Goal: Task Accomplishment & Management: Manage account settings

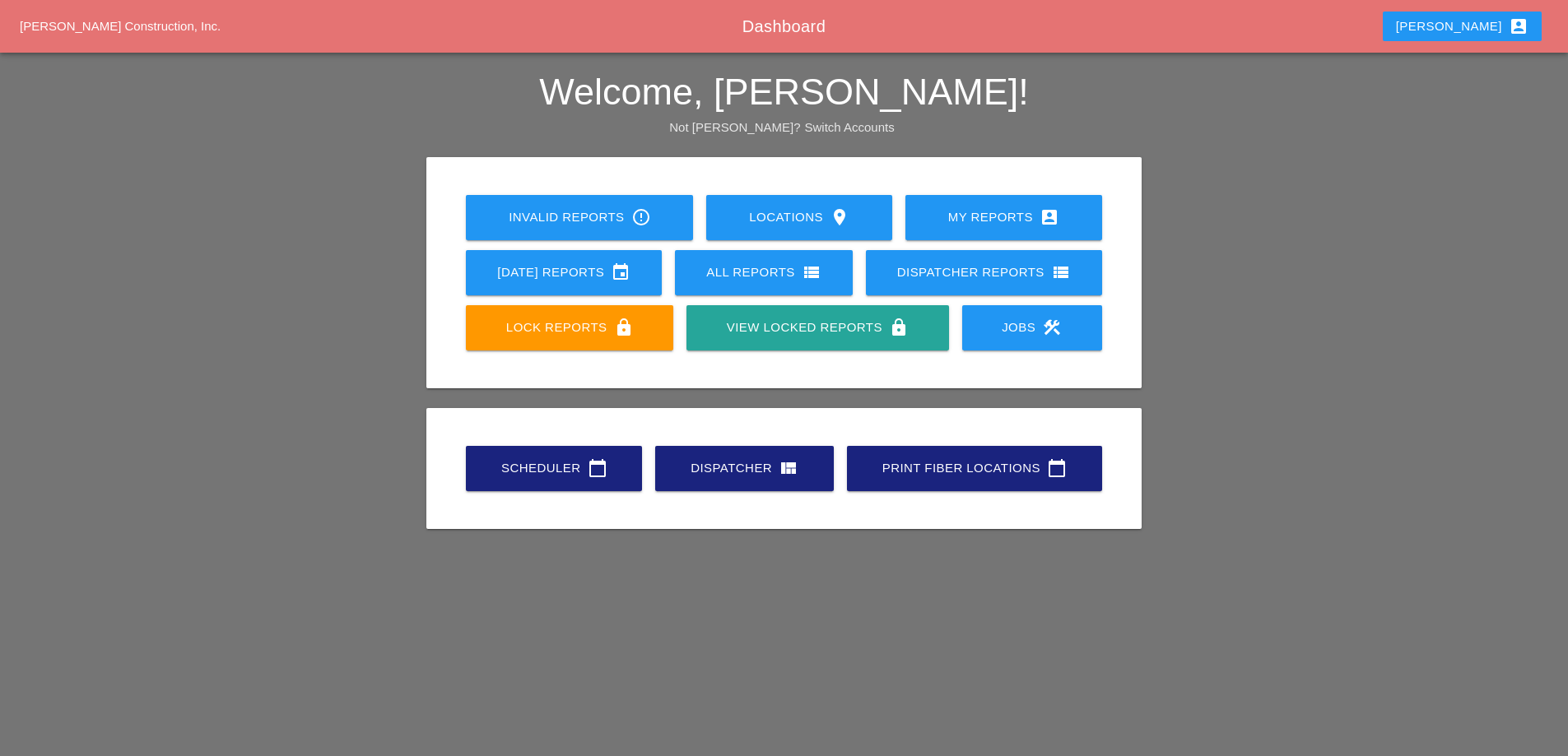
click at [588, 270] on div "[DATE] Reports event" at bounding box center [563, 272] width 143 height 20
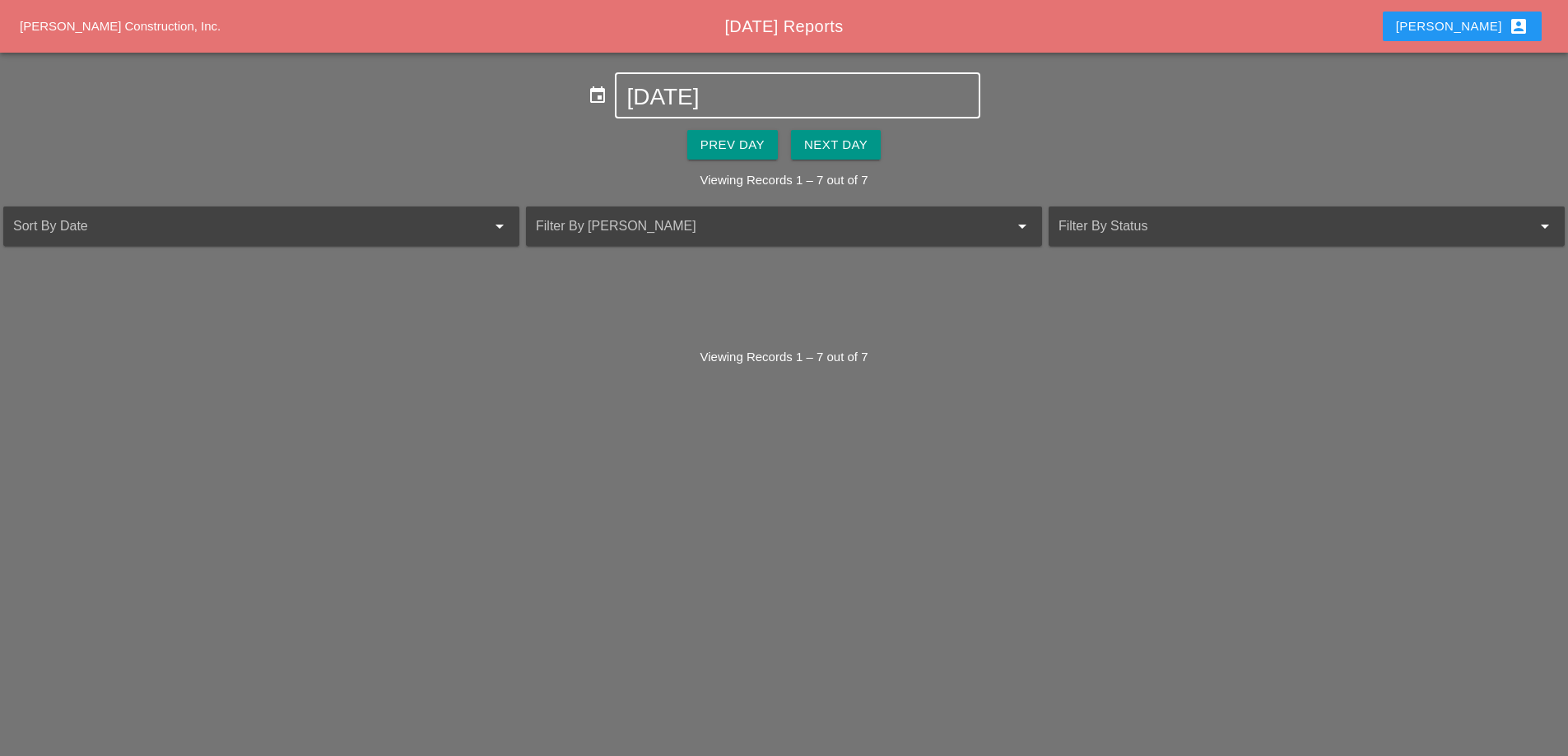
click at [710, 95] on input "[DATE]" at bounding box center [797, 97] width 342 height 26
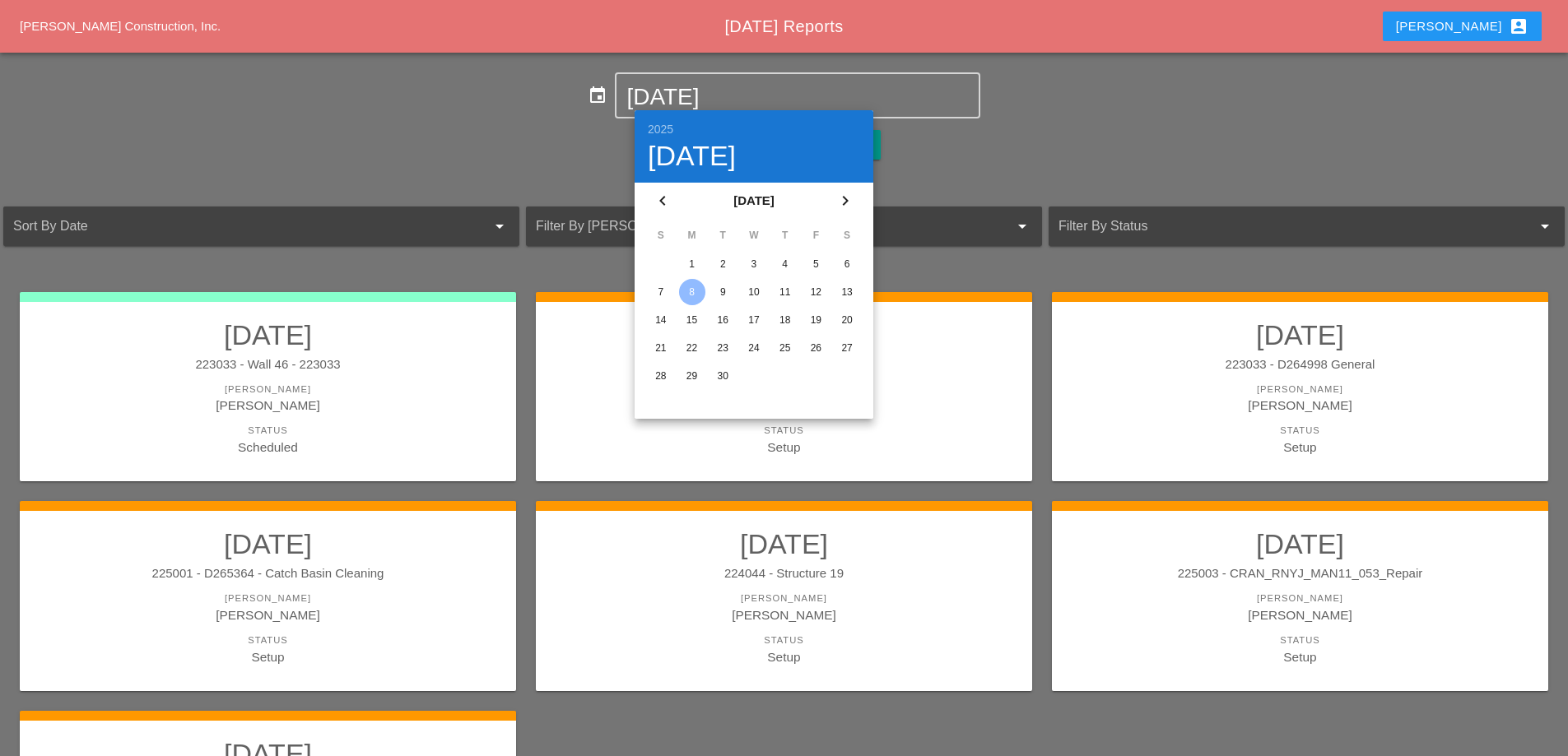
click at [668, 198] on icon "chevron_left" at bounding box center [662, 201] width 20 height 20
click at [838, 197] on icon "chevron_right" at bounding box center [845, 201] width 20 height 20
click at [695, 259] on div "1" at bounding box center [692, 264] width 26 height 26
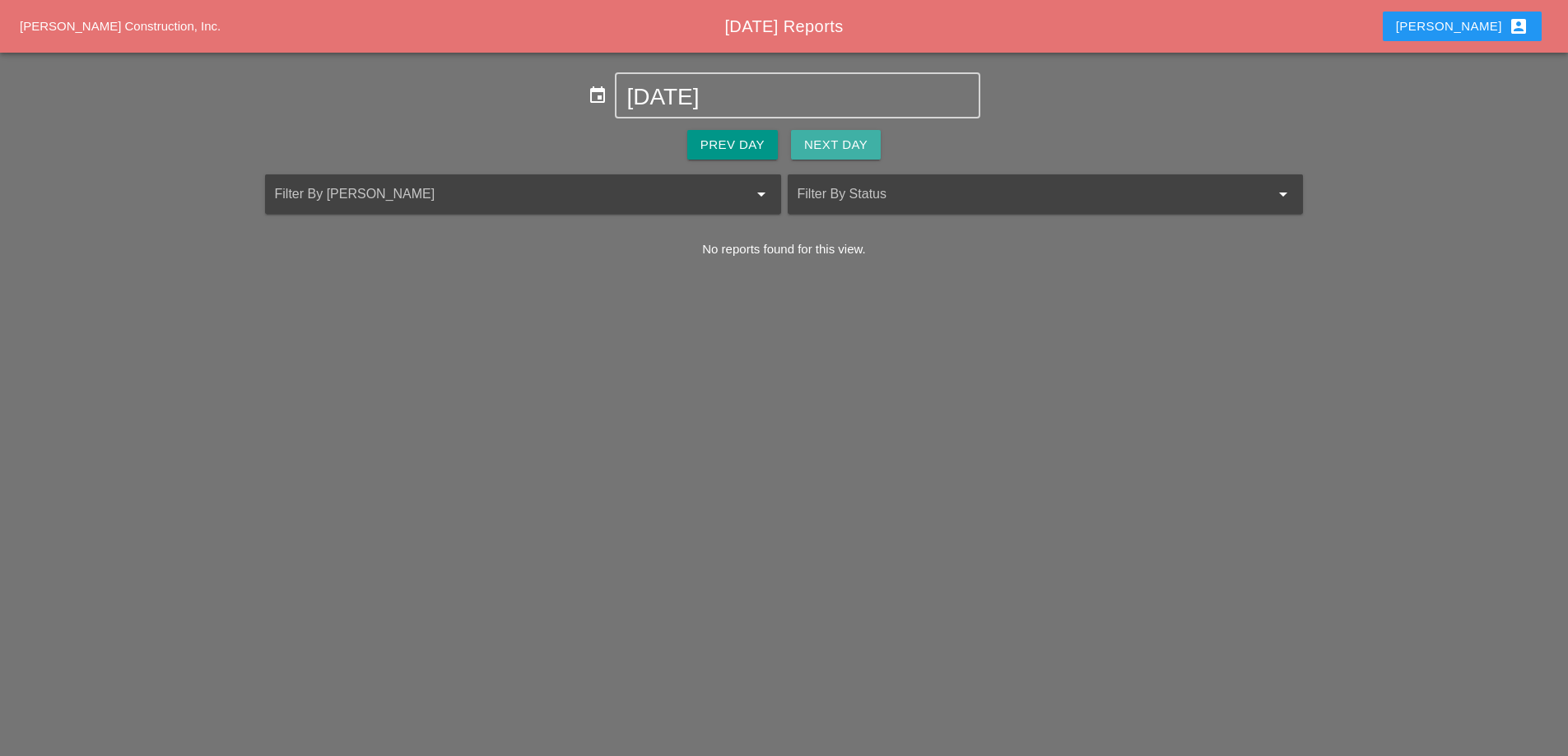
click at [811, 155] on button "Next Day" at bounding box center [835, 145] width 90 height 30
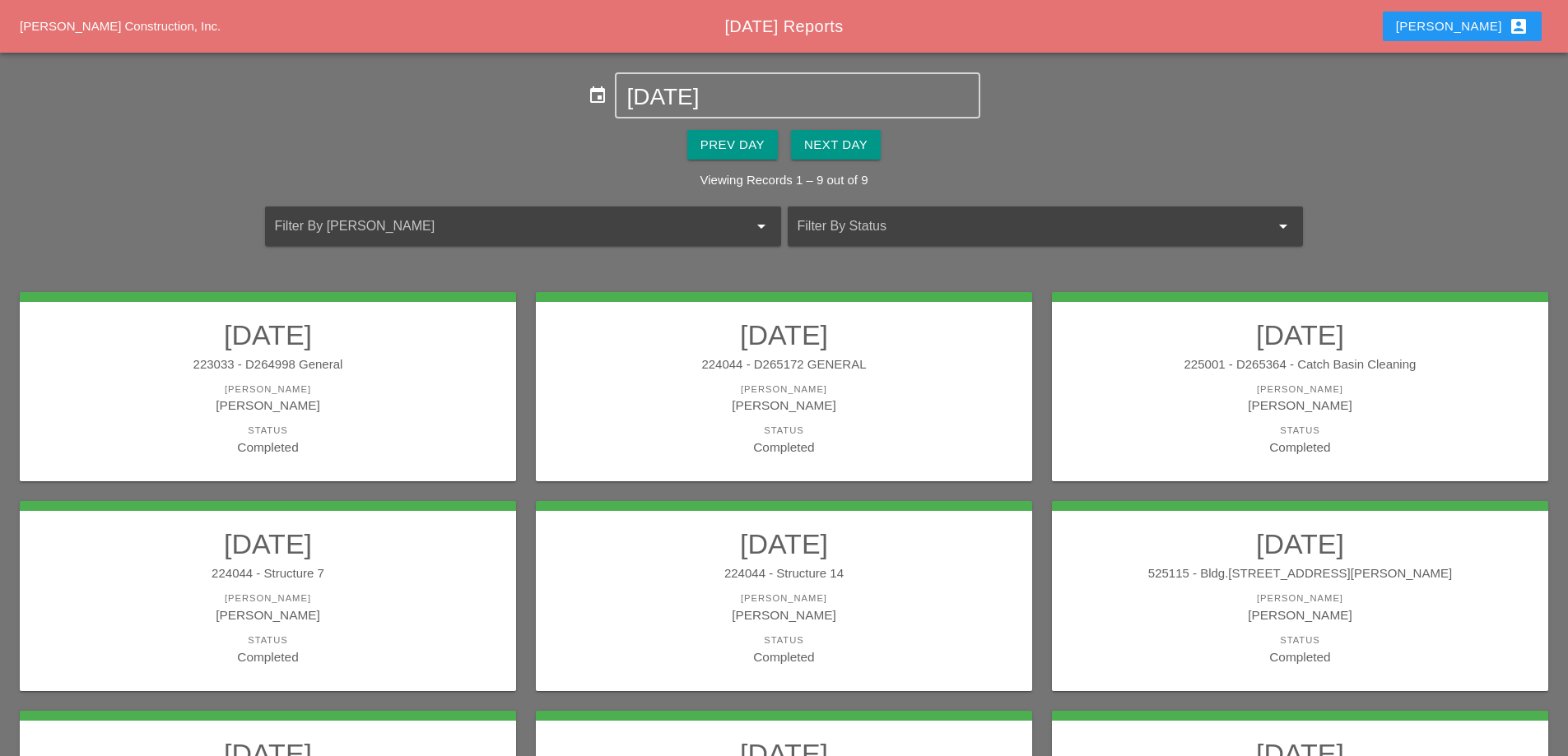
click at [414, 375] on link "[DATE] 223033 - D264998 General [PERSON_NAME] [PERSON_NAME] Status Completed" at bounding box center [268, 388] width 463 height 138
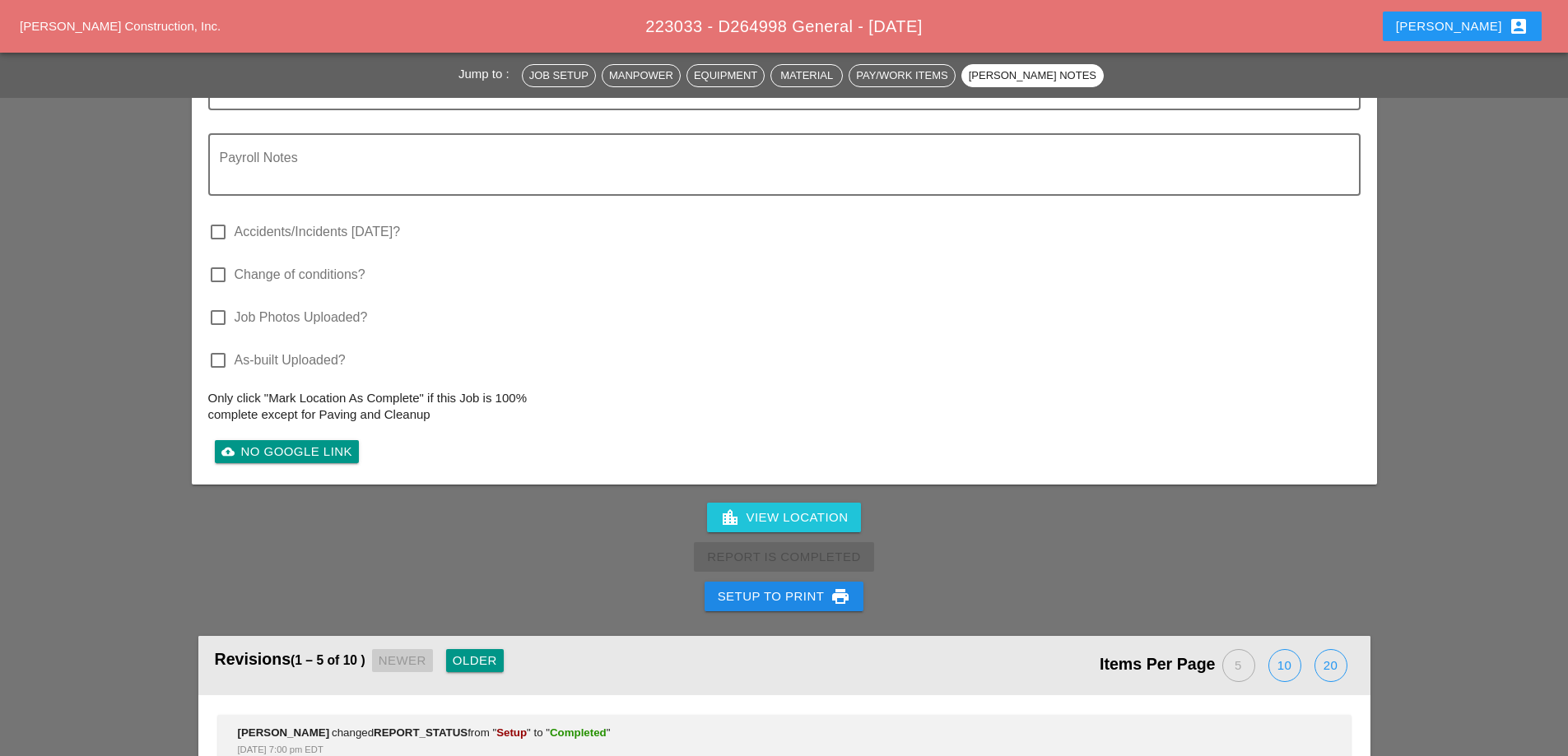
scroll to position [2139, 0]
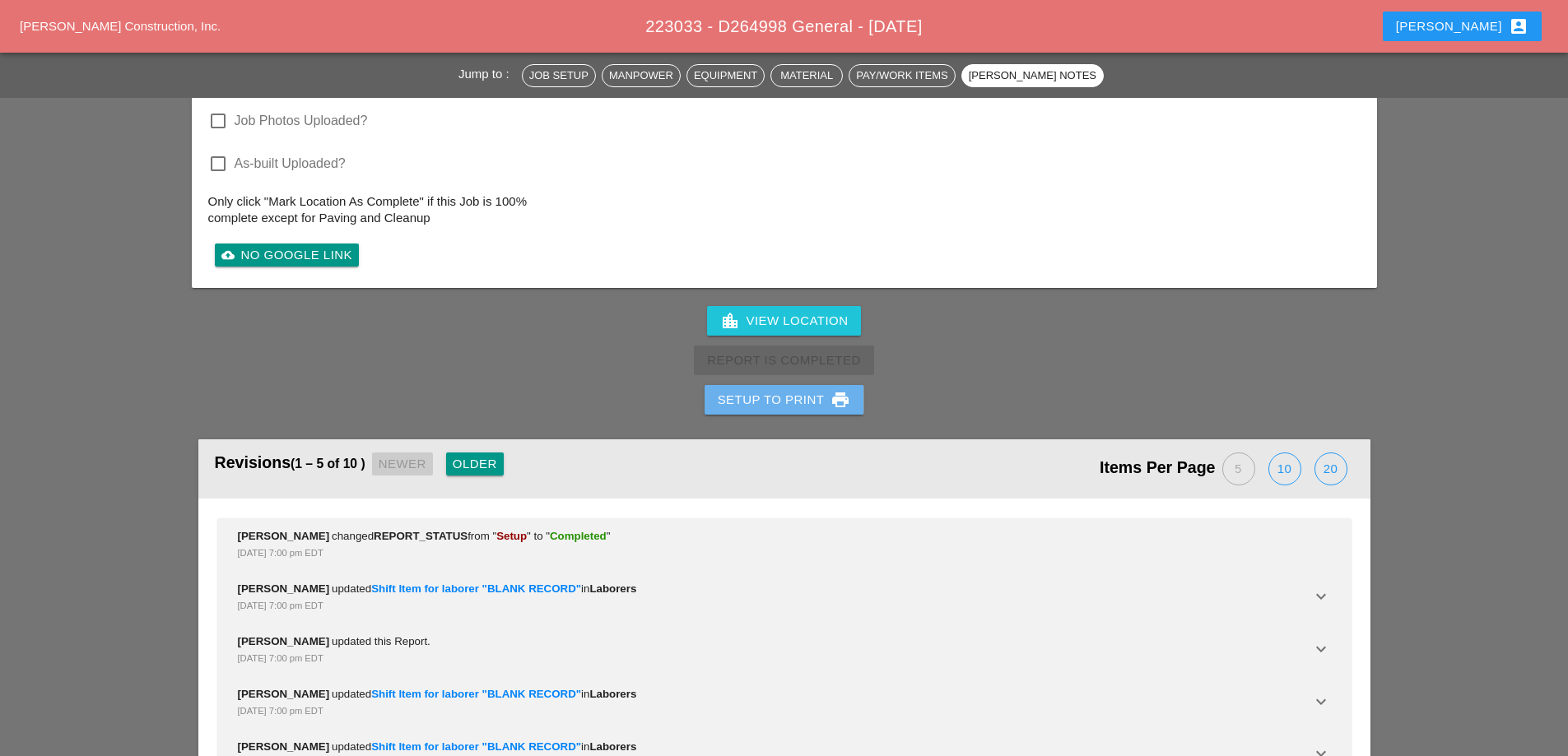
click at [786, 401] on div "Setup to Print print" at bounding box center [784, 400] width 133 height 20
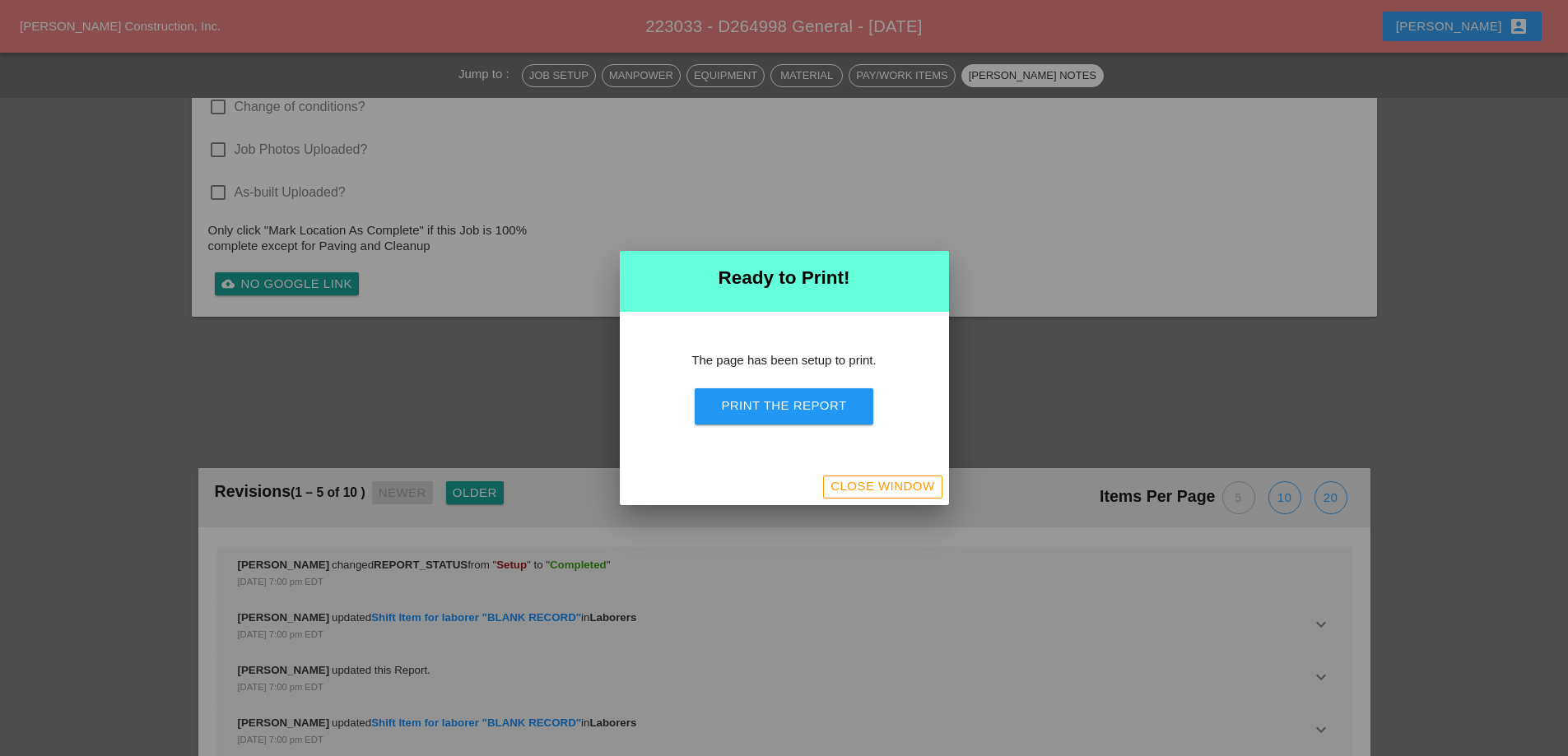
scroll to position [1781, 0]
drag, startPoint x: 790, startPoint y: 408, endPoint x: 903, endPoint y: 284, distance: 167.8
click at [790, 409] on div "Print the Report" at bounding box center [784, 407] width 125 height 19
click at [844, 491] on div "Close Window" at bounding box center [882, 487] width 103 height 19
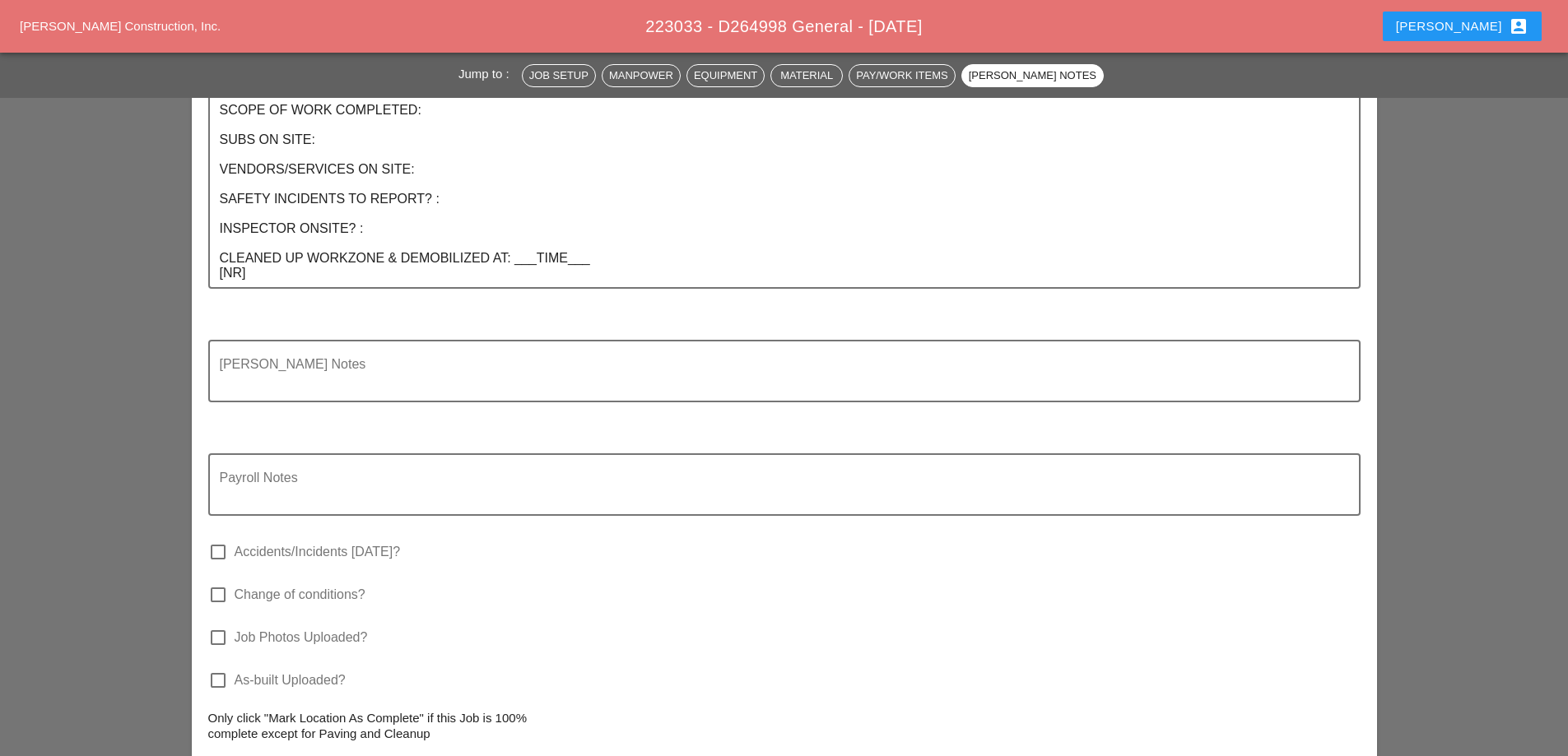
scroll to position [1680, 0]
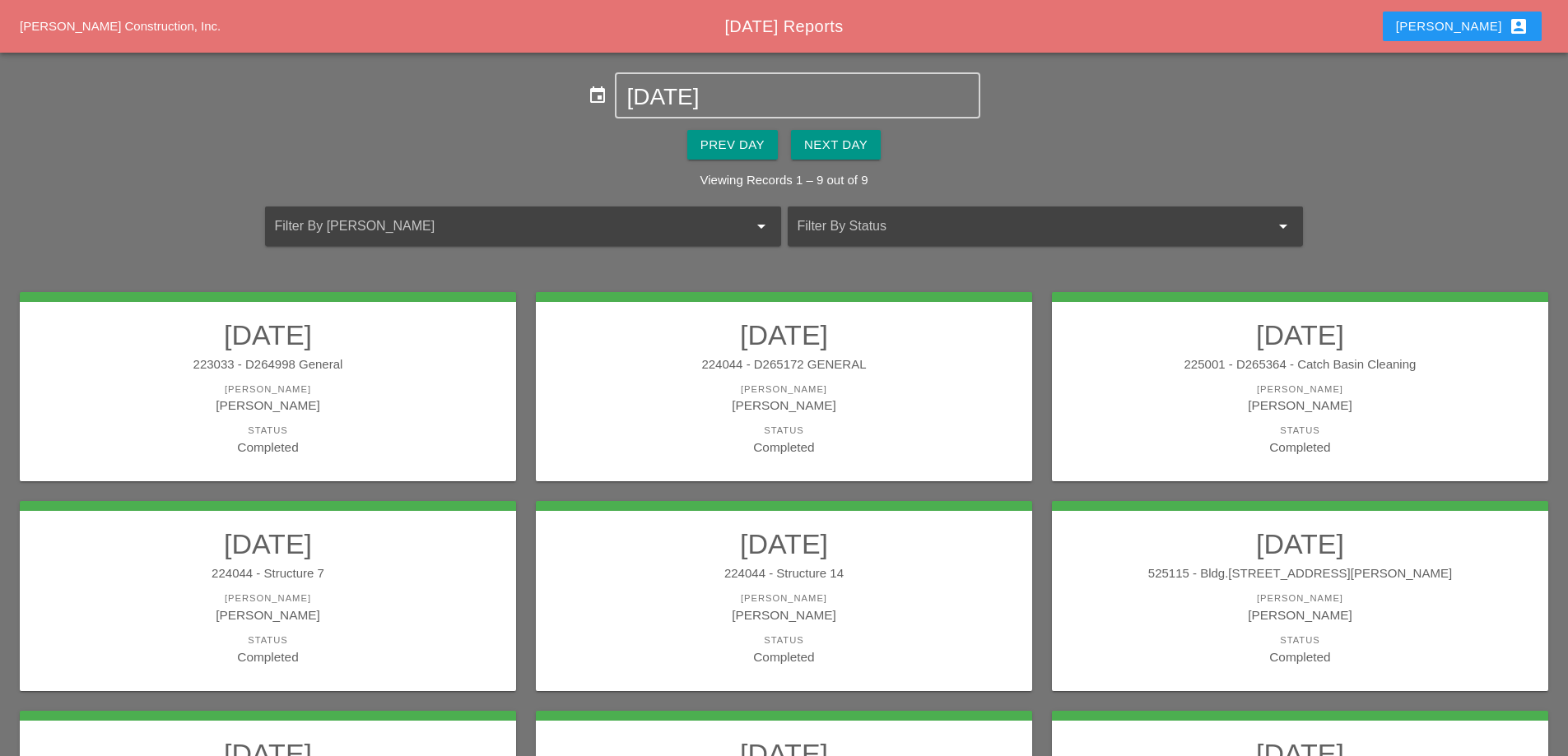
click at [844, 428] on div "Status" at bounding box center [784, 431] width 463 height 14
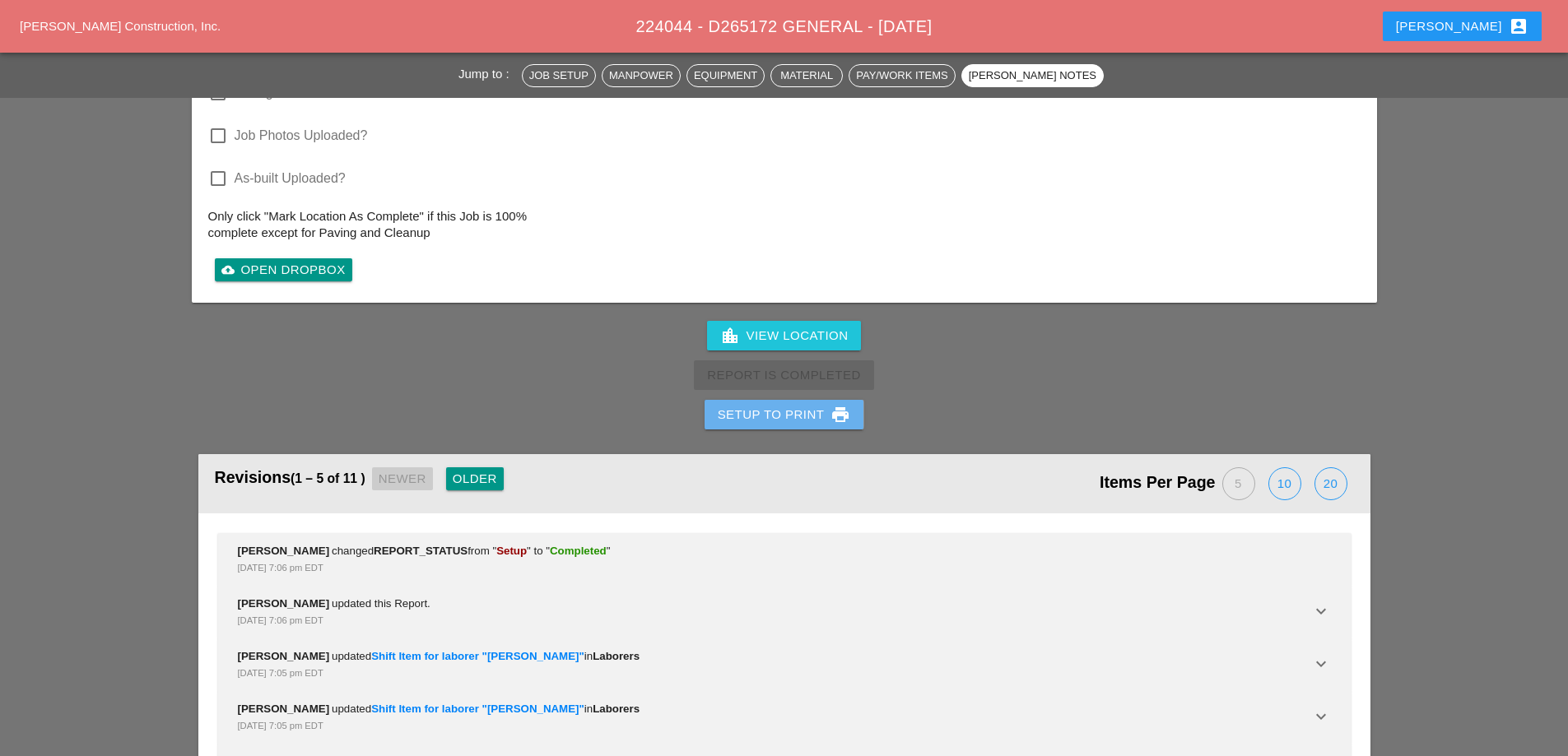
click at [809, 426] on button "Setup to Print print" at bounding box center [785, 414] width 160 height 30
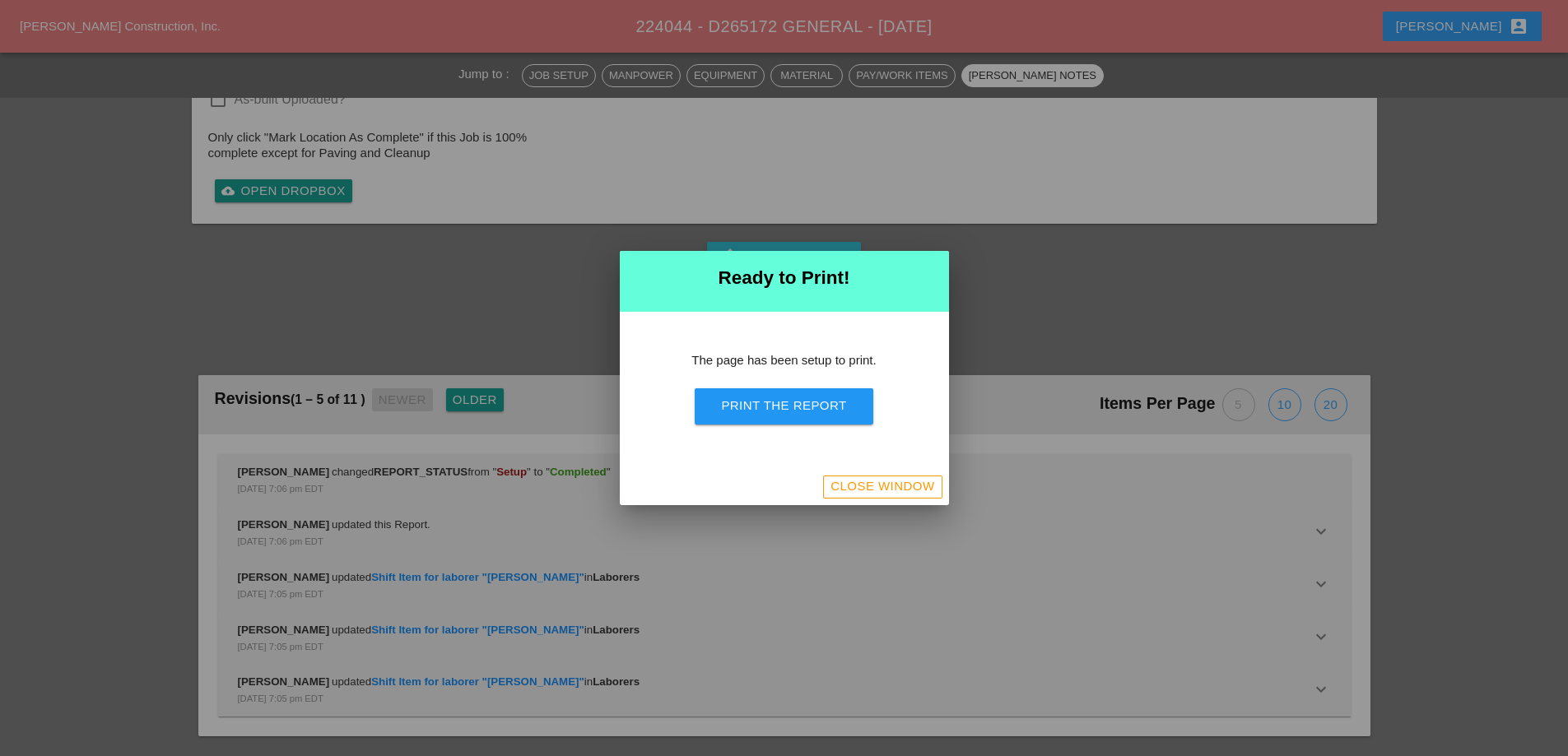
scroll to position [1766, 0]
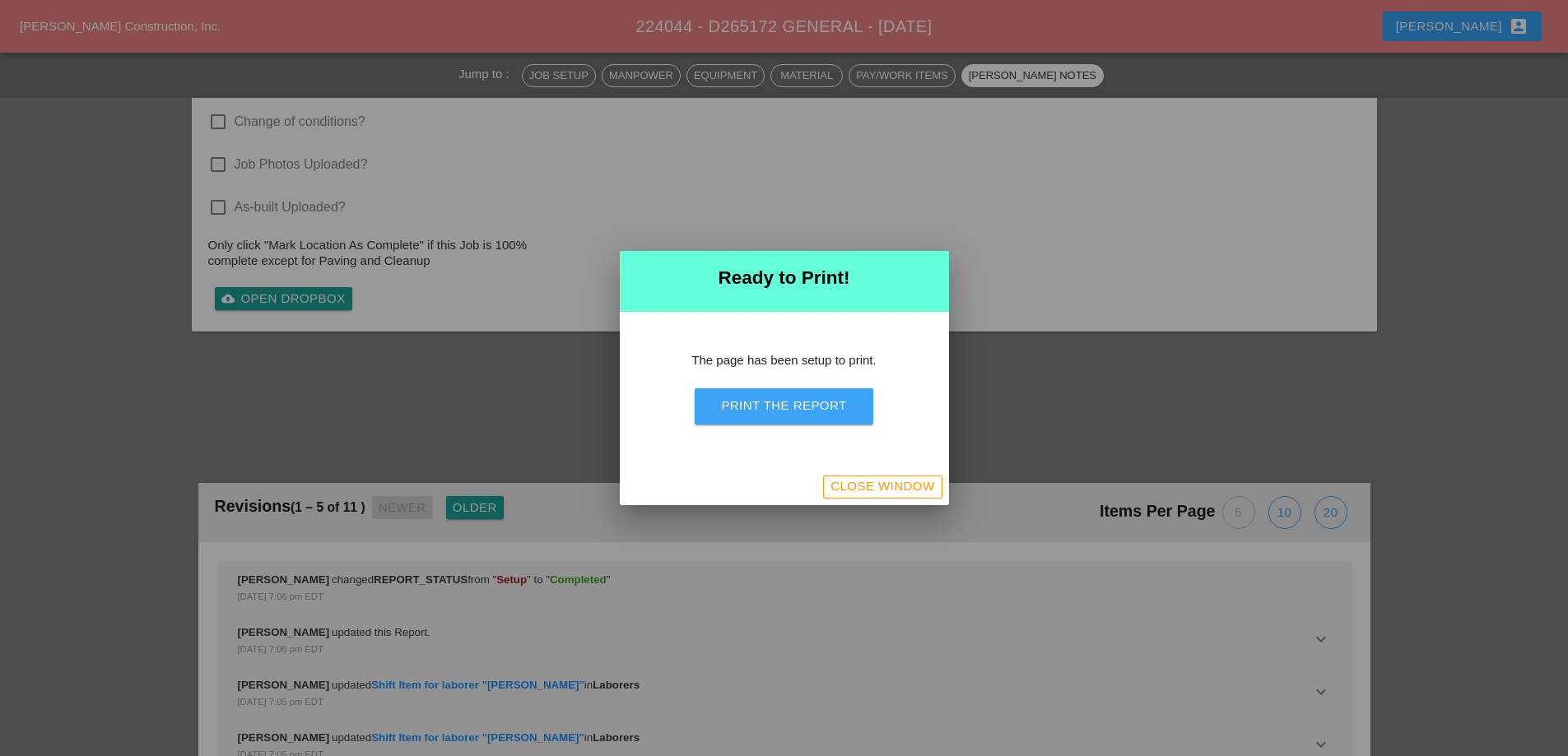
drag, startPoint x: 816, startPoint y: 412, endPoint x: 936, endPoint y: 279, distance: 179.1
click at [817, 413] on div "Print the Report" at bounding box center [784, 407] width 125 height 19
click at [880, 483] on div "Close Window" at bounding box center [882, 487] width 103 height 19
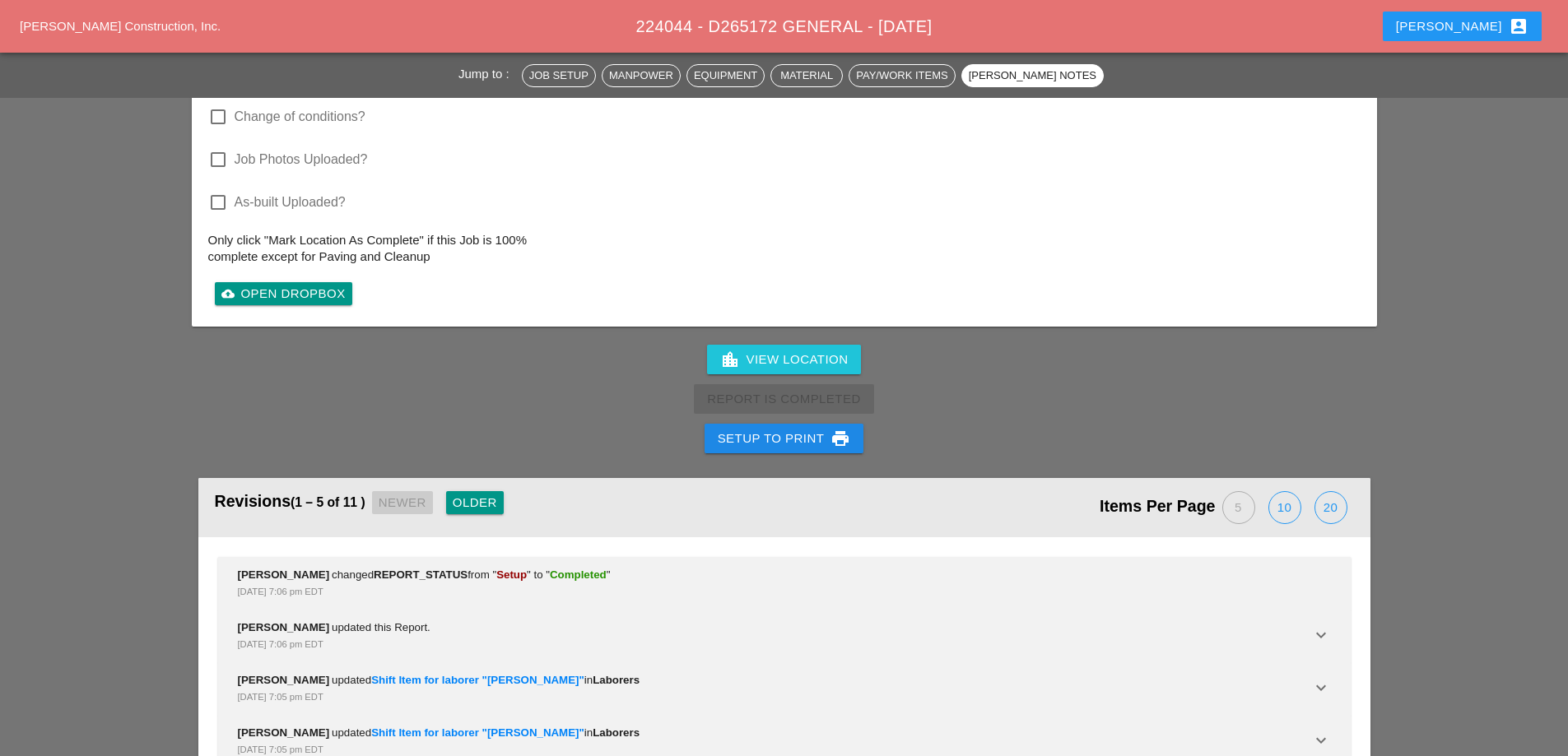
scroll to position [1665, 0]
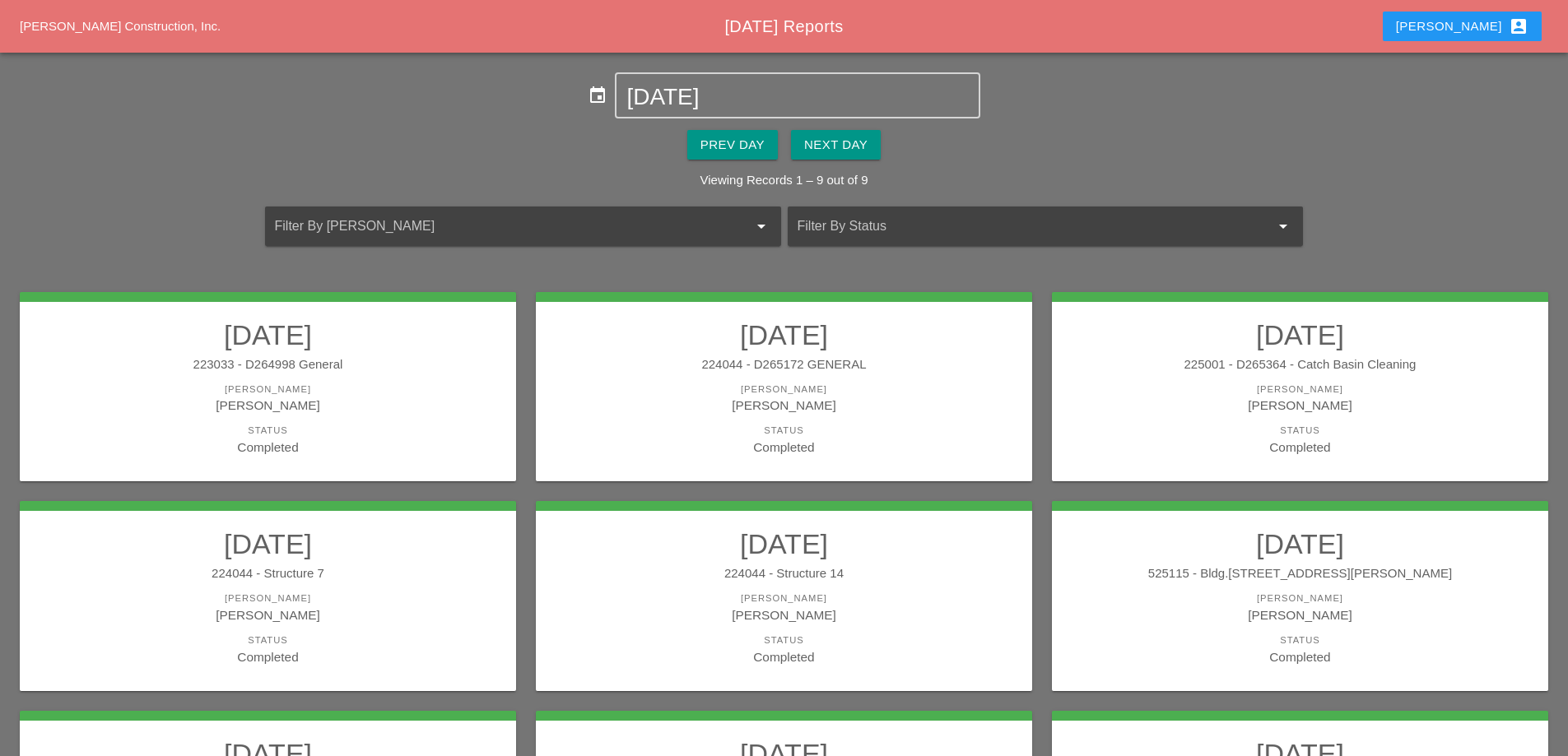
click at [1194, 389] on div "[PERSON_NAME]" at bounding box center [1299, 389] width 463 height 14
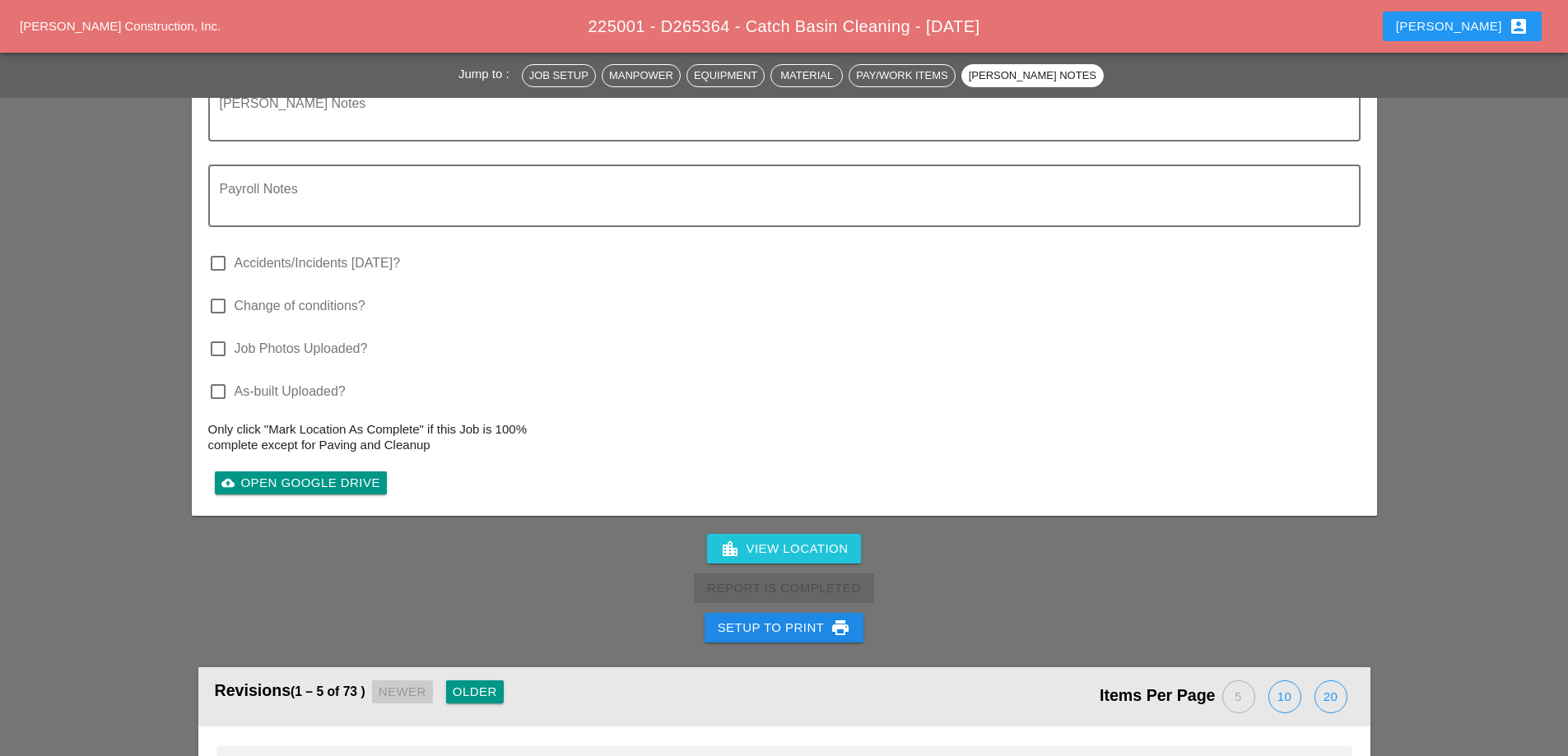
scroll to position [2469, 0]
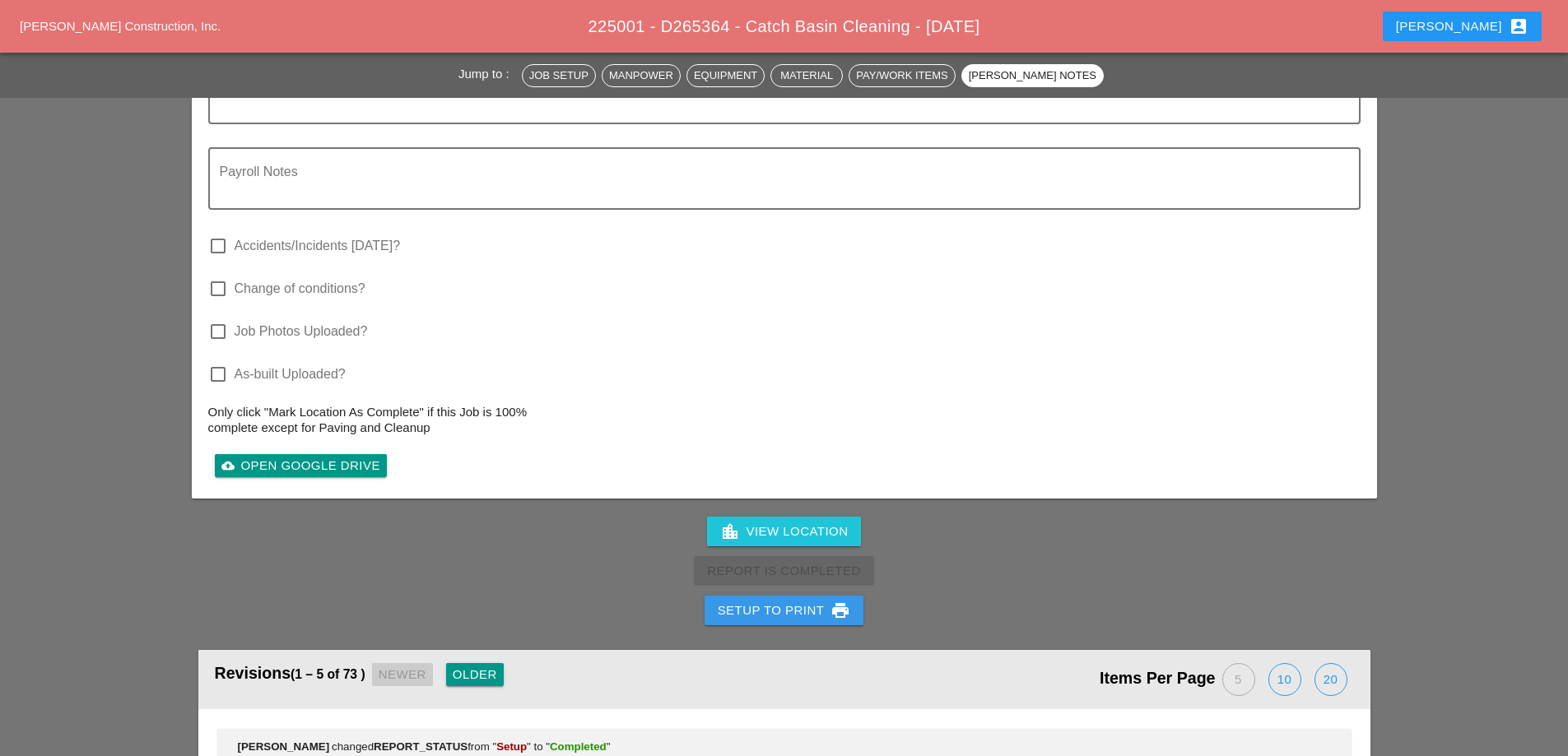
click at [818, 600] on div "Setup to Print print" at bounding box center [784, 610] width 133 height 20
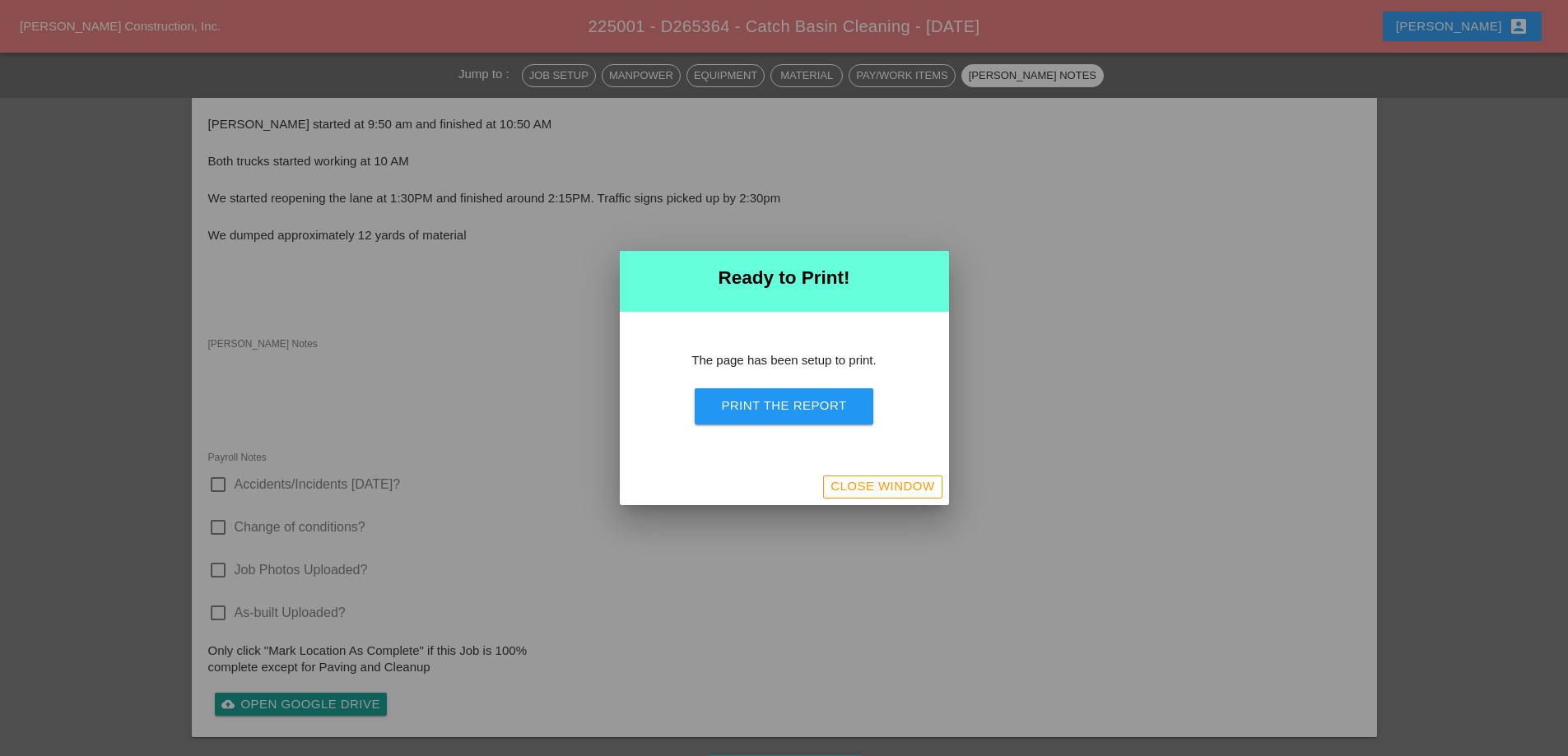
scroll to position [1999, 0]
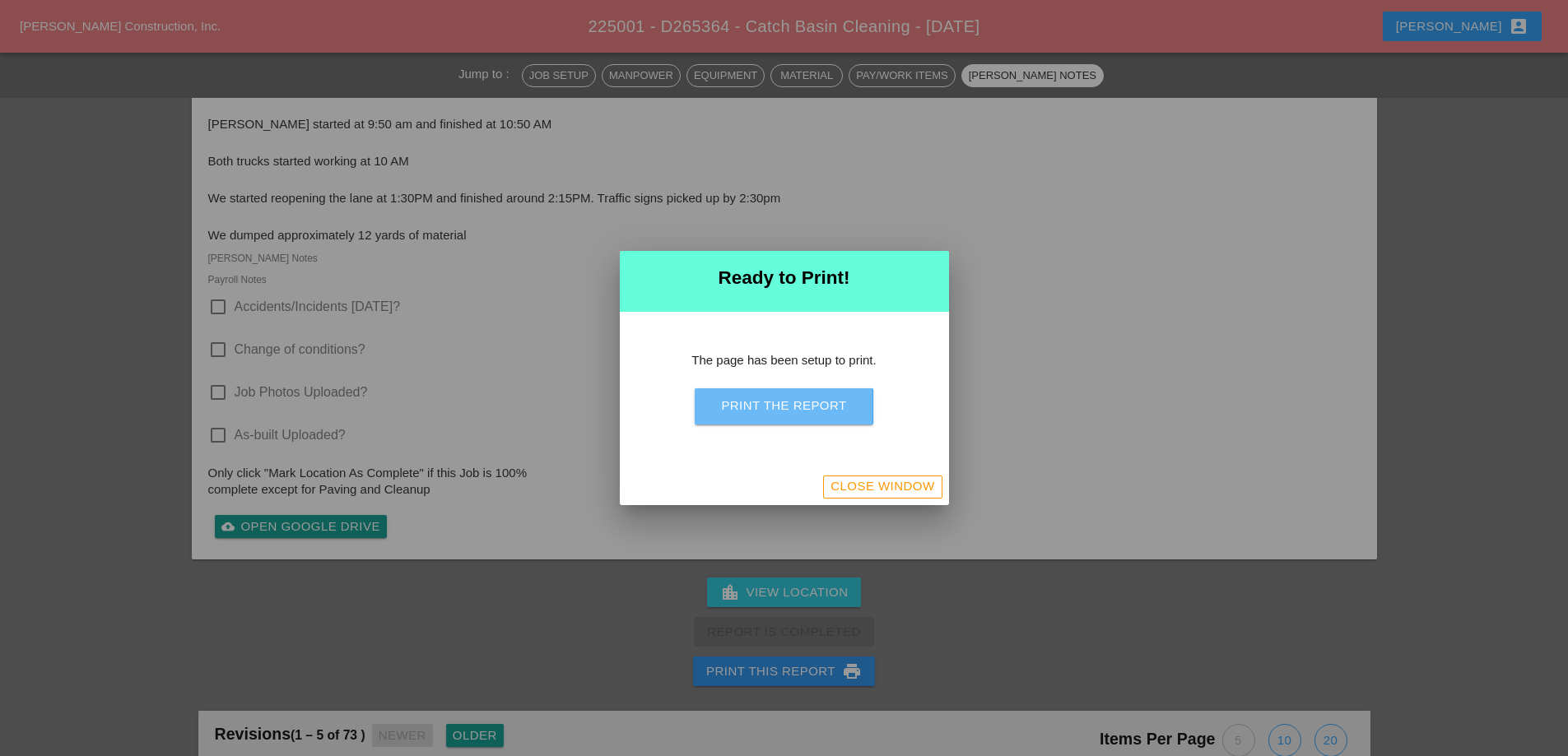
drag, startPoint x: 845, startPoint y: 415, endPoint x: 936, endPoint y: 283, distance: 160.3
click at [844, 417] on button "Print the Report" at bounding box center [783, 407] width 178 height 36
click at [857, 491] on div "Close Window" at bounding box center [882, 487] width 103 height 19
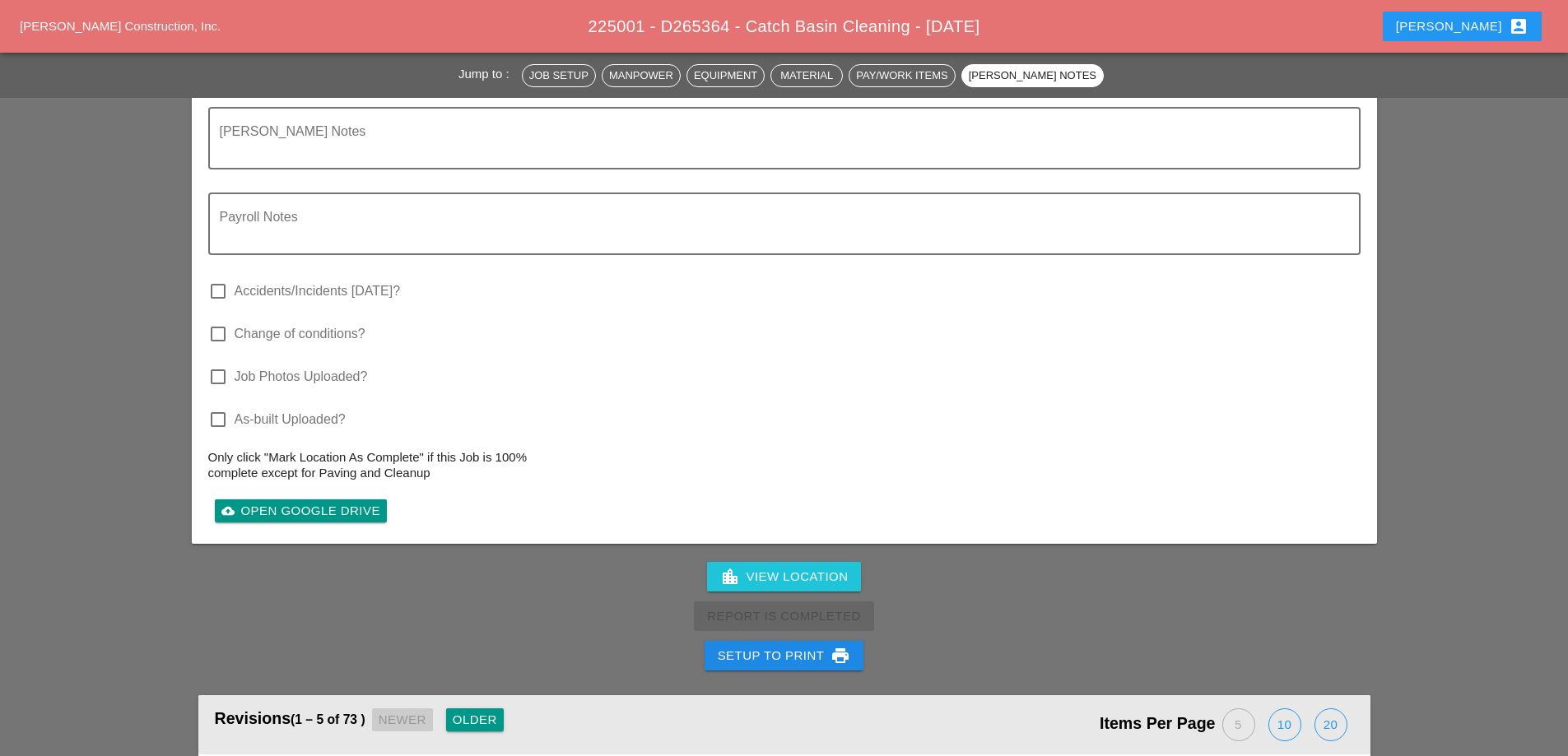
scroll to position [2278, 0]
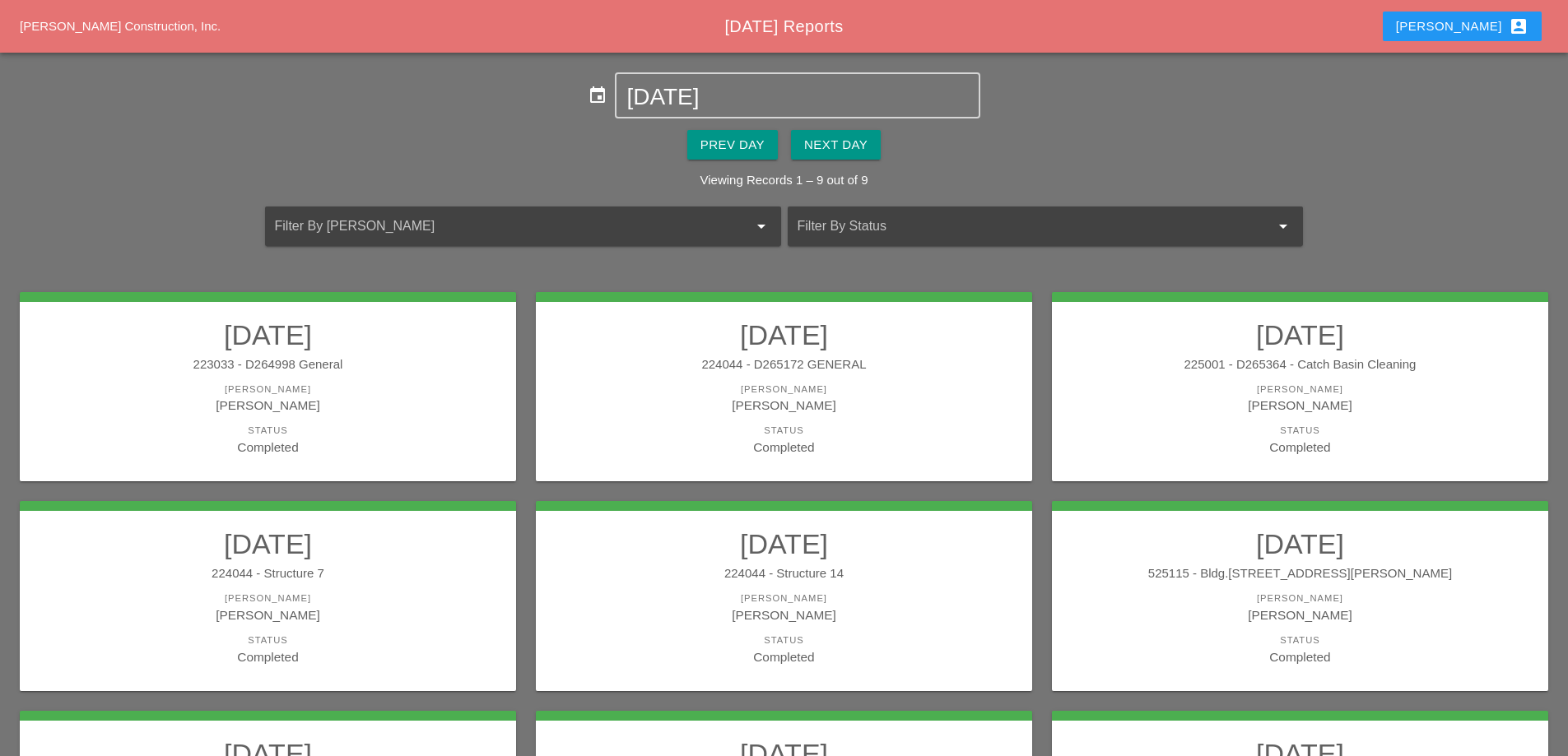
click at [335, 580] on div "224044 - Structure 7" at bounding box center [268, 574] width 463 height 19
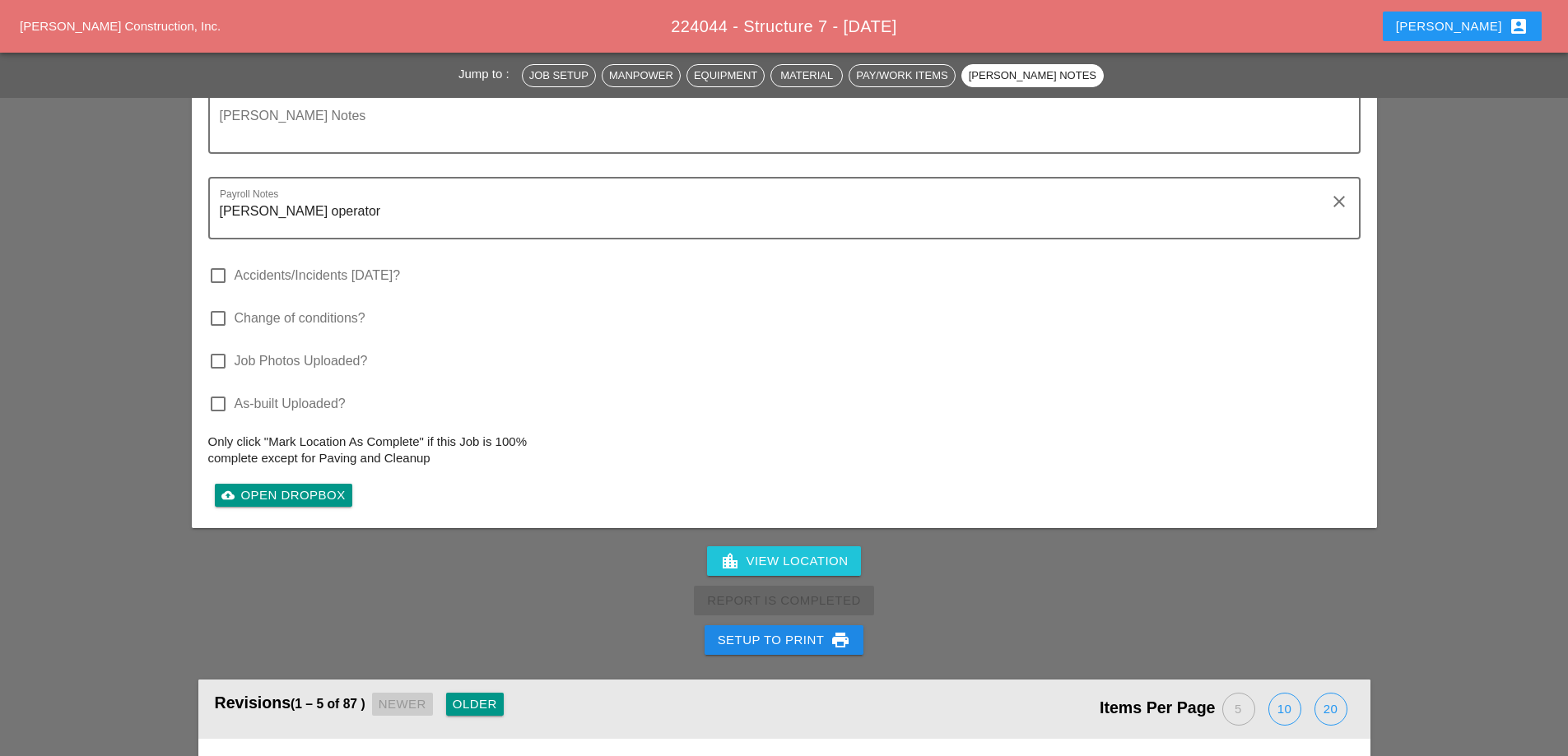
scroll to position [3374, 0]
click at [753, 630] on div "Setup to Print print" at bounding box center [784, 640] width 133 height 20
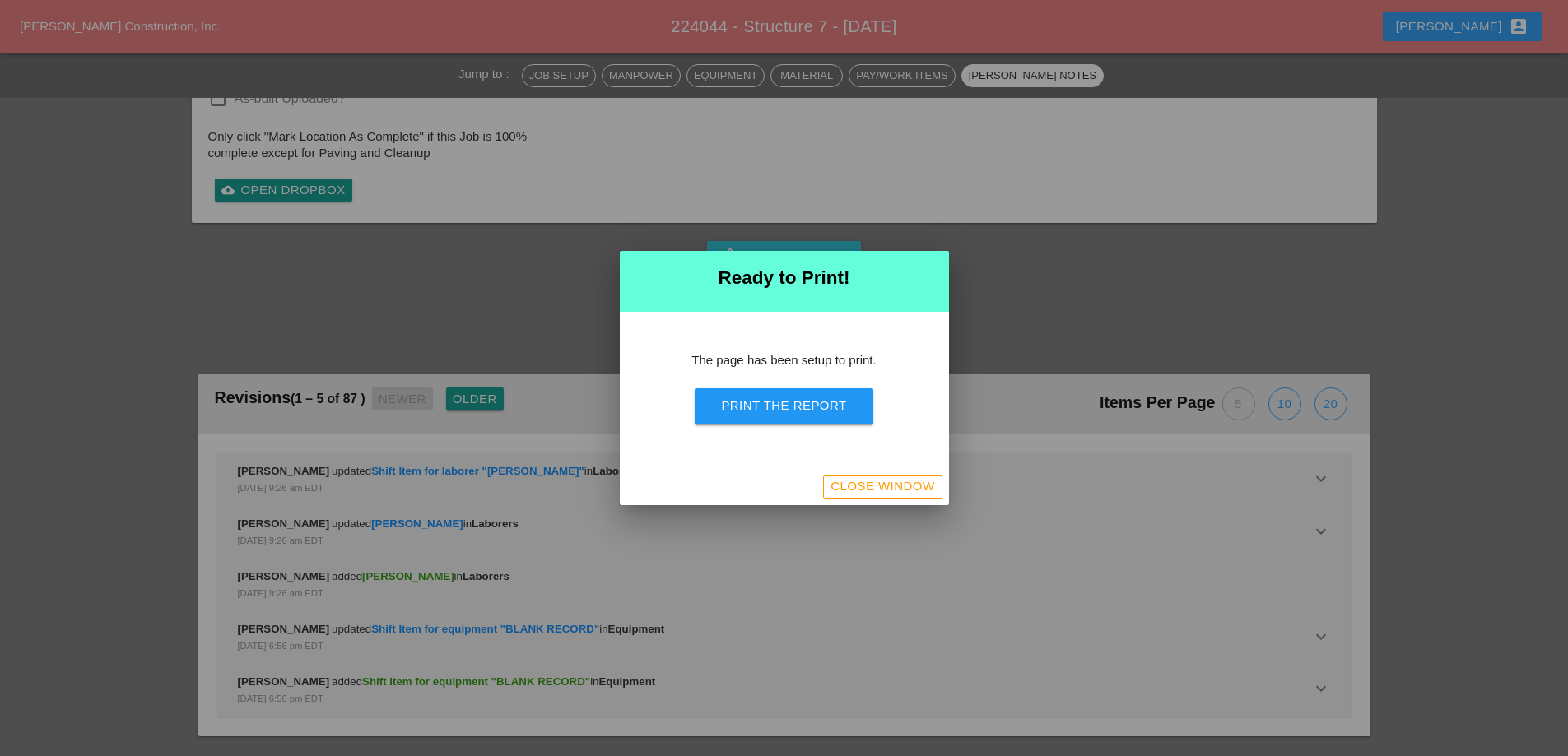
scroll to position [3044, 0]
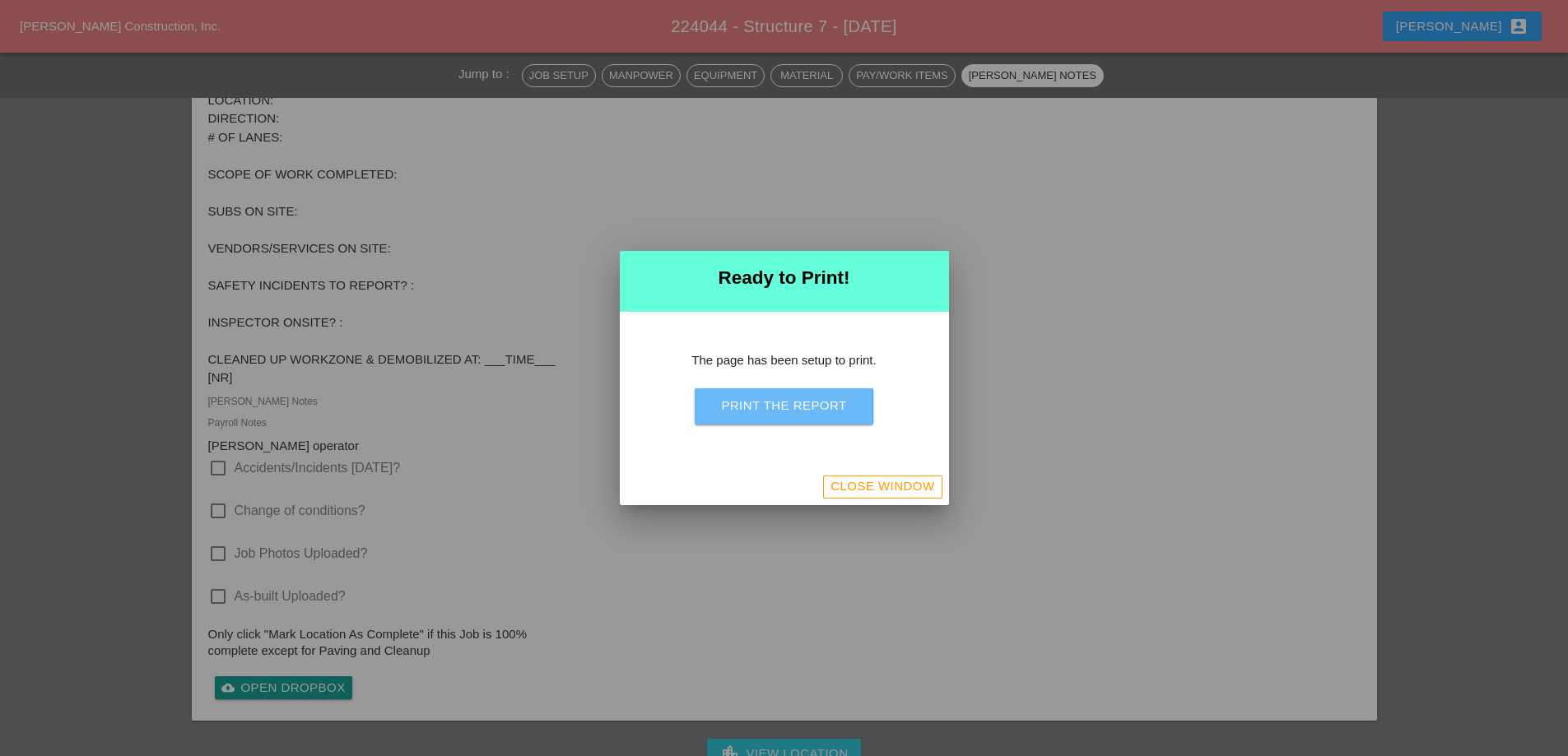
drag, startPoint x: 813, startPoint y: 408, endPoint x: 1450, endPoint y: 312, distance: 644.2
click at [813, 411] on div "Print the Report" at bounding box center [784, 407] width 125 height 19
click at [845, 479] on div "Close Window" at bounding box center [882, 487] width 103 height 19
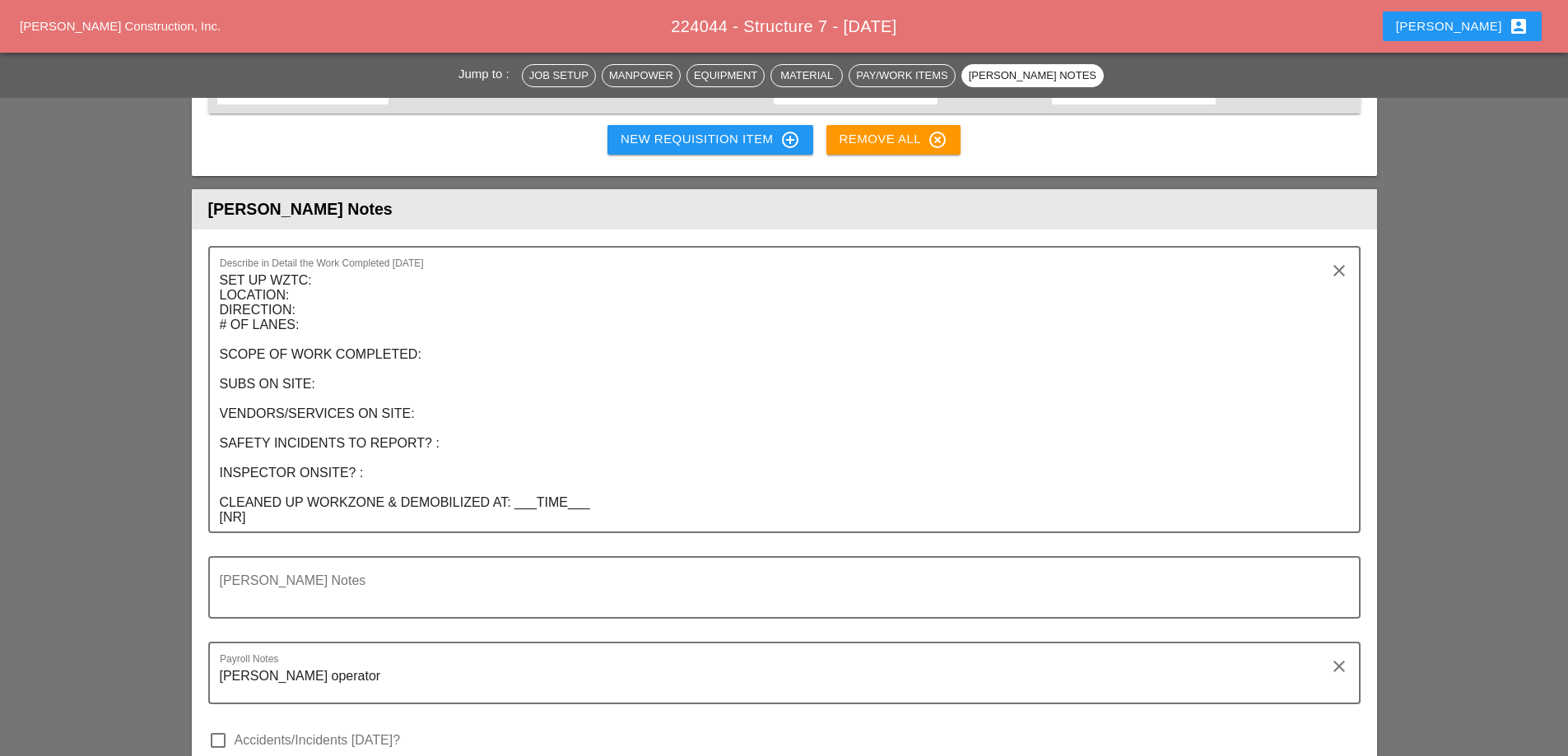
scroll to position [2900, 0]
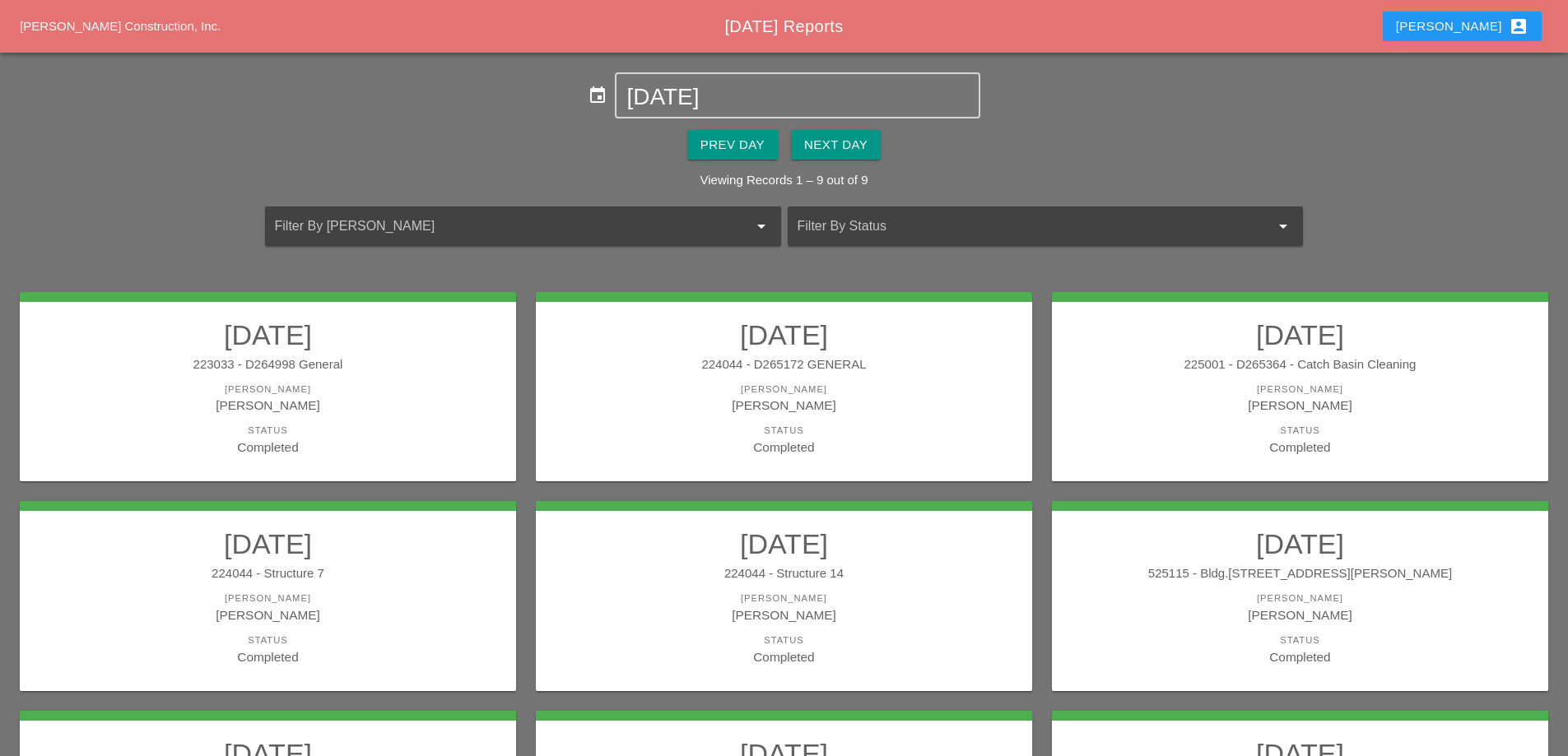
click at [871, 589] on link "09/02/2025 224044 - Structure 14 Foreman Filipe Silva Status Completed" at bounding box center [784, 596] width 463 height 138
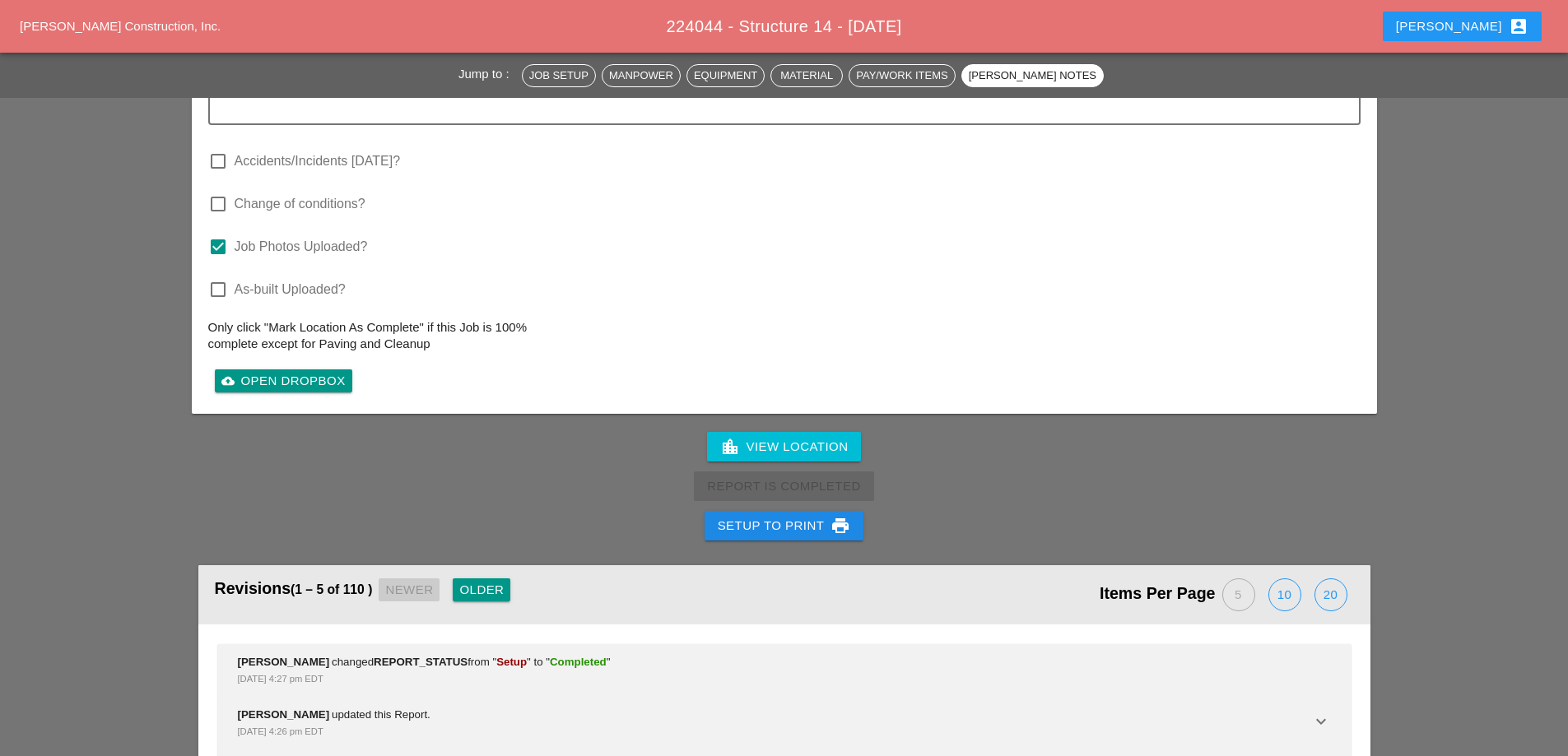
scroll to position [3127, 0]
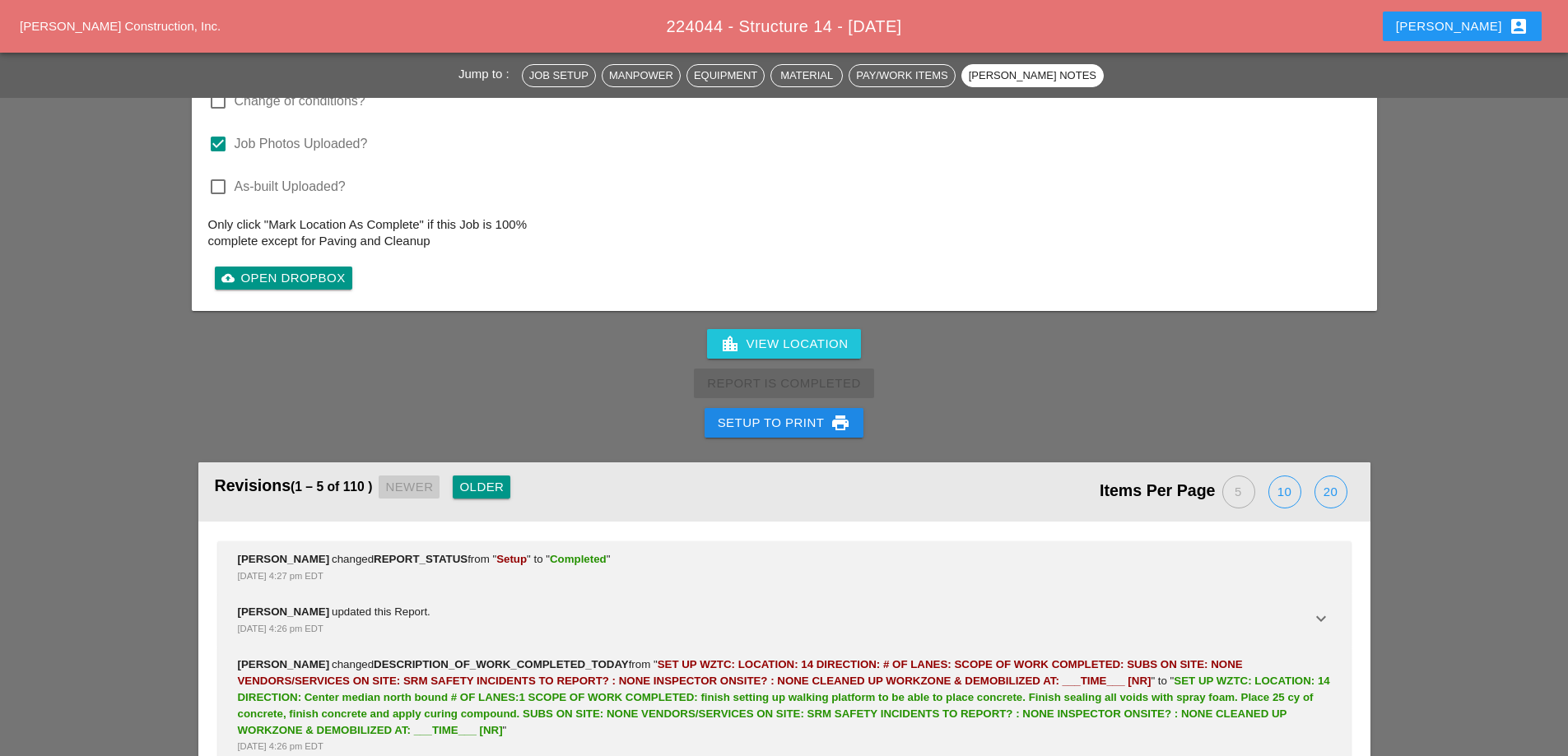
click at [789, 413] on div "Setup to Print print" at bounding box center [784, 422] width 133 height 20
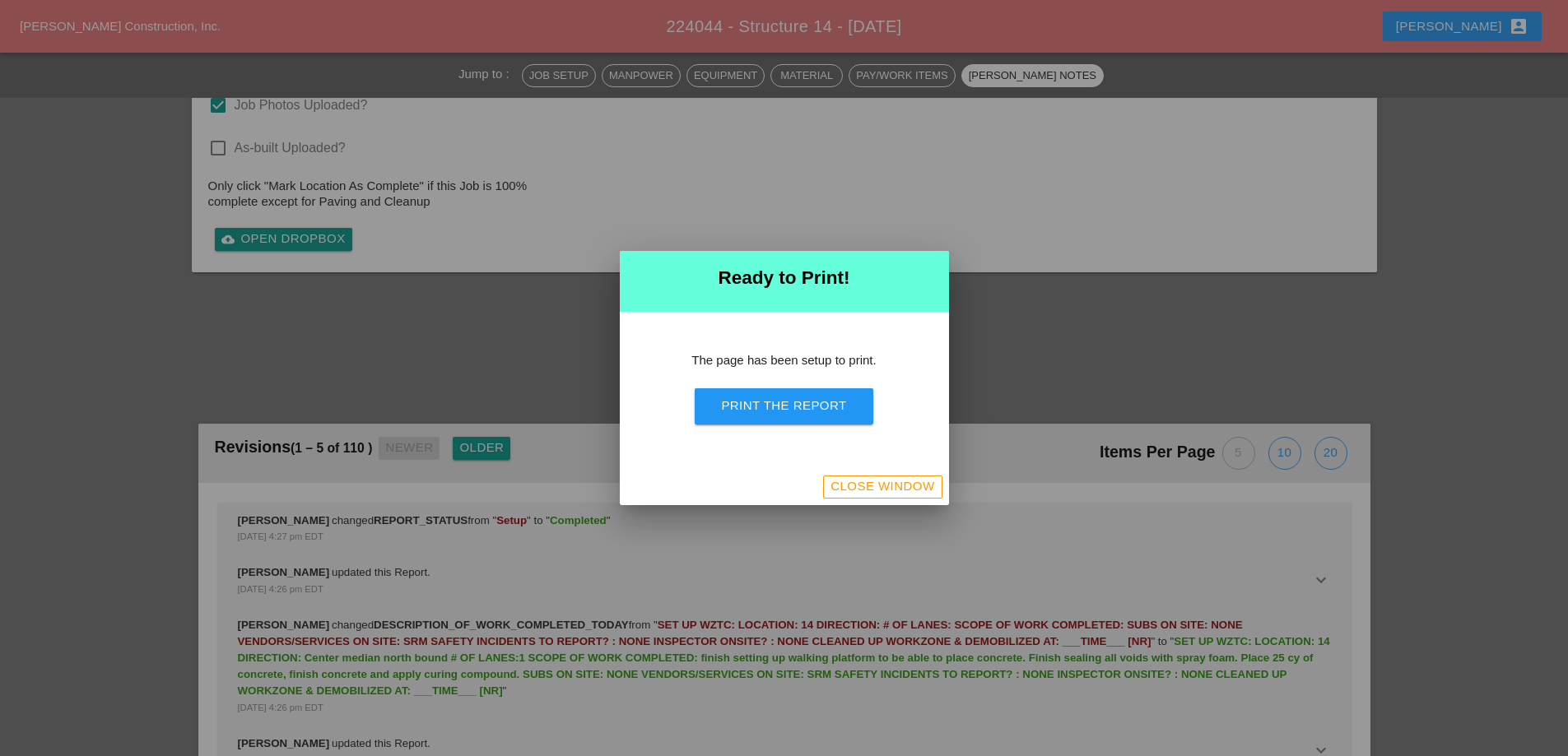
scroll to position [2832, 0]
click at [789, 395] on button "Print the Report" at bounding box center [783, 407] width 178 height 36
click at [874, 478] on div "Close Window" at bounding box center [882, 487] width 103 height 19
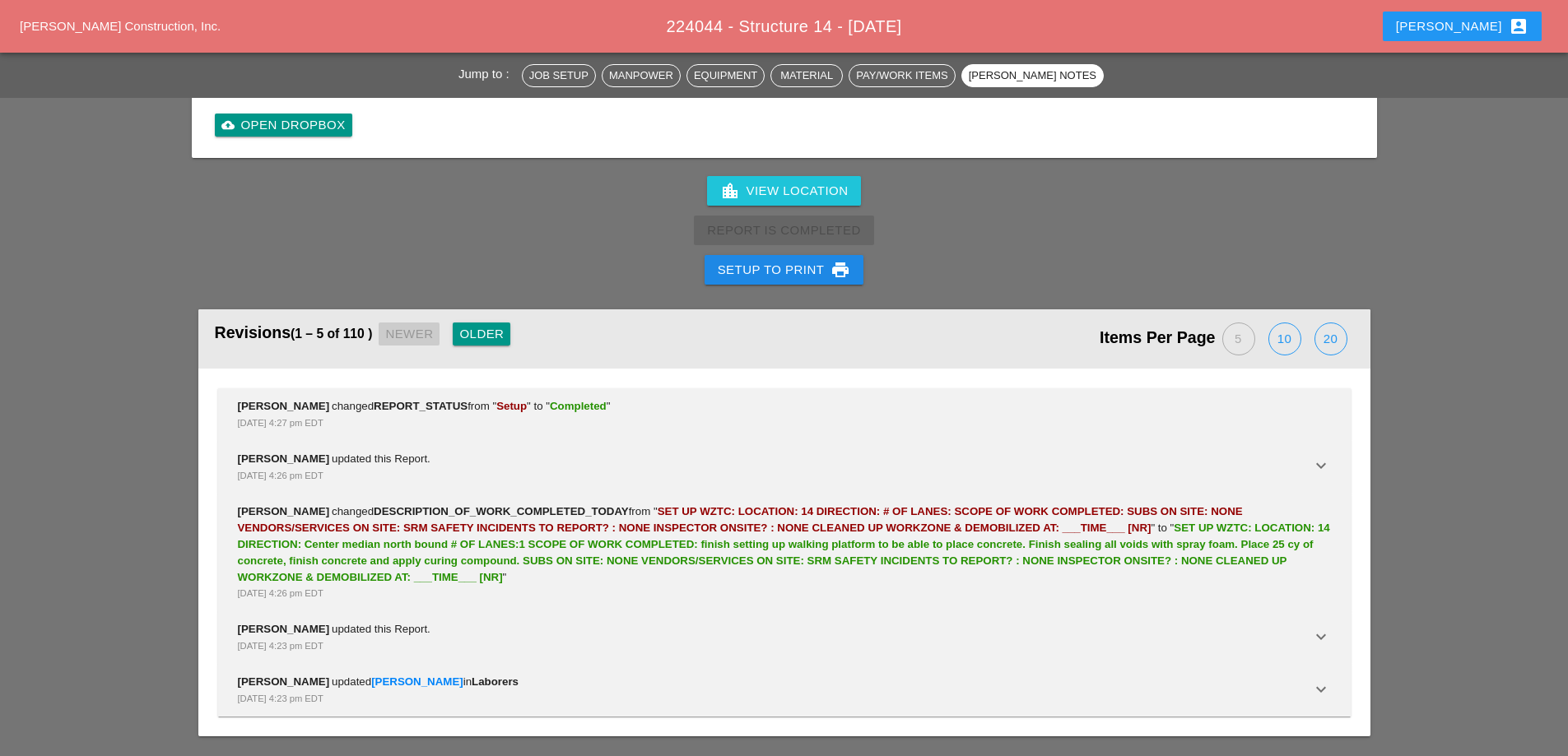
scroll to position [3127, 0]
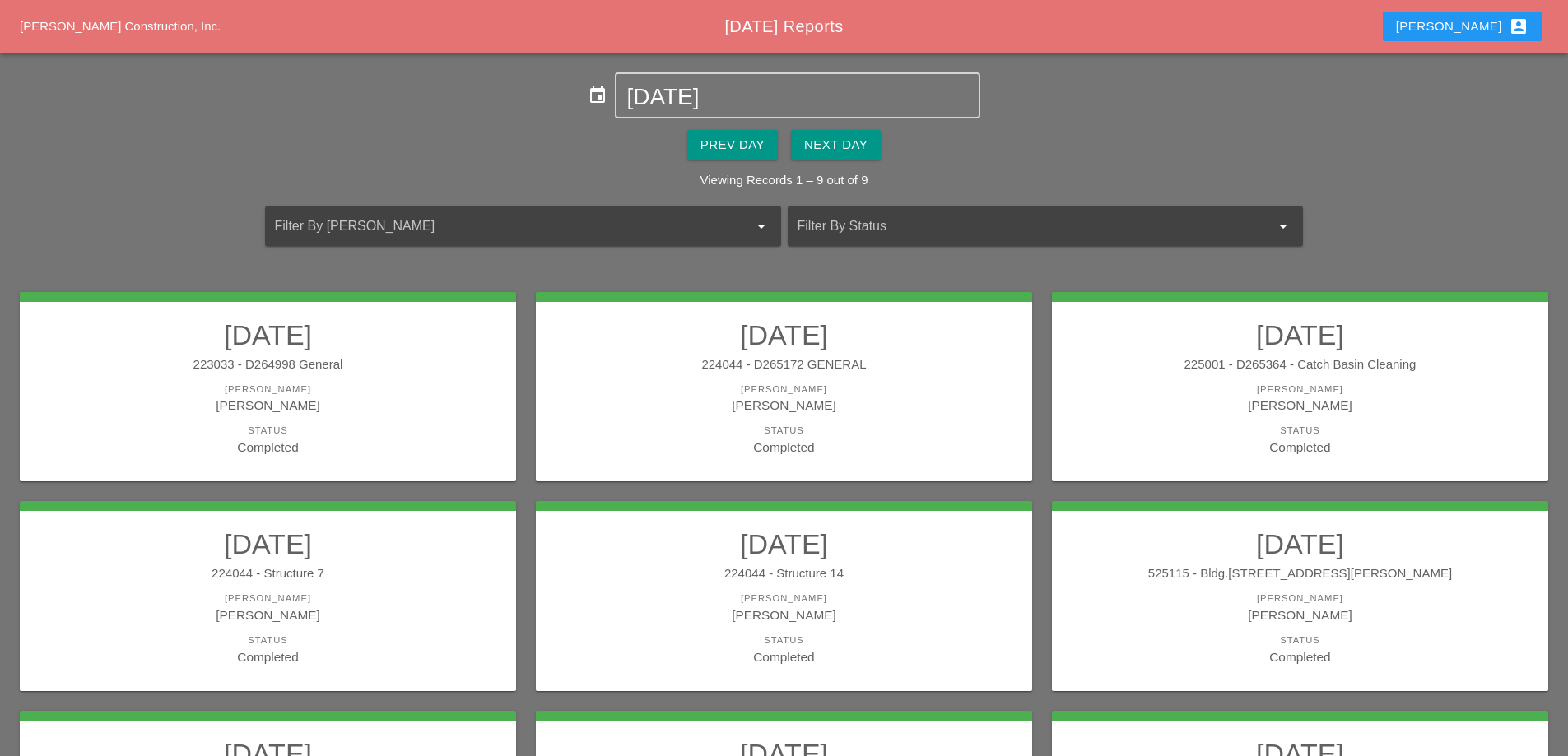
click at [1218, 550] on h2 "[DATE]" at bounding box center [1299, 544] width 463 height 33
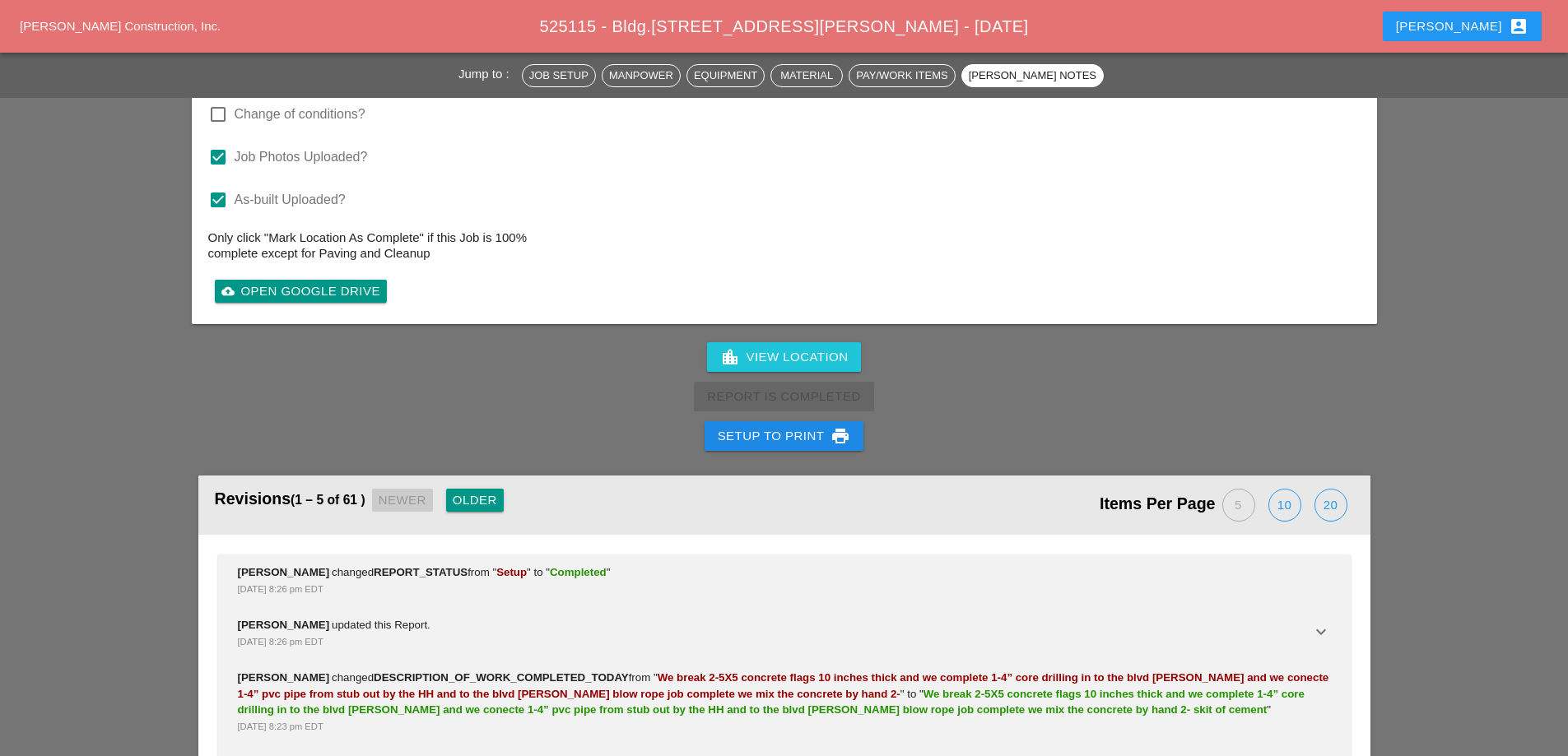
scroll to position [4856, 0]
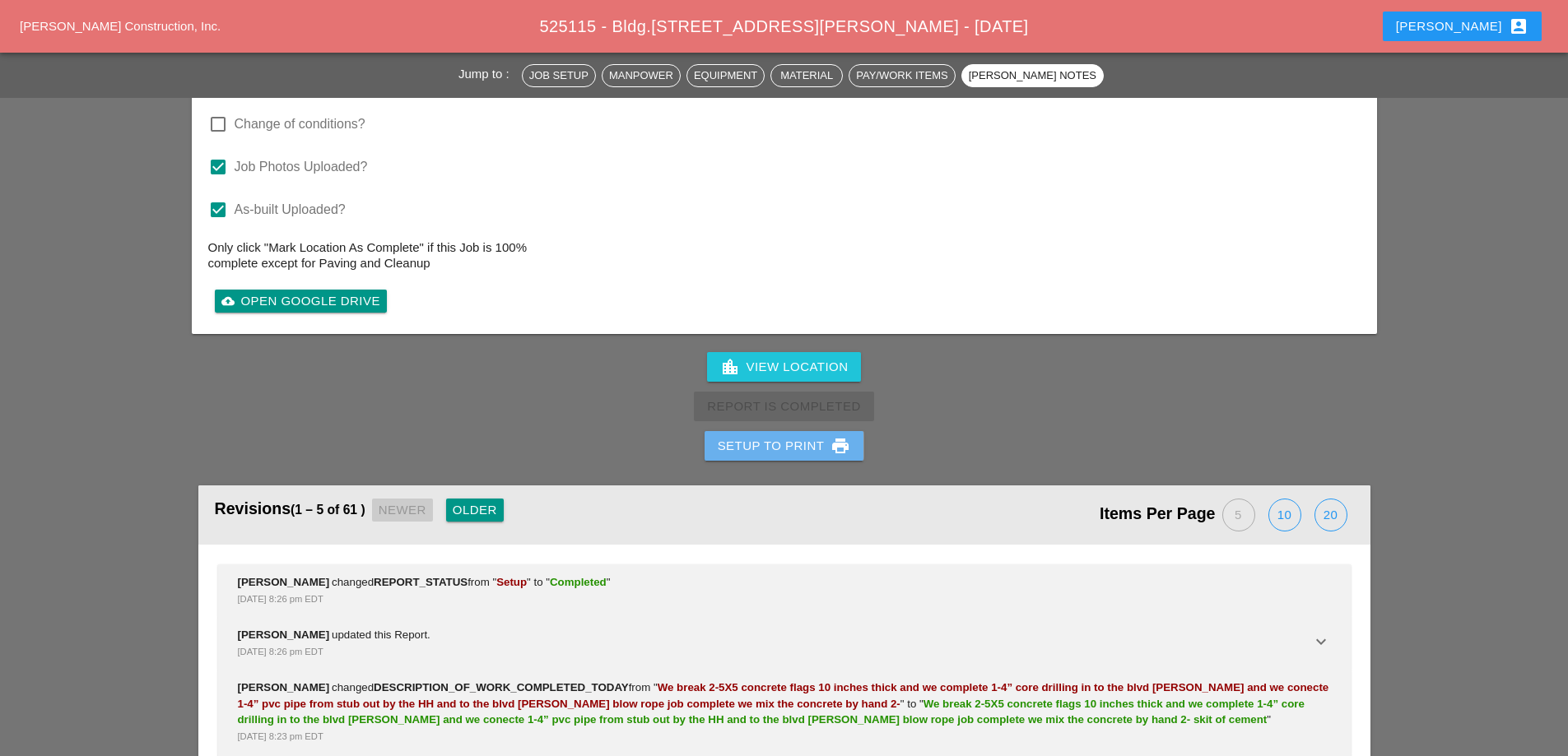
click at [791, 436] on div "Setup to Print print" at bounding box center [784, 446] width 133 height 20
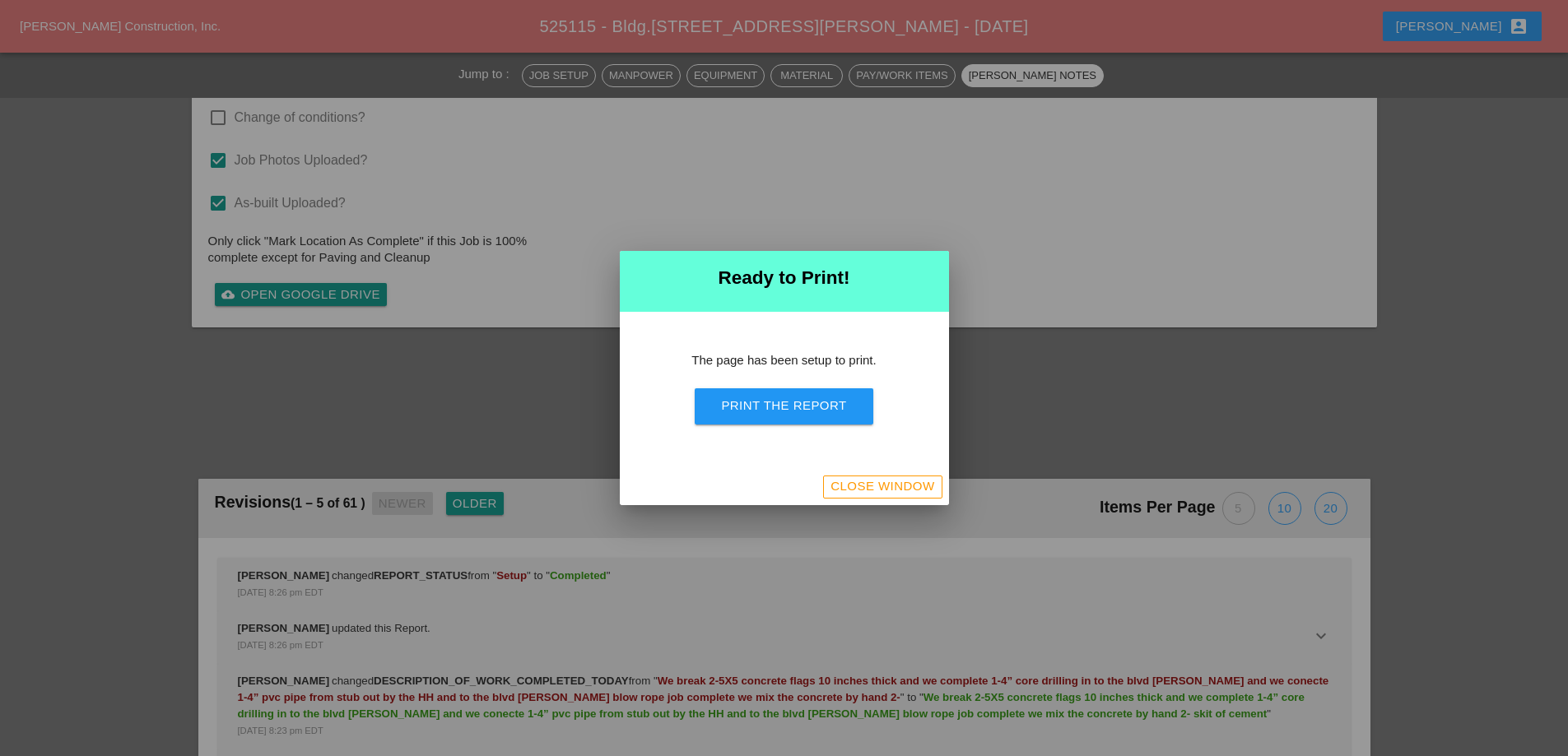
scroll to position [5253, 0]
drag, startPoint x: 795, startPoint y: 404, endPoint x: 907, endPoint y: 292, distance: 158.4
click at [795, 405] on div "Print the Report" at bounding box center [784, 407] width 125 height 19
click at [847, 483] on div "Close Window" at bounding box center [882, 487] width 103 height 19
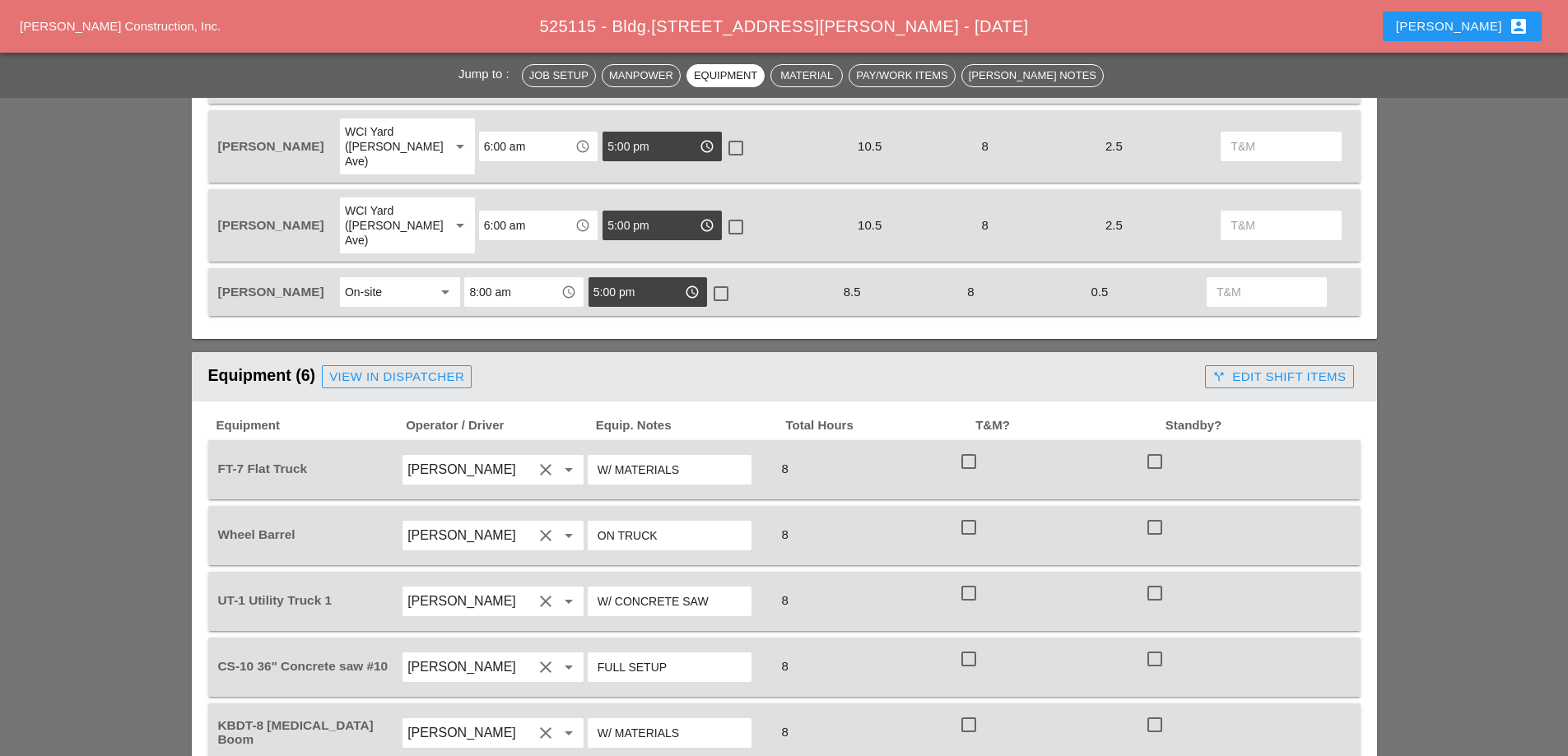
scroll to position [585, 0]
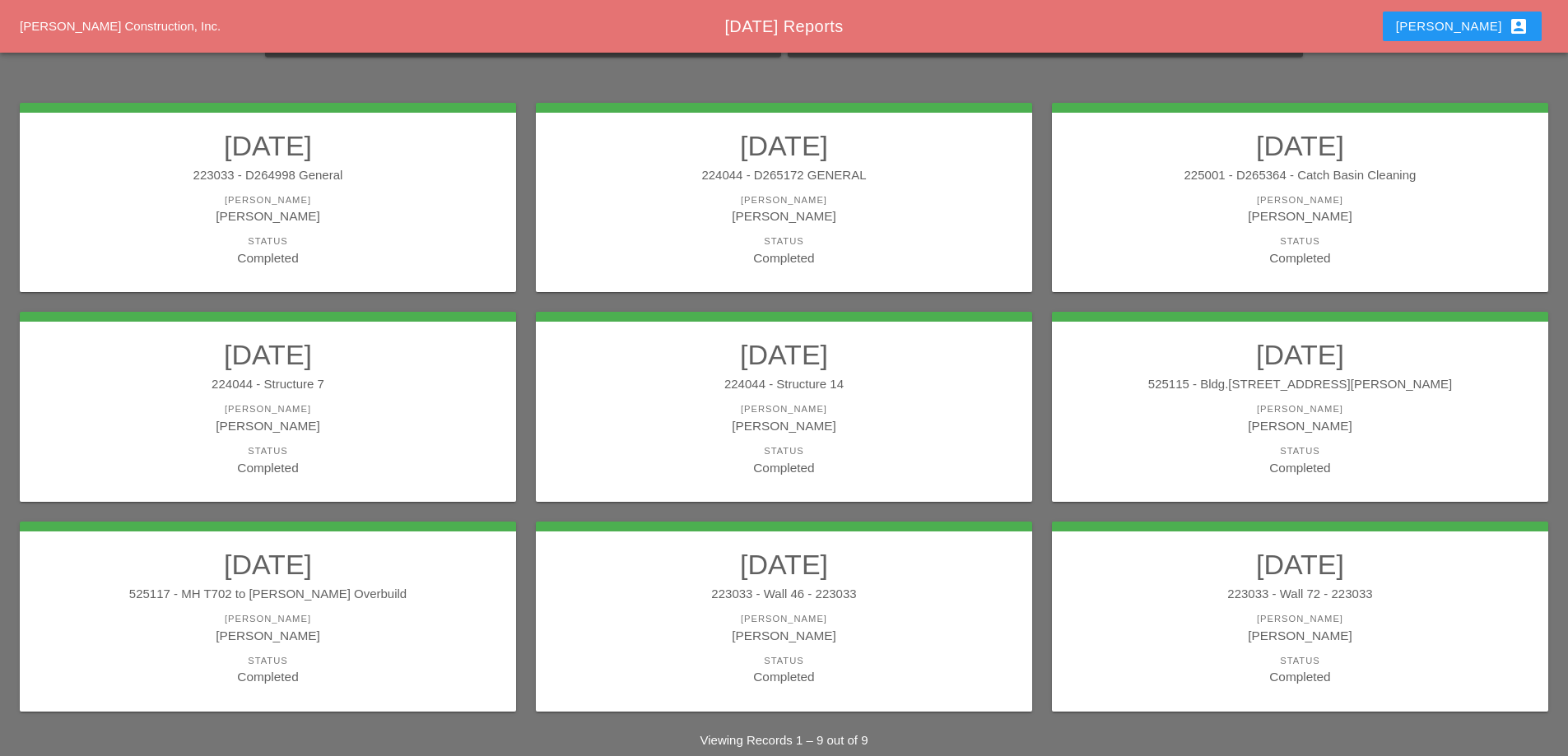
scroll to position [216, 0]
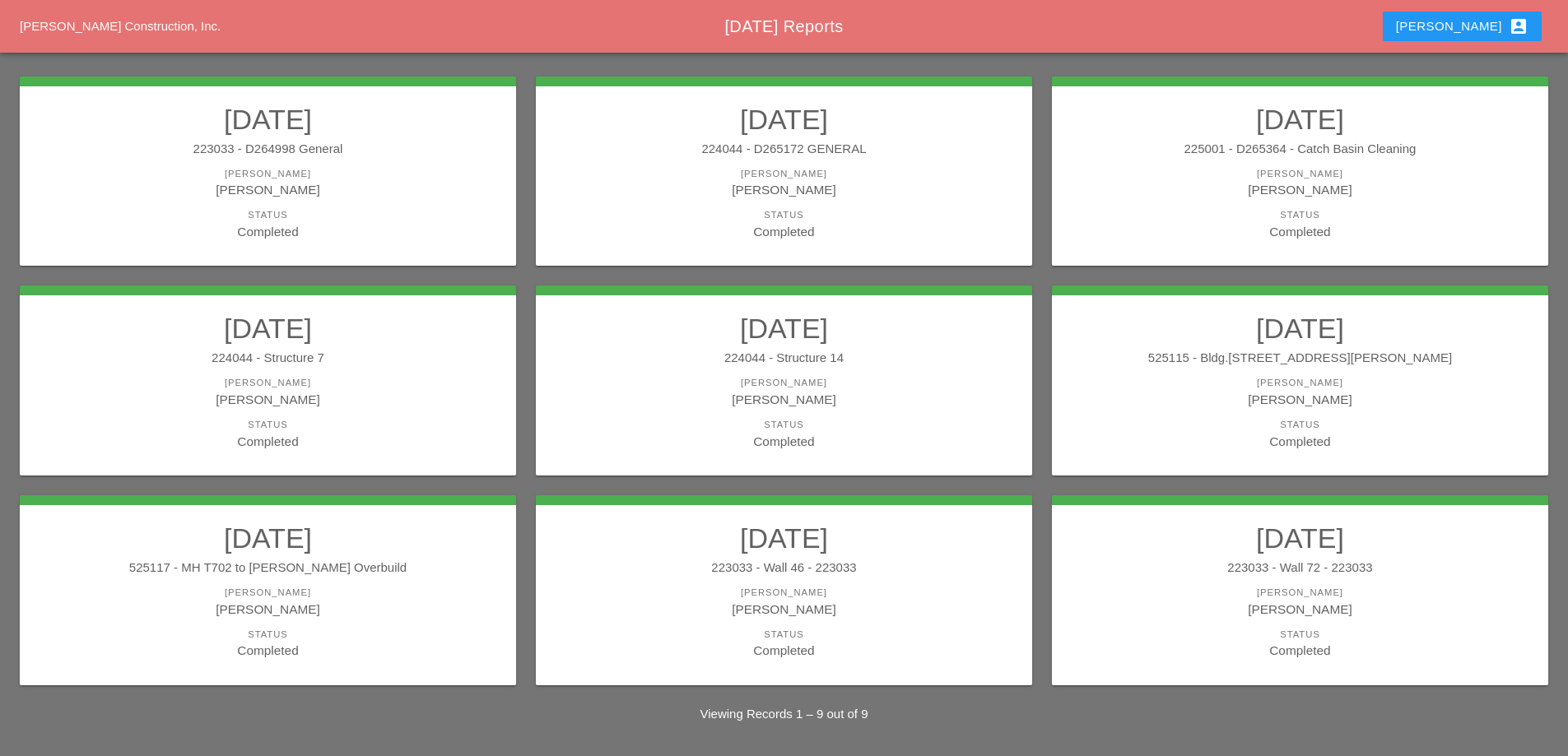
click at [425, 586] on div "[PERSON_NAME]" at bounding box center [268, 593] width 463 height 14
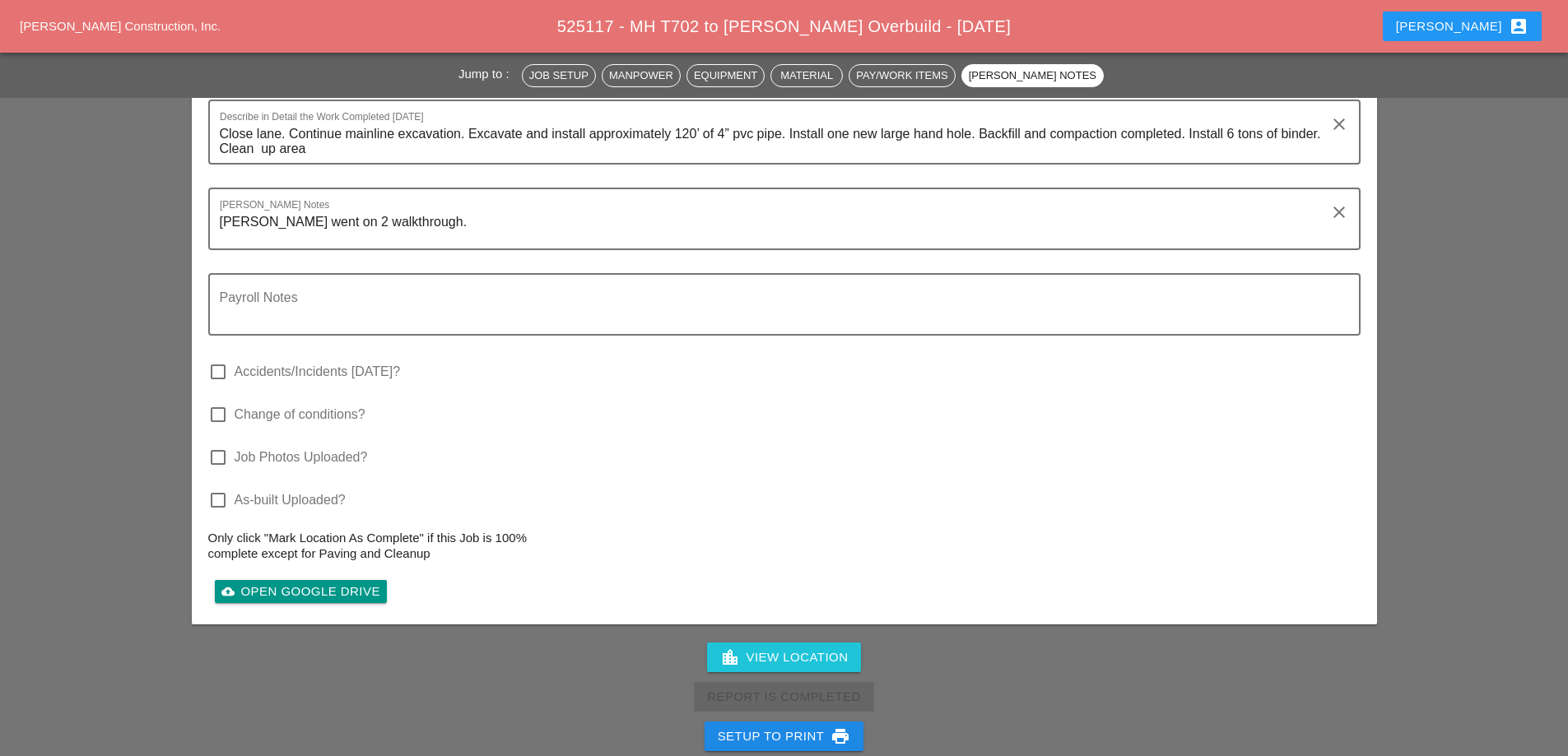
scroll to position [5103, 0]
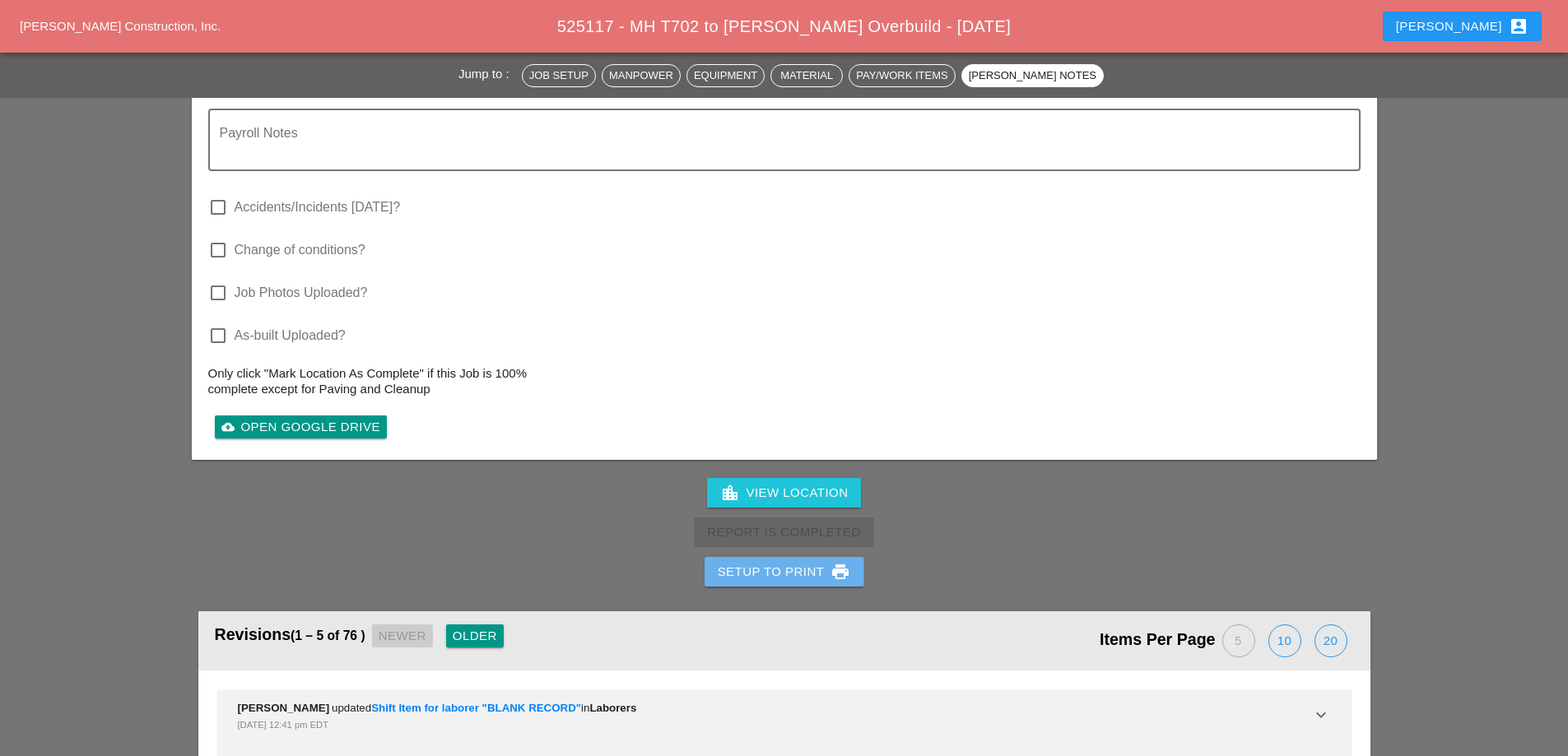
click at [779, 557] on button "Setup to Print print" at bounding box center [785, 572] width 160 height 30
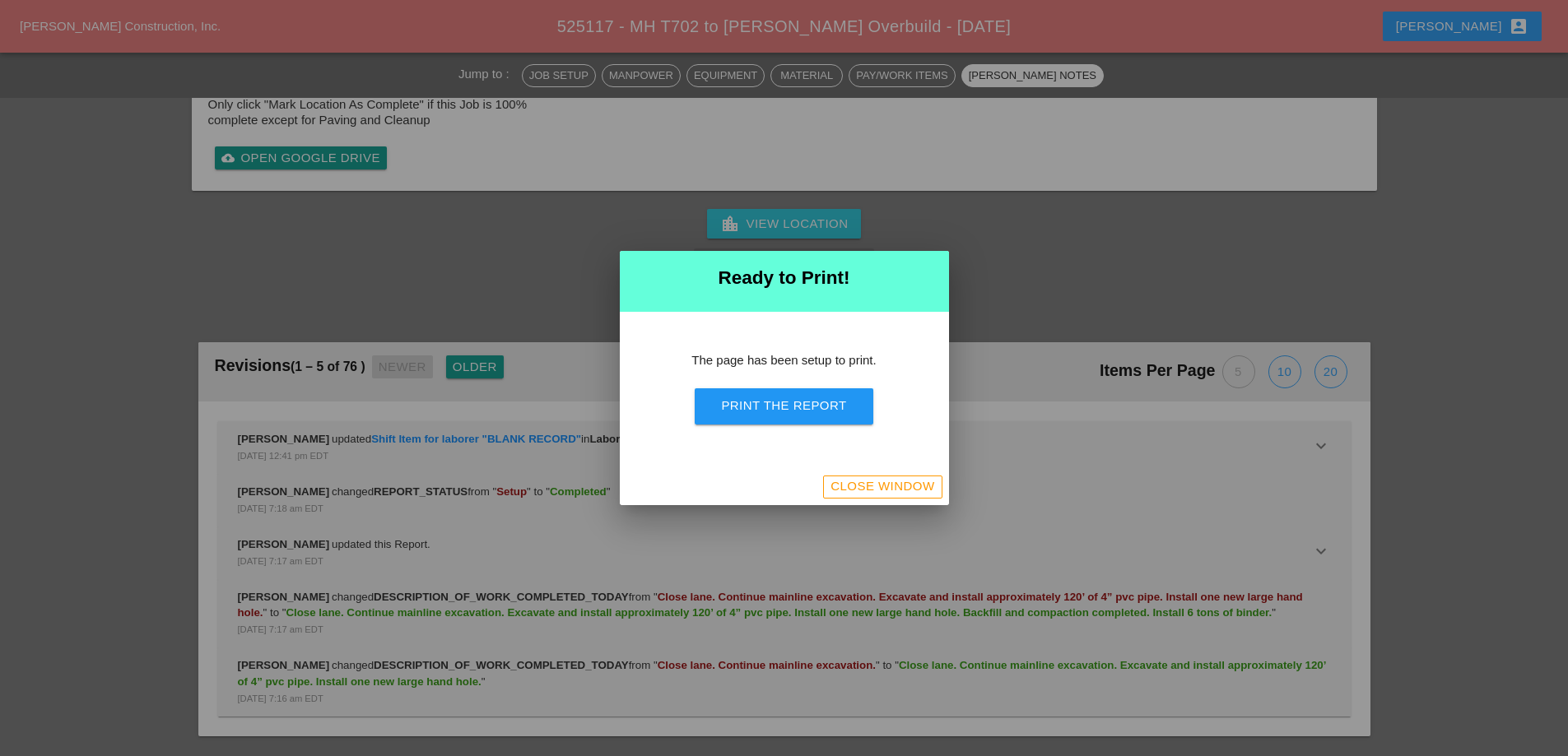
scroll to position [5484, 0]
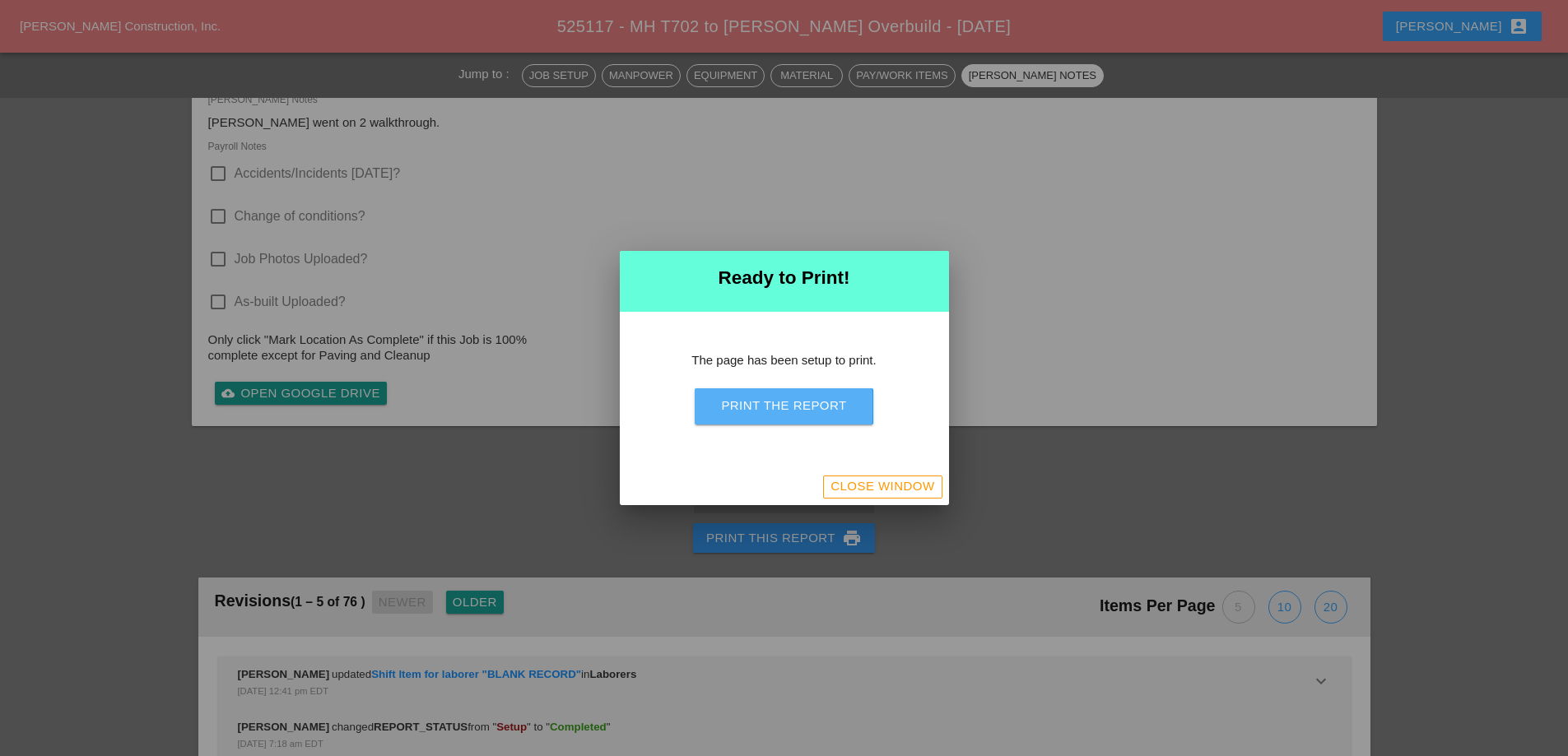
drag, startPoint x: 812, startPoint y: 415, endPoint x: 931, endPoint y: 288, distance: 174.0
click at [812, 417] on button "Print the Report" at bounding box center [783, 407] width 178 height 36
drag, startPoint x: 907, startPoint y: 481, endPoint x: 893, endPoint y: 448, distance: 35.8
click at [907, 480] on div "Close Window" at bounding box center [882, 487] width 103 height 19
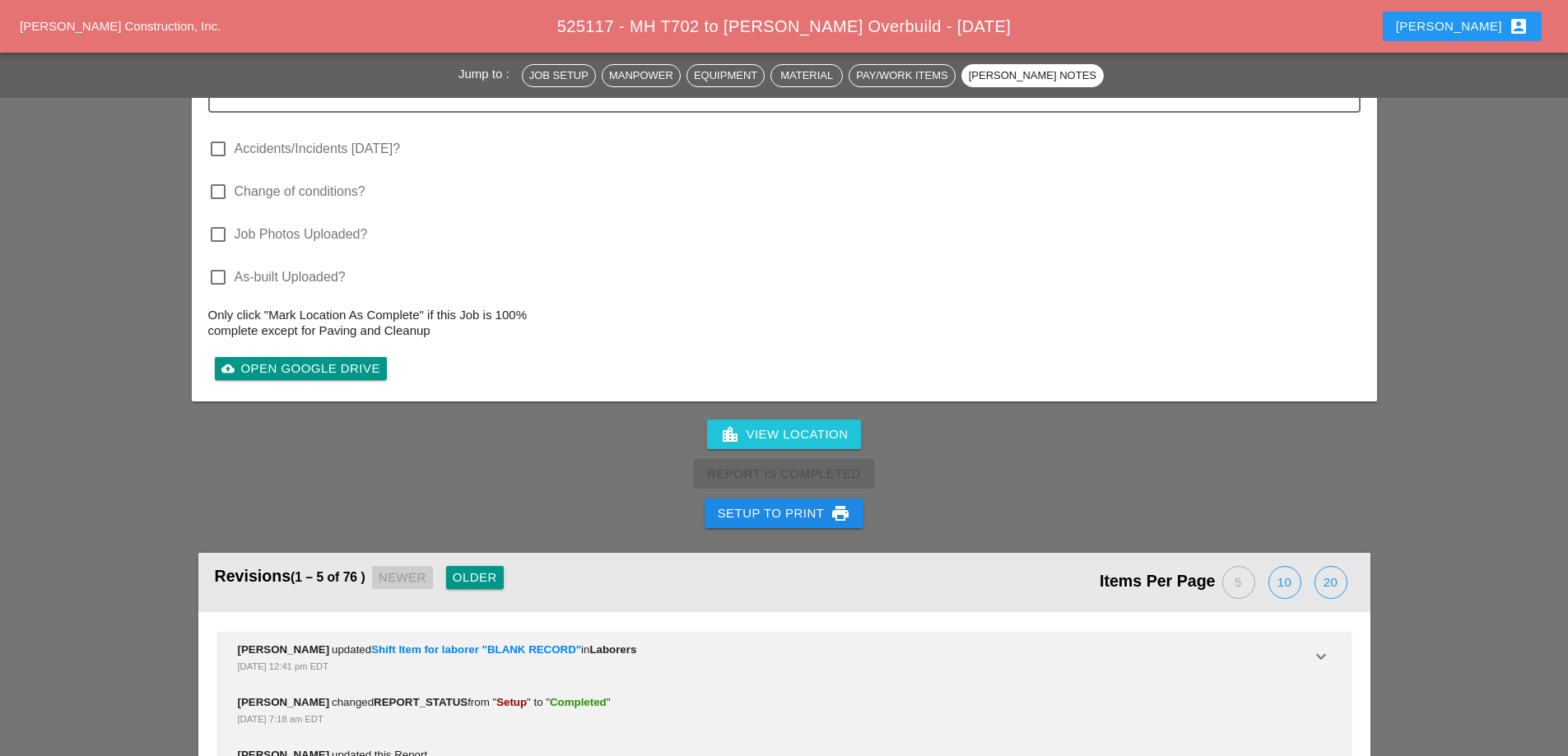
scroll to position [4975, 0]
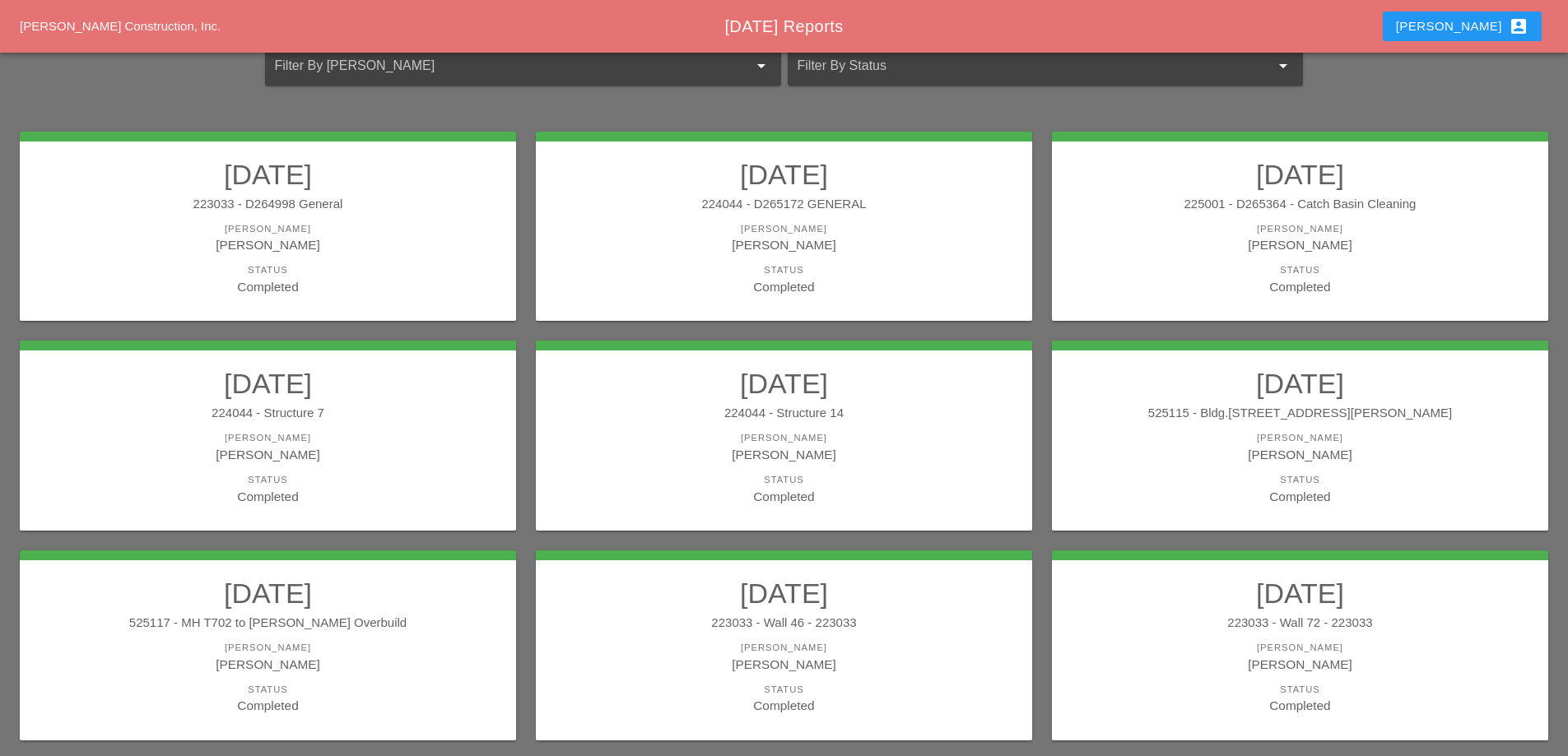
scroll to position [216, 0]
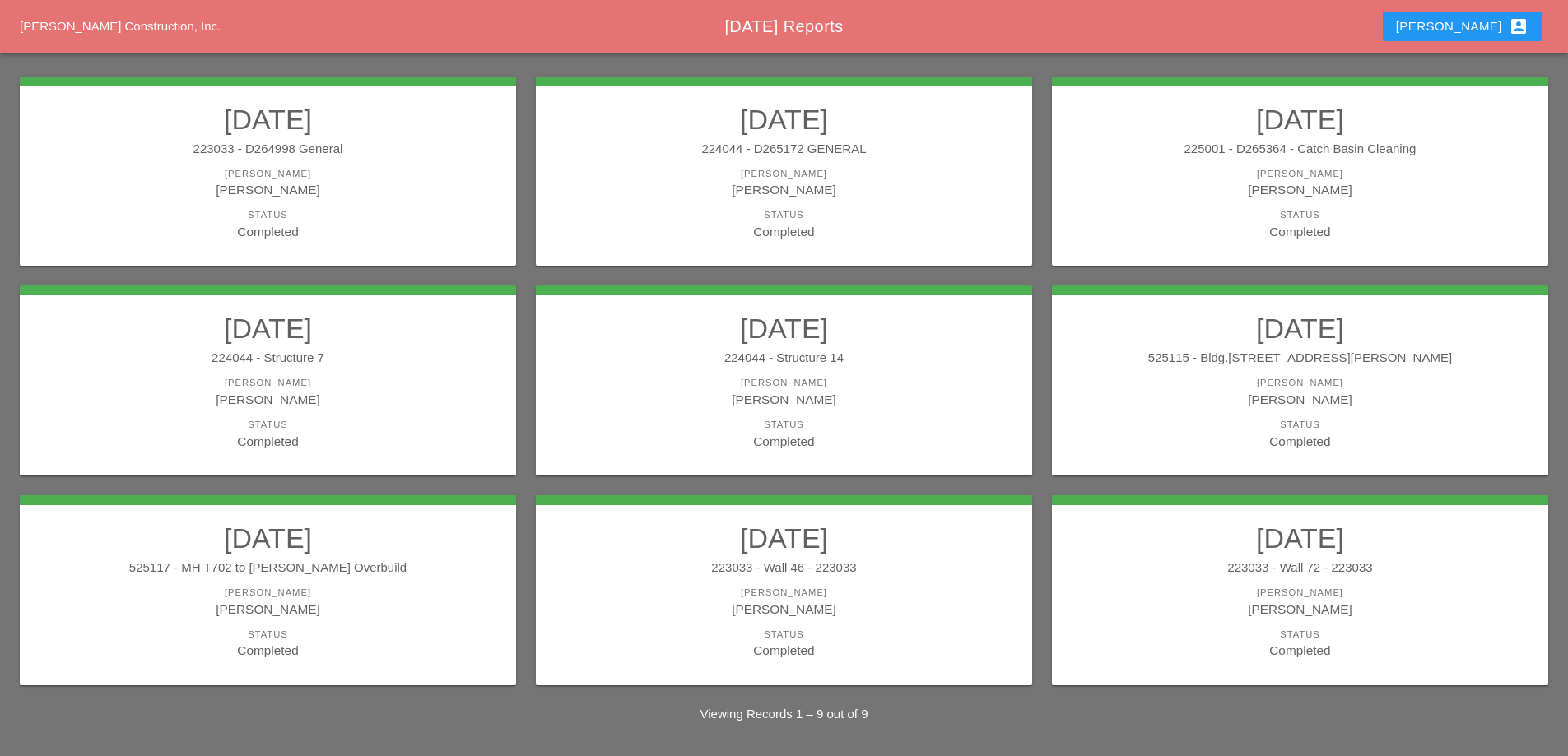
click at [794, 560] on div "223033 - Wall 46 - 223033" at bounding box center [784, 568] width 463 height 19
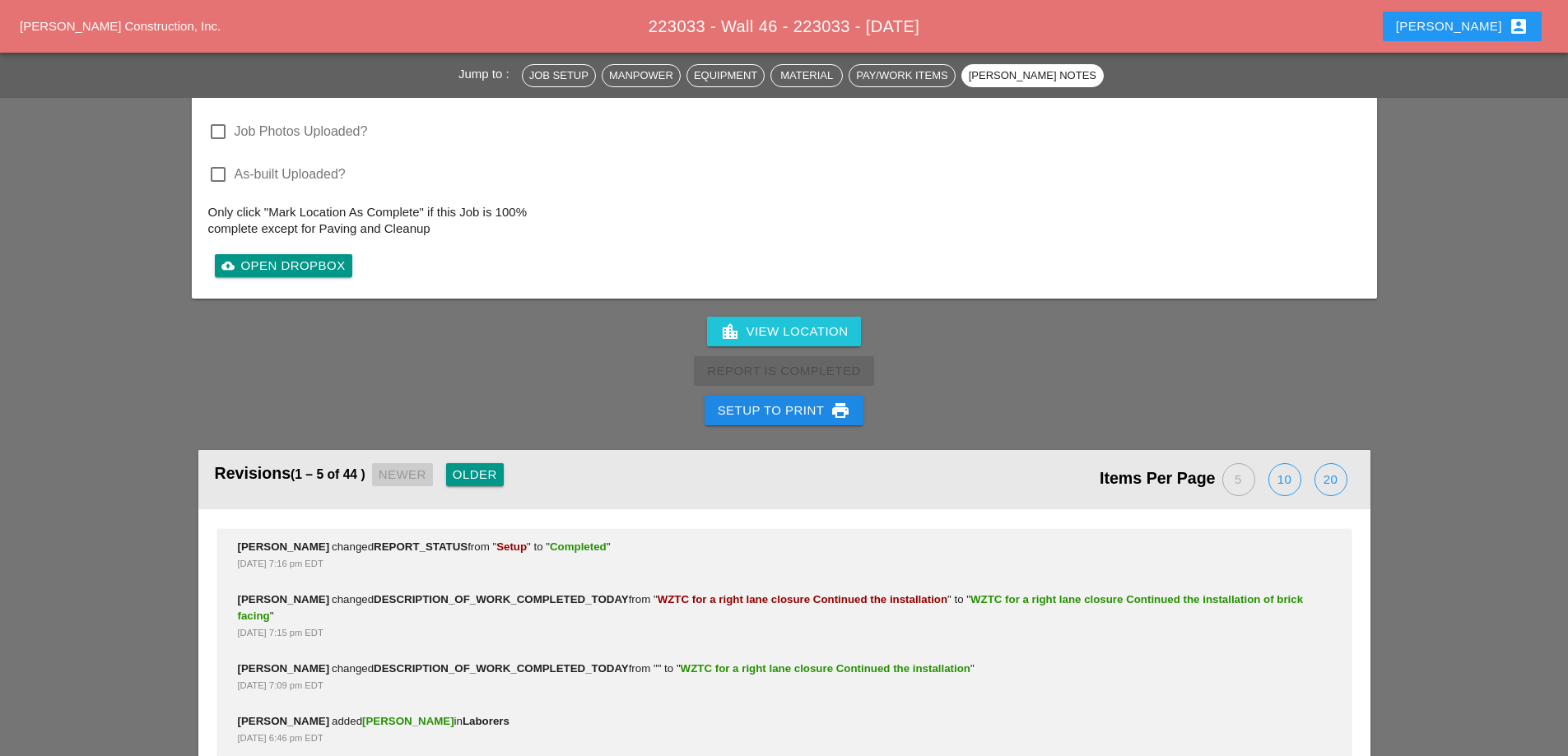
scroll to position [3784, 0]
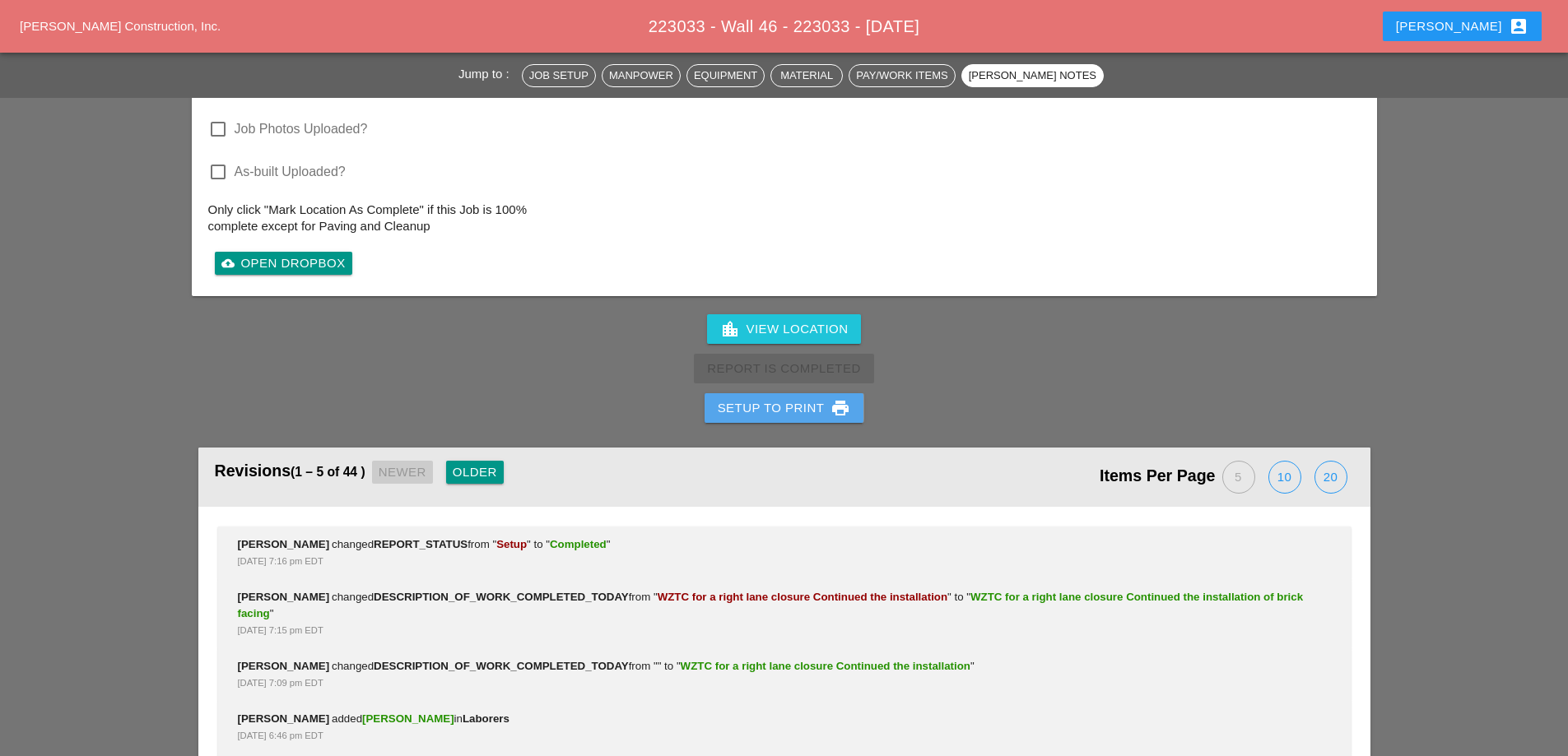
click at [802, 398] on div "Setup to Print print" at bounding box center [784, 408] width 133 height 20
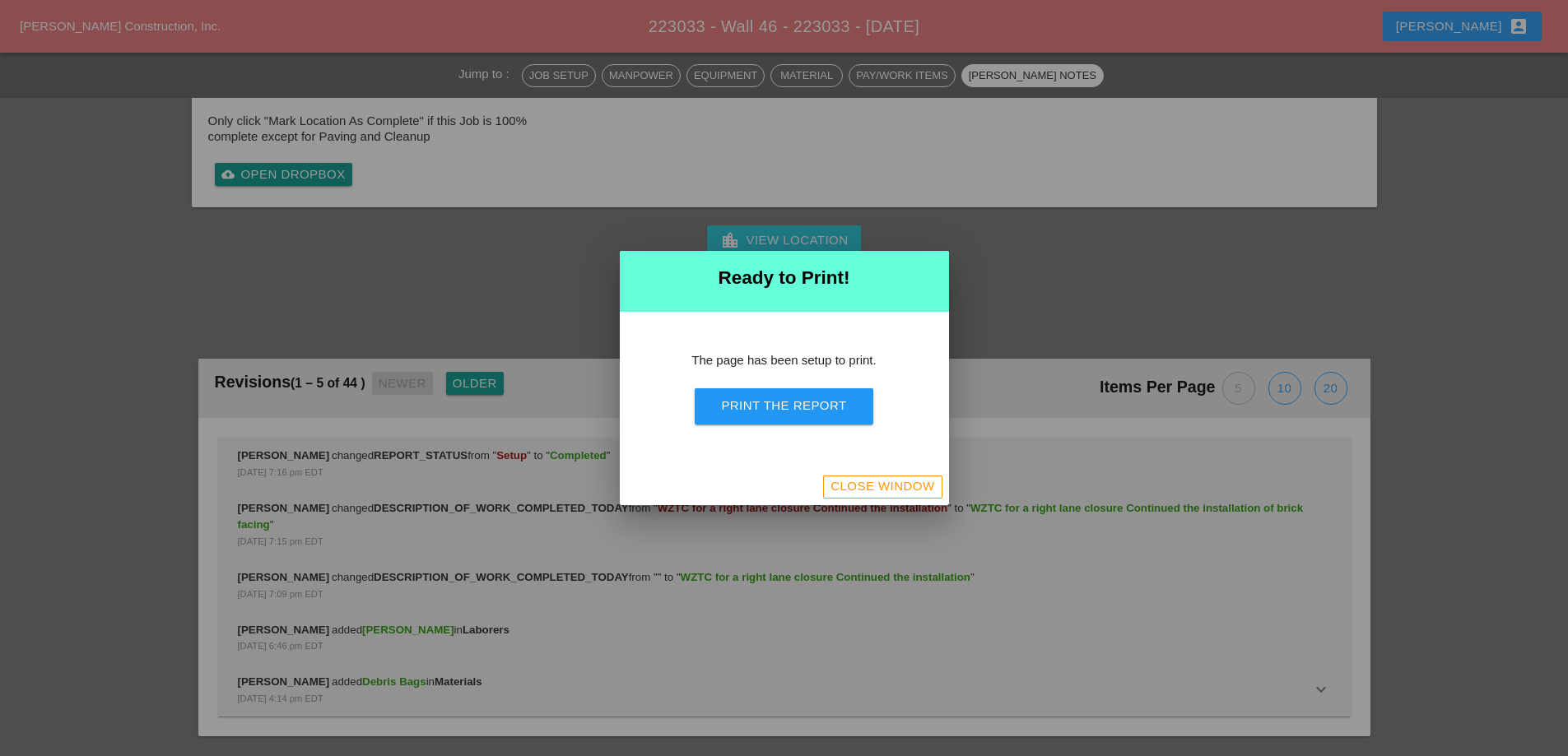
scroll to position [3564, 0]
drag, startPoint x: 779, startPoint y: 396, endPoint x: 920, endPoint y: 288, distance: 177.6
click at [779, 398] on button "Print the Report" at bounding box center [783, 407] width 178 height 36
click at [928, 506] on div at bounding box center [784, 378] width 1568 height 756
click at [914, 481] on div "Close Window" at bounding box center [882, 487] width 103 height 19
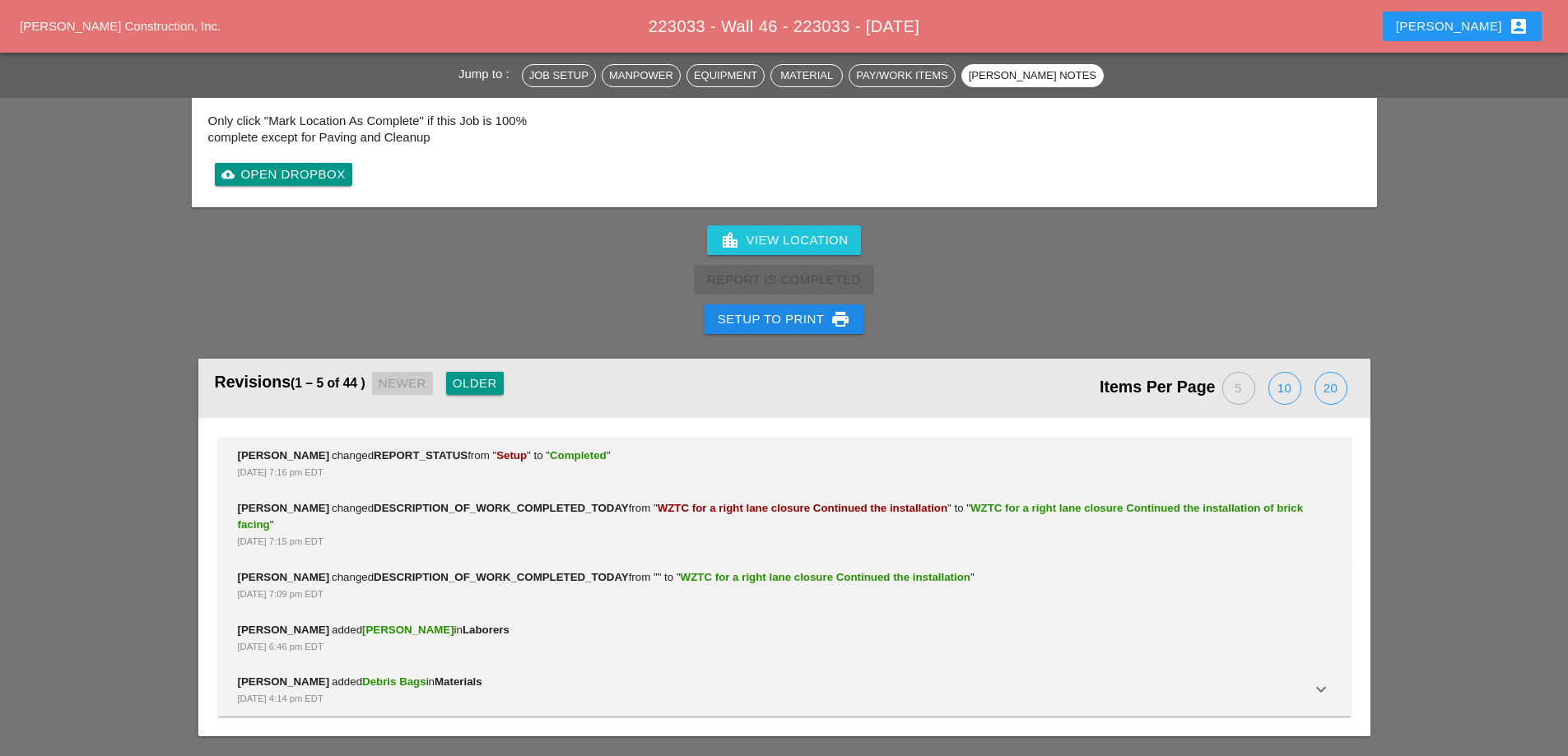
scroll to position [3784, 0]
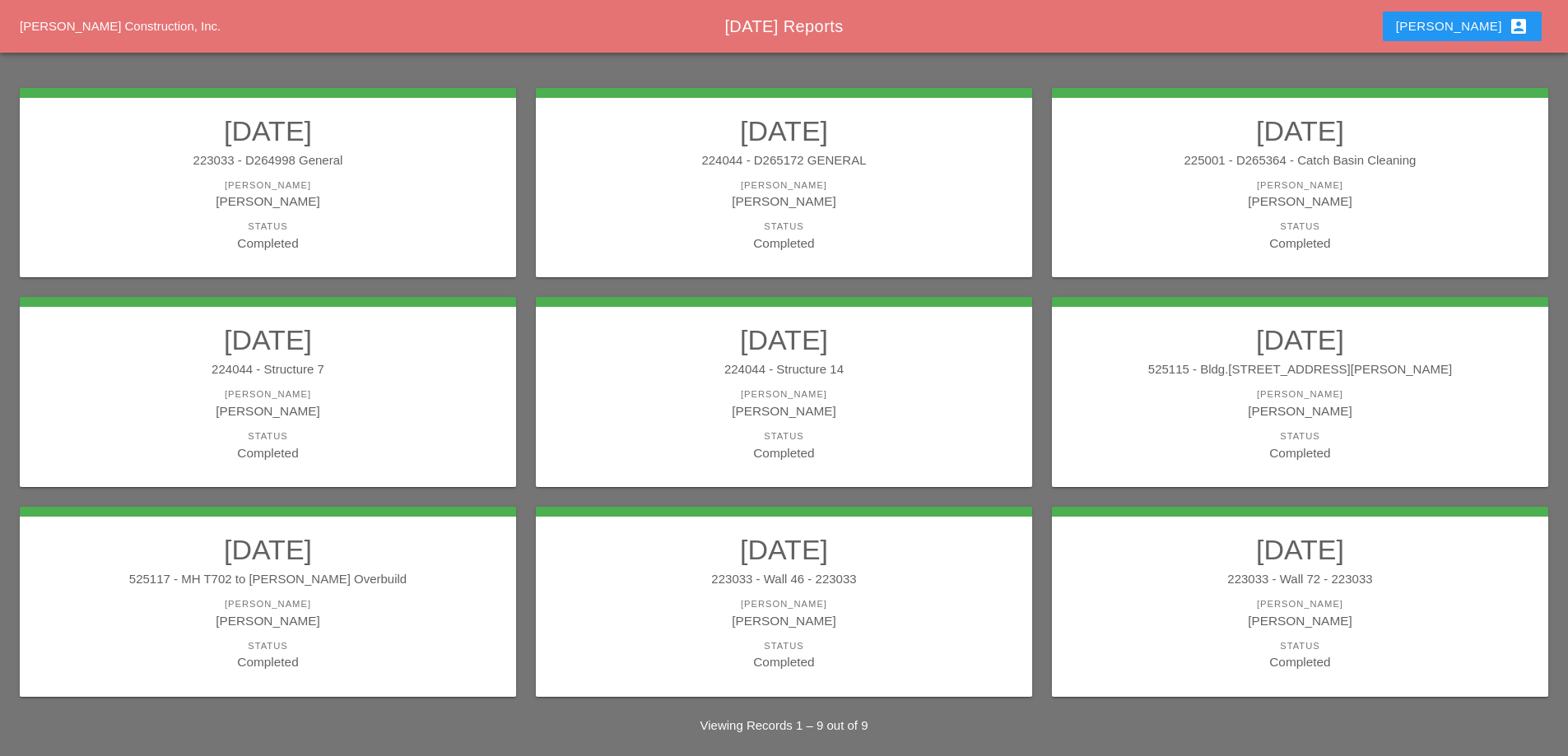
scroll to position [216, 0]
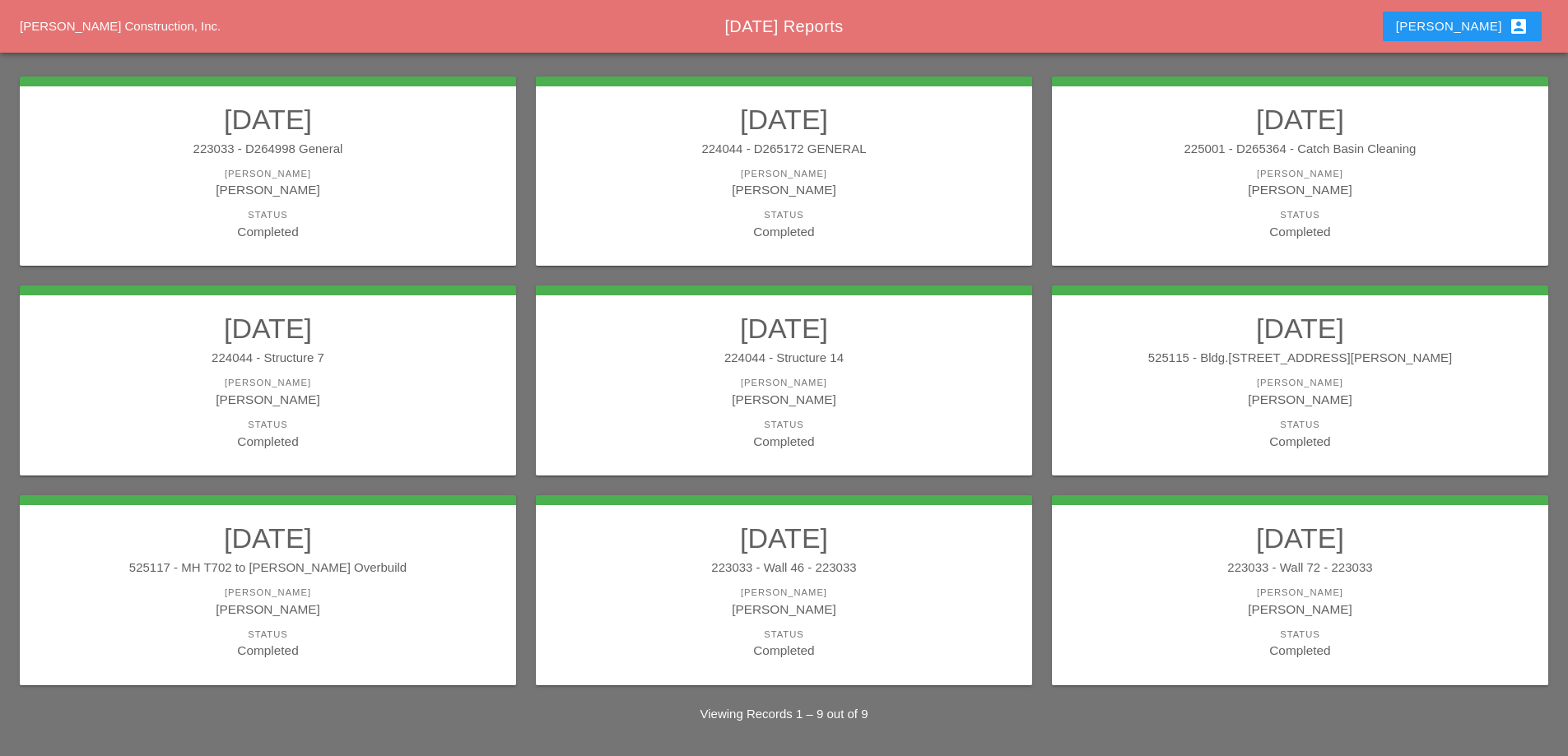
click at [1226, 553] on h2 "[DATE]" at bounding box center [1299, 538] width 463 height 33
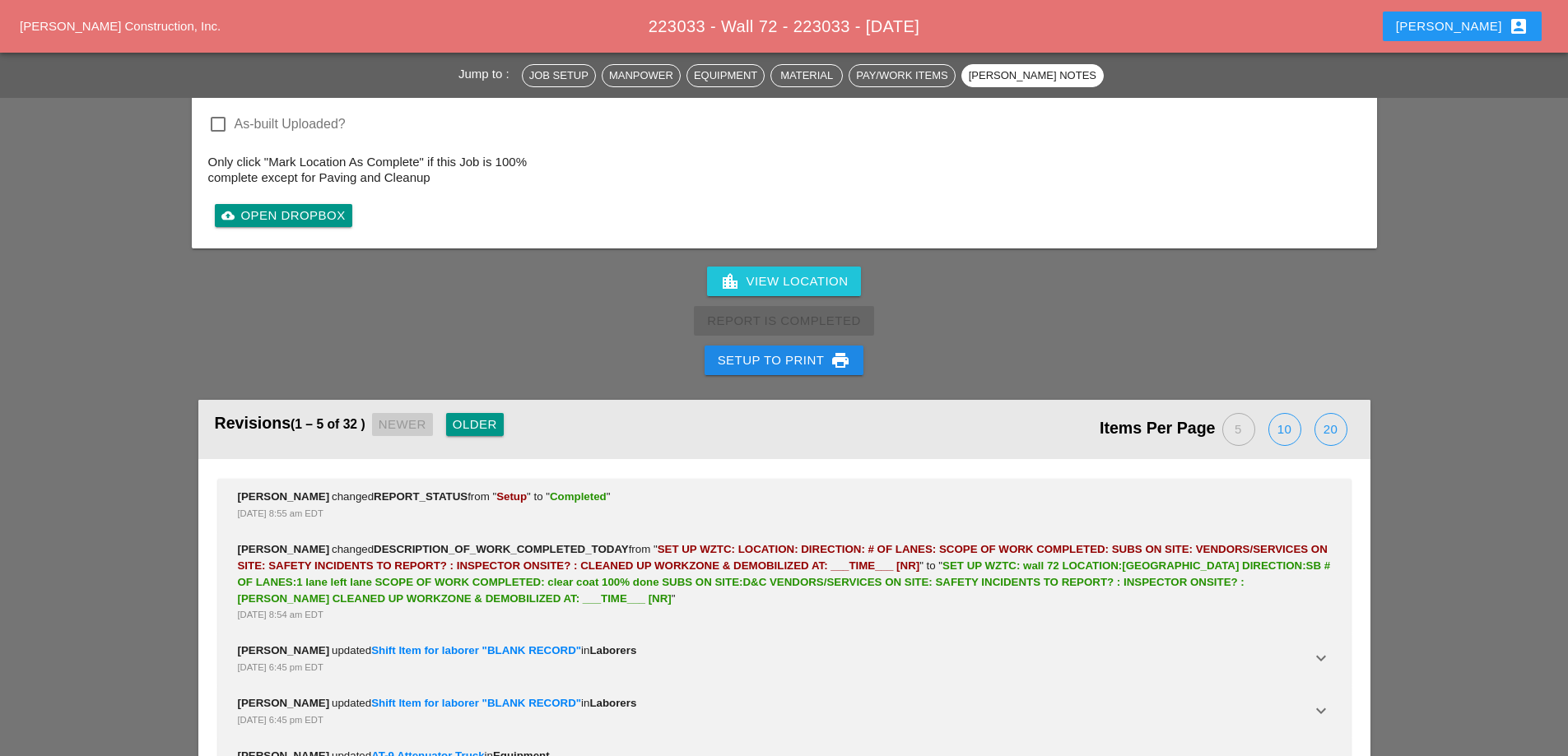
click at [784, 350] on div "Setup to Print print" at bounding box center [784, 360] width 133 height 20
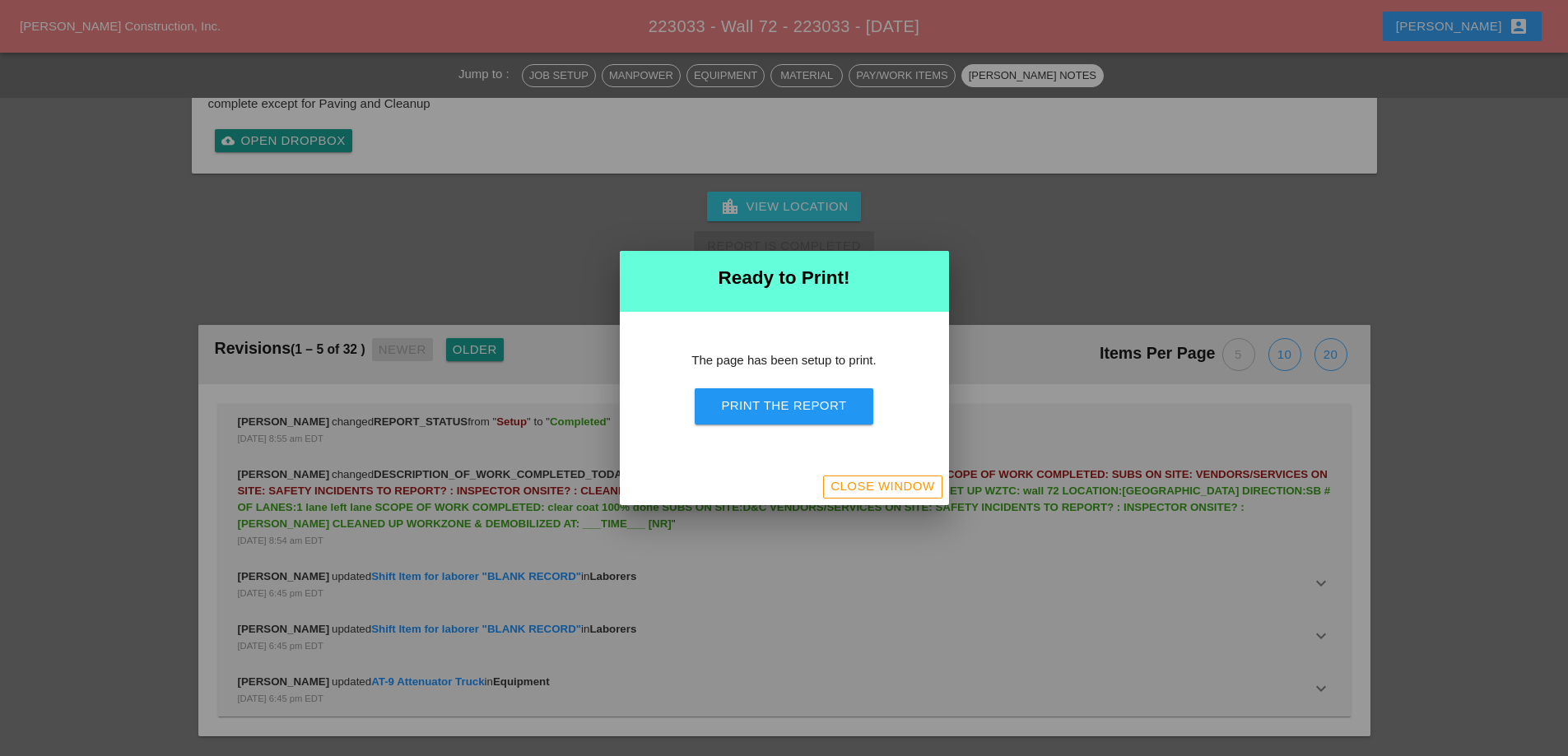
scroll to position [2388, 0]
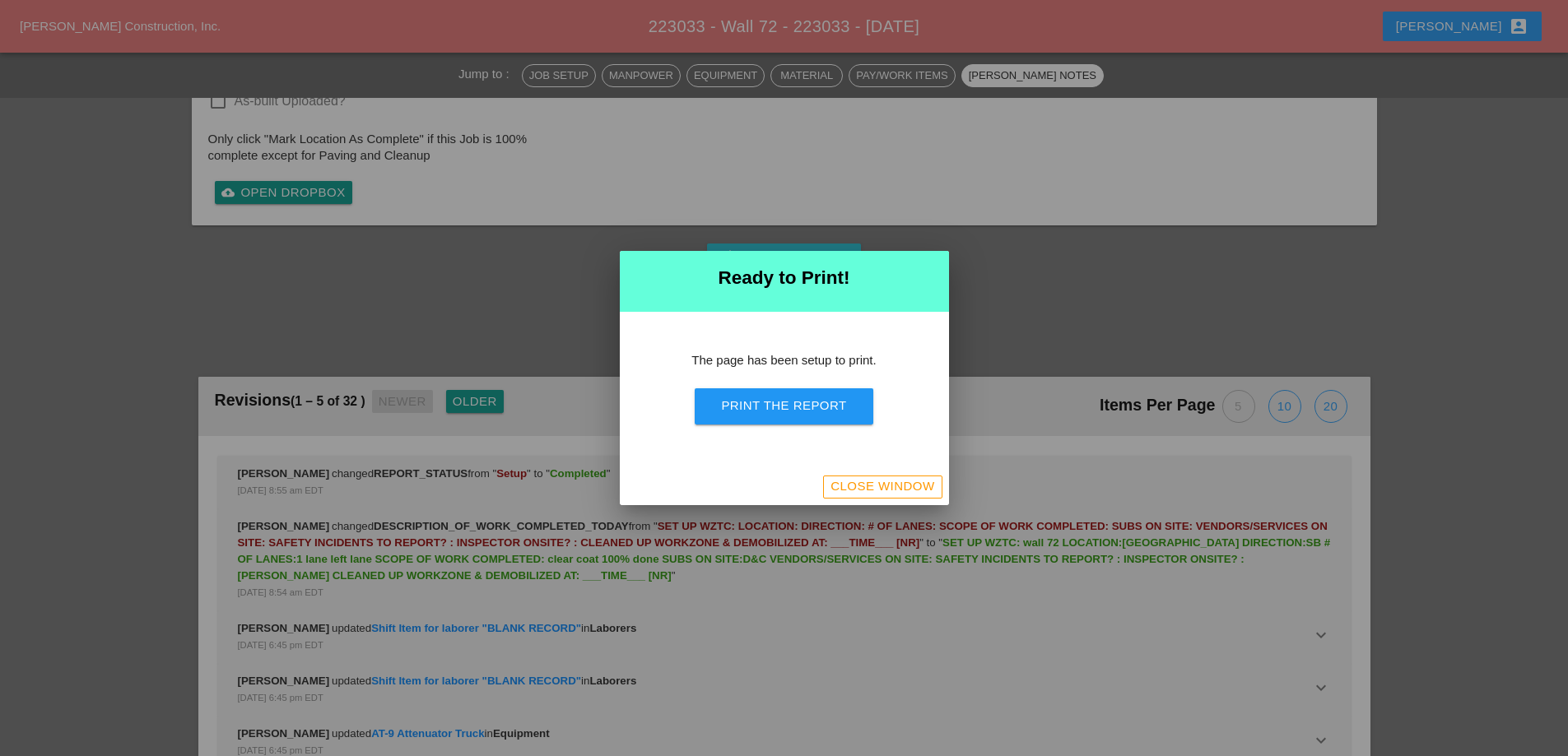
click at [806, 429] on div "The page has been setup to print. Print the Report" at bounding box center [784, 390] width 329 height 157
drag, startPoint x: 801, startPoint y: 410, endPoint x: 914, endPoint y: 282, distance: 170.7
click at [801, 411] on div "Print the Report" at bounding box center [784, 407] width 125 height 19
drag, startPoint x: 873, startPoint y: 481, endPoint x: 813, endPoint y: 329, distance: 163.4
click at [873, 483] on div "Close Window" at bounding box center [882, 487] width 103 height 19
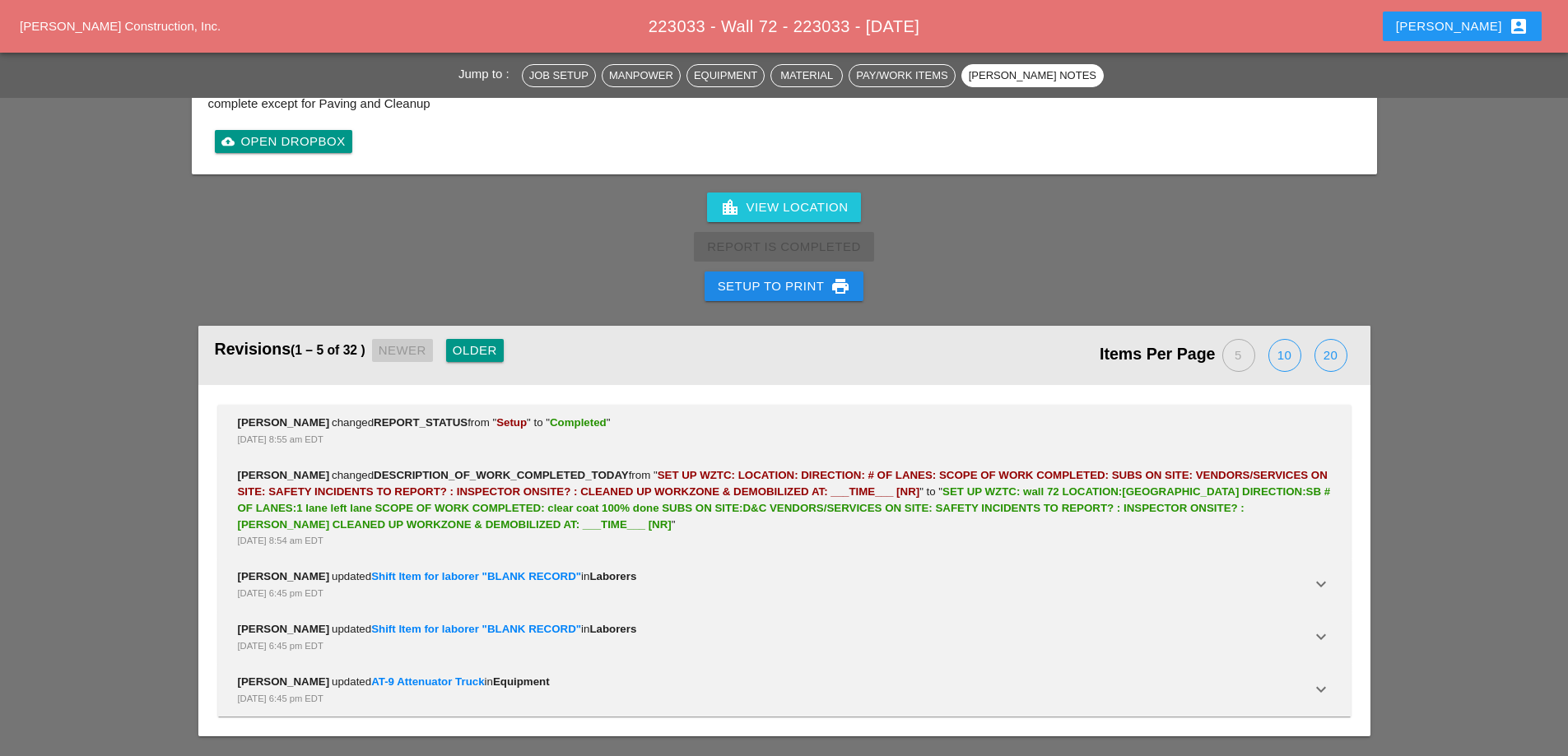
scroll to position [2634, 0]
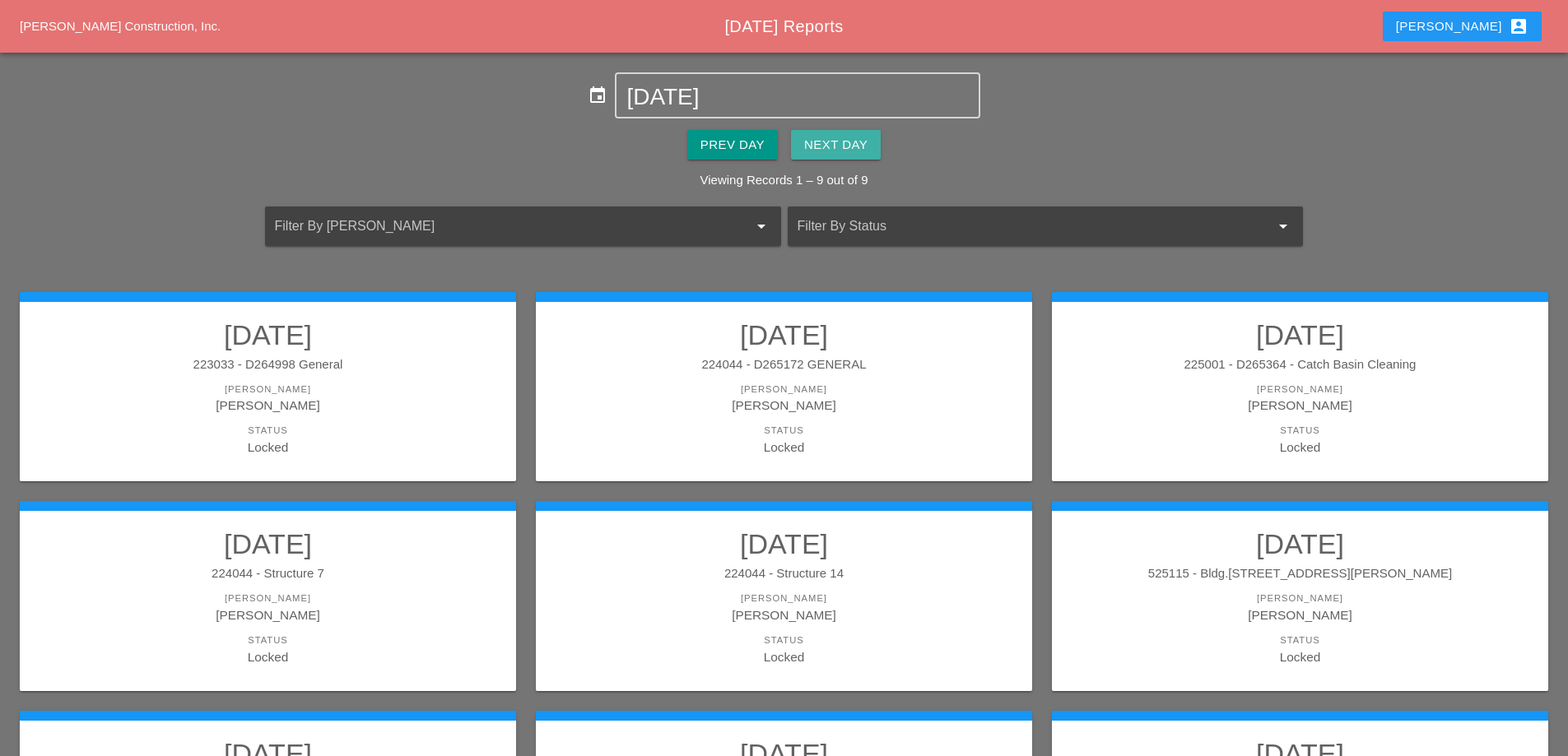
click at [858, 142] on div "Next Day" at bounding box center [835, 145] width 63 height 19
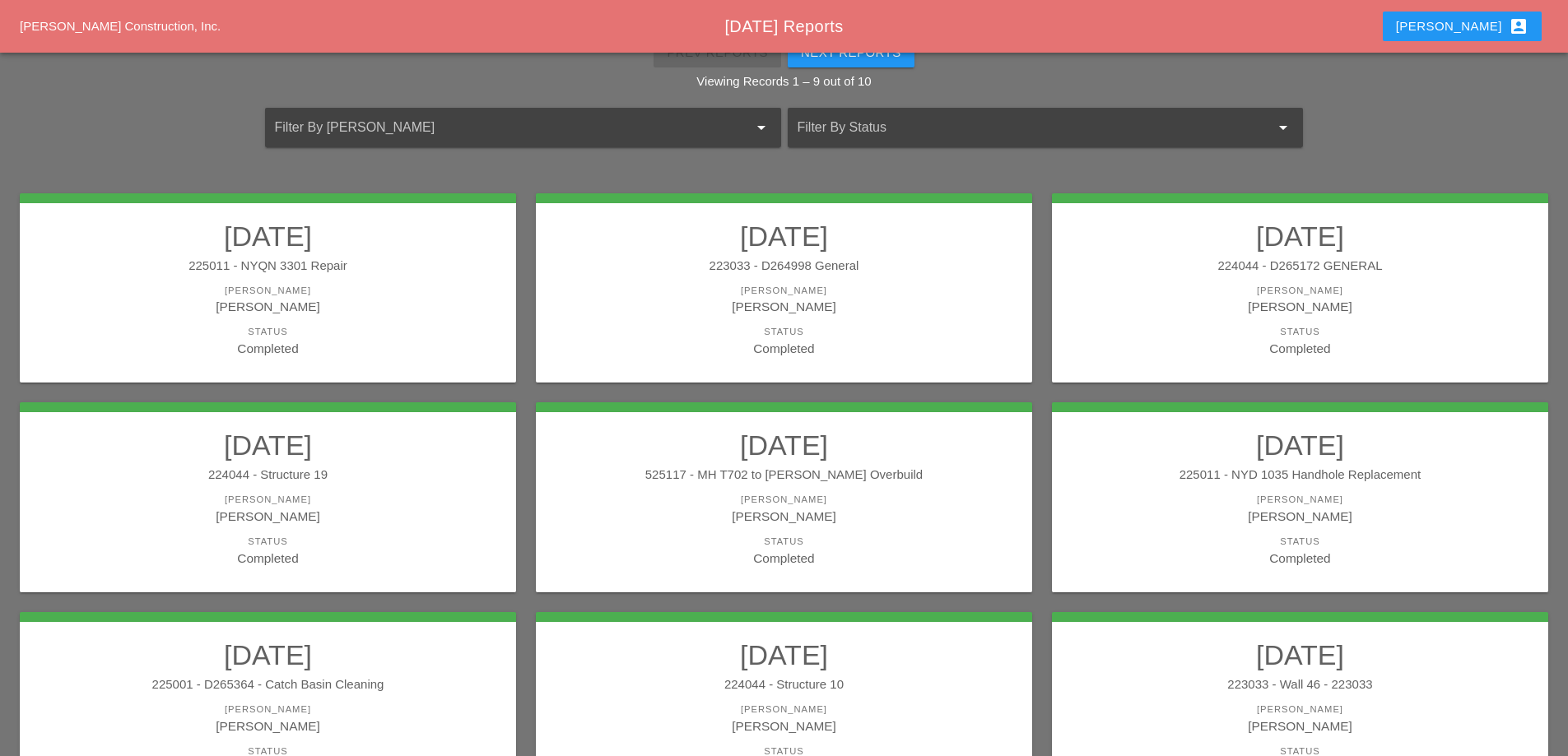
scroll to position [164, 0]
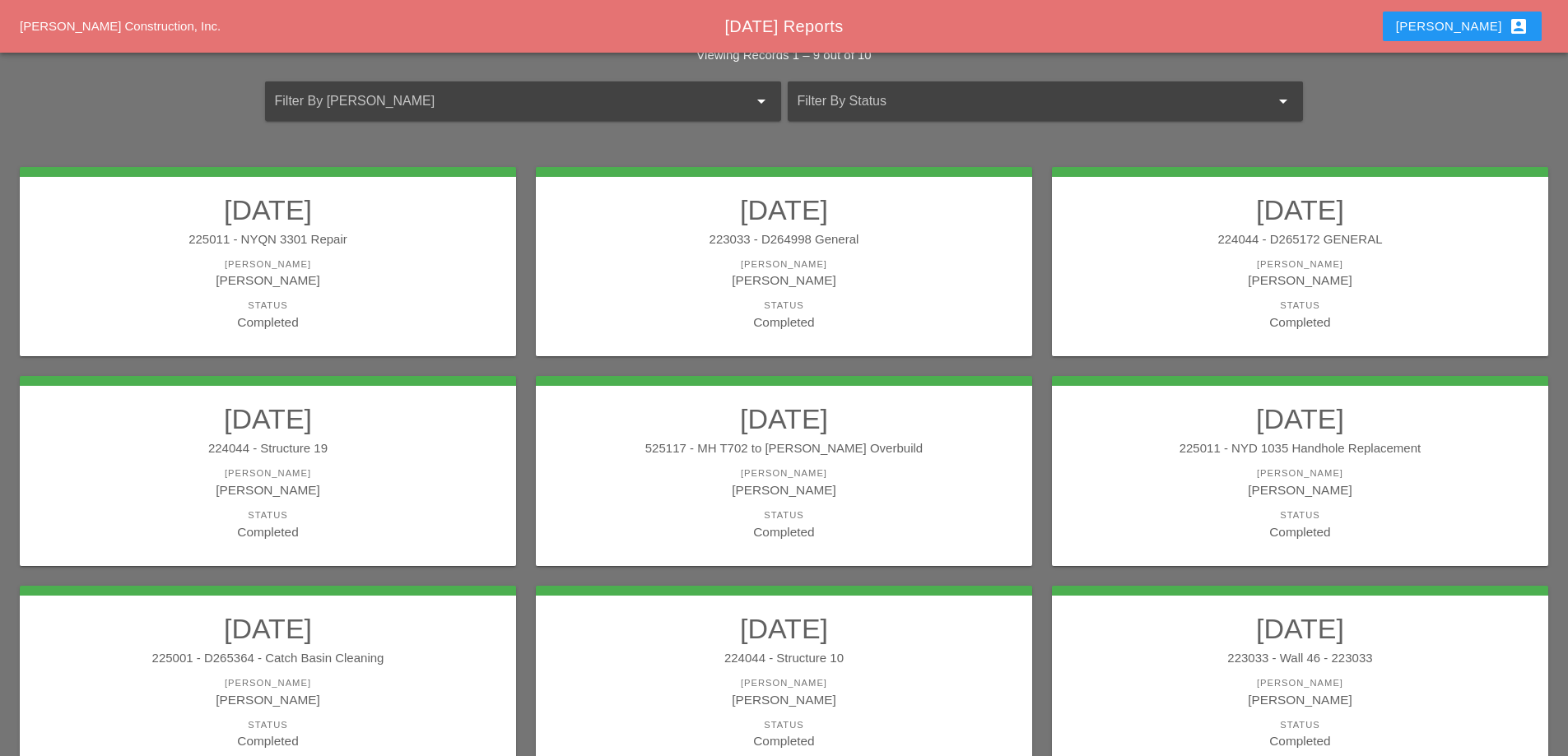
click at [385, 283] on div "[PERSON_NAME]" at bounding box center [268, 281] width 463 height 19
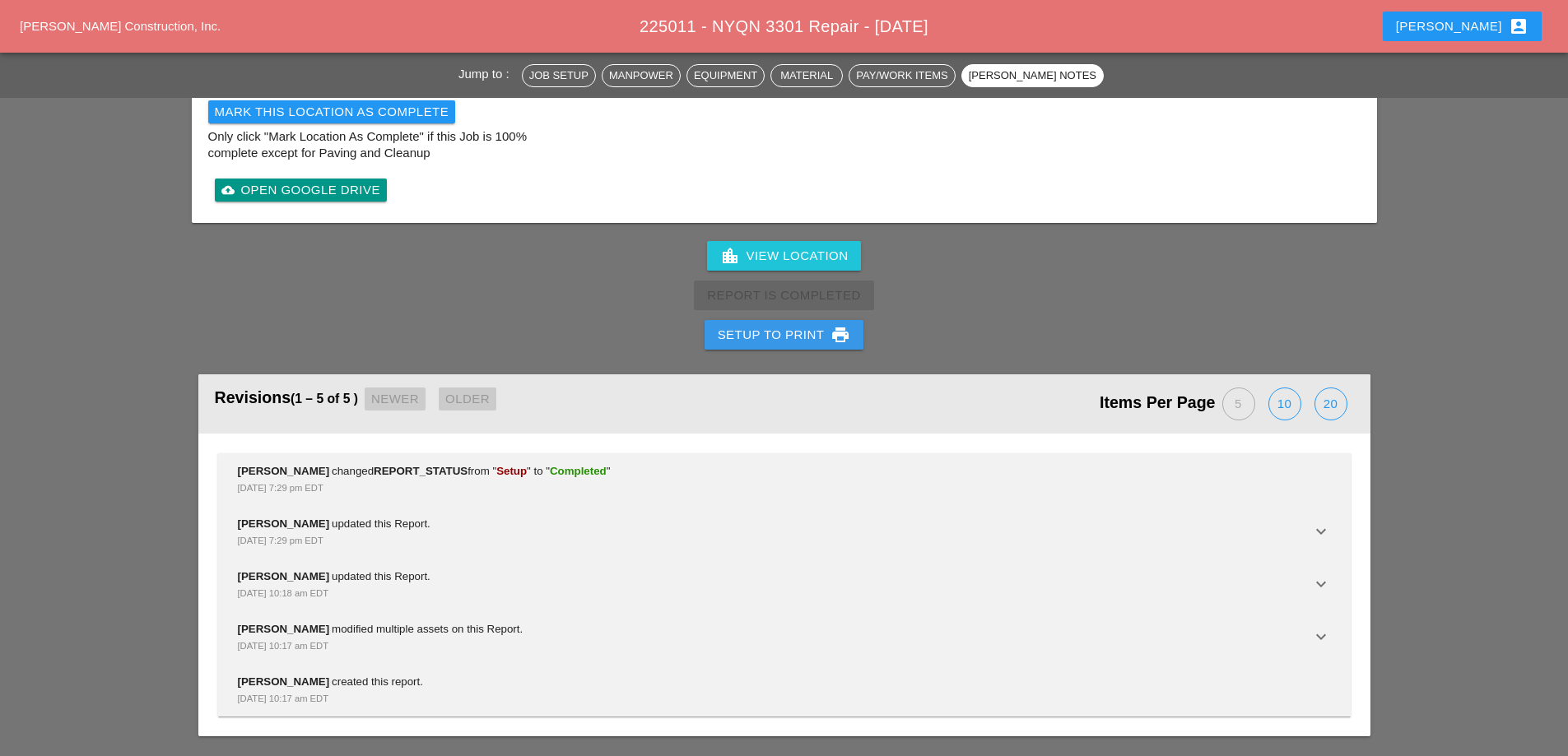
click at [752, 333] on div "Setup to Print print" at bounding box center [784, 335] width 133 height 20
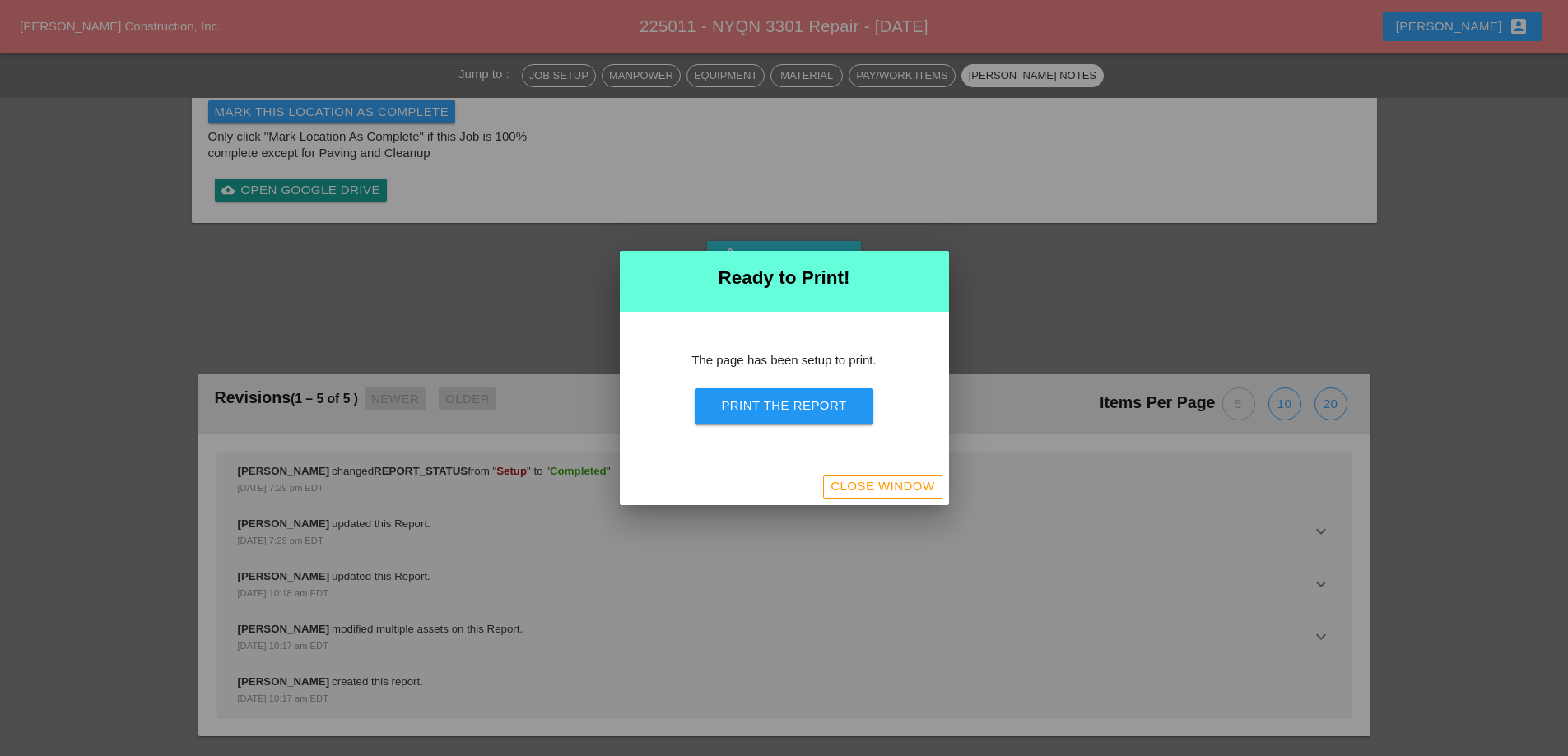
scroll to position [1681, 0]
drag, startPoint x: 792, startPoint y: 395, endPoint x: 921, endPoint y: 288, distance: 167.6
click at [792, 396] on button "Print the Report" at bounding box center [783, 407] width 178 height 36
drag, startPoint x: 901, startPoint y: 487, endPoint x: 865, endPoint y: 470, distance: 39.8
click at [901, 488] on div "Close Window" at bounding box center [882, 487] width 103 height 19
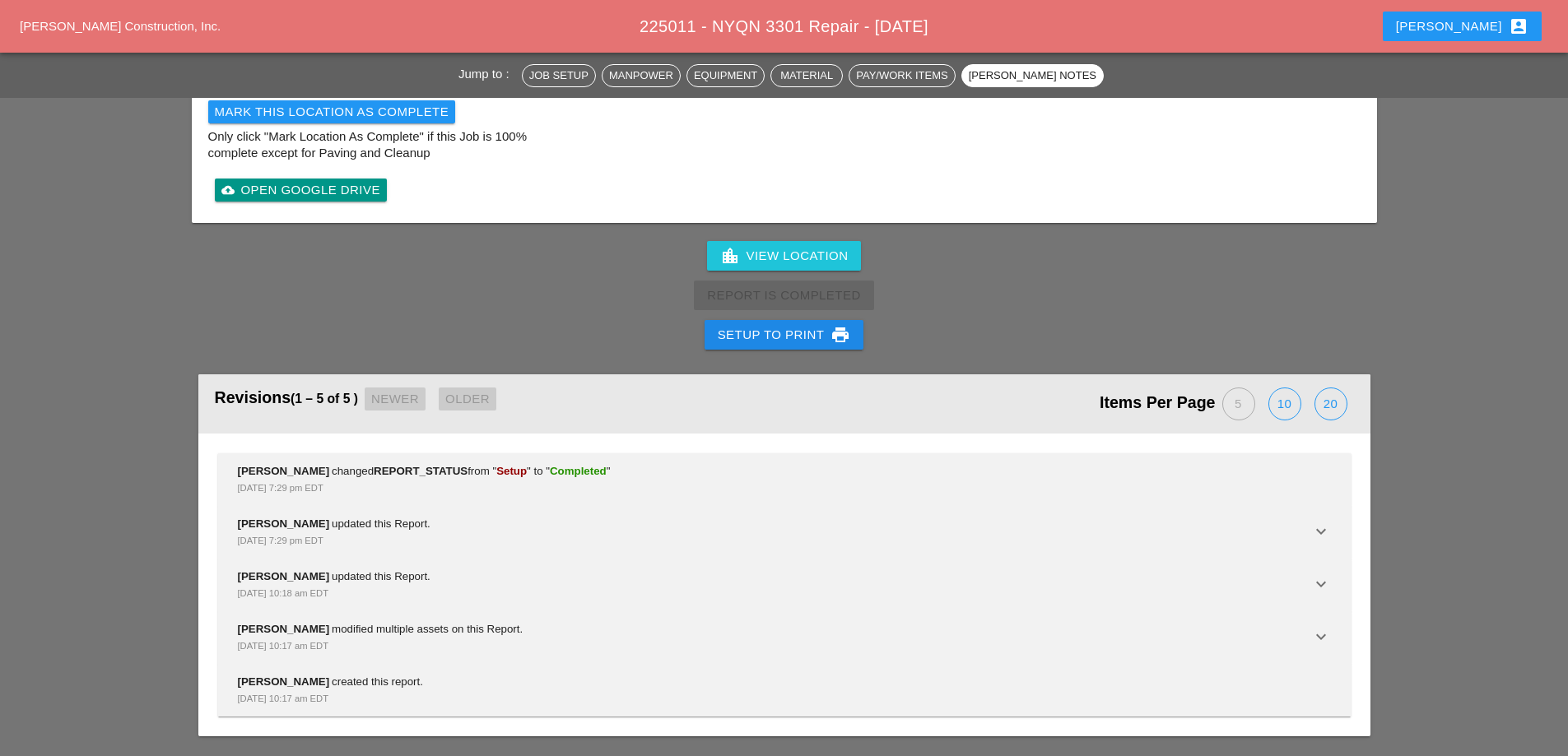
scroll to position [2067, 0]
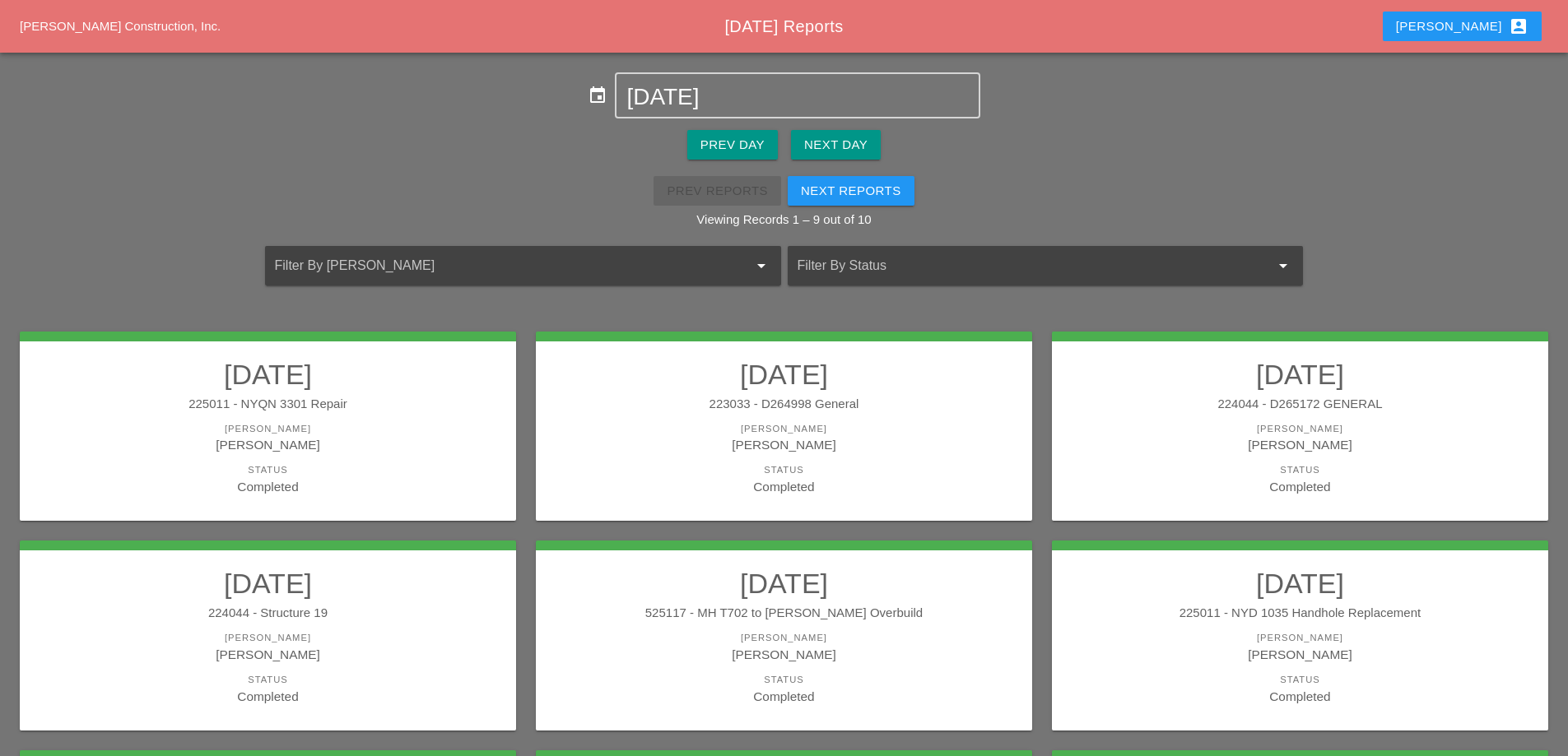
click at [786, 399] on div "223033 - D264998 General" at bounding box center [784, 405] width 463 height 19
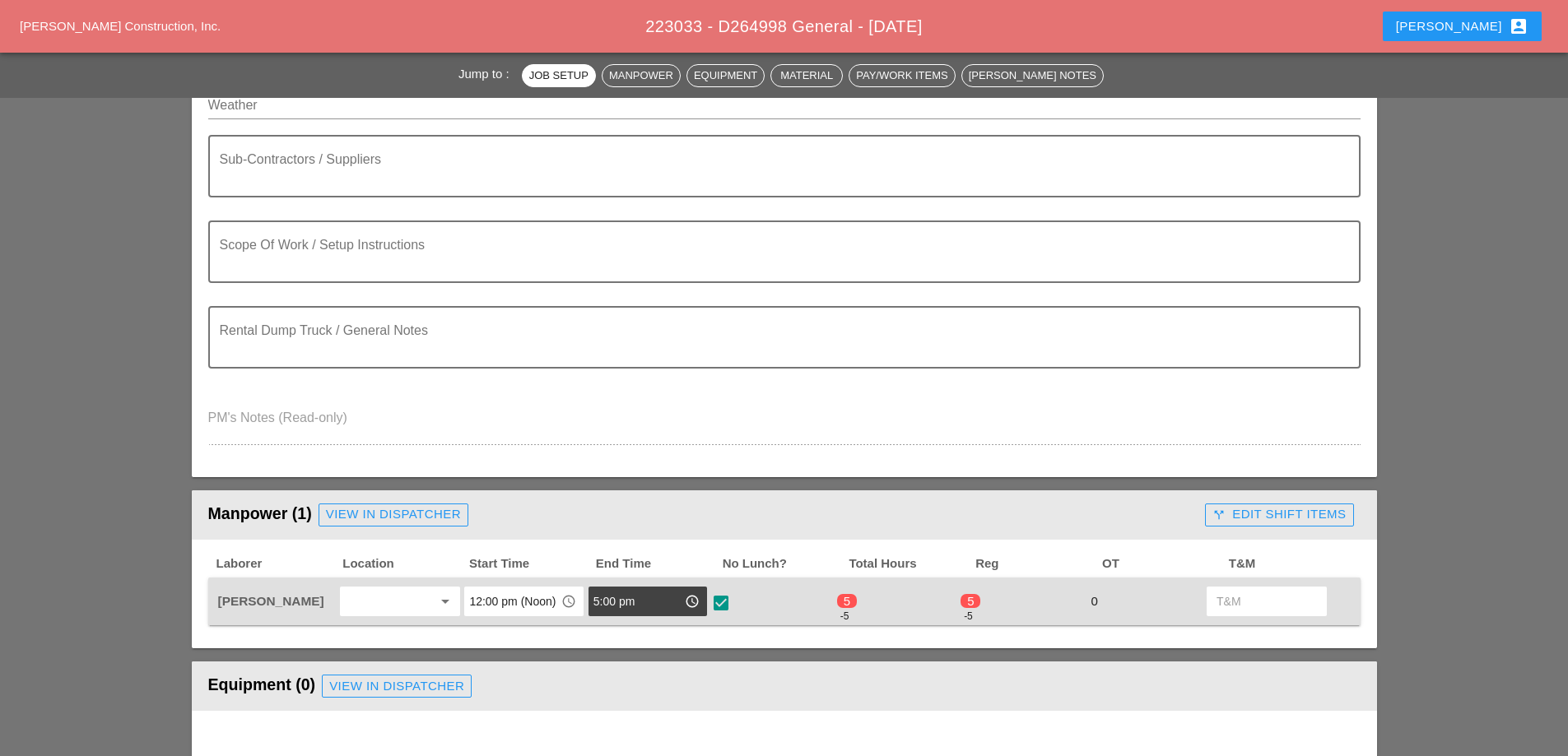
scroll to position [412, 0]
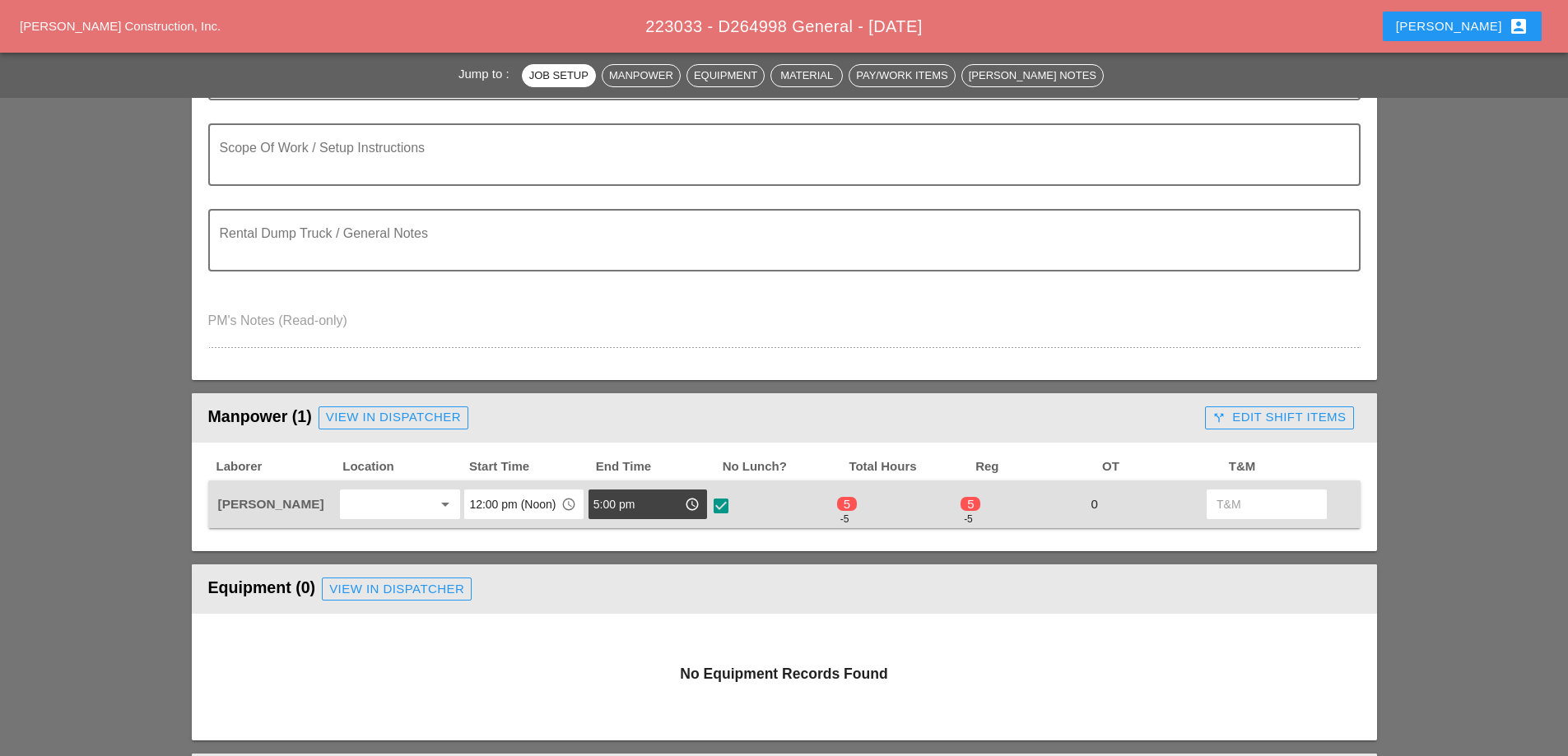
click at [1249, 419] on div "call_split Edit Shift Items" at bounding box center [1279, 418] width 133 height 19
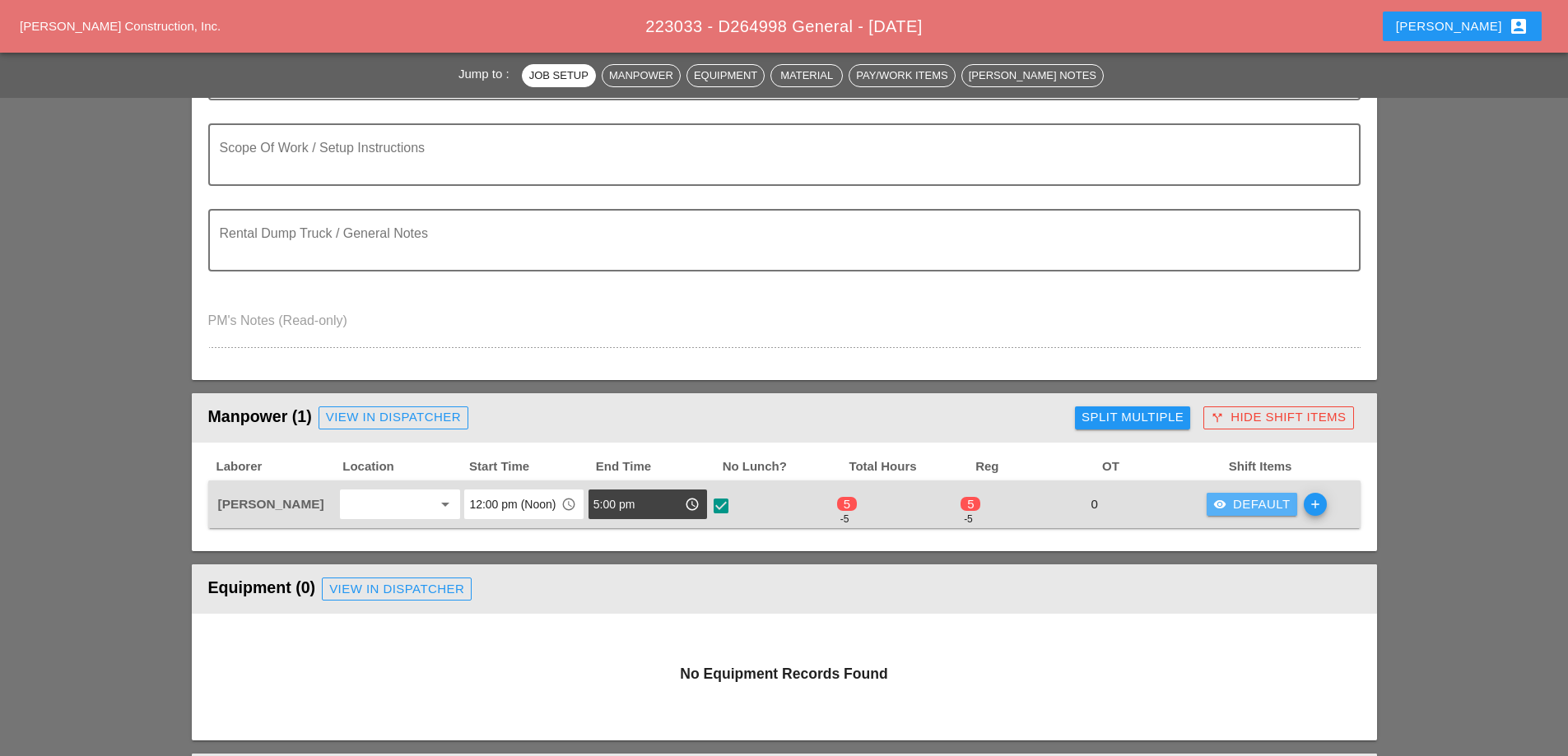
click at [1225, 505] on icon "visibility" at bounding box center [1219, 504] width 13 height 13
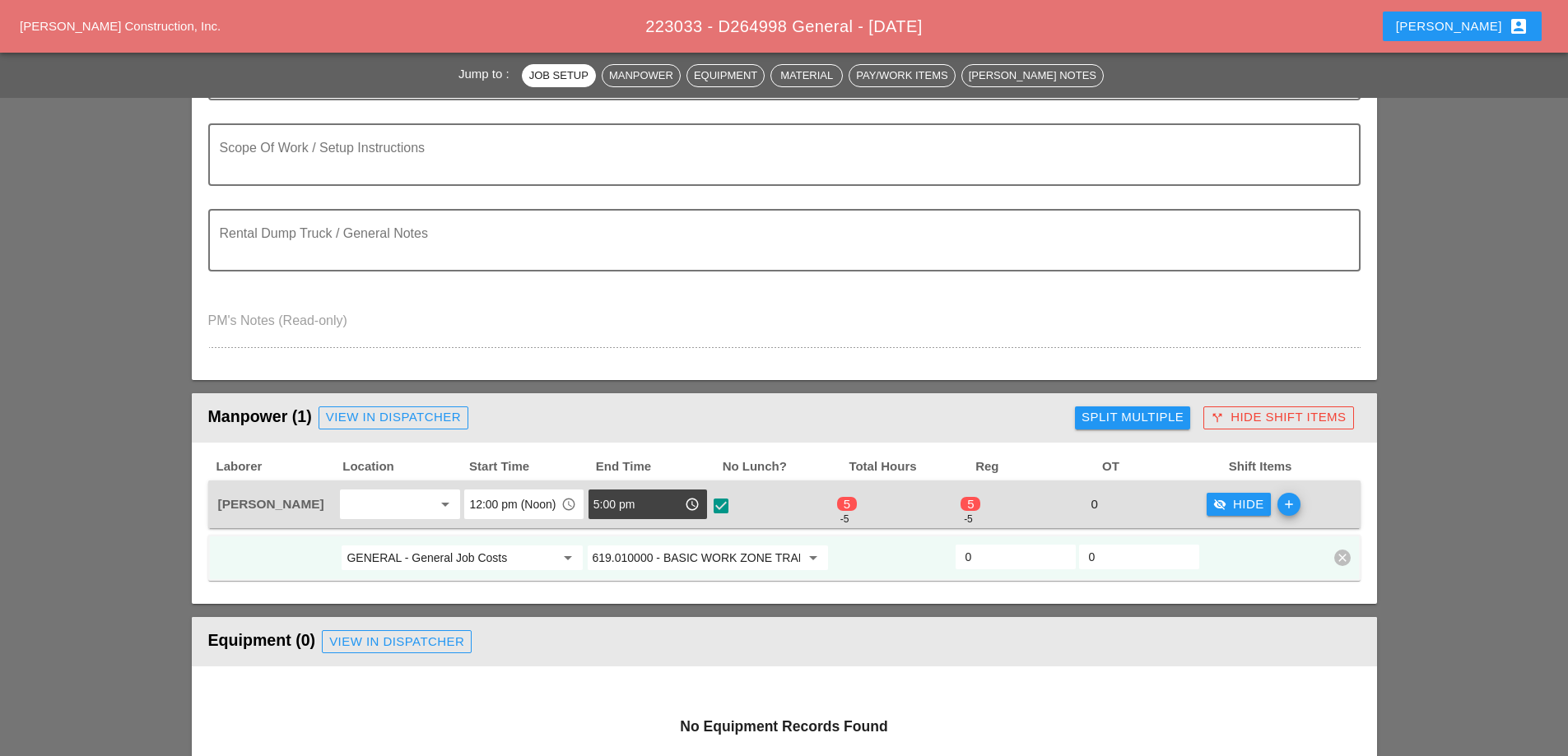
click at [1009, 554] on input "0" at bounding box center [1016, 557] width 101 height 26
drag, startPoint x: 1003, startPoint y: 554, endPoint x: 952, endPoint y: 545, distance: 51.8
click at [952, 545] on div "GENERAL - General Job Costs arrow_drop_down 619.010000 - BASIC WORK ZONE TRAFFI…" at bounding box center [772, 558] width 1112 height 30
type input "5"
click at [1236, 502] on div "visibility_off Hide" at bounding box center [1239, 505] width 51 height 19
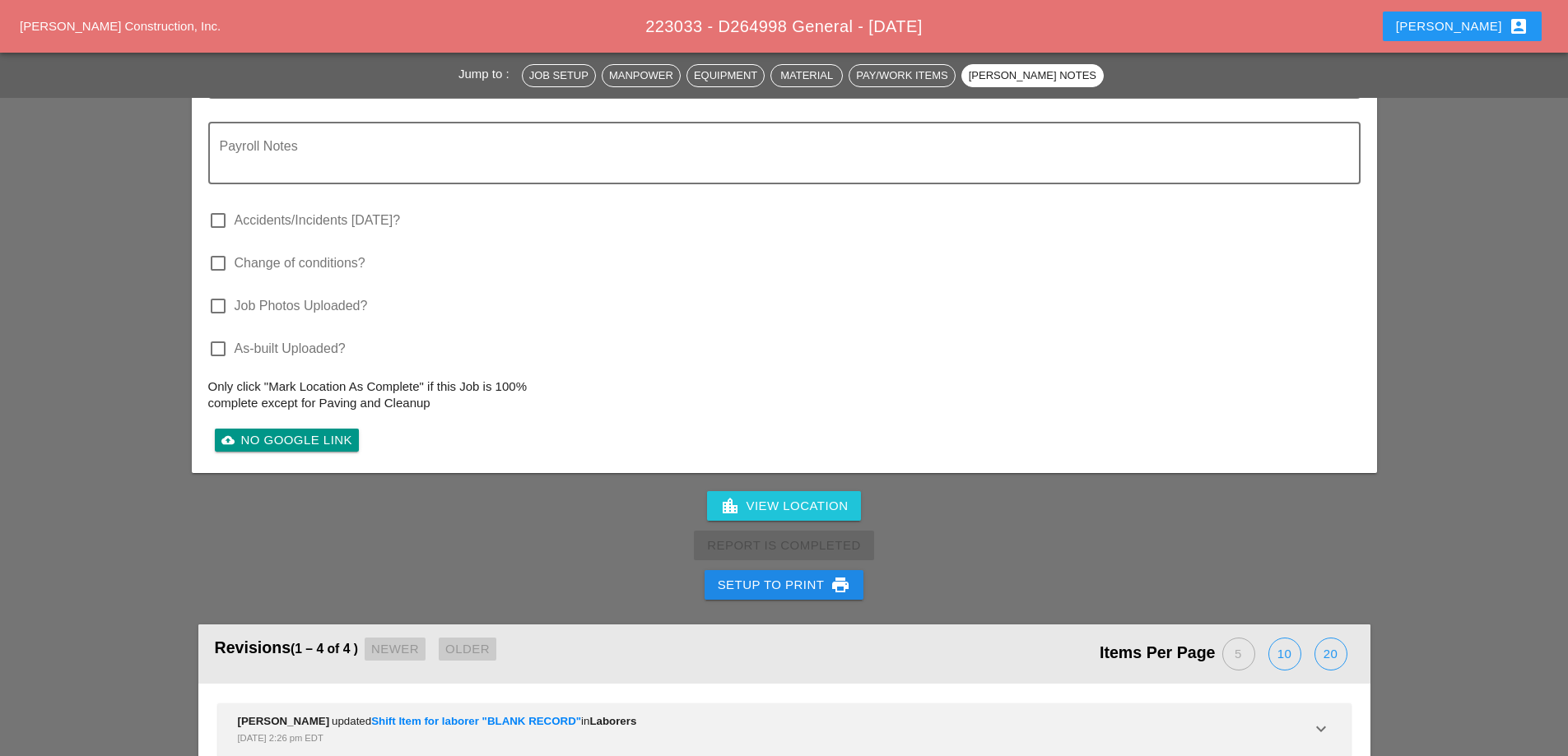
scroll to position [1975, 0]
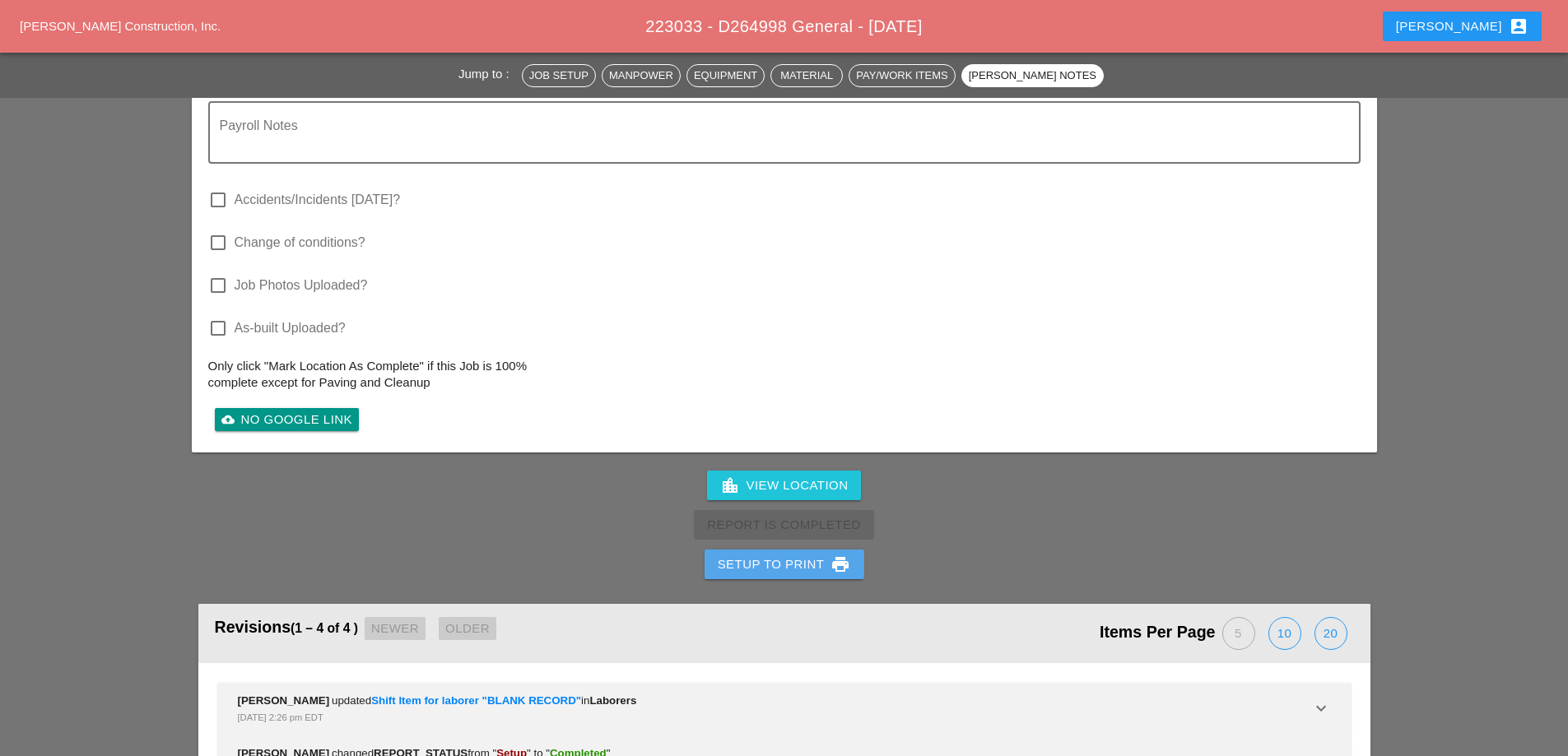
click at [800, 565] on div "Setup to Print print" at bounding box center [784, 564] width 133 height 20
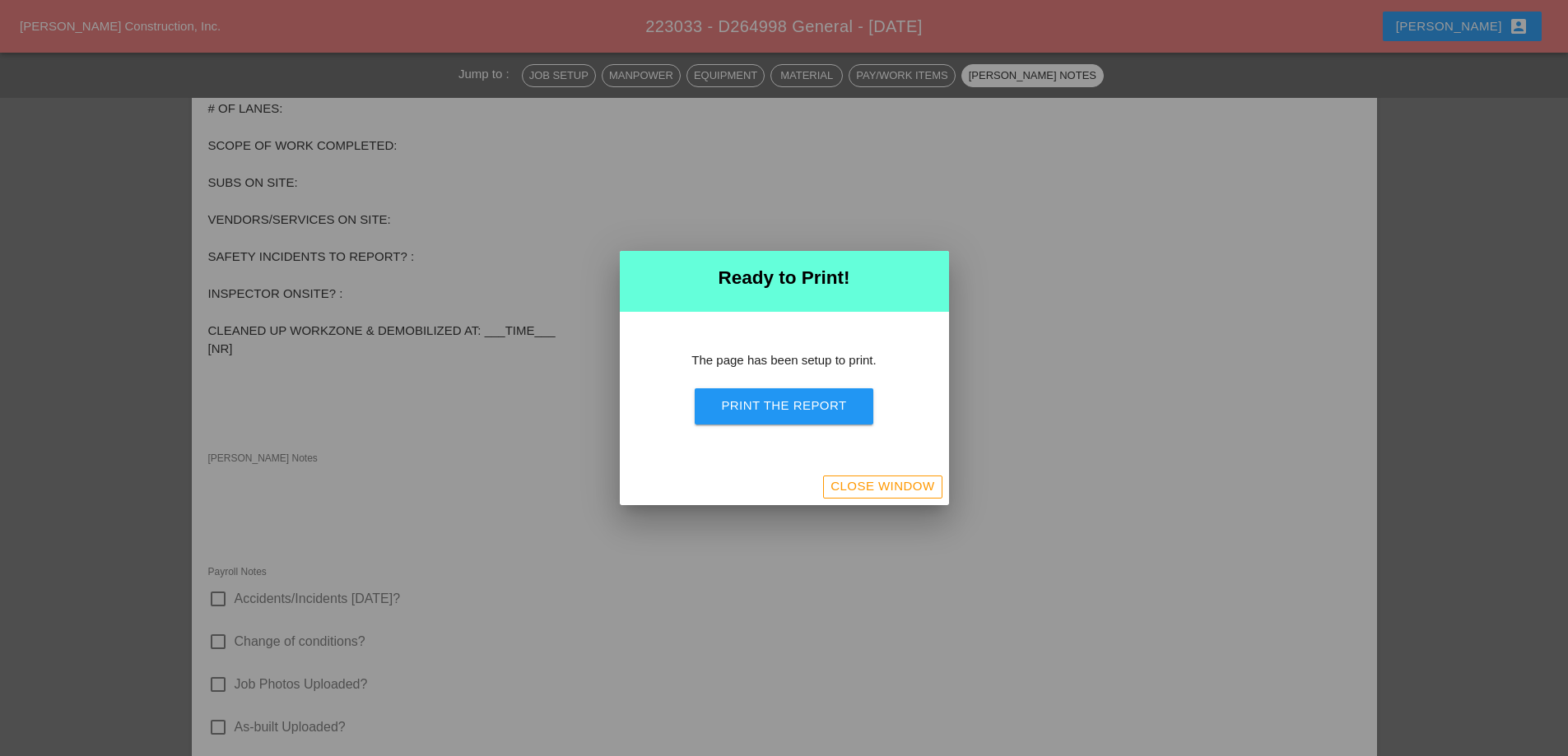
scroll to position [1423, 0]
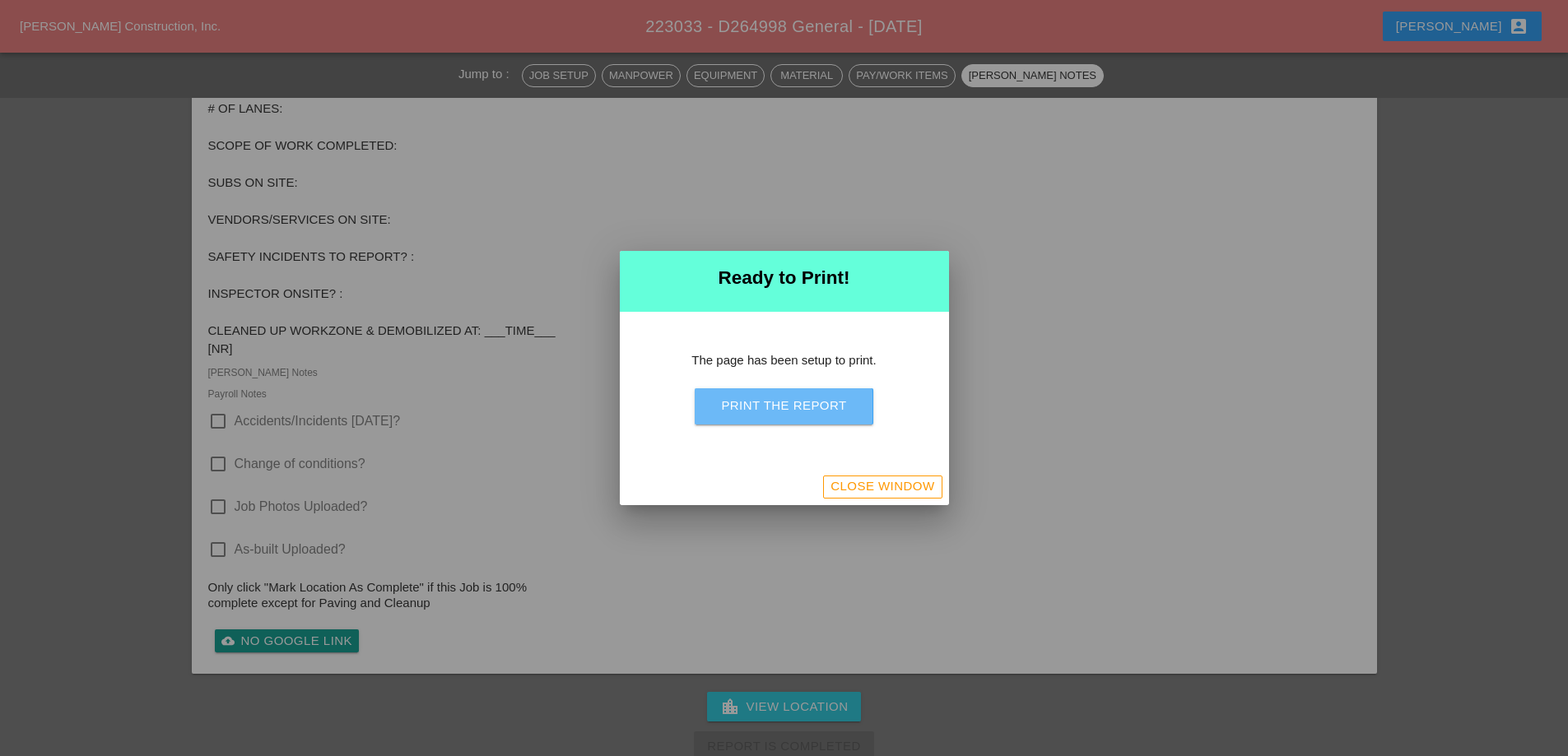
drag, startPoint x: 814, startPoint y: 407, endPoint x: 909, endPoint y: 293, distance: 148.4
click at [814, 409] on div "Print the Report" at bounding box center [784, 407] width 125 height 19
click at [883, 480] on div "Close Window" at bounding box center [882, 487] width 103 height 19
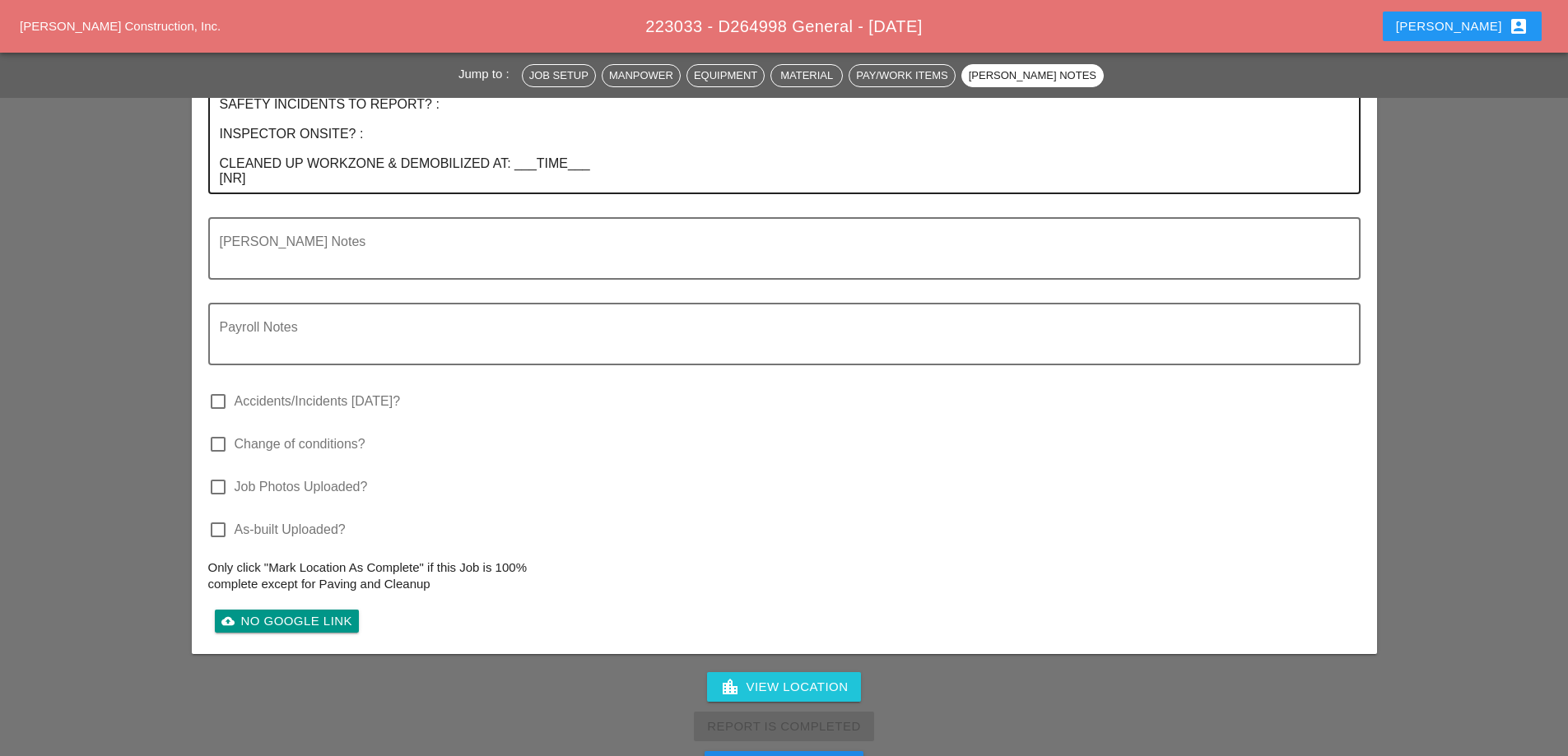
scroll to position [1323, 0]
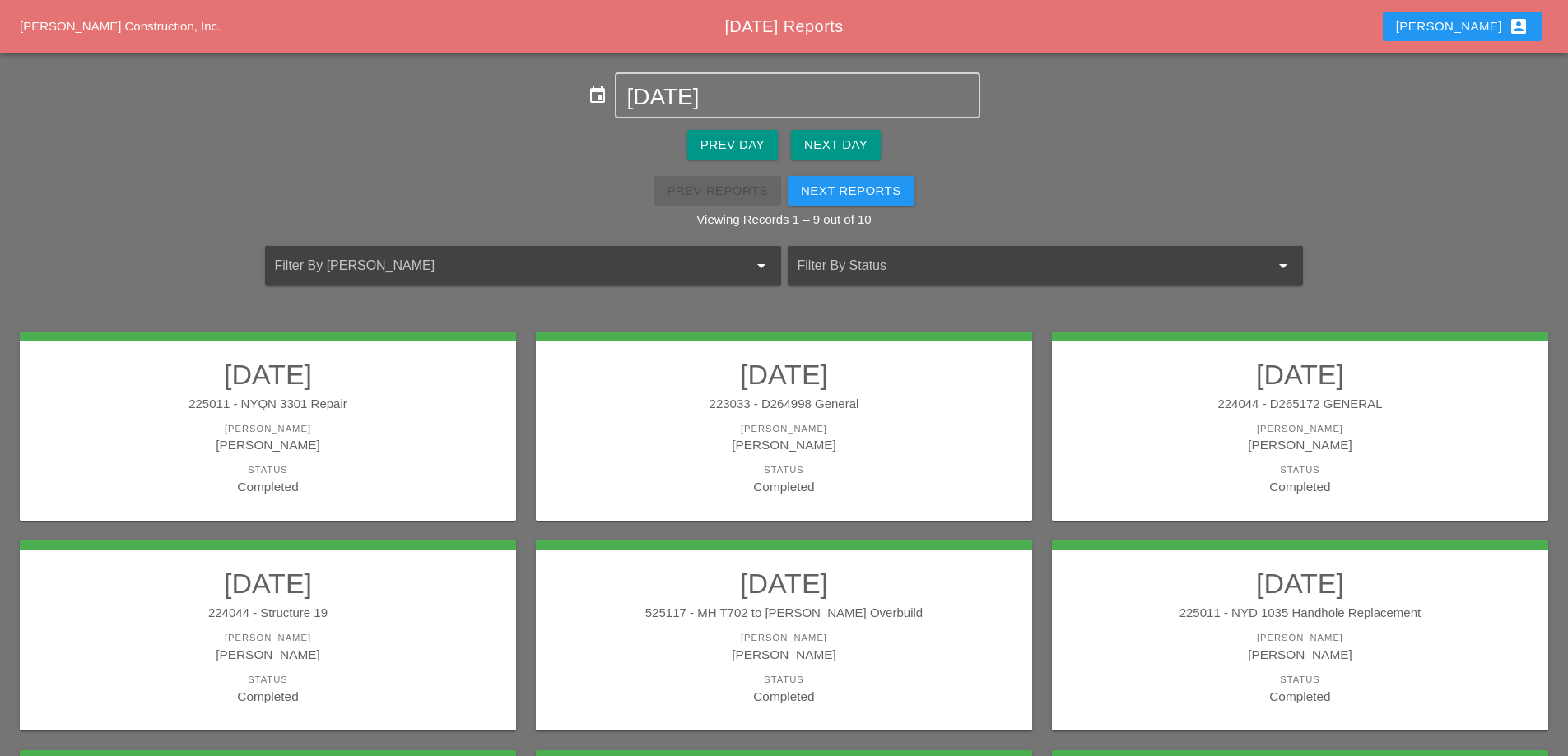
click at [1286, 414] on link "09/03/2025 224044 - D265172 GENERAL Foreman Luca Gambardella Status Completed" at bounding box center [1299, 427] width 463 height 138
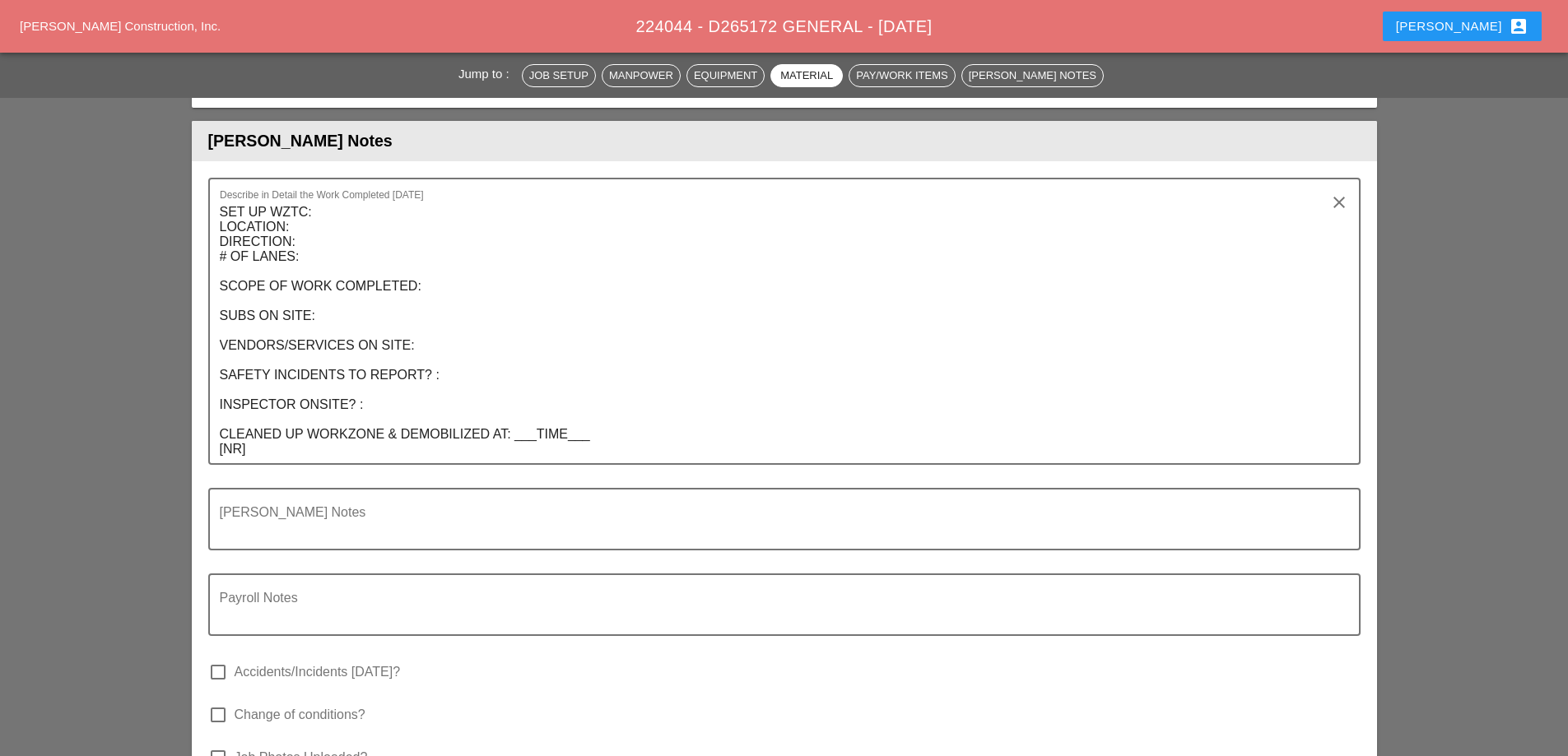
scroll to position [1646, 0]
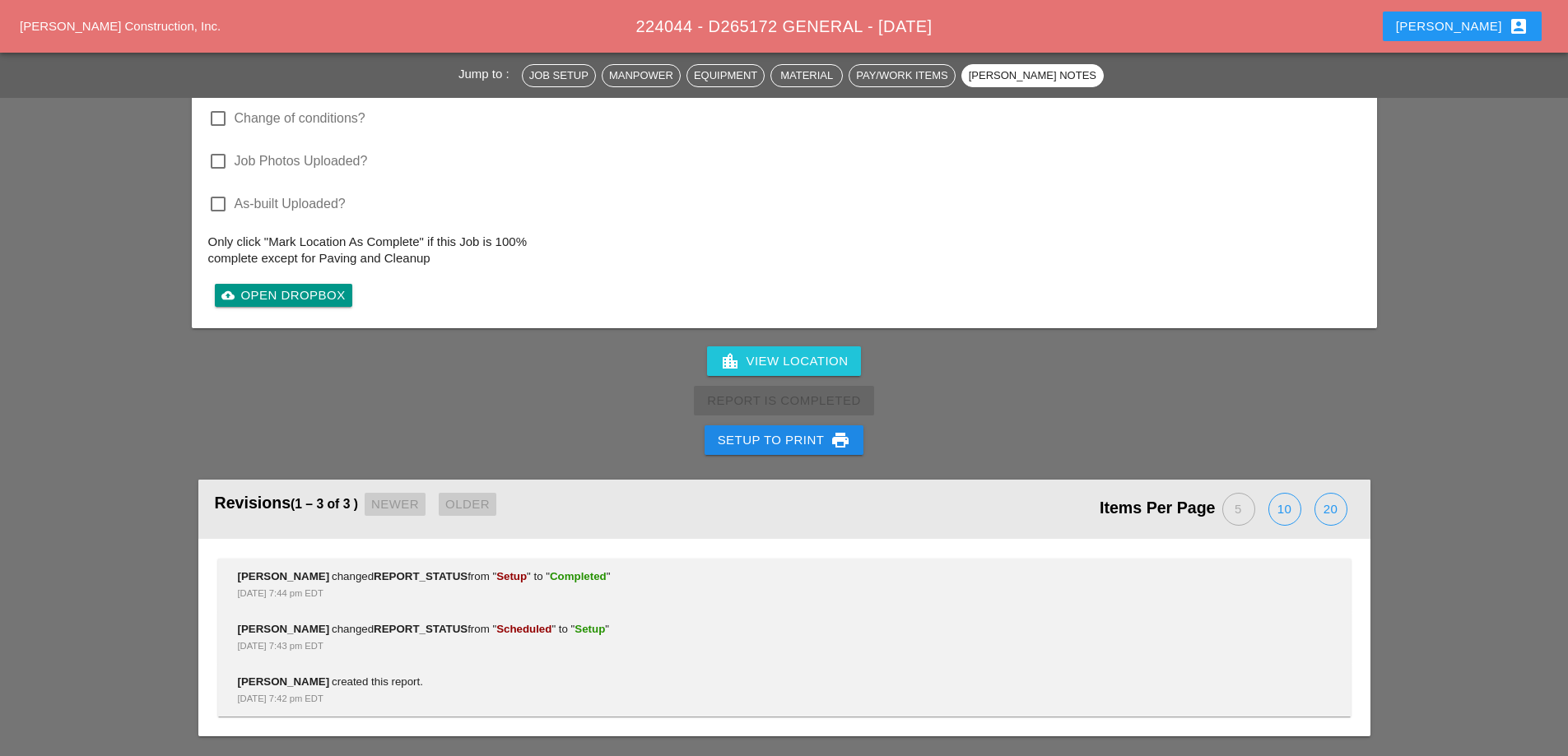
click at [771, 442] on div "Setup to Print print" at bounding box center [784, 440] width 133 height 20
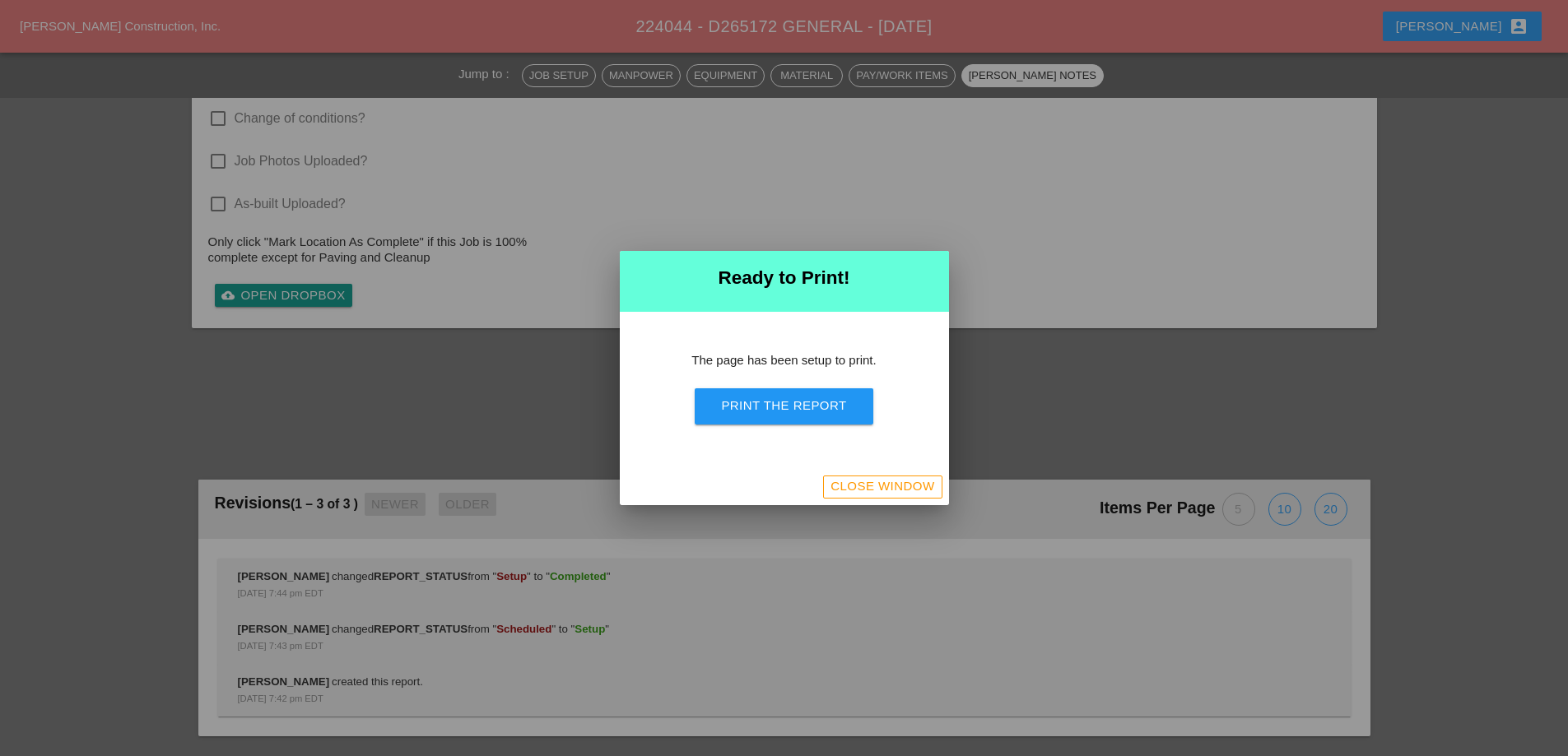
scroll to position [1740, 0]
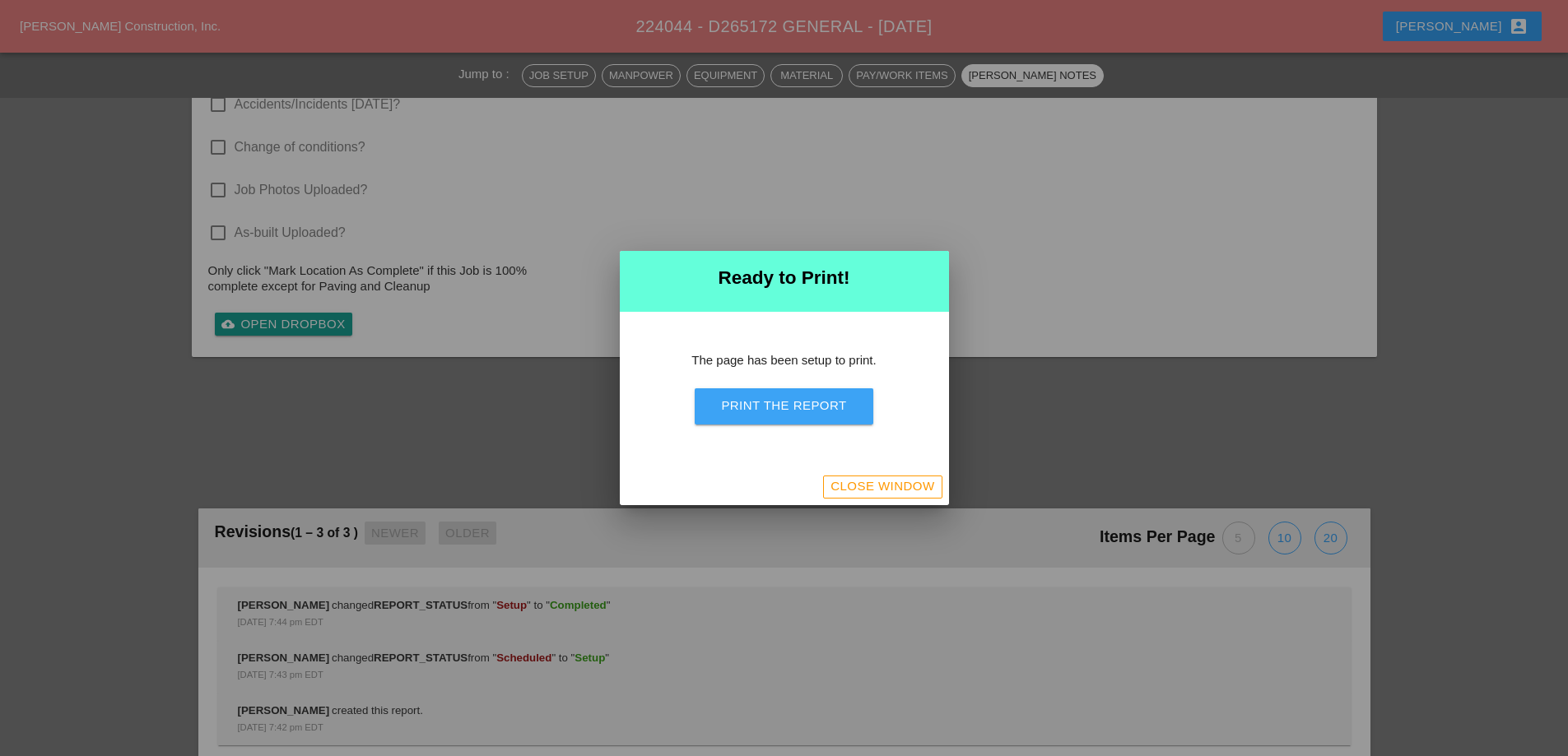
drag, startPoint x: 804, startPoint y: 414, endPoint x: 922, endPoint y: 297, distance: 166.2
click at [804, 414] on div "Print the Report" at bounding box center [784, 407] width 125 height 19
click at [883, 492] on div "Close Window" at bounding box center [882, 487] width 103 height 19
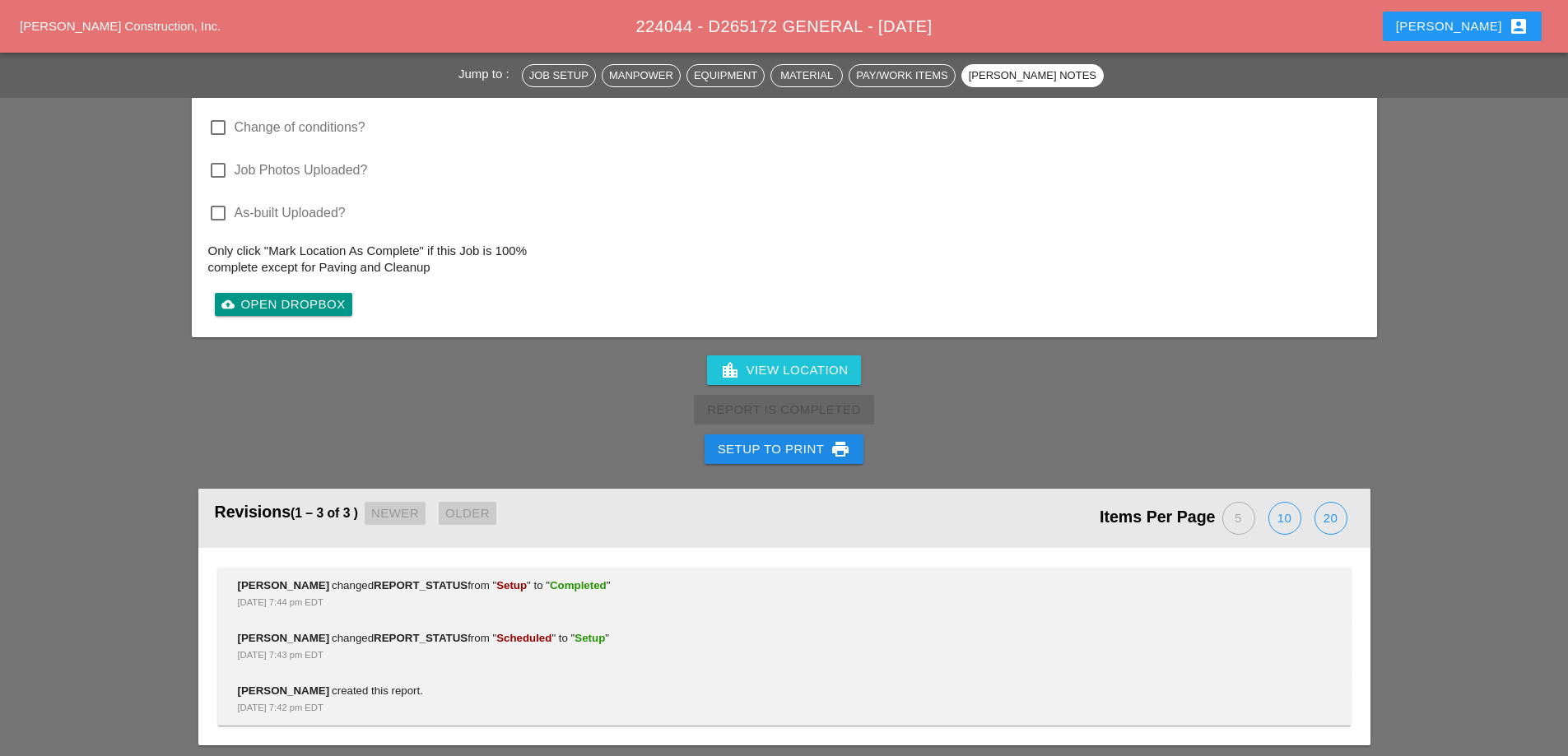
scroll to position [1640, 0]
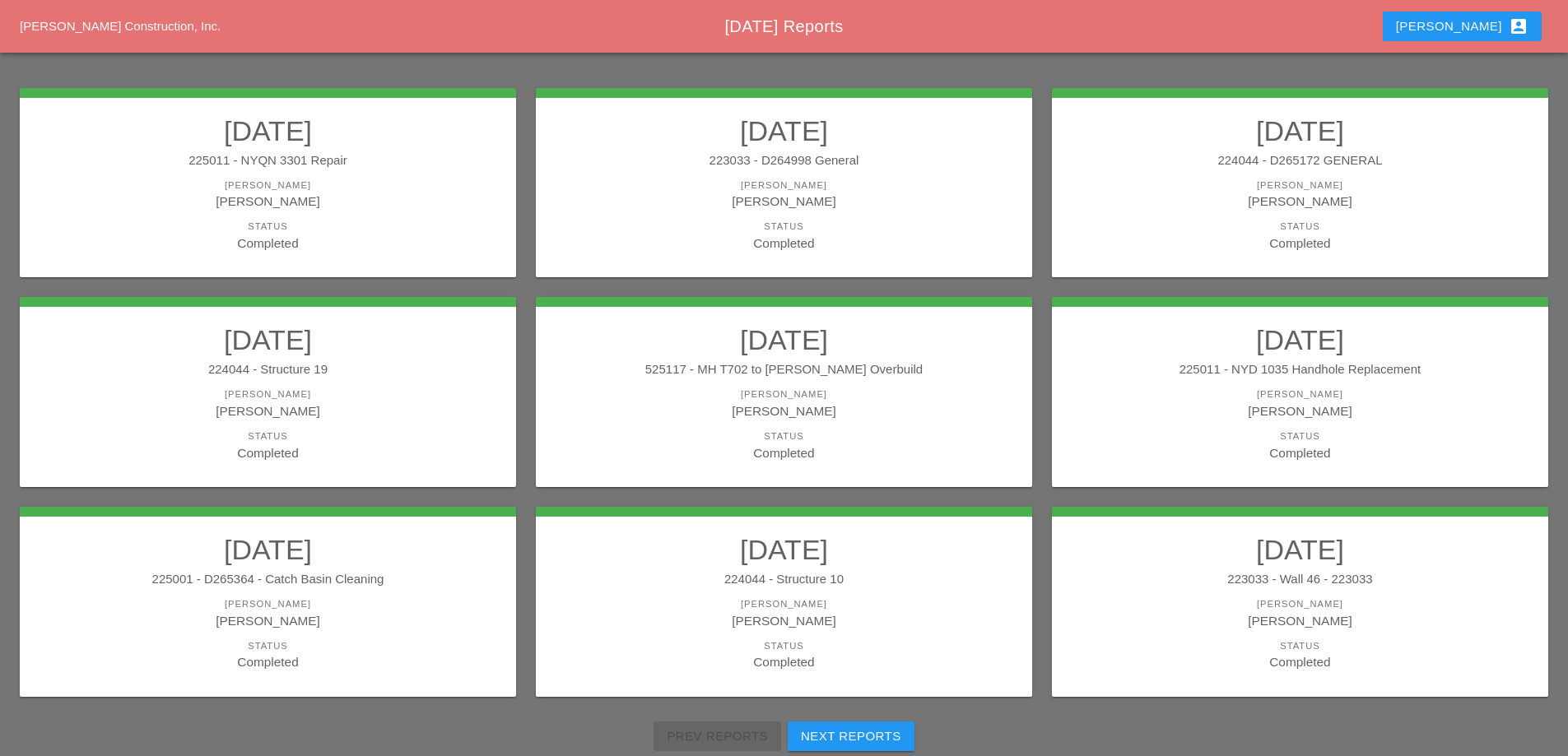
scroll to position [247, 0]
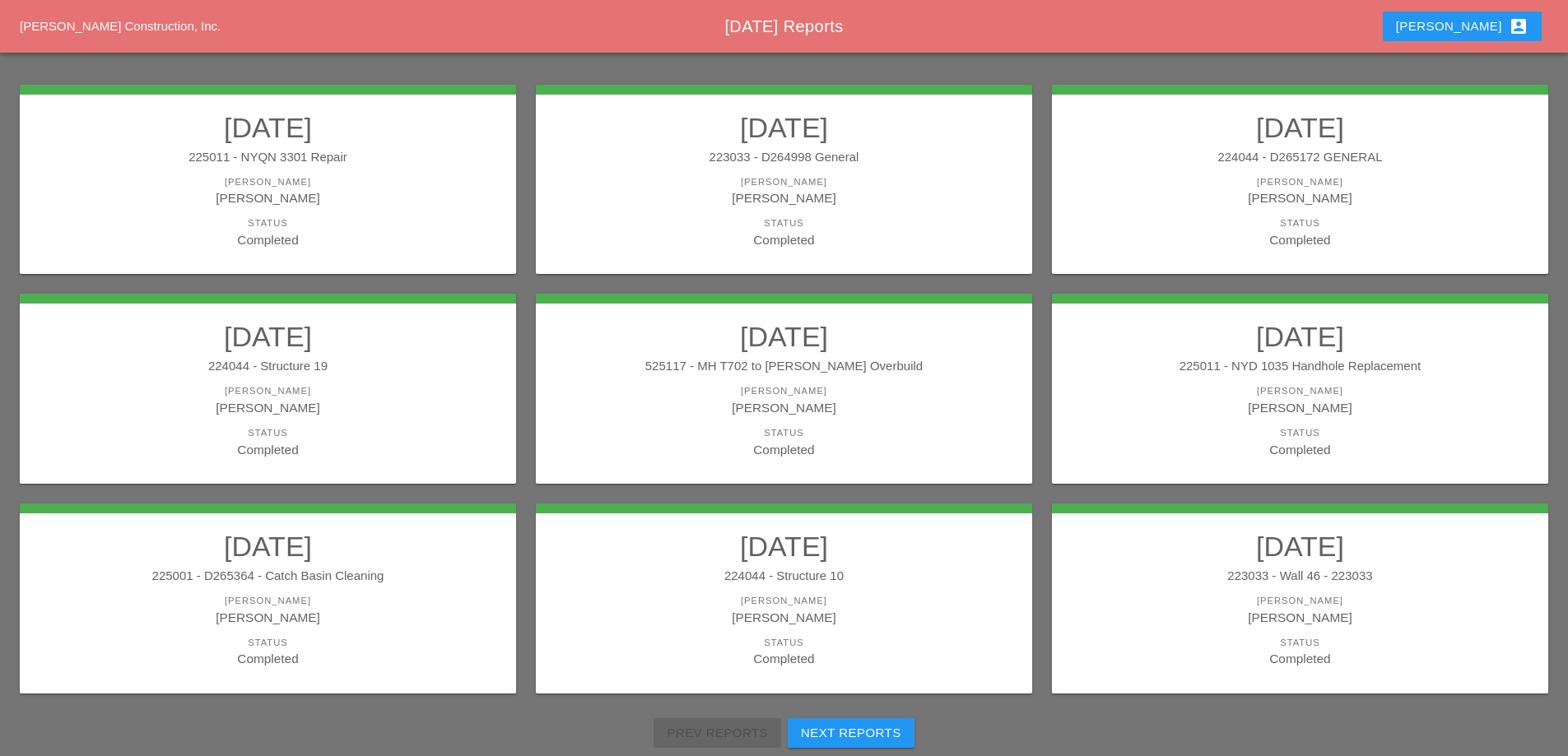
click at [411, 353] on link "09/03/2025 224044 - Structure 19 Foreman Filipe Silva Status Completed" at bounding box center [268, 388] width 463 height 138
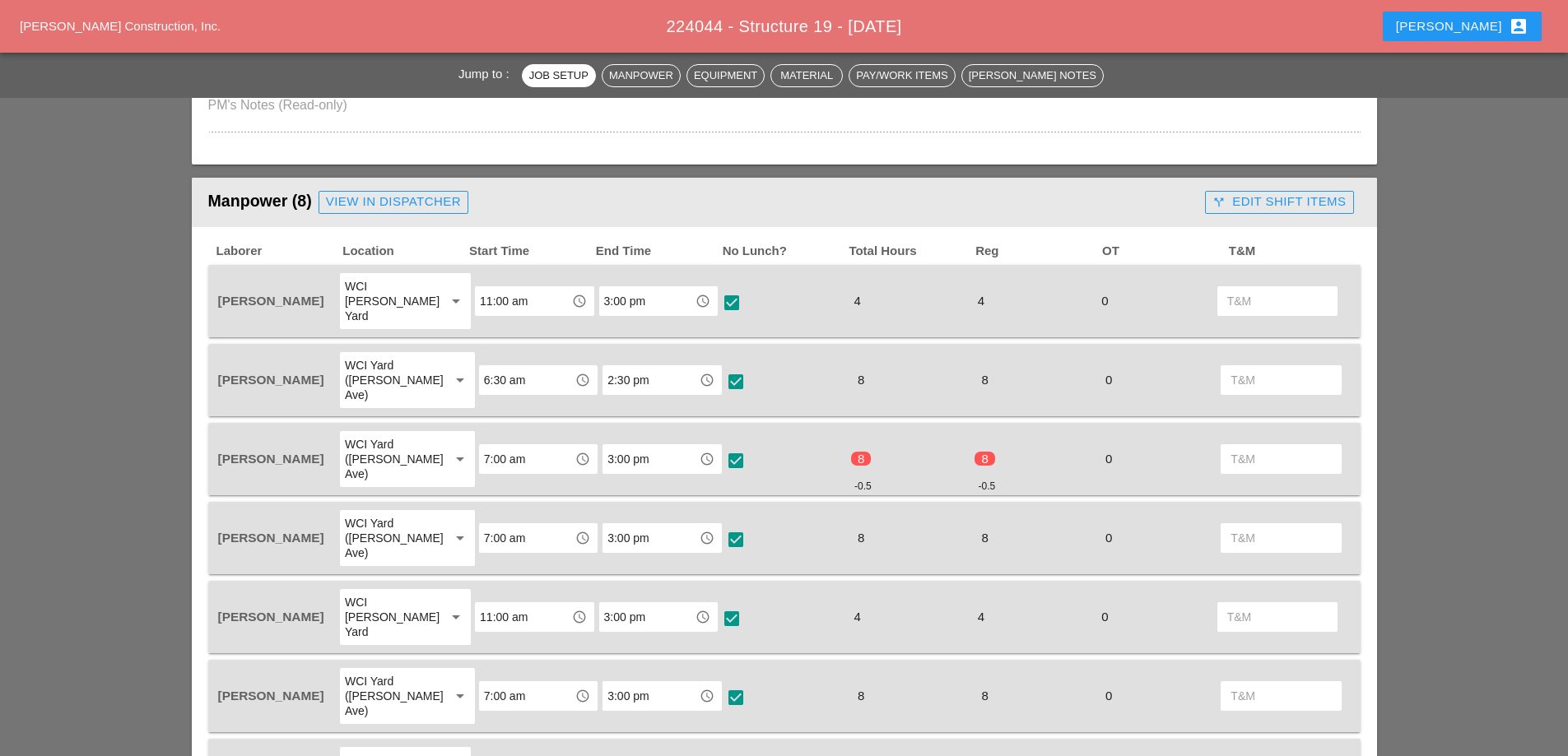
scroll to position [659, 0]
click at [1252, 203] on div "call_split Edit Shift Items" at bounding box center [1279, 203] width 133 height 19
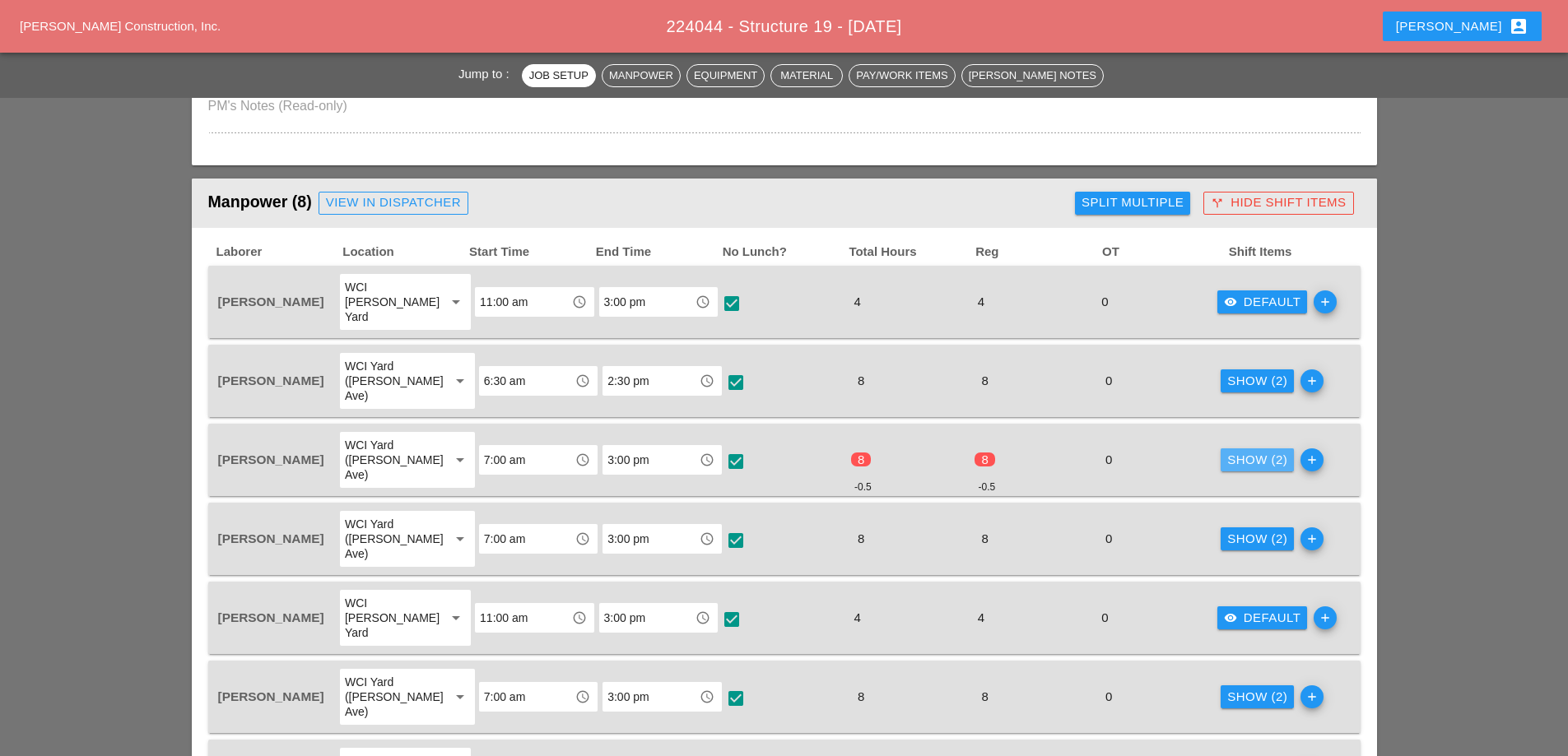
click at [1241, 451] on div "Show (2)" at bounding box center [1257, 461] width 60 height 19
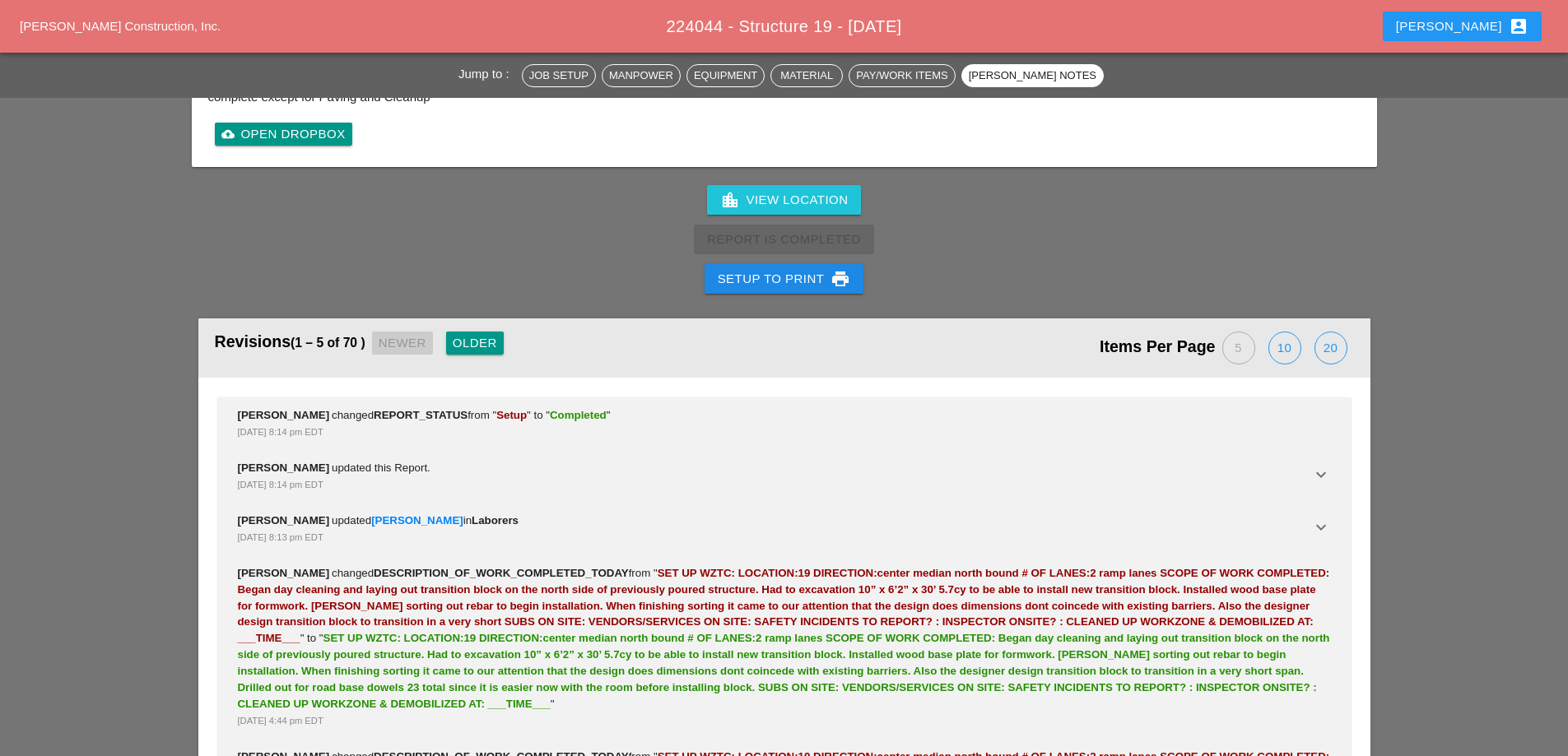
scroll to position [3308, 0]
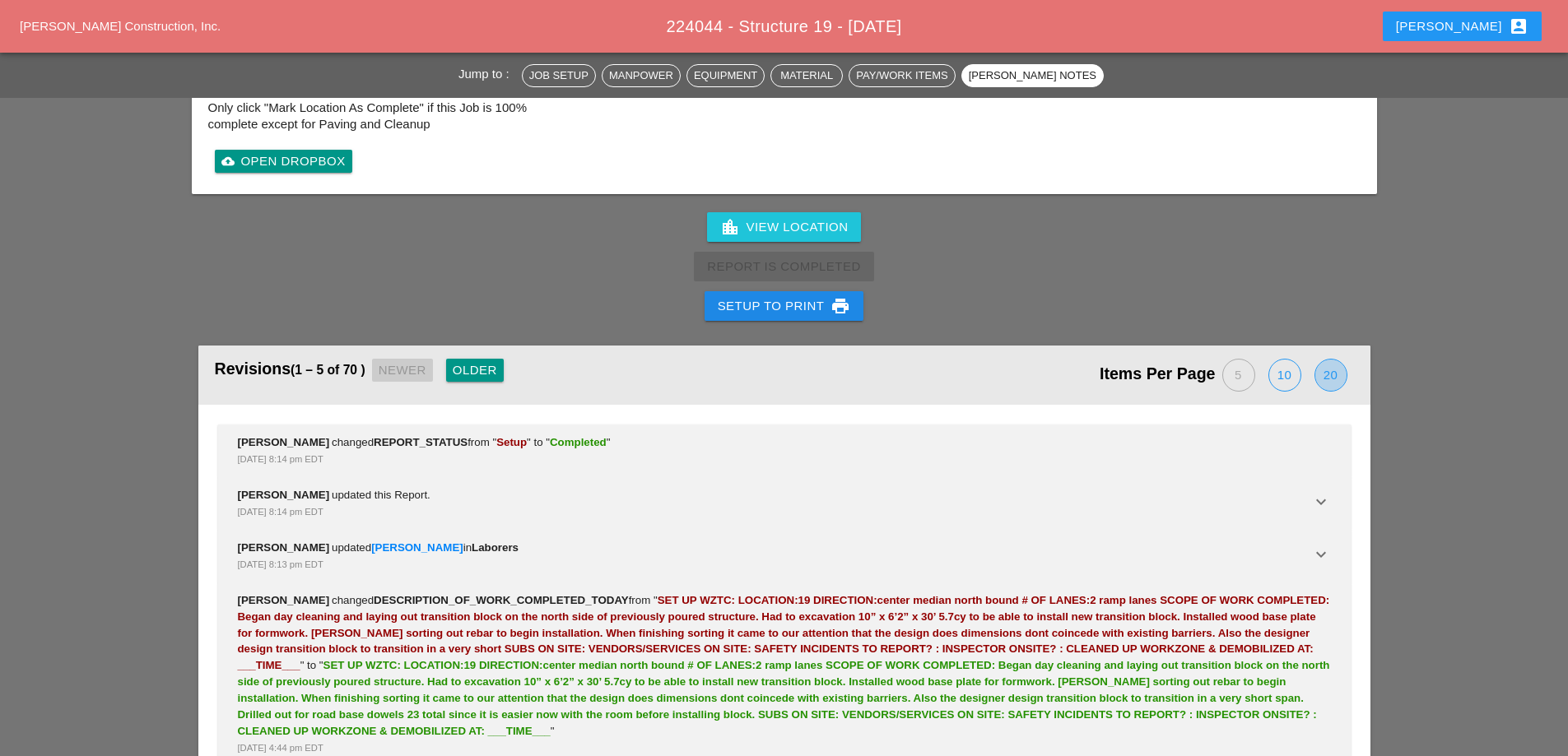
click at [1335, 360] on div "20" at bounding box center [1331, 375] width 31 height 31
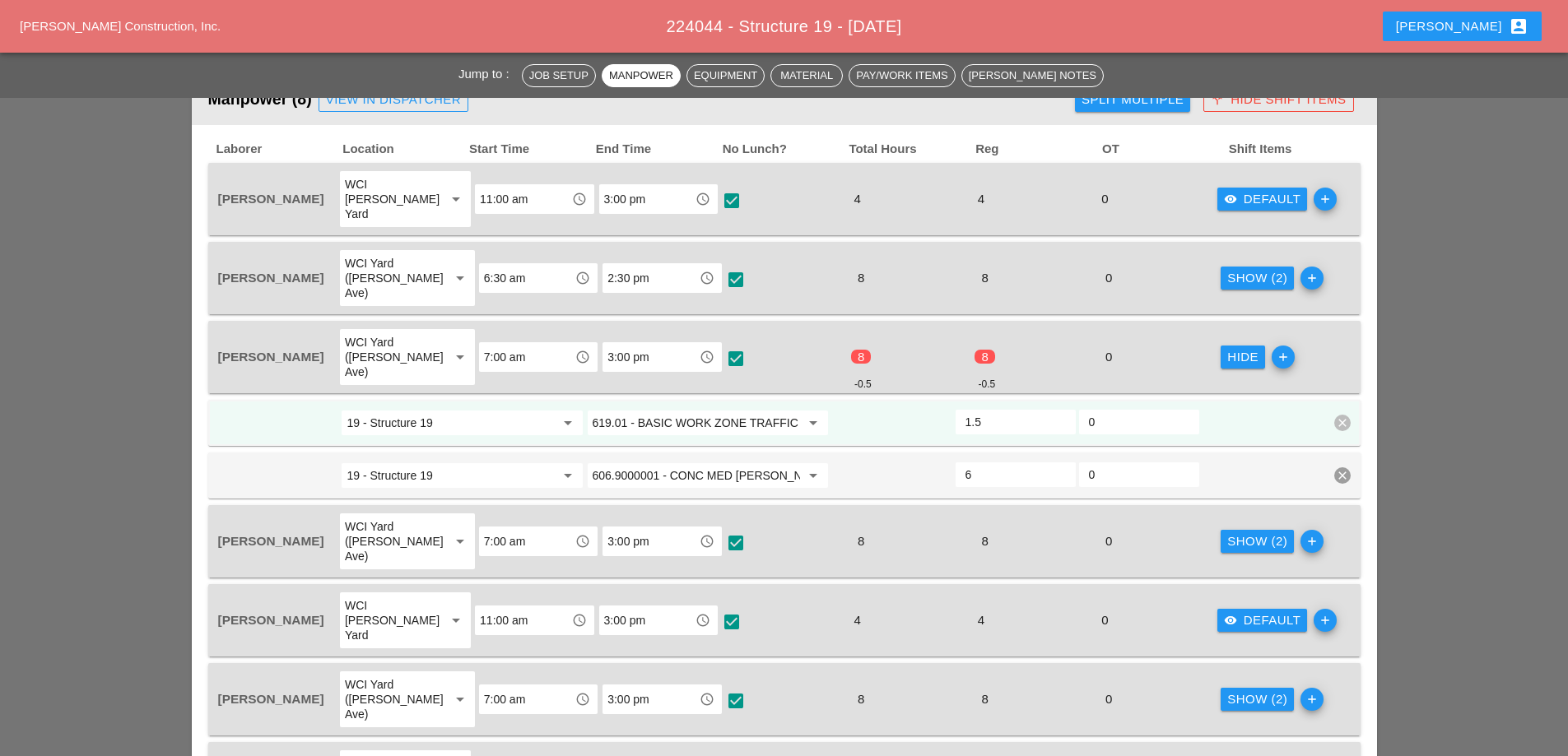
scroll to position [754, 0]
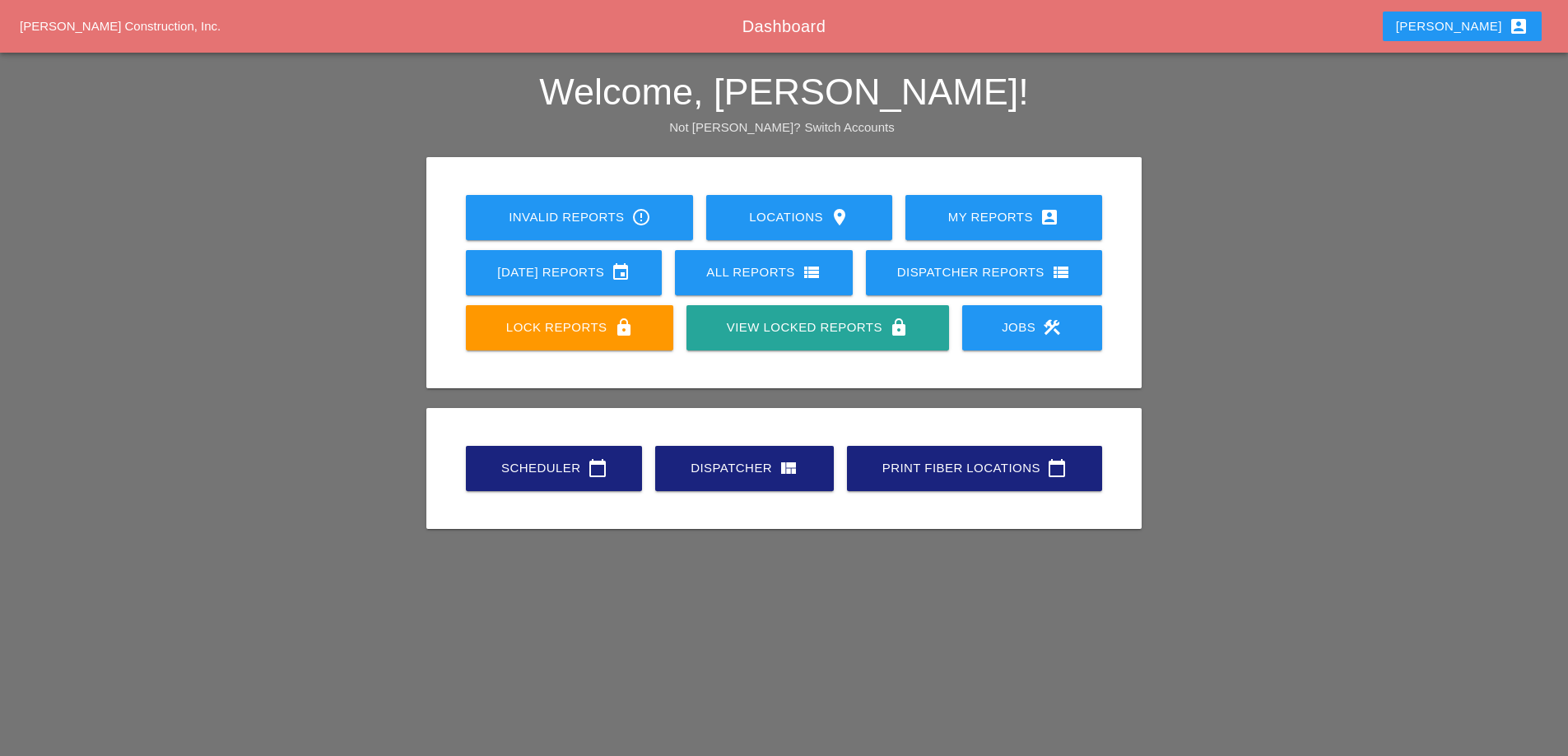
click at [579, 312] on link "Lock Reports lock" at bounding box center [569, 328] width 208 height 45
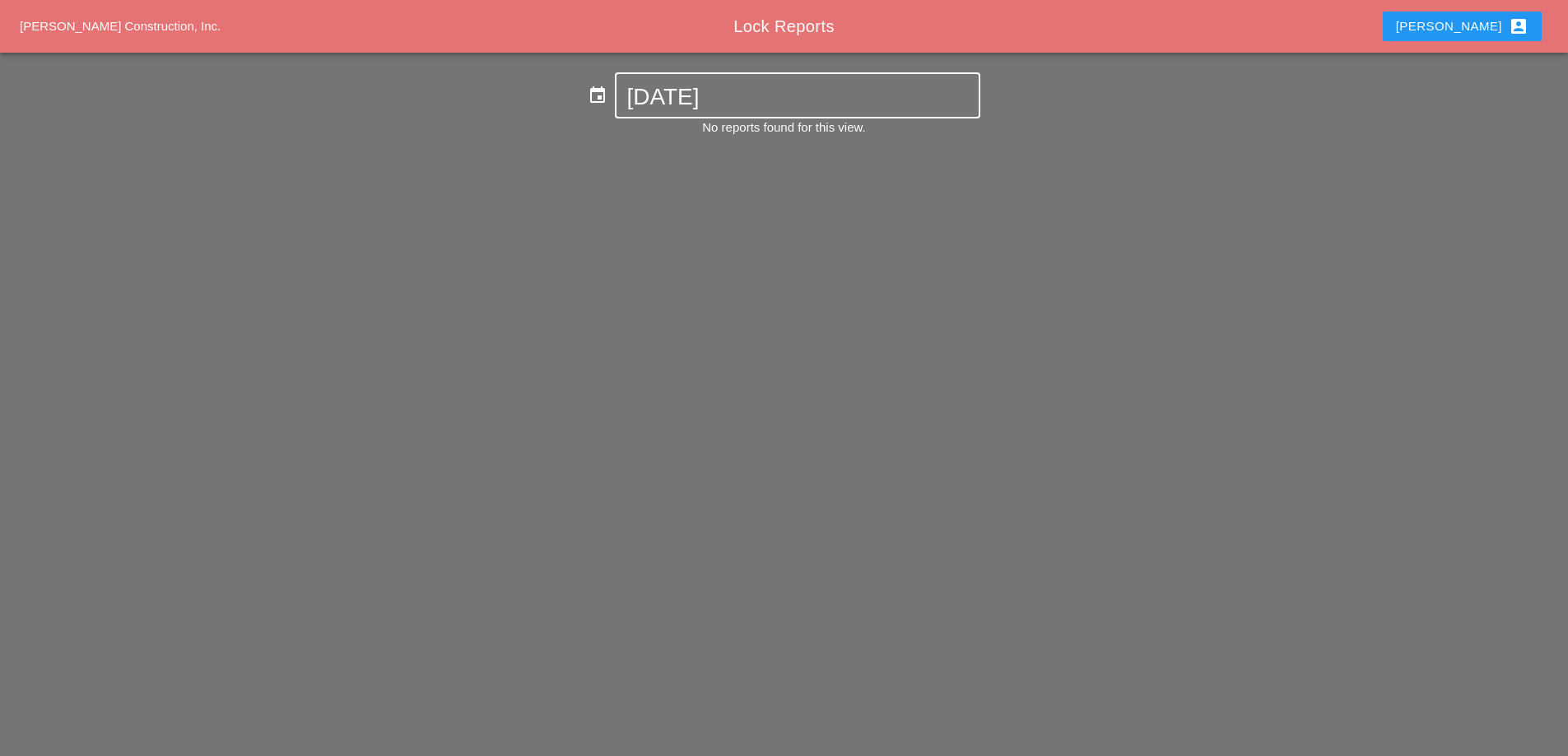
click at [689, 111] on div "[DATE]" at bounding box center [797, 95] width 342 height 43
click at [685, 96] on input "[DATE]" at bounding box center [797, 97] width 342 height 26
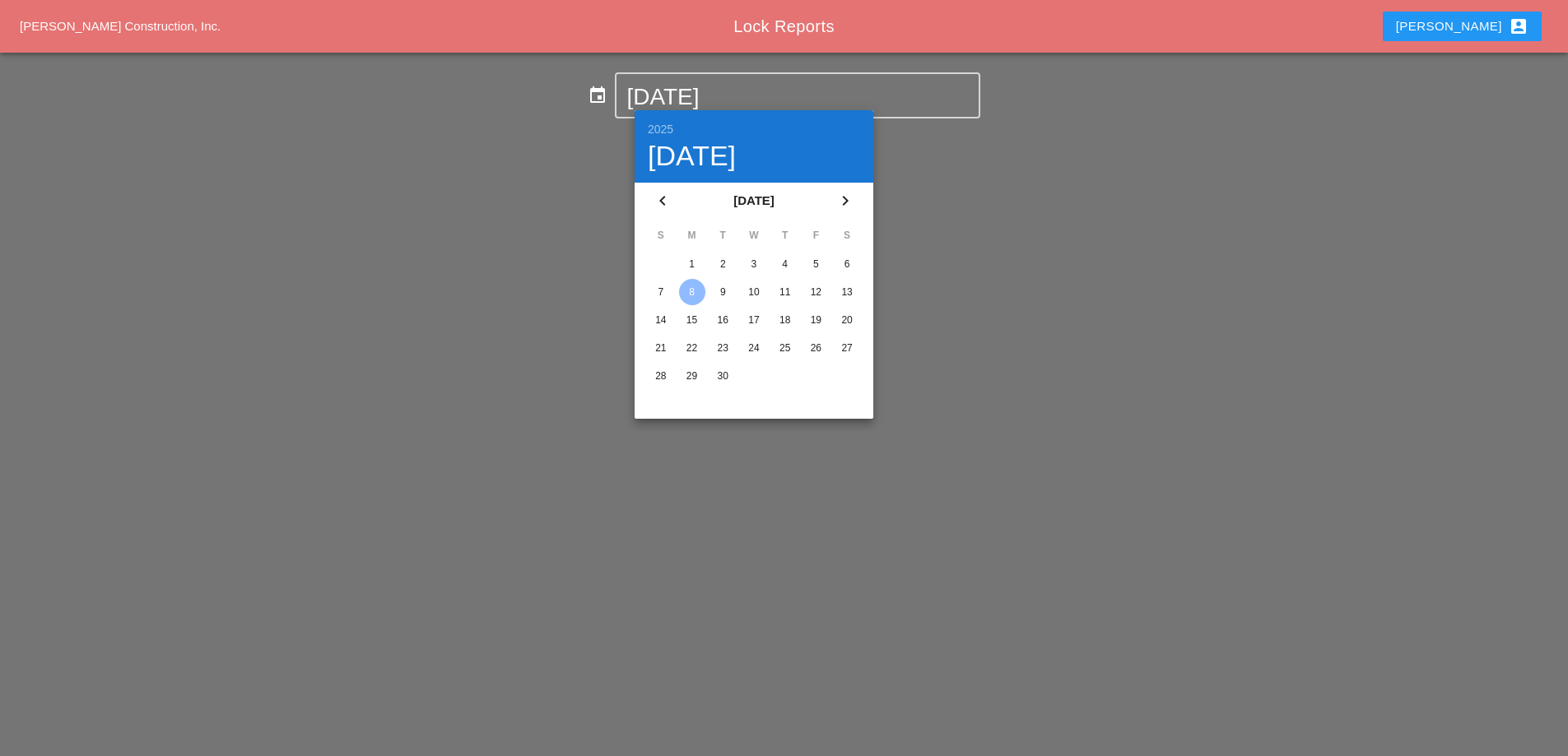
click at [721, 265] on div "2" at bounding box center [722, 264] width 26 height 26
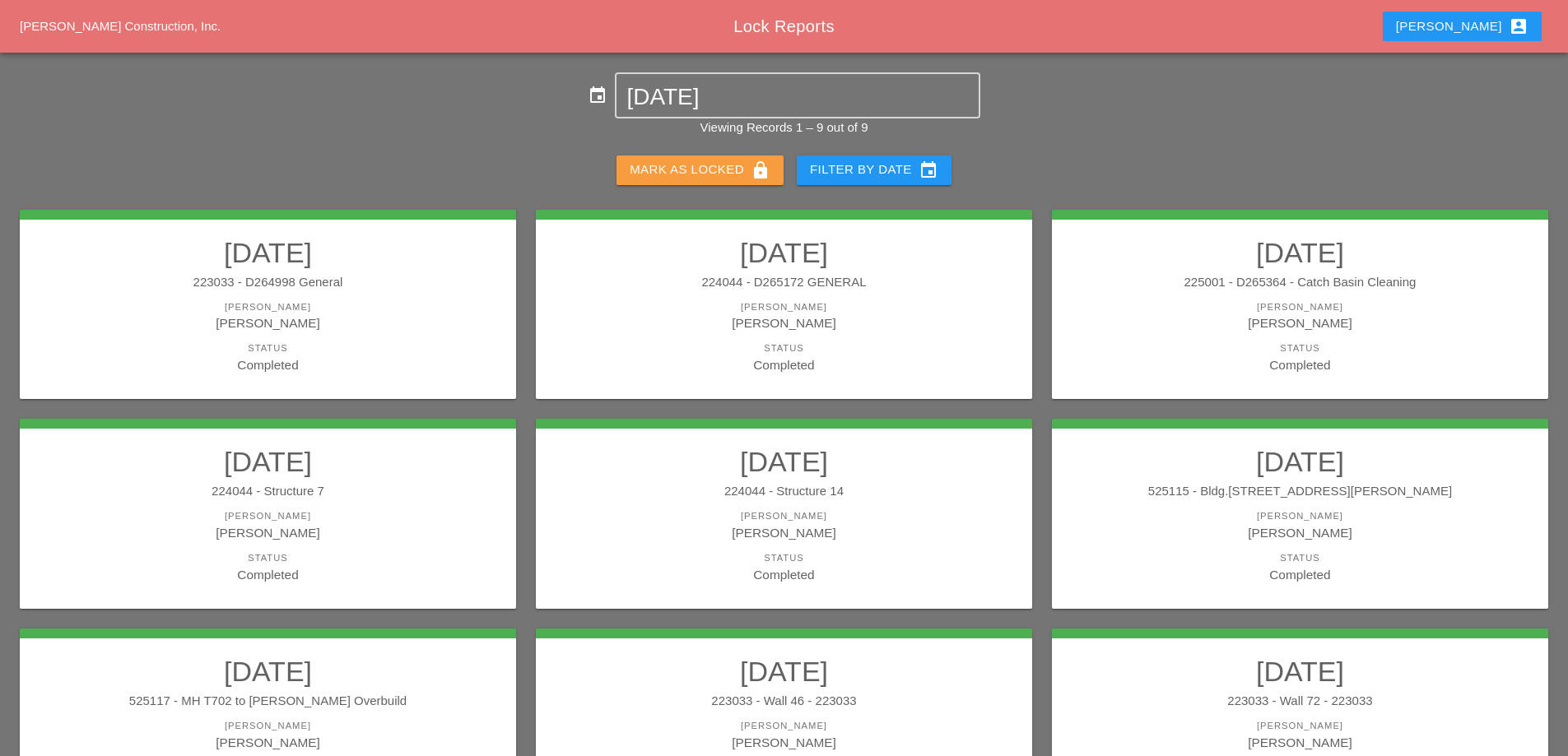
click at [676, 163] on div "Mark as Locked lock" at bounding box center [701, 170] width 141 height 20
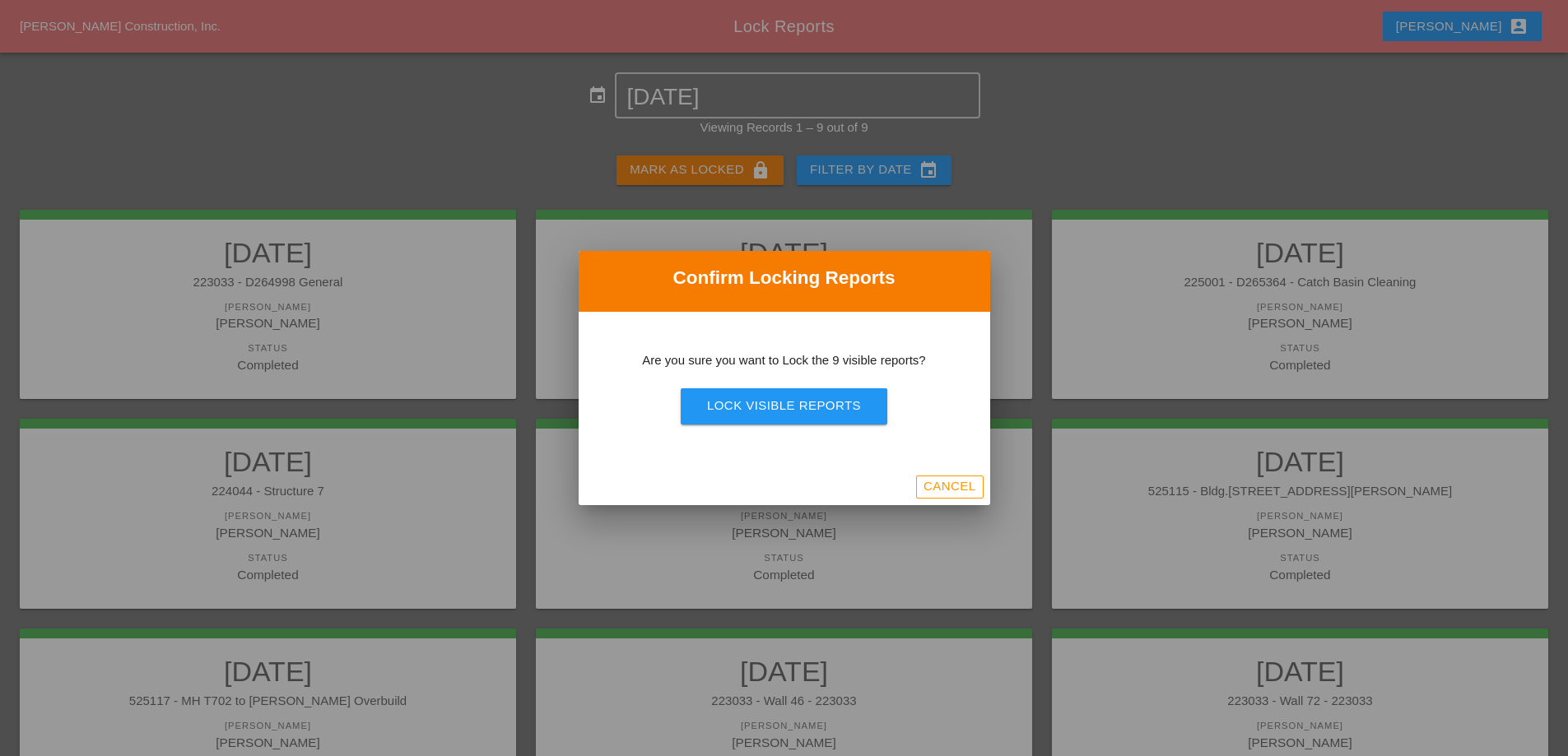
click at [774, 401] on div "Lock Visible Reports" at bounding box center [784, 407] width 154 height 19
click at [774, 401] on div "Are you sure?" at bounding box center [784, 407] width 104 height 19
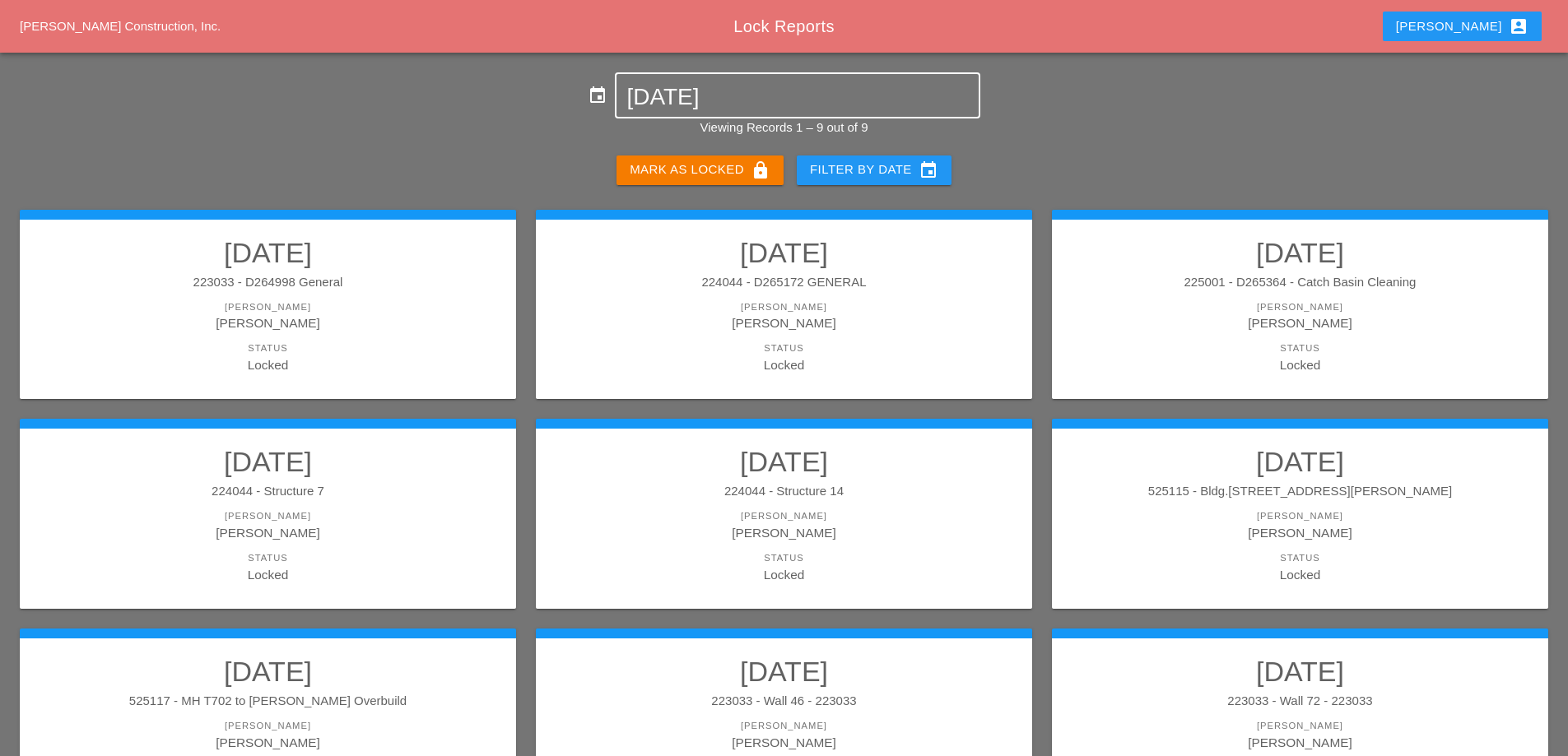
click at [759, 98] on input "[DATE]" at bounding box center [797, 97] width 342 height 26
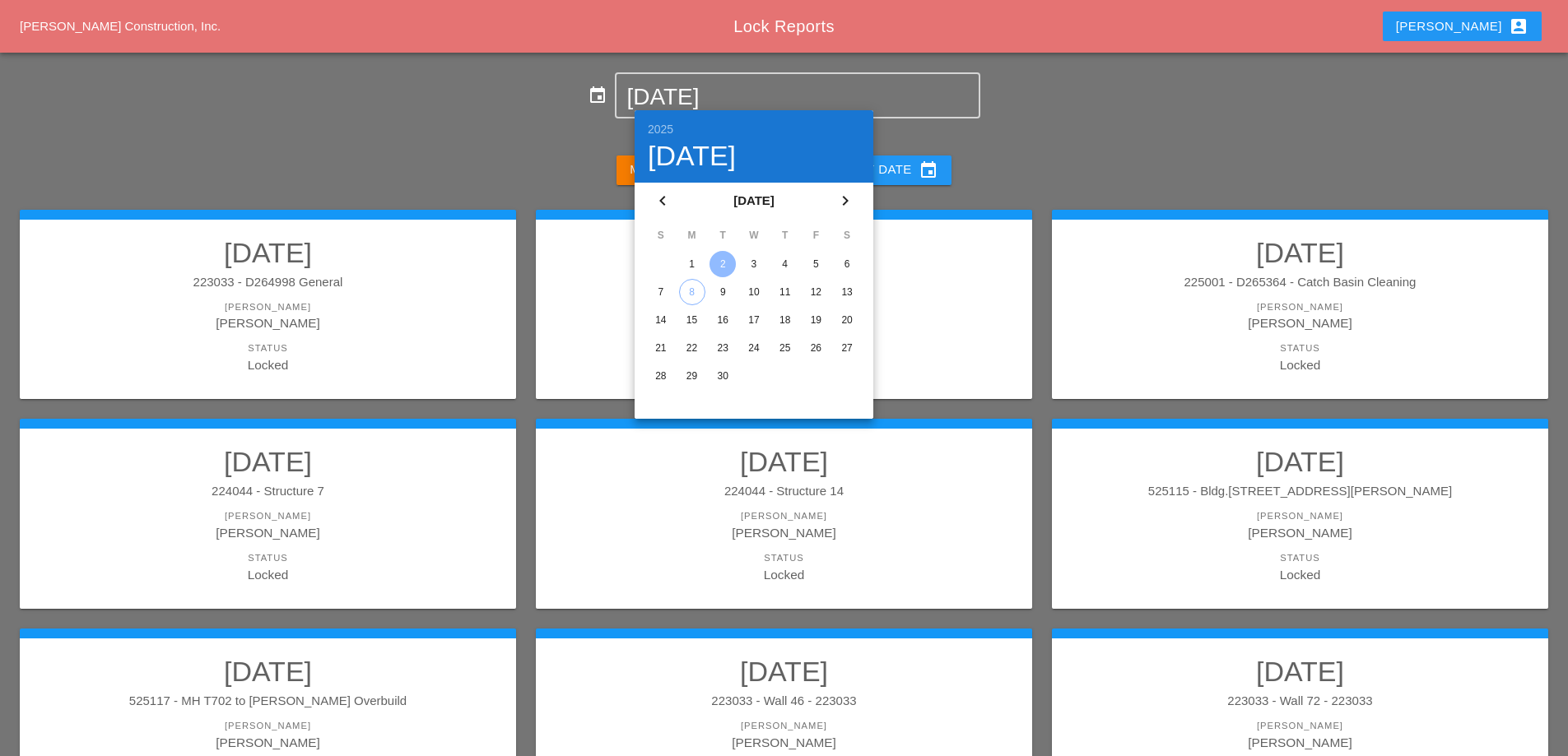
click at [753, 271] on div "3" at bounding box center [754, 264] width 26 height 26
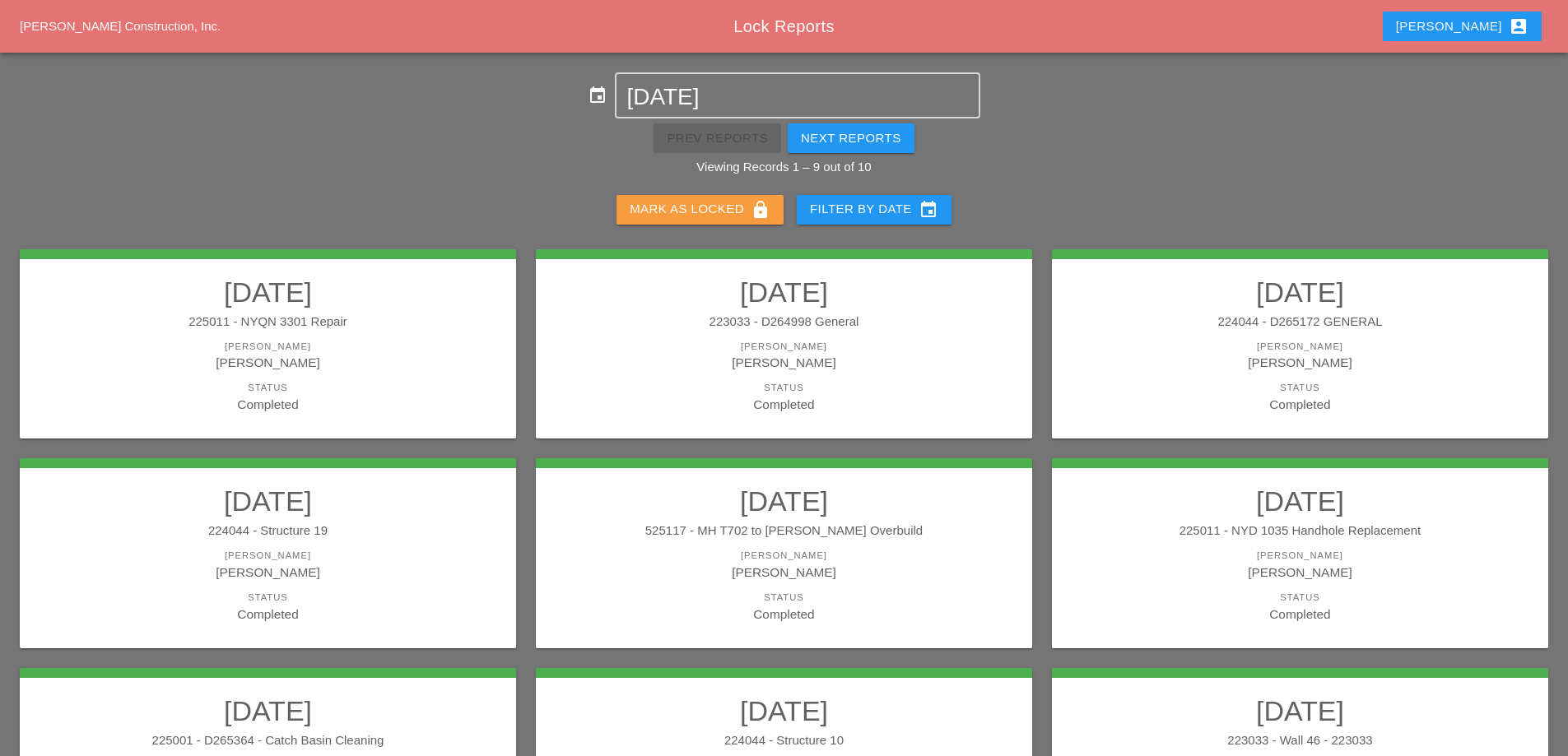
click at [722, 216] on div "Mark as Locked lock" at bounding box center [701, 209] width 141 height 20
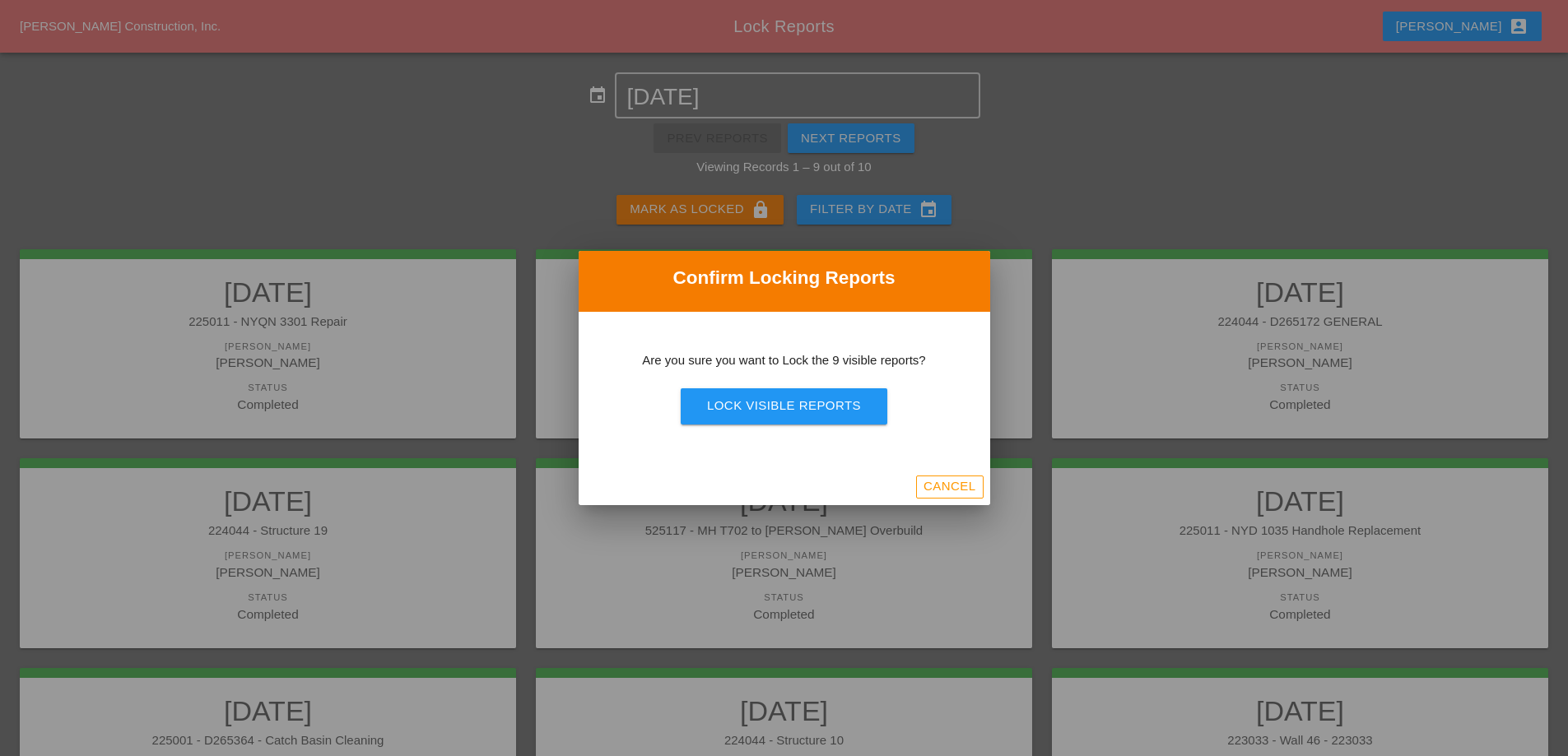
click at [767, 394] on button "Lock Visible Reports" at bounding box center [784, 407] width 207 height 36
click at [769, 395] on button "Are you sure?" at bounding box center [784, 407] width 157 height 36
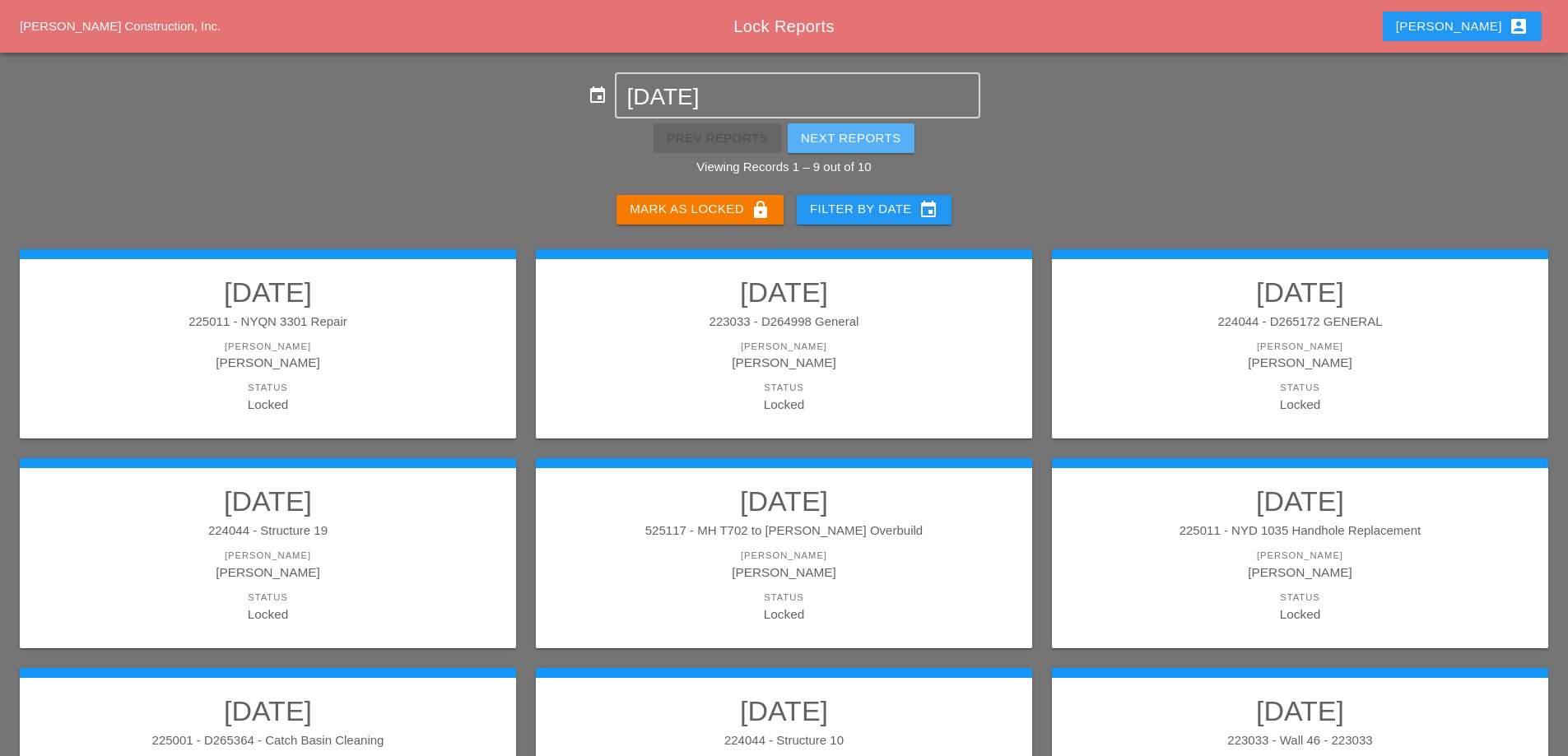
click at [870, 137] on div "Next Reports" at bounding box center [852, 139] width 101 height 19
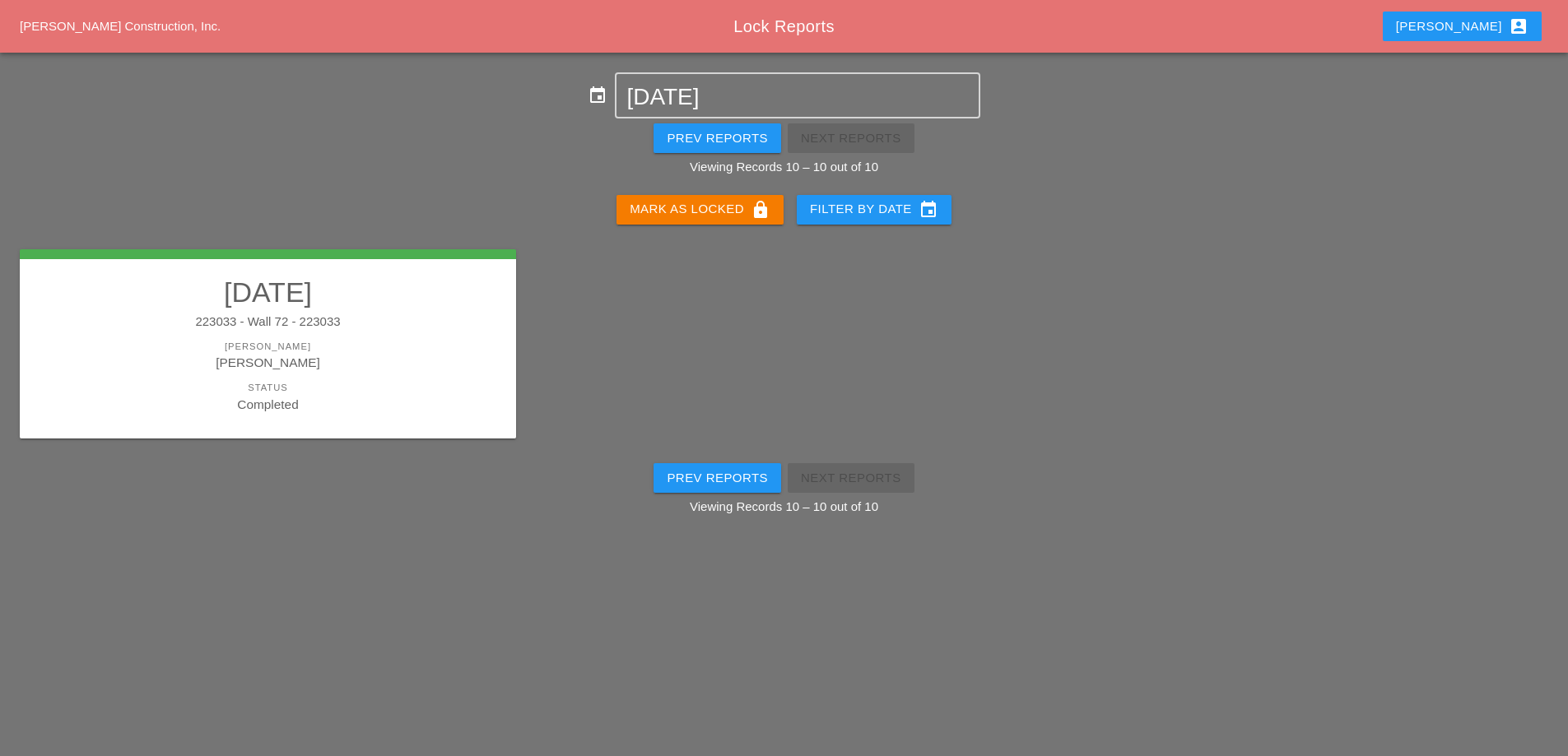
click at [701, 229] on div "09/03/2025 223033 - Wall 72 - 223033 Foreman Ricardo Capao Status Completed" at bounding box center [784, 344] width 1568 height 229
click at [702, 210] on div "Mark as Locked lock" at bounding box center [701, 209] width 141 height 20
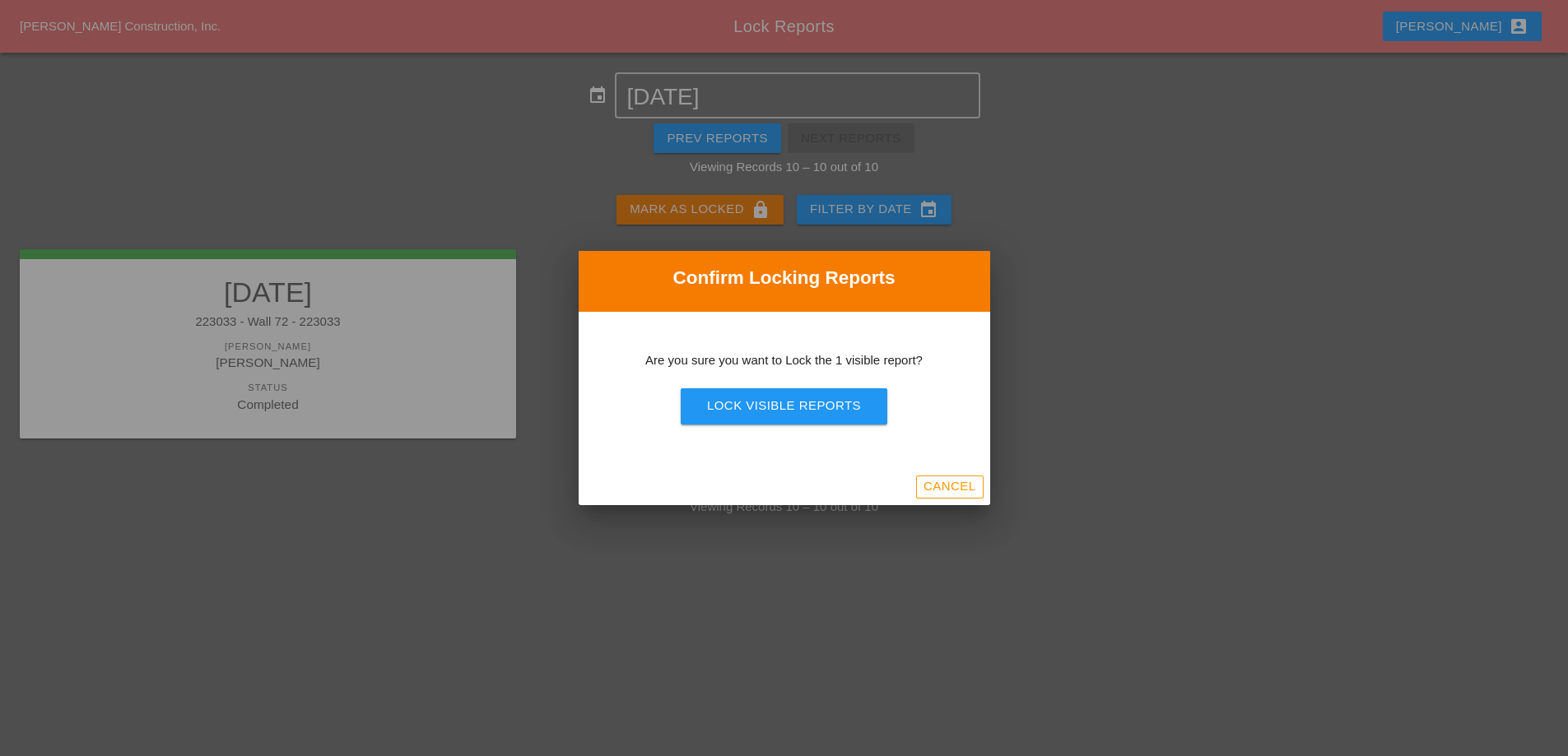
click at [786, 423] on button "Lock Visible Reports" at bounding box center [784, 407] width 207 height 36
click at [784, 420] on button "Are you sure?" at bounding box center [784, 407] width 157 height 36
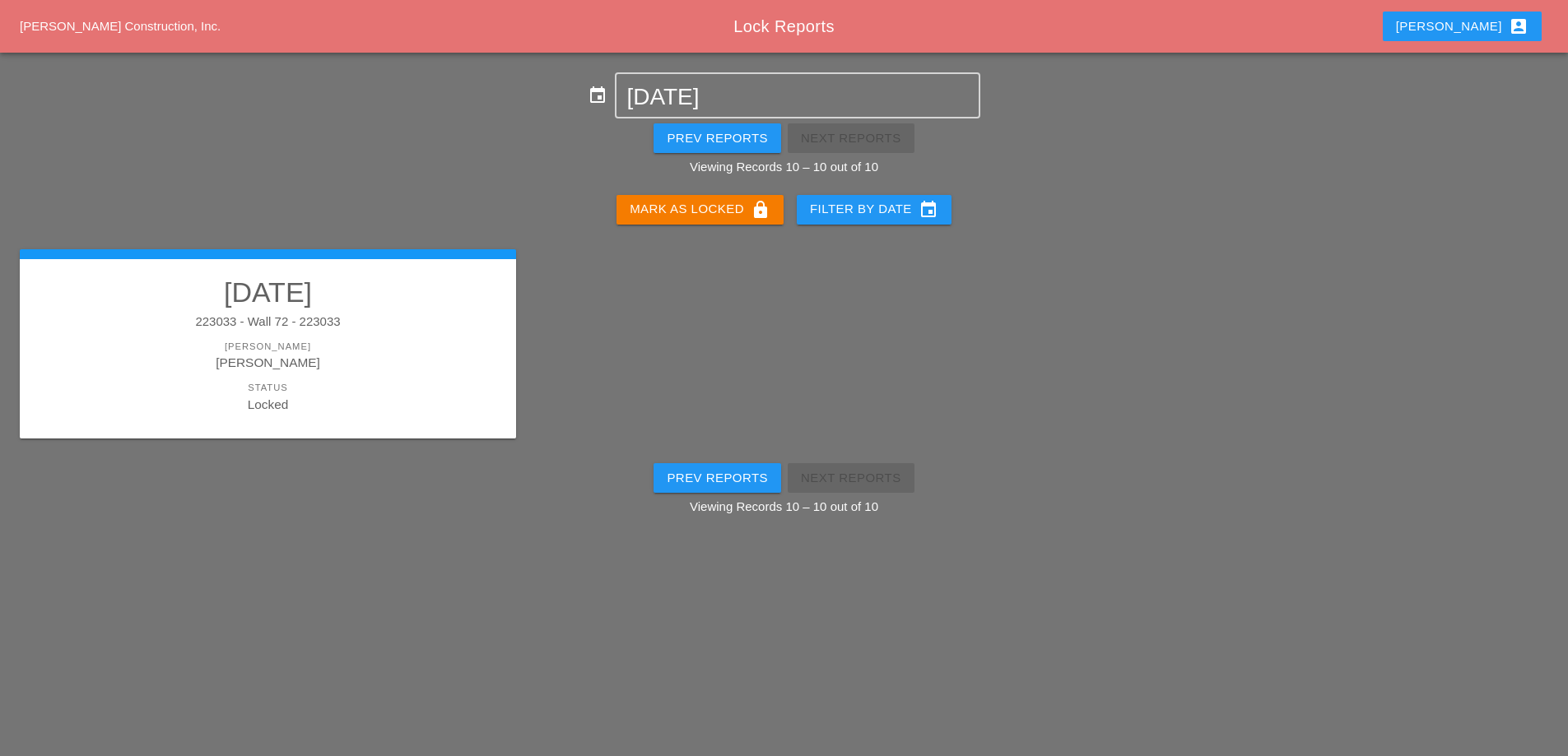
click at [717, 137] on div "Prev Reports" at bounding box center [717, 139] width 101 height 19
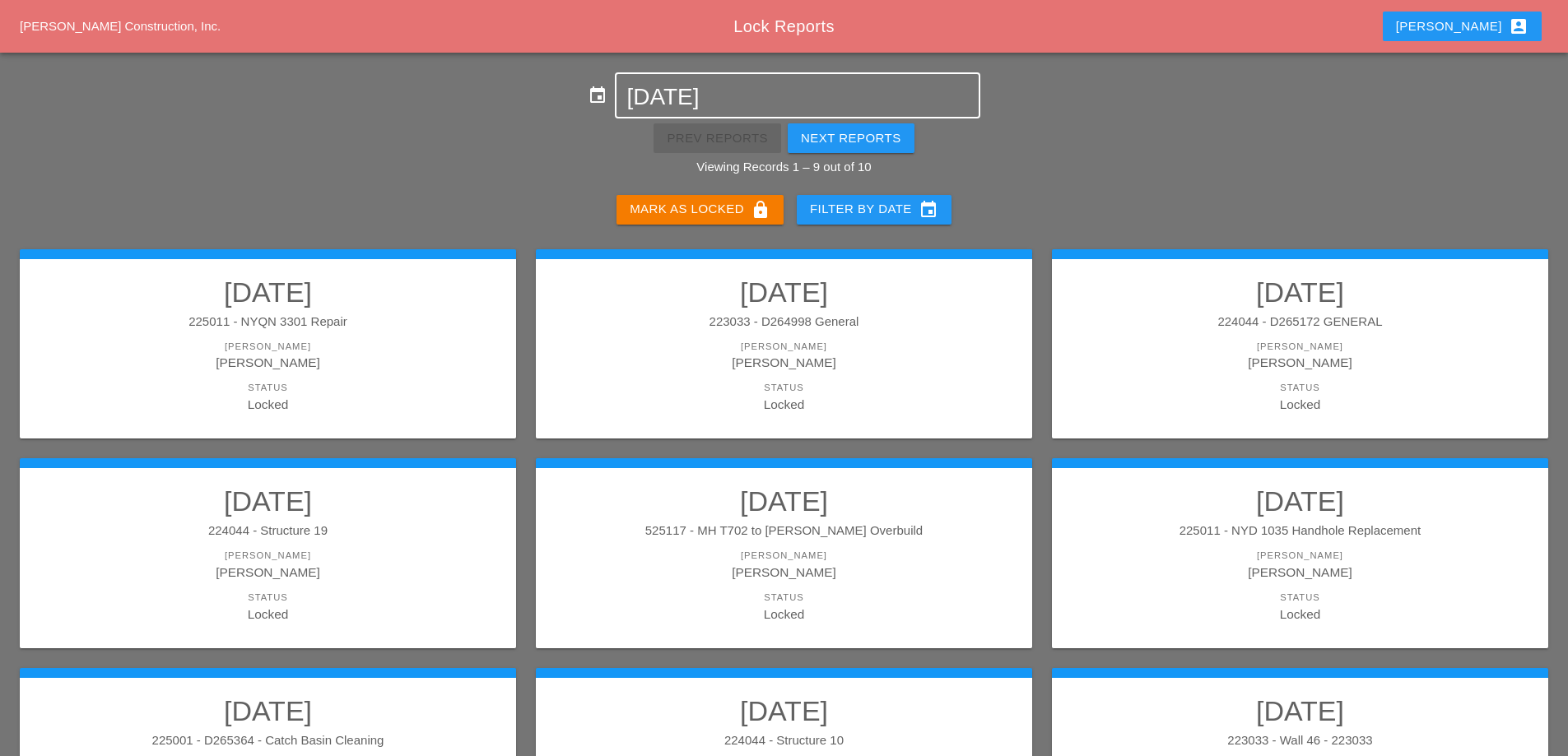
click at [748, 104] on input "[DATE]" at bounding box center [797, 97] width 342 height 26
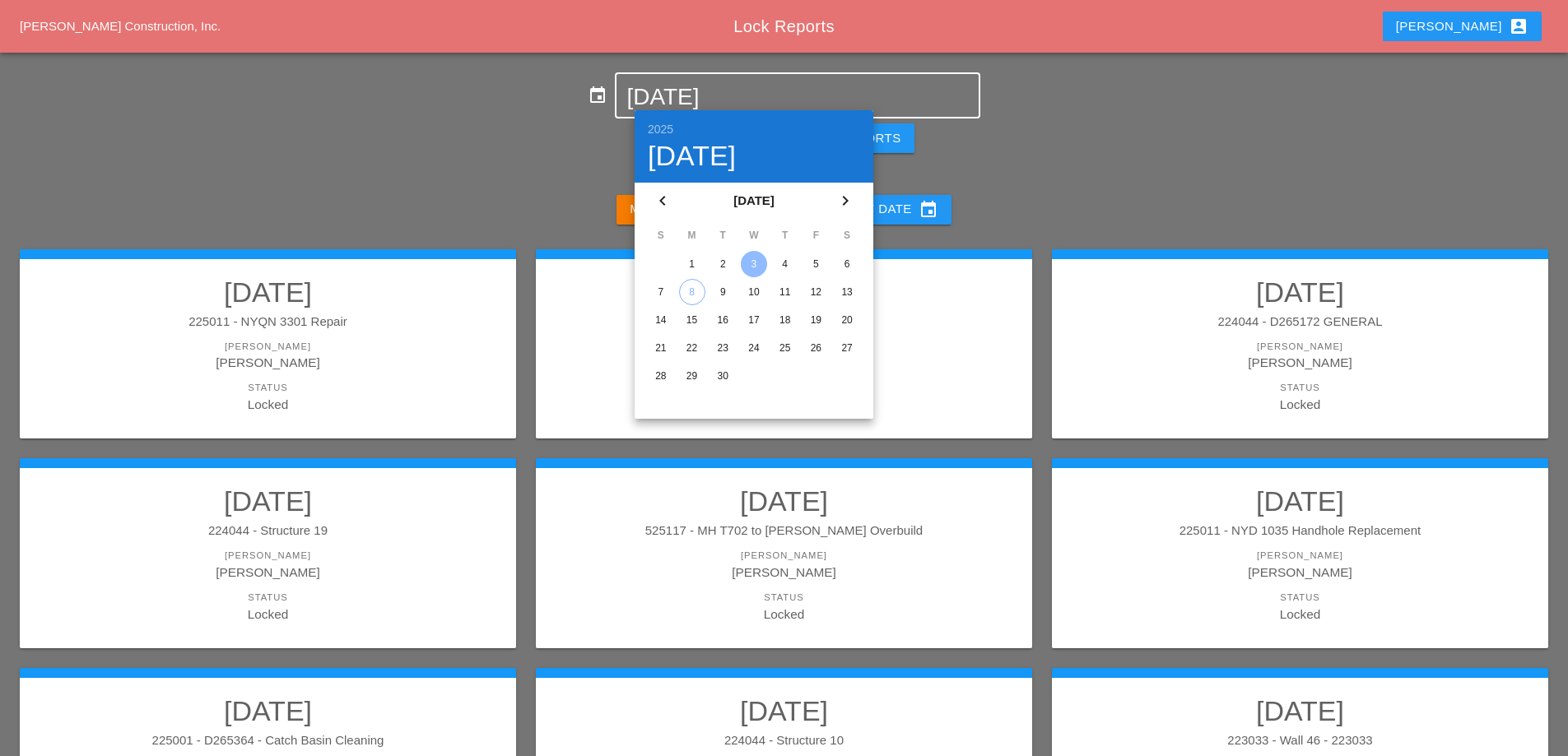
click at [787, 265] on div "4" at bounding box center [785, 264] width 26 height 26
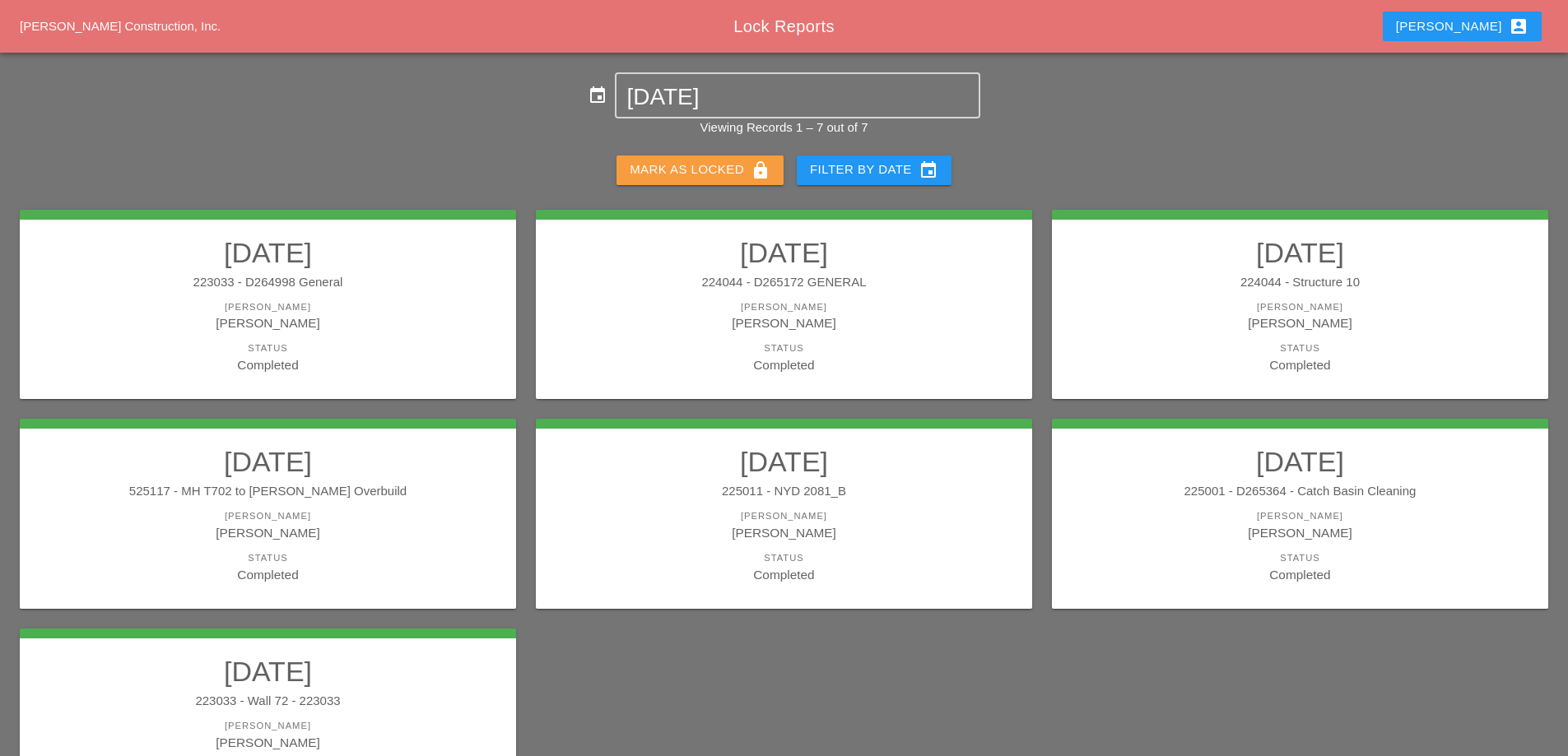
click at [702, 172] on div "Mark as Locked lock" at bounding box center [701, 170] width 141 height 20
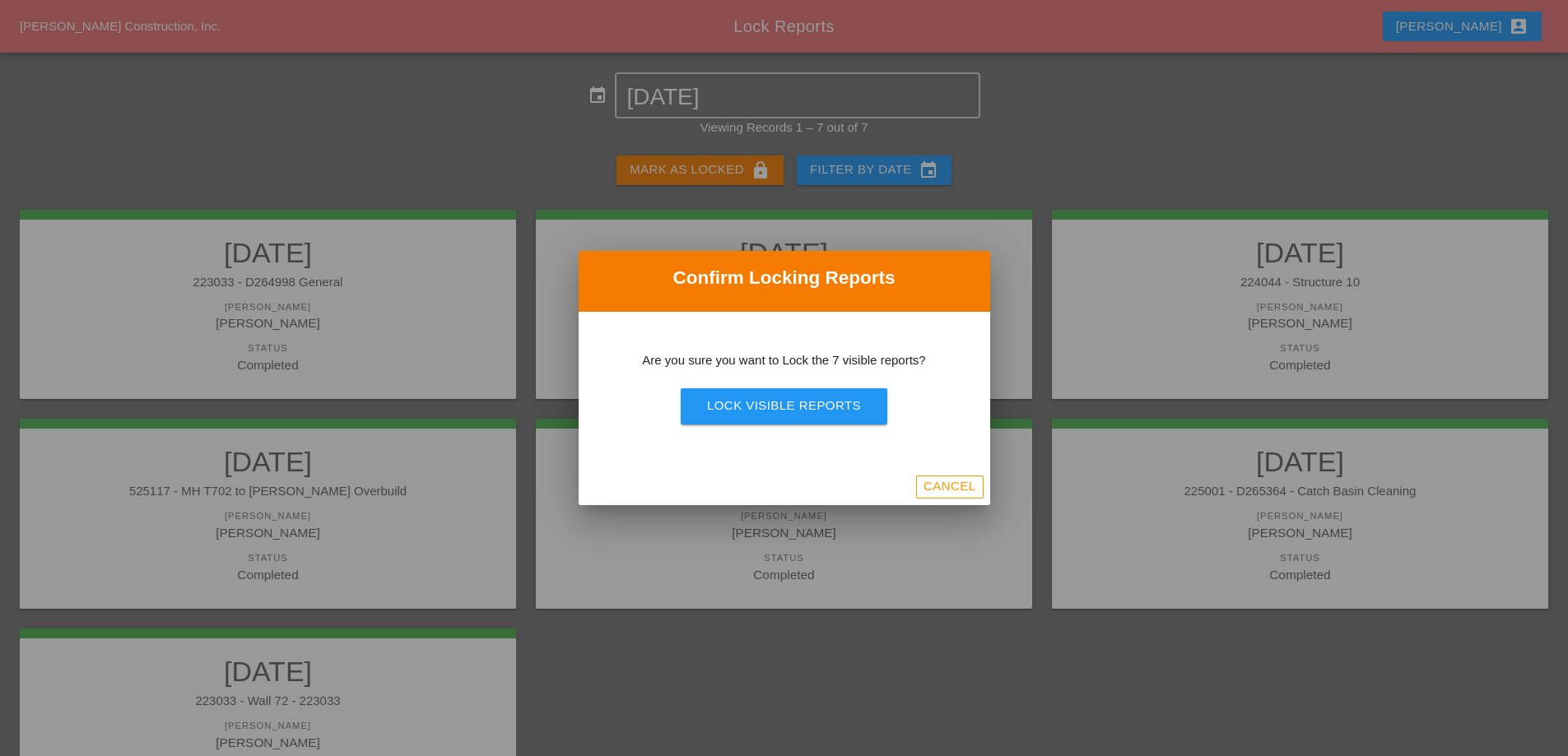
click at [768, 403] on div "Lock Visible Reports" at bounding box center [784, 407] width 154 height 19
click at [774, 408] on div "Are you sure?" at bounding box center [784, 407] width 104 height 19
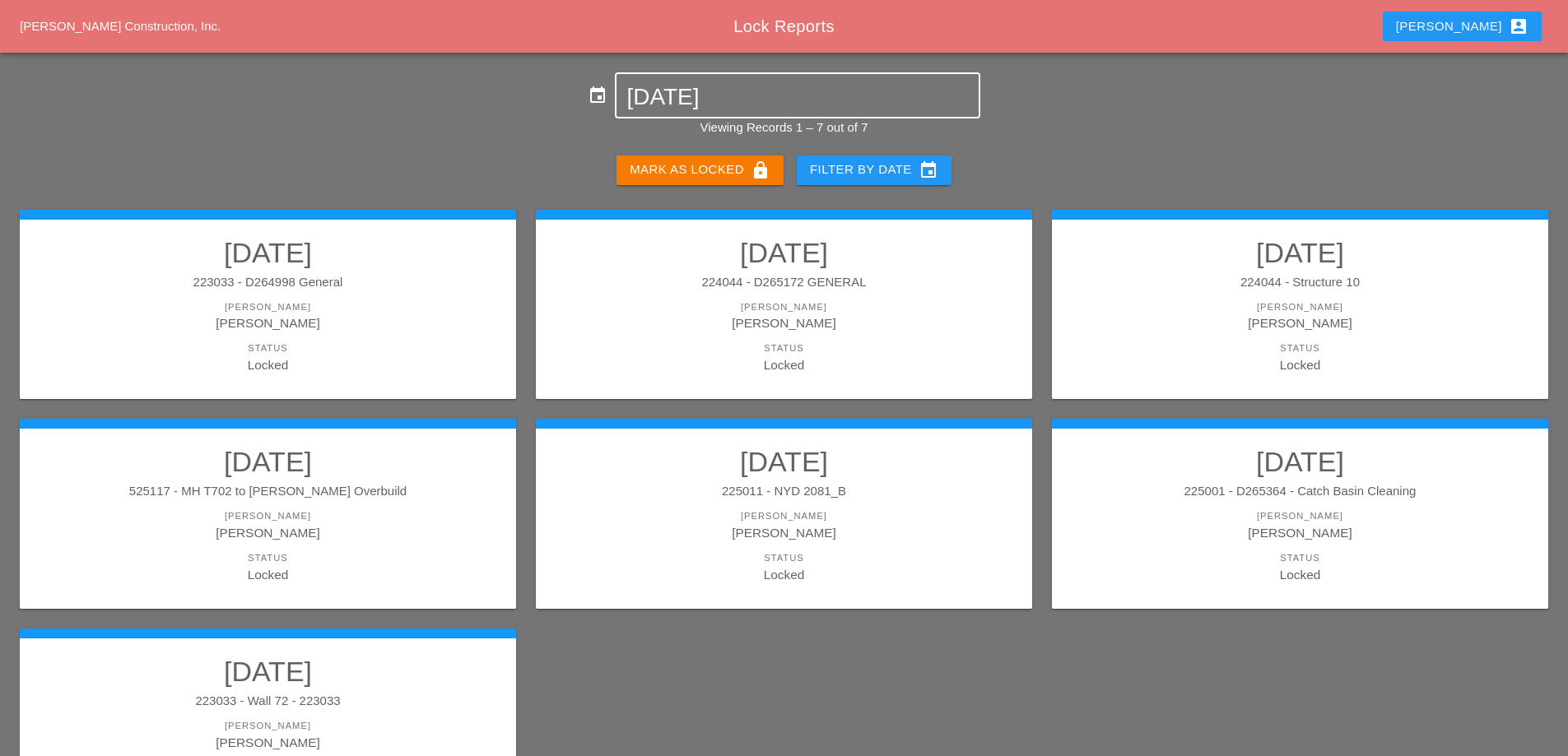
click at [721, 93] on input "[DATE]" at bounding box center [797, 97] width 342 height 26
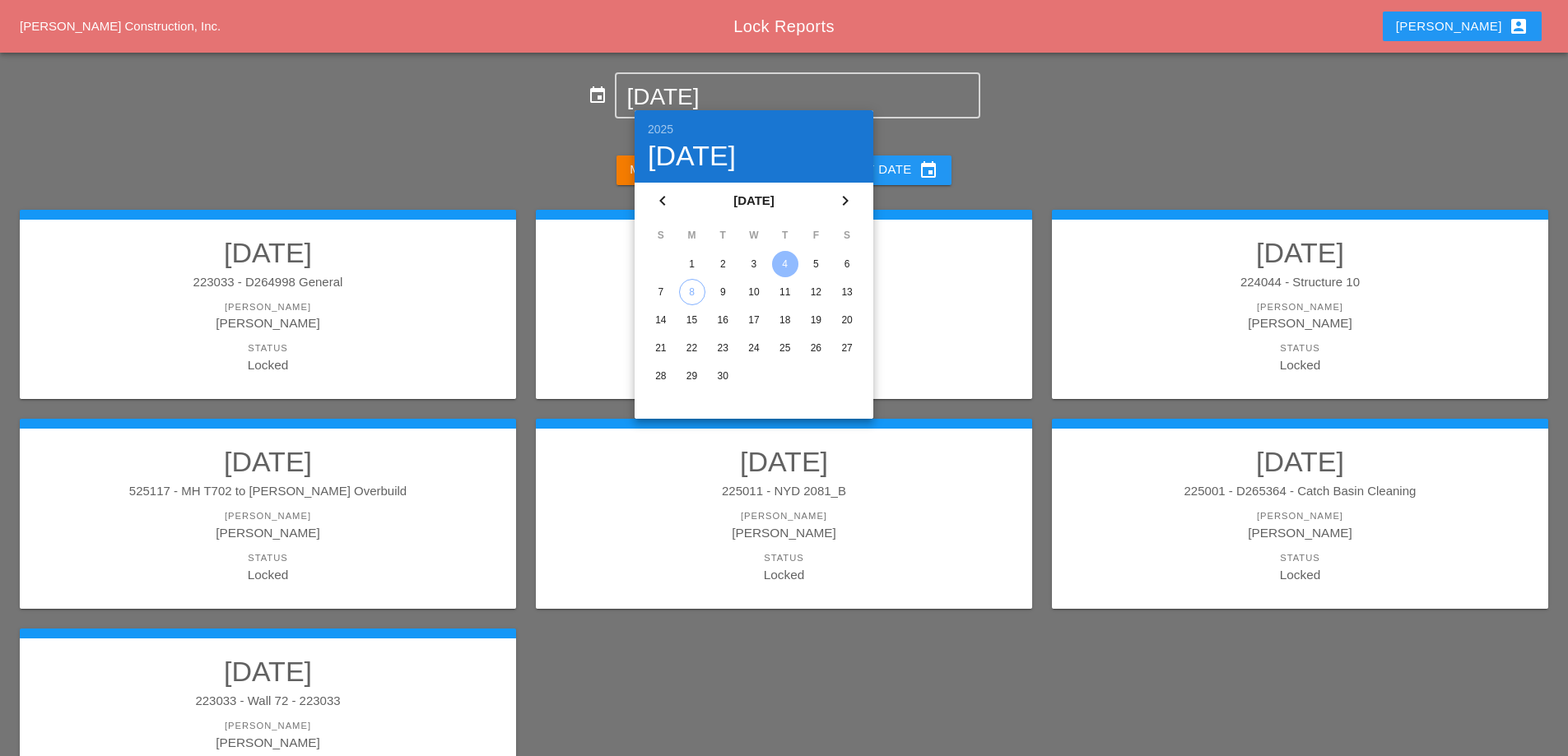
click at [811, 261] on div "5" at bounding box center [815, 264] width 26 height 26
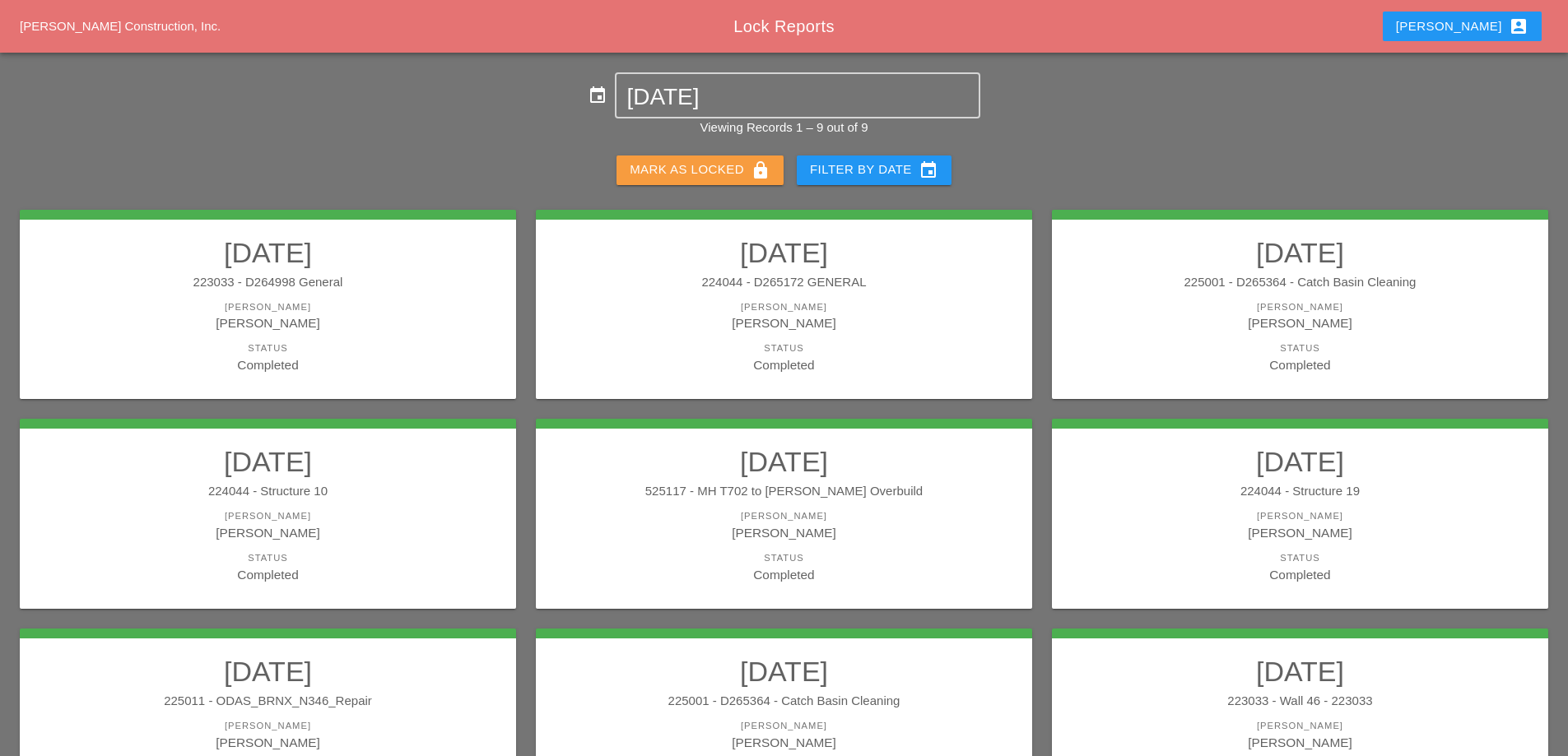
click at [734, 179] on div "Mark as Locked lock" at bounding box center [701, 170] width 141 height 20
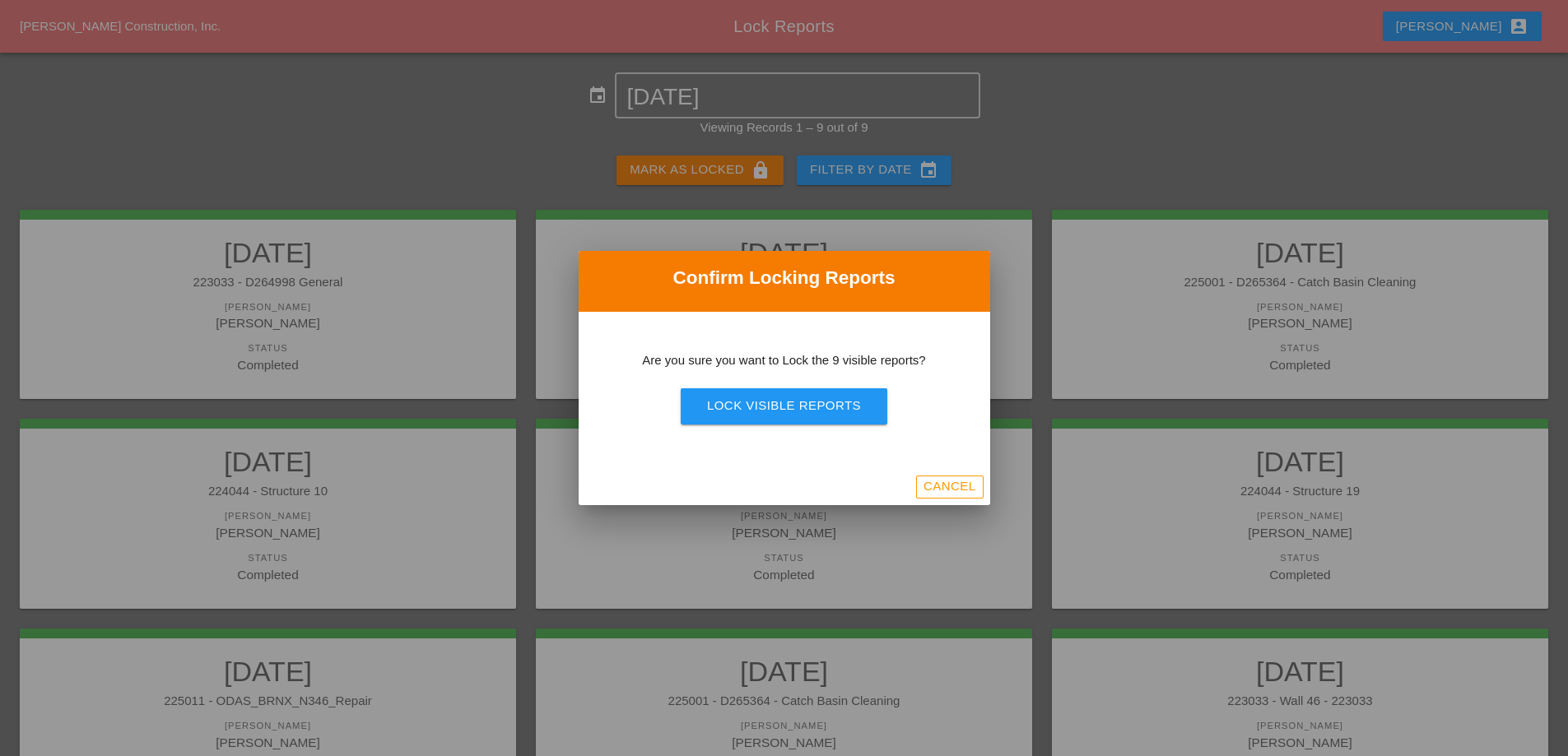
click at [800, 402] on div "Lock Visible Reports" at bounding box center [784, 407] width 154 height 19
click at [800, 402] on div "Are you sure?" at bounding box center [784, 407] width 104 height 19
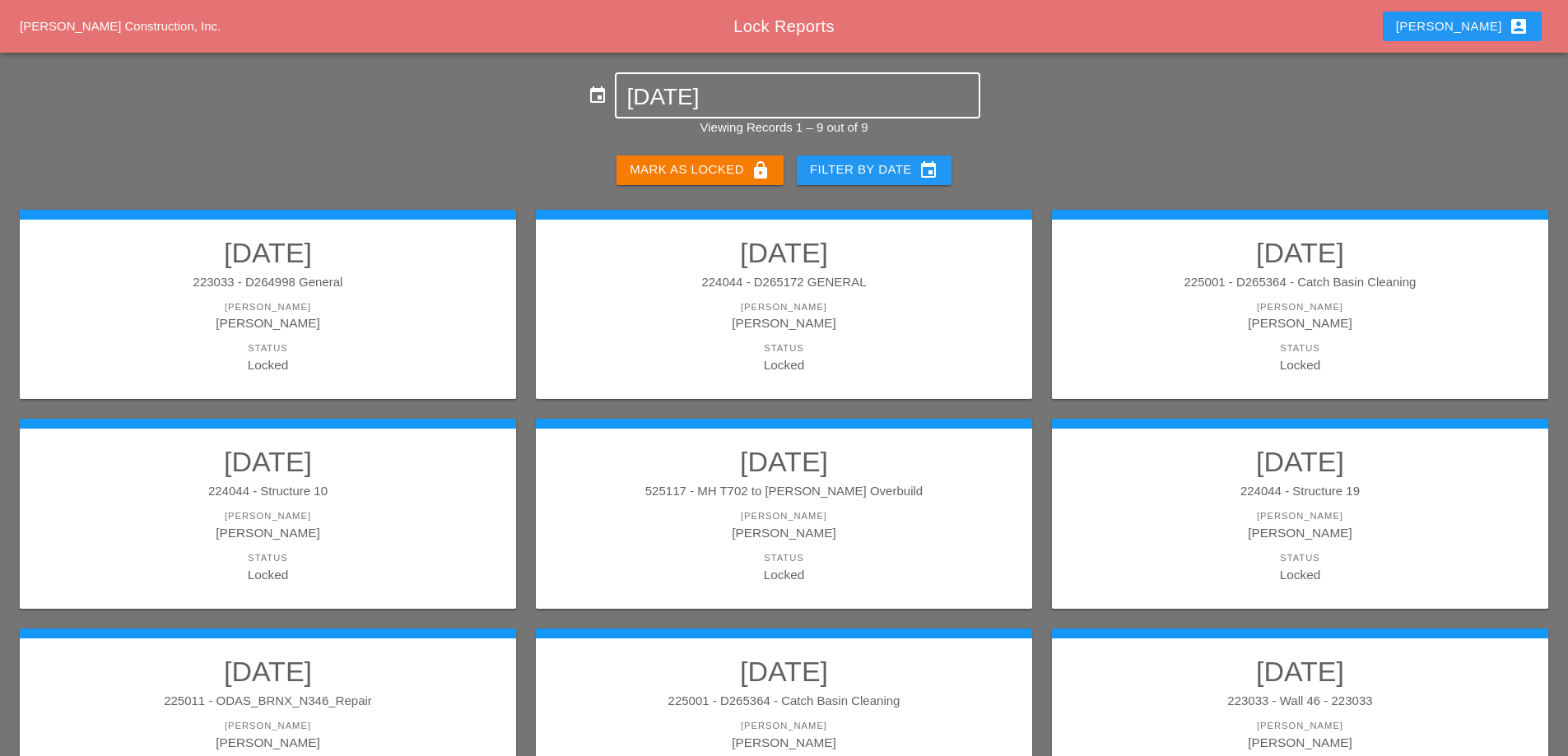
click at [721, 100] on input "[DATE]" at bounding box center [797, 97] width 342 height 26
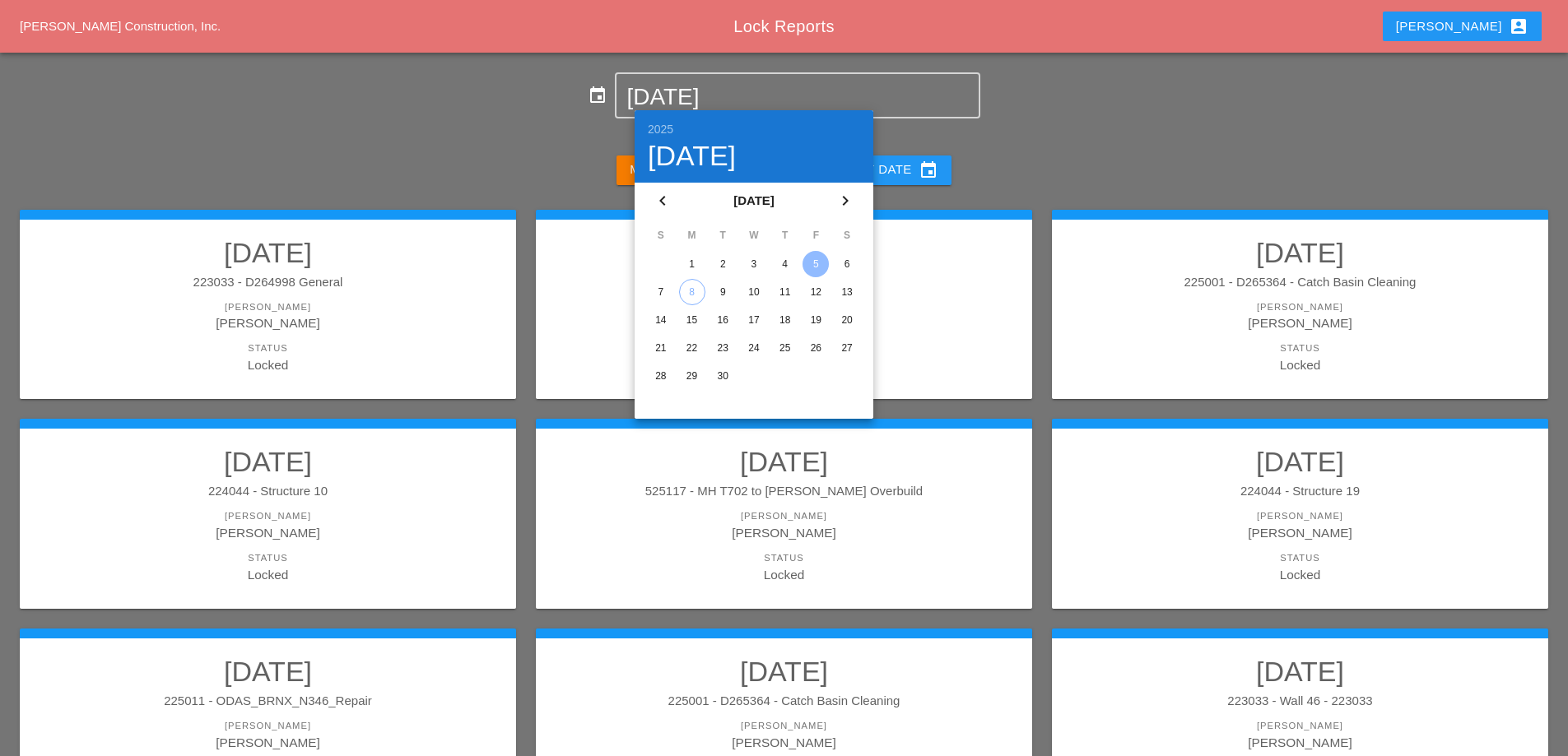
click at [843, 265] on div "6" at bounding box center [847, 264] width 26 height 26
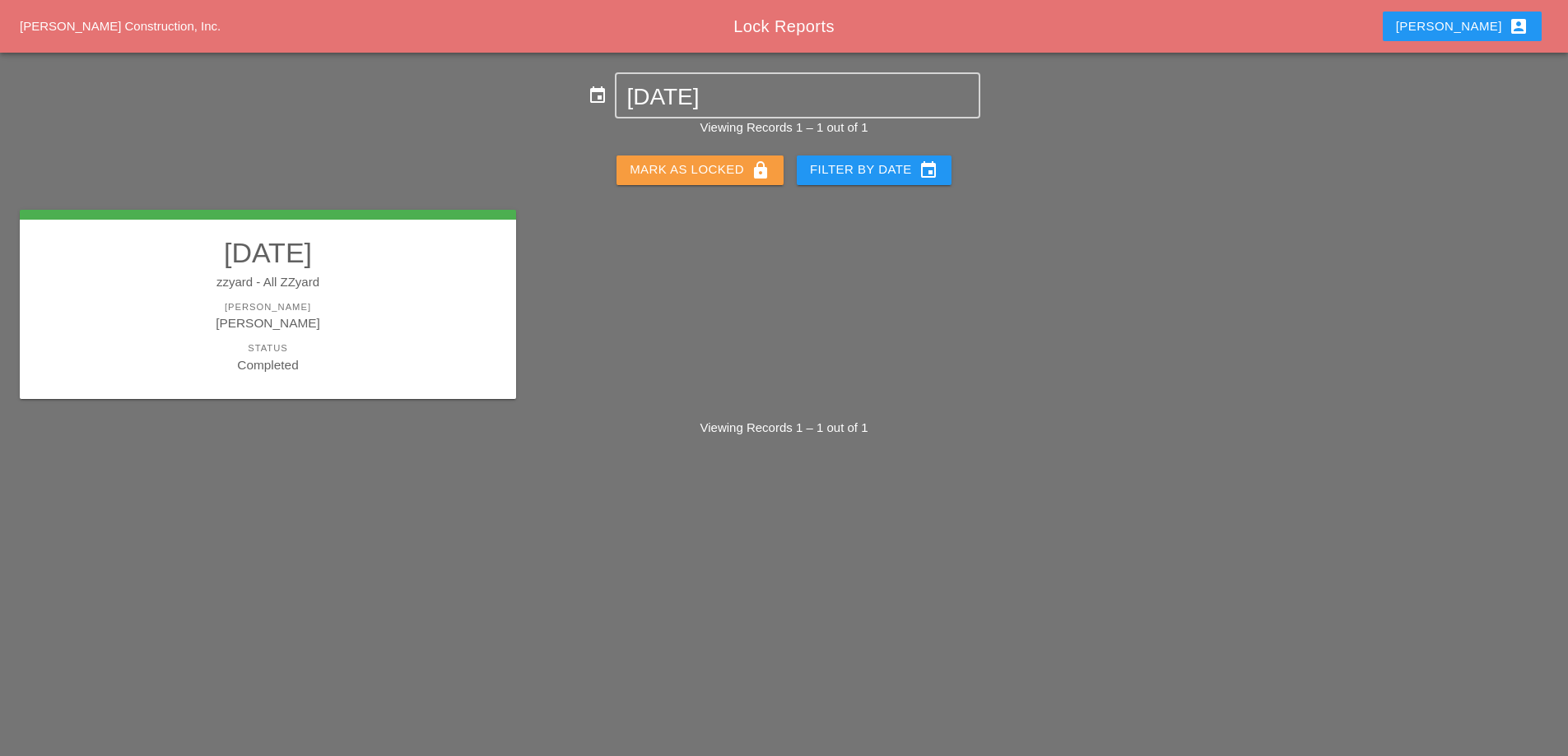
click at [725, 169] on div "Mark as Locked lock" at bounding box center [701, 170] width 141 height 20
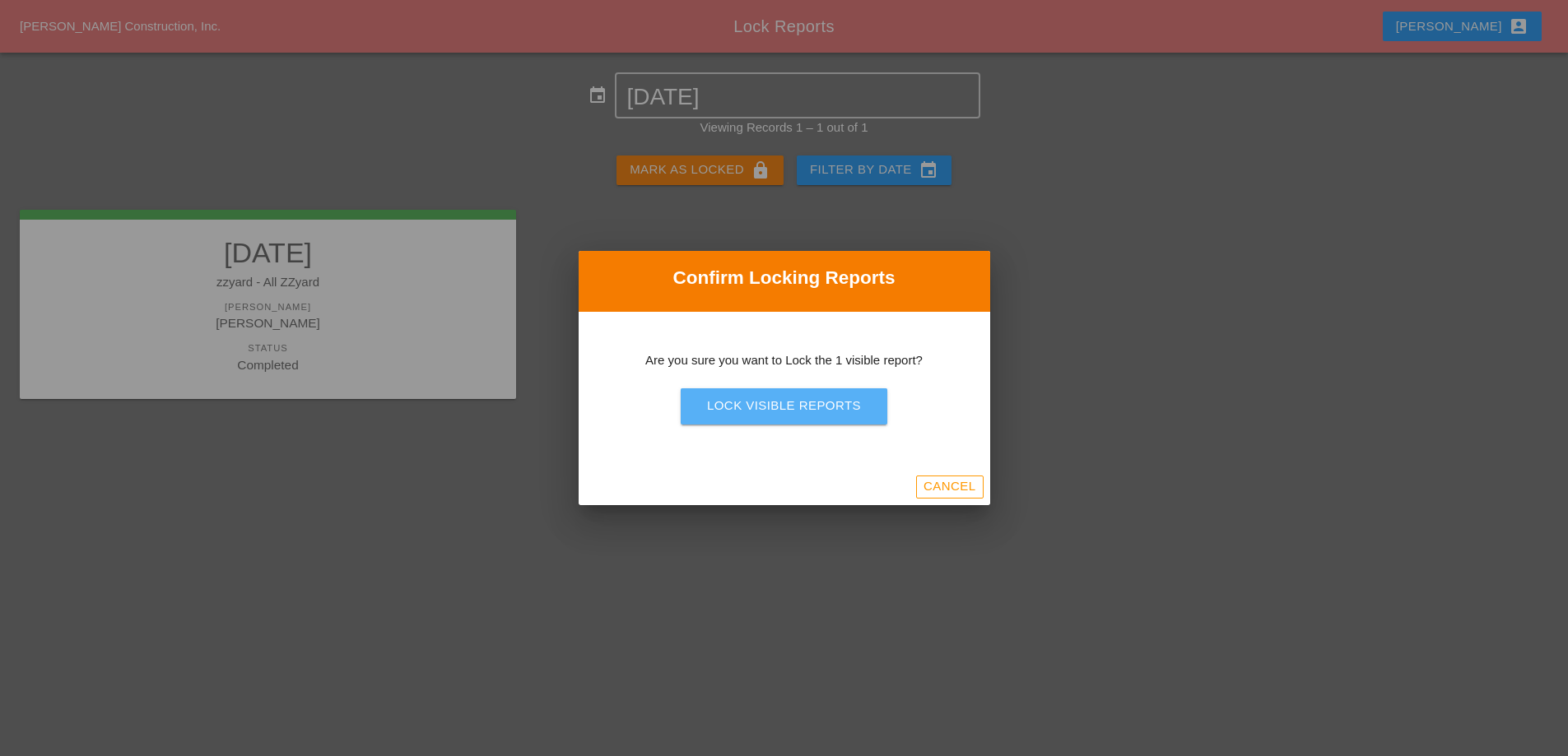
click at [804, 393] on button "Lock Visible Reports" at bounding box center [784, 407] width 207 height 36
click at [806, 408] on div "Are you sure?" at bounding box center [784, 407] width 104 height 19
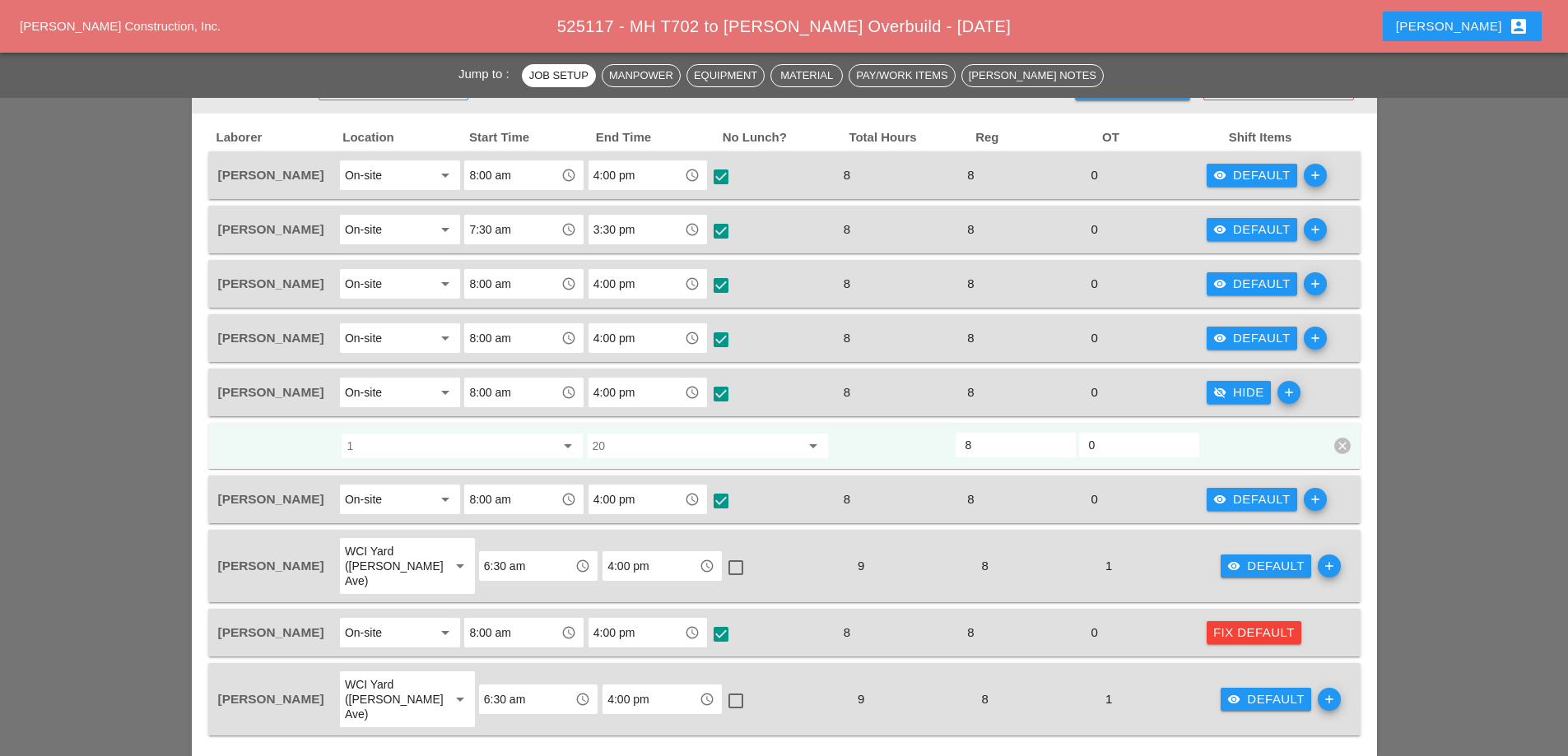
scroll to position [740, 0]
click at [1237, 624] on div "Fix Default" at bounding box center [1254, 633] width 82 height 19
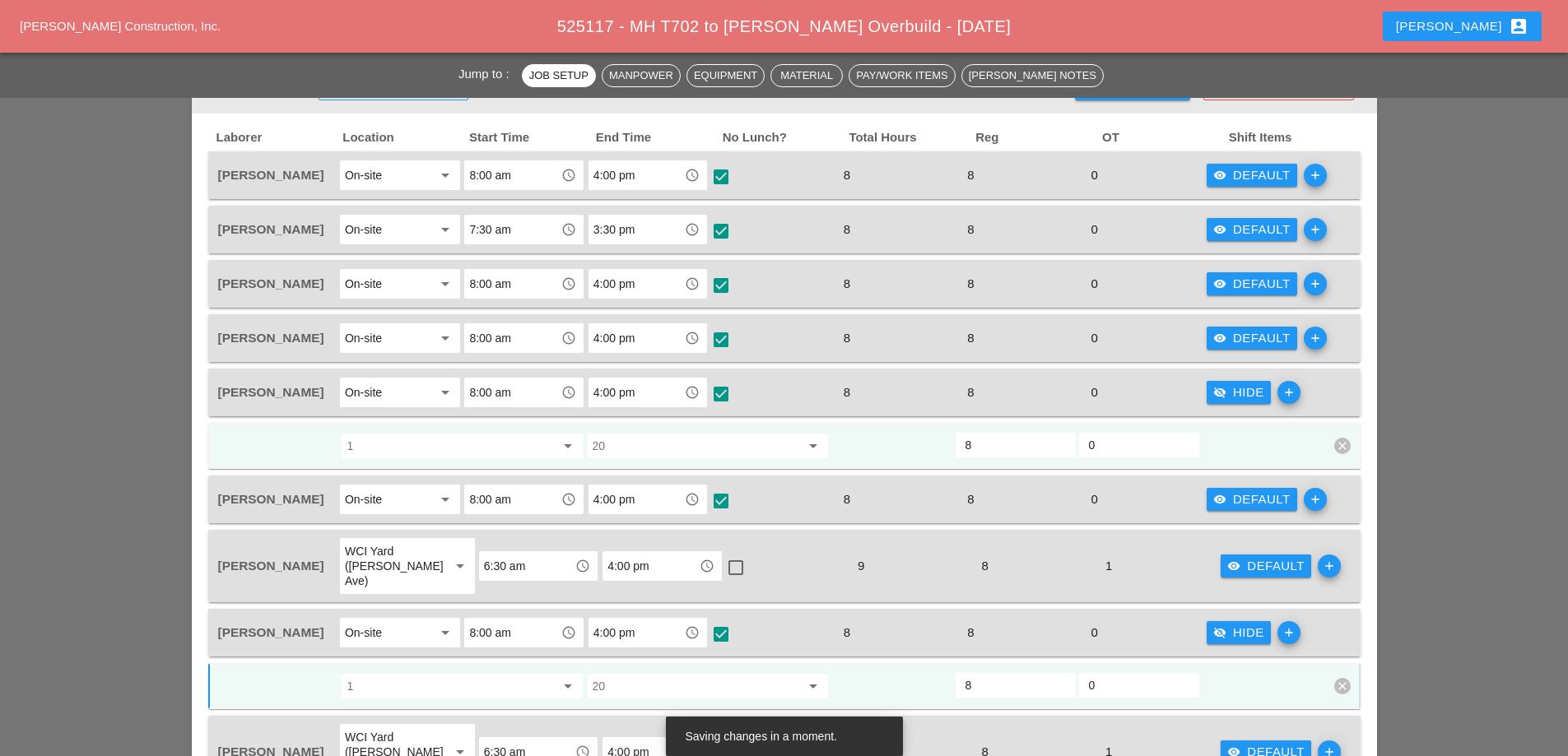
click at [1242, 389] on div "visibility_off Hide" at bounding box center [1239, 393] width 51 height 19
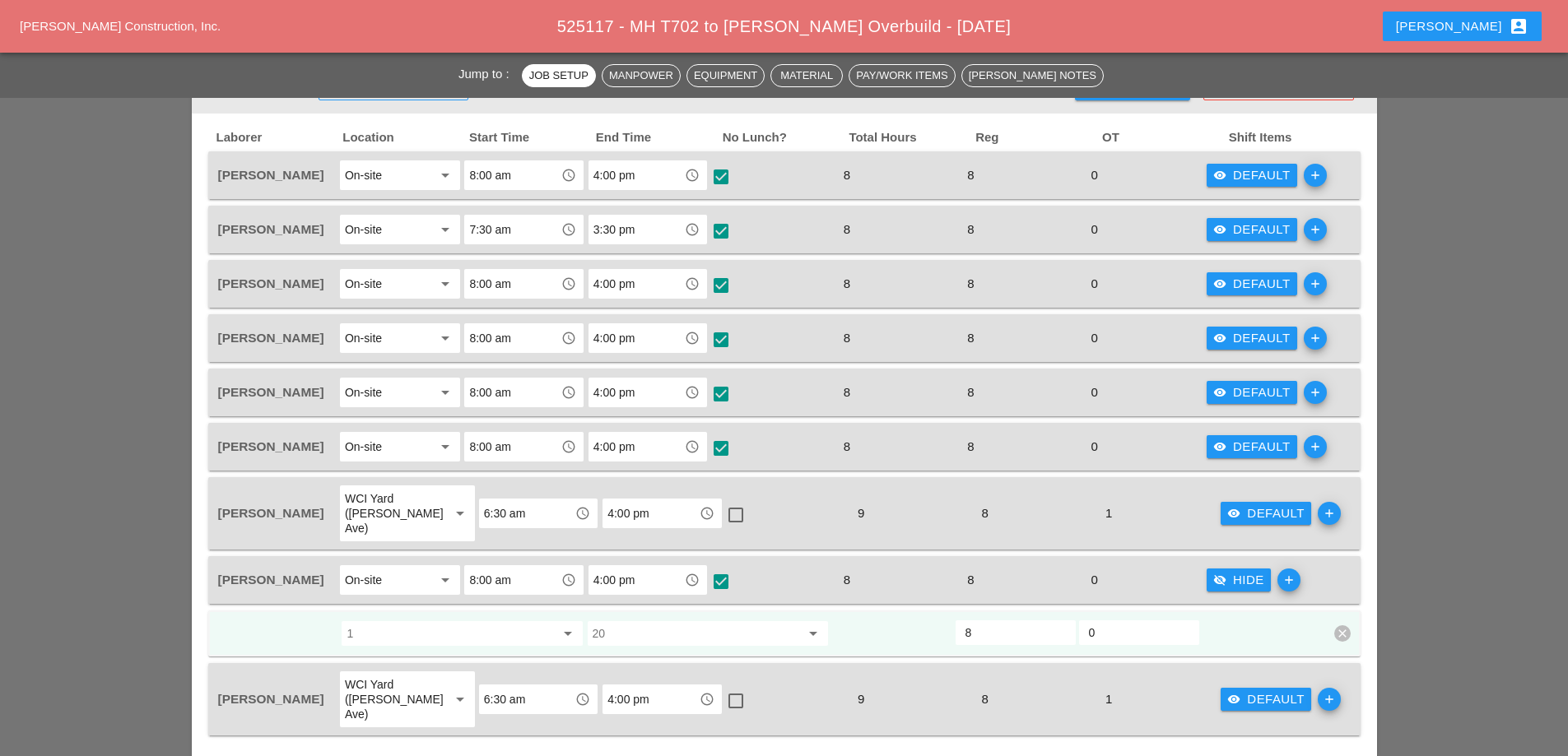
click at [1252, 571] on div "visibility_off Hide" at bounding box center [1239, 580] width 51 height 19
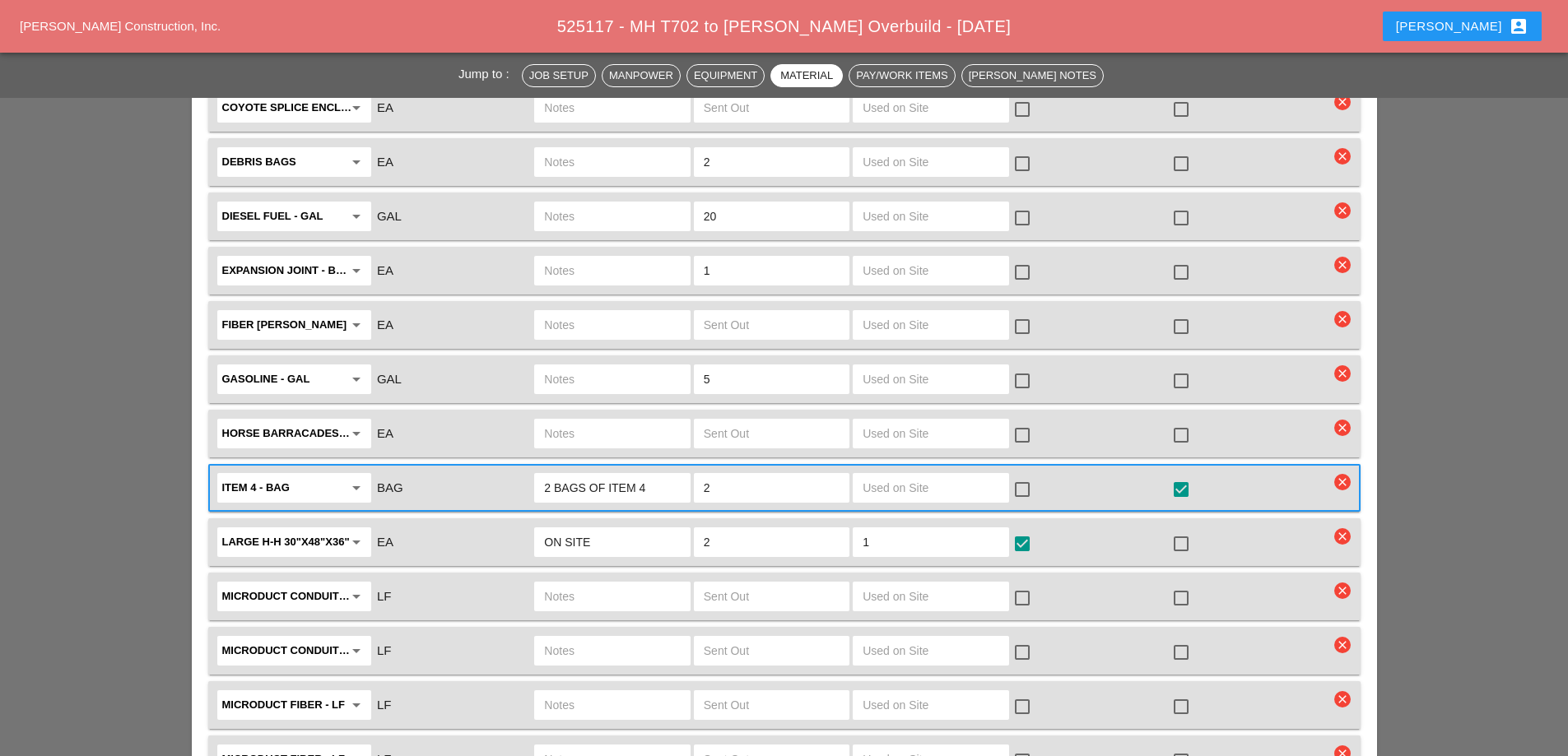
scroll to position [3539, 0]
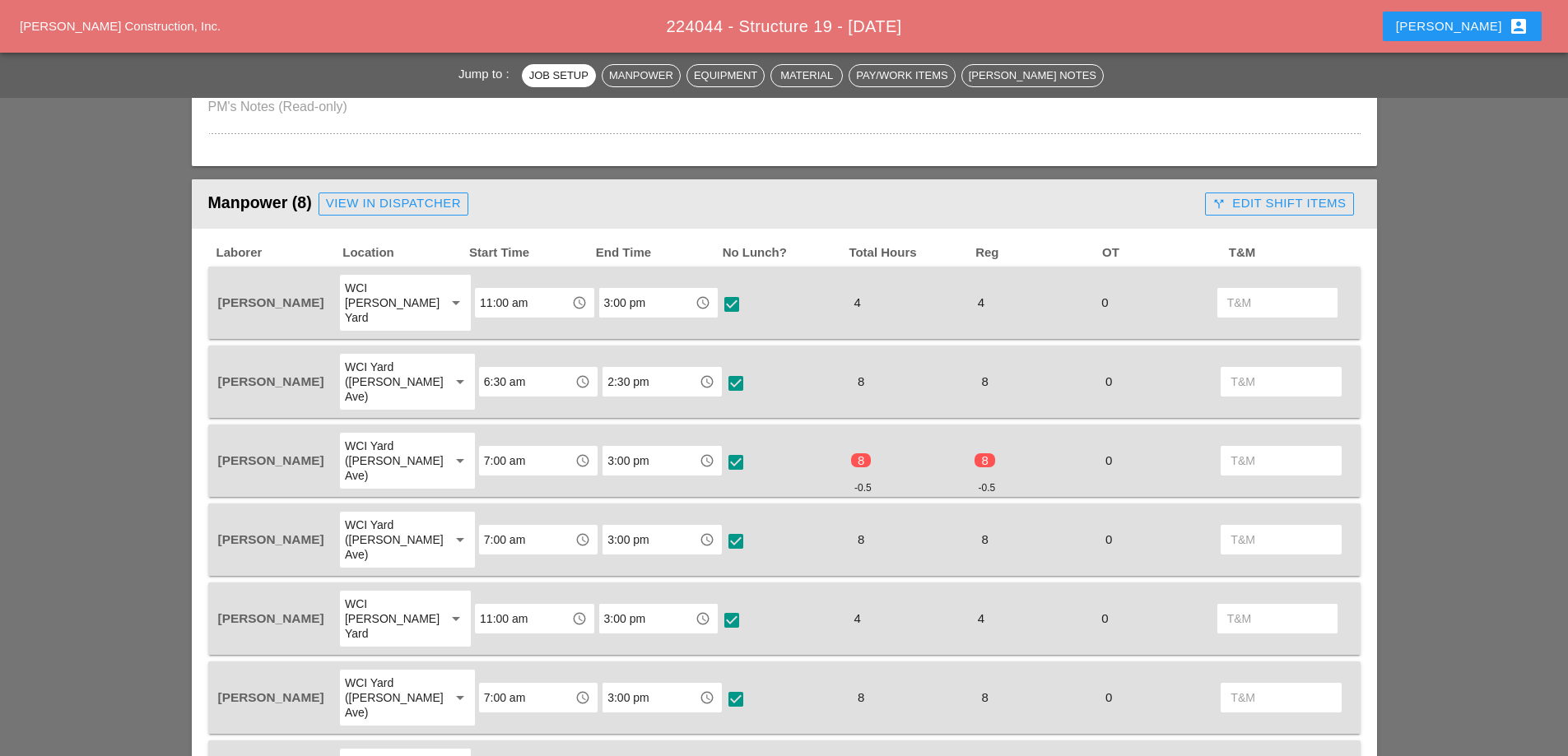
scroll to position [659, 0]
click at [1264, 202] on div "call_split Edit Shift Items" at bounding box center [1279, 203] width 133 height 19
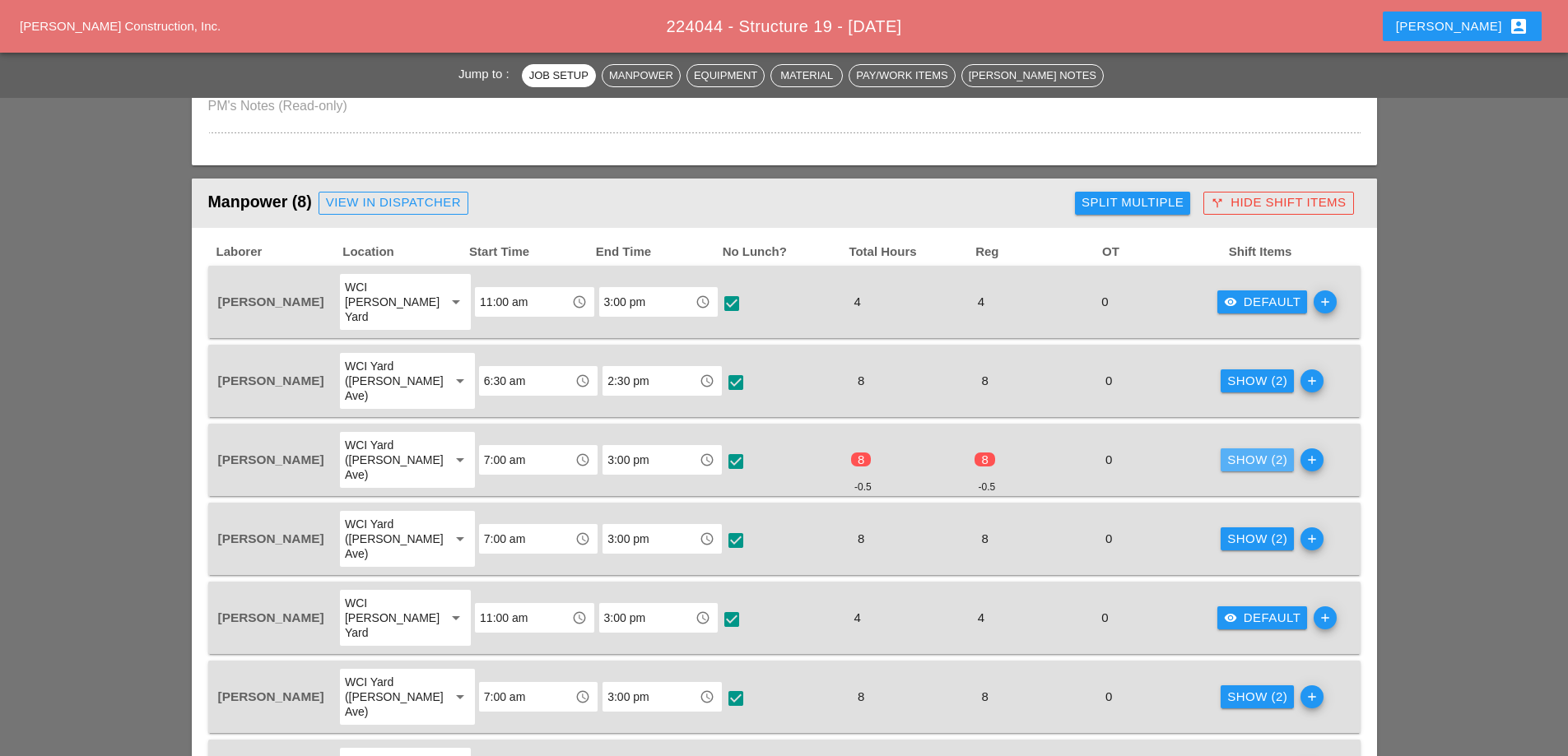
click at [1244, 451] on div "Show (2)" at bounding box center [1257, 461] width 60 height 19
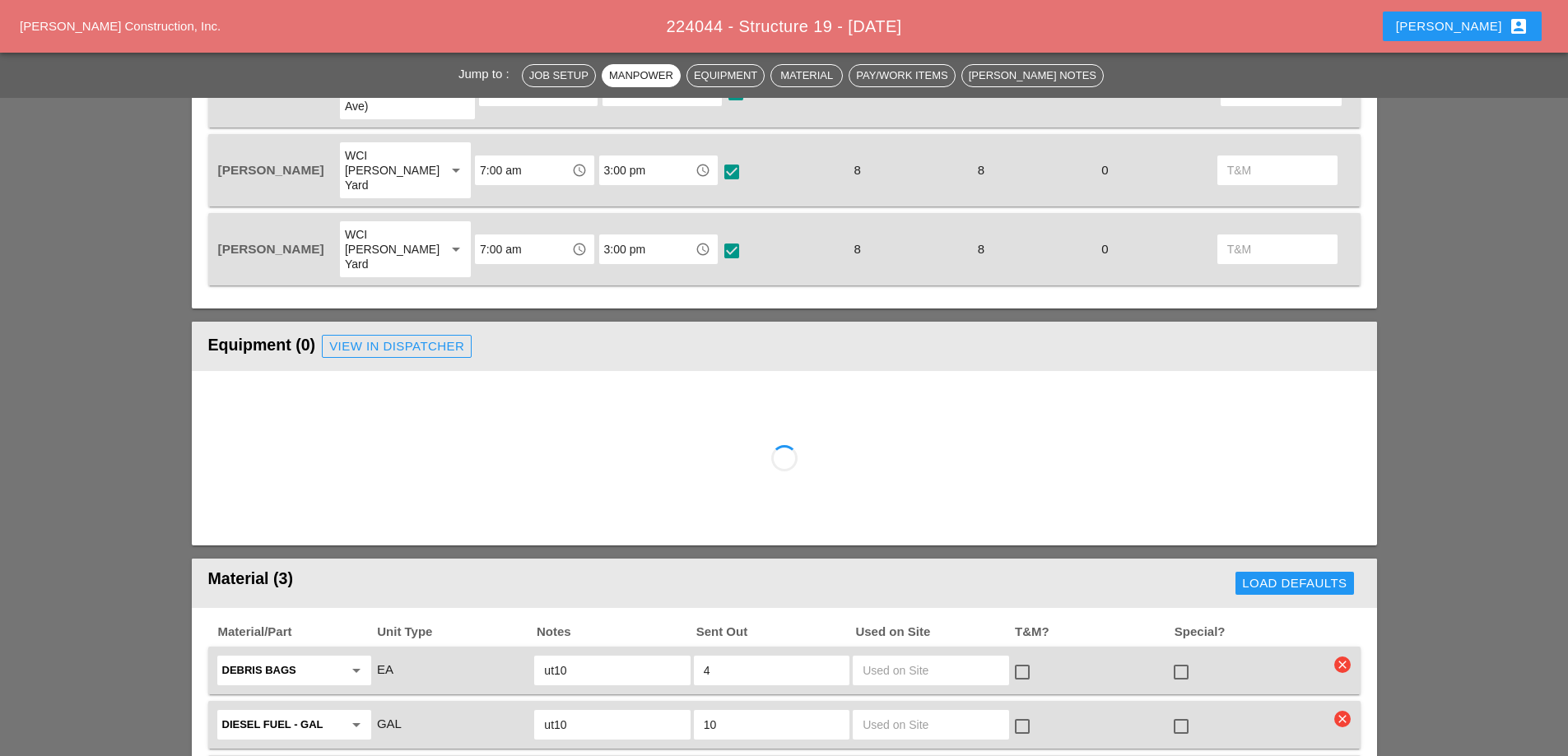
scroll to position [1316, 0]
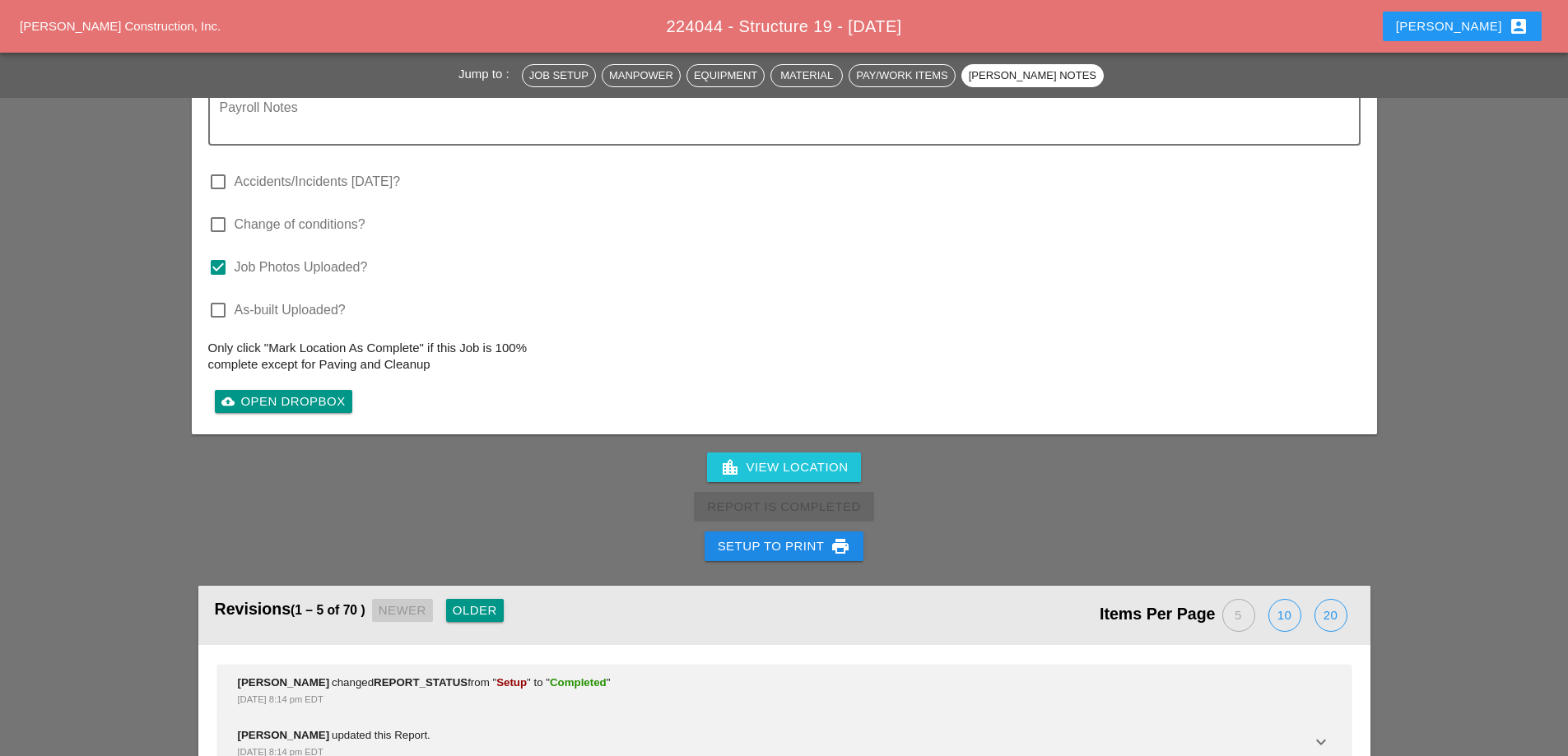
click at [778, 537] on div "Setup to Print print" at bounding box center [784, 547] width 133 height 20
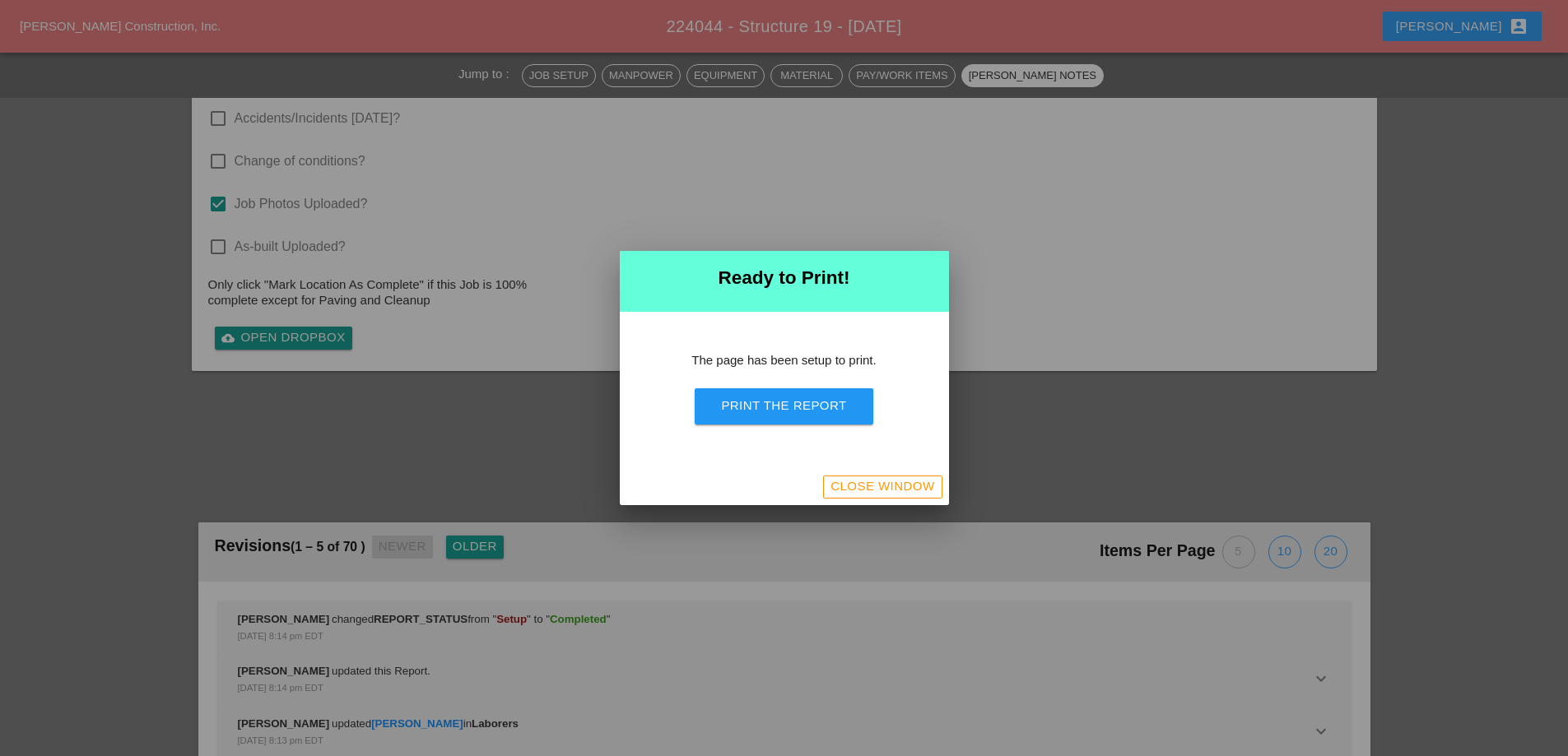
scroll to position [2573, 0]
click at [787, 403] on div "Print the Report" at bounding box center [784, 407] width 125 height 19
click at [899, 486] on div "Close Window" at bounding box center [882, 487] width 103 height 19
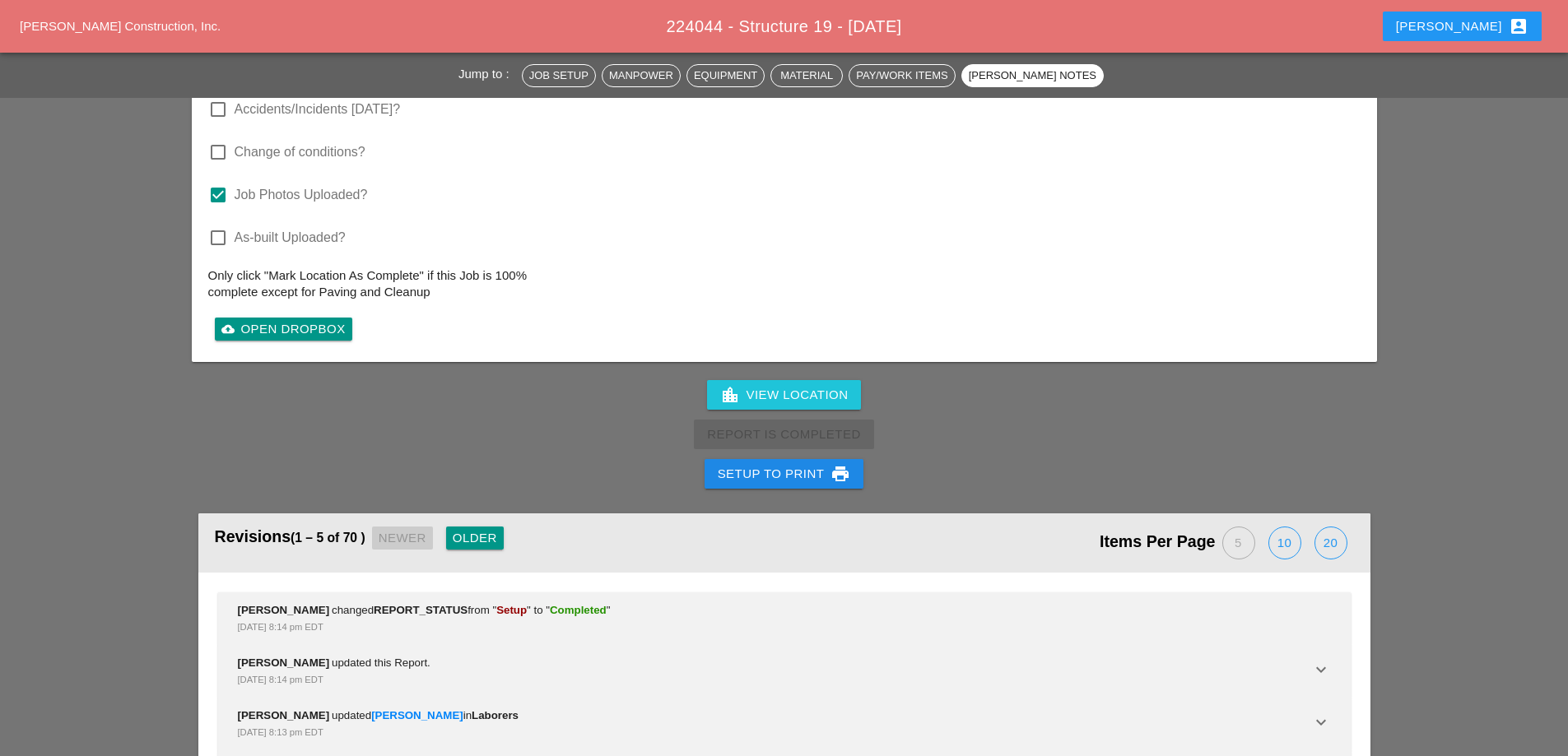
scroll to position [2472, 0]
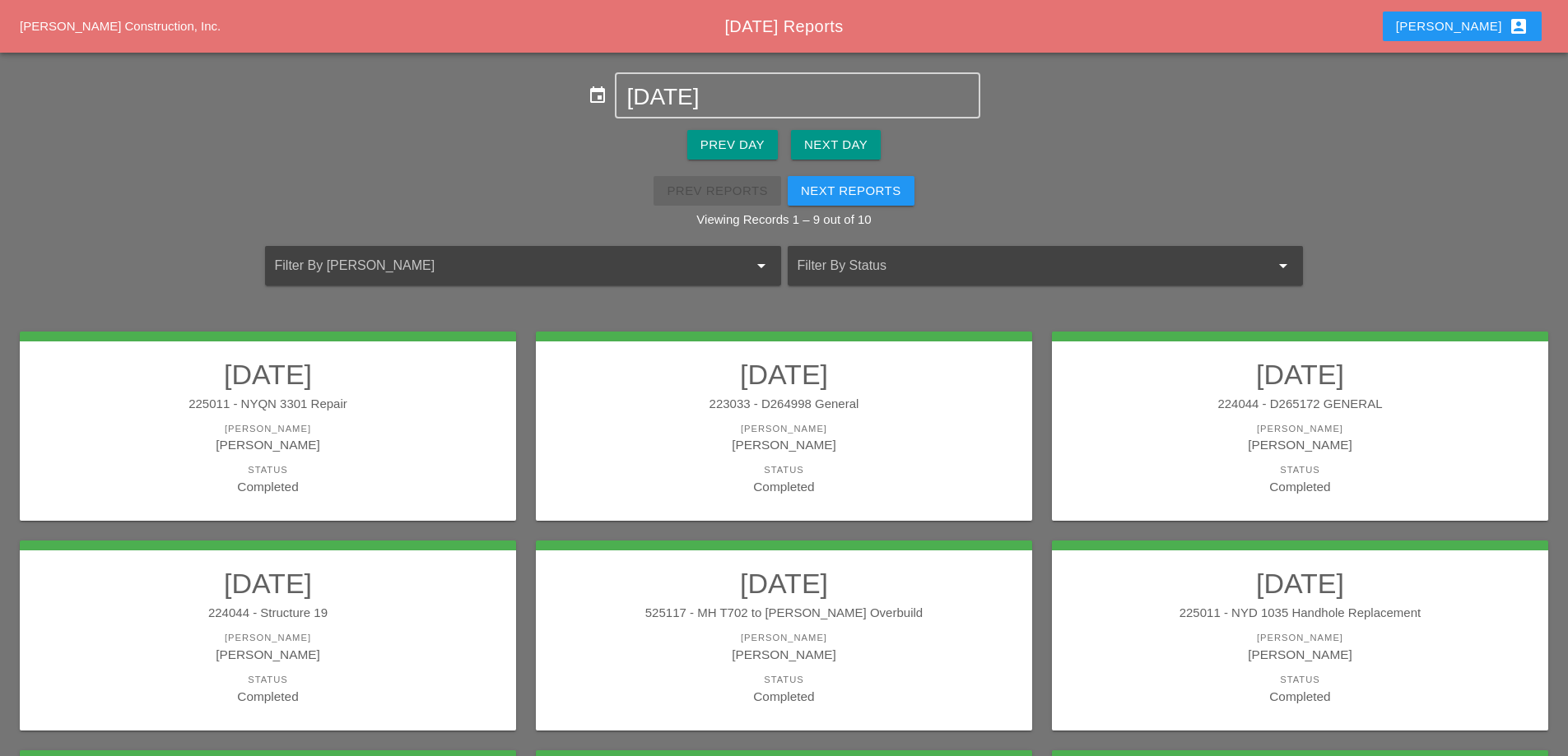
click at [894, 602] on link "[DATE] 525117 - MH T702 to [PERSON_NAME] Overbuild [PERSON_NAME] Etnel Status C…" at bounding box center [784, 636] width 463 height 138
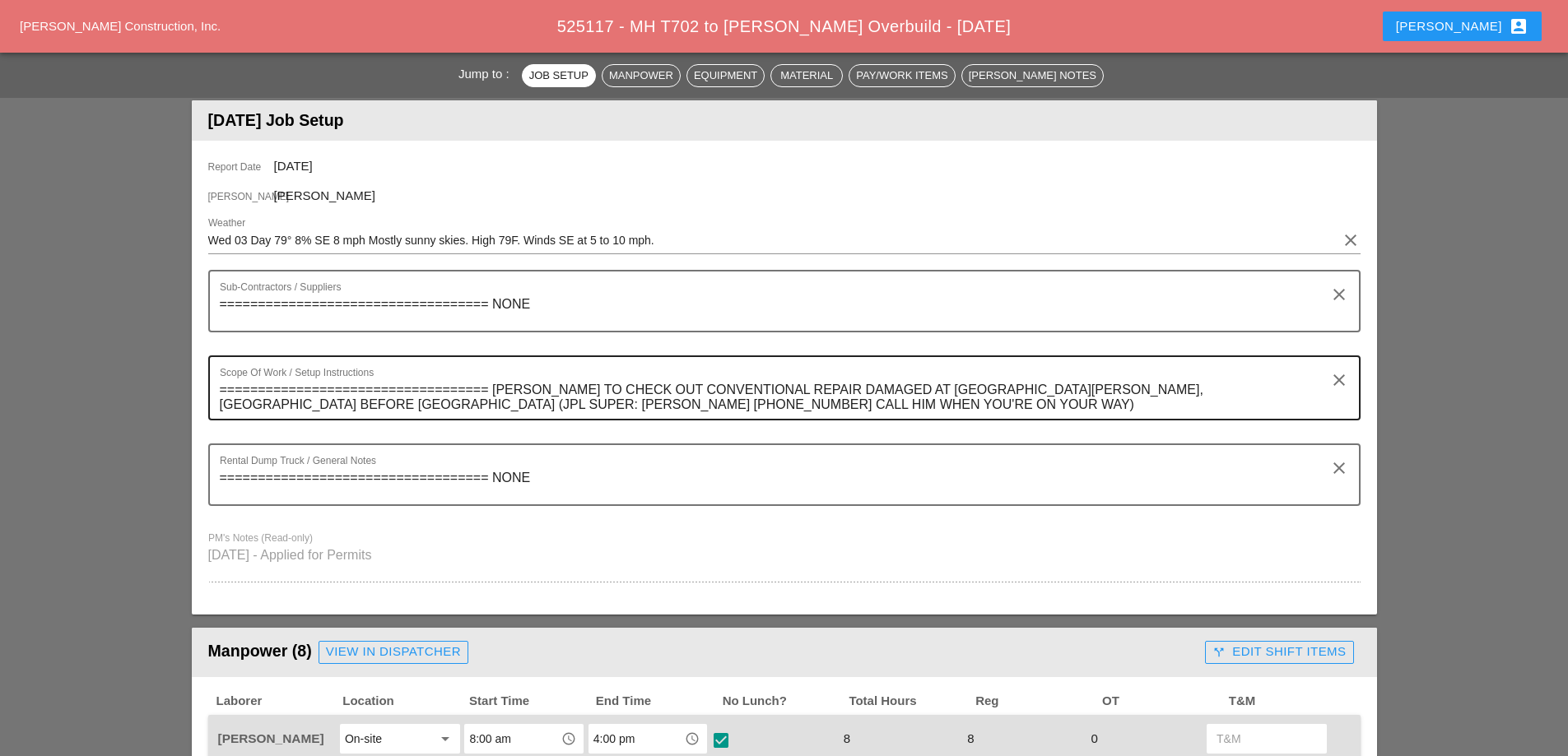
scroll to position [83, 0]
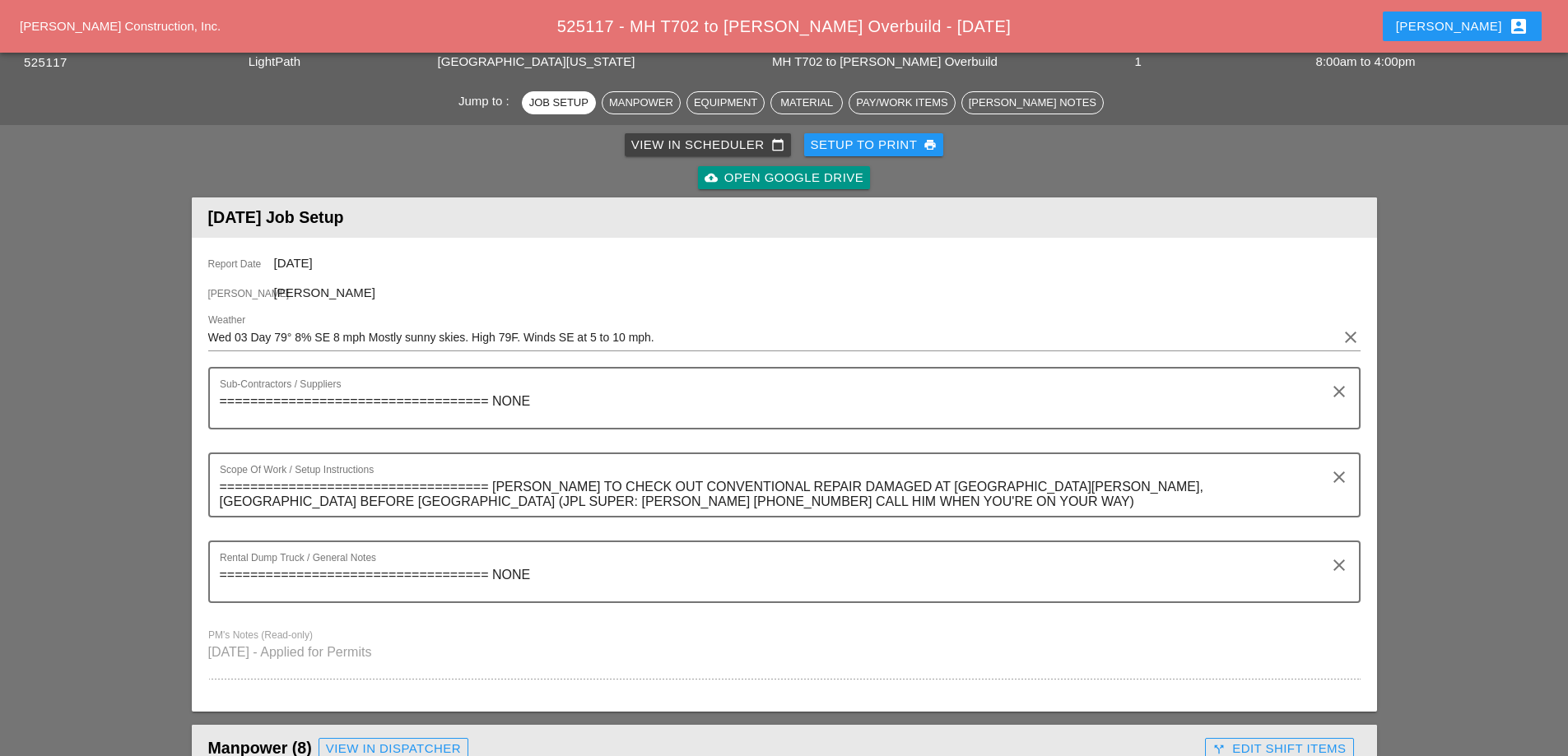
click at [860, 146] on div "Setup to Print print" at bounding box center [874, 145] width 127 height 19
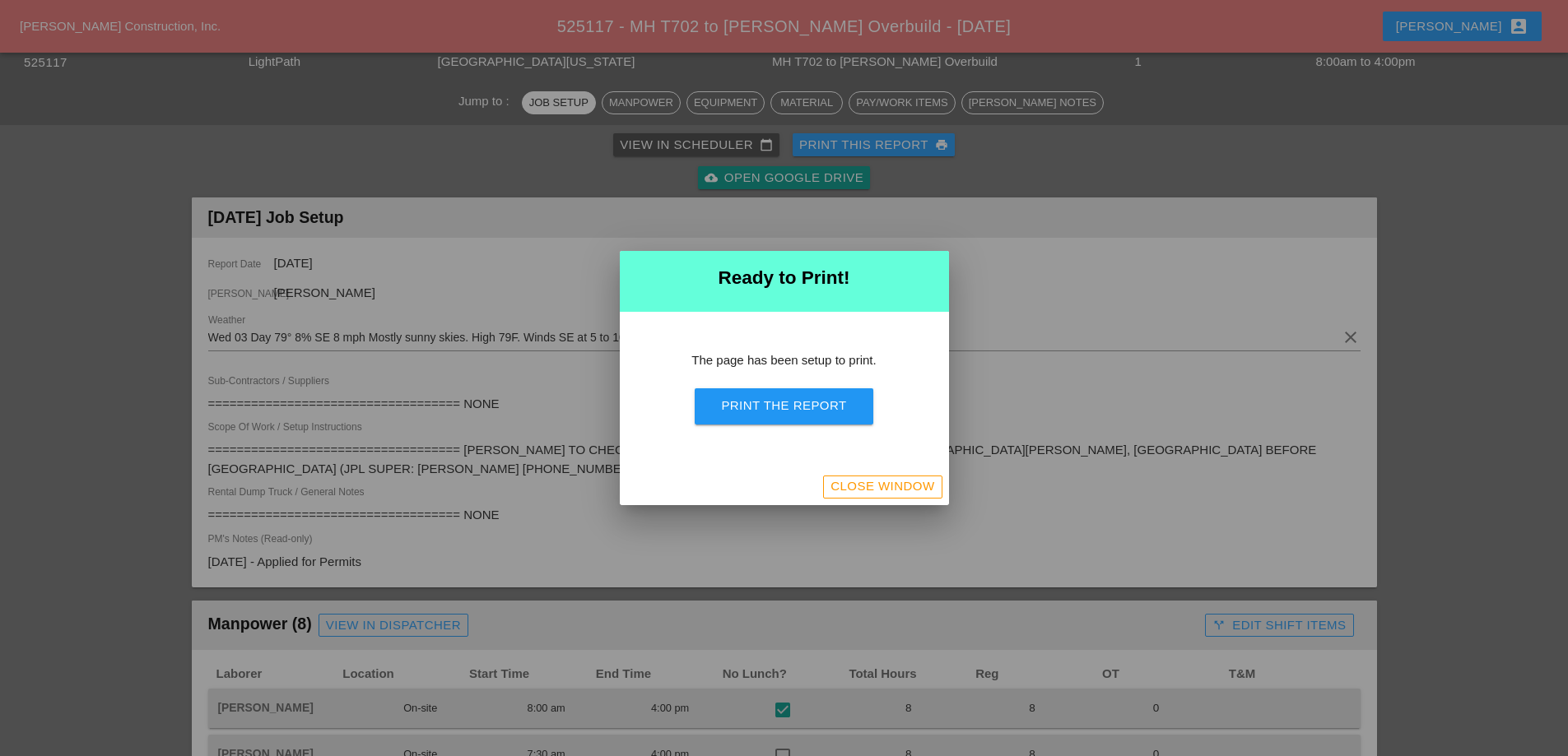
click at [826, 406] on div "Print the Report" at bounding box center [784, 407] width 125 height 19
click at [882, 483] on div "Close Window" at bounding box center [882, 487] width 103 height 19
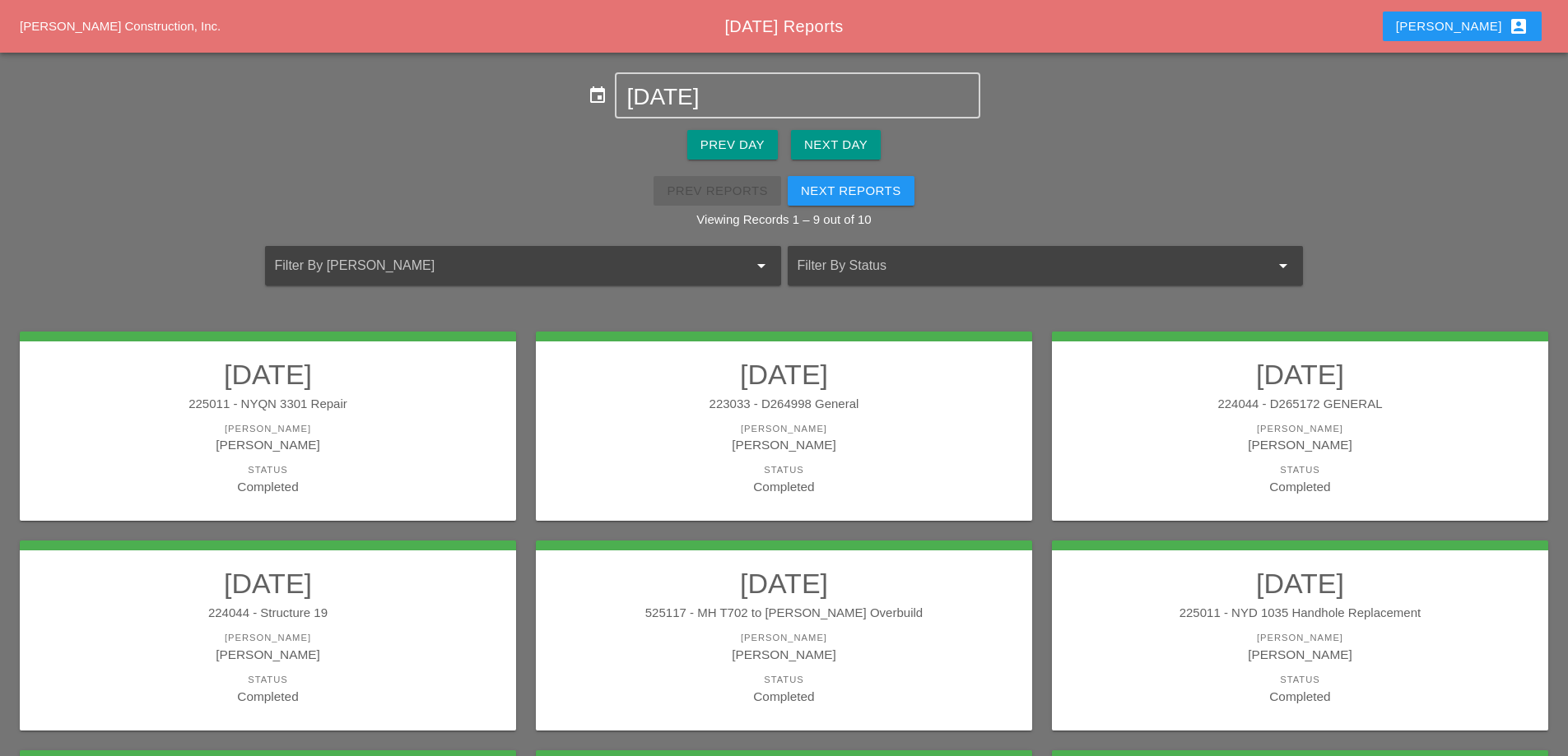
click at [1314, 597] on h2 "[DATE]" at bounding box center [1299, 584] width 463 height 33
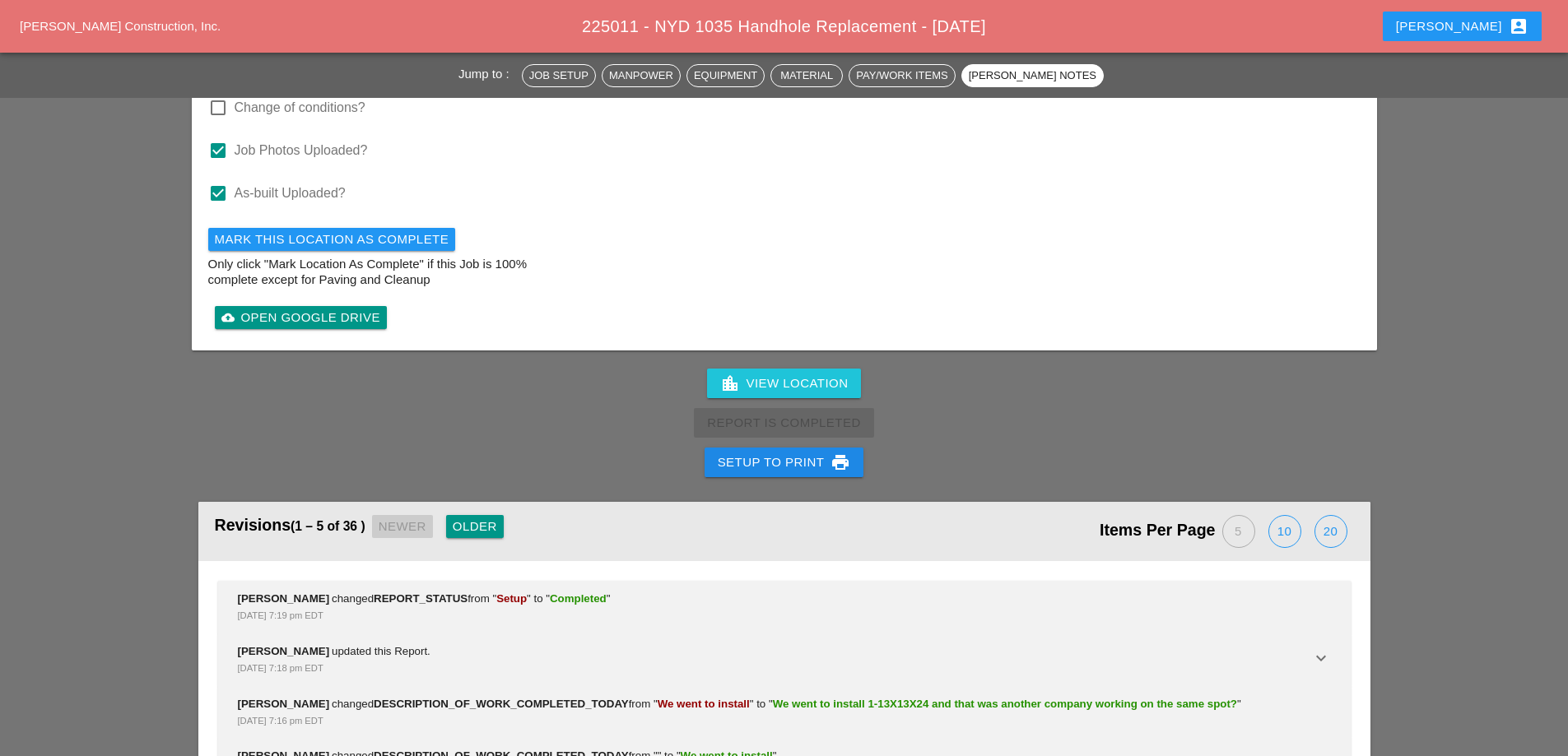
scroll to position [4609, 0]
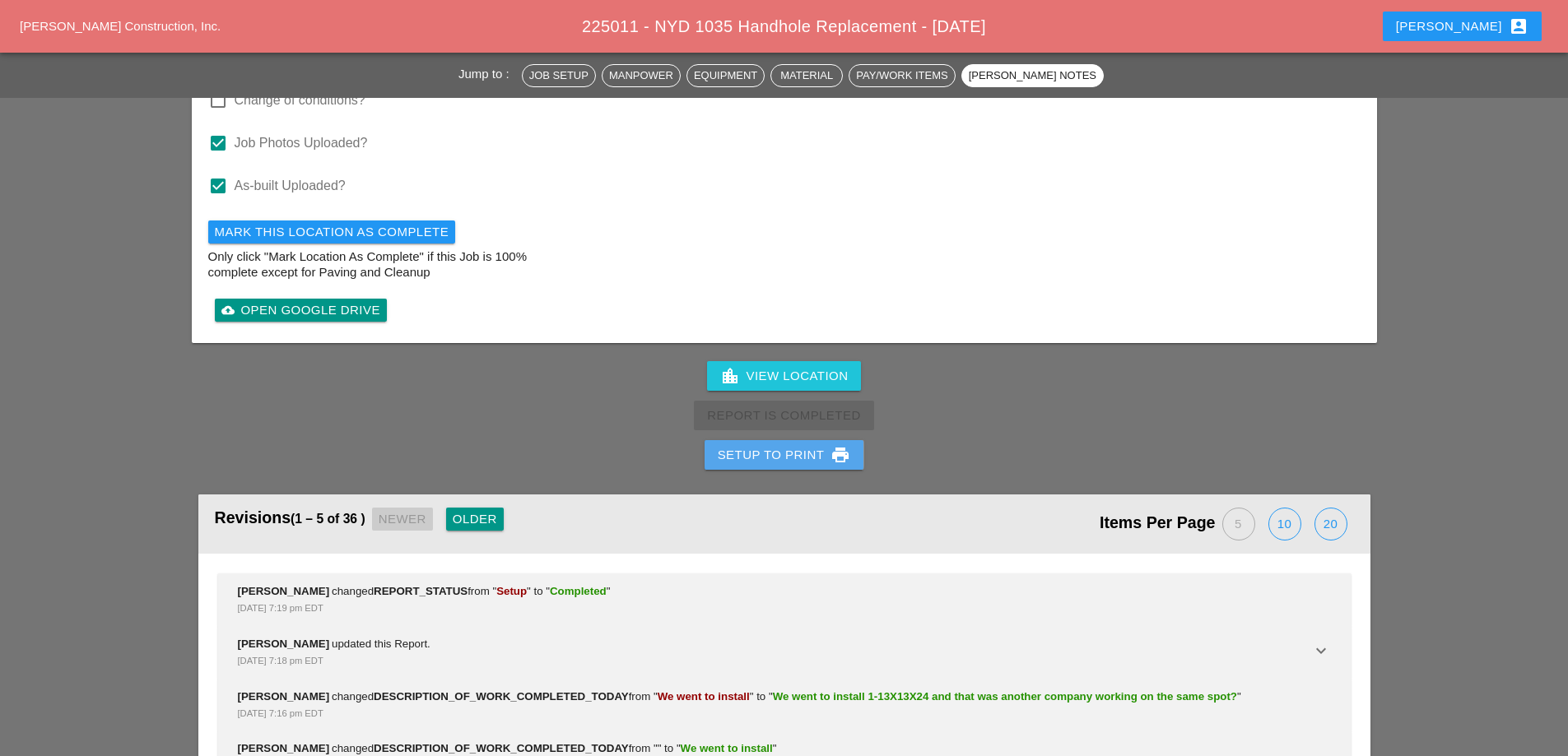
click at [827, 441] on button "Setup to Print print" at bounding box center [785, 455] width 160 height 30
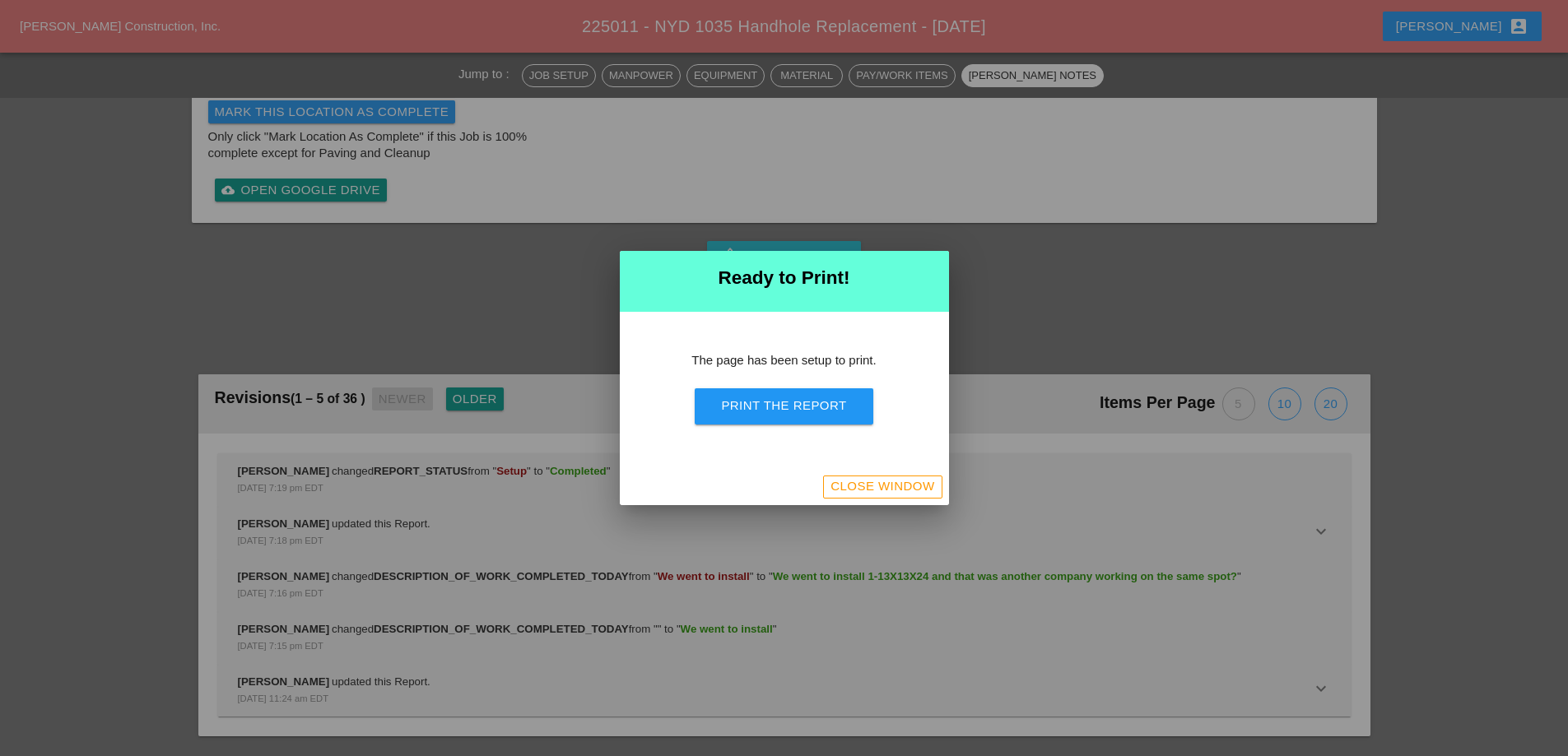
scroll to position [4991, 0]
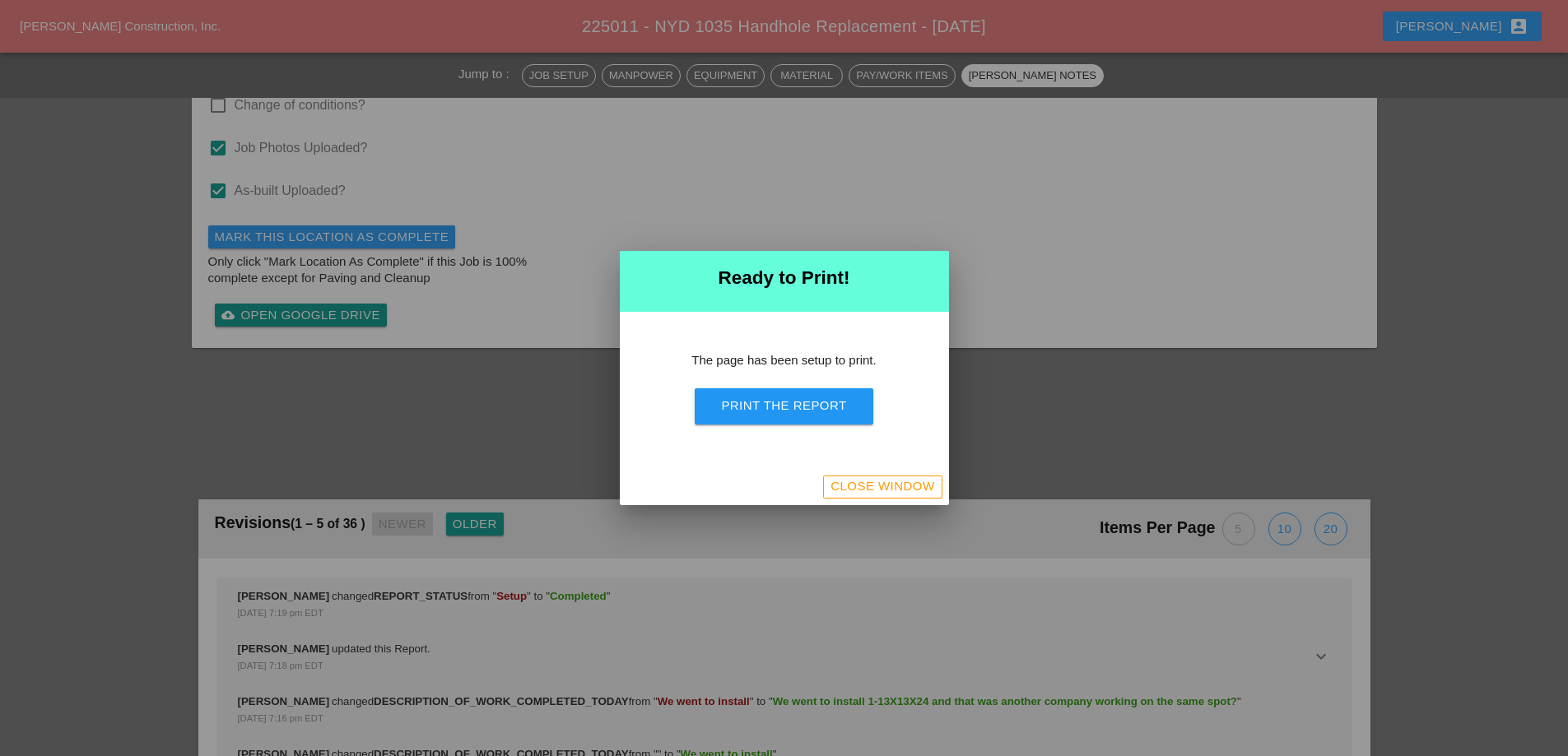
click at [839, 419] on button "Print the Report" at bounding box center [783, 407] width 178 height 36
drag, startPoint x: 896, startPoint y: 487, endPoint x: 664, endPoint y: 350, distance: 269.4
click at [897, 487] on div "Close Window" at bounding box center [882, 487] width 103 height 19
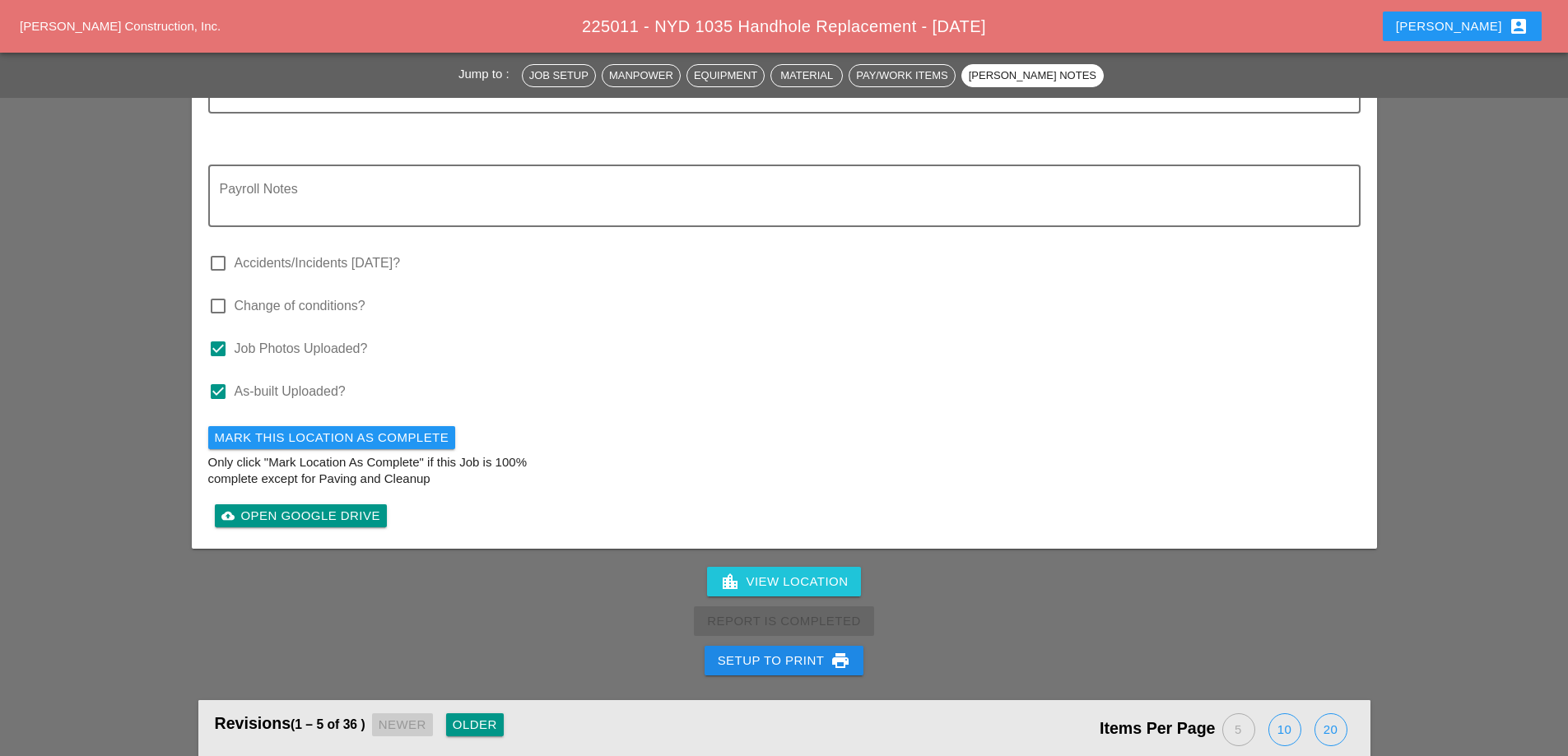
scroll to position [4431, 0]
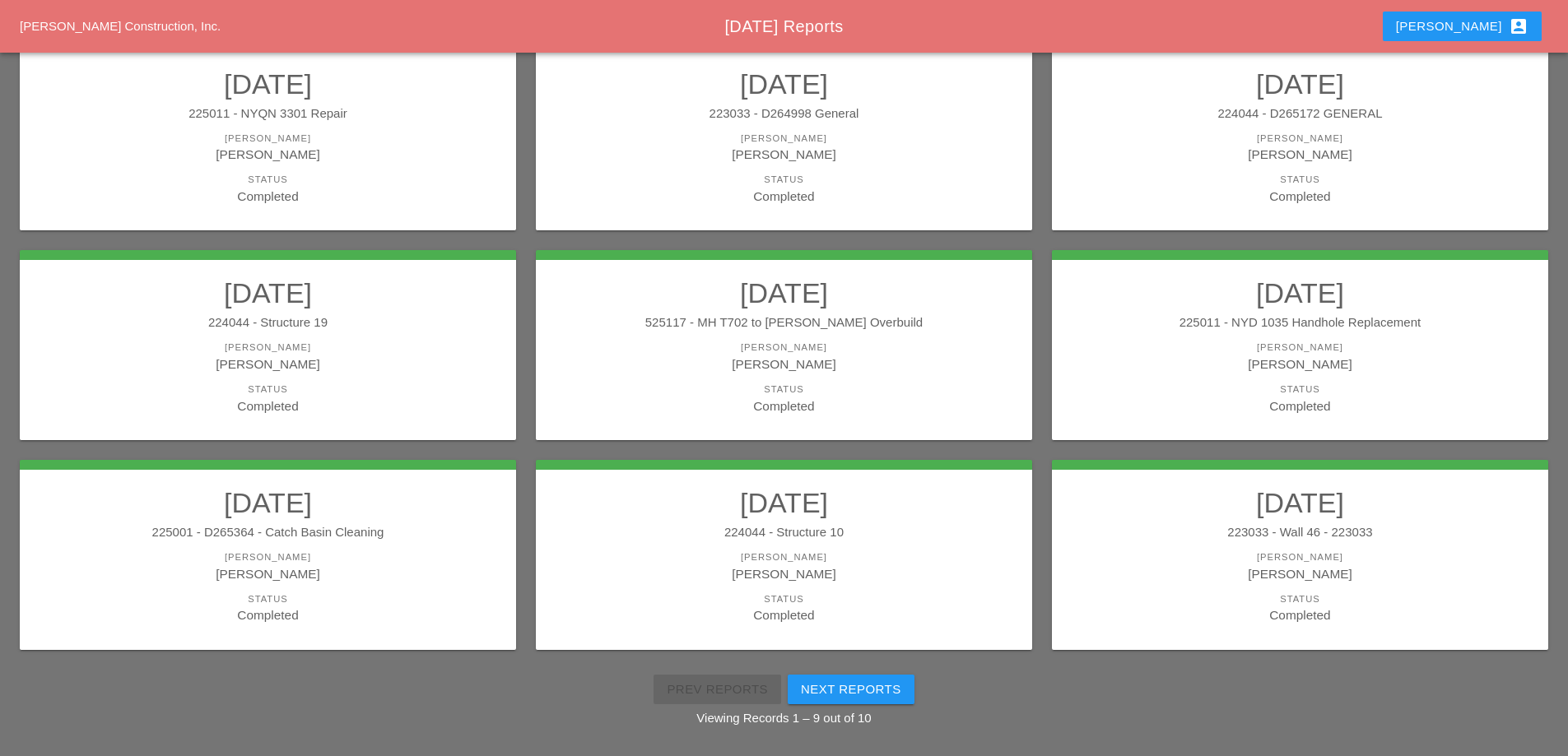
scroll to position [295, 0]
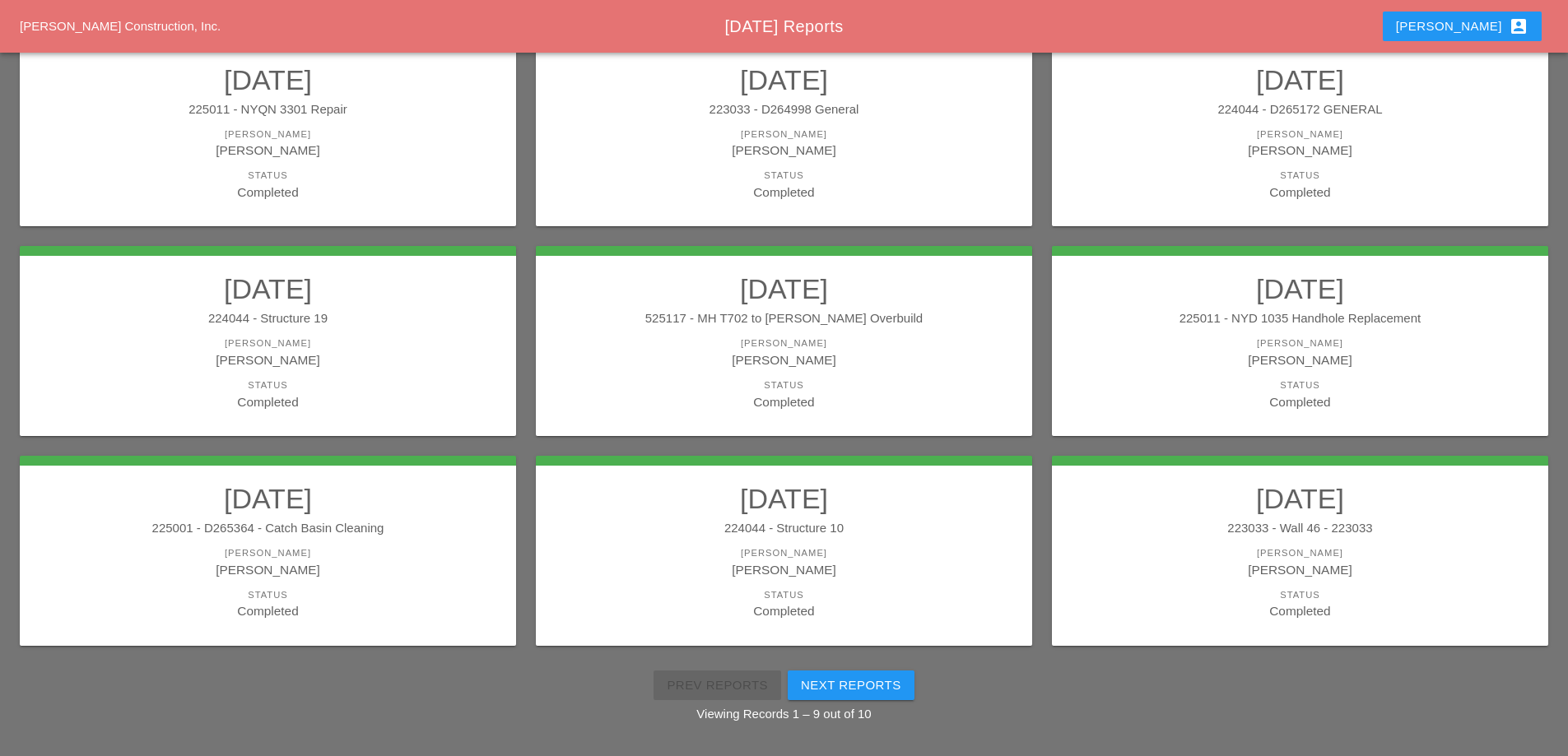
click at [366, 537] on div "225001 - D265364 - Catch Basin Cleaning" at bounding box center [268, 529] width 463 height 19
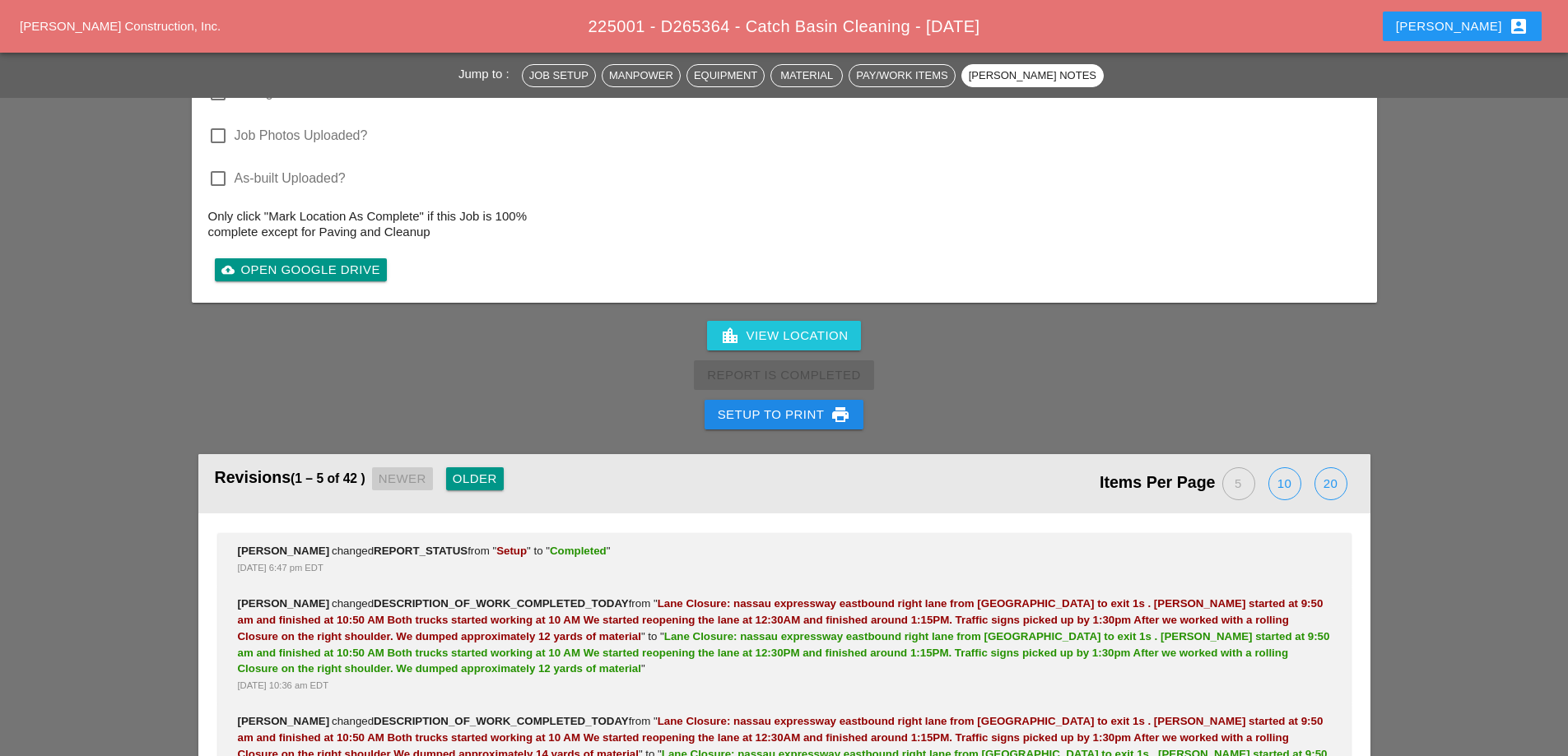
scroll to position [2798, 0]
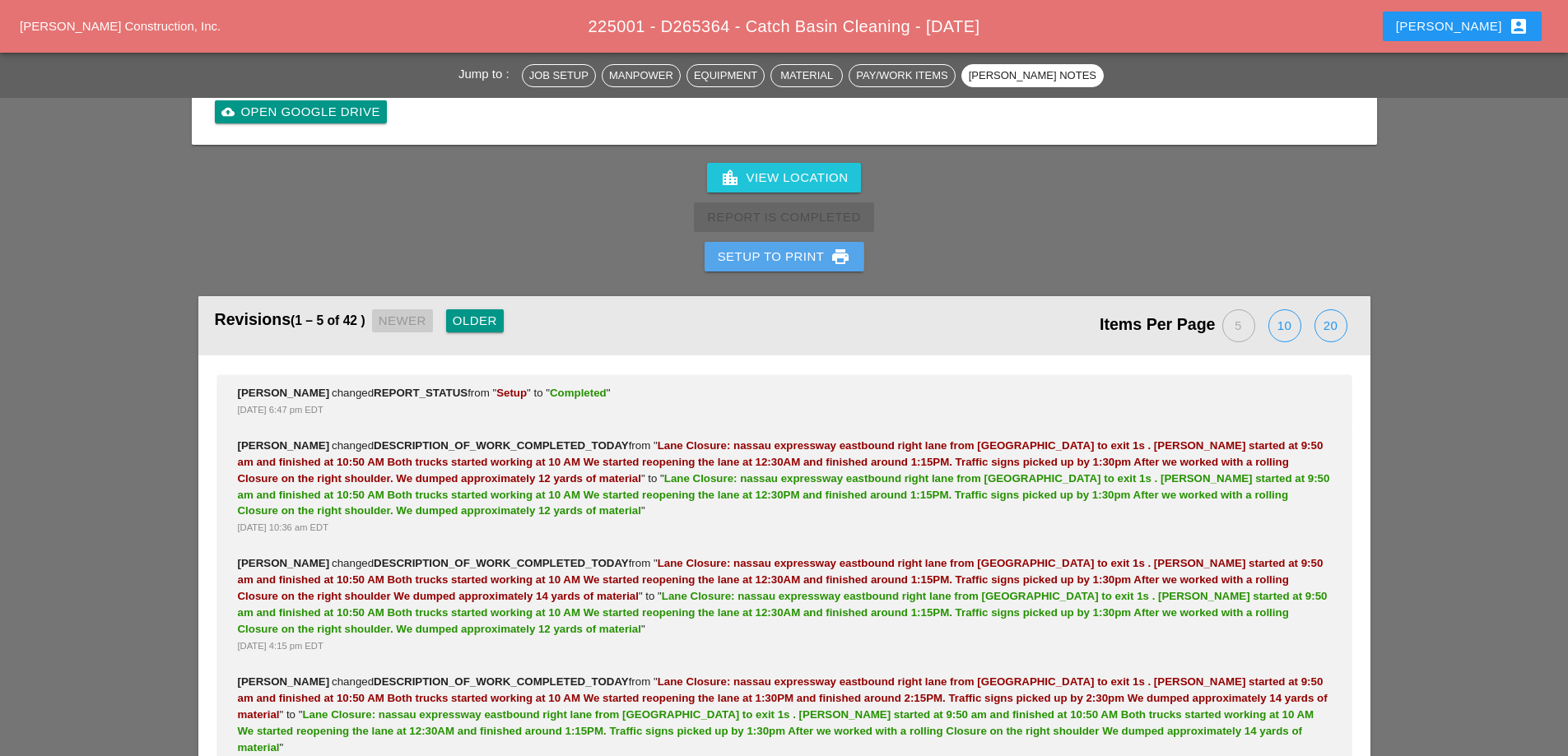
click at [786, 249] on div "Setup to Print print" at bounding box center [784, 256] width 133 height 20
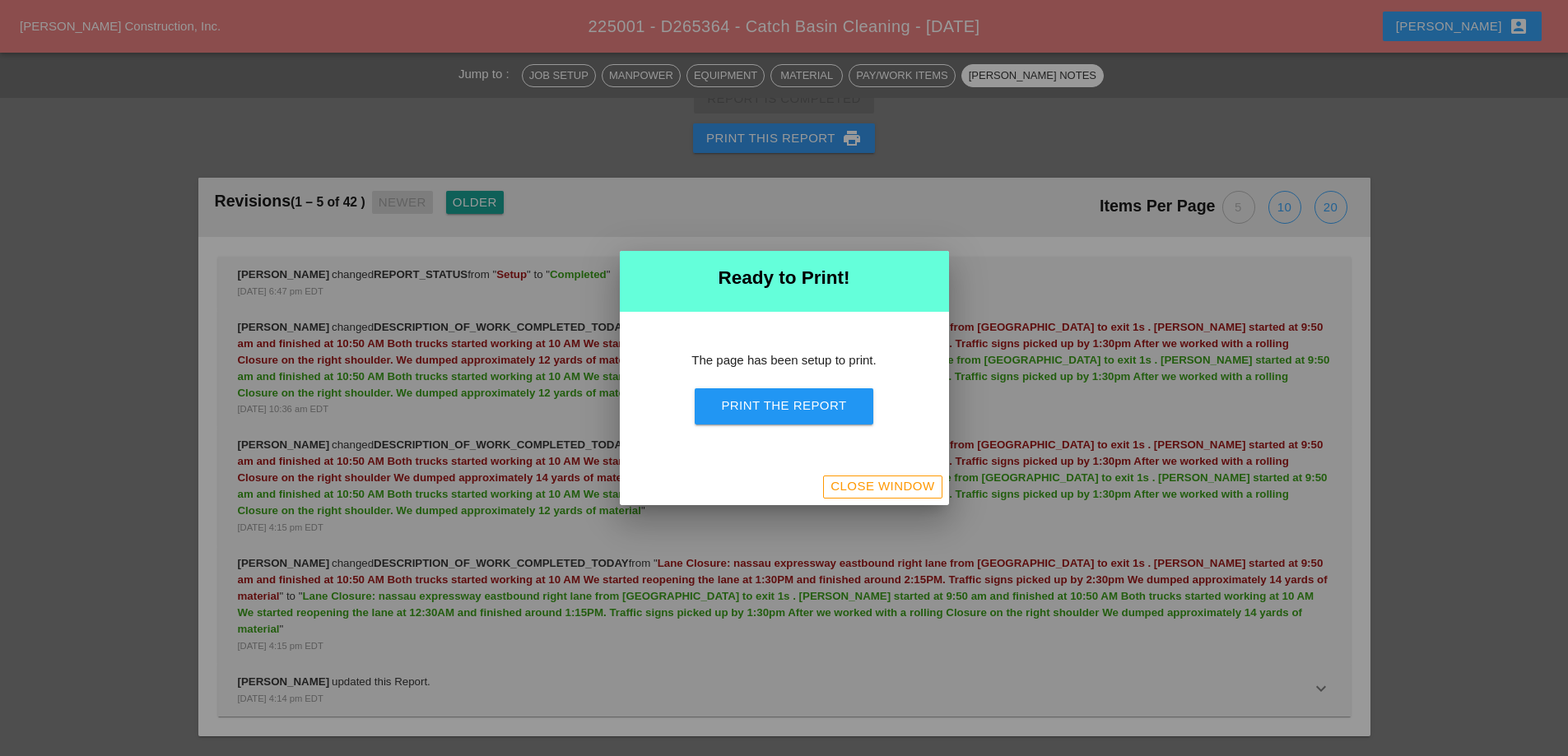
scroll to position [2420, 0]
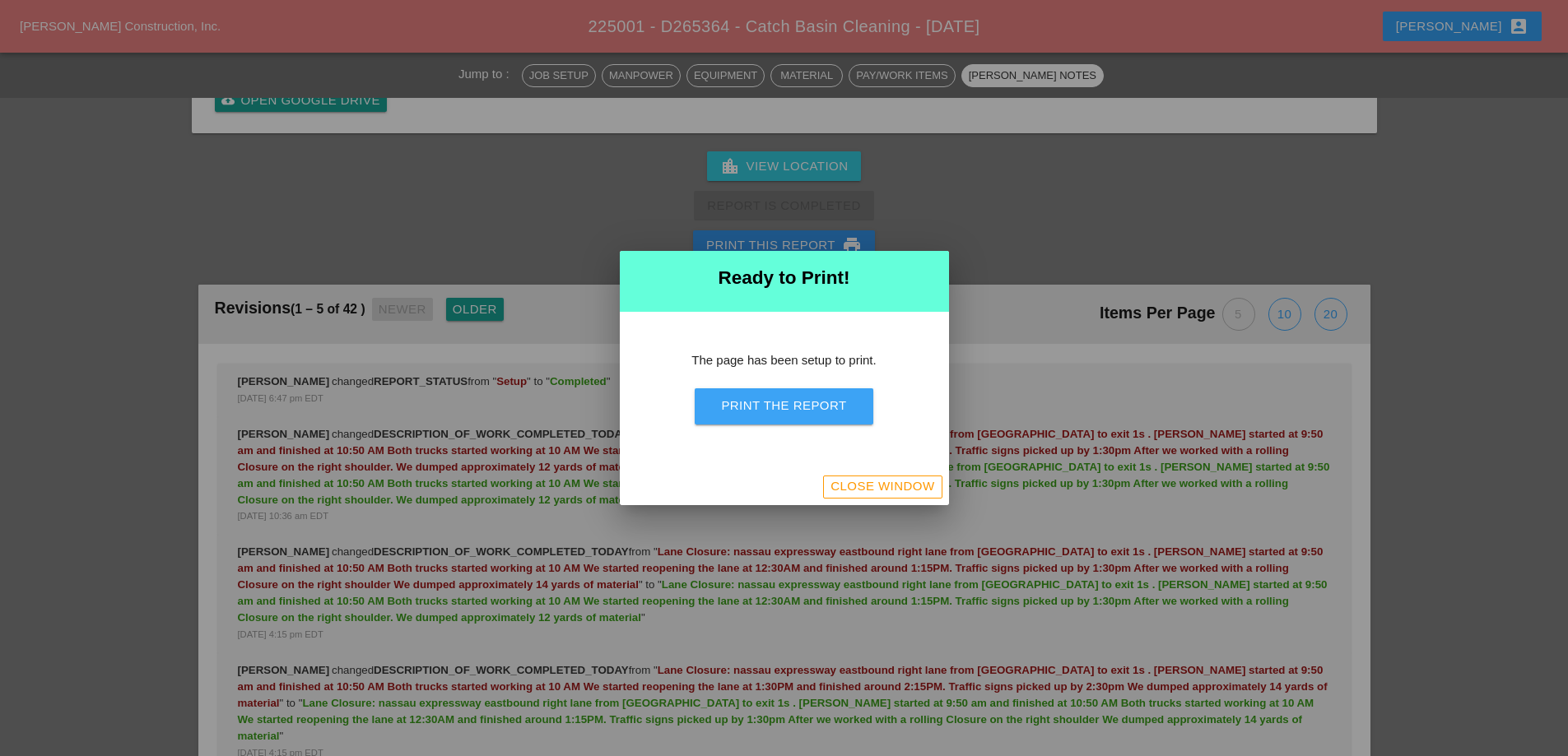
drag, startPoint x: 801, startPoint y: 405, endPoint x: 910, endPoint y: 292, distance: 157.0
click at [801, 407] on div "Print the Report" at bounding box center [784, 407] width 125 height 19
click at [860, 492] on div "Close Window" at bounding box center [882, 487] width 103 height 19
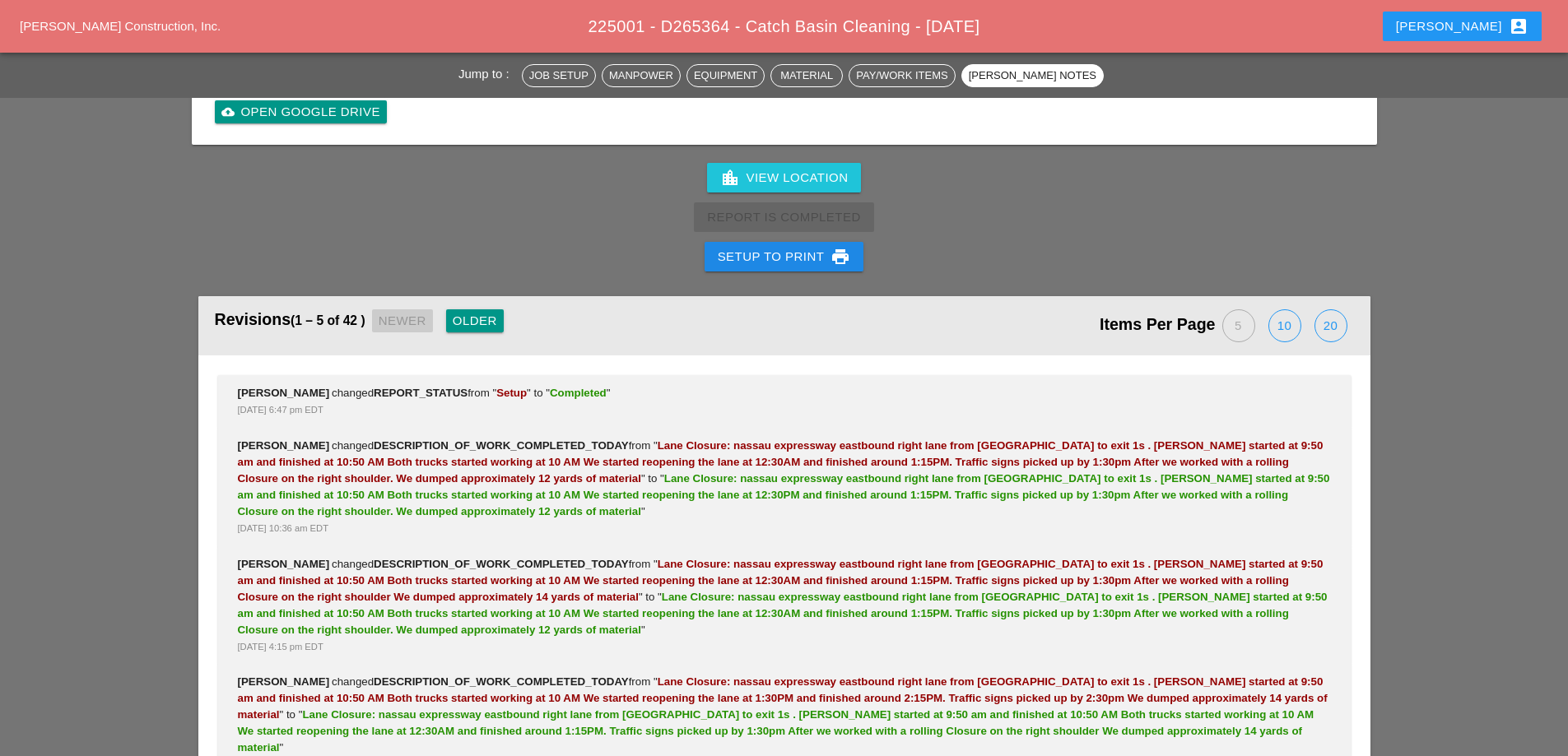
scroll to position [2798, 0]
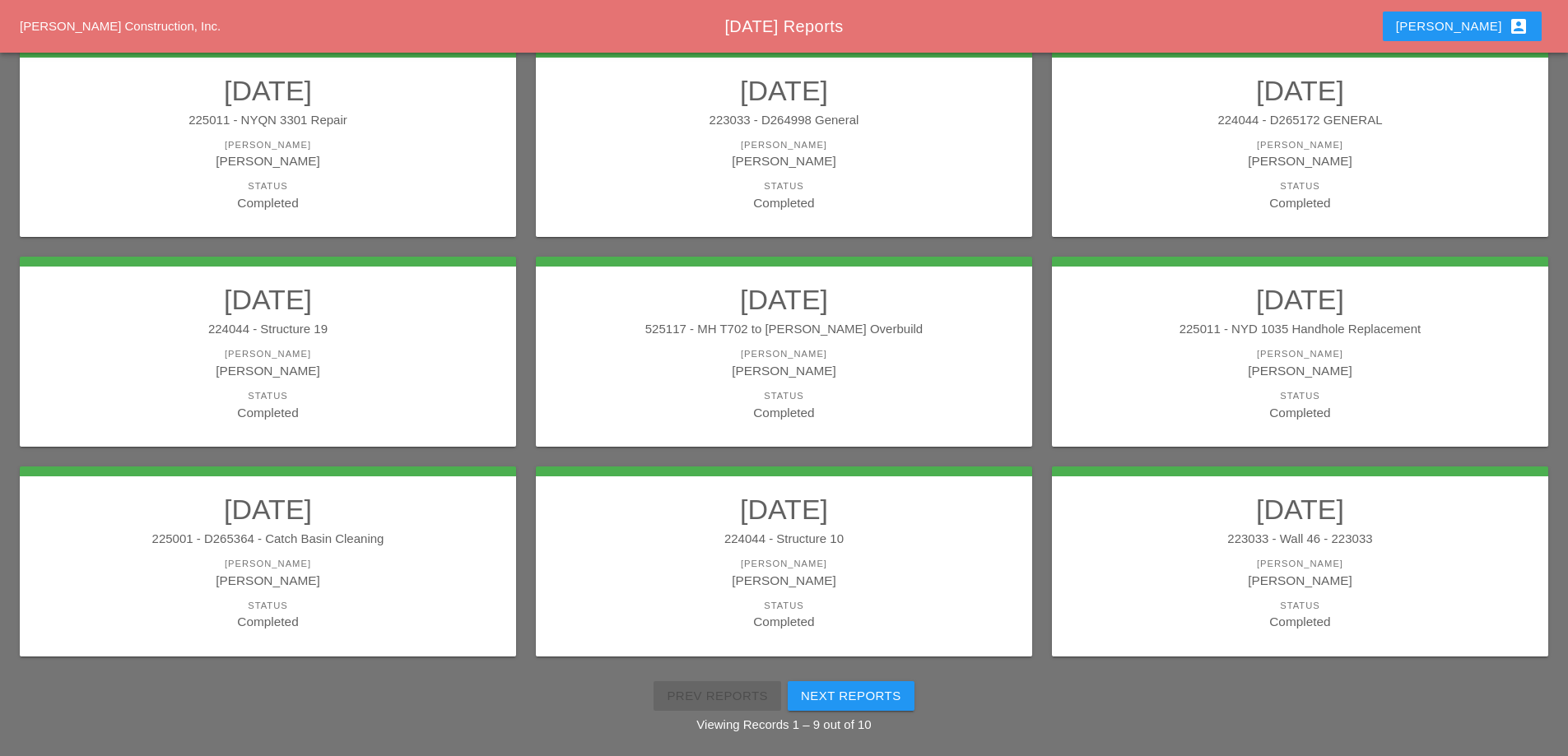
scroll to position [295, 0]
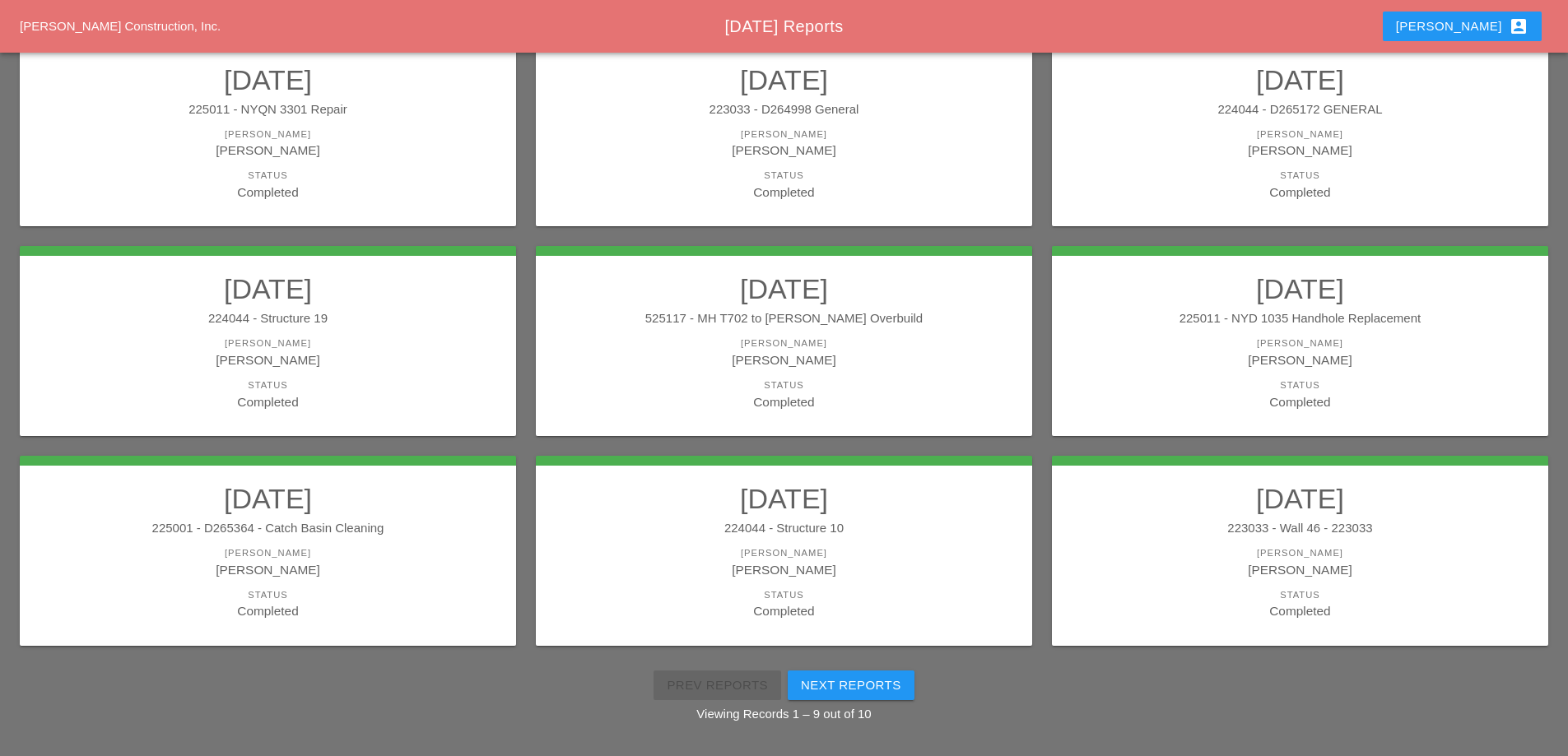
click at [874, 537] on div "224044 - Structure 10" at bounding box center [784, 529] width 463 height 19
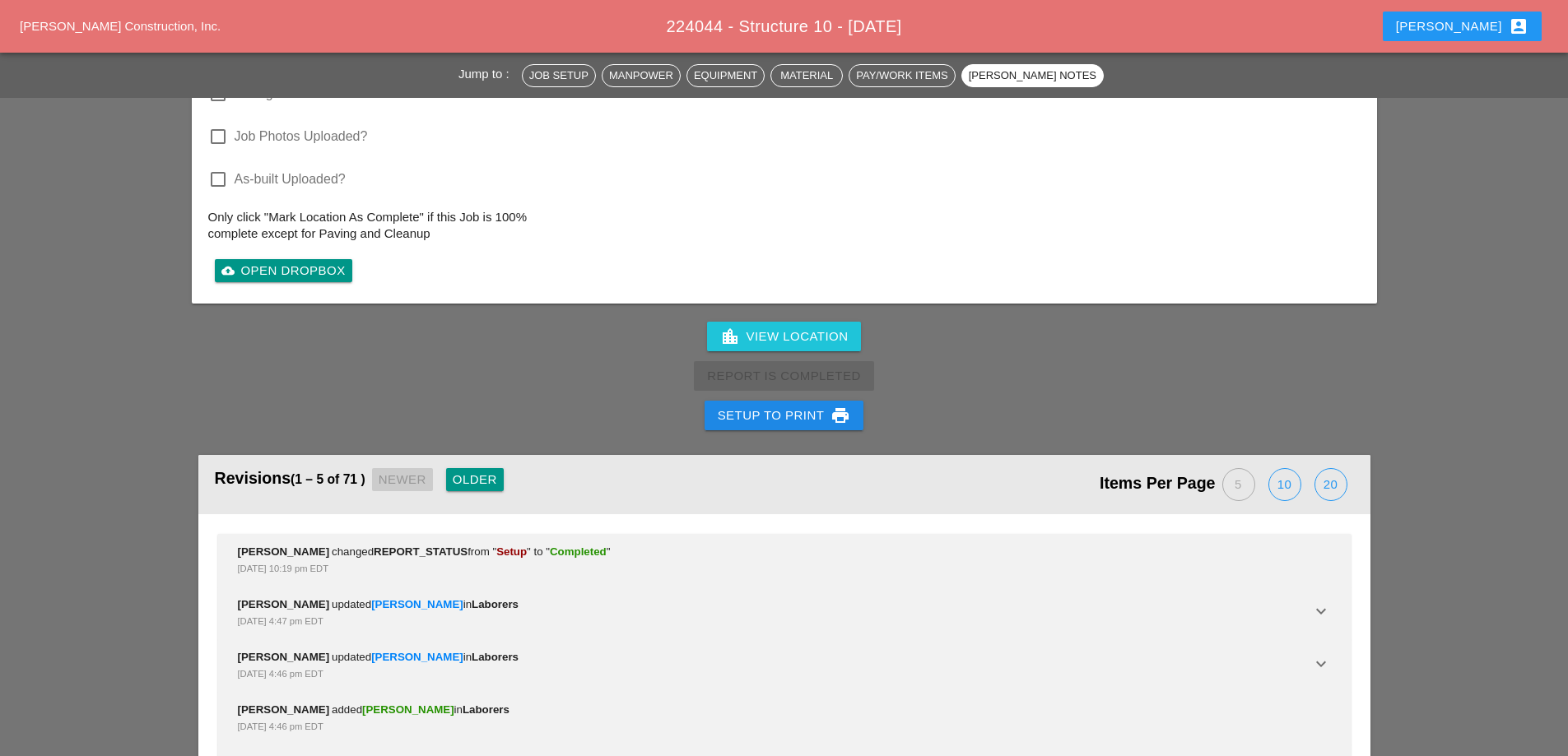
scroll to position [3429, 0]
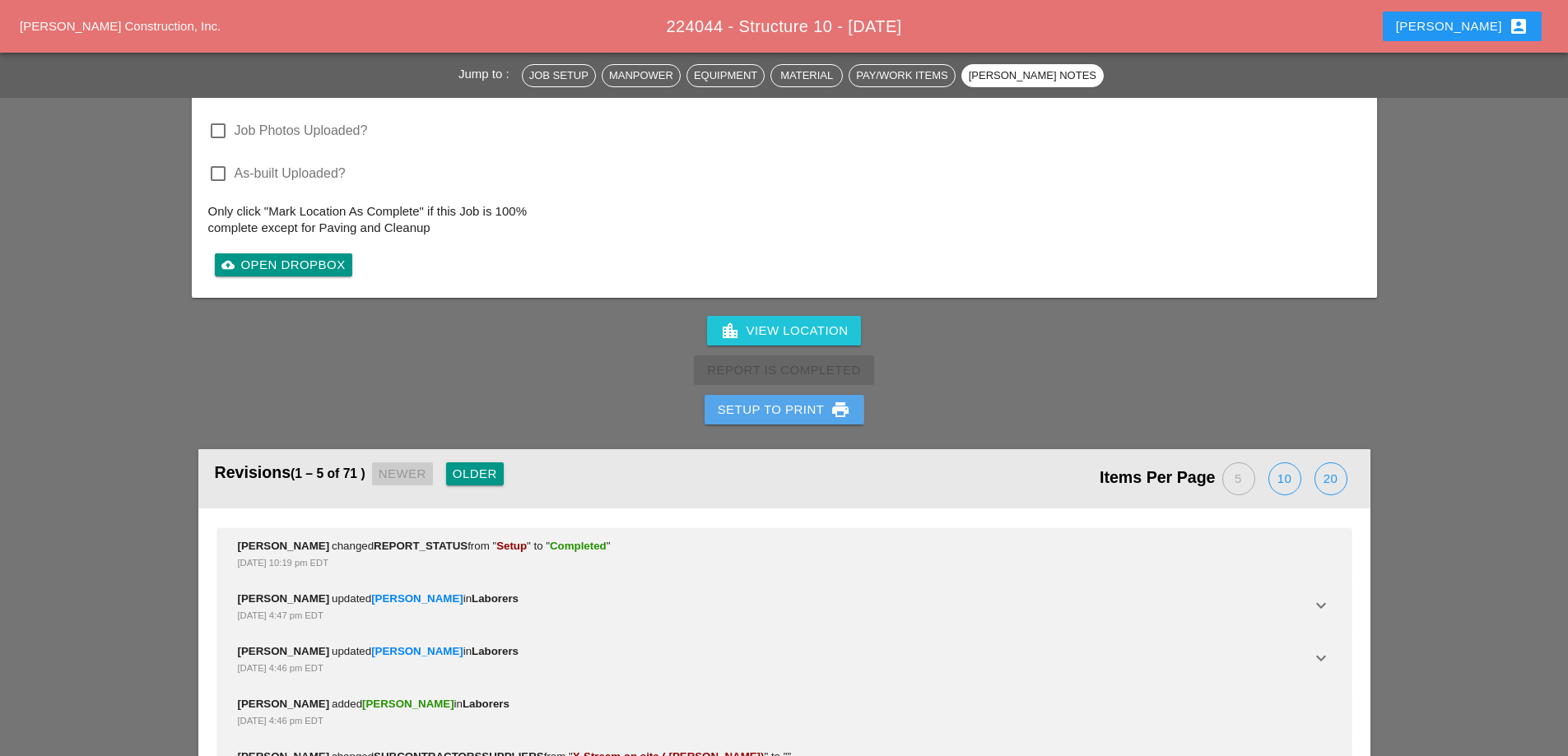
click at [786, 400] on div "Setup to Print print" at bounding box center [784, 409] width 133 height 20
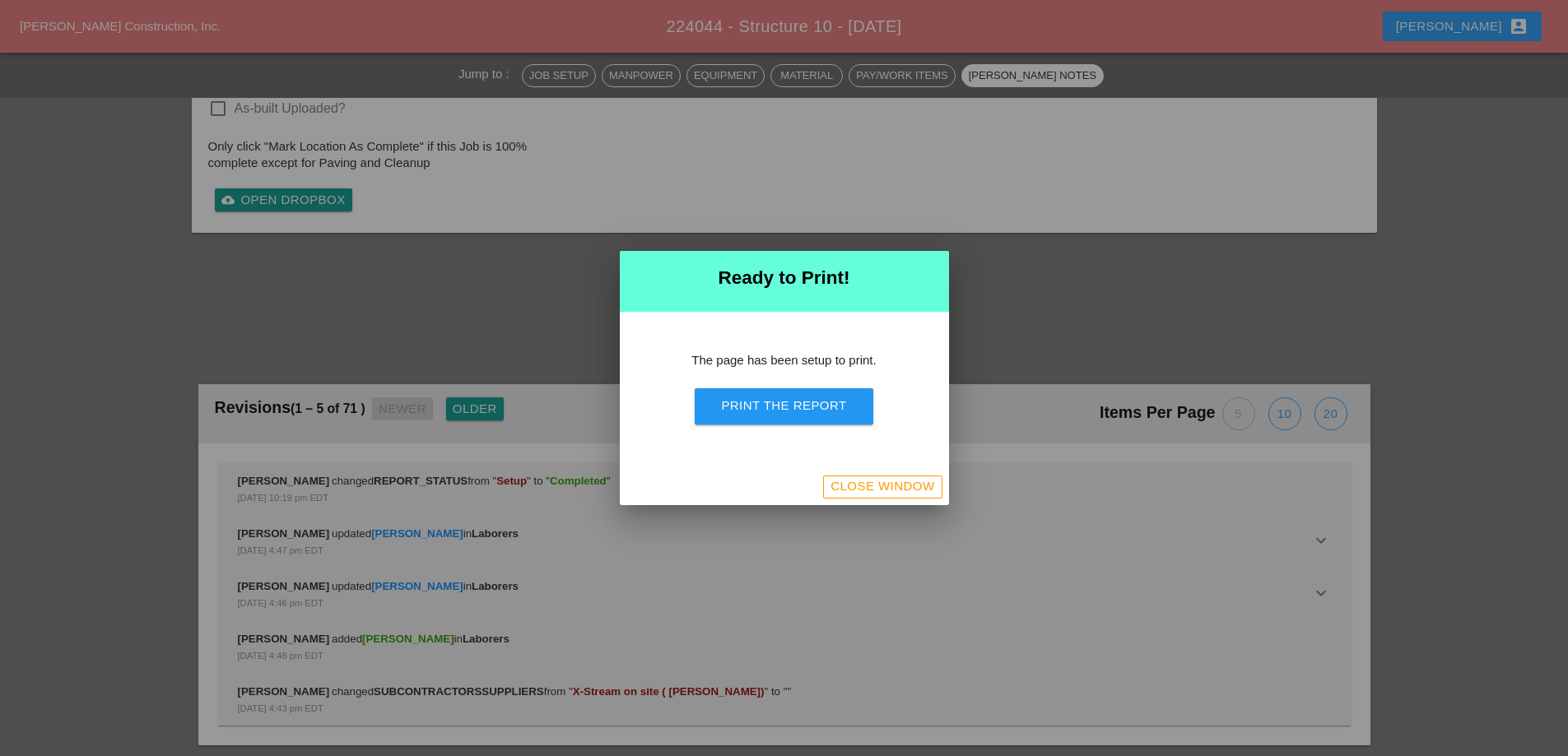
scroll to position [3176, 0]
drag, startPoint x: 785, startPoint y: 401, endPoint x: 900, endPoint y: 290, distance: 159.8
click at [785, 402] on div "Print the Report" at bounding box center [784, 407] width 125 height 19
click at [857, 499] on div "Close Window" at bounding box center [784, 487] width 329 height 36
click at [851, 487] on div "Close Window" at bounding box center [882, 487] width 103 height 19
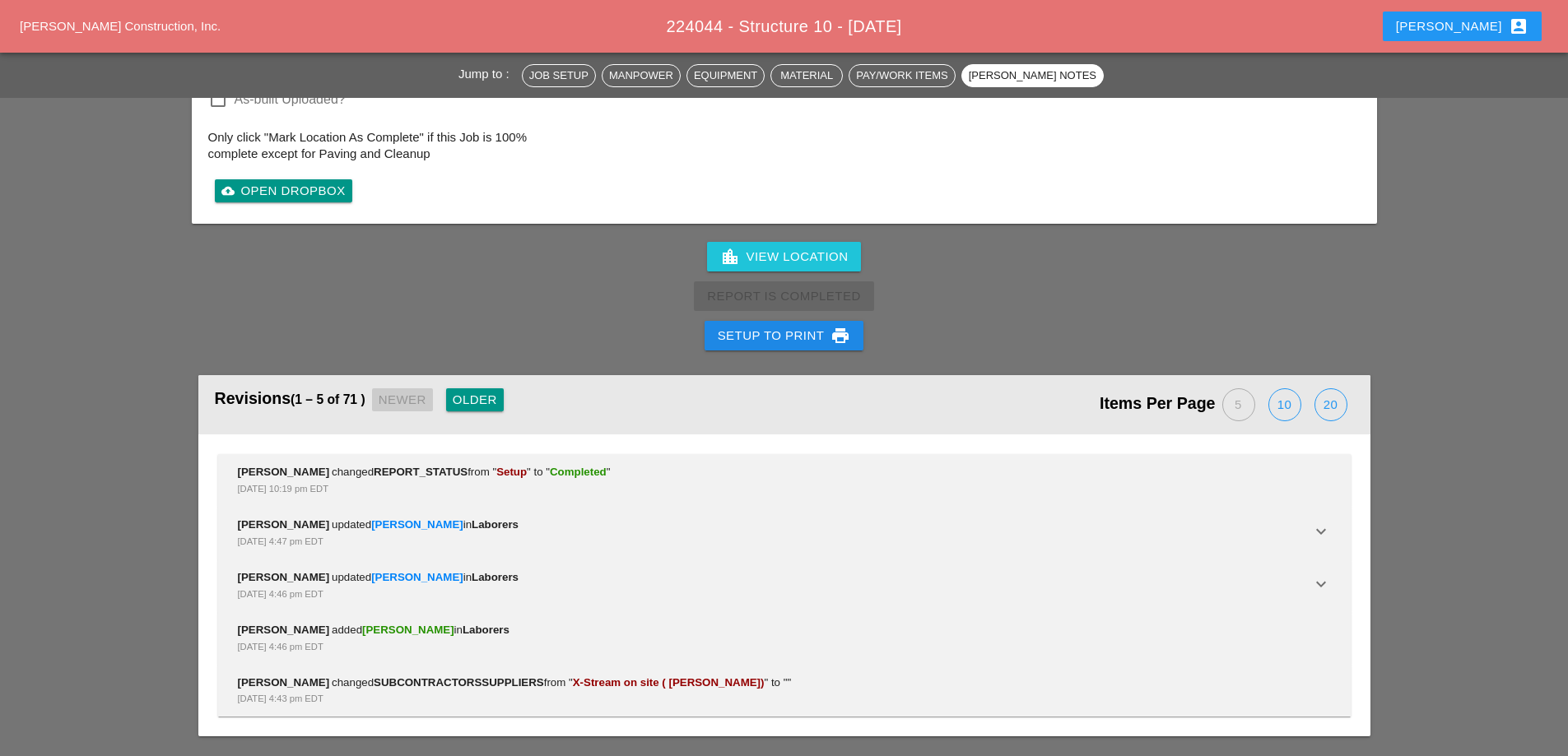
scroll to position [3429, 0]
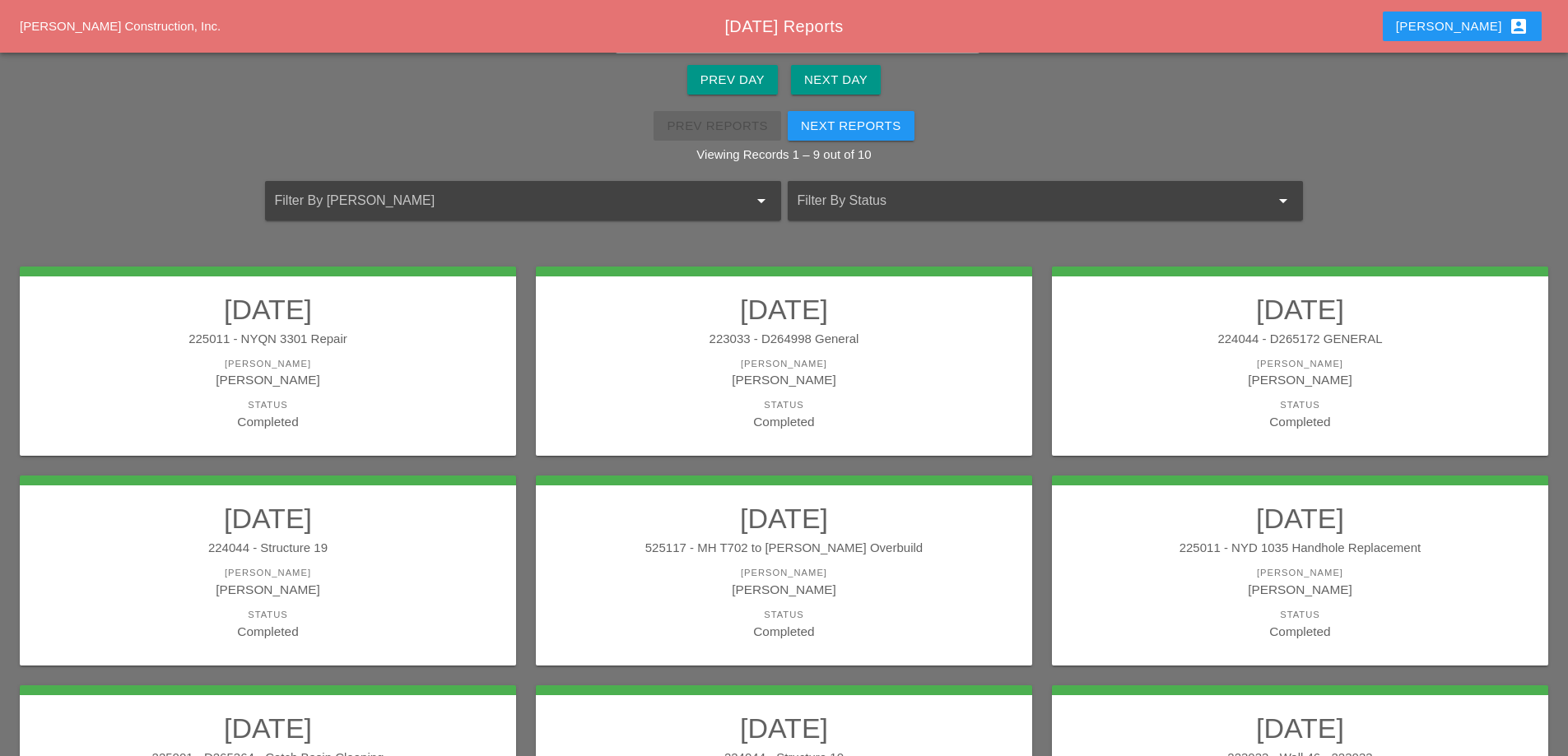
scroll to position [295, 0]
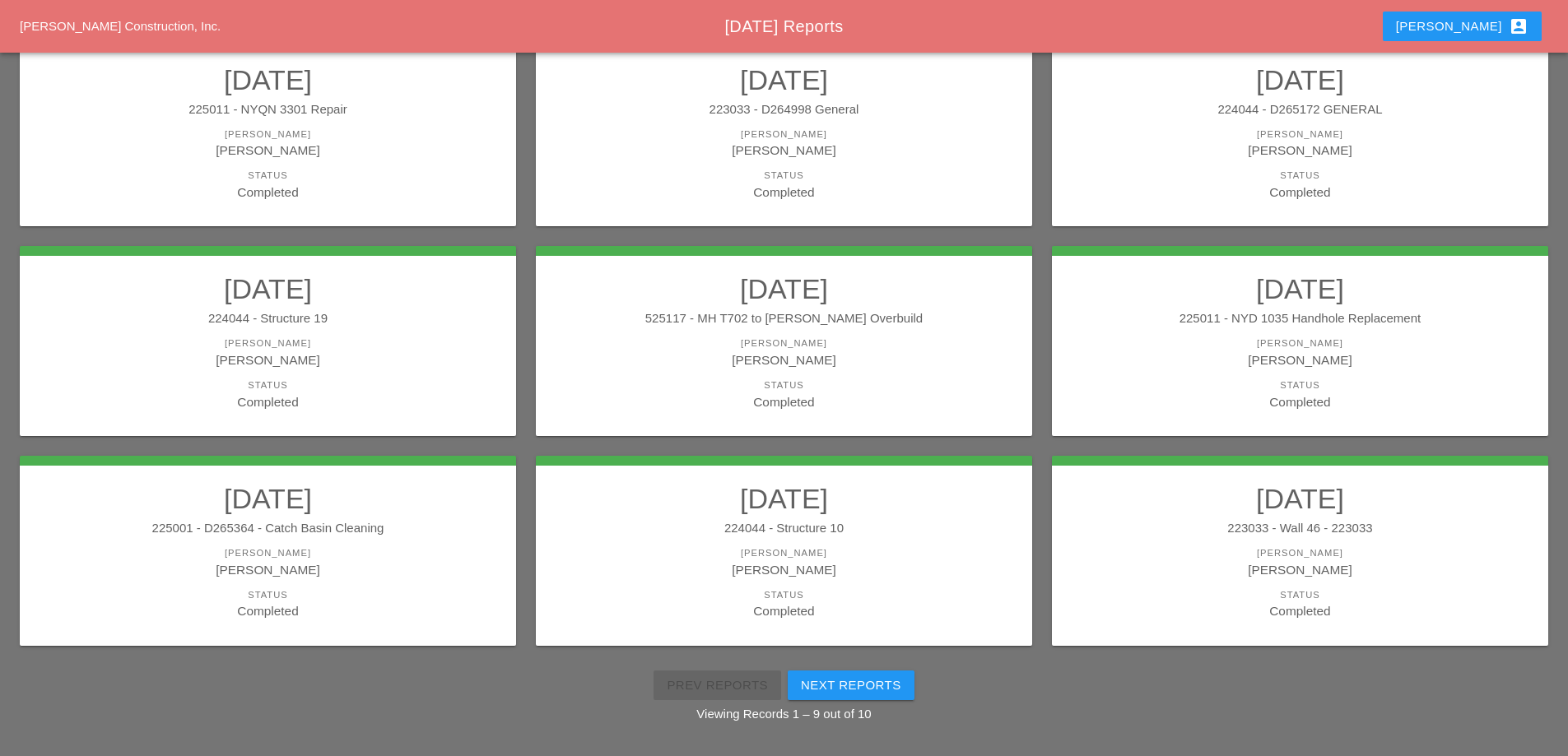
click at [1218, 517] on link "09/03/2025 223033 - Wall 46 - 223033 Foreman Luca Gambardella Status Completed" at bounding box center [1299, 551] width 463 height 138
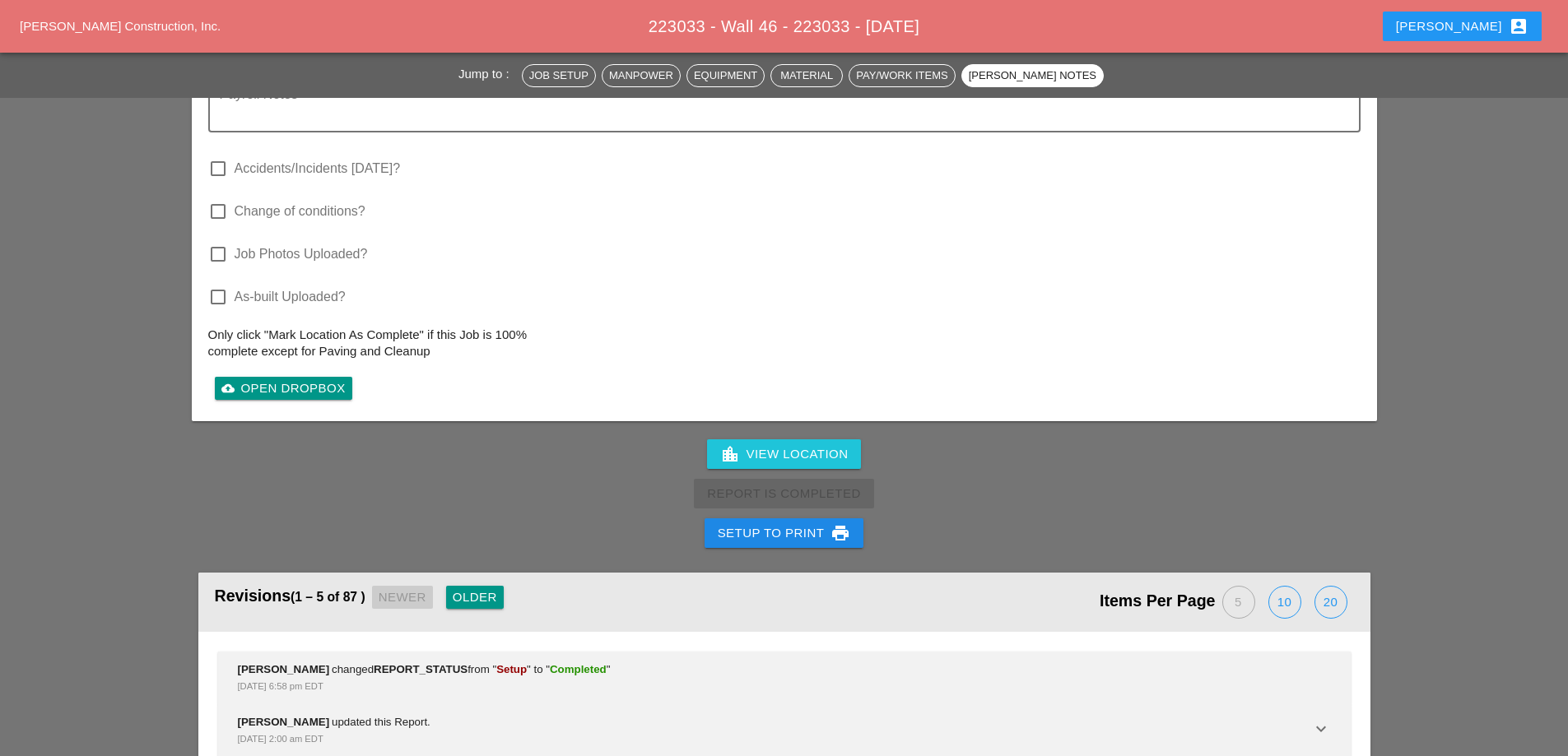
scroll to position [3704, 0]
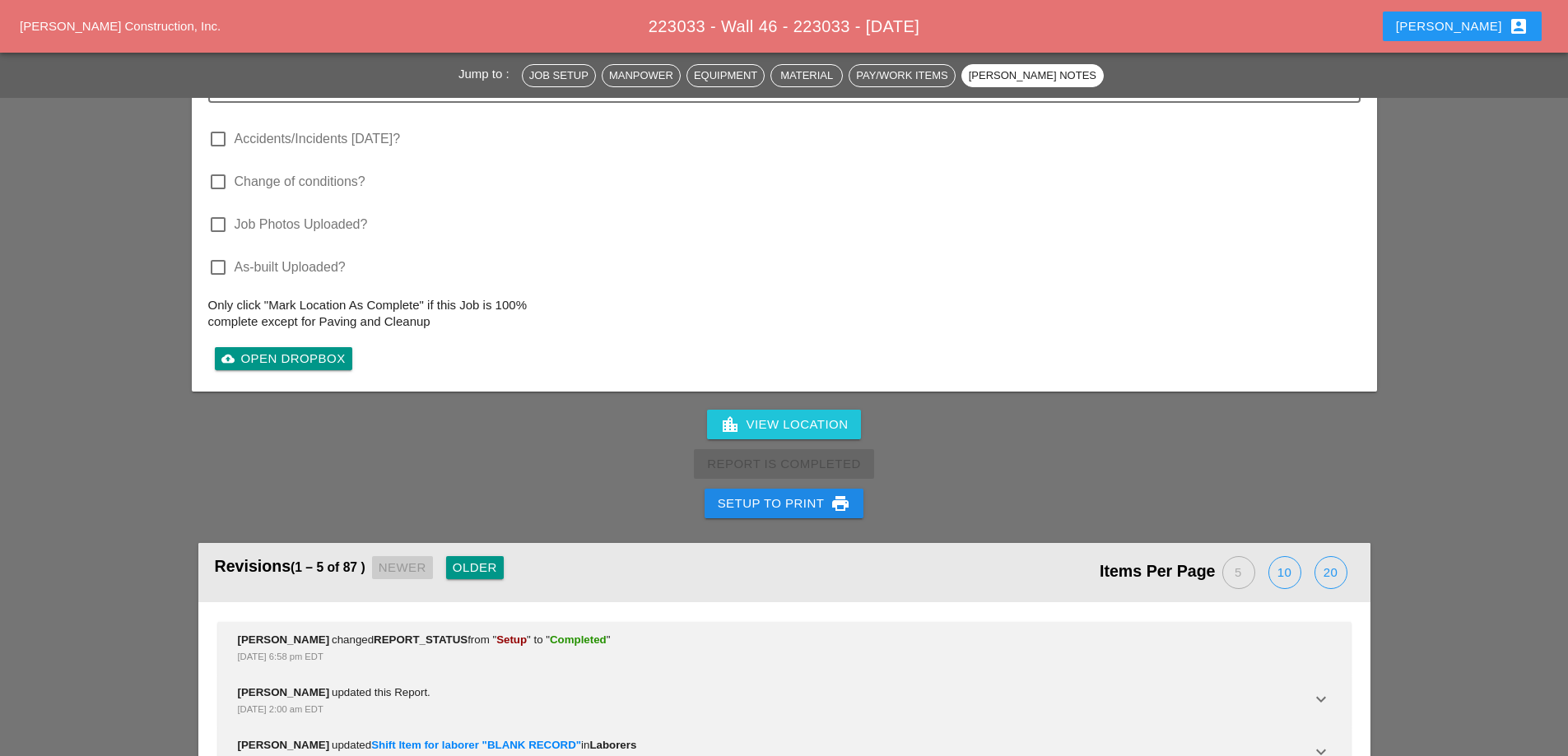
click at [804, 494] on div "Setup to Print print" at bounding box center [784, 503] width 133 height 20
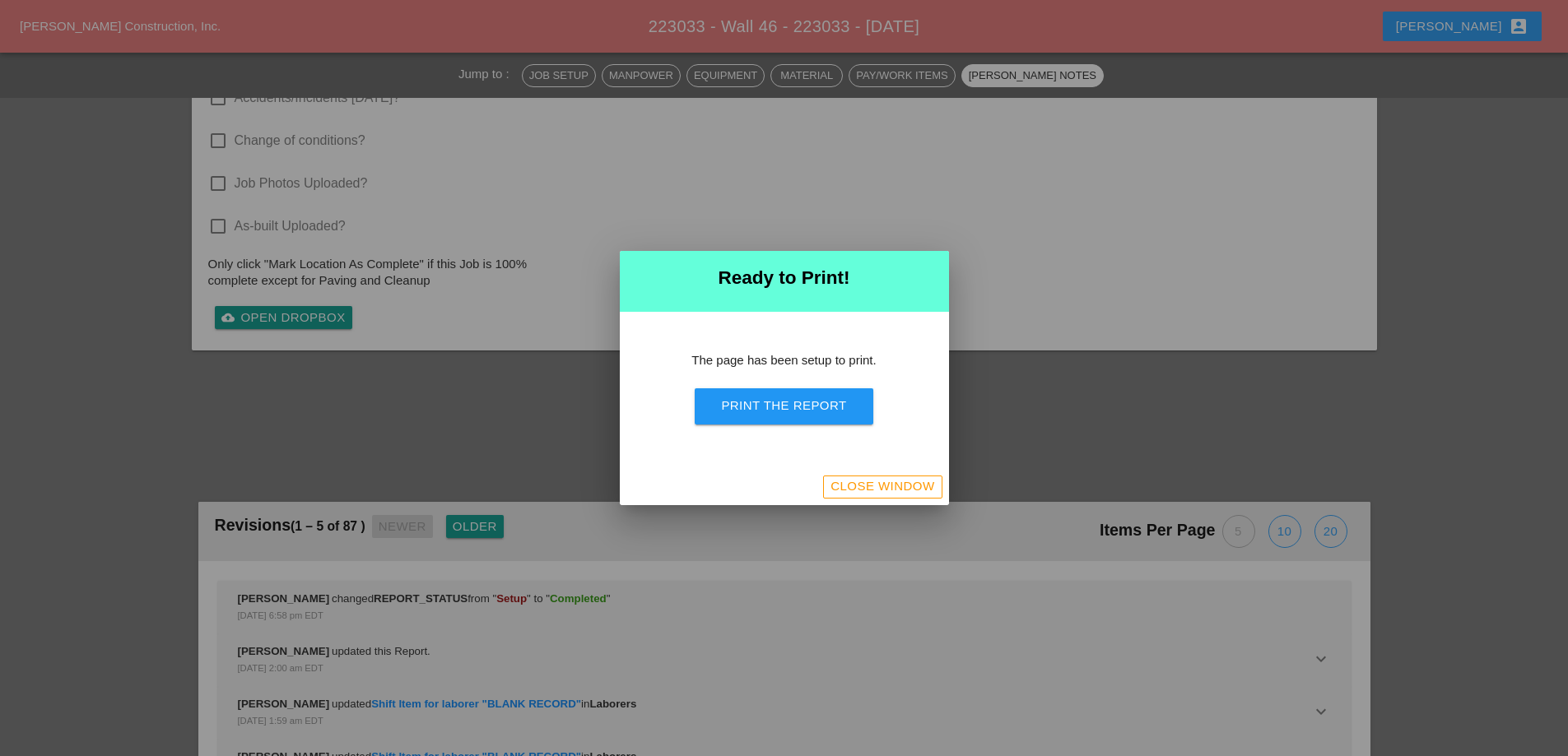
scroll to position [3458, 0]
click at [804, 416] on button "Print the Report" at bounding box center [783, 407] width 178 height 36
click at [920, 482] on div "Close Window" at bounding box center [882, 487] width 103 height 19
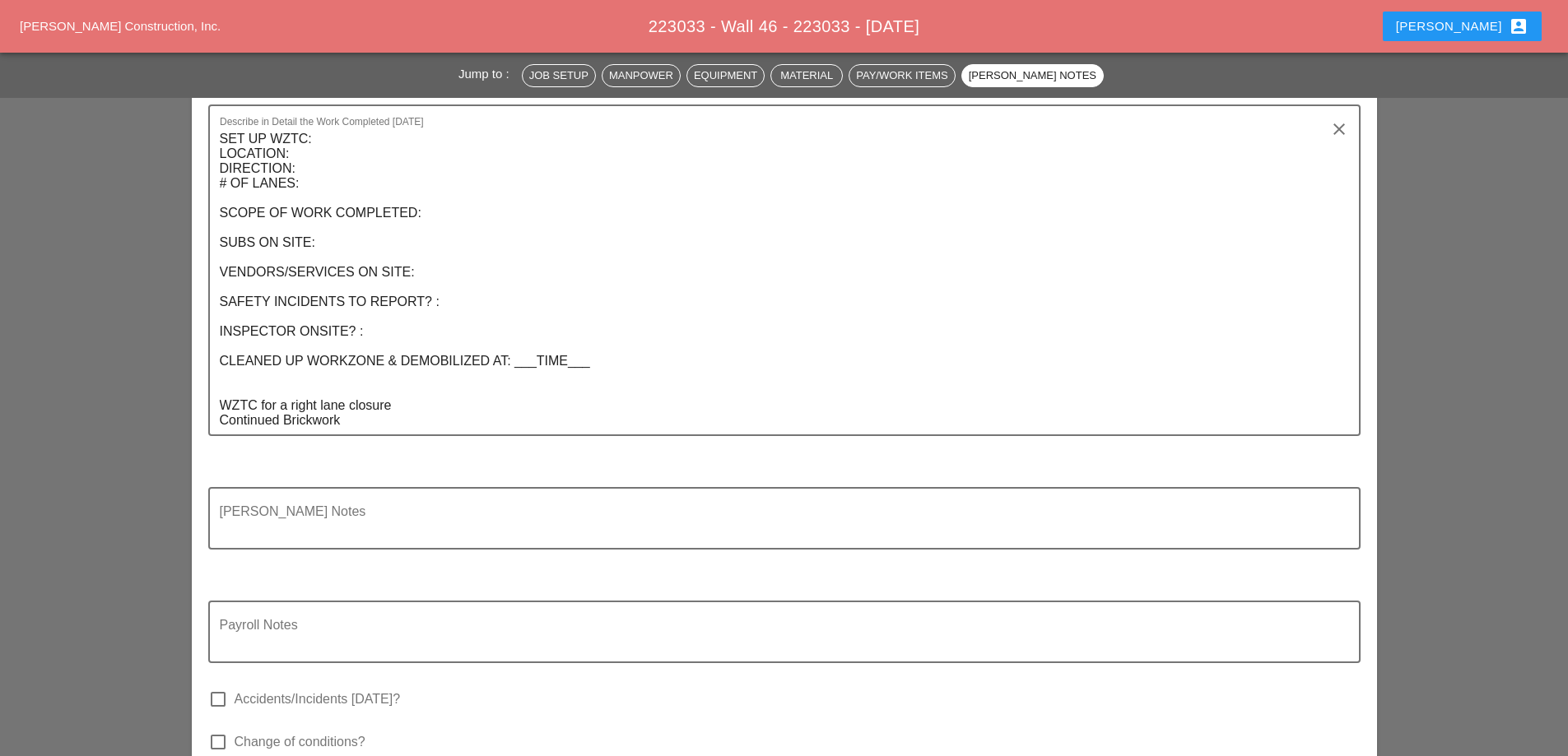
scroll to position [3199, 0]
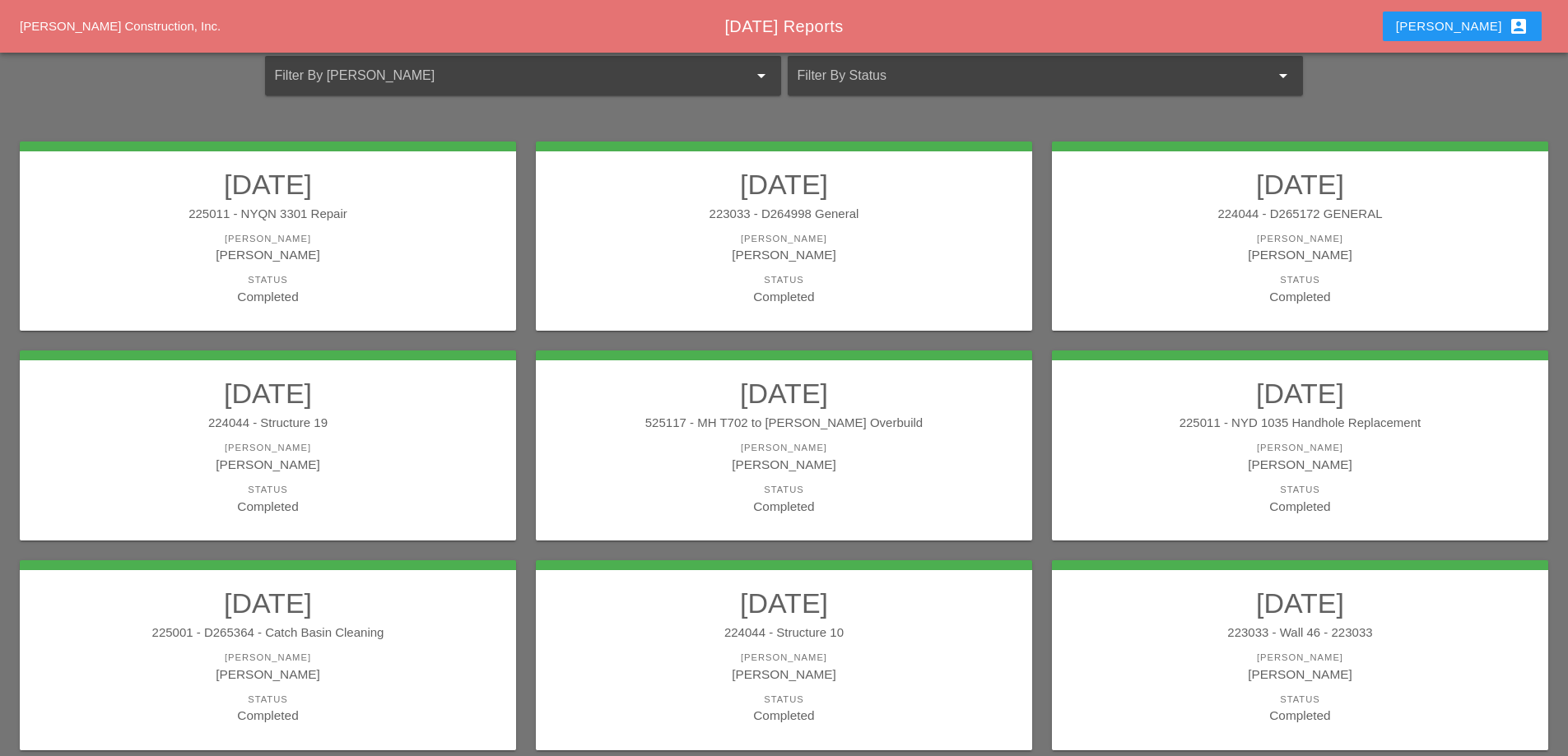
scroll to position [295, 0]
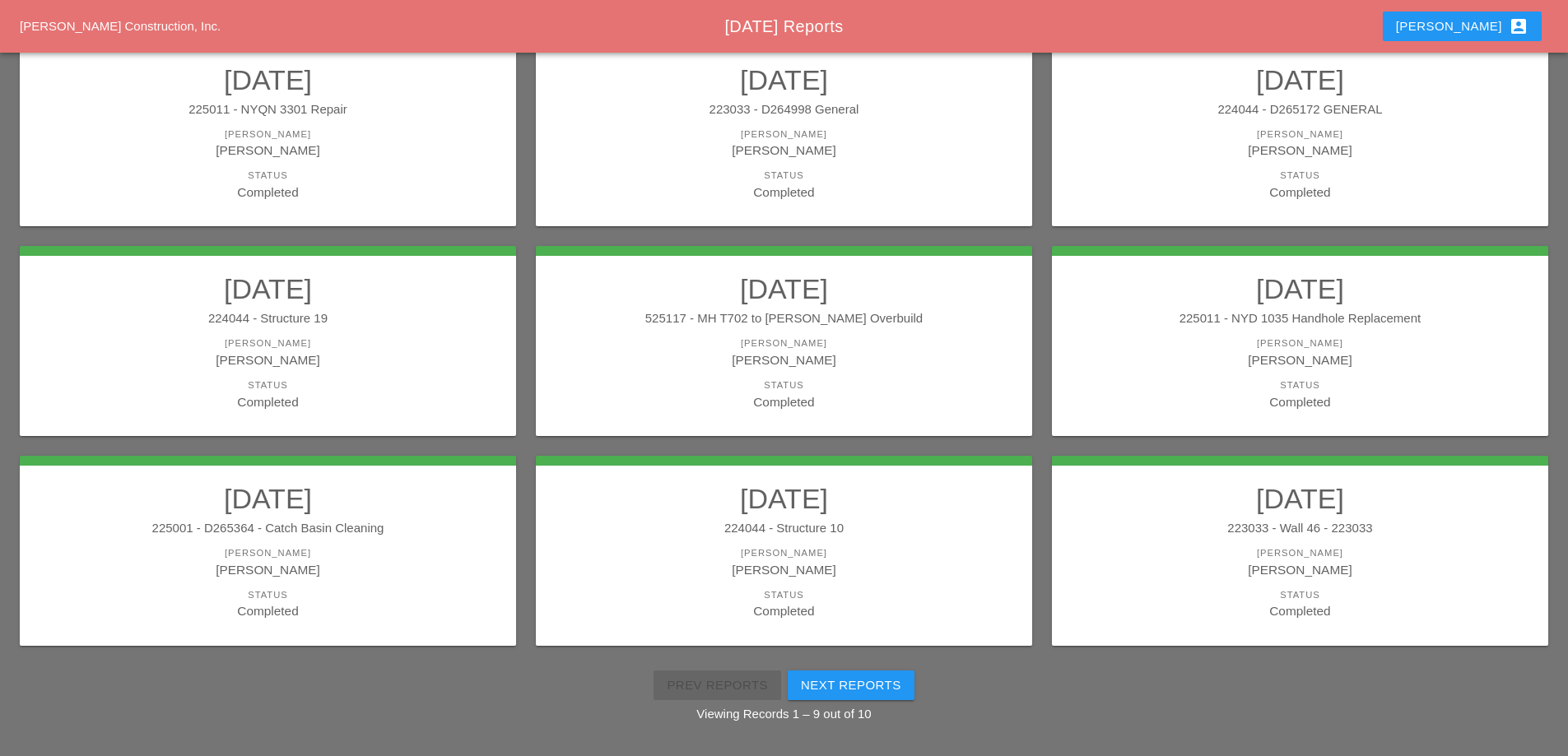
click at [877, 682] on div "Next Reports" at bounding box center [852, 686] width 101 height 19
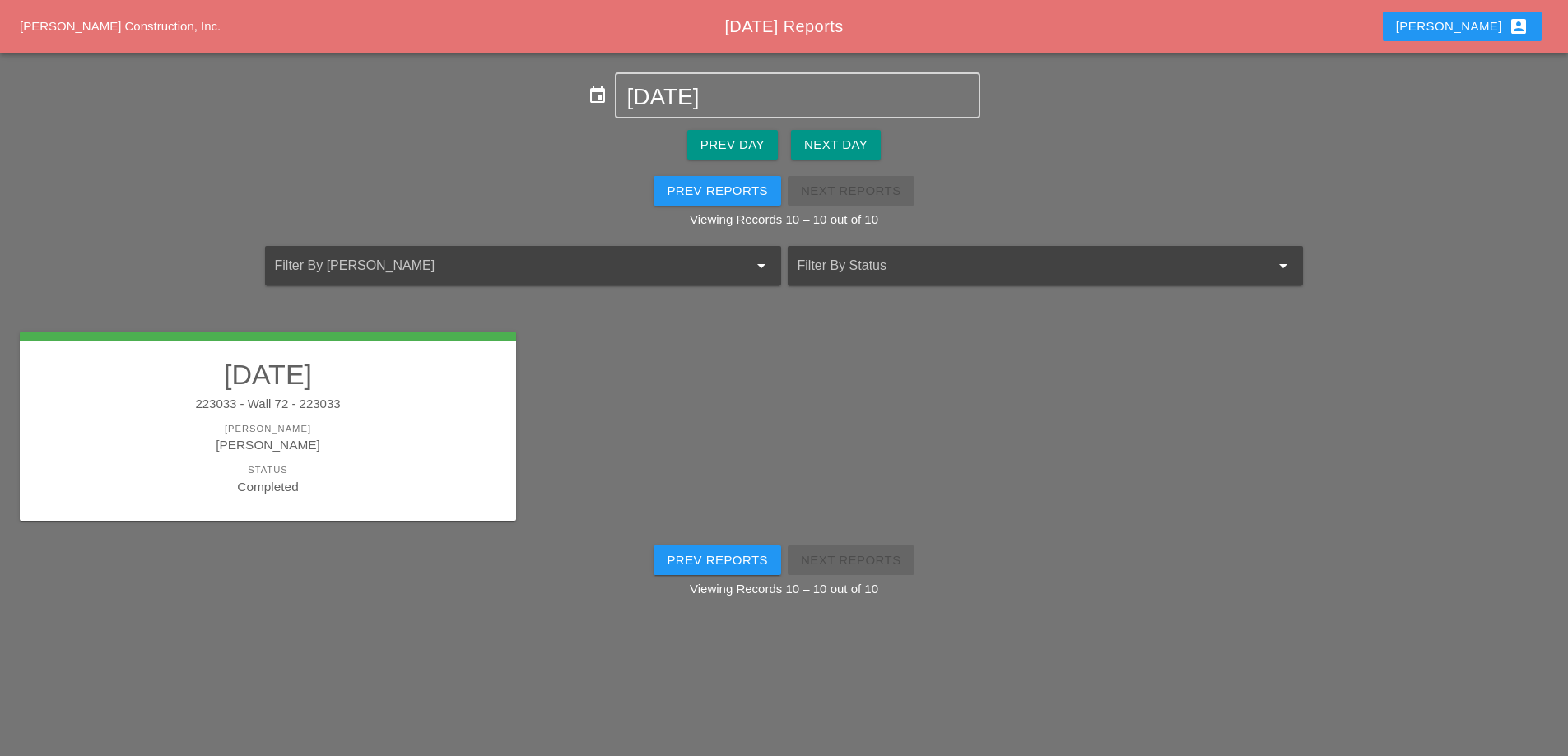
click at [375, 452] on div "[PERSON_NAME]" at bounding box center [268, 445] width 463 height 19
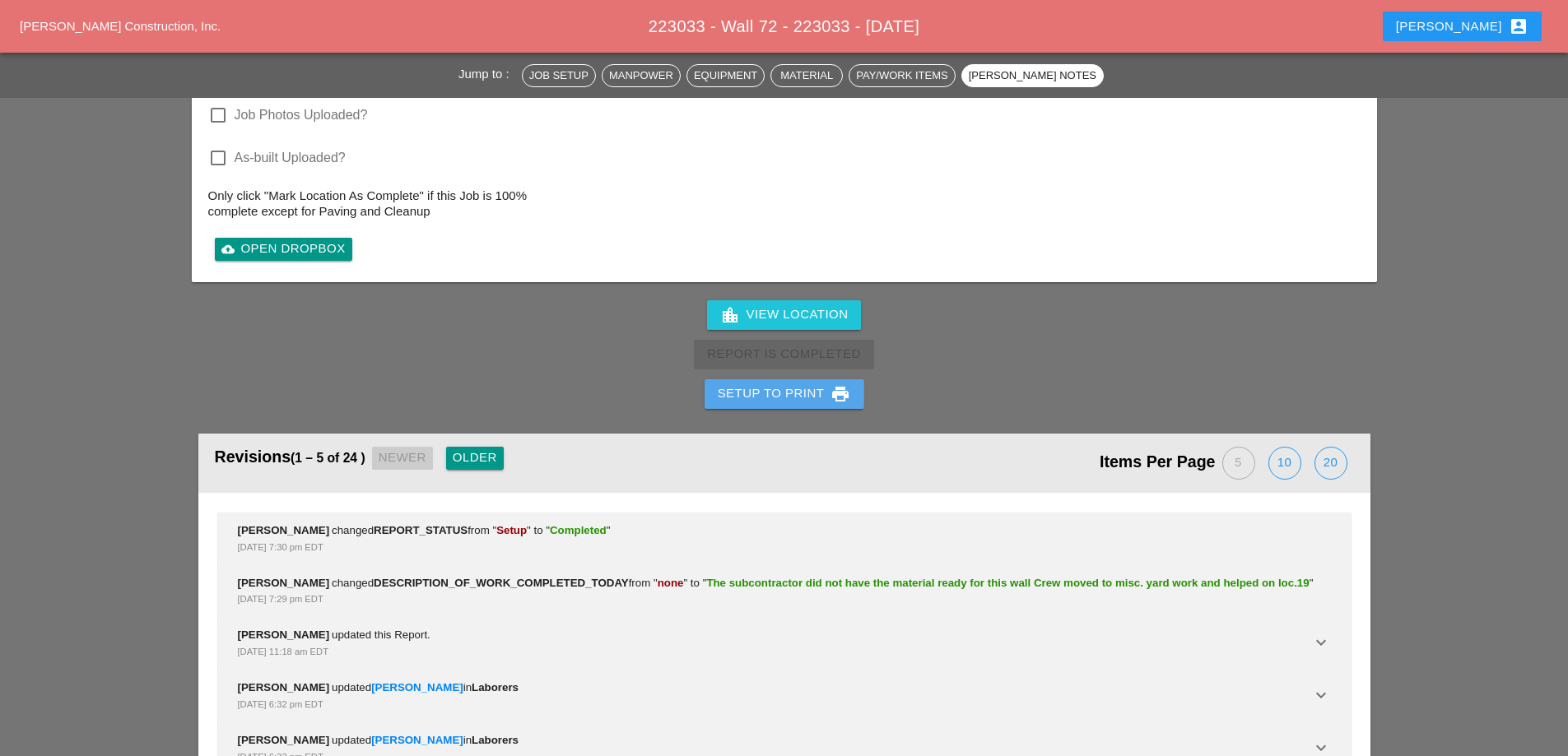
click at [828, 384] on div "Setup to Print print" at bounding box center [784, 394] width 133 height 20
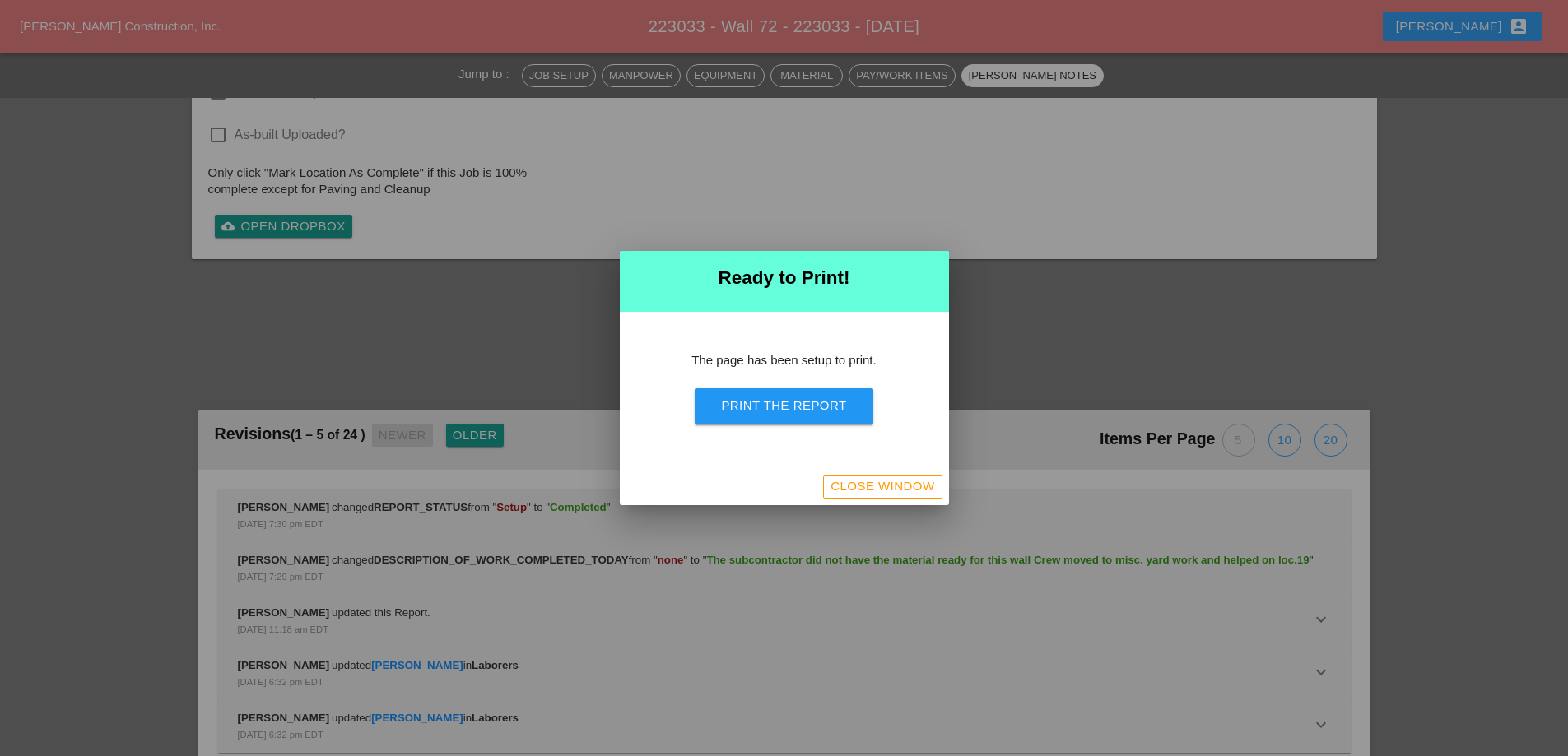
scroll to position [2333, 0]
drag, startPoint x: 827, startPoint y: 397, endPoint x: 921, endPoint y: 287, distance: 144.7
click at [827, 401] on div "Print the Report" at bounding box center [784, 407] width 125 height 19
click at [843, 480] on div "Close Window" at bounding box center [882, 487] width 103 height 19
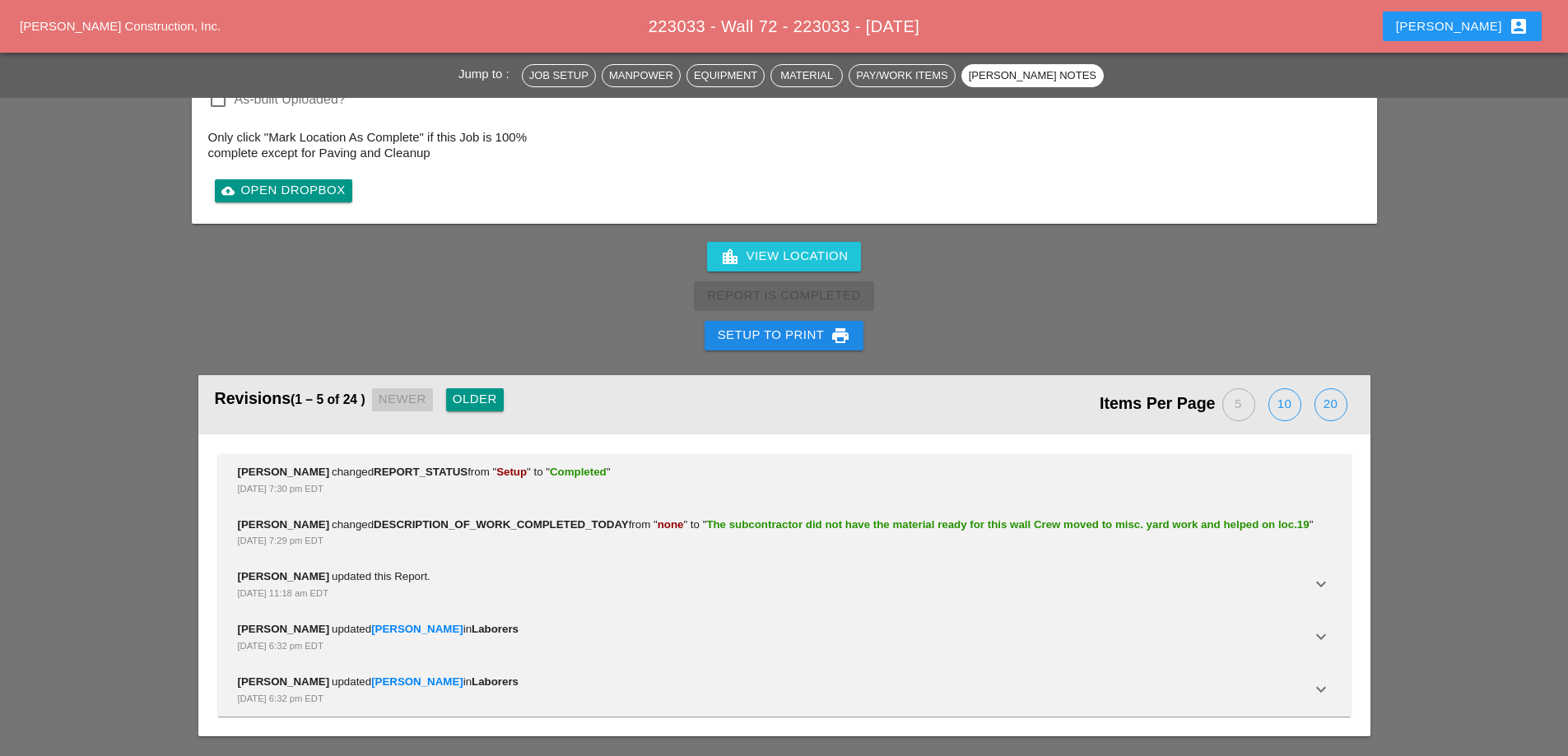
scroll to position [2551, 0]
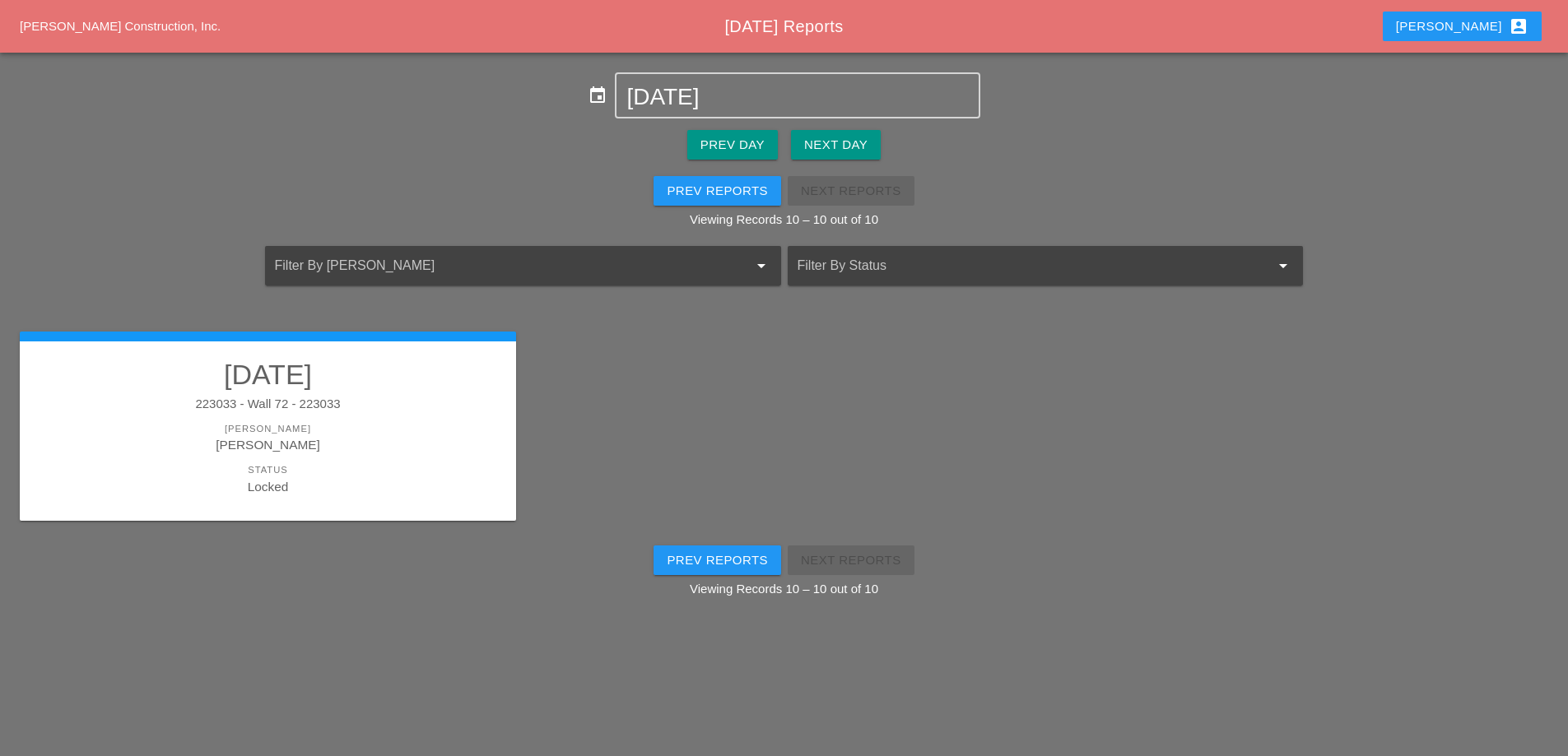
click at [739, 150] on div "Prev Day" at bounding box center [733, 145] width 64 height 19
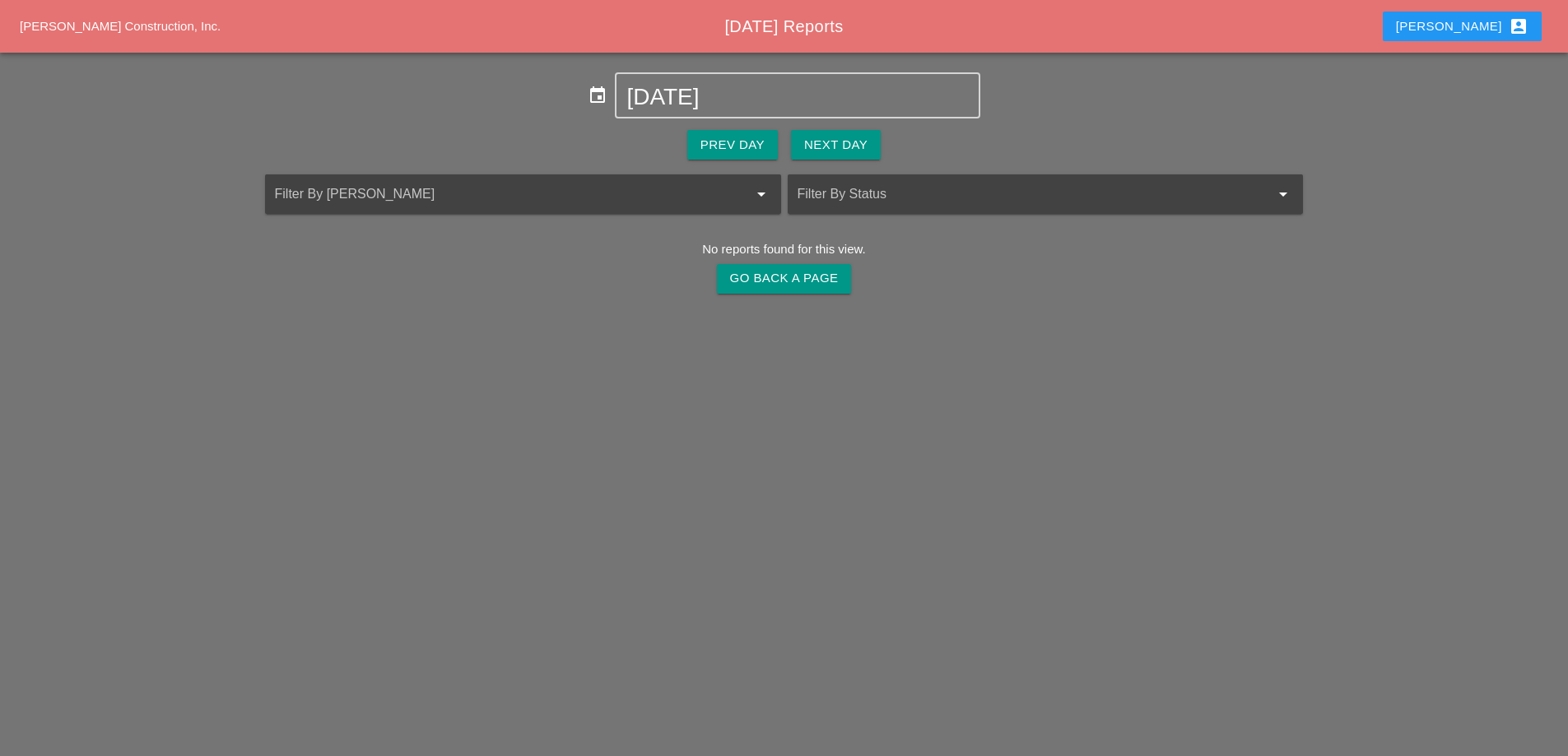
click at [821, 152] on div "Next Day" at bounding box center [835, 145] width 63 height 19
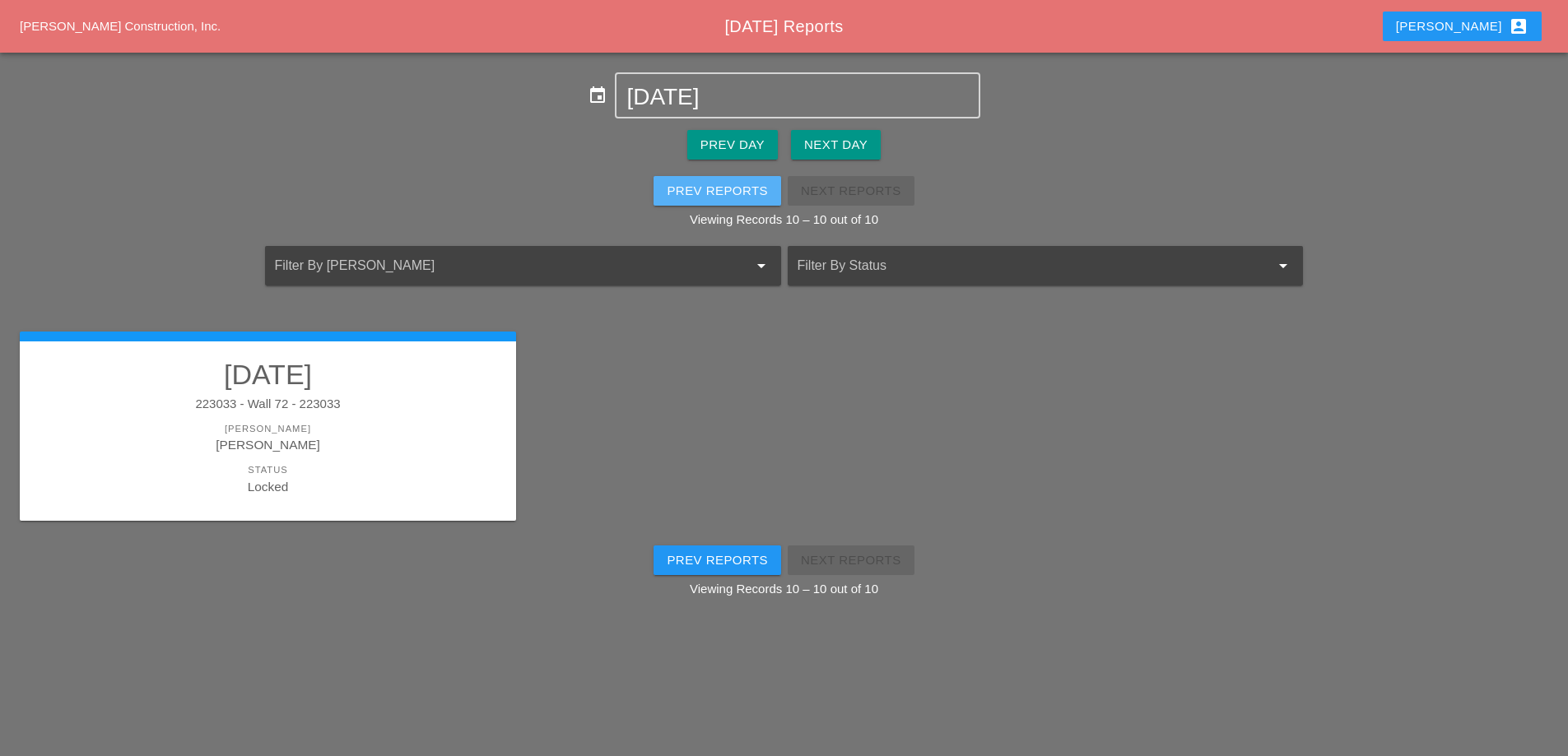
click at [715, 200] on button "Prev Reports" at bounding box center [717, 191] width 128 height 30
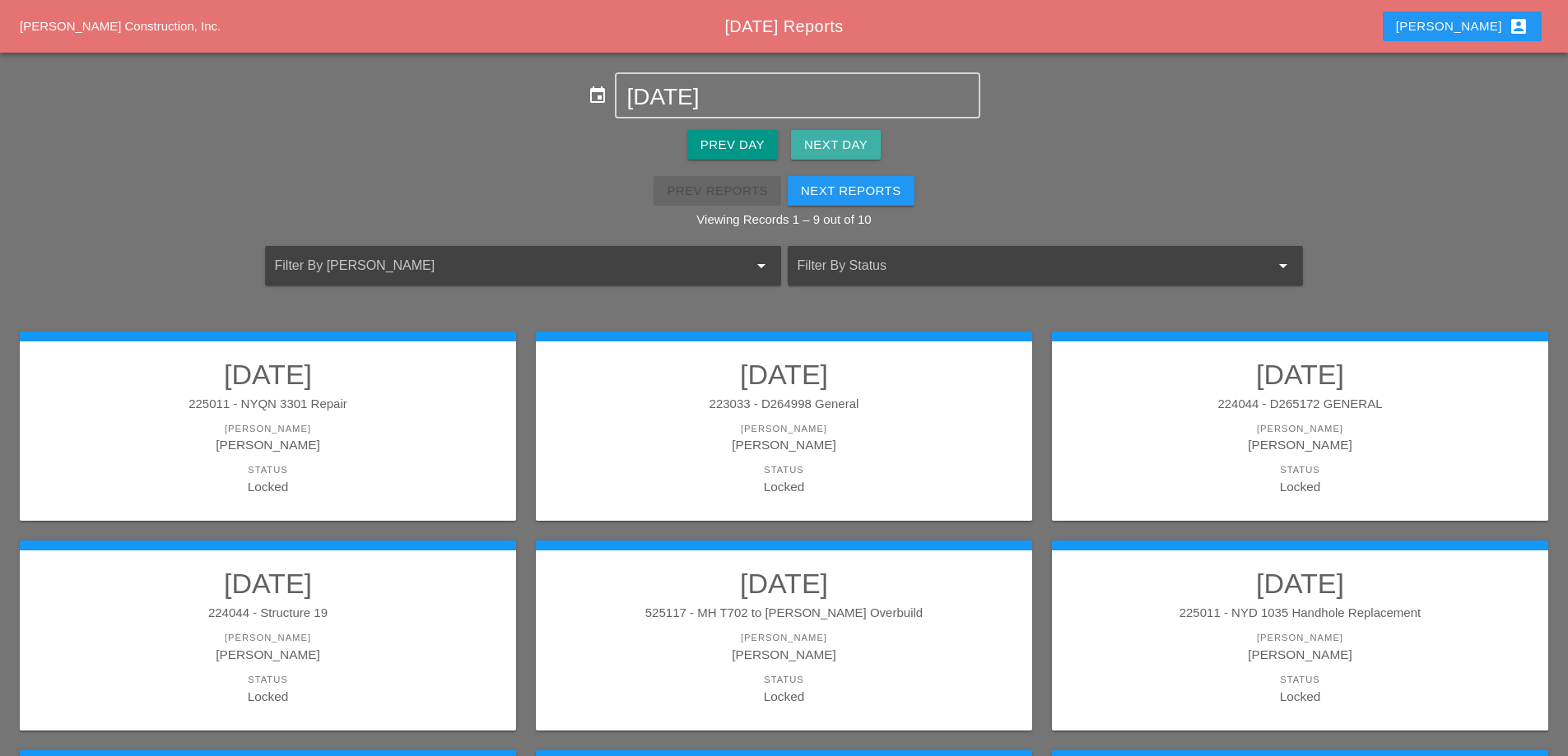
click at [846, 148] on div "Next Day" at bounding box center [835, 145] width 63 height 19
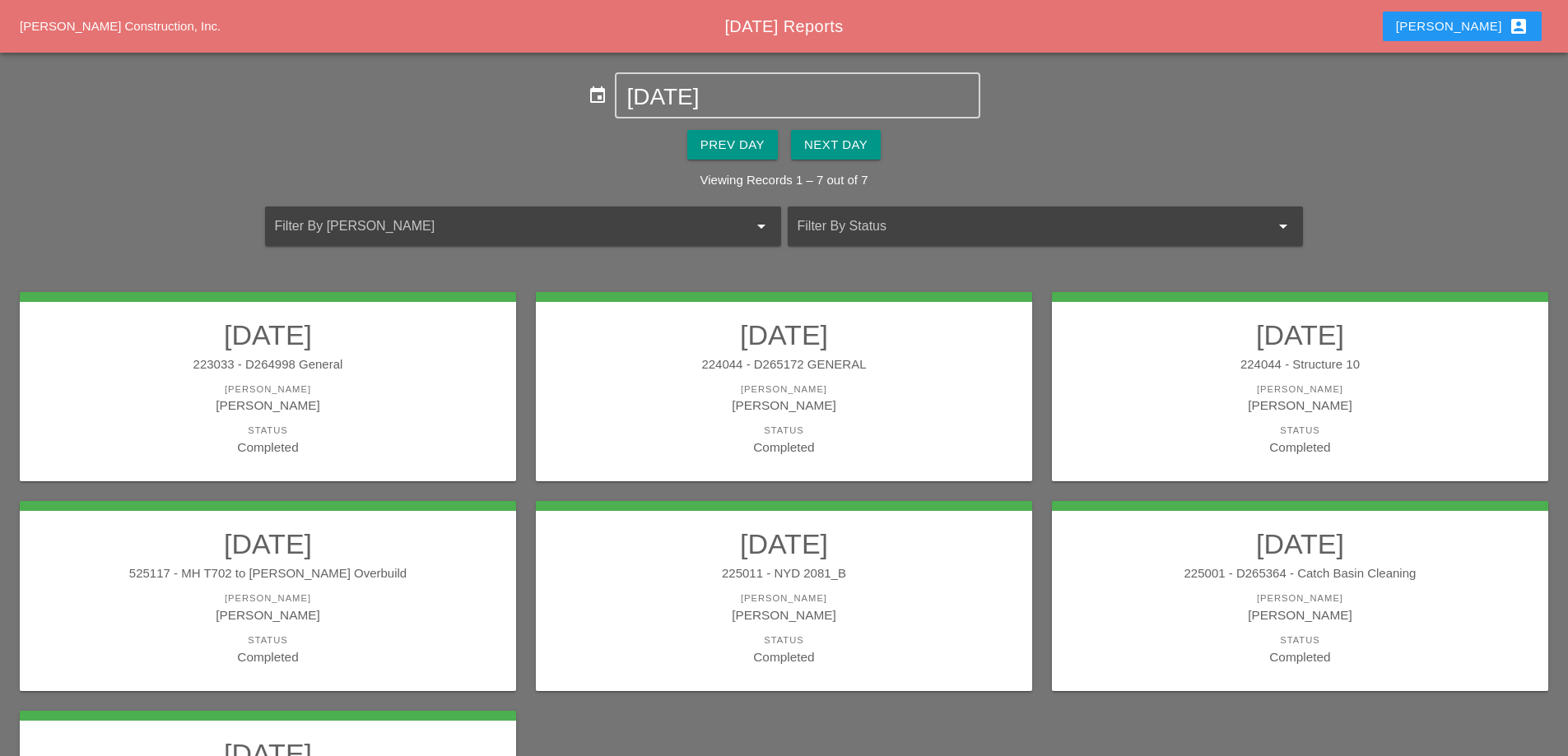
click at [362, 355] on div "223033 - D264998 General" at bounding box center [268, 365] width 463 height 19
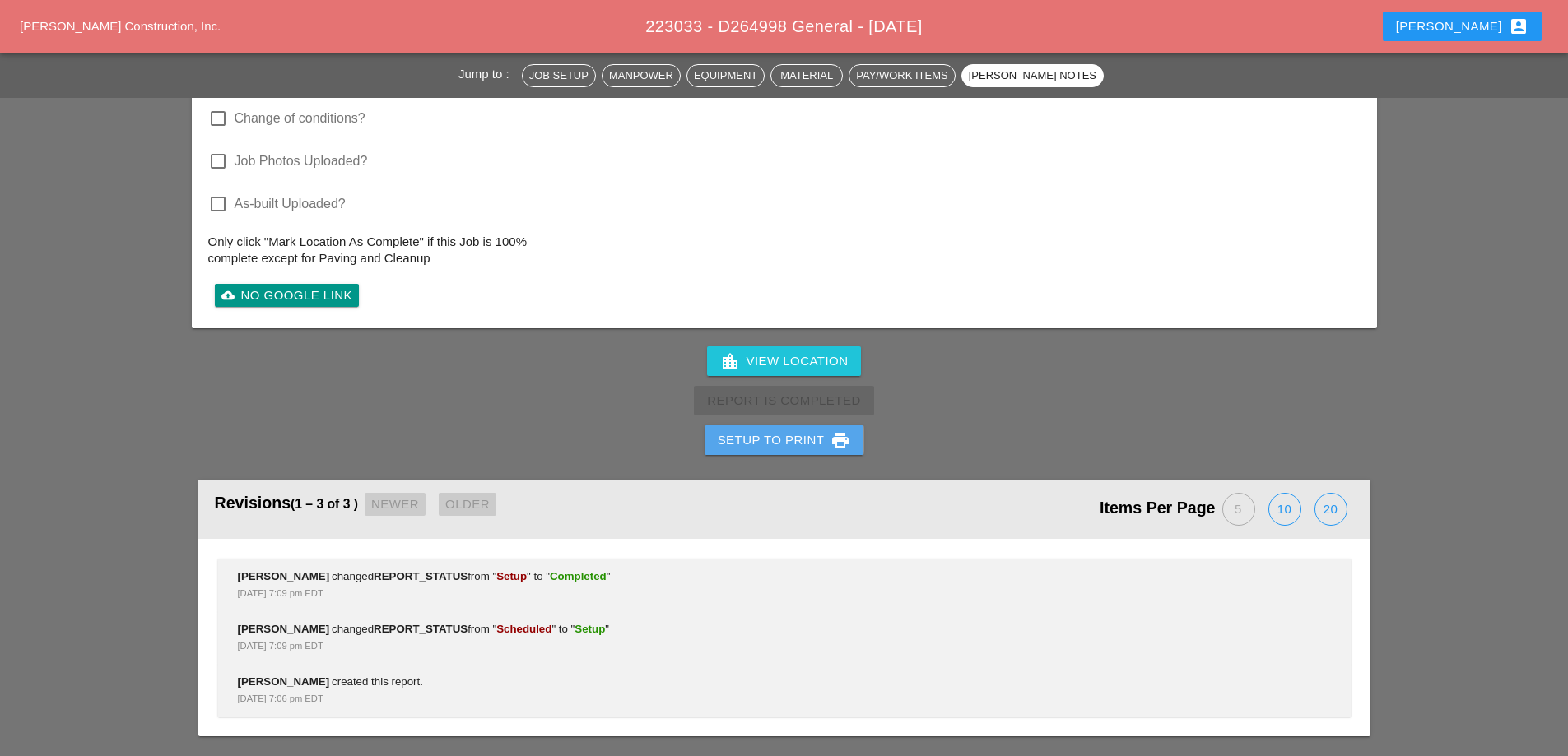
click at [808, 443] on div "Setup to Print print" at bounding box center [784, 440] width 133 height 20
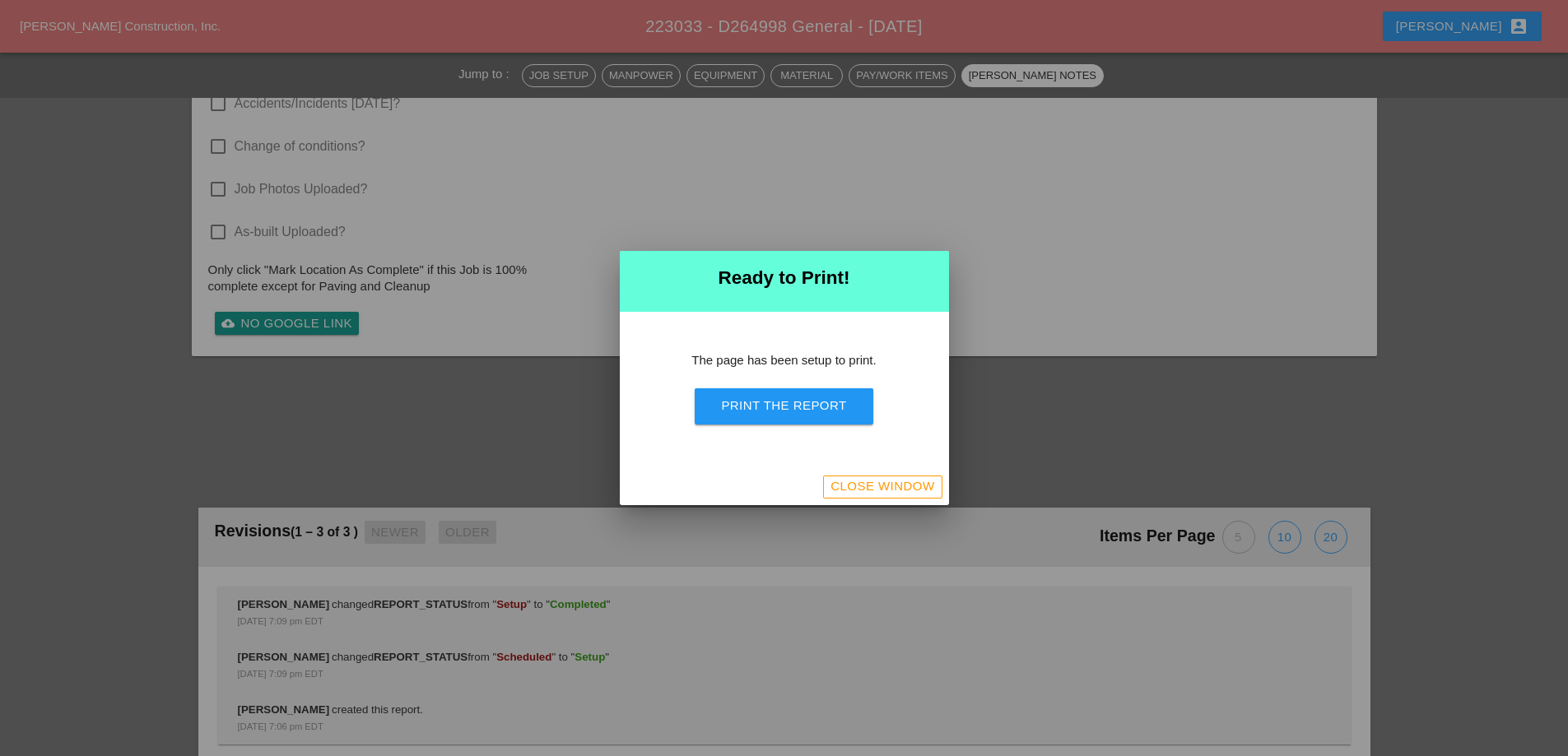
scroll to position [1721, 0]
click at [816, 413] on div "Print the Report" at bounding box center [784, 407] width 125 height 19
click at [907, 491] on div "Close Window" at bounding box center [882, 487] width 103 height 19
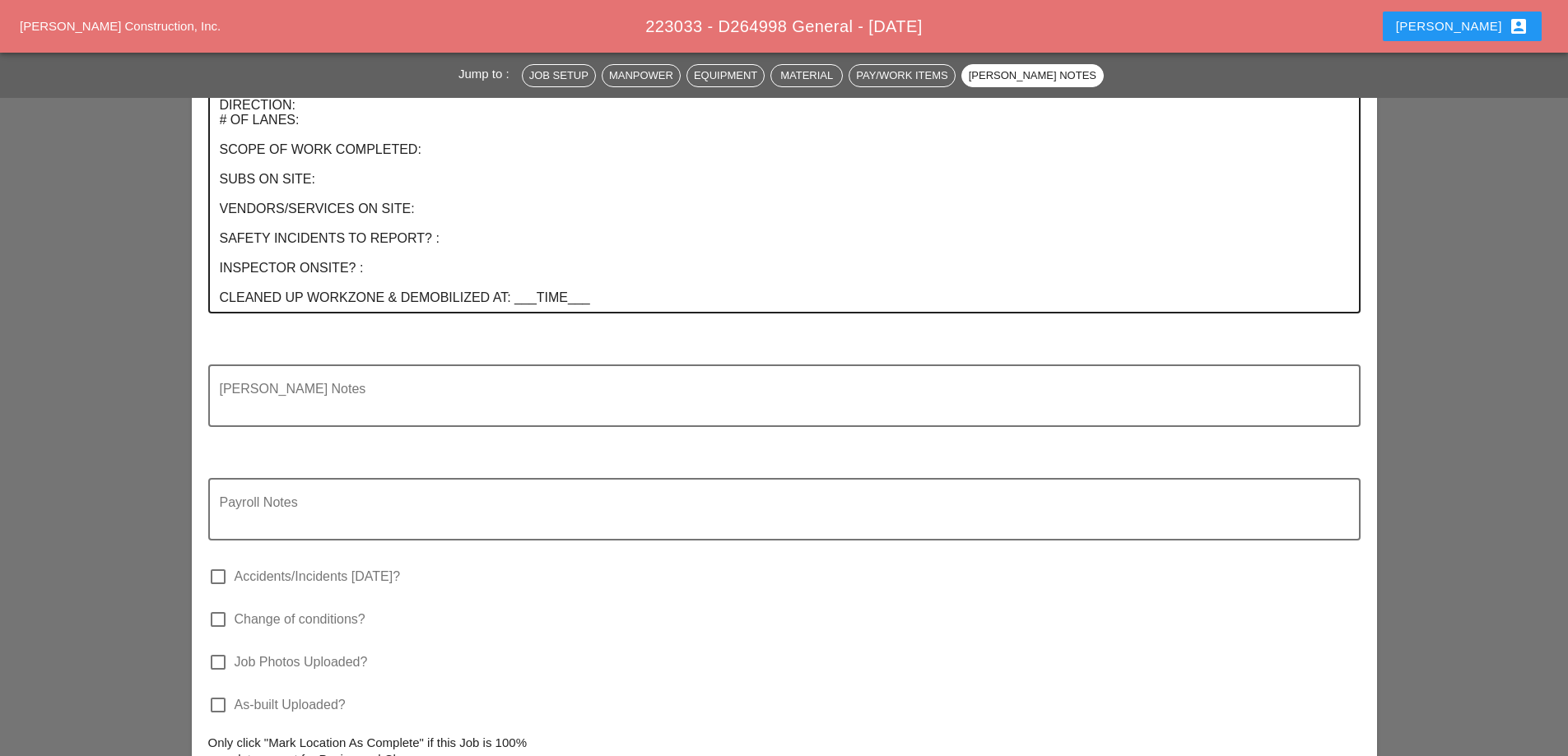
scroll to position [1640, 0]
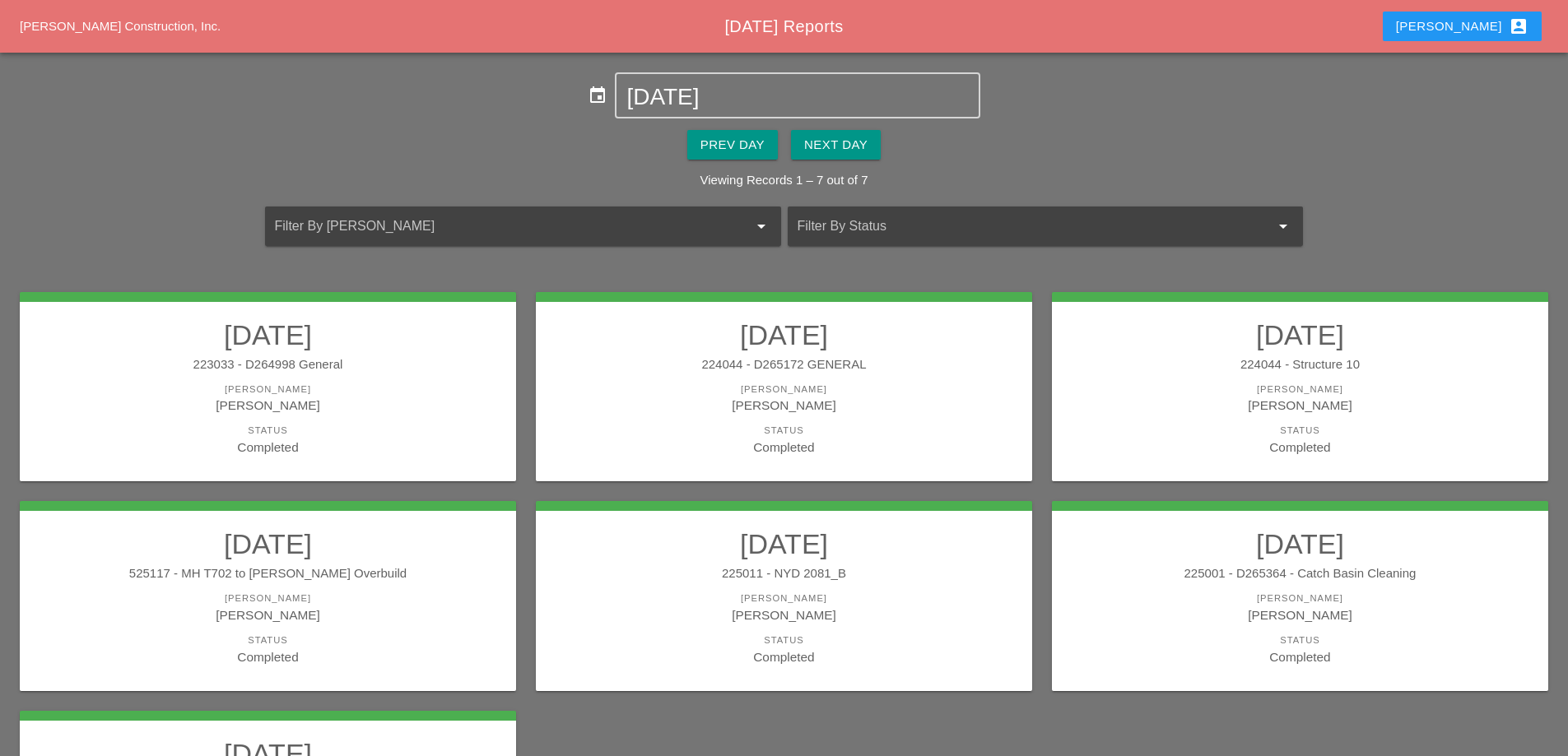
click at [728, 400] on div "[PERSON_NAME]" at bounding box center [784, 406] width 463 height 19
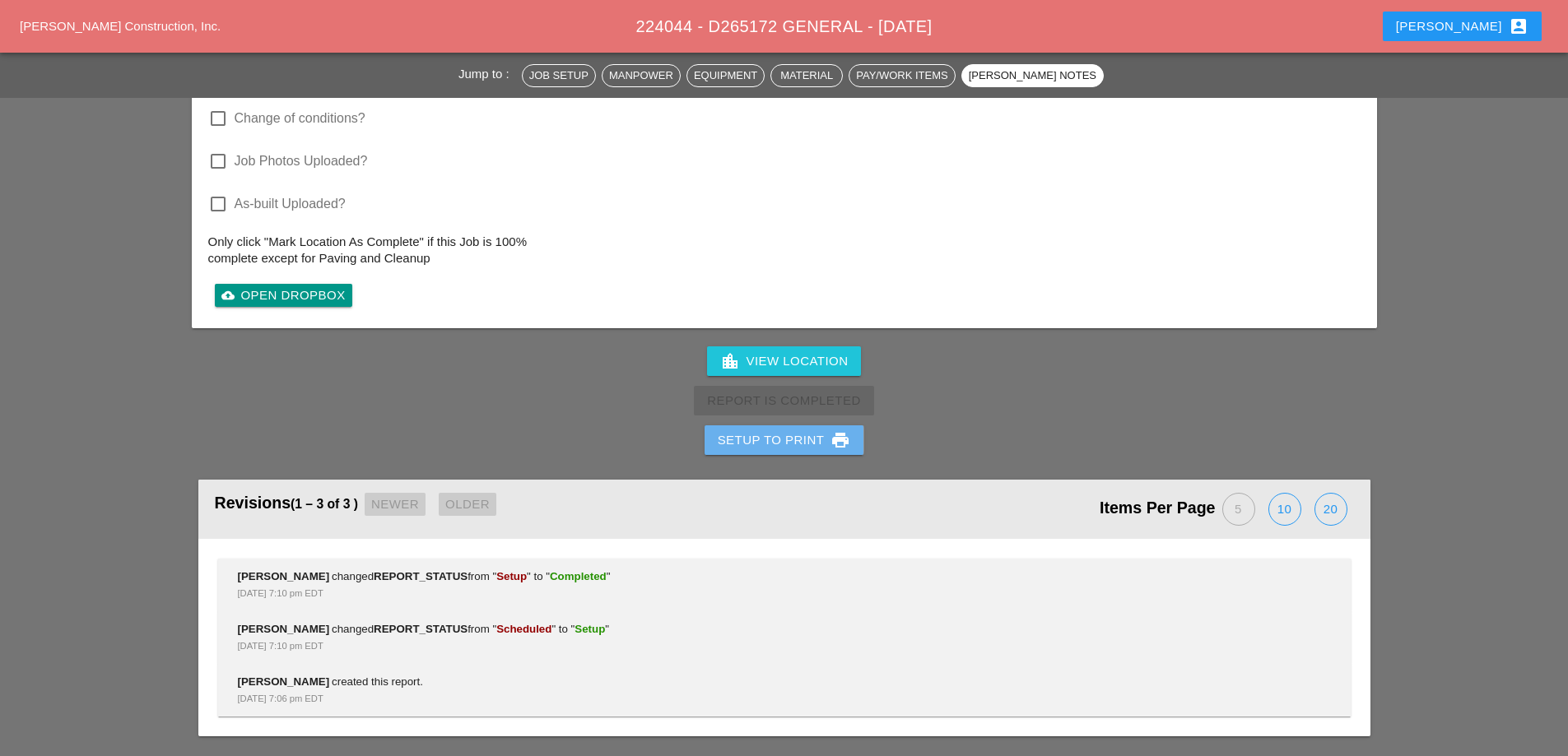
click at [772, 441] on div "Setup to Print print" at bounding box center [784, 440] width 133 height 20
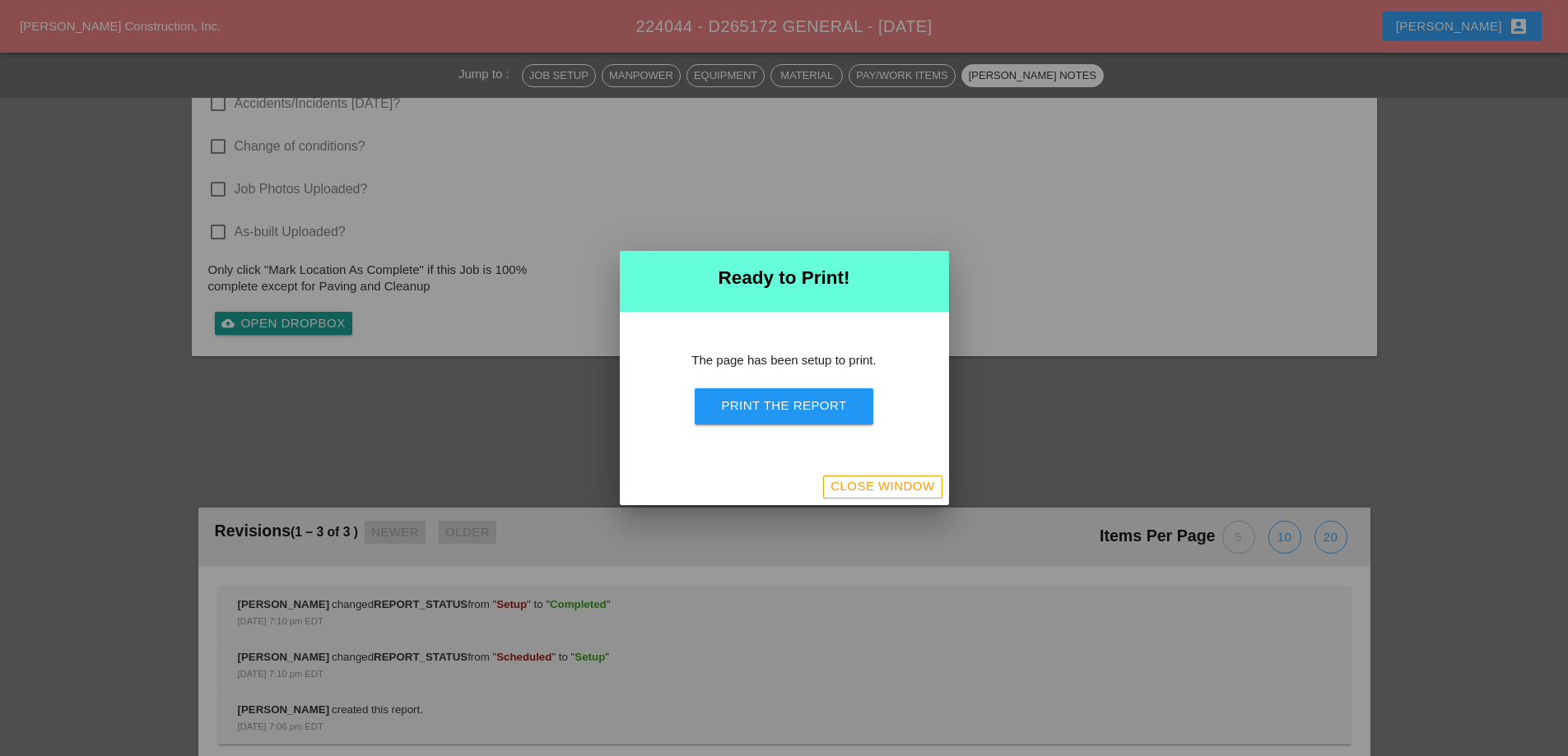
scroll to position [1721, 0]
drag, startPoint x: 793, startPoint y: 401, endPoint x: 872, endPoint y: 253, distance: 167.8
click at [794, 405] on div "Print the Report" at bounding box center [784, 407] width 125 height 19
drag, startPoint x: 874, startPoint y: 484, endPoint x: 862, endPoint y: 474, distance: 15.6
click at [872, 481] on div "Close Window" at bounding box center [882, 487] width 103 height 19
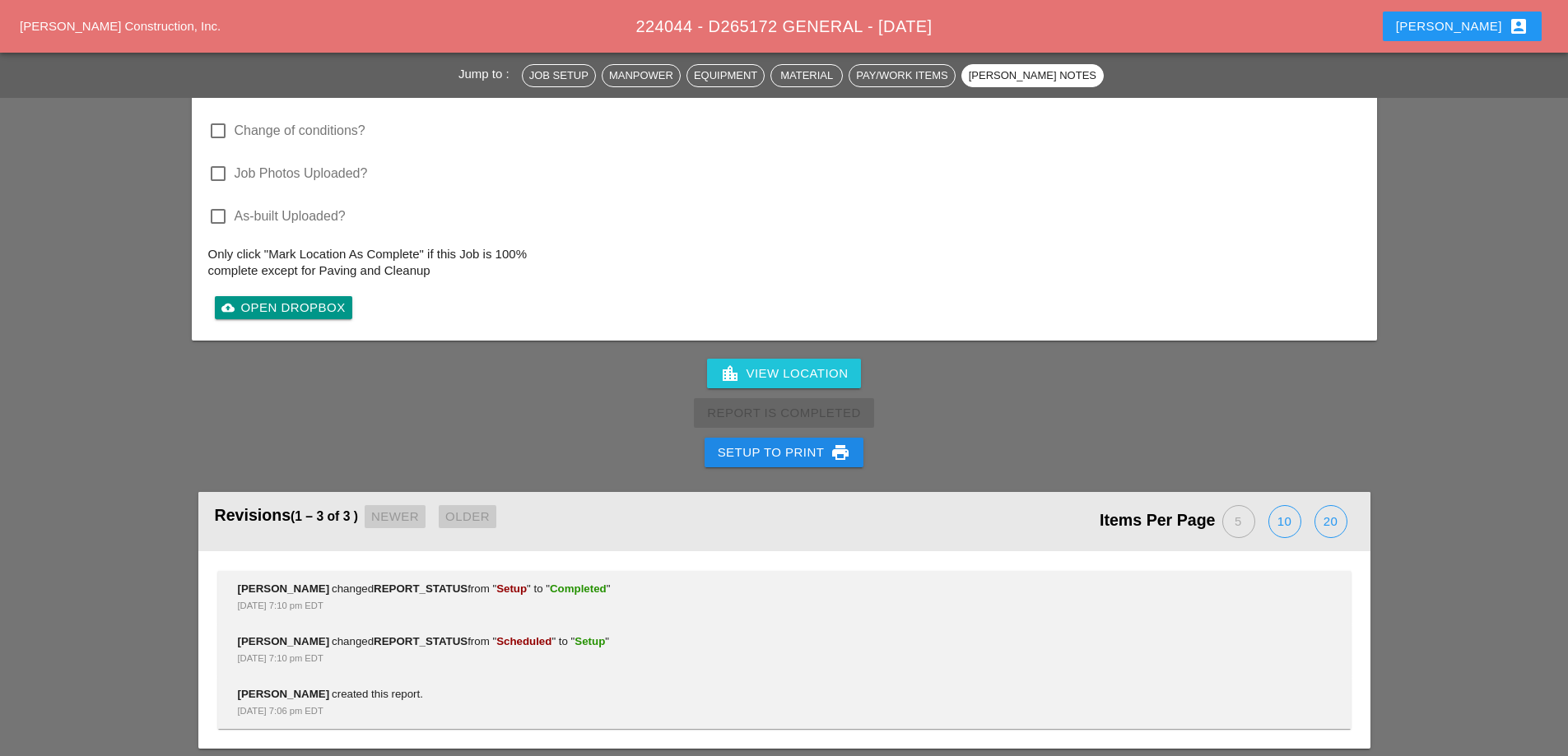
scroll to position [1640, 0]
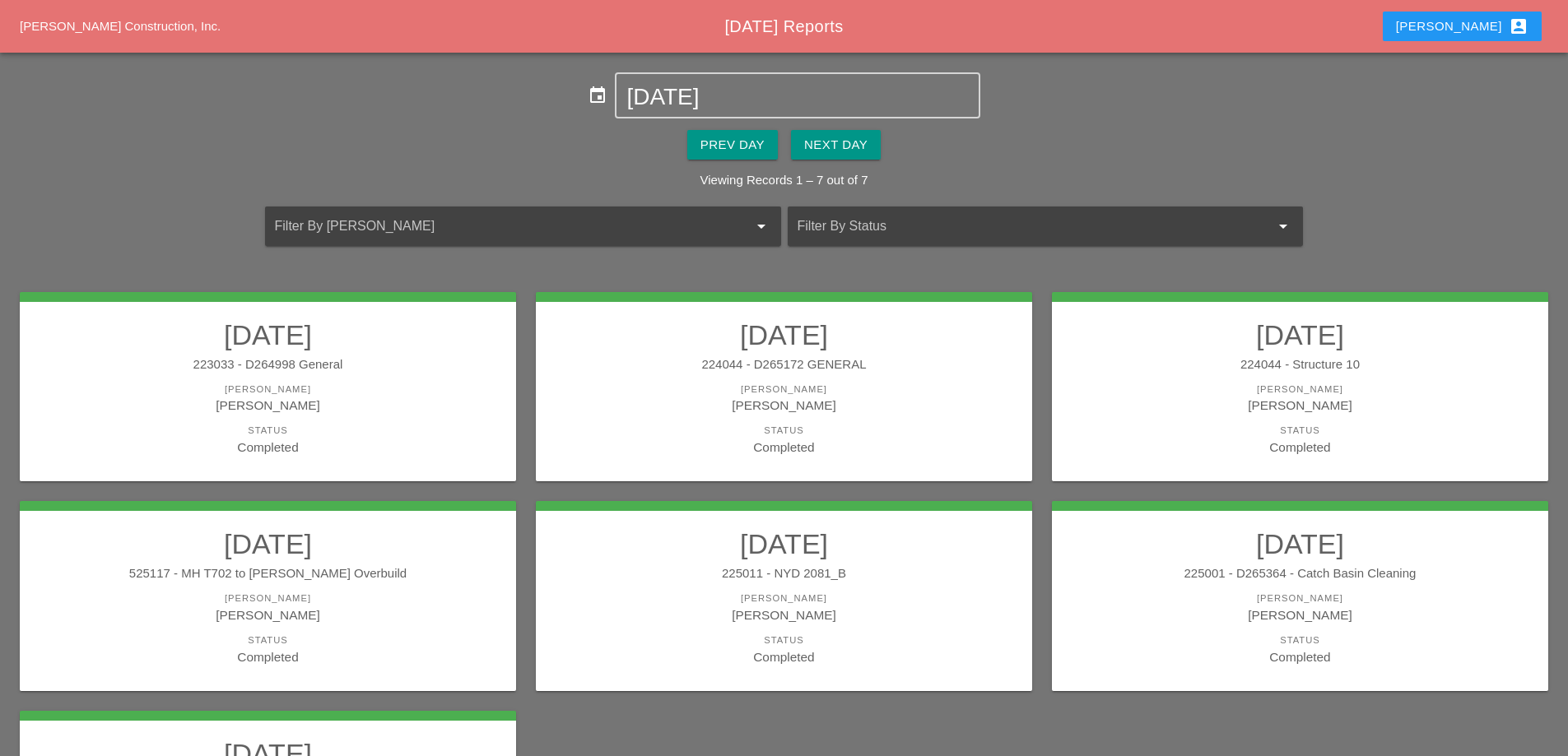
click at [1152, 381] on link "09/04/2025 224044 - Structure 10 Foreman Stephen Paletta Status Completed" at bounding box center [1299, 388] width 463 height 138
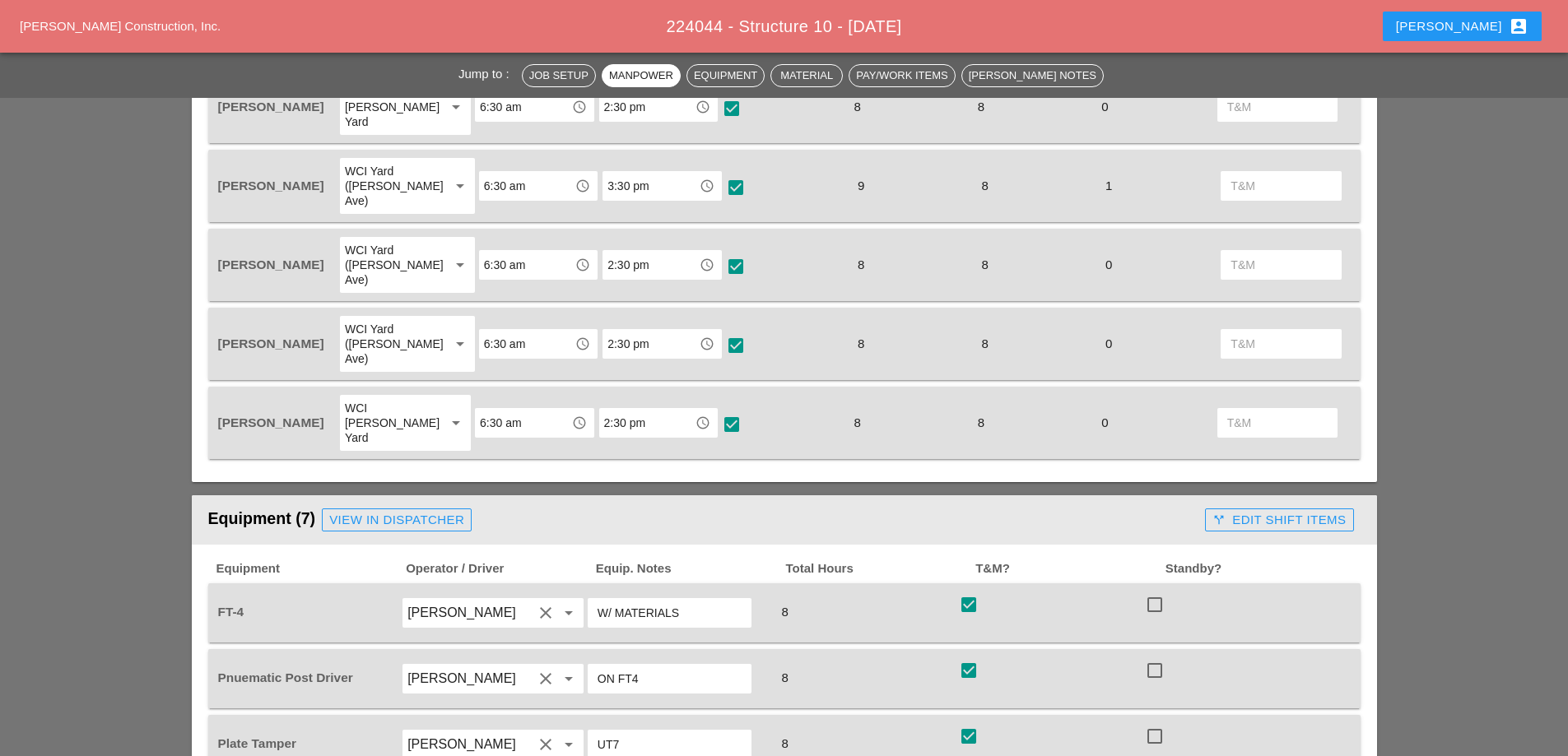
scroll to position [905, 0]
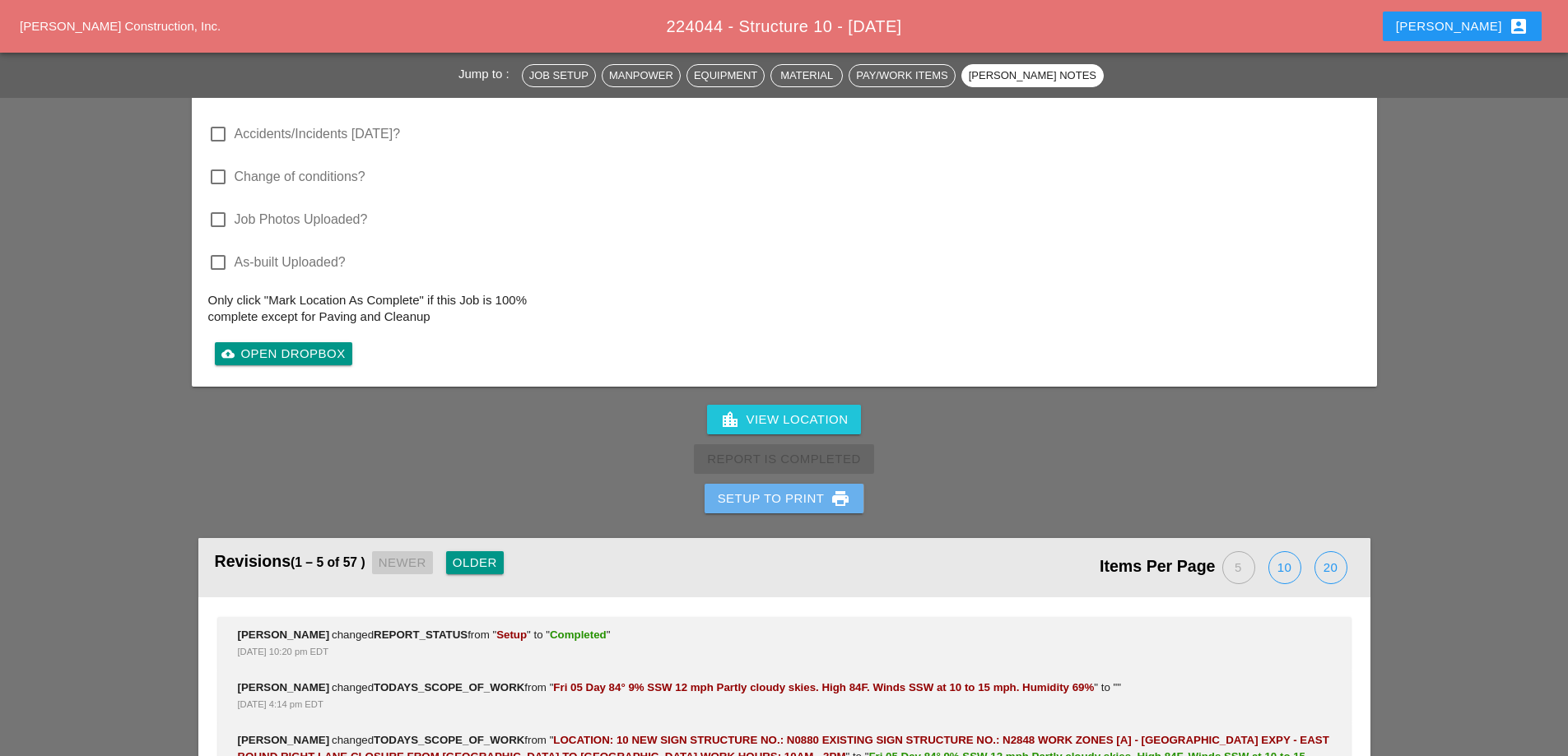
click at [801, 489] on div "Setup to Print print" at bounding box center [784, 499] width 133 height 20
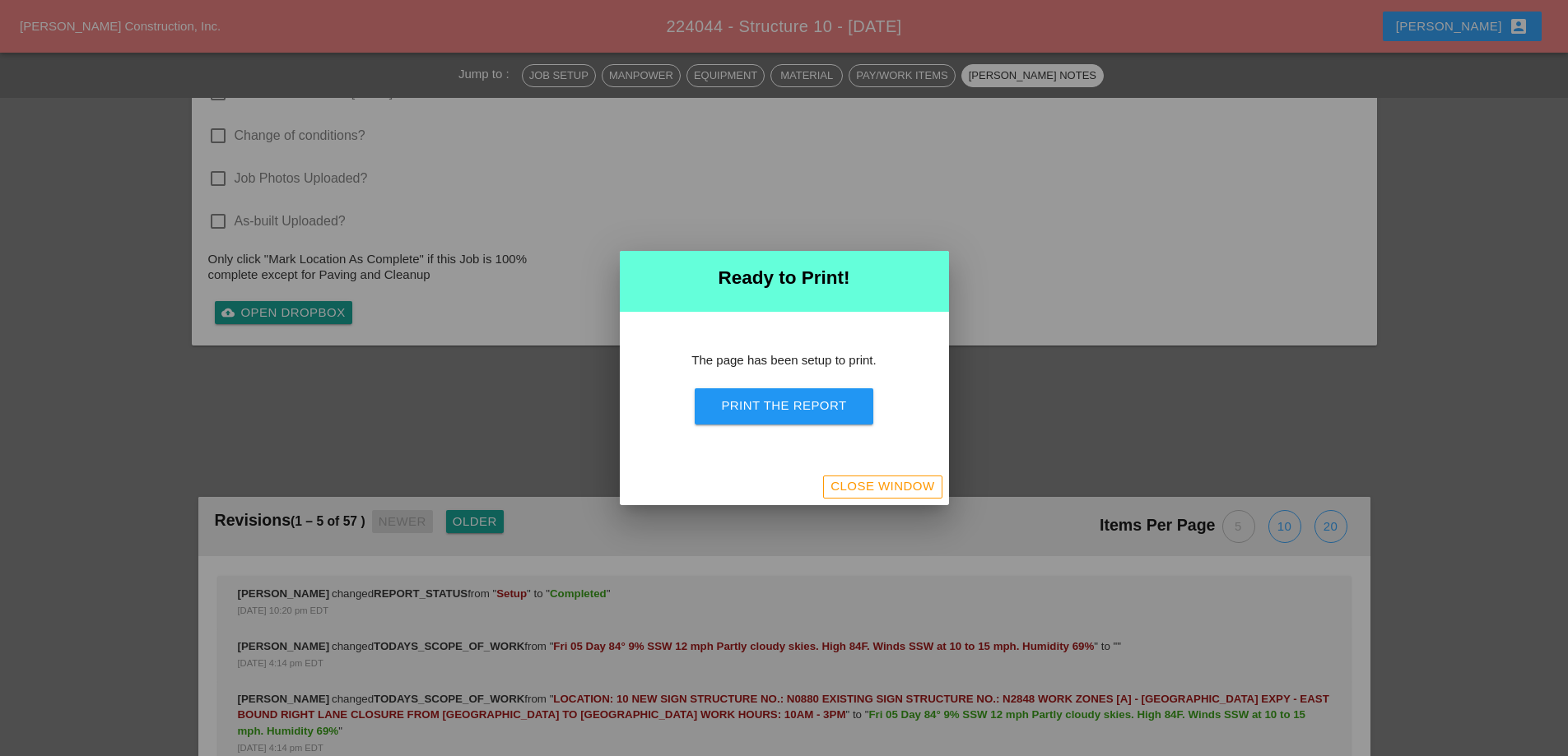
scroll to position [2827, 0]
click at [801, 415] on button "Print the Report" at bounding box center [783, 407] width 178 height 36
click at [933, 484] on div "Close Window" at bounding box center [882, 487] width 103 height 19
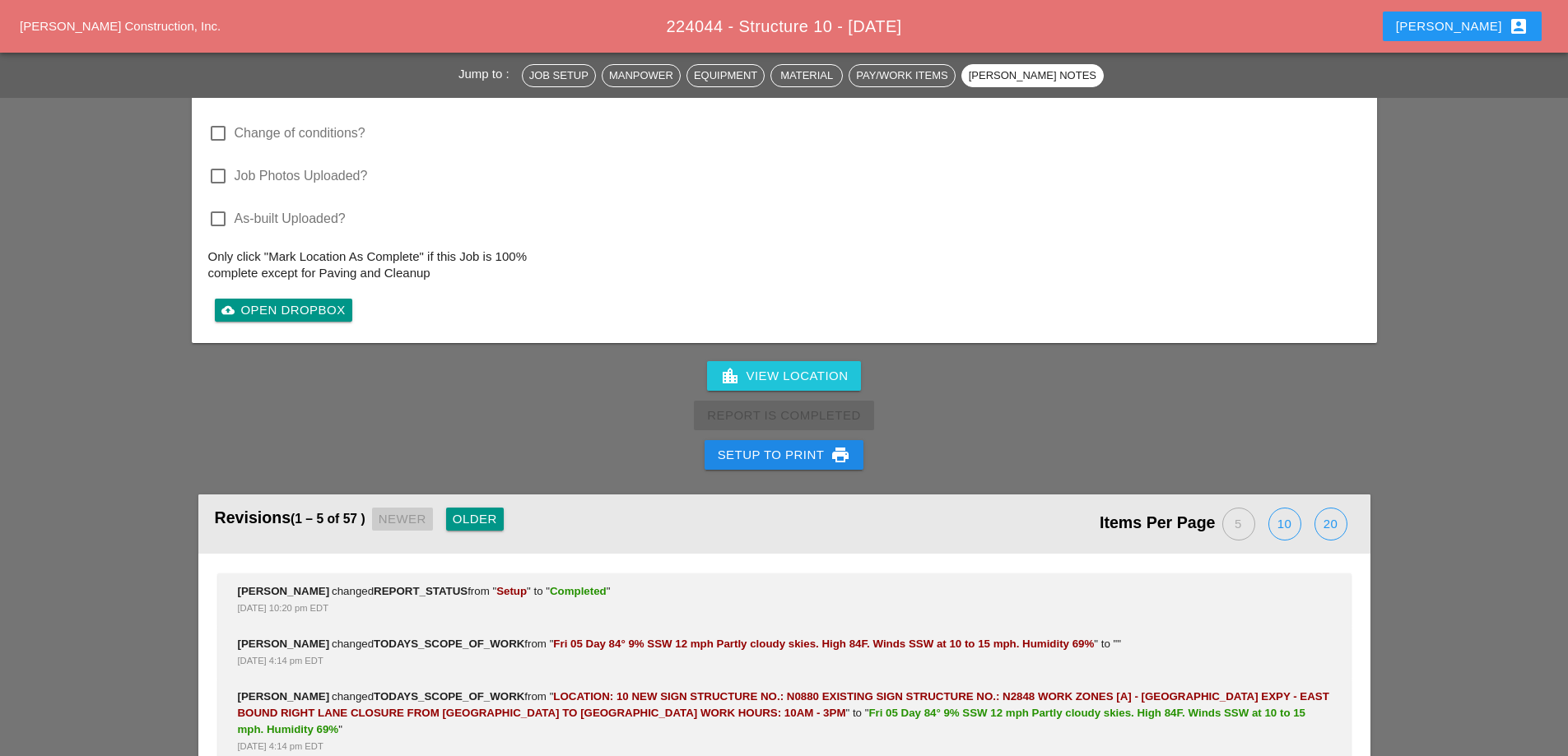
scroll to position [2682, 0]
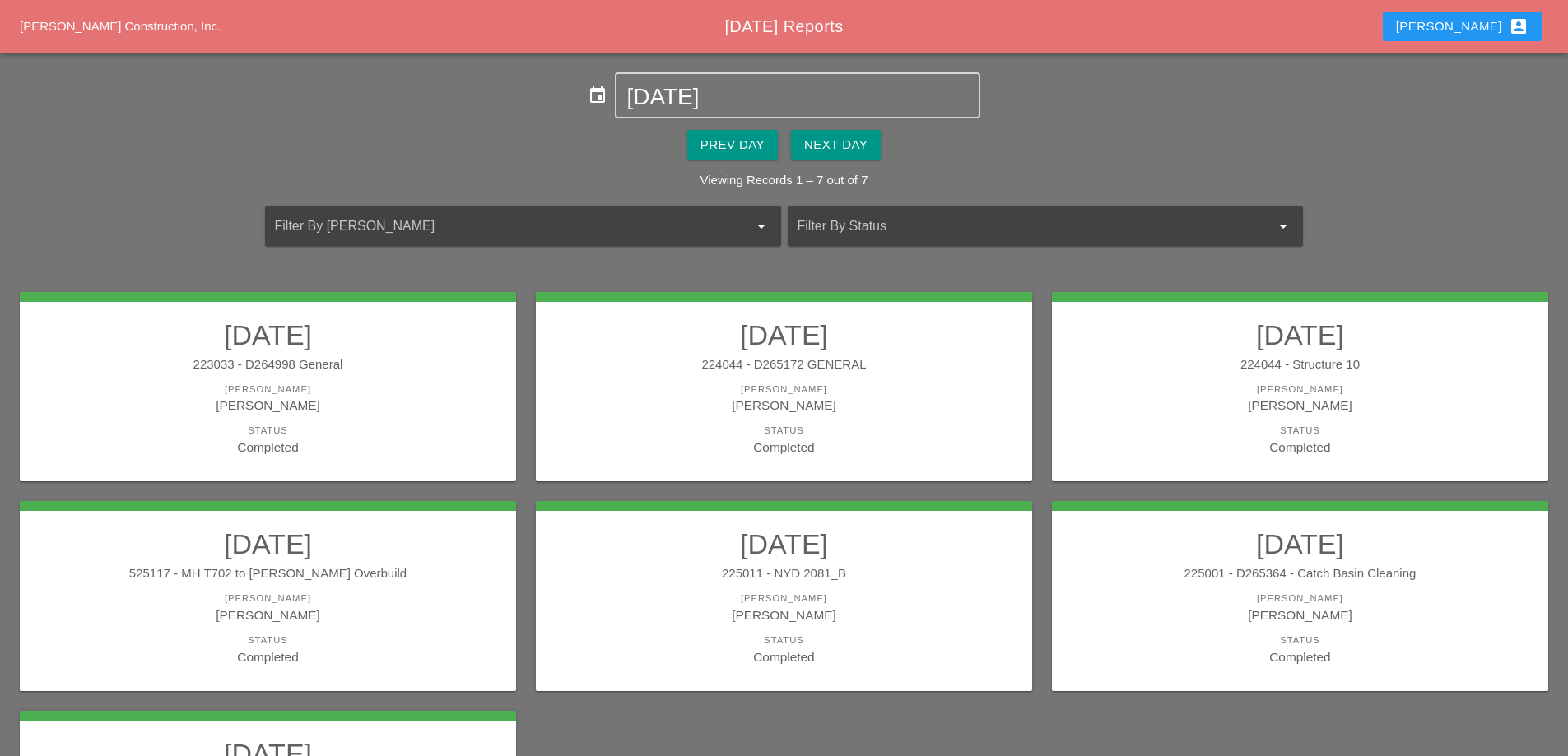
click at [415, 556] on h2 "[DATE]" at bounding box center [268, 544] width 463 height 33
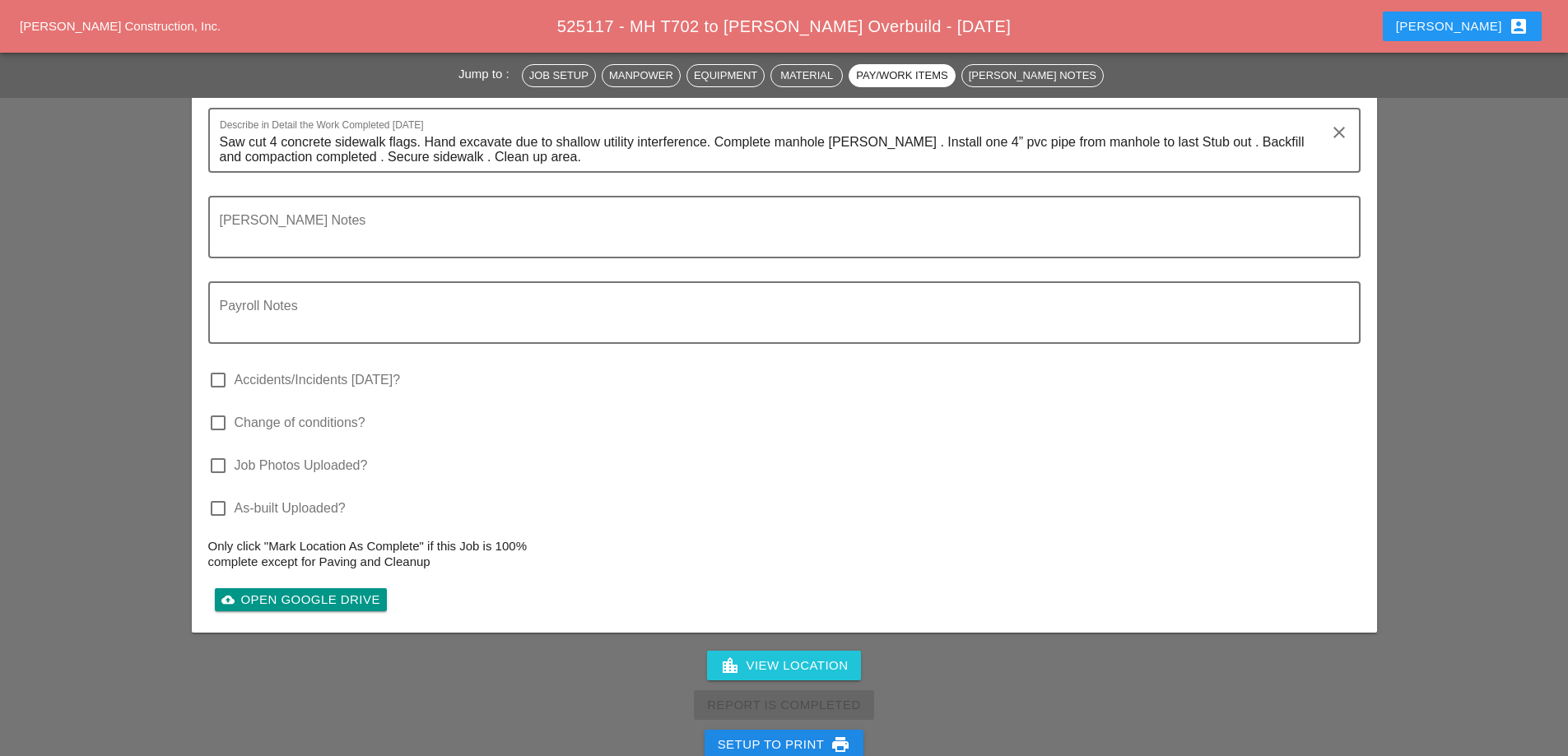
scroll to position [5020, 0]
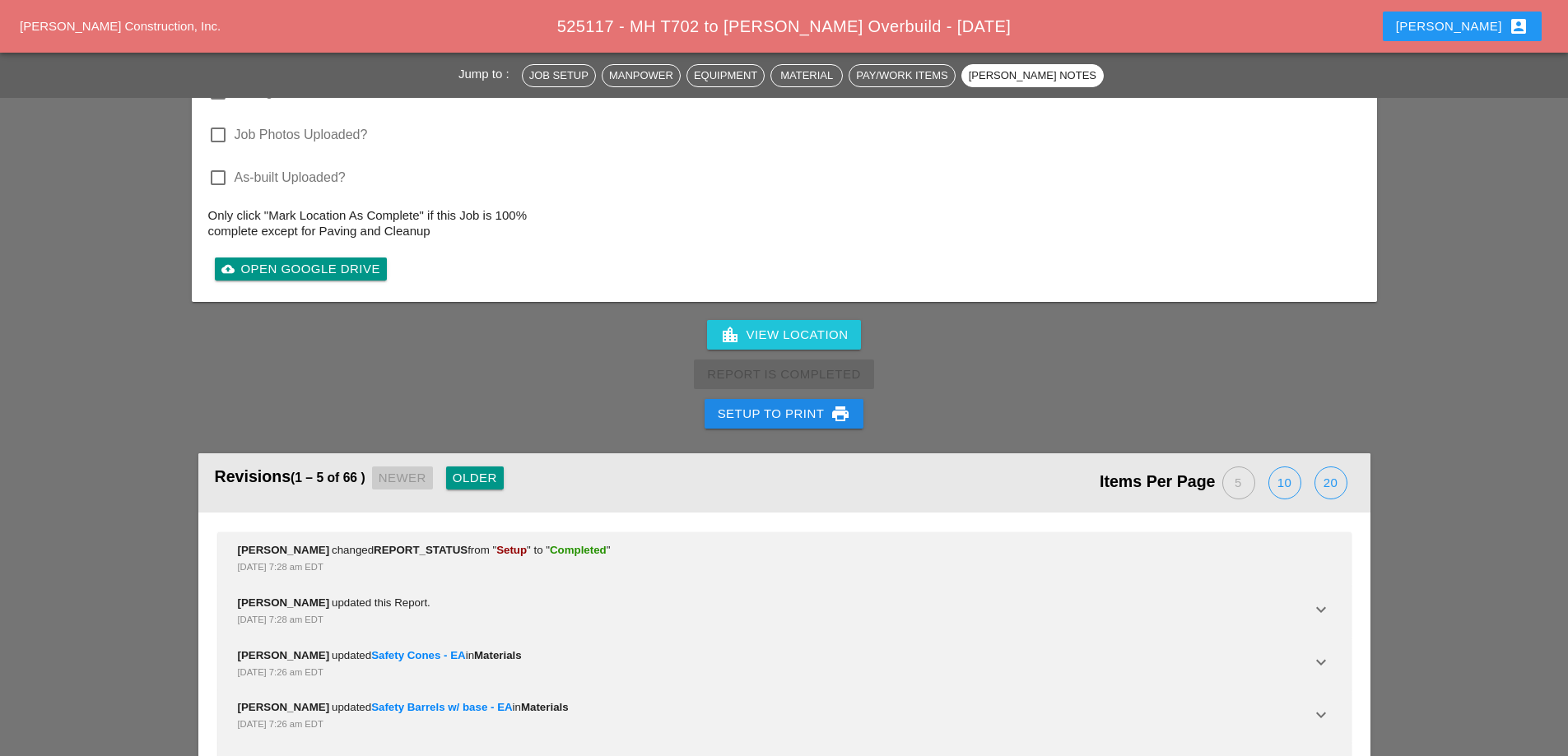
click at [758, 404] on div "Setup to Print print" at bounding box center [784, 414] width 133 height 20
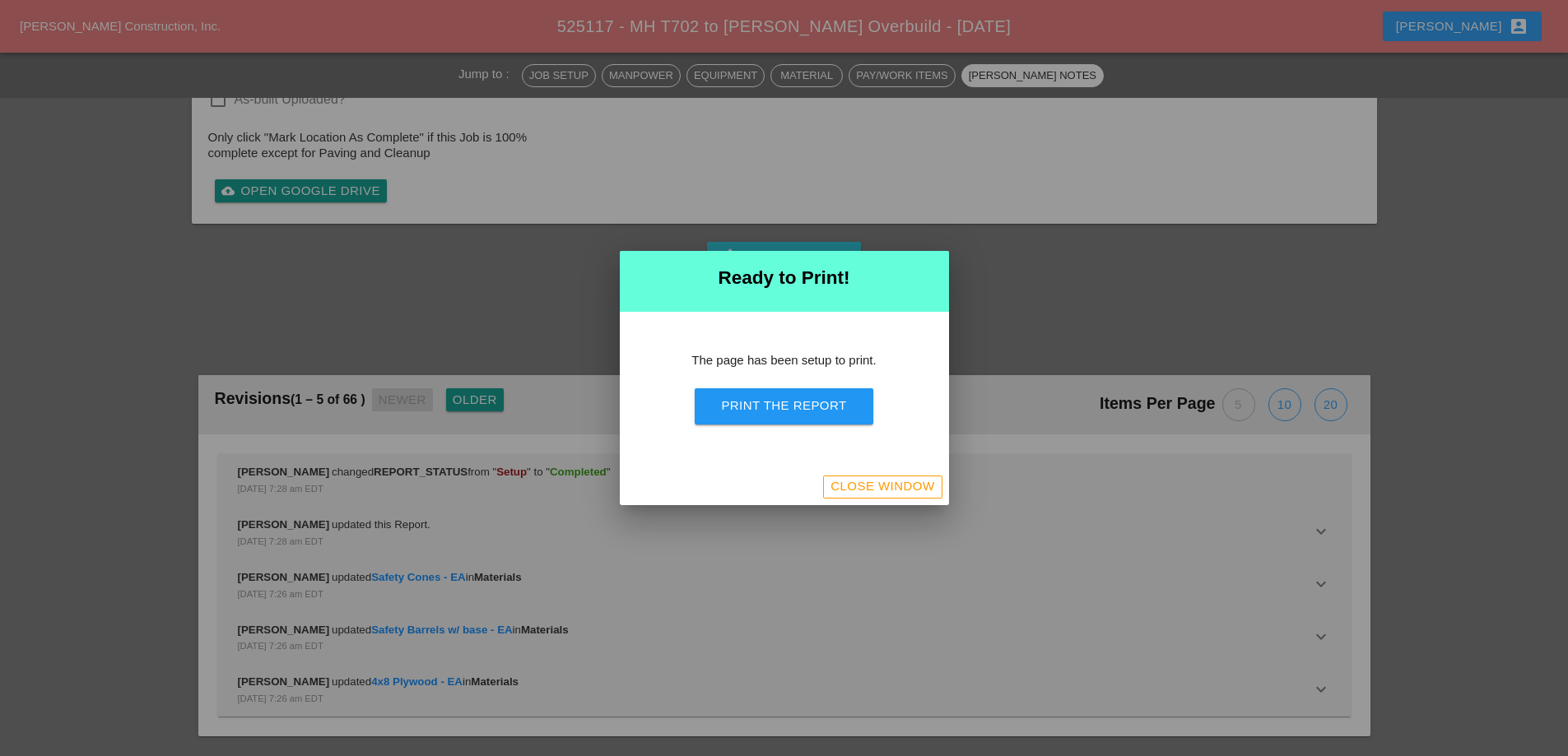
scroll to position [5373, 0]
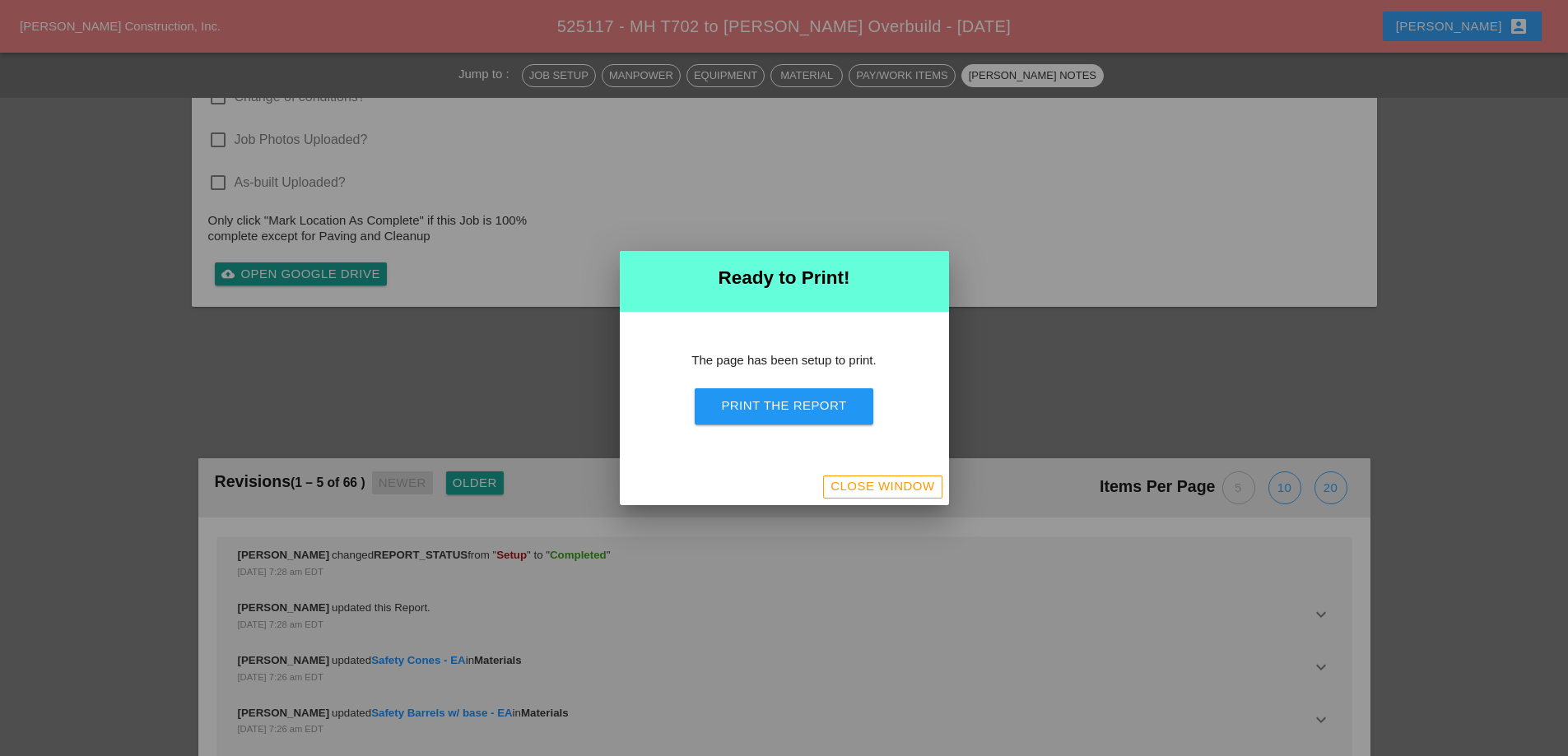
click at [762, 392] on div "The page has been setup to print. Print the Report" at bounding box center [784, 390] width 329 height 157
click at [764, 397] on button "Print the Report" at bounding box center [783, 407] width 178 height 36
drag, startPoint x: 873, startPoint y: 485, endPoint x: 401, endPoint y: 70, distance: 628.5
click at [874, 485] on div "Close Window" at bounding box center [882, 487] width 103 height 19
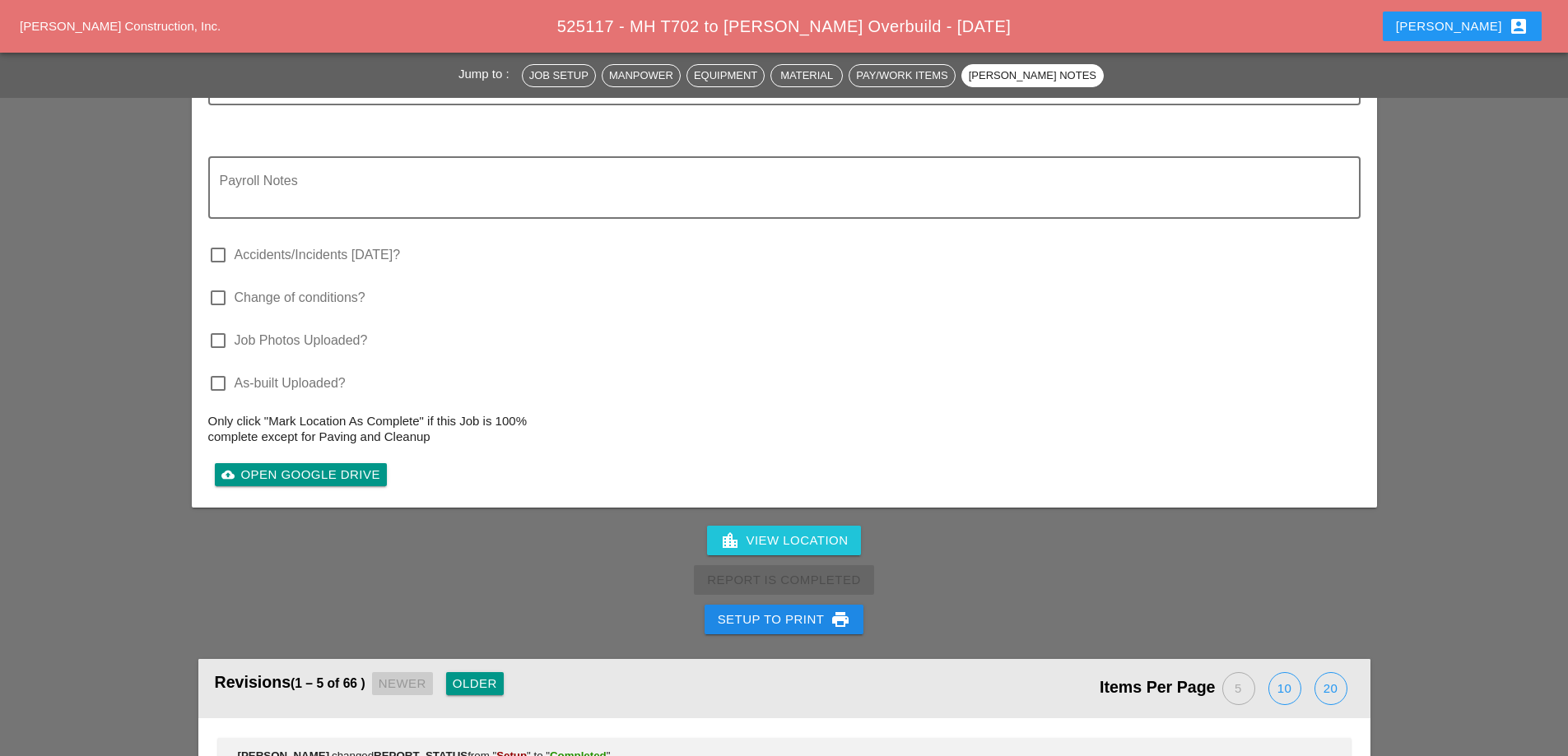
scroll to position [4843, 0]
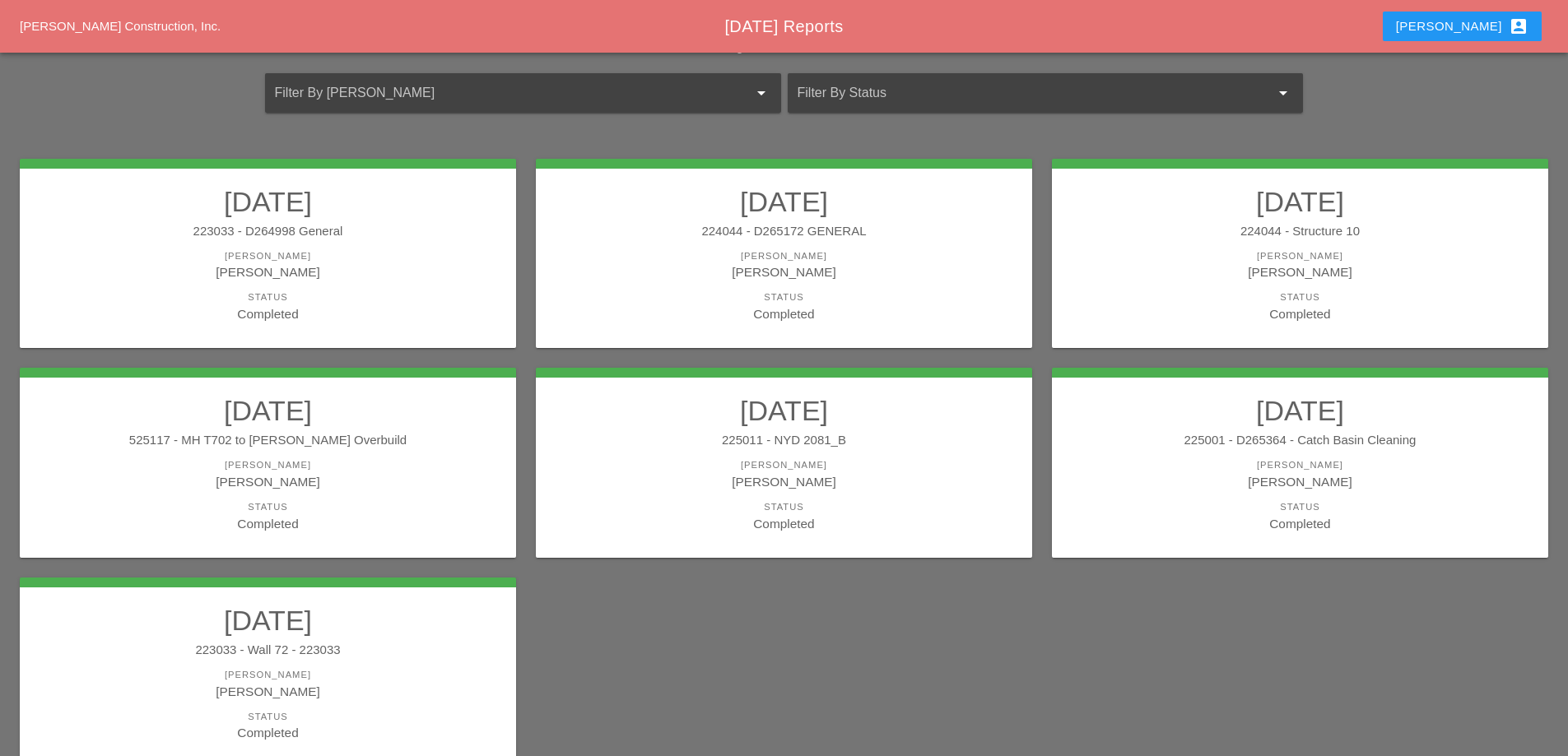
scroll to position [164, 0]
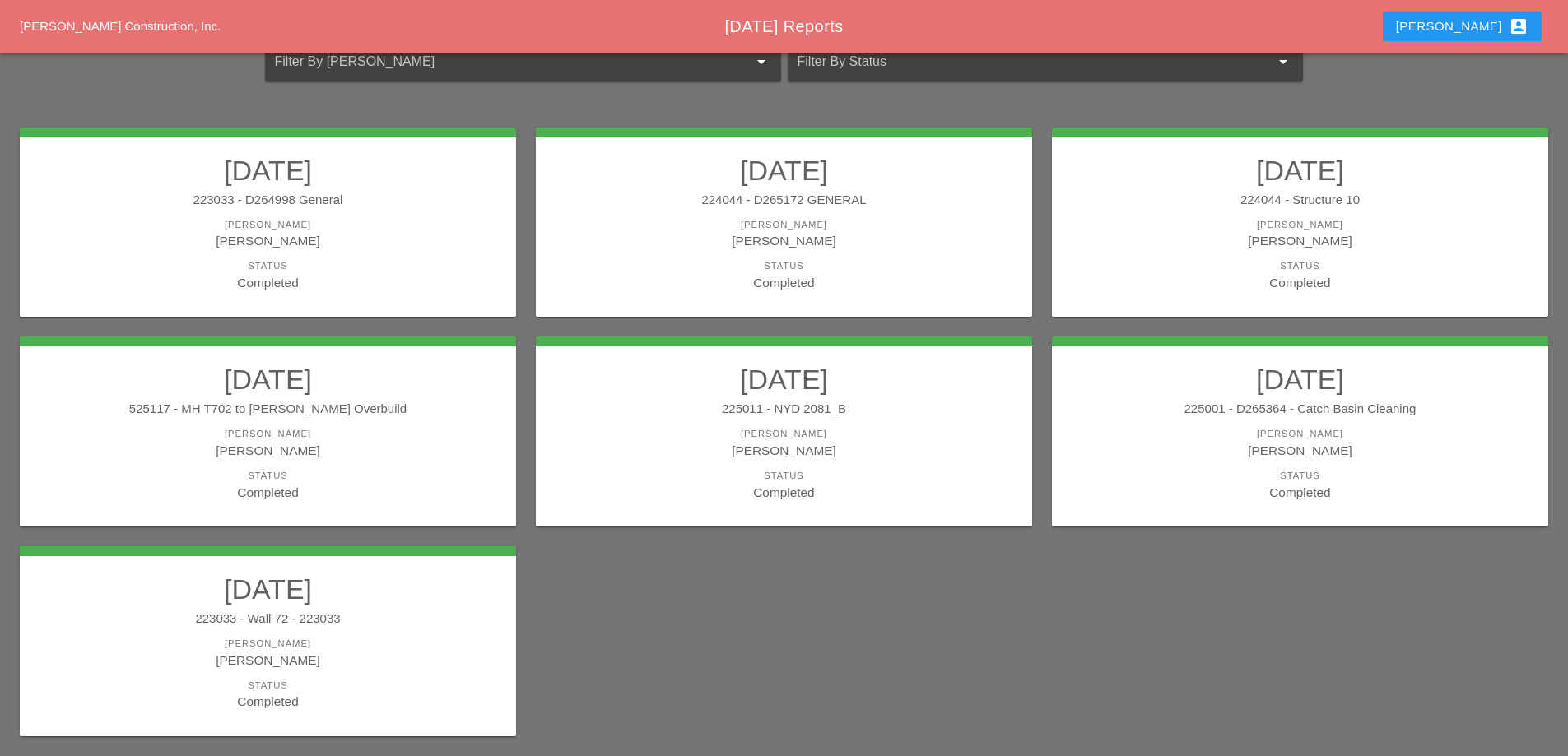
click at [631, 401] on div "225011 - NYD 2081_B" at bounding box center [784, 409] width 463 height 19
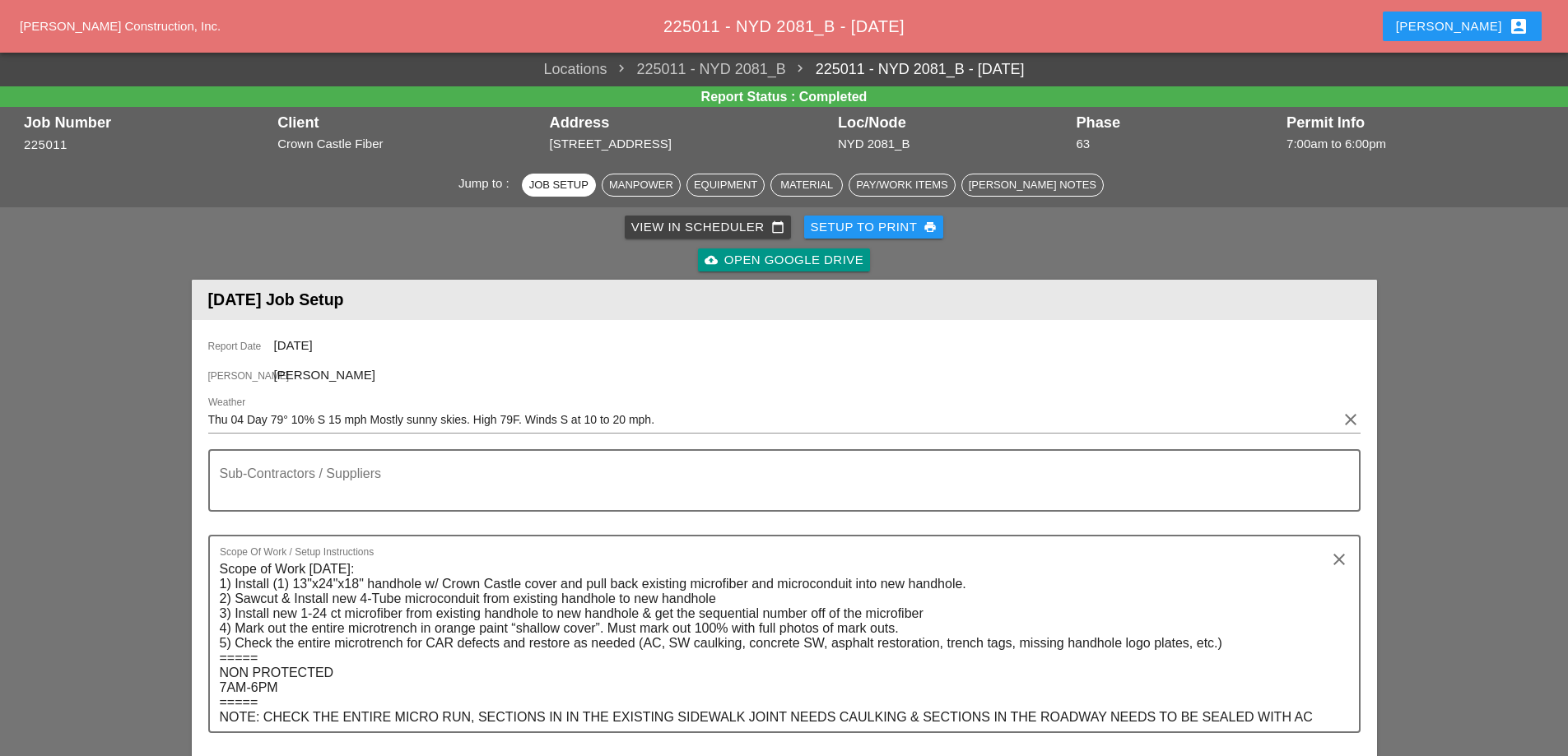
click at [891, 234] on div "Setup to Print print" at bounding box center [874, 228] width 127 height 19
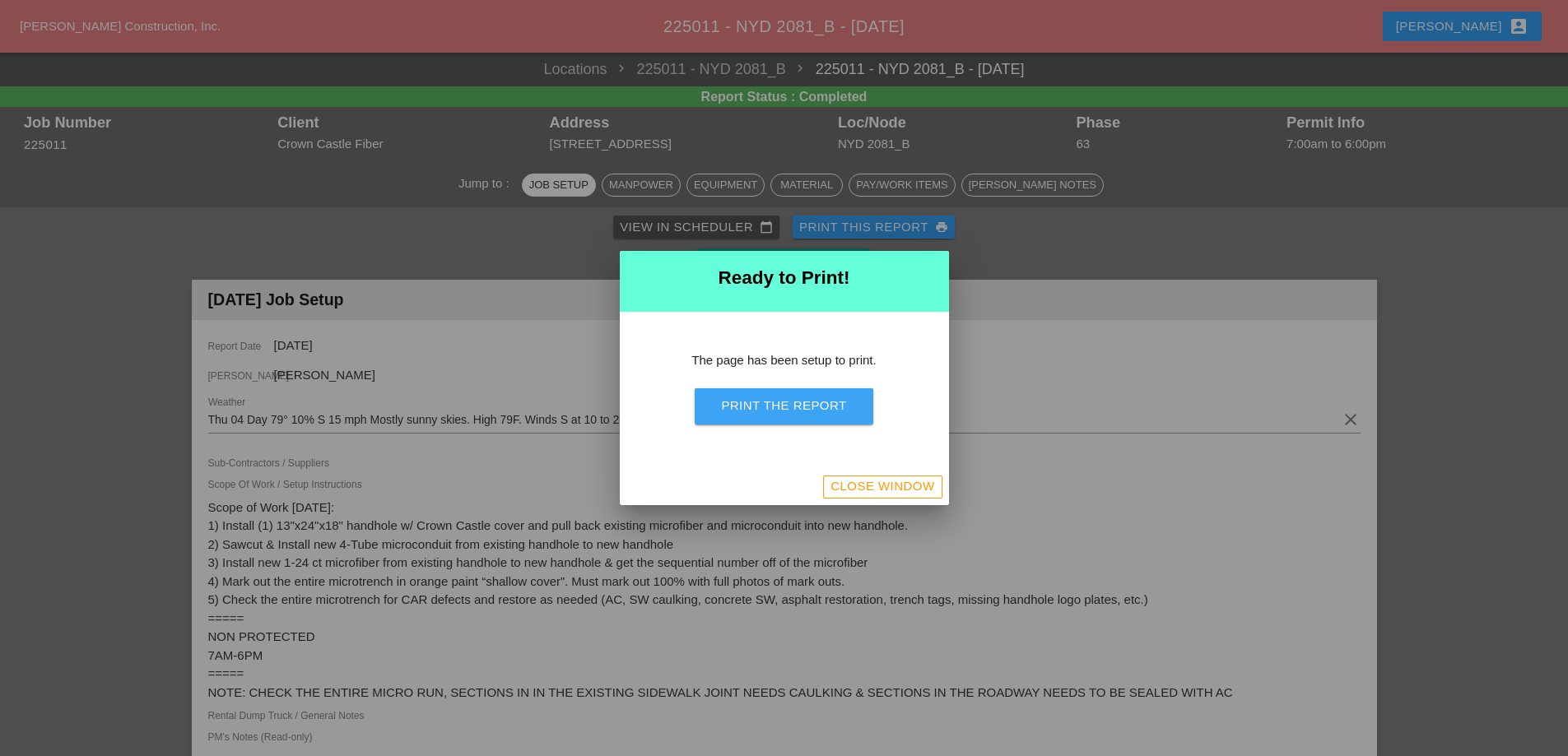
drag, startPoint x: 848, startPoint y: 408, endPoint x: 983, endPoint y: 397, distance: 135.4
click at [848, 409] on button "Print the Report" at bounding box center [783, 407] width 178 height 36
click at [862, 475] on button "Close Window" at bounding box center [882, 487] width 118 height 23
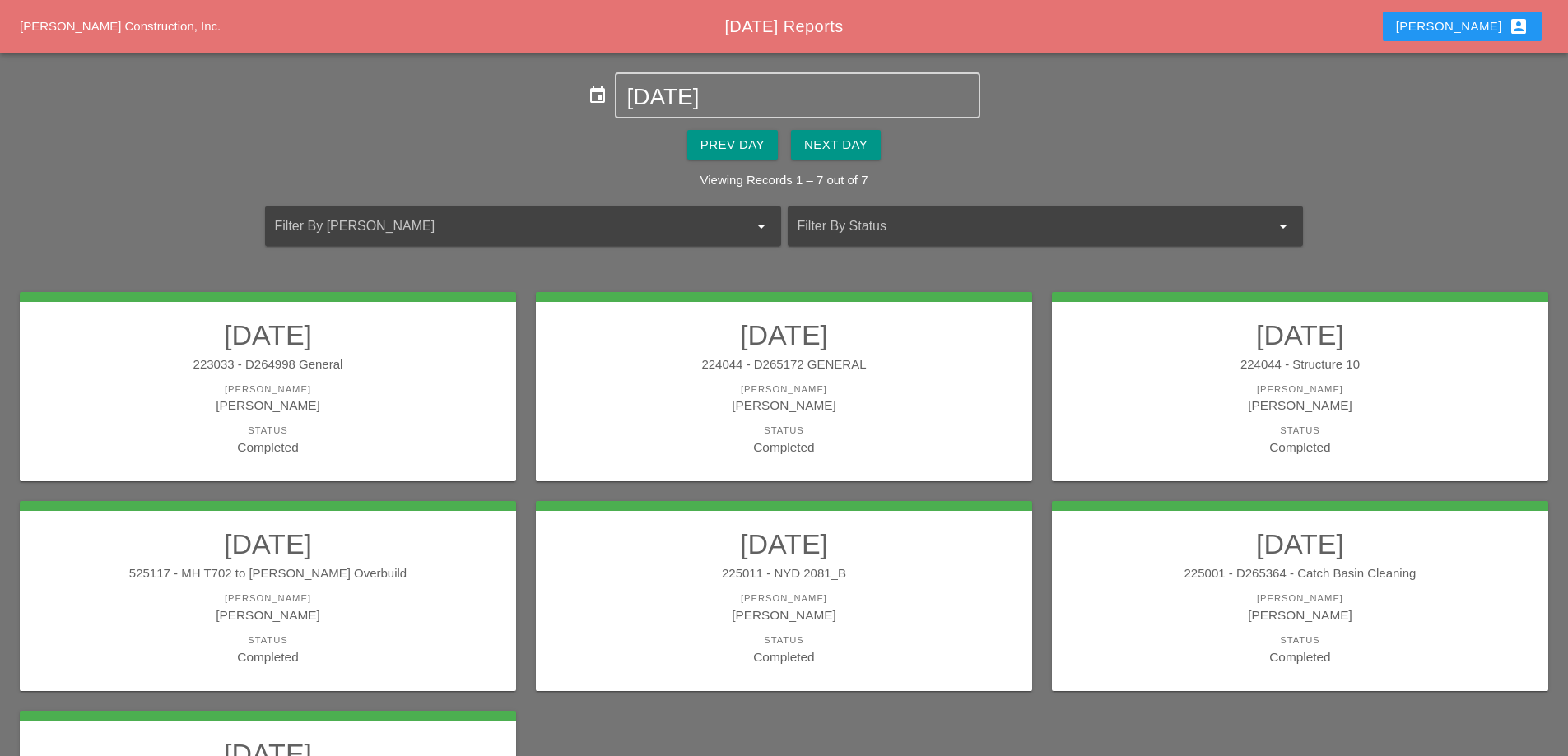
click at [1159, 565] on link "09/04/2025 225001 - D265364 - Catch Basin Cleaning Foreman Miguel Fernandes Sta…" at bounding box center [1299, 596] width 463 height 138
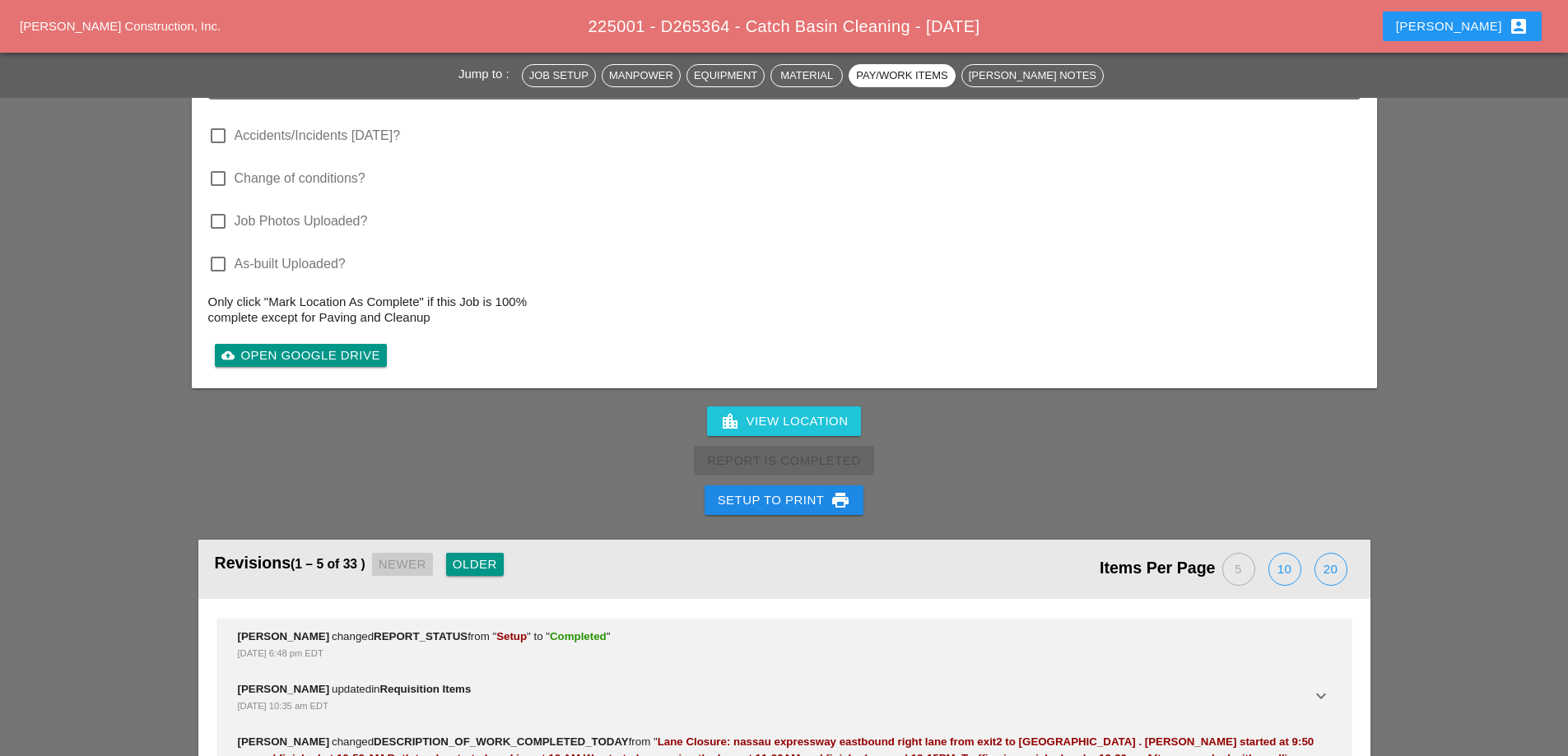
scroll to position [2634, 0]
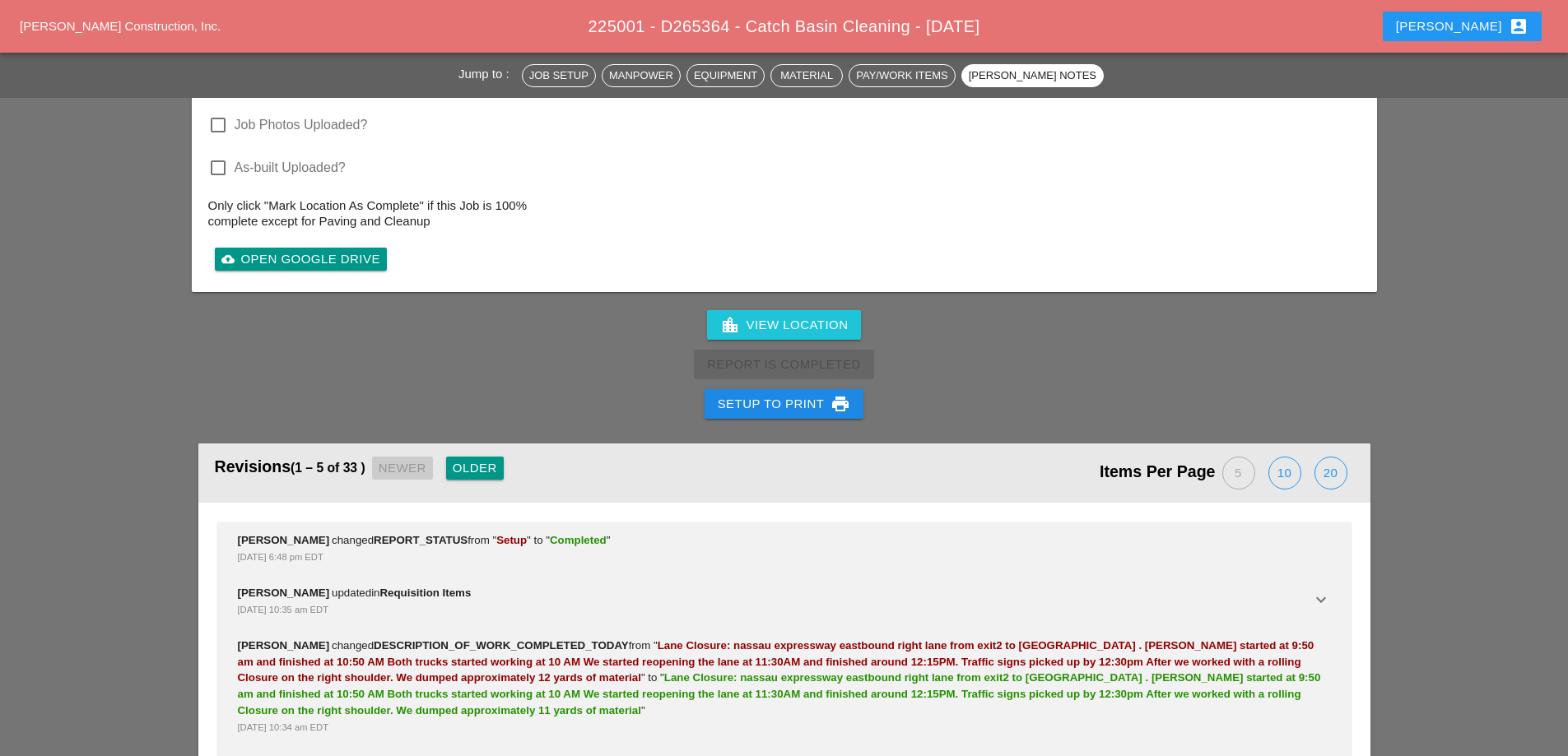
click at [787, 395] on div "Setup to Print print" at bounding box center [784, 404] width 133 height 20
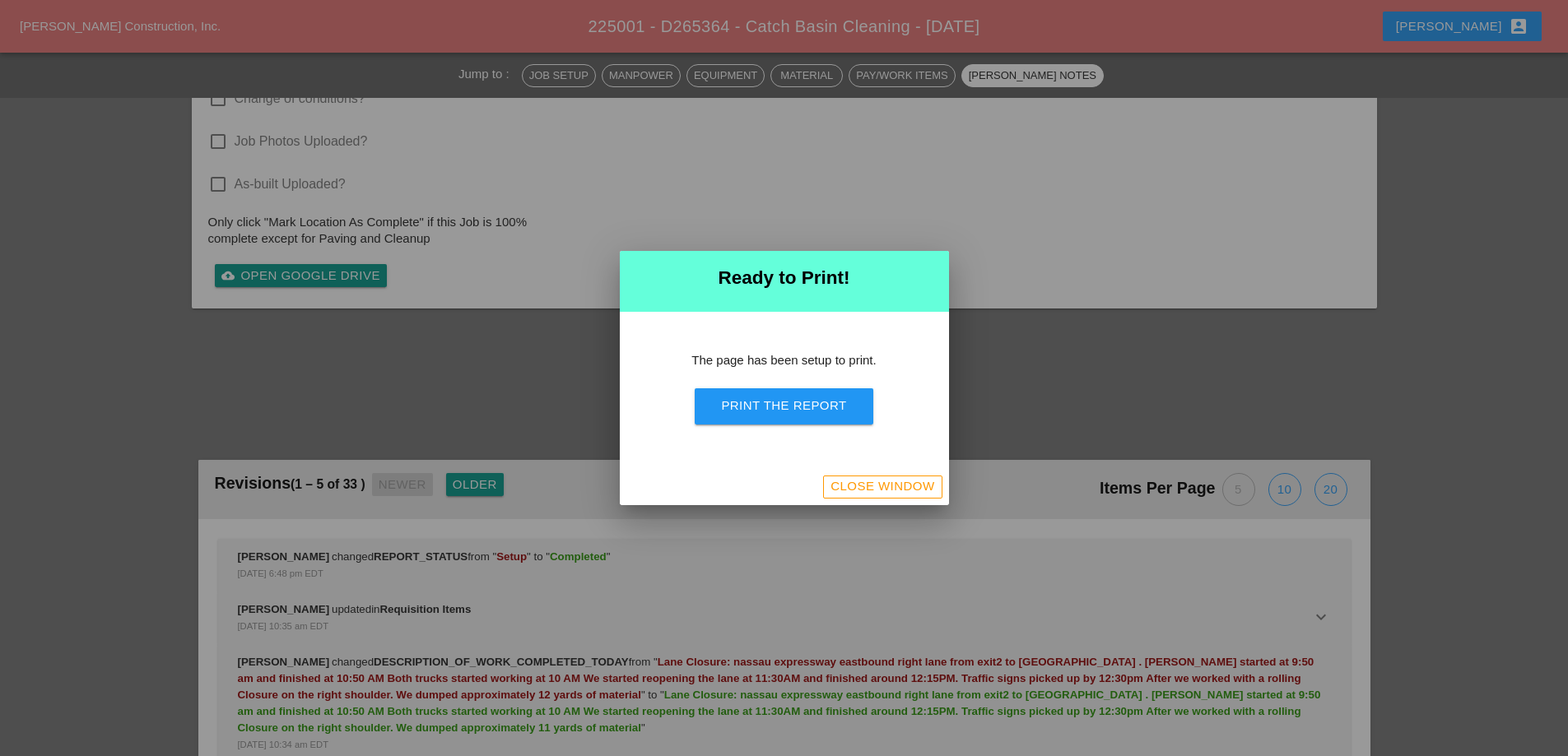
scroll to position [2232, 0]
click at [787, 391] on button "Print the Report" at bounding box center [783, 407] width 178 height 36
click at [910, 479] on div "Close Window" at bounding box center [882, 487] width 103 height 19
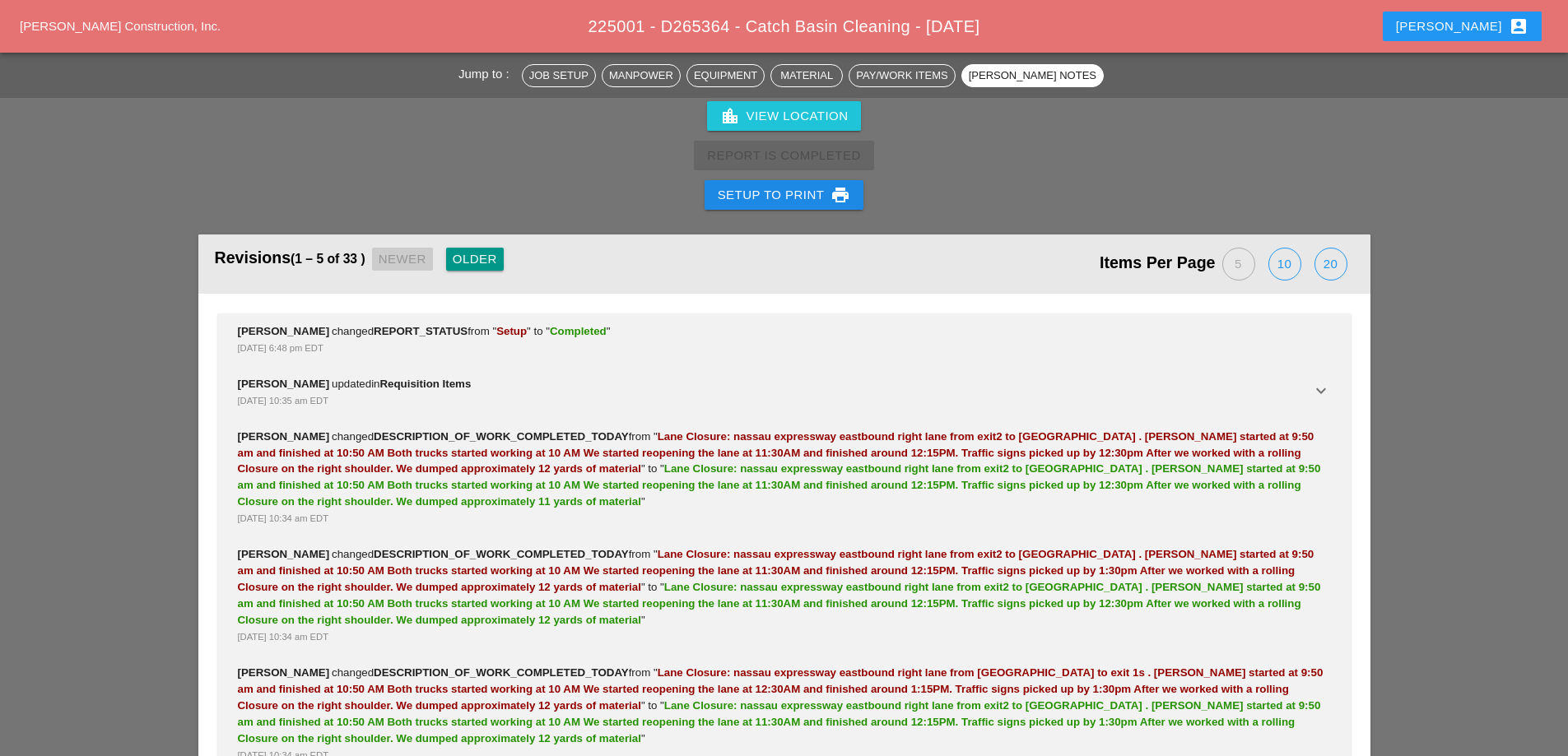
scroll to position [2456, 0]
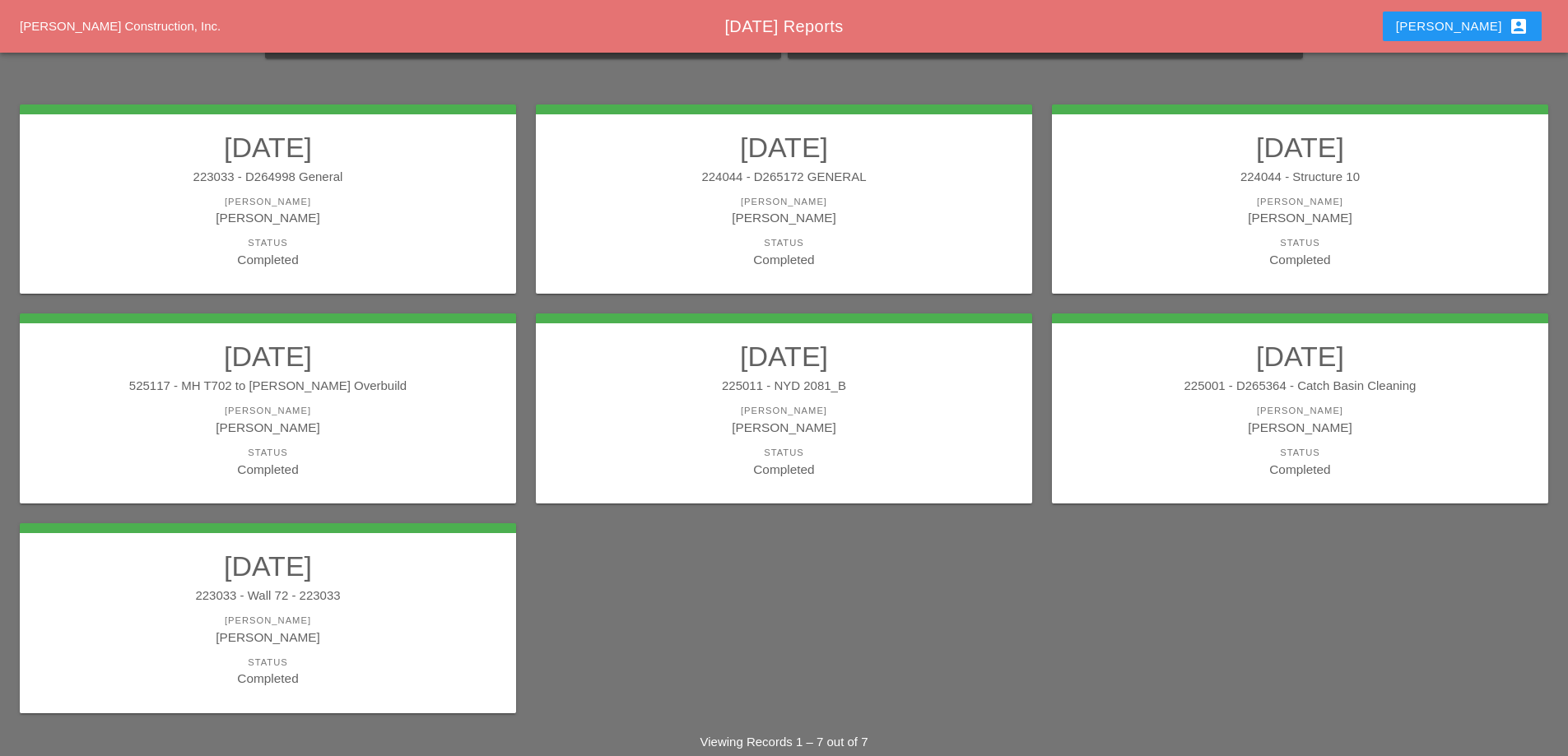
scroll to position [216, 0]
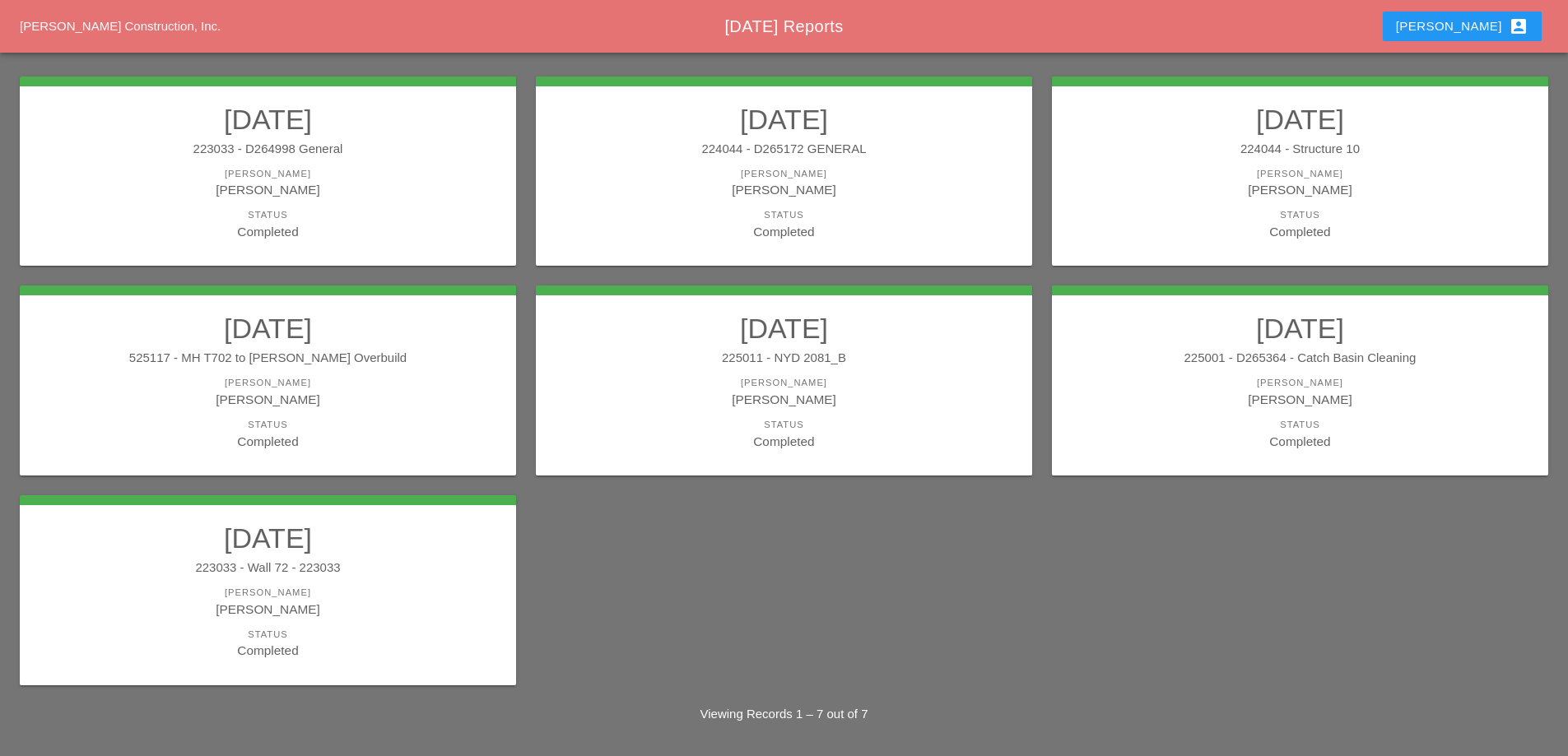
click at [446, 547] on h2 "[DATE]" at bounding box center [268, 538] width 463 height 33
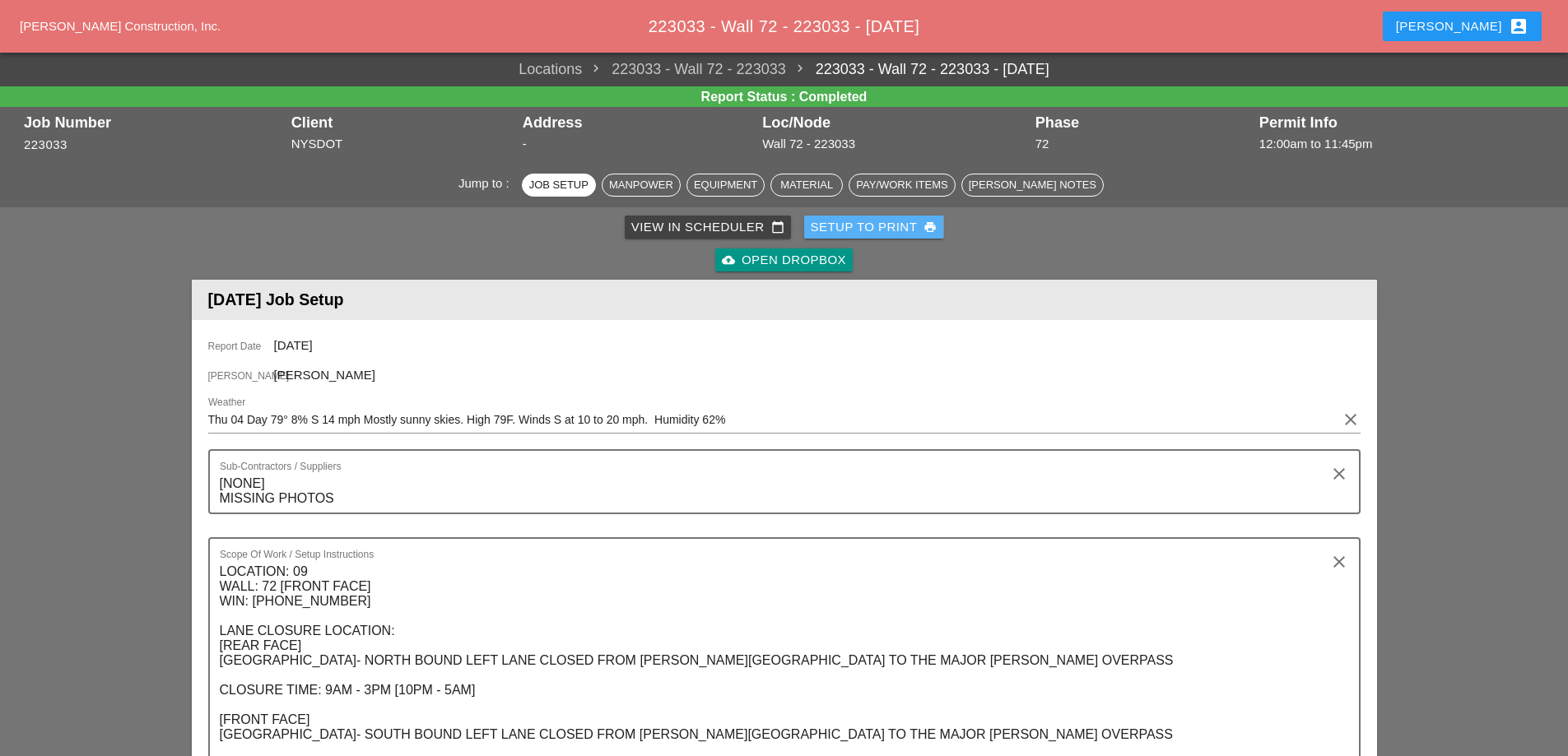
click at [902, 229] on div "Setup to Print print" at bounding box center [874, 228] width 127 height 19
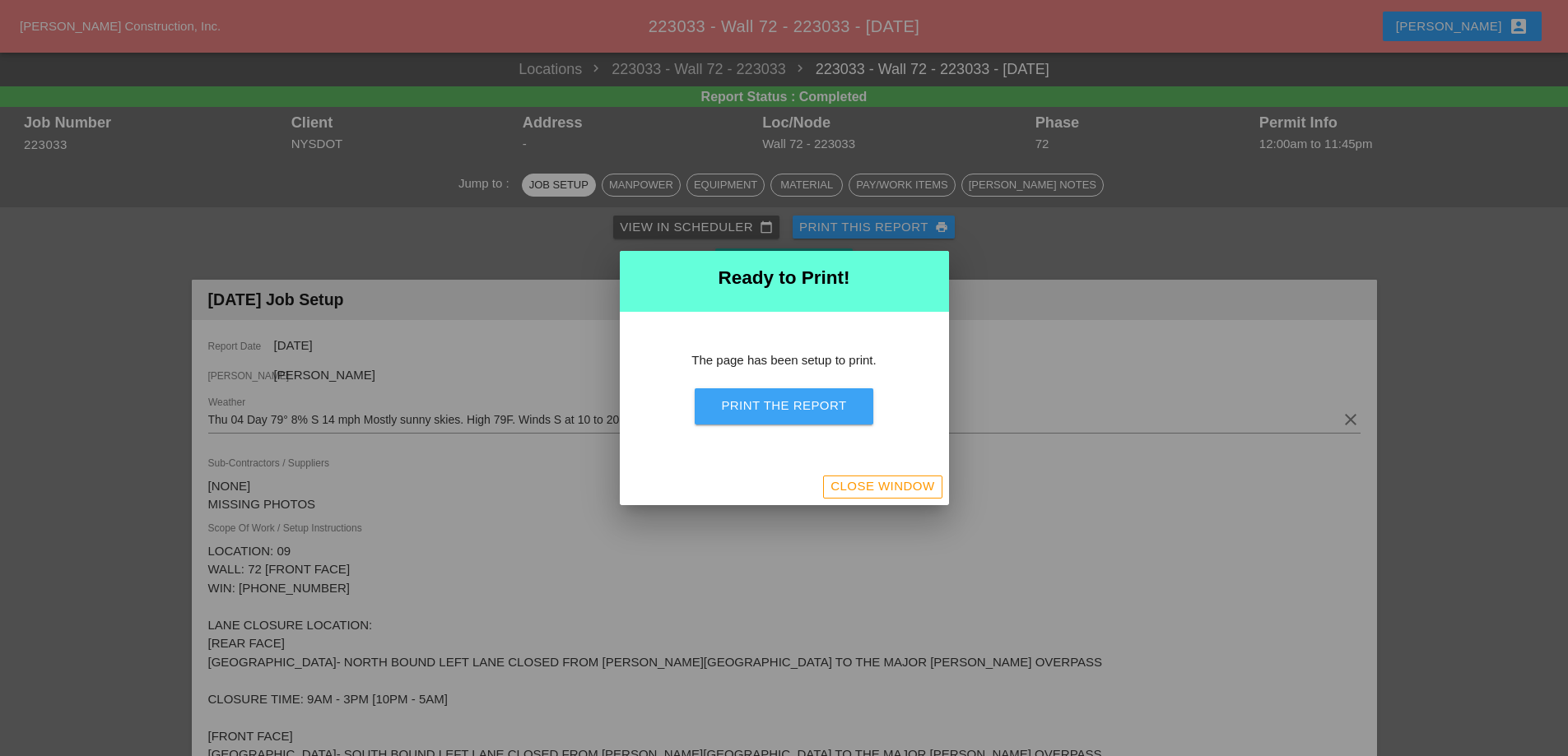
drag, startPoint x: 848, startPoint y: 401, endPoint x: 932, endPoint y: 294, distance: 136.0
click at [848, 401] on button "Print the Report" at bounding box center [783, 407] width 178 height 36
click at [900, 481] on div "Close Window" at bounding box center [882, 487] width 103 height 19
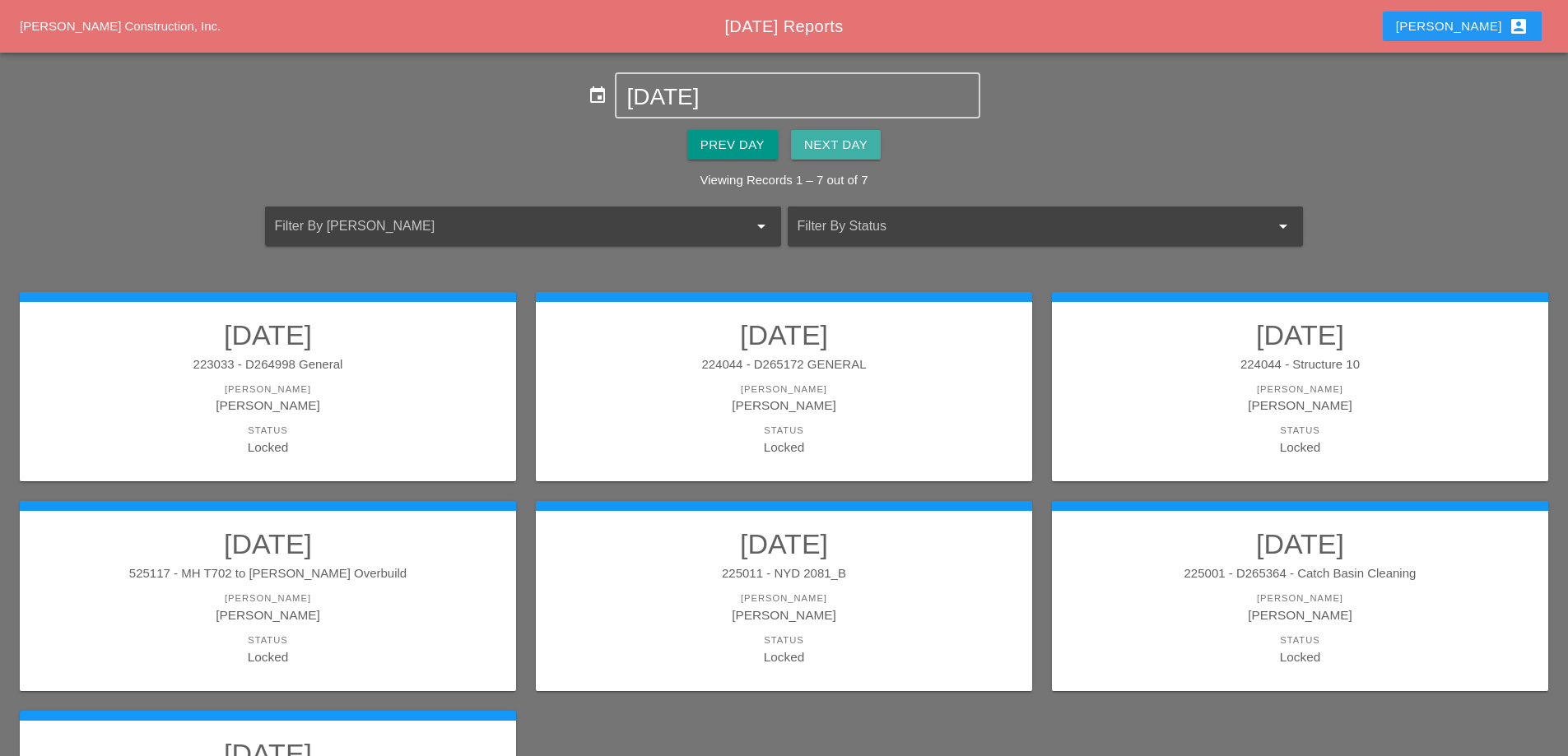
click at [844, 154] on div "Next Day" at bounding box center [835, 145] width 63 height 19
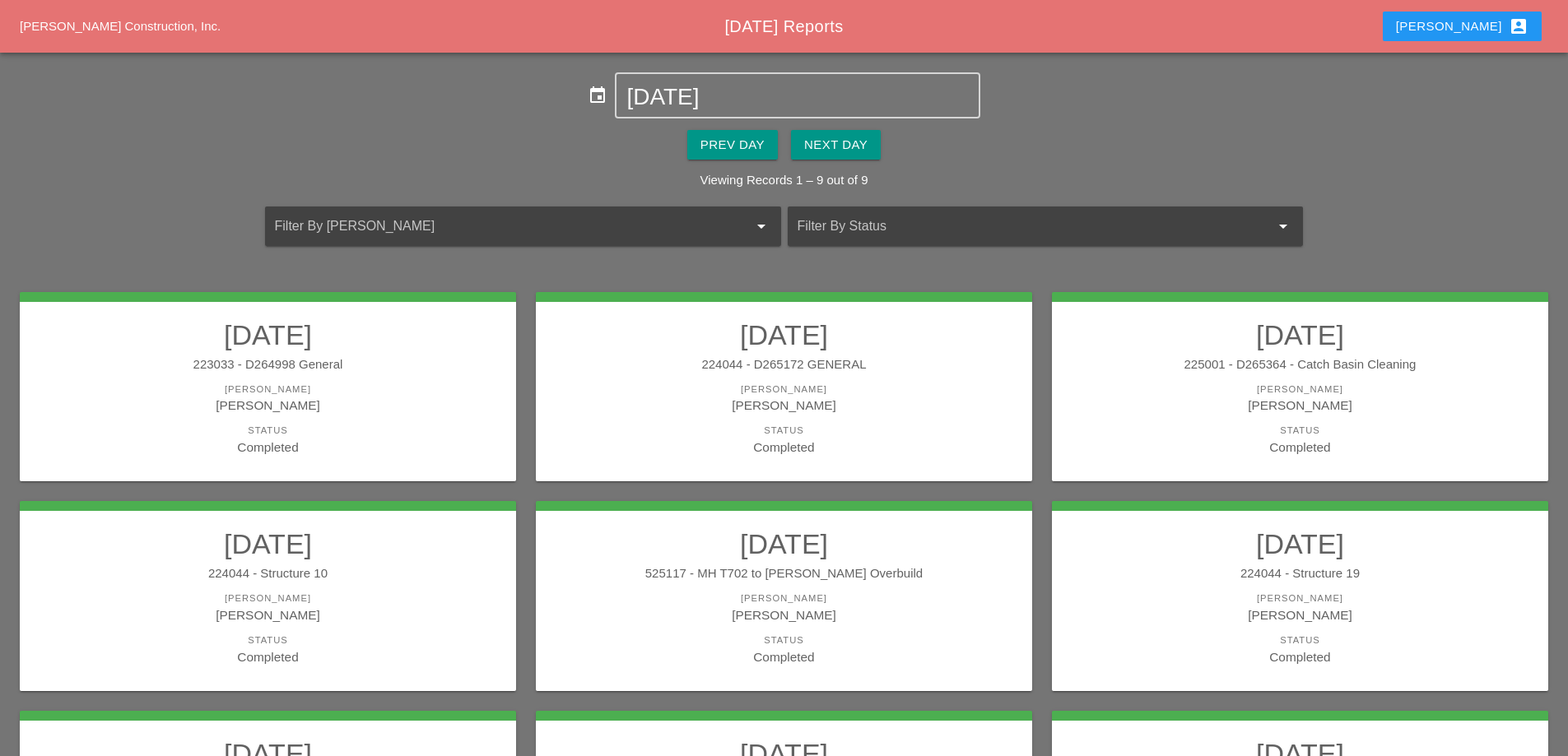
click at [403, 361] on div "223033 - D264998 General" at bounding box center [268, 365] width 463 height 19
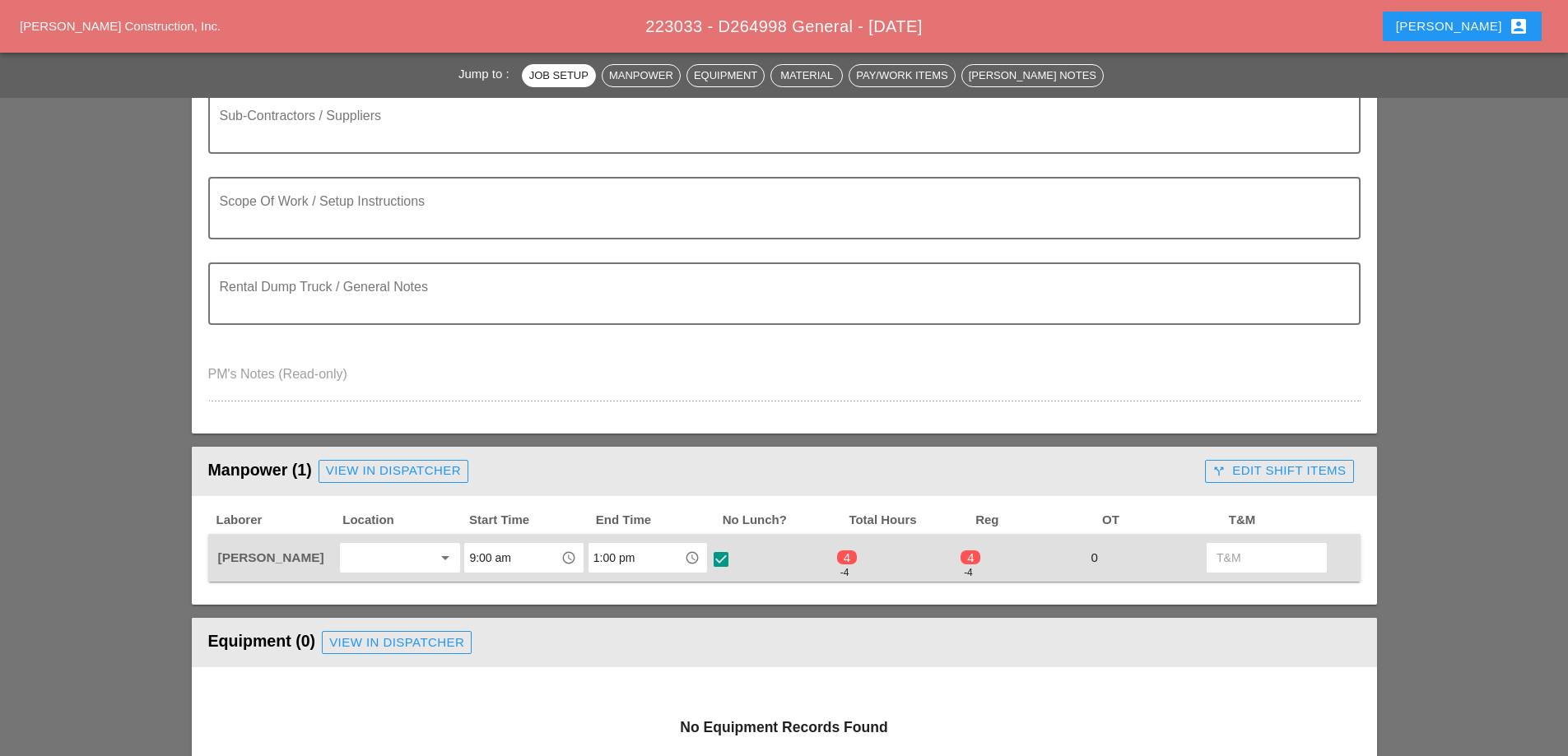
scroll to position [412, 0]
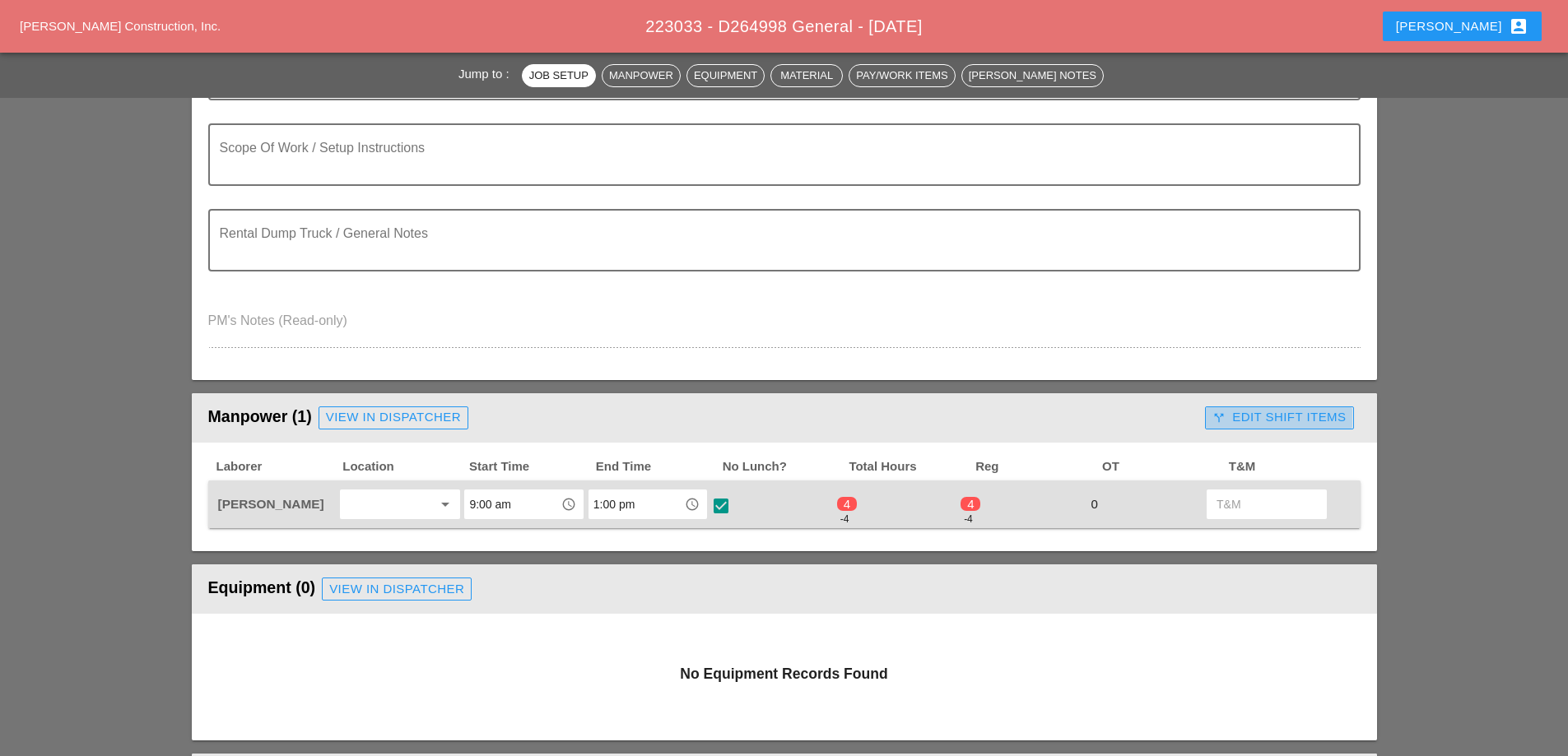
click at [1256, 408] on button "call_split Edit Shift Items" at bounding box center [1279, 418] width 148 height 23
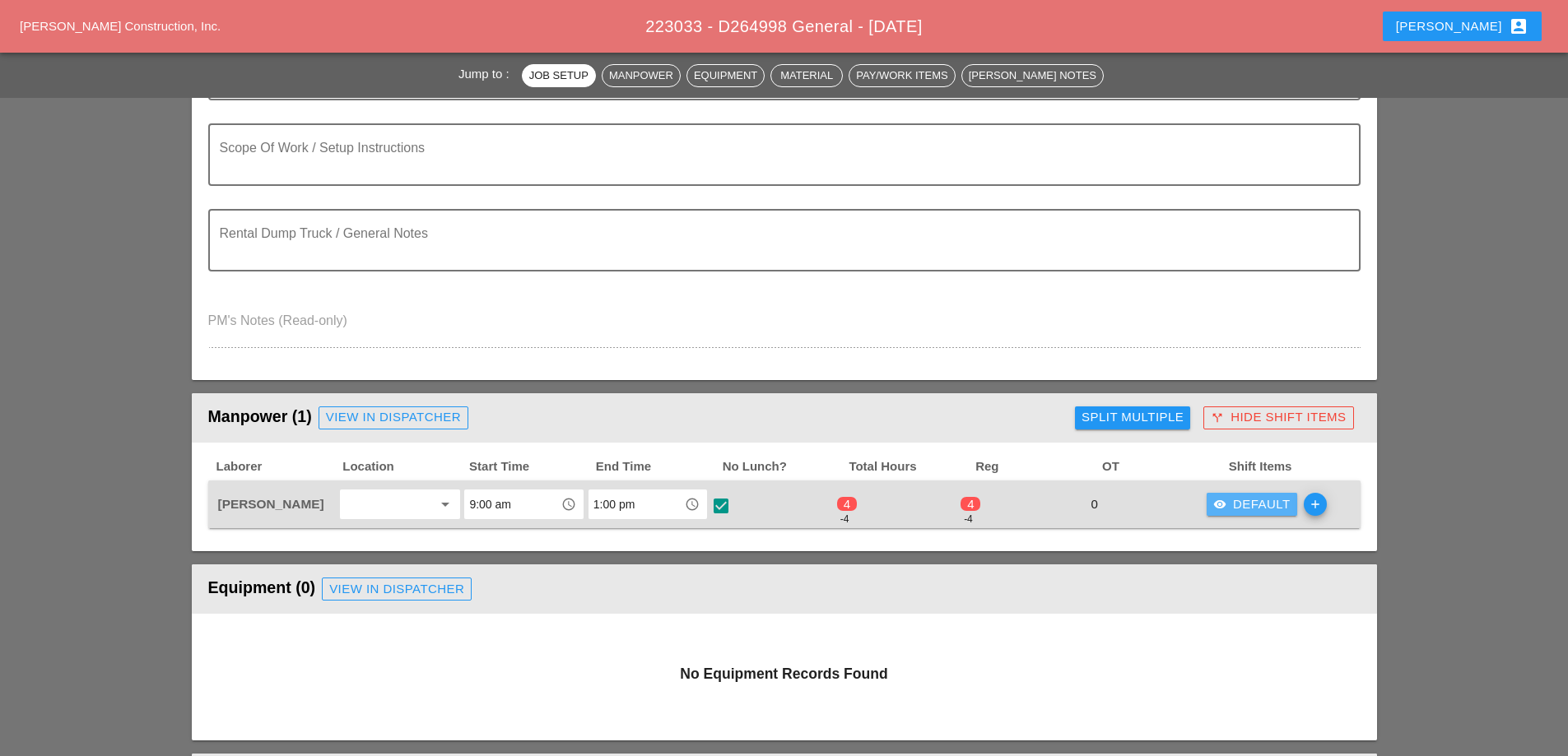
click at [1249, 508] on div "visibility Default" at bounding box center [1252, 505] width 77 height 19
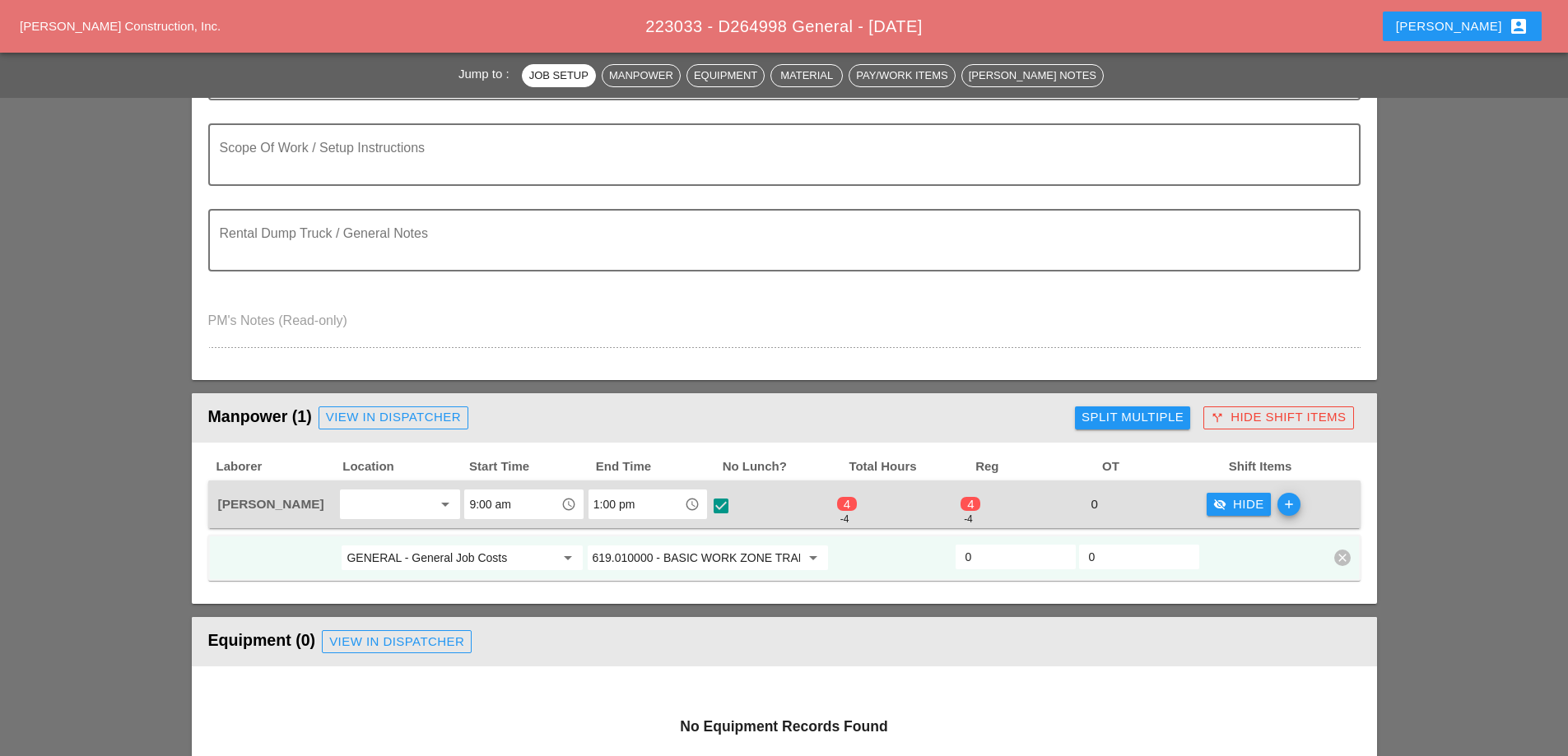
click at [998, 555] on input "0" at bounding box center [1016, 557] width 101 height 26
drag, startPoint x: 992, startPoint y: 556, endPoint x: 955, endPoint y: 544, distance: 38.9
click at [954, 557] on div "0" at bounding box center [1016, 558] width 123 height 30
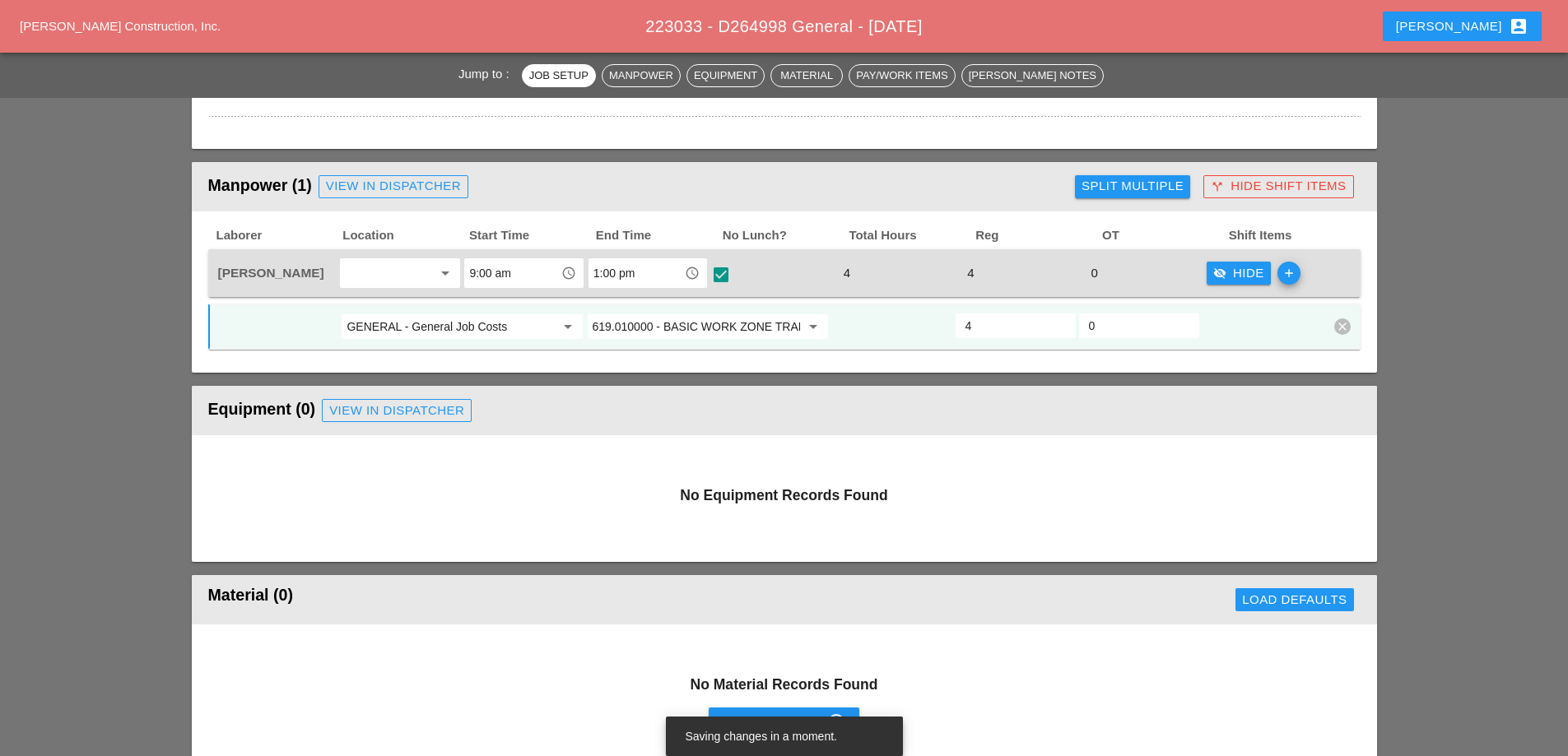
scroll to position [659, 0]
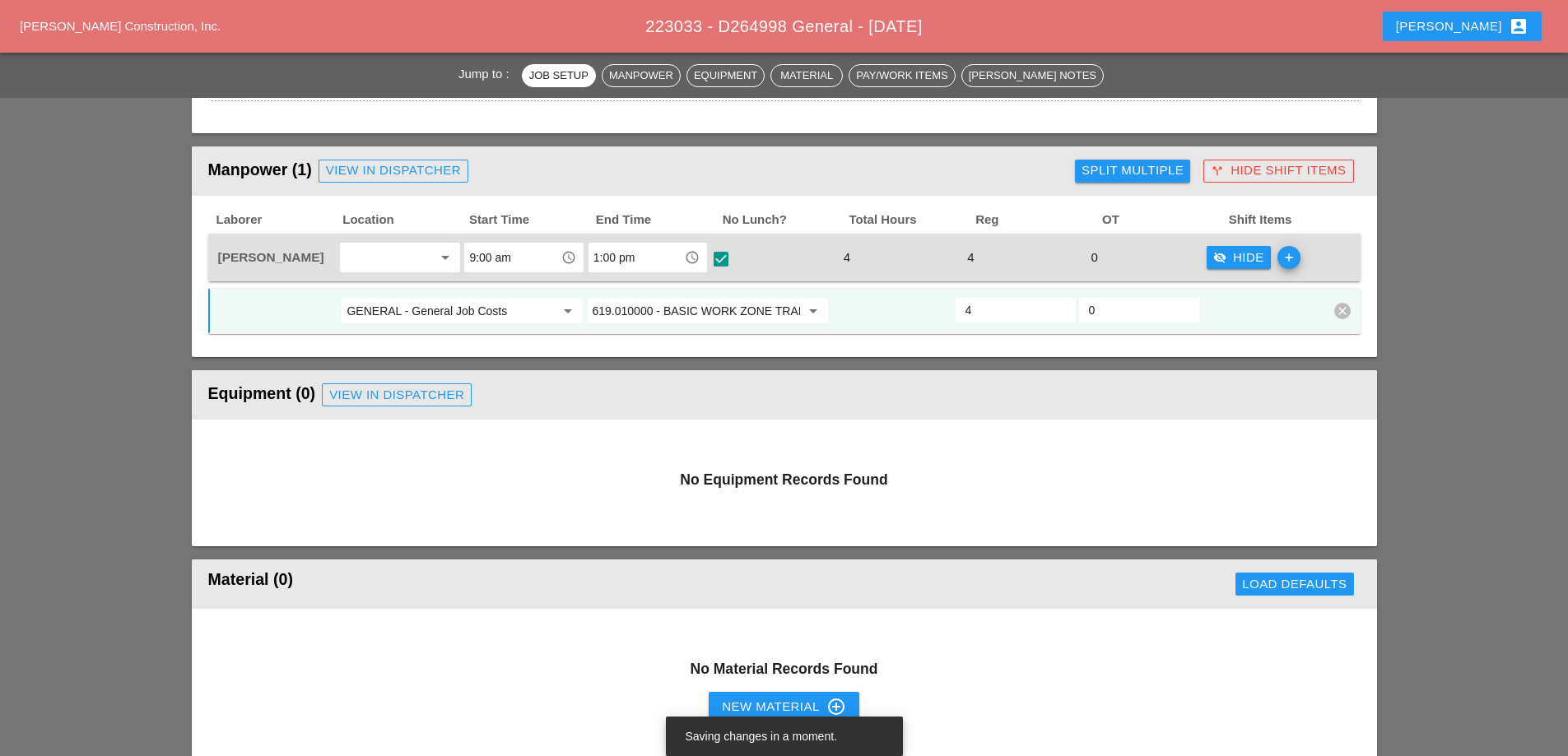
type input "4"
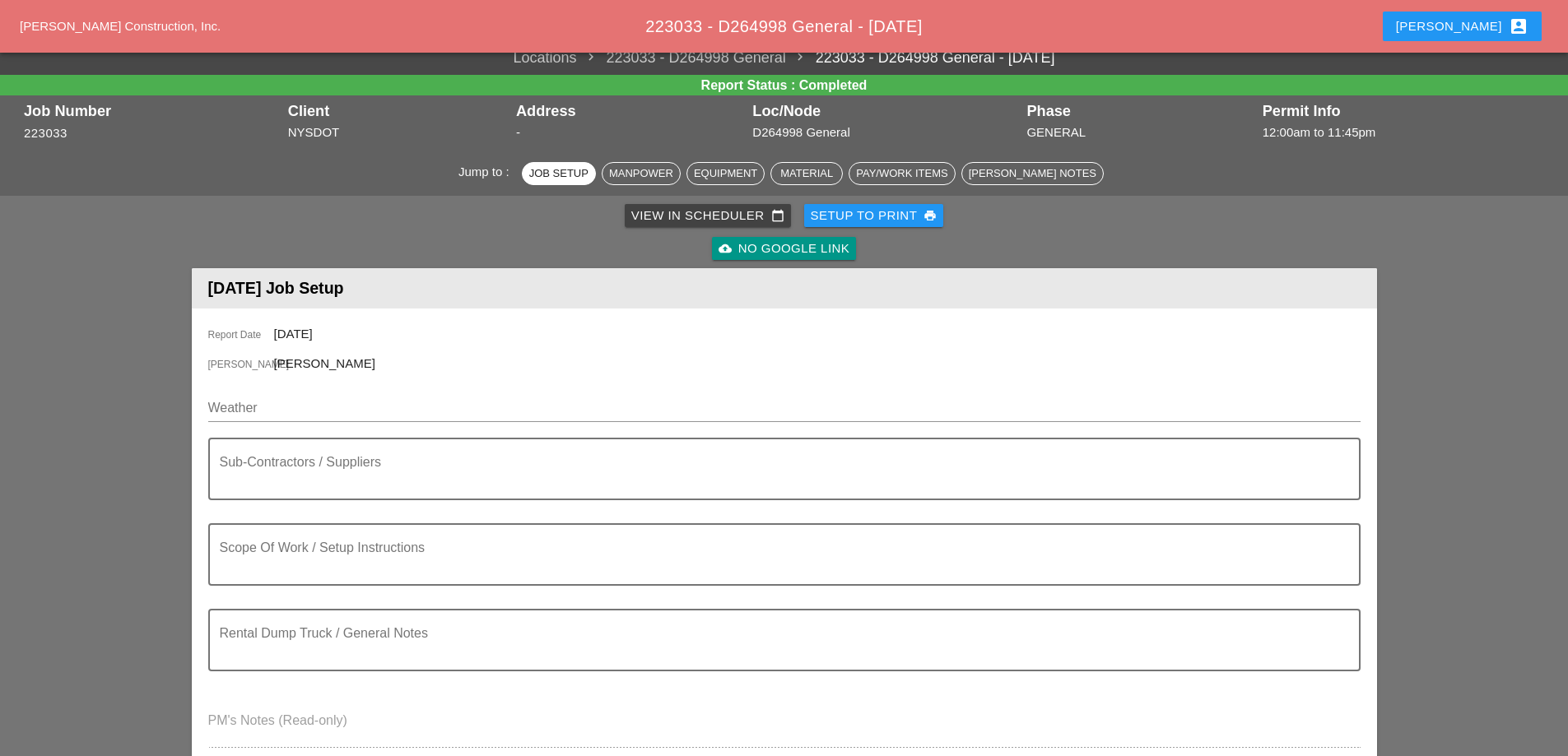
scroll to position [0, 0]
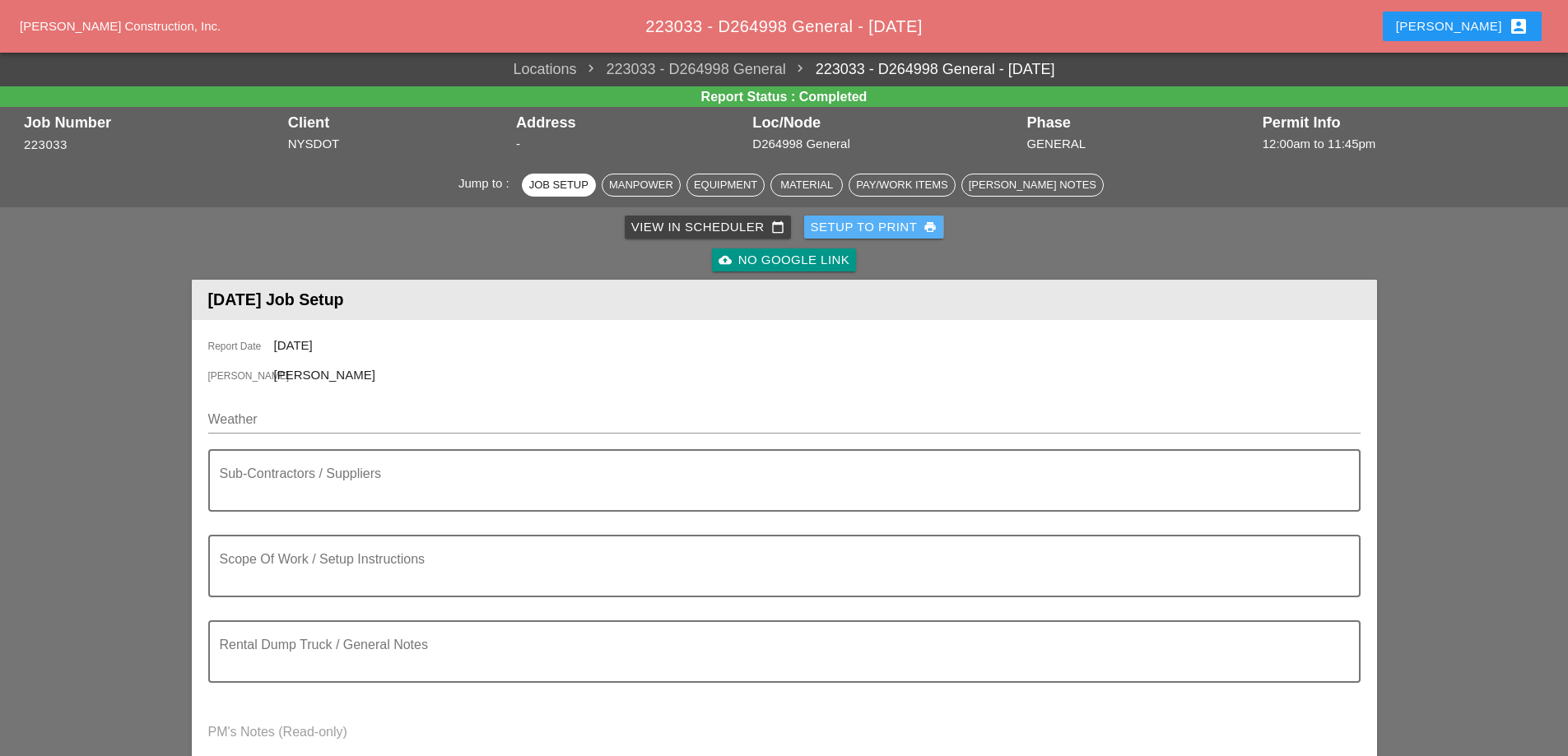
click at [896, 224] on div "Setup to Print print" at bounding box center [874, 228] width 127 height 19
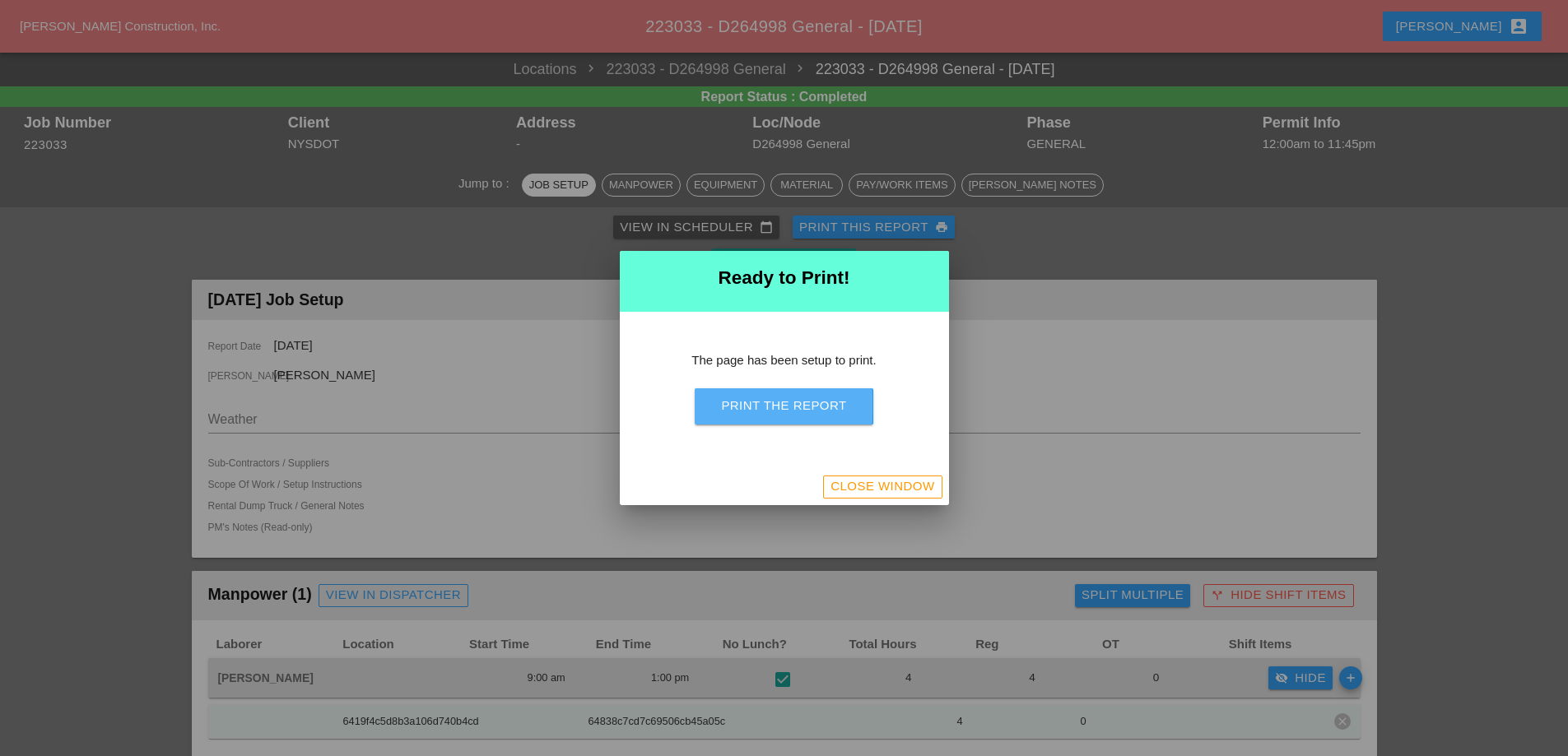
click at [833, 418] on button "Print the Report" at bounding box center [783, 407] width 178 height 36
click at [914, 489] on div "Close Window" at bounding box center [882, 487] width 103 height 19
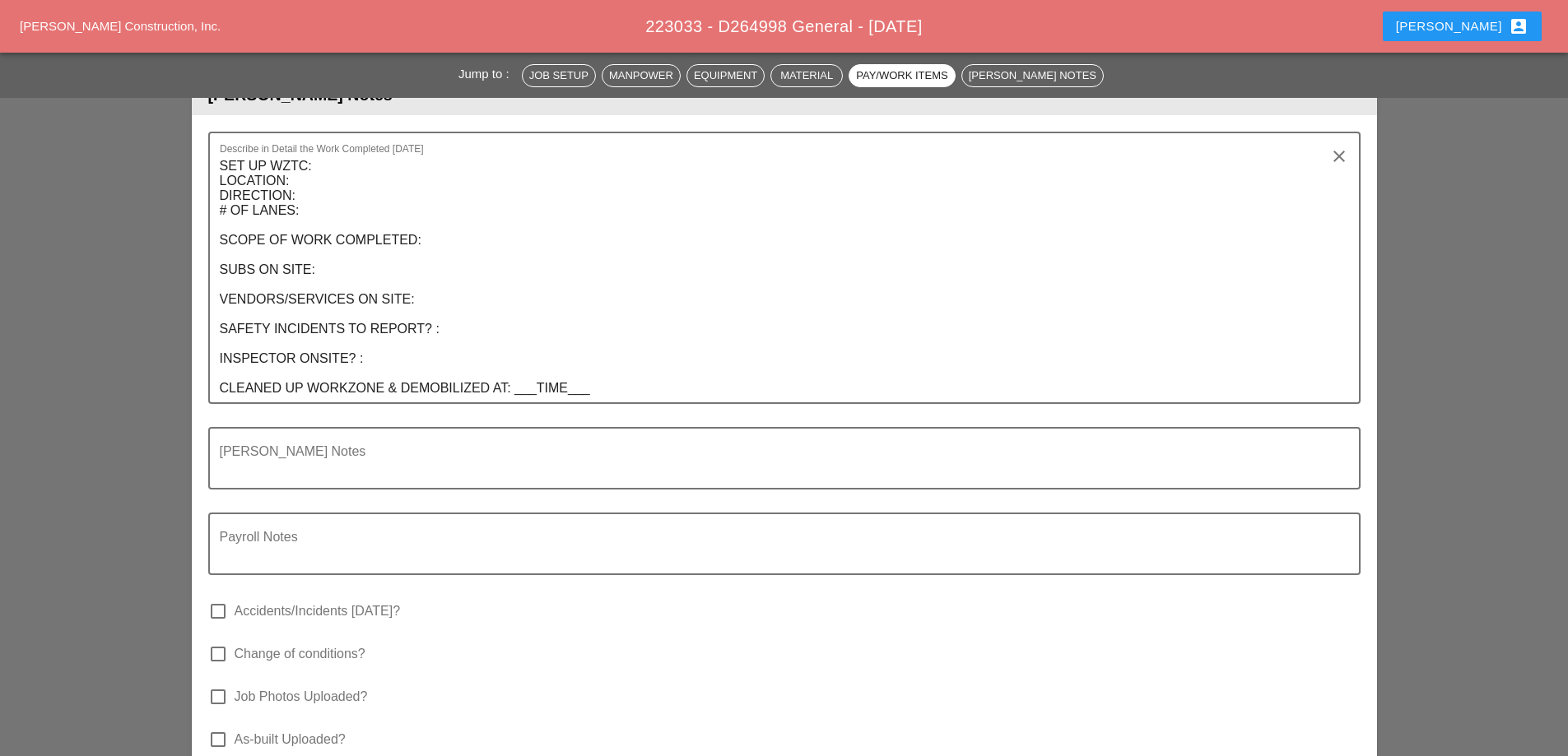
scroll to position [1646, 0]
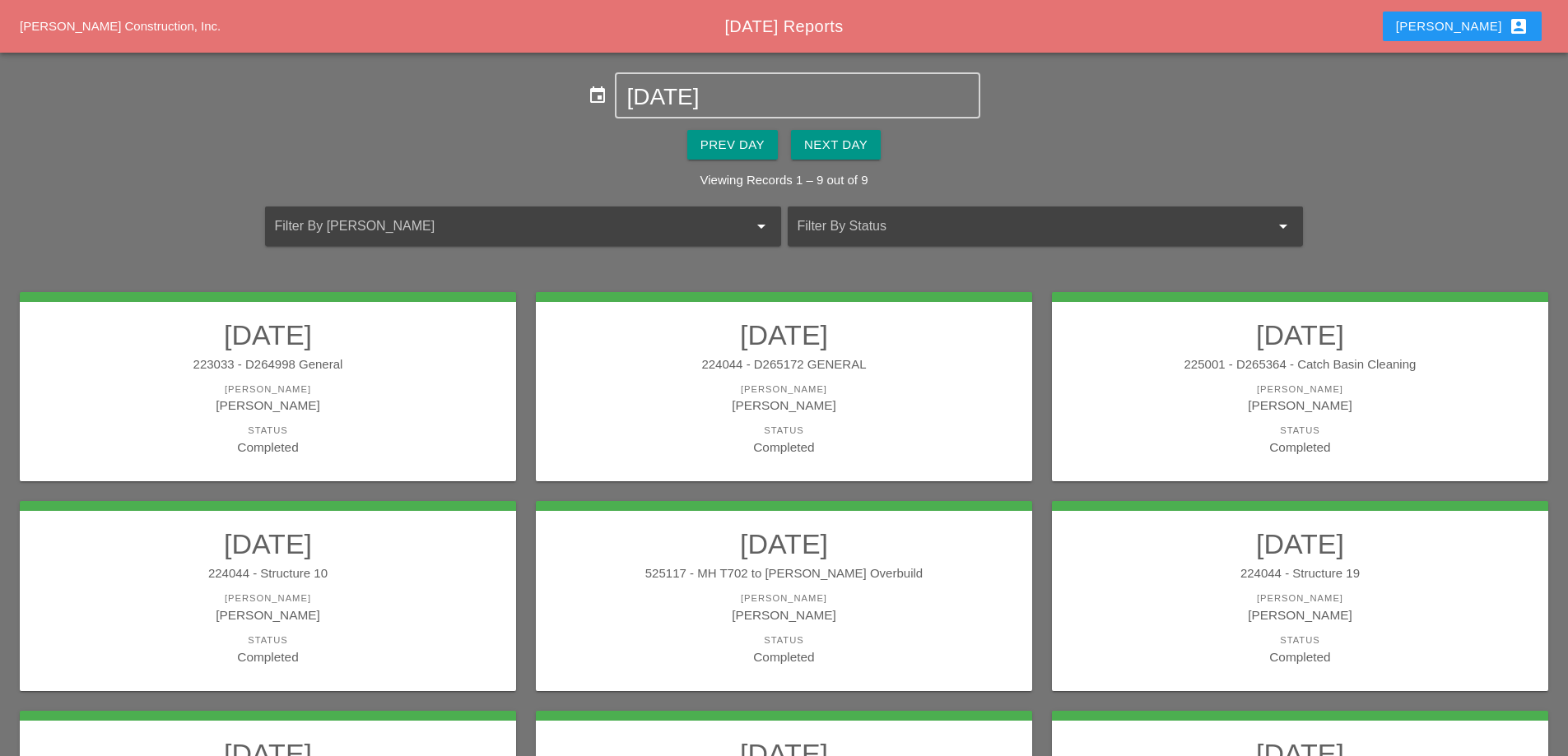
click at [822, 350] on h2 "[DATE]" at bounding box center [784, 335] width 463 height 33
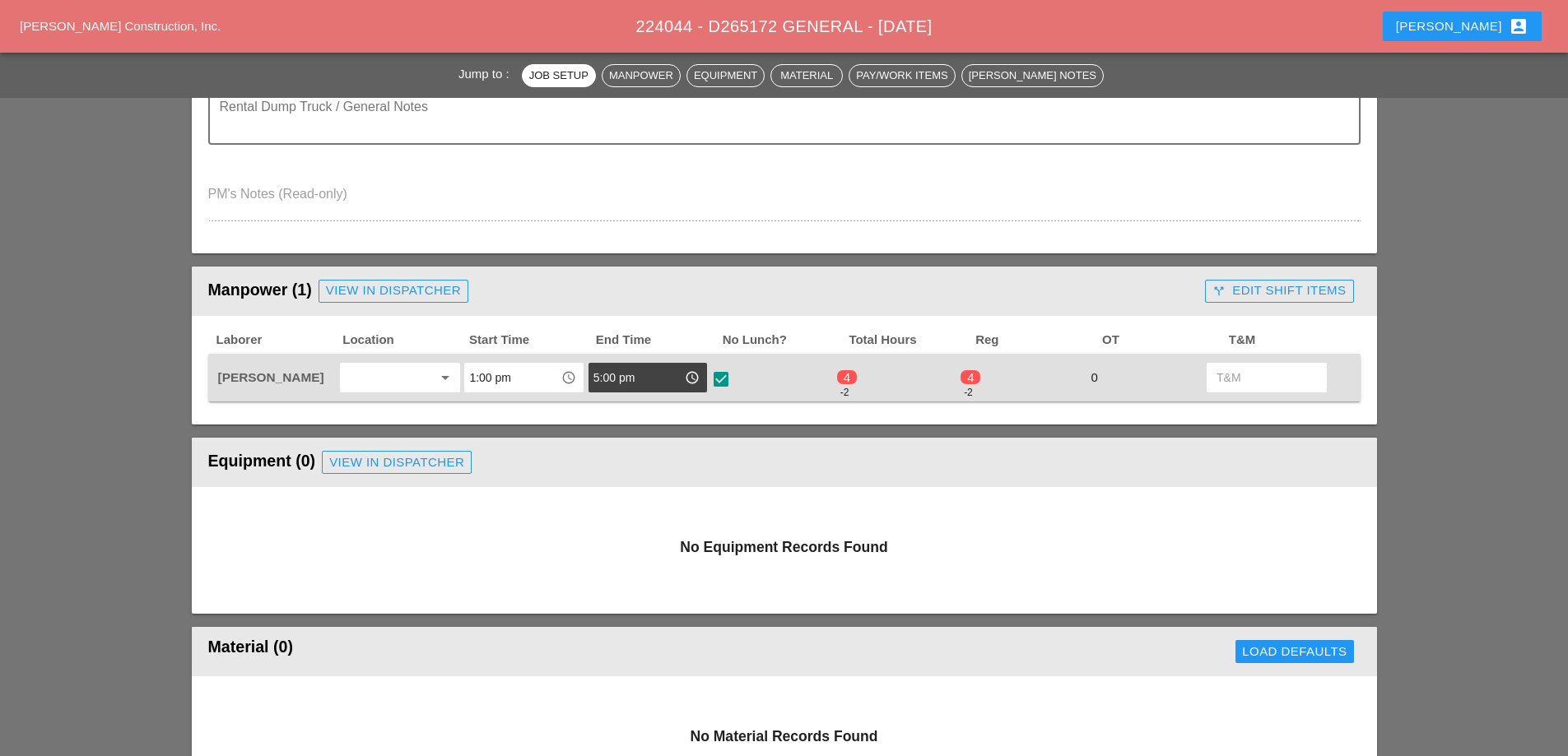
scroll to position [576, 0]
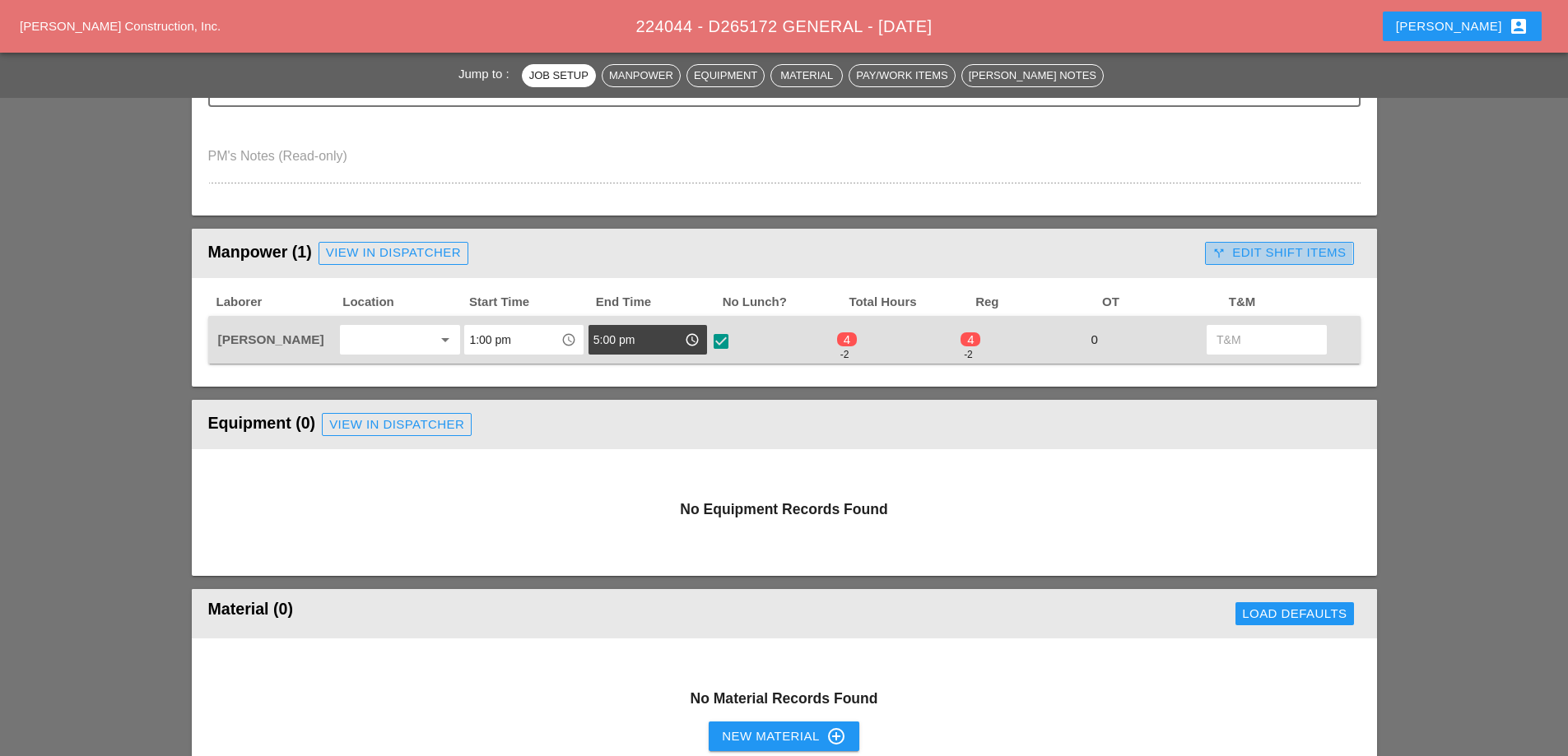
click at [1270, 249] on div "call_split Edit Shift Items" at bounding box center [1279, 253] width 133 height 19
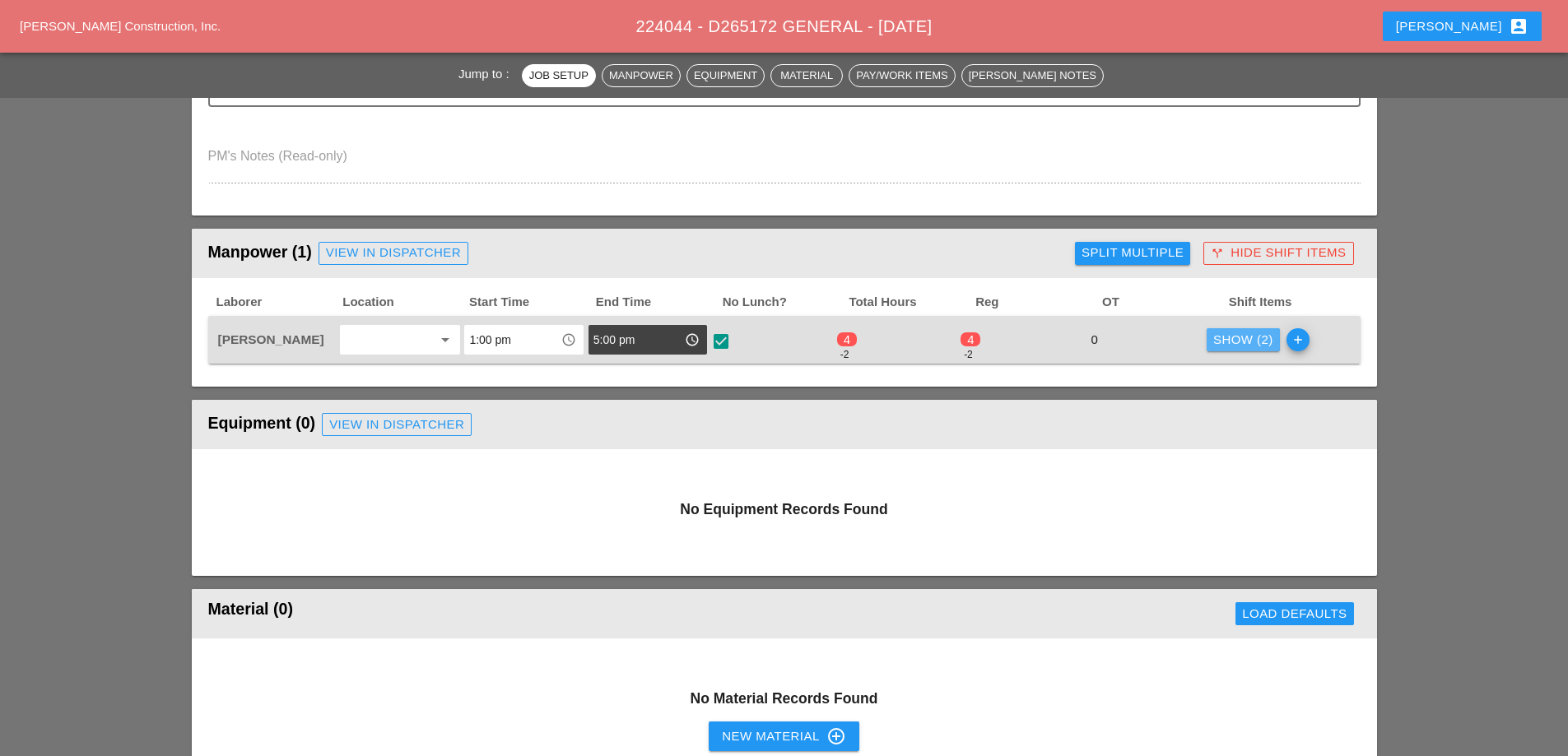
click at [1219, 347] on div "Show (2)" at bounding box center [1243, 341] width 60 height 19
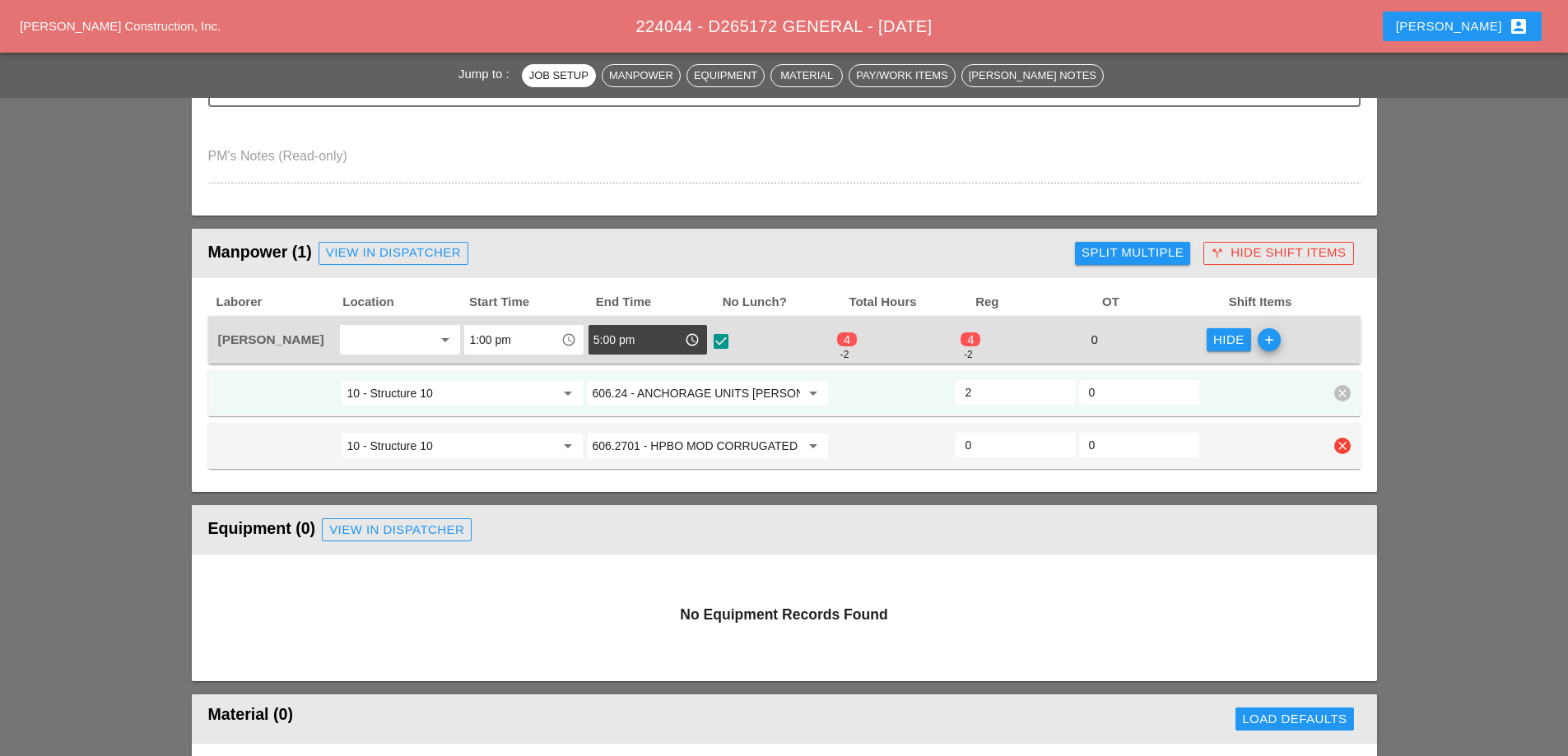
drag, startPoint x: 1017, startPoint y: 443, endPoint x: 964, endPoint y: 443, distance: 53.0
click at [960, 443] on div "0" at bounding box center [1016, 445] width 120 height 24
type input "0"
type input "2"
drag, startPoint x: 1008, startPoint y: 397, endPoint x: 953, endPoint y: 381, distance: 57.3
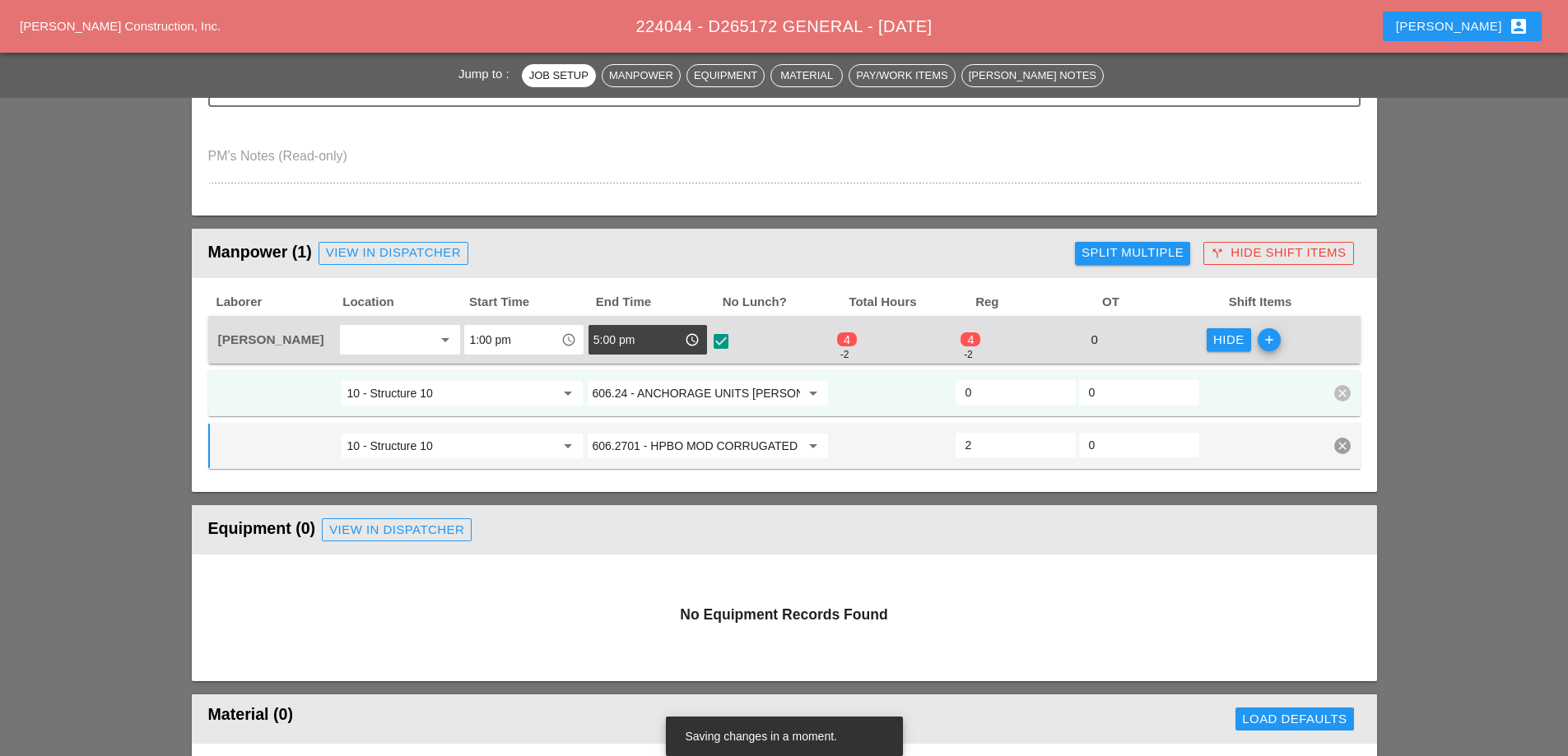
click at [954, 381] on div "0" at bounding box center [1016, 394] width 123 height 30
type input "2"
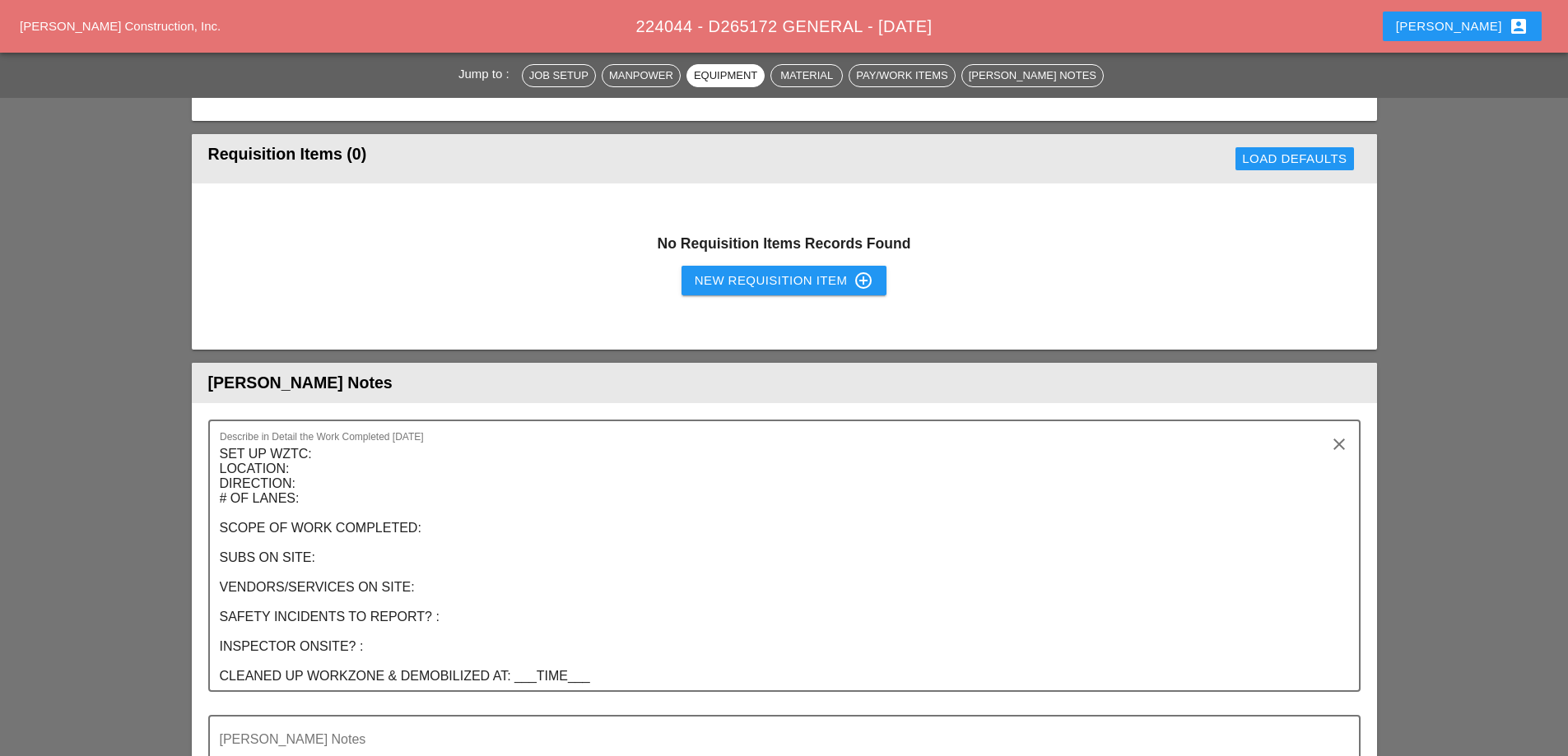
scroll to position [1646, 0]
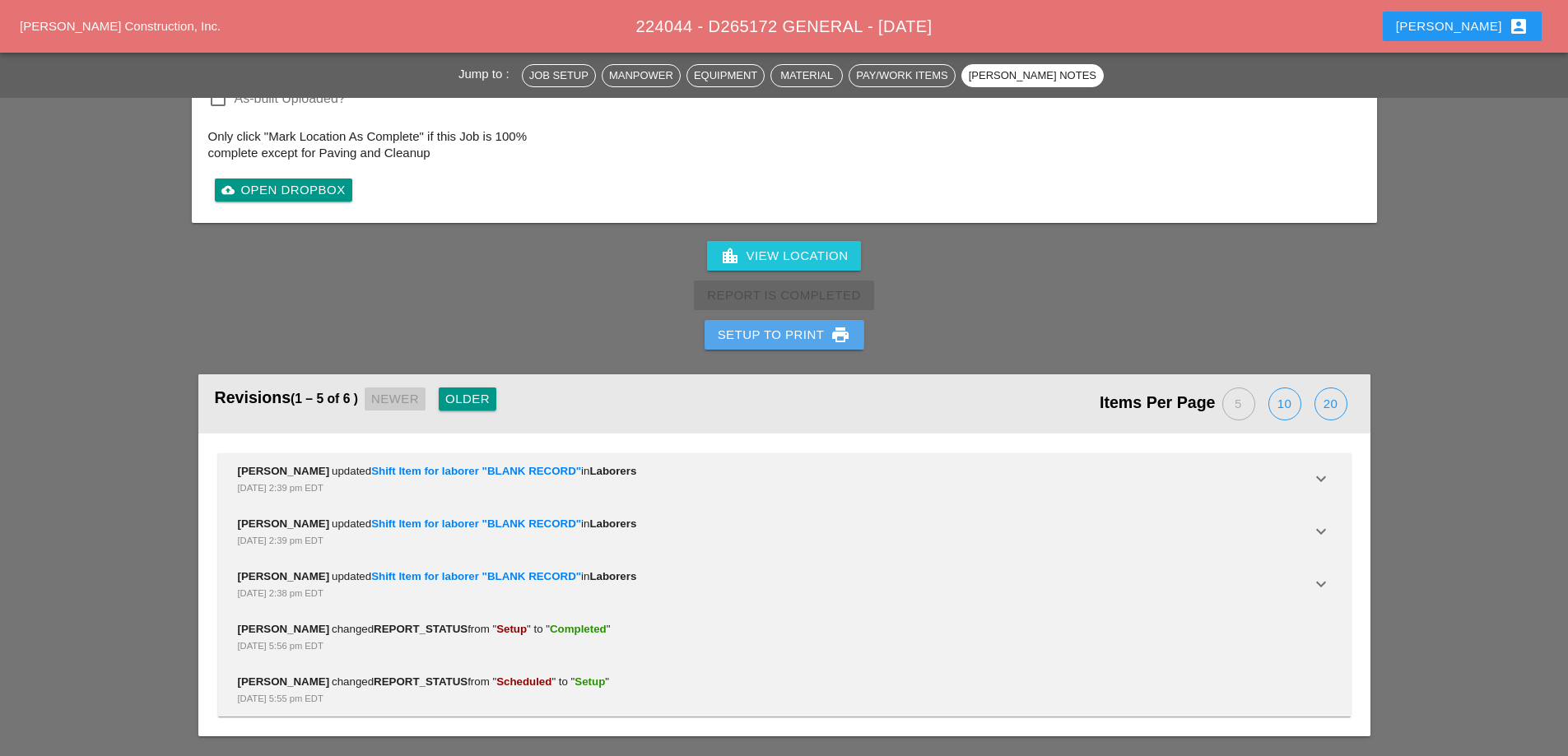
click at [805, 338] on div "Setup to Print print" at bounding box center [784, 335] width 133 height 20
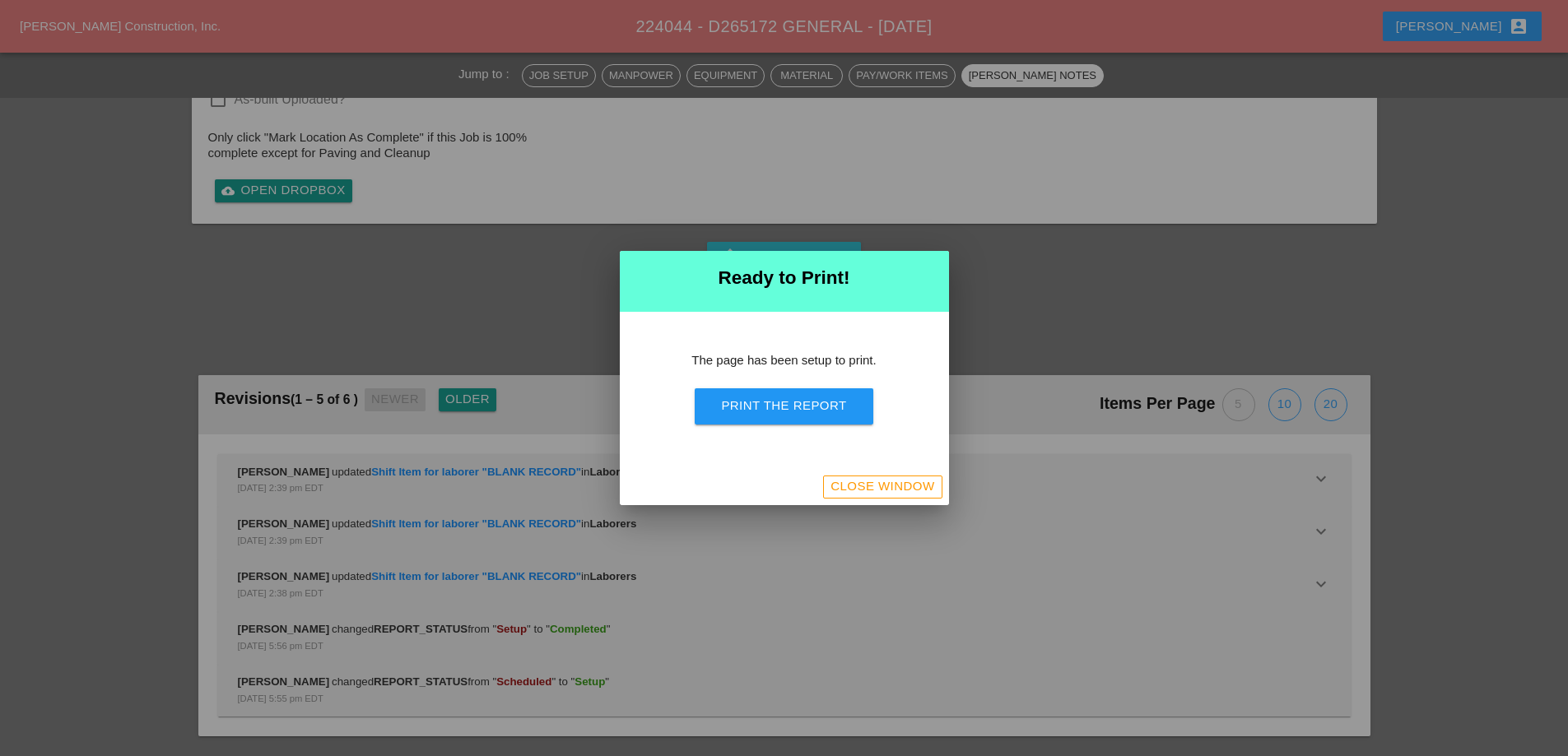
scroll to position [1937, 0]
click at [798, 413] on div "Print the Report" at bounding box center [784, 407] width 125 height 19
click at [887, 481] on div "Close Window" at bounding box center [882, 487] width 103 height 19
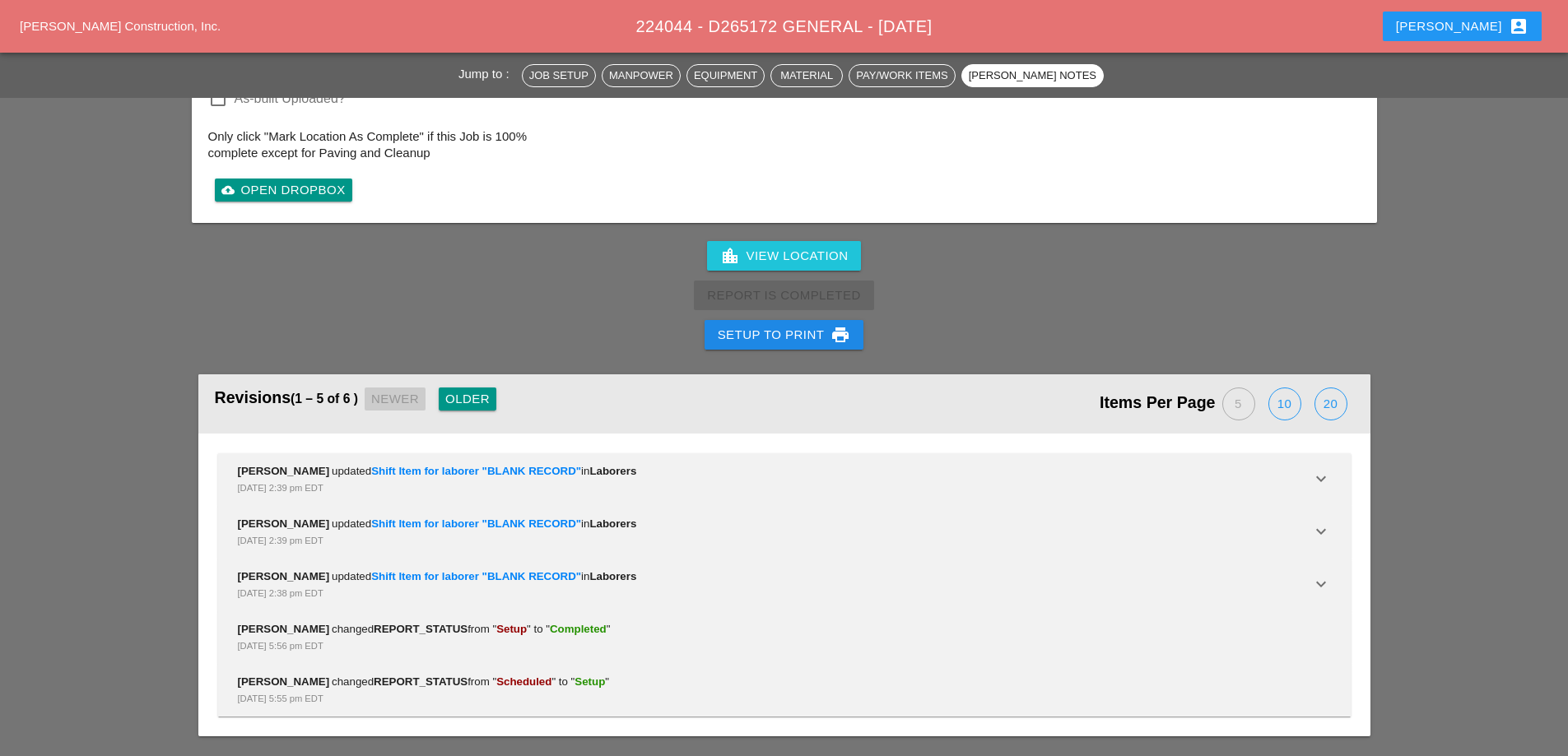
scroll to position [2295, 0]
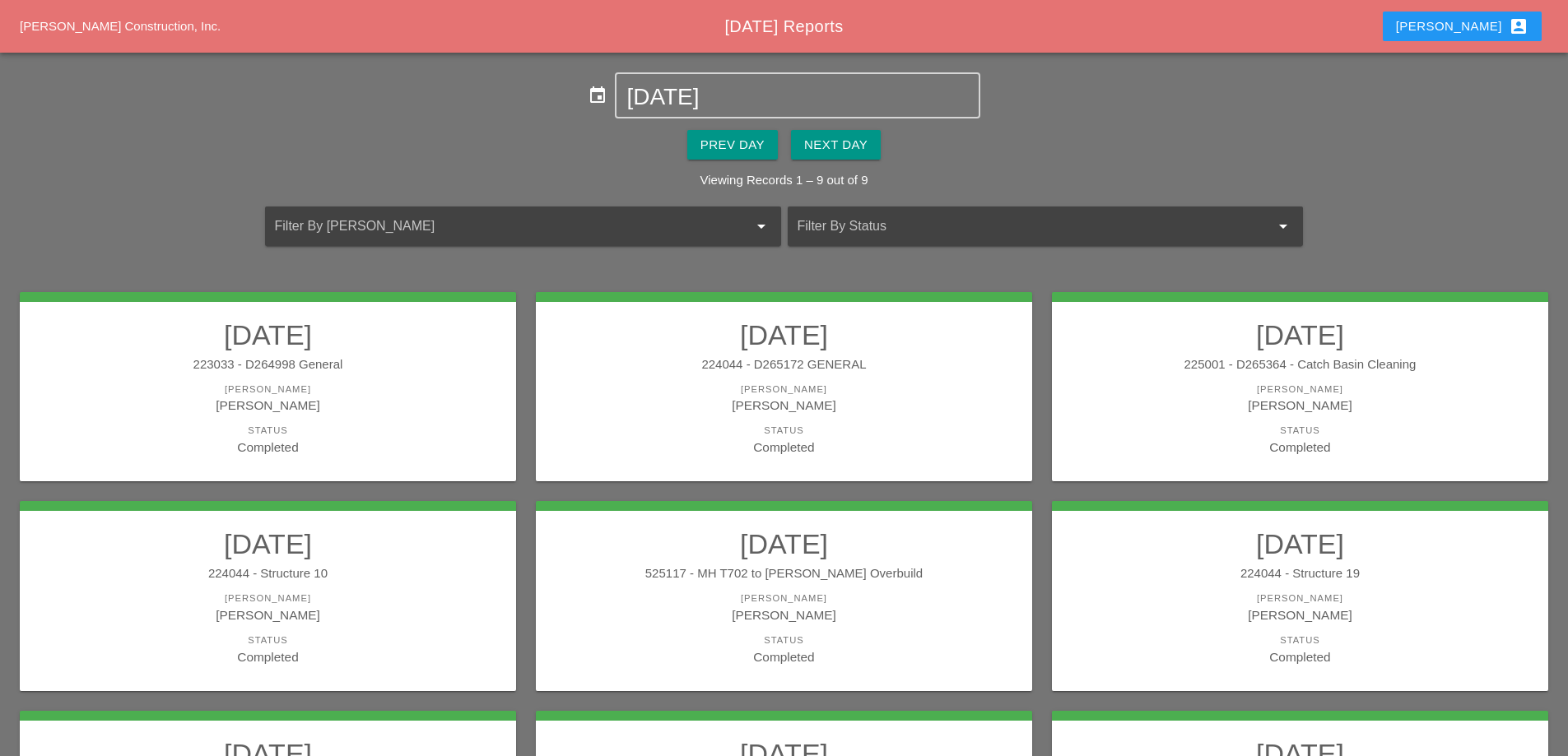
click at [1190, 374] on link "[DATE] 225001 - D265364 - Catch Basin Cleaning [PERSON_NAME] [PERSON_NAME] Stat…" at bounding box center [1299, 388] width 463 height 138
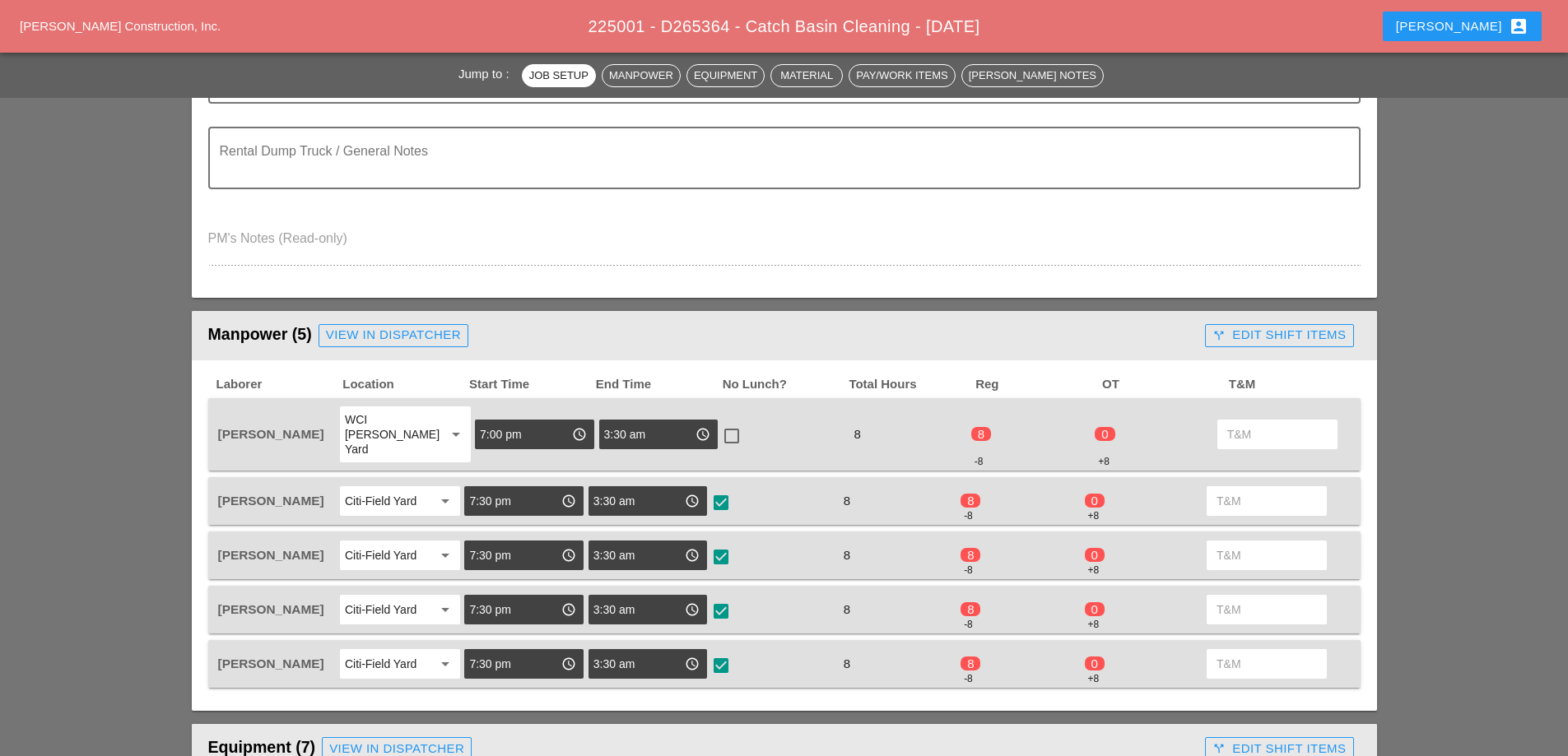
scroll to position [576, 0]
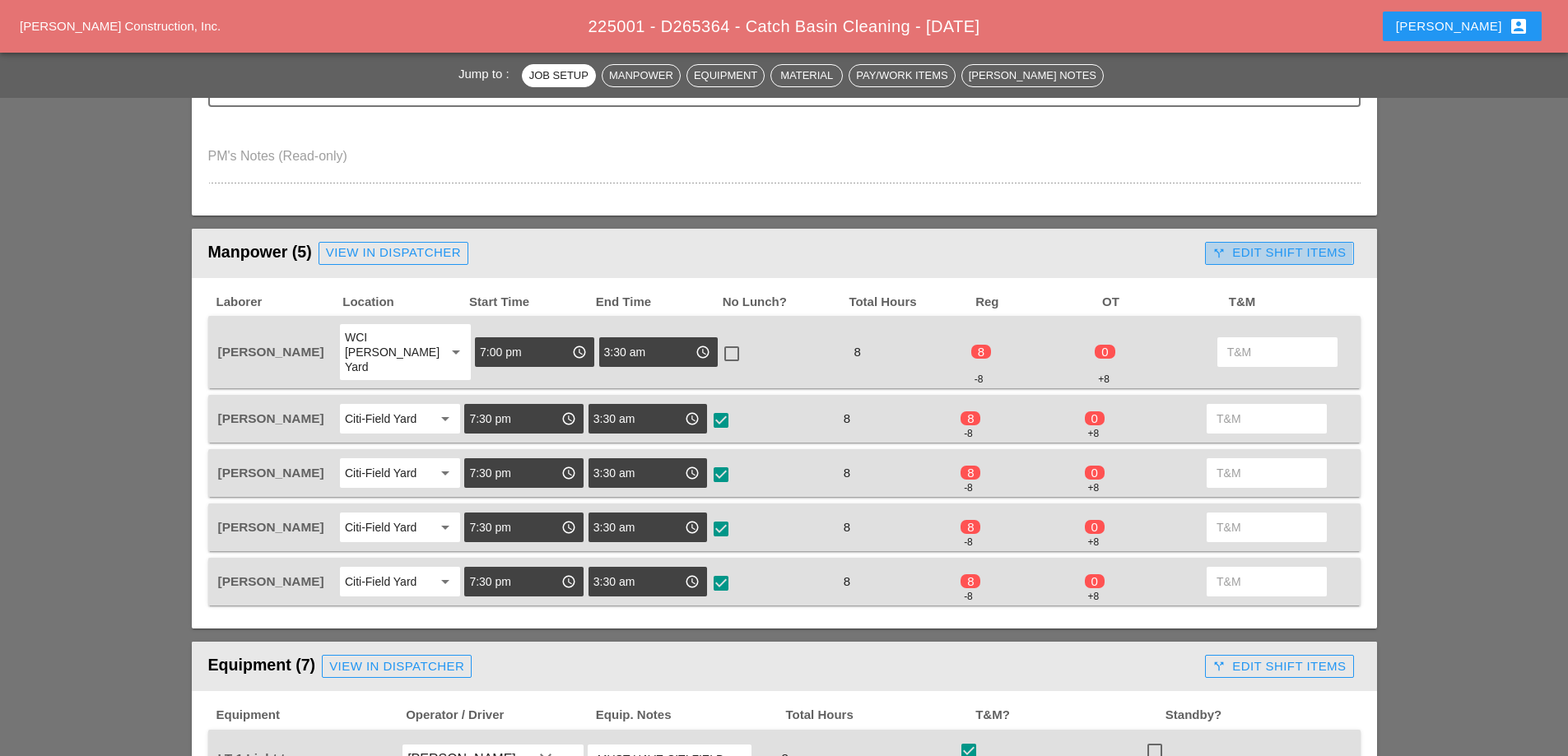
click at [1262, 256] on div "call_split Edit Shift Items" at bounding box center [1279, 253] width 133 height 19
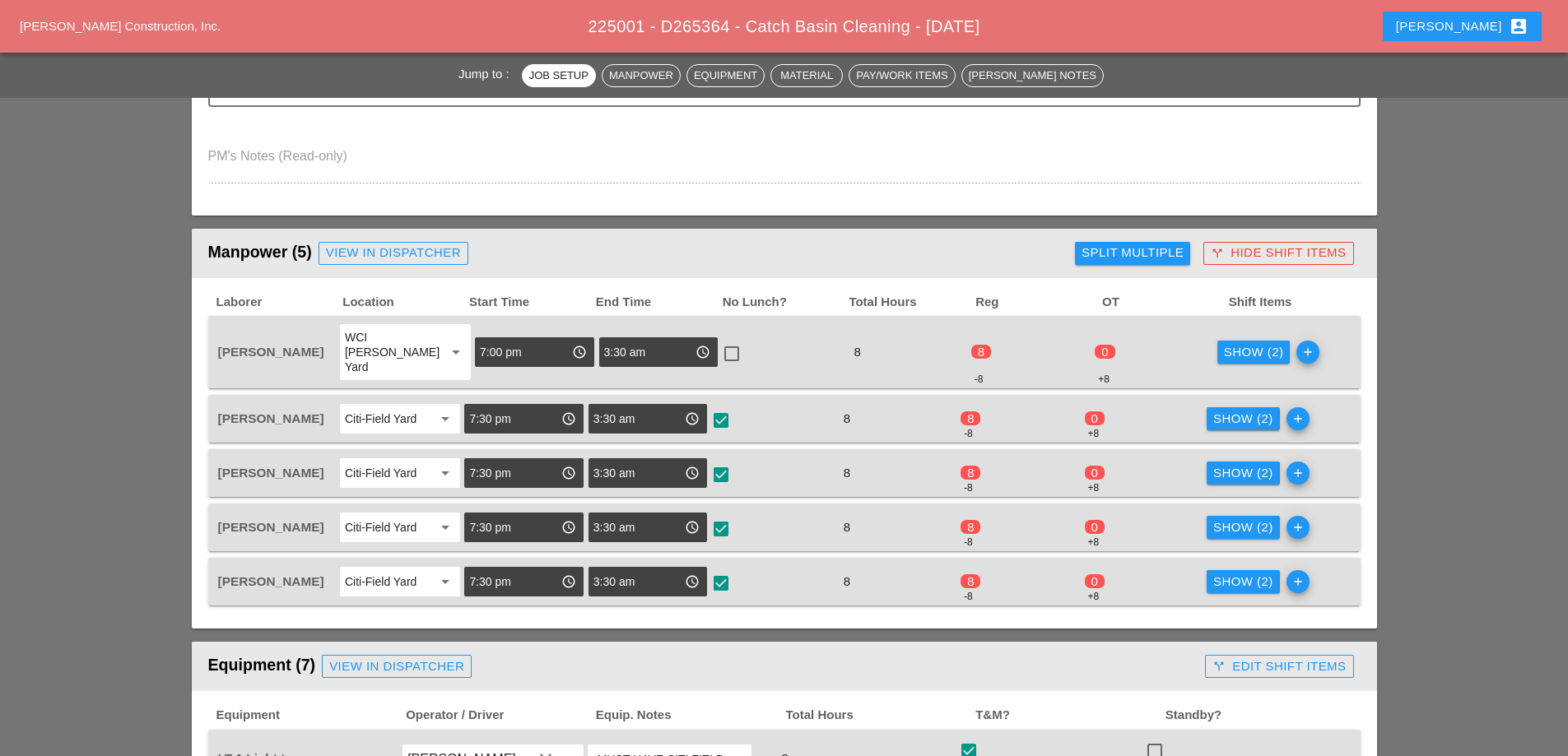
click at [1257, 343] on div "Show (2)" at bounding box center [1253, 353] width 60 height 19
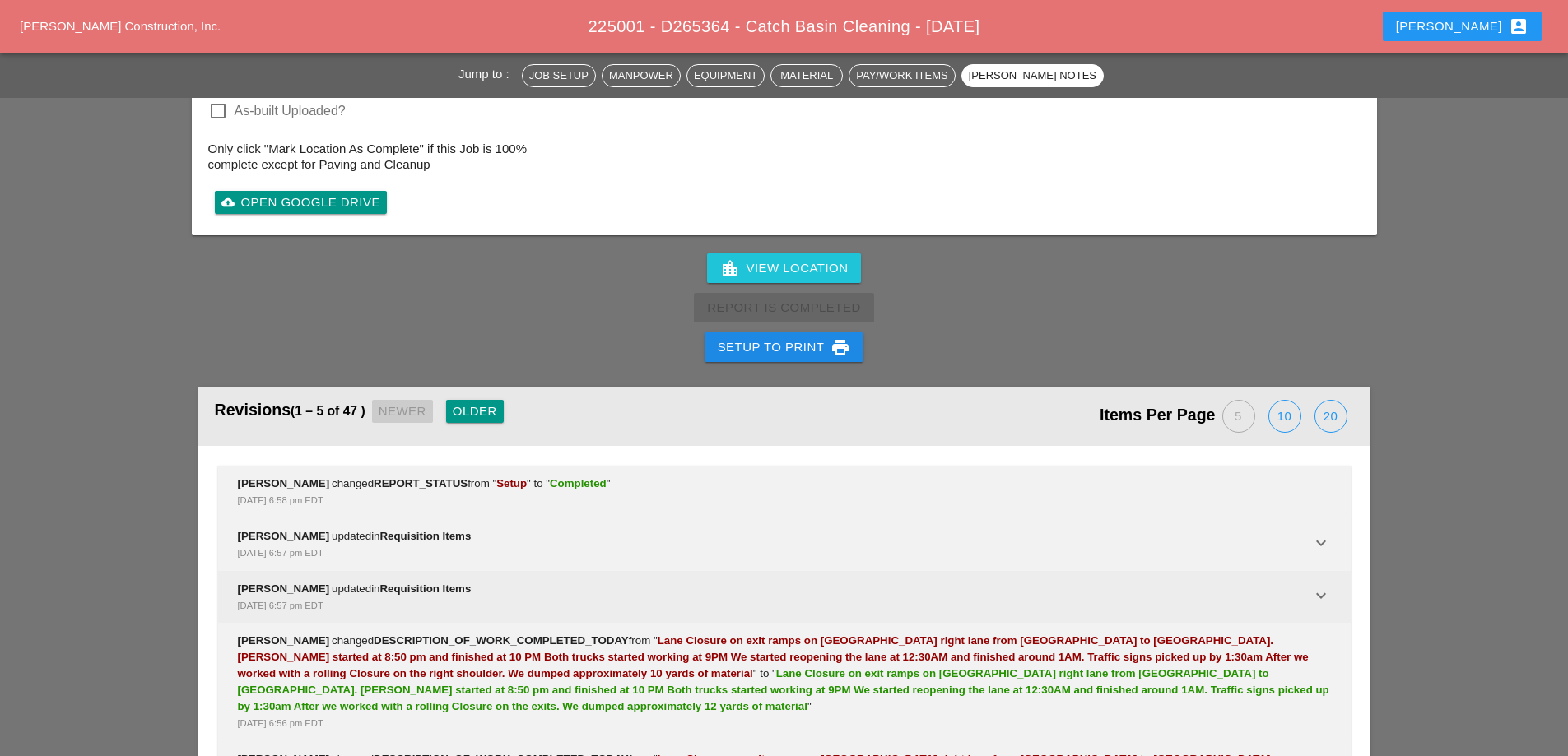
scroll to position [2990, 0]
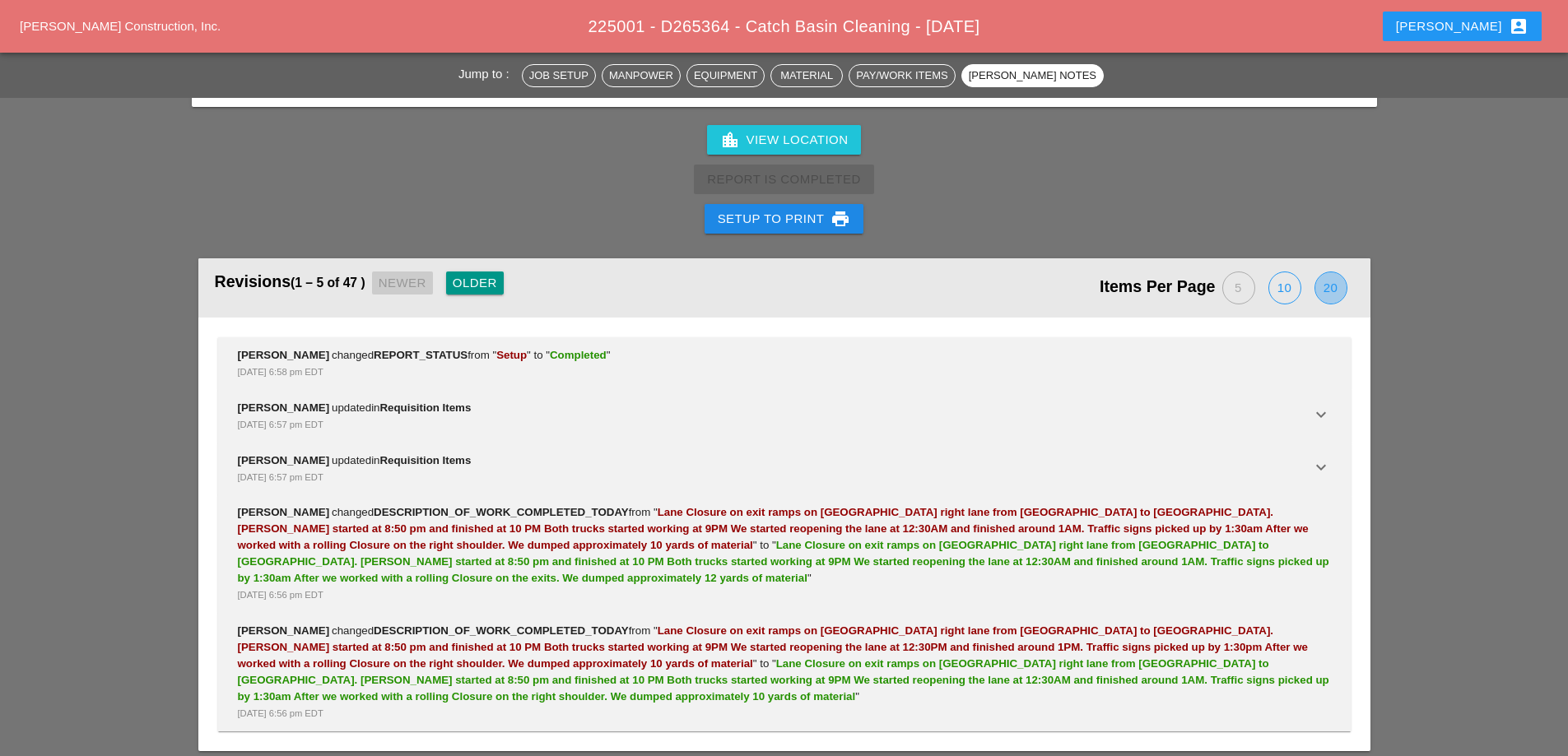
click at [1324, 275] on div "20" at bounding box center [1331, 288] width 31 height 31
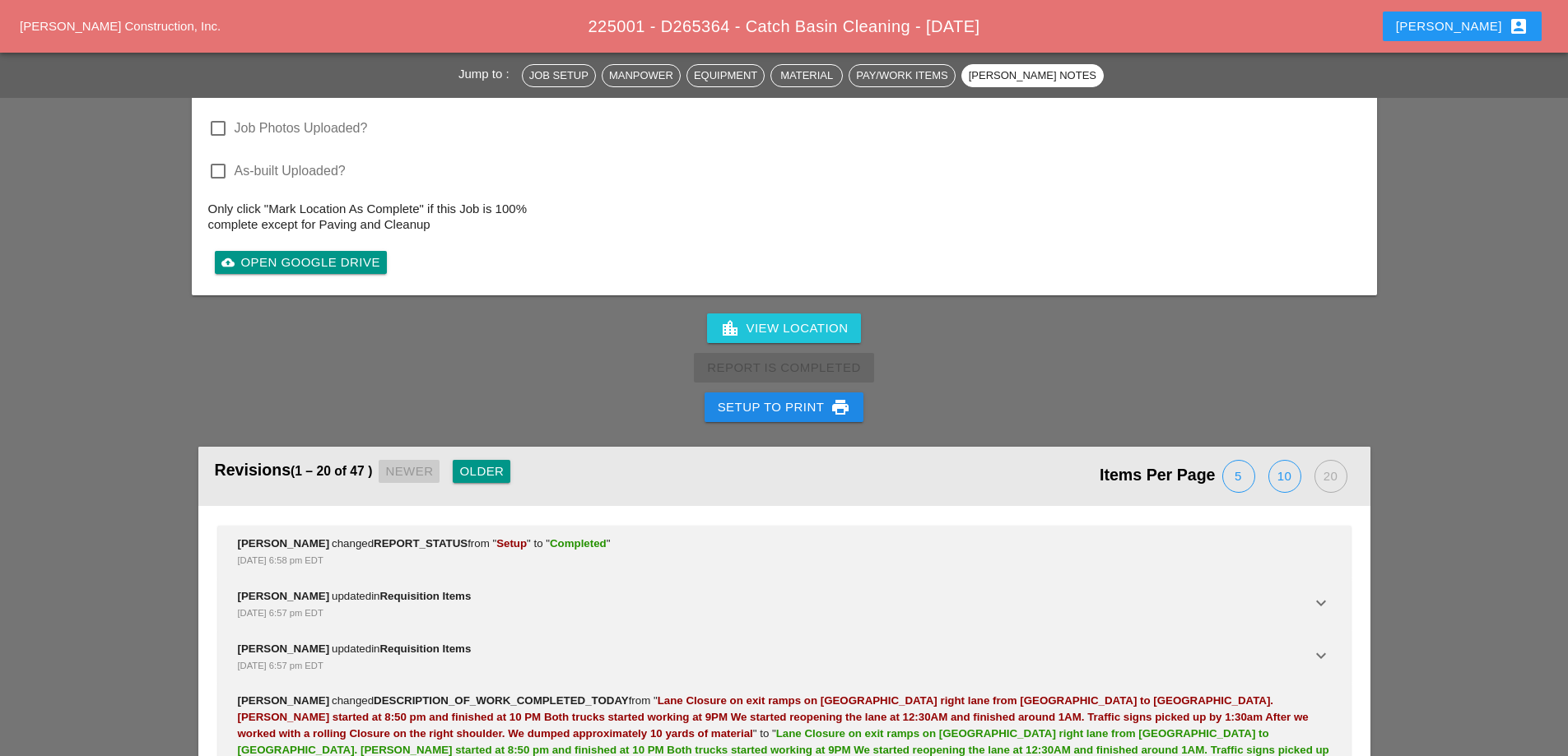
scroll to position [2798, 0]
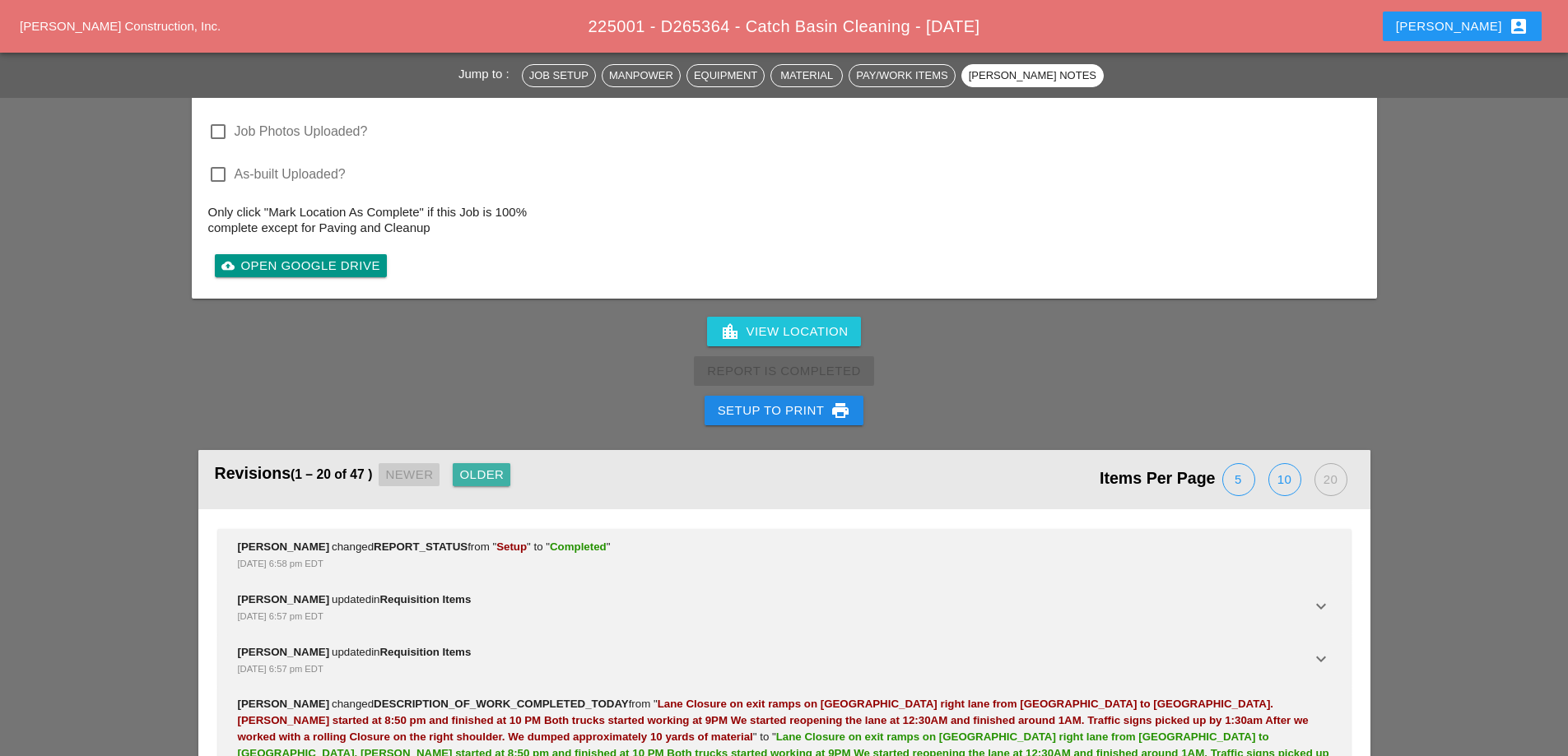
click at [486, 466] on div "Older" at bounding box center [481, 475] width 44 height 19
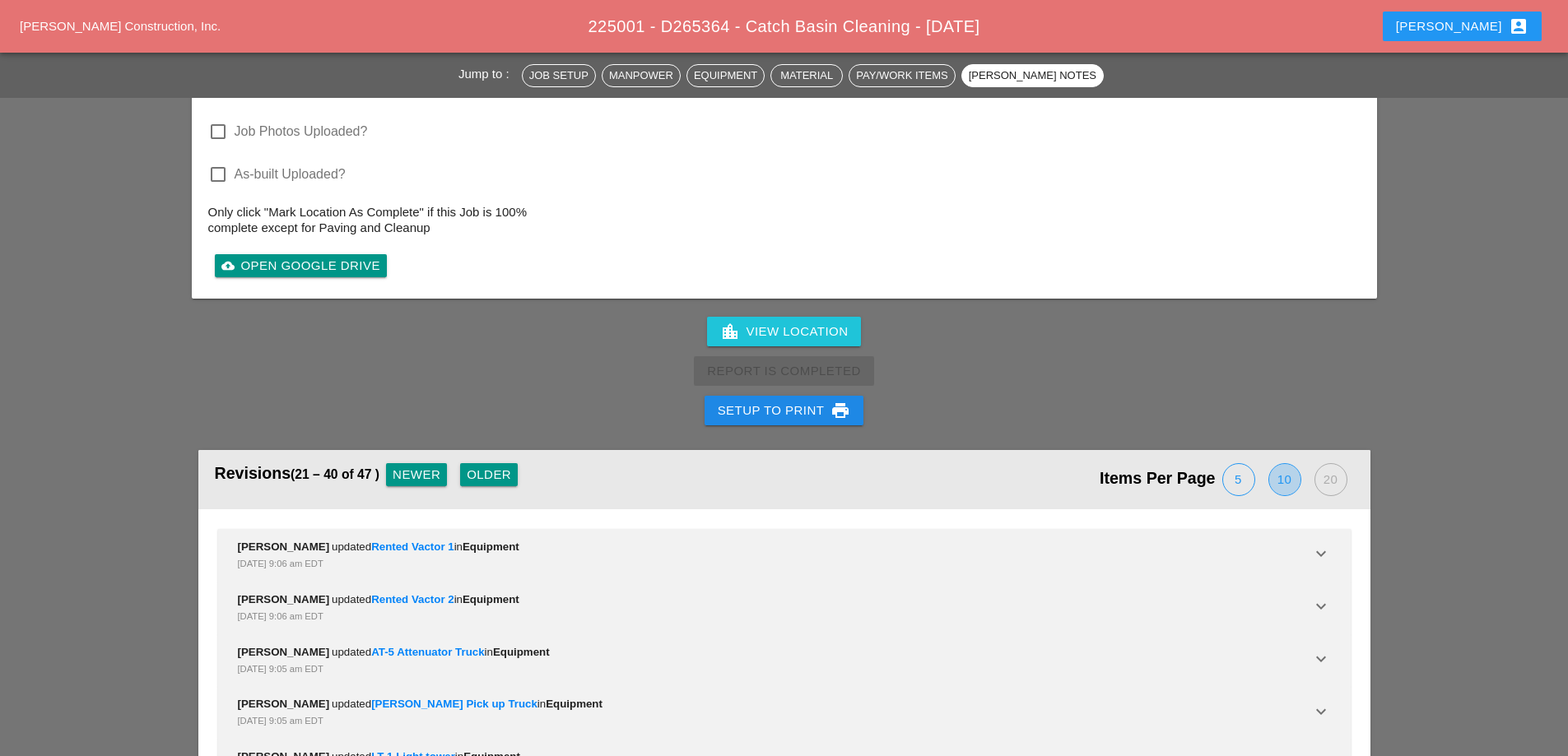
click at [1283, 474] on div "10" at bounding box center [1285, 480] width 31 height 31
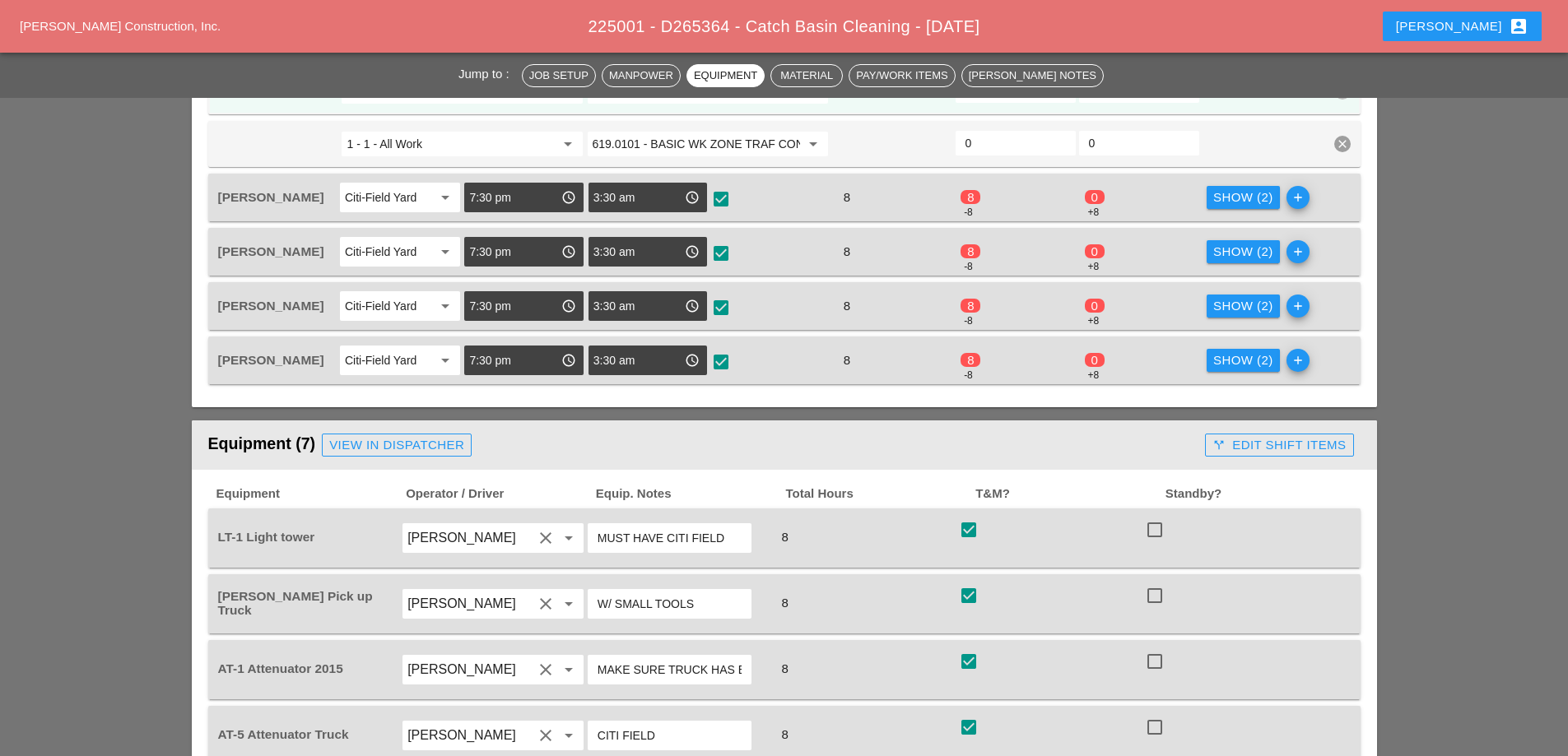
scroll to position [899, 0]
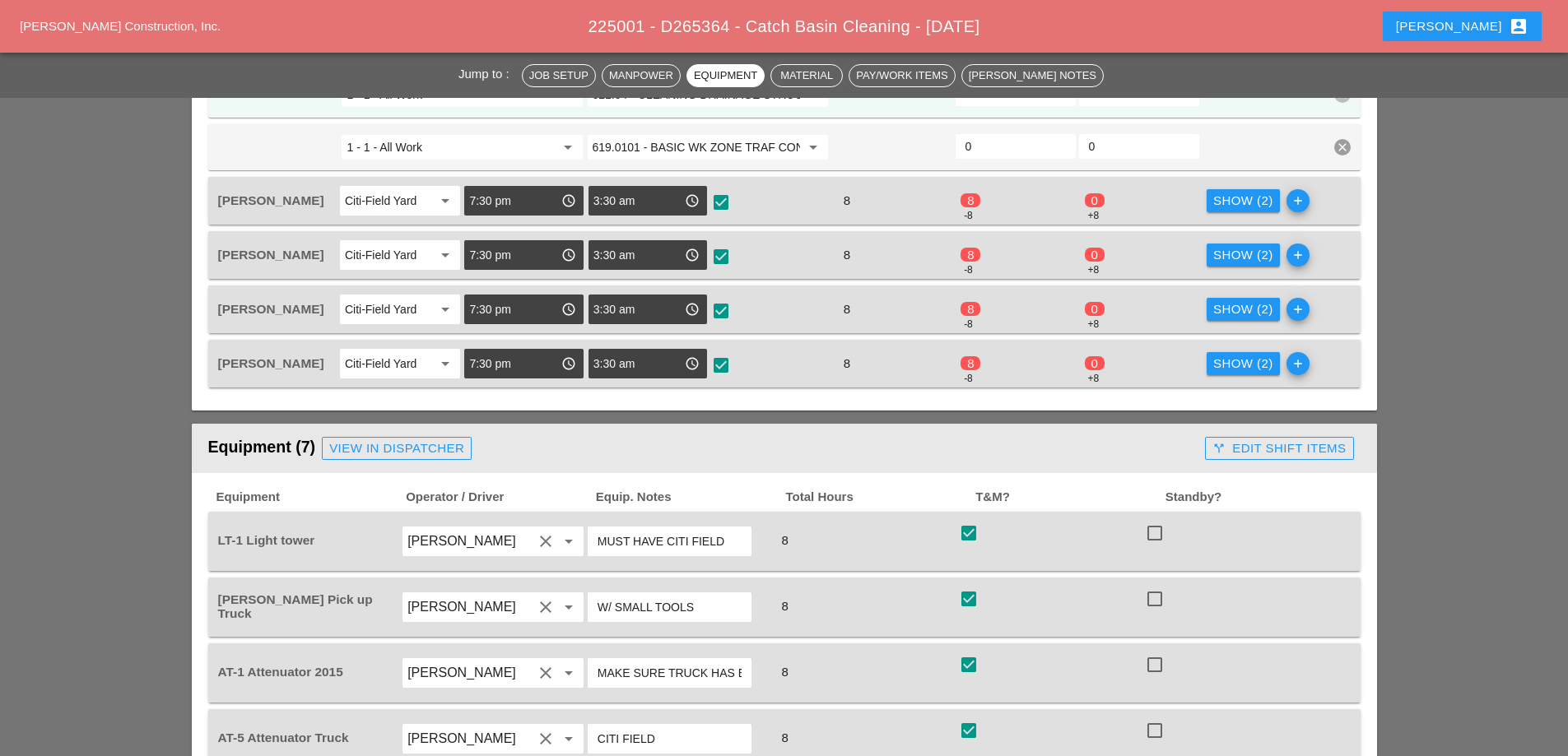
click at [1230, 246] on div "Show (2)" at bounding box center [1243, 255] width 60 height 19
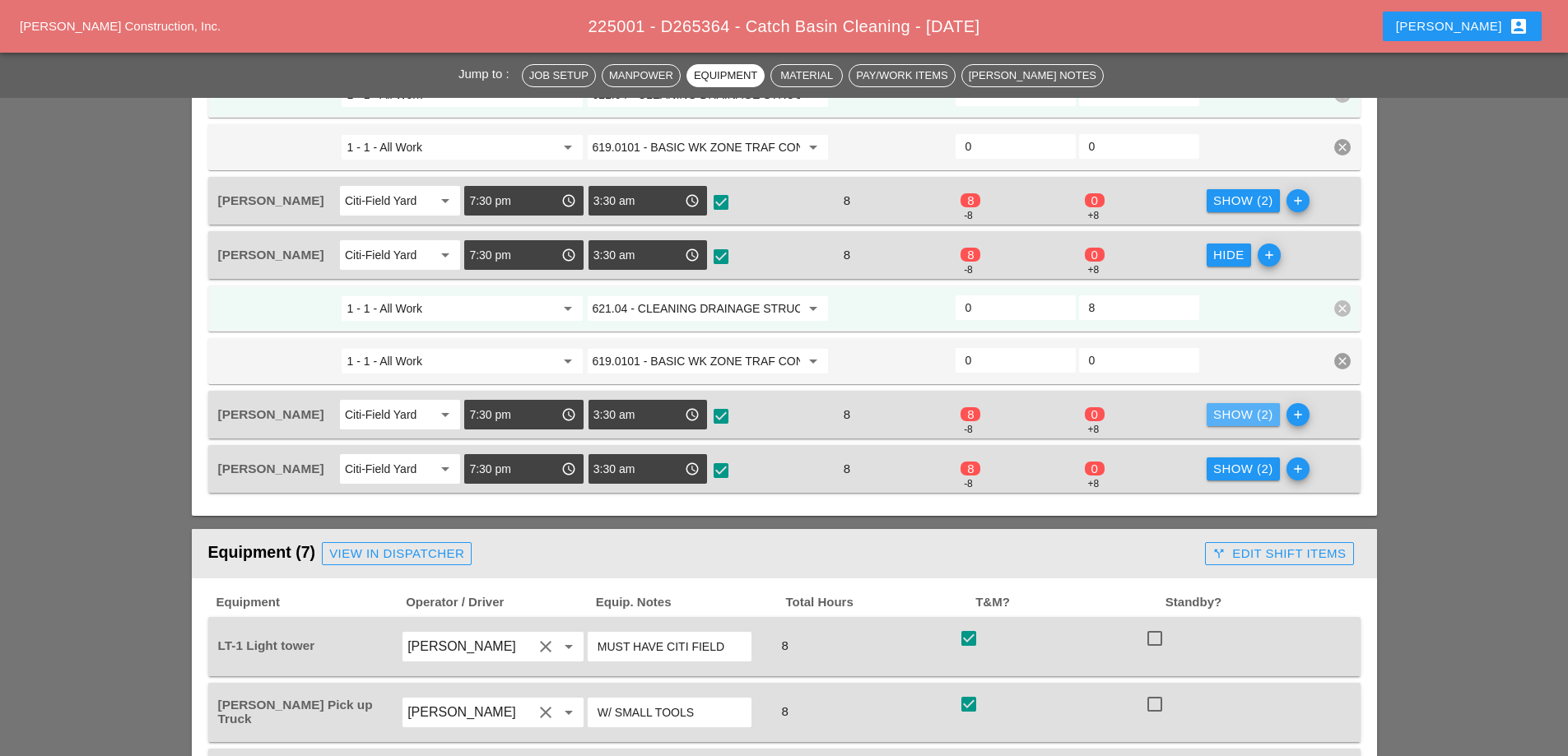
click at [1237, 406] on div "Show (2)" at bounding box center [1243, 415] width 60 height 19
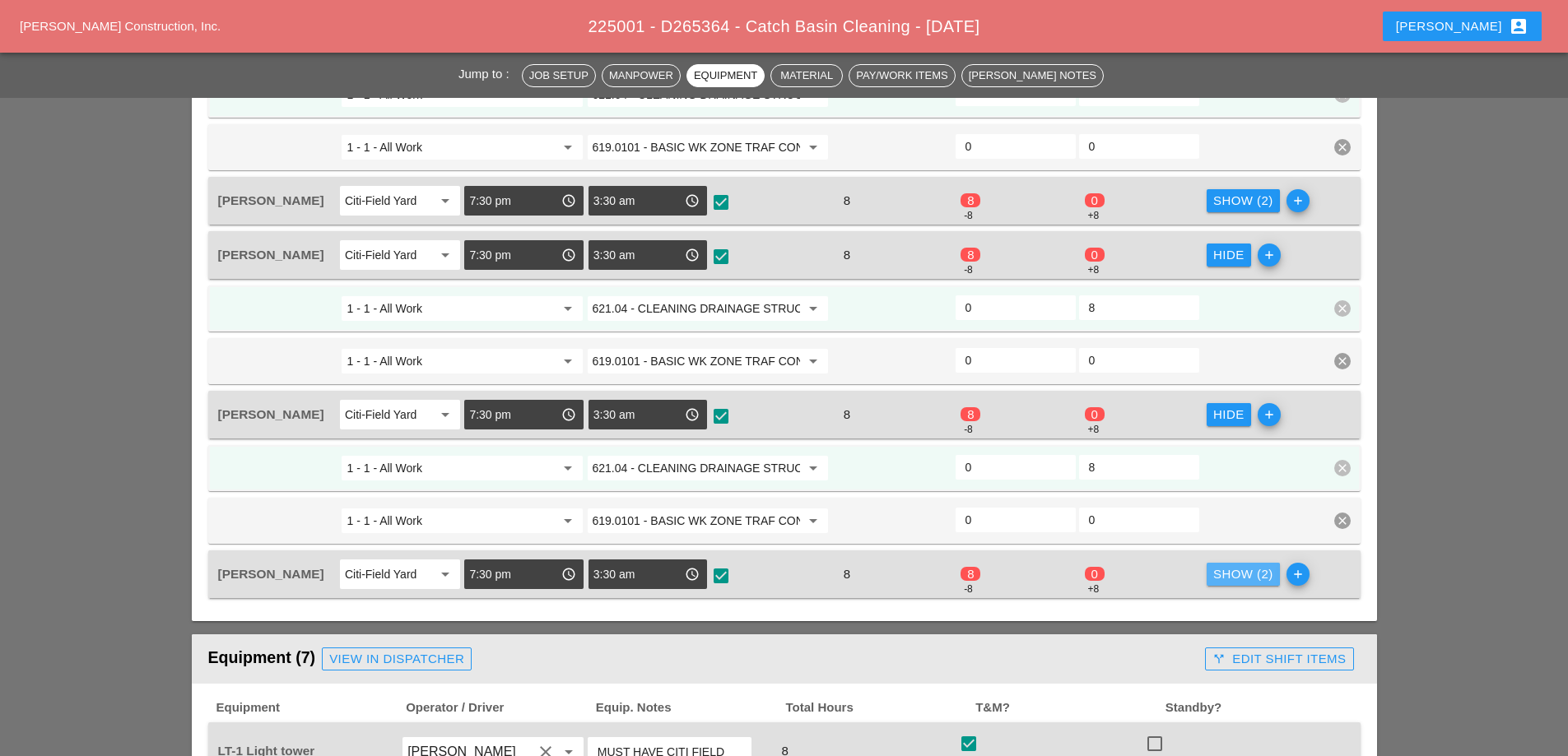
click at [1252, 566] on div "Show (2)" at bounding box center [1243, 575] width 60 height 19
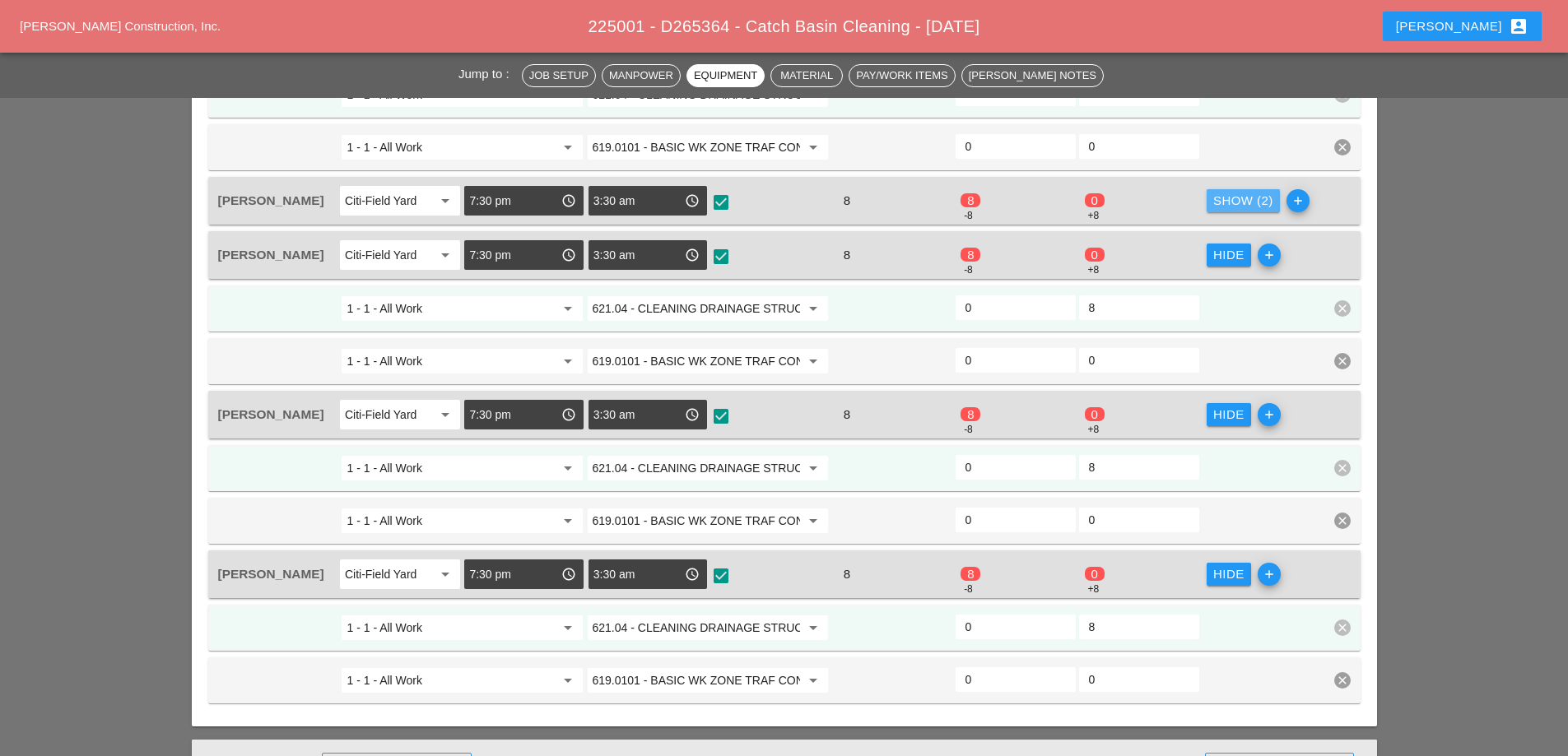
click at [1225, 192] on div "Show (2)" at bounding box center [1243, 202] width 60 height 19
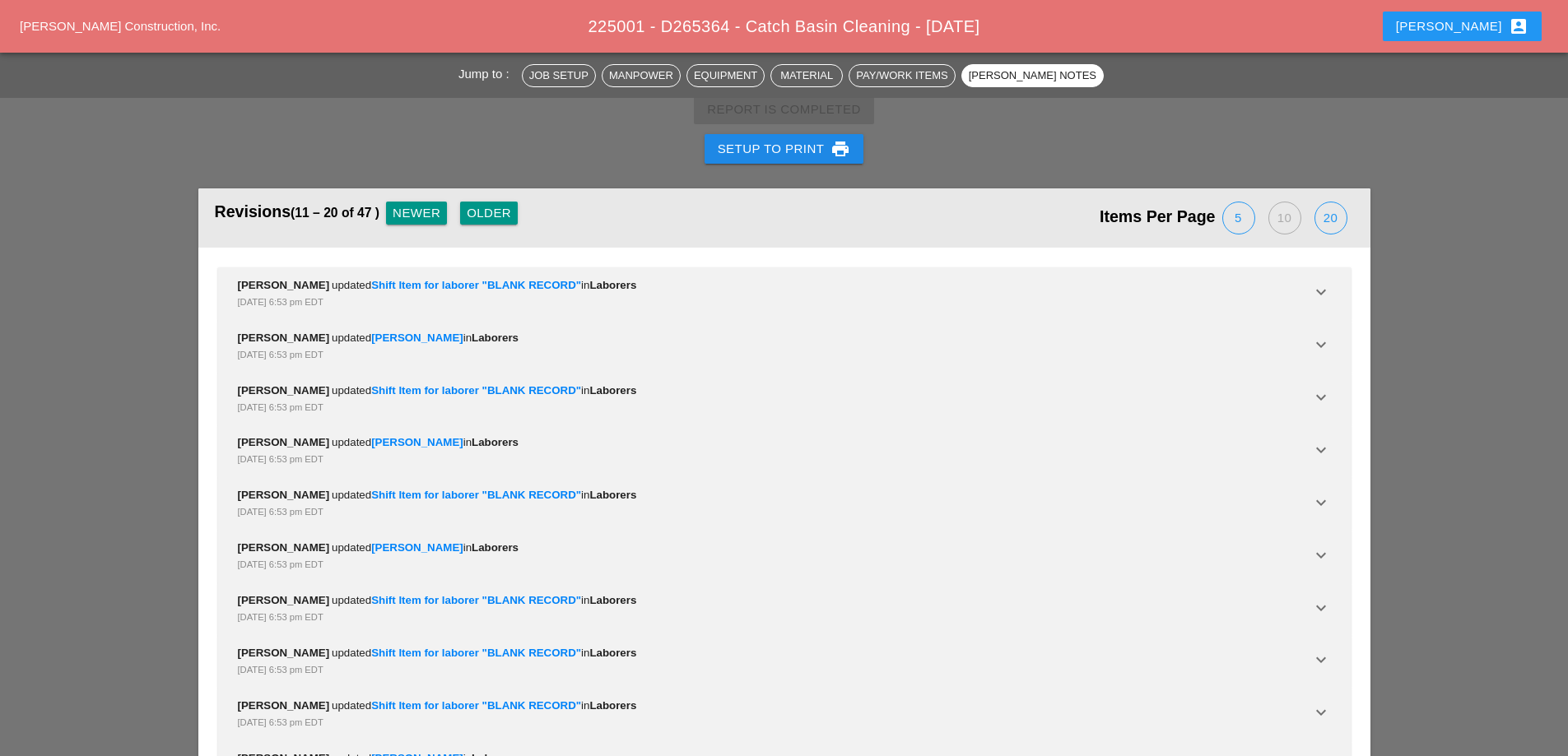
scroll to position [3543, 0]
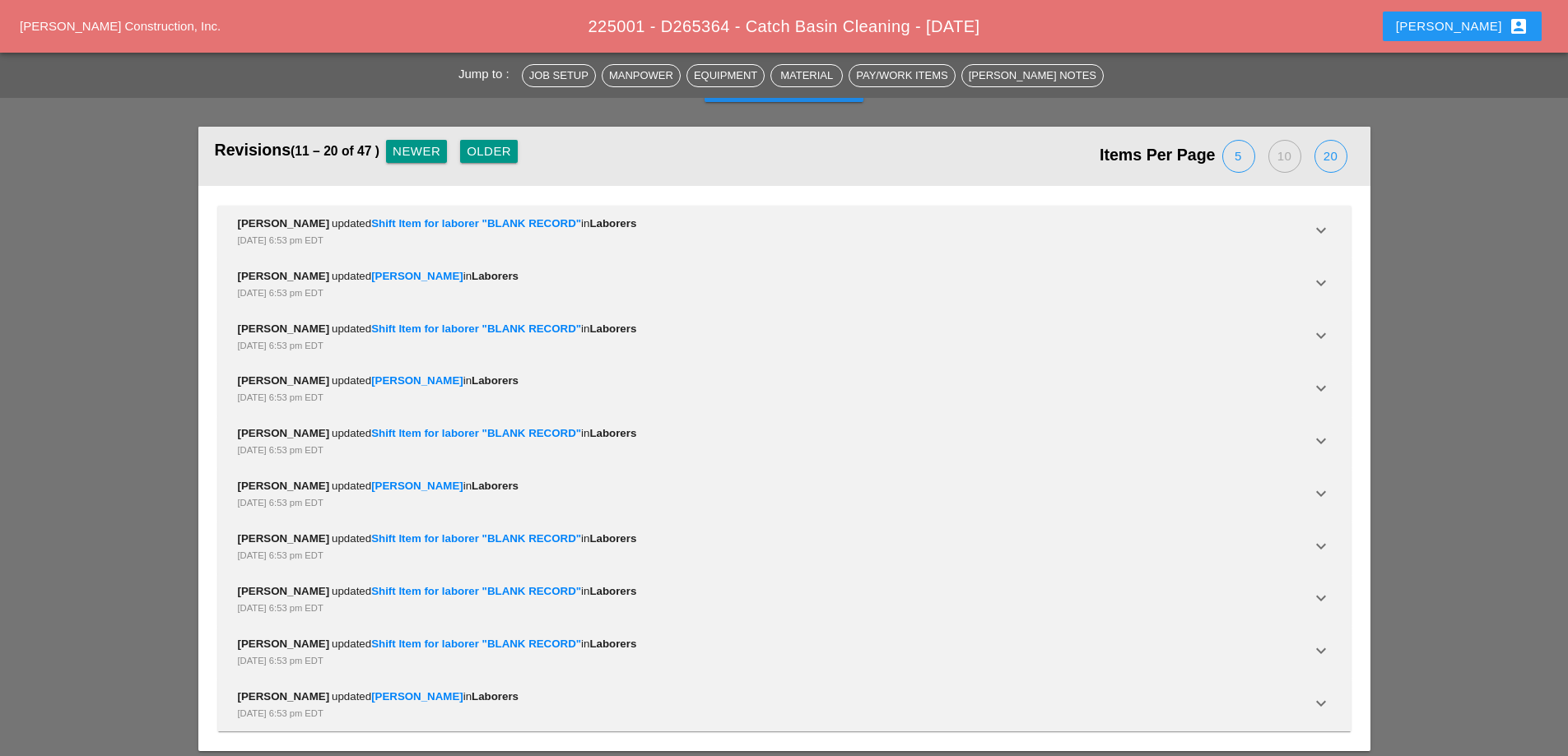
click at [486, 146] on div "Older" at bounding box center [488, 152] width 44 height 19
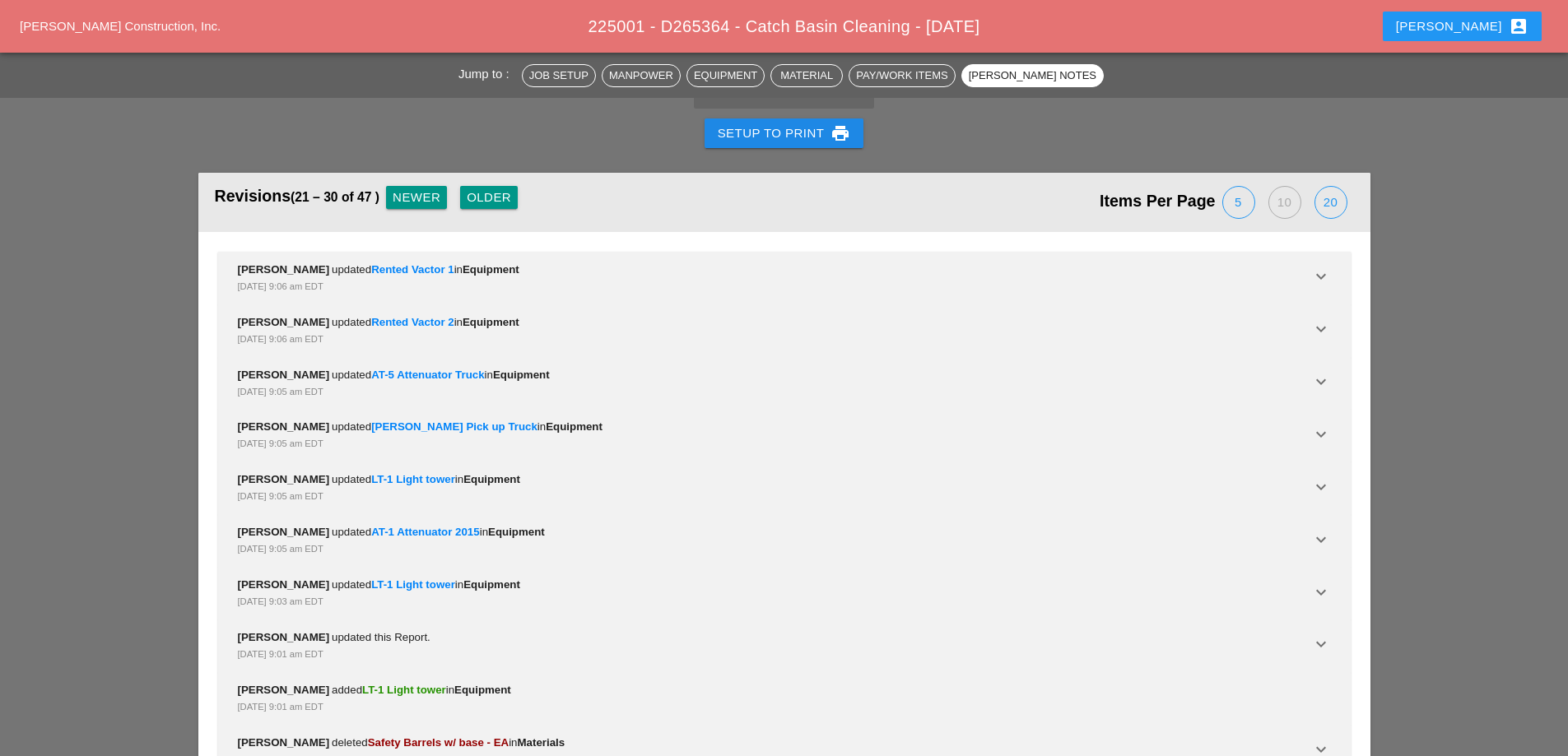
scroll to position [3461, 0]
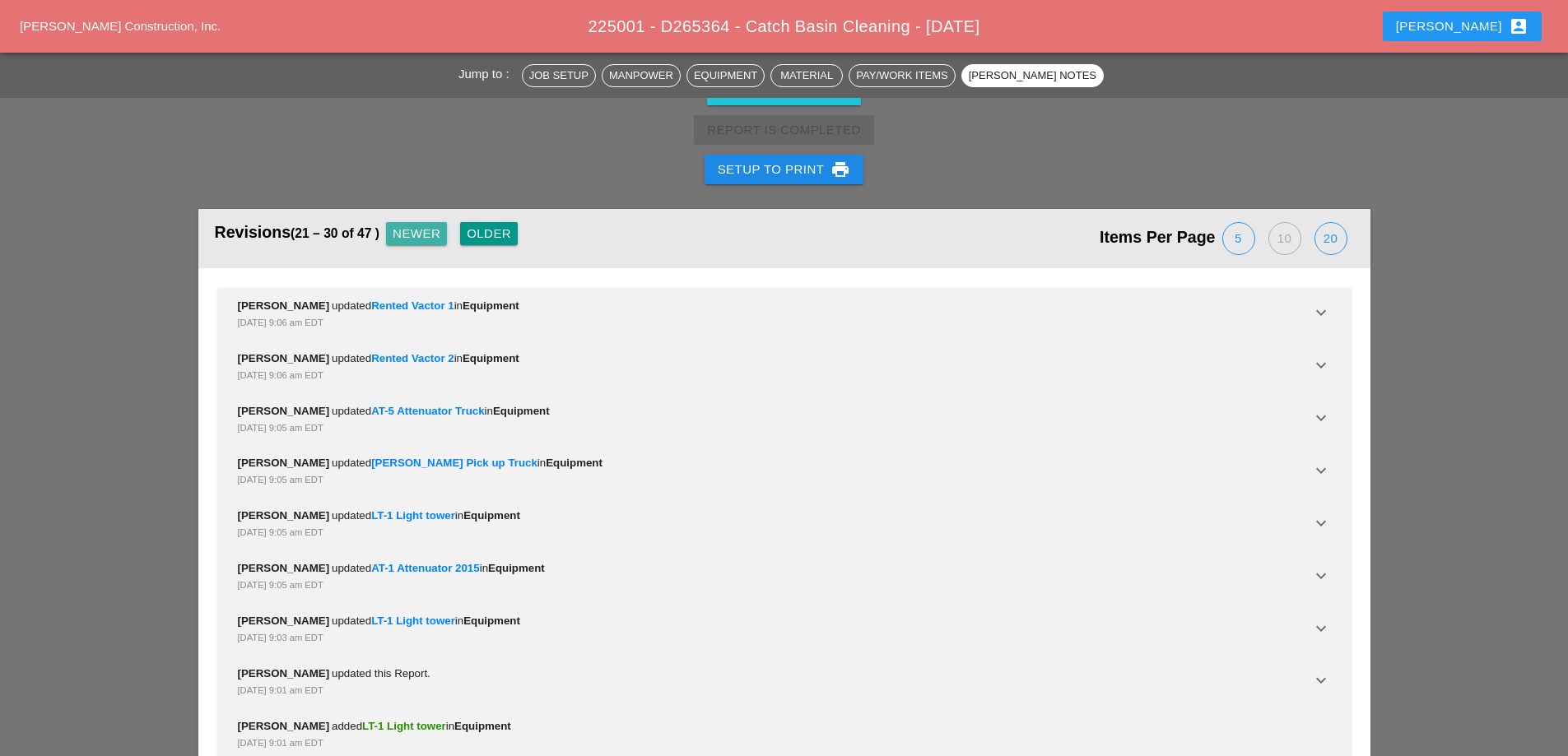
click at [441, 225] on div "Newer" at bounding box center [416, 235] width 48 height 19
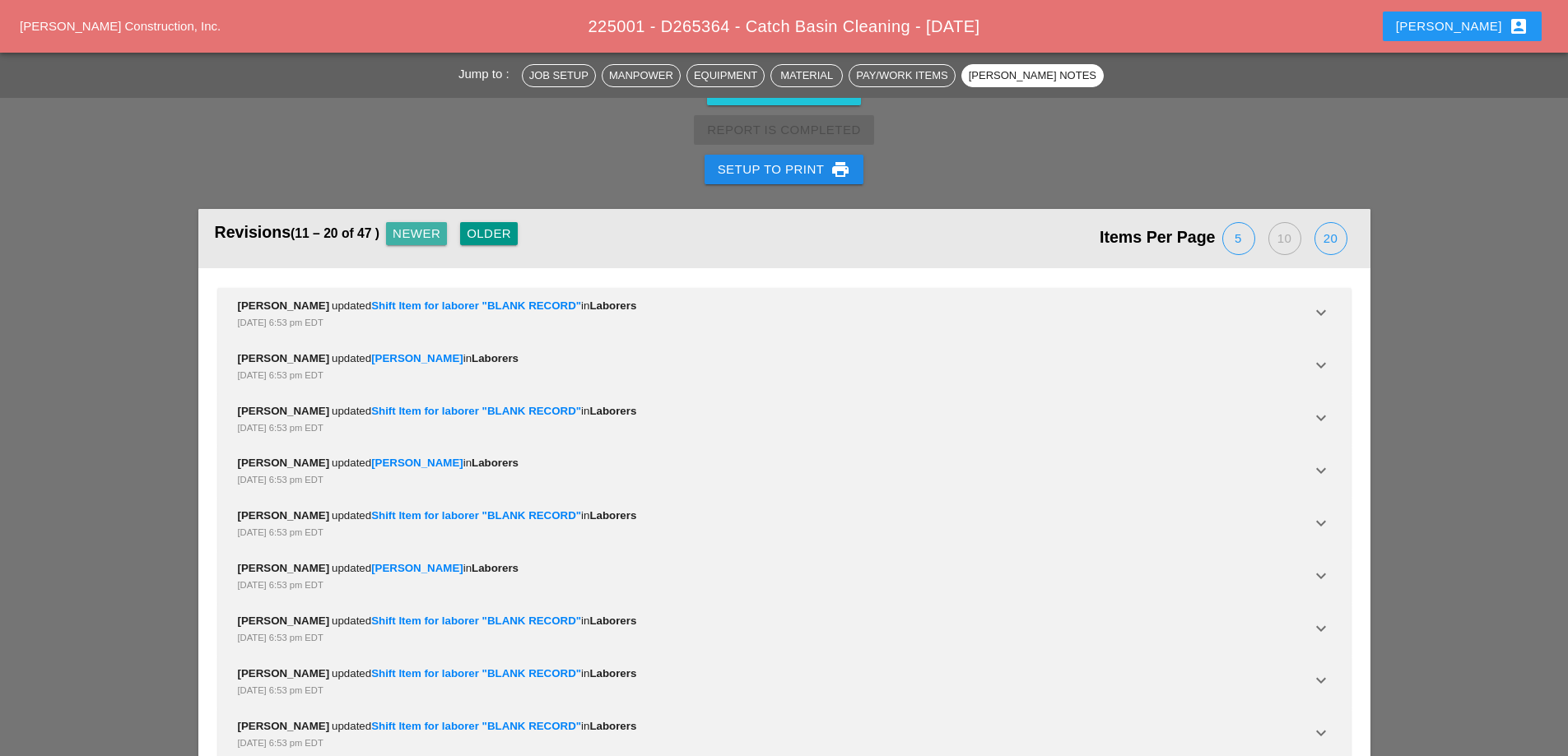
click at [441, 225] on div "Newer" at bounding box center [416, 235] width 48 height 19
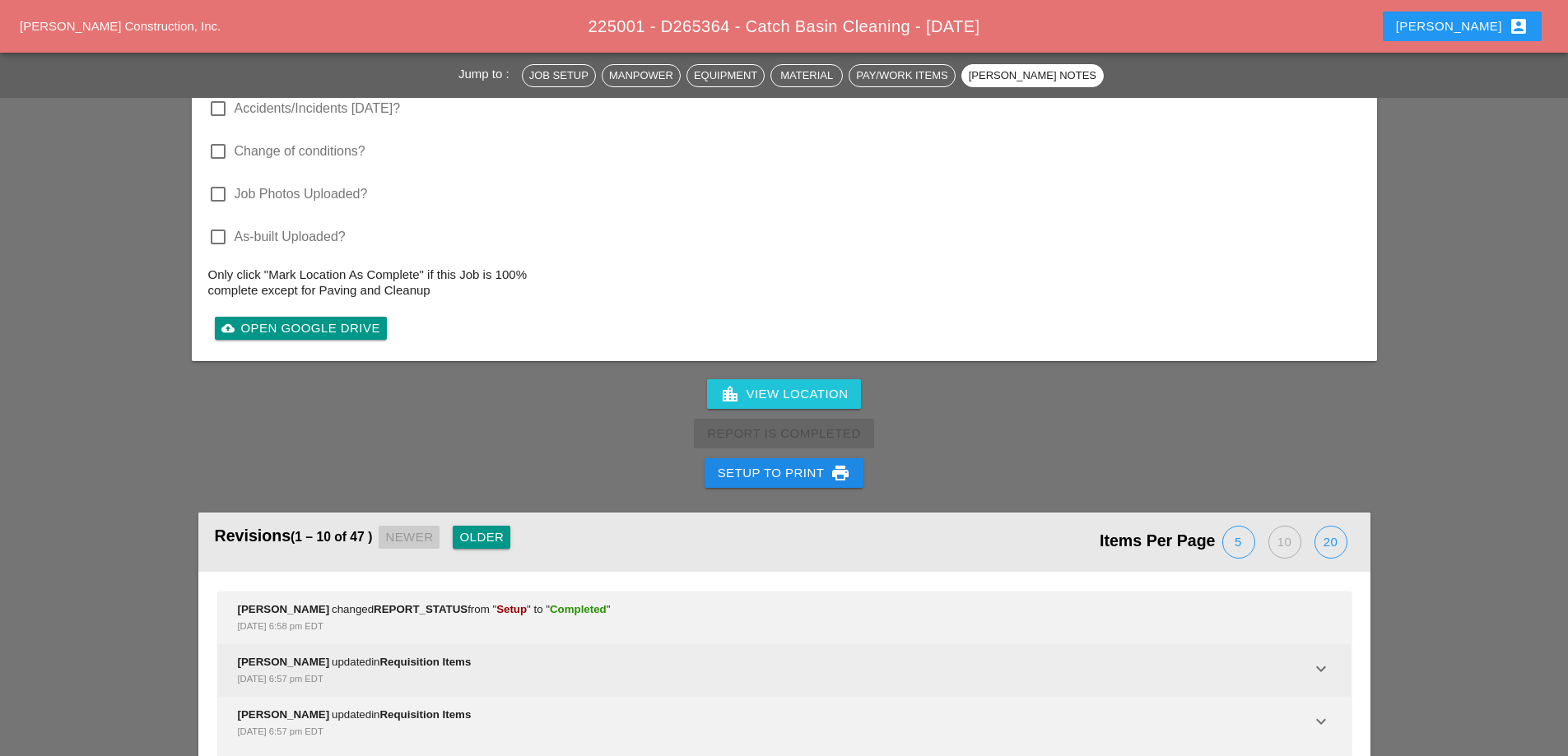
scroll to position [3114, 0]
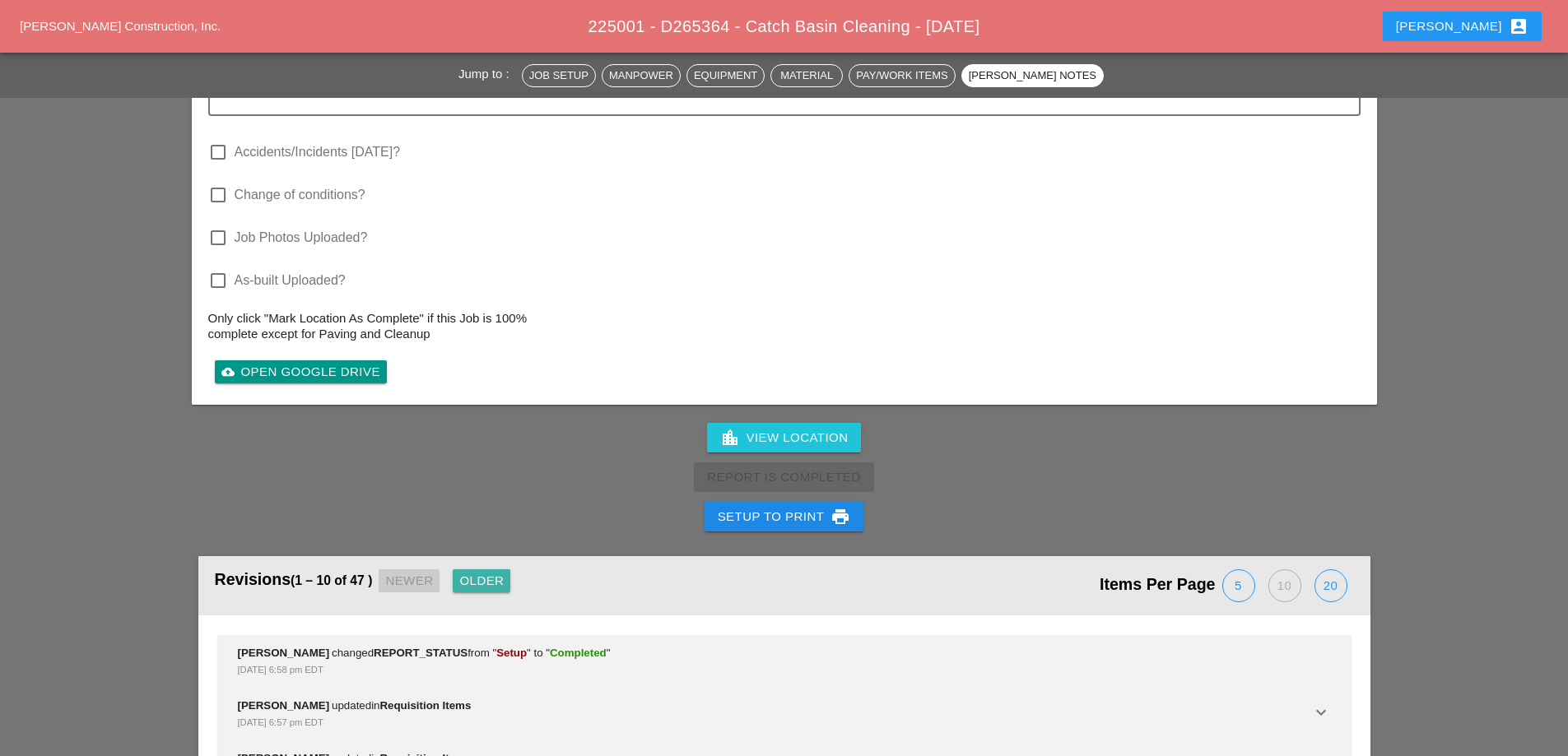
click at [493, 572] on div "Older" at bounding box center [481, 581] width 44 height 19
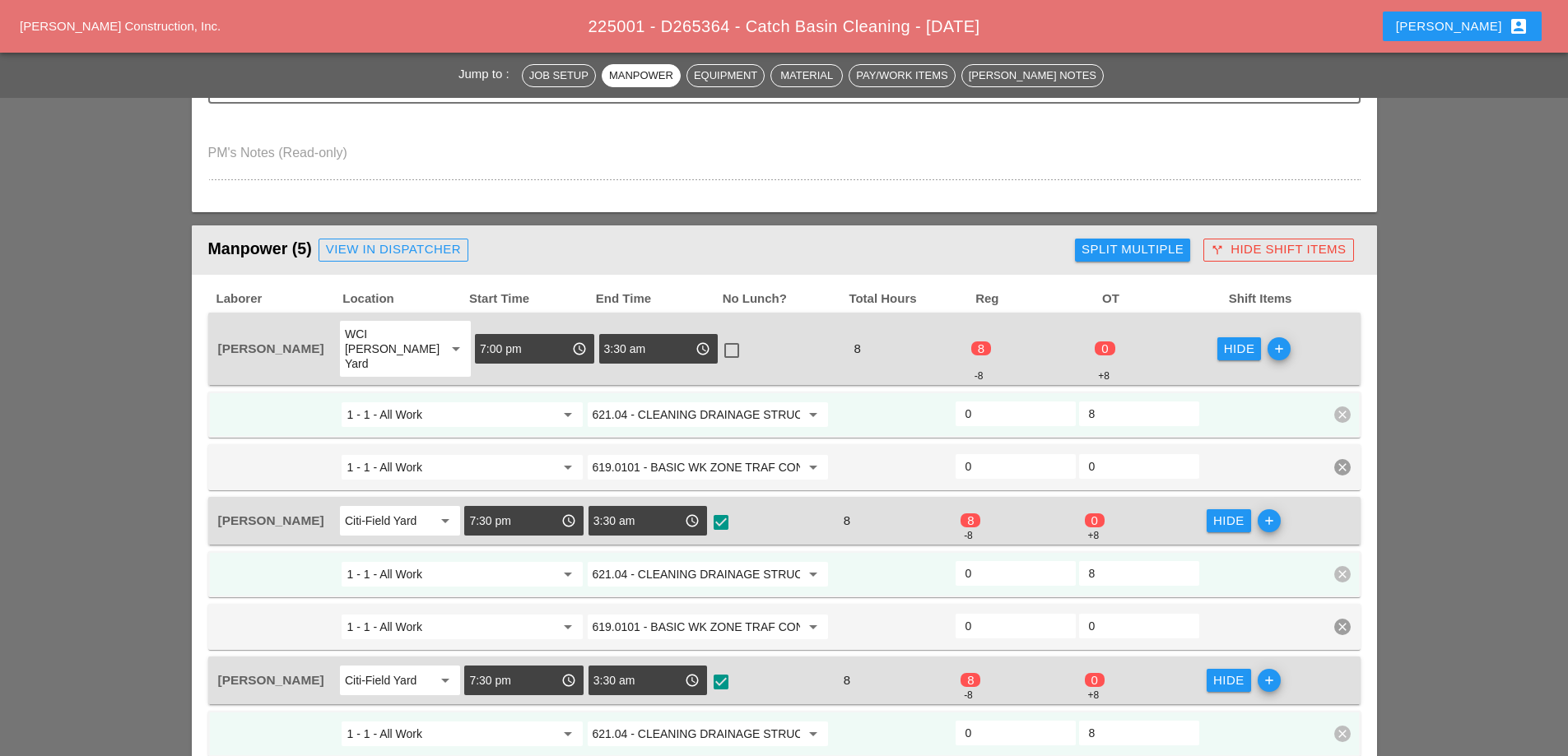
scroll to position [580, 0]
click at [1346, 459] on icon "clear" at bounding box center [1342, 467] width 17 height 17
click at [1346, 412] on div "Confirm delete" at bounding box center [1343, 415] width 80 height 19
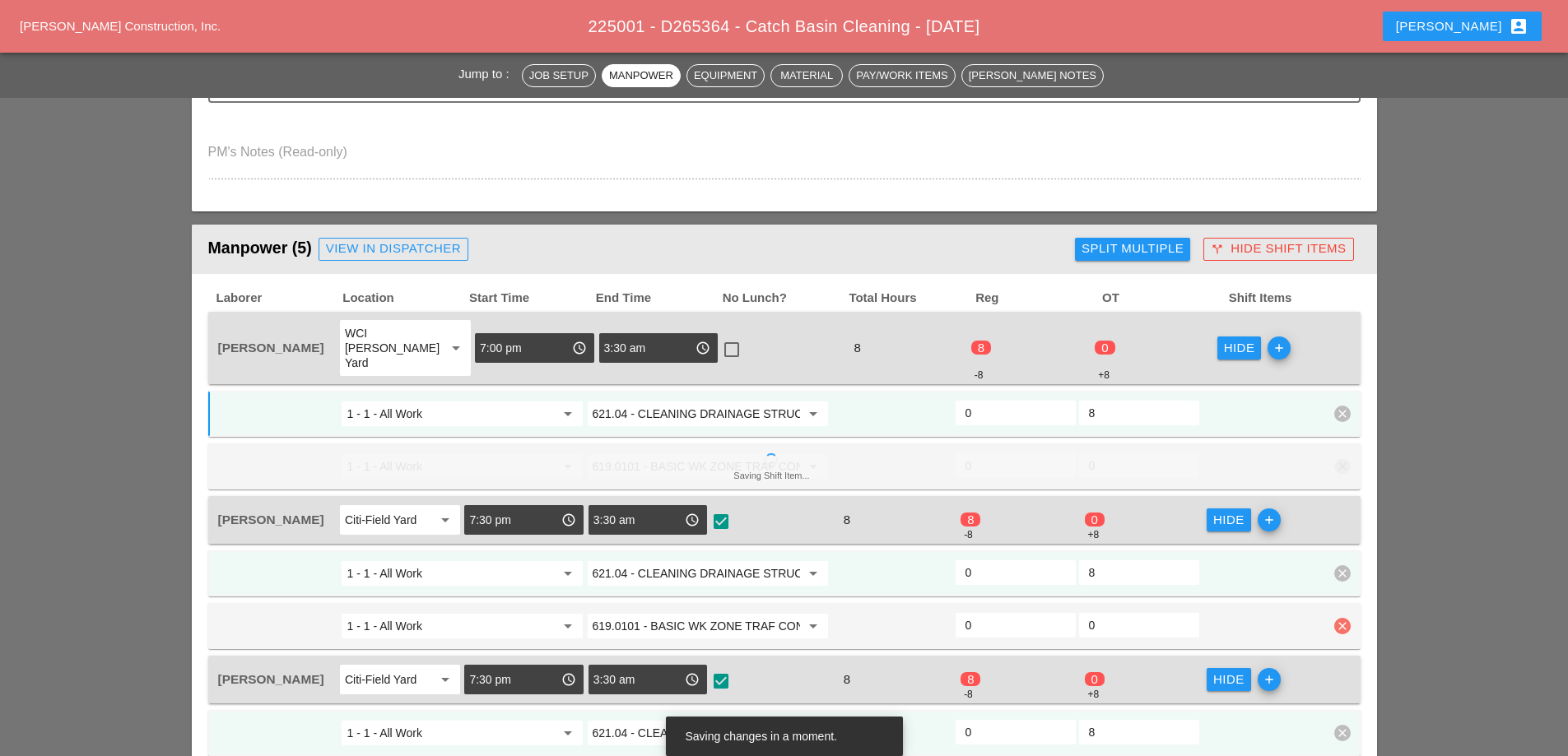
click at [1341, 618] on icon "clear" at bounding box center [1342, 626] width 17 height 17
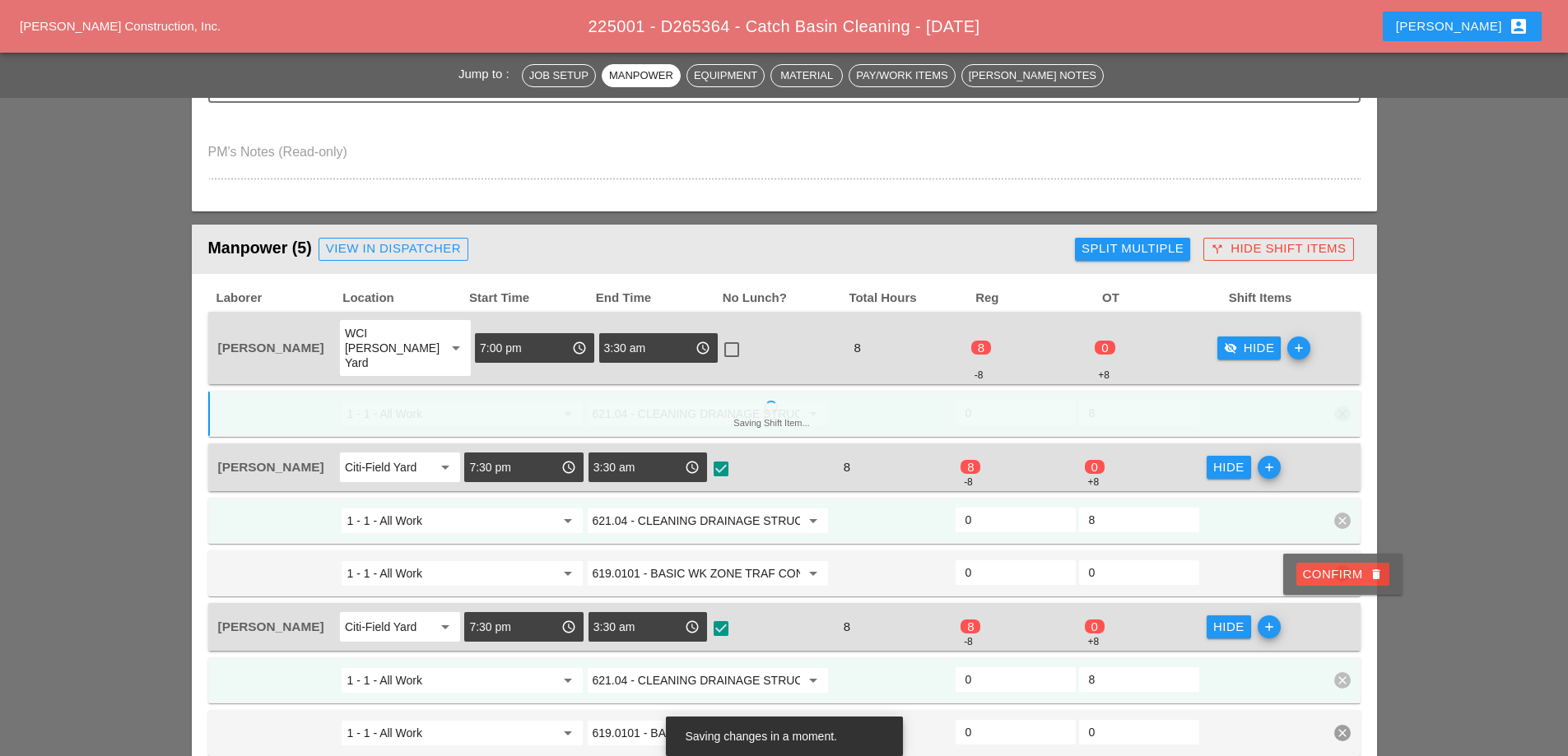
click at [1329, 567] on div "Confirm delete" at bounding box center [1343, 575] width 80 height 19
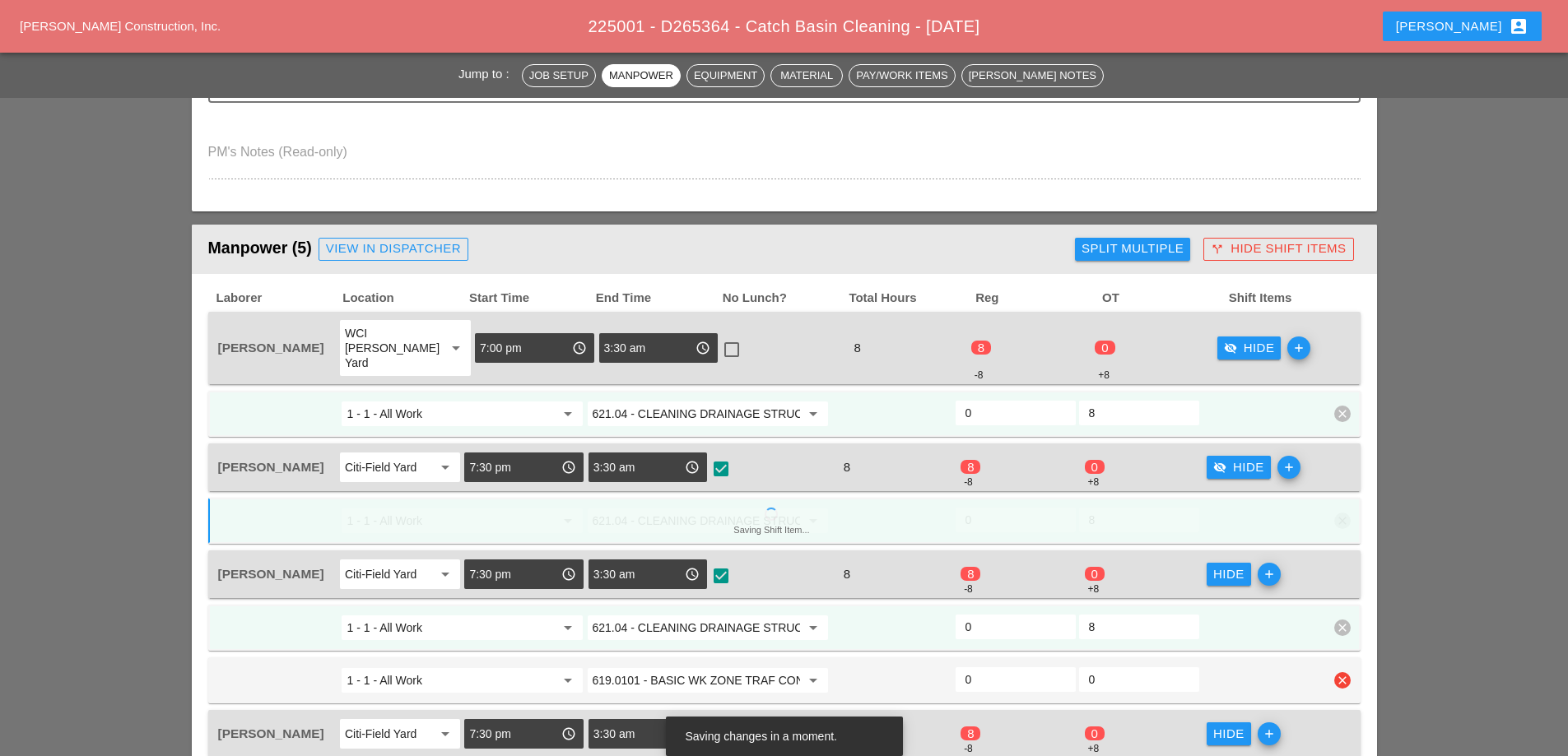
click at [1344, 673] on icon "clear" at bounding box center [1342, 680] width 17 height 17
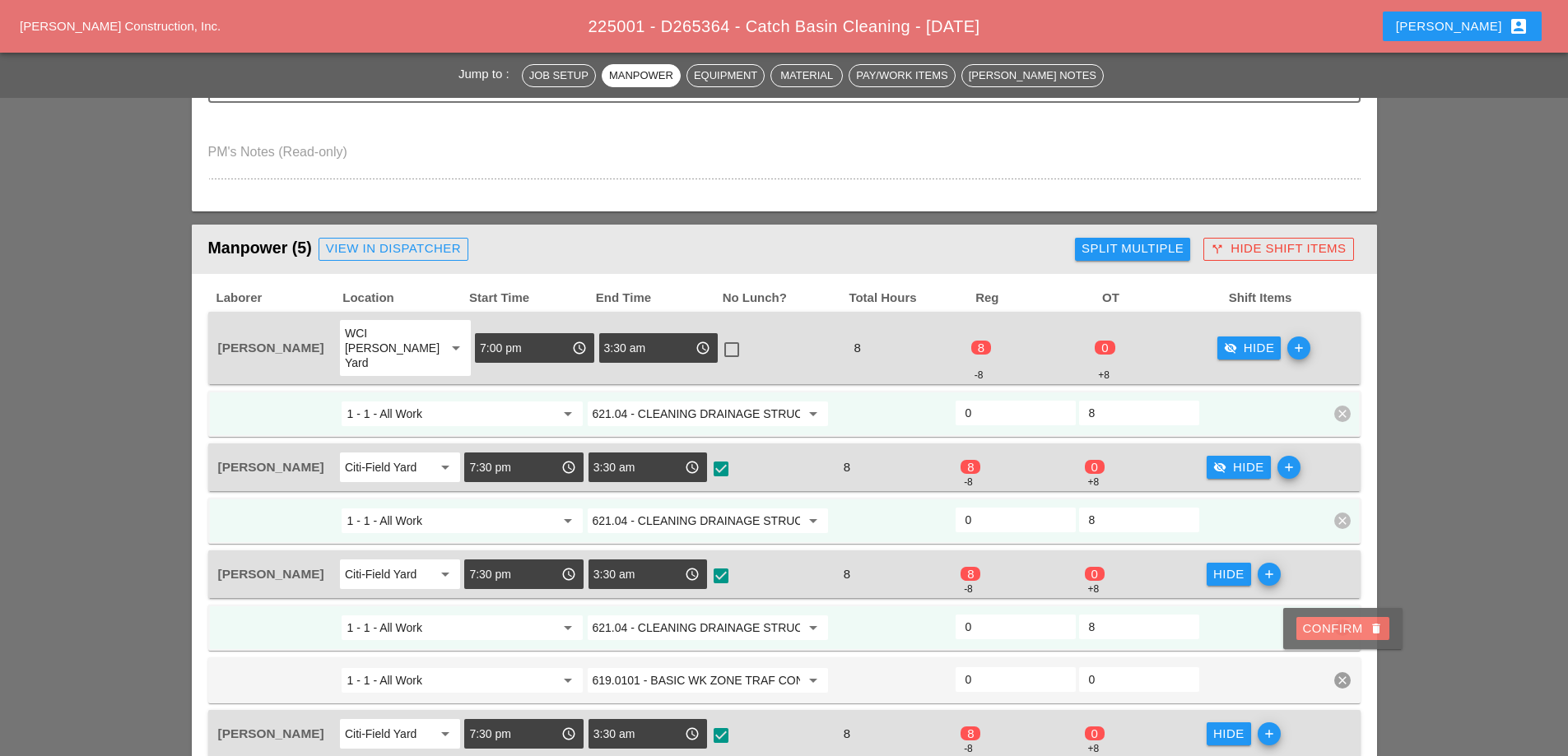
click at [1331, 621] on div "Confirm delete" at bounding box center [1343, 629] width 80 height 19
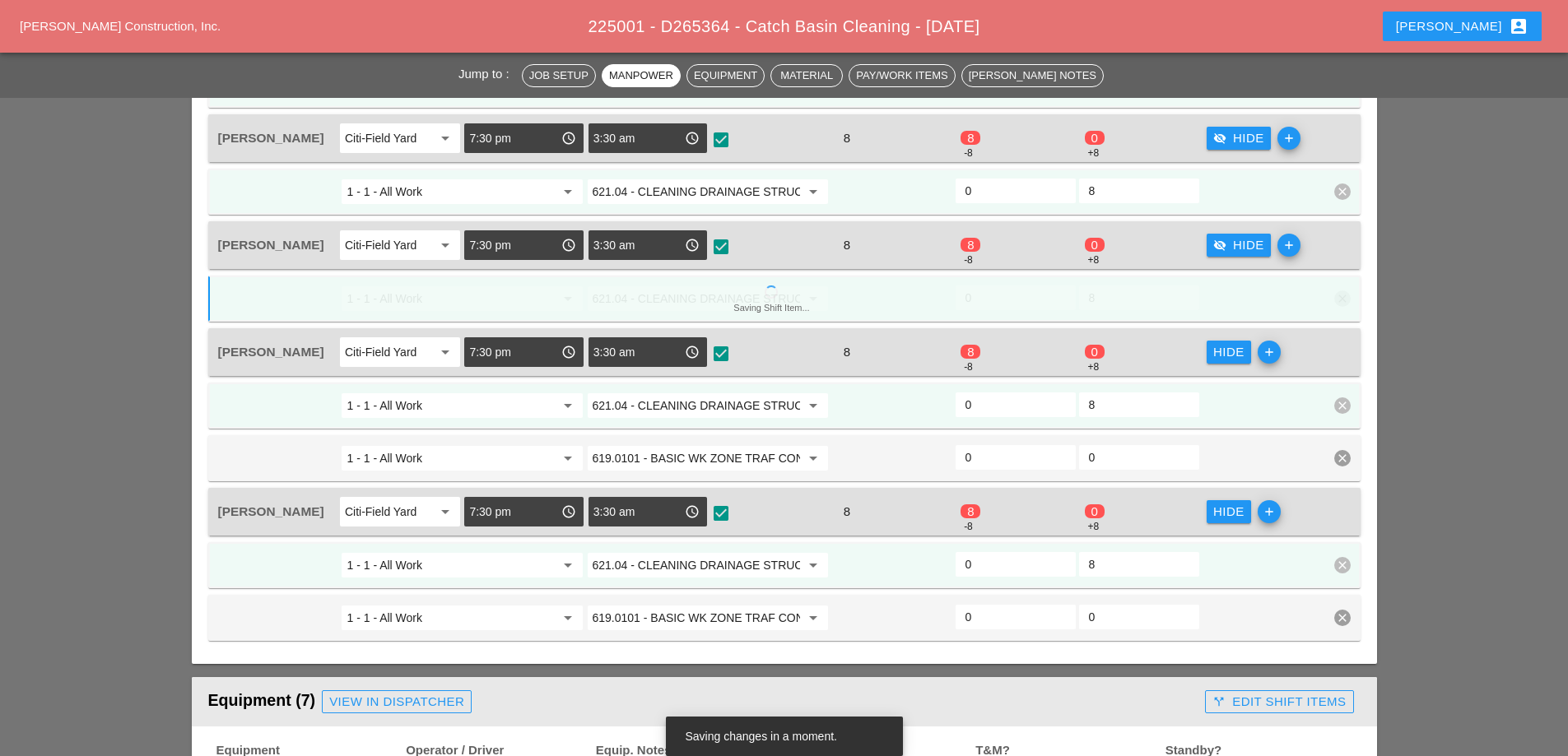
scroll to position [991, 0]
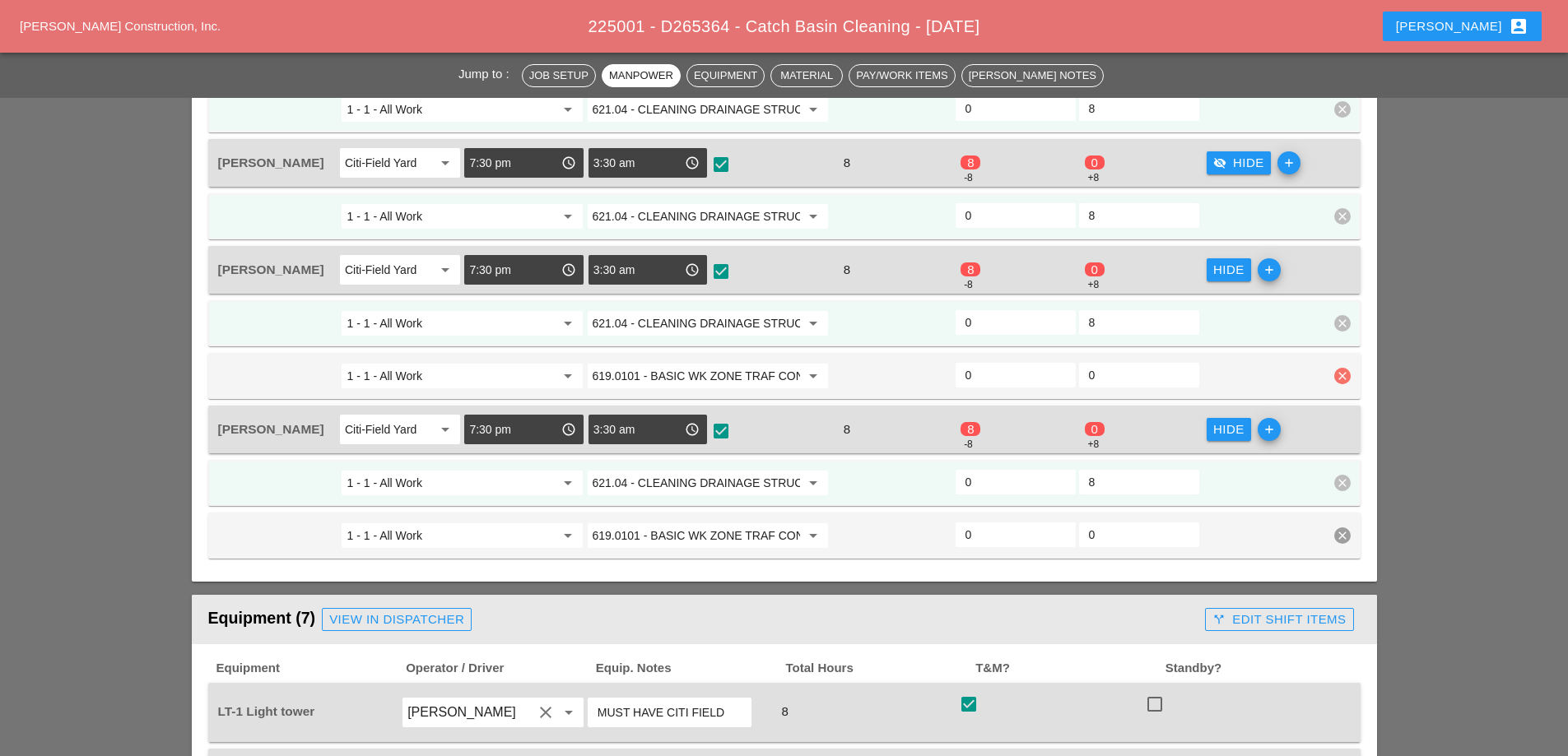
click at [1345, 368] on icon "clear" at bounding box center [1342, 375] width 17 height 17
drag, startPoint x: 1342, startPoint y: 329, endPoint x: 1341, endPoint y: 337, distance: 8.1
click at [1342, 330] on div "Confirm delete" at bounding box center [1343, 325] width 80 height 19
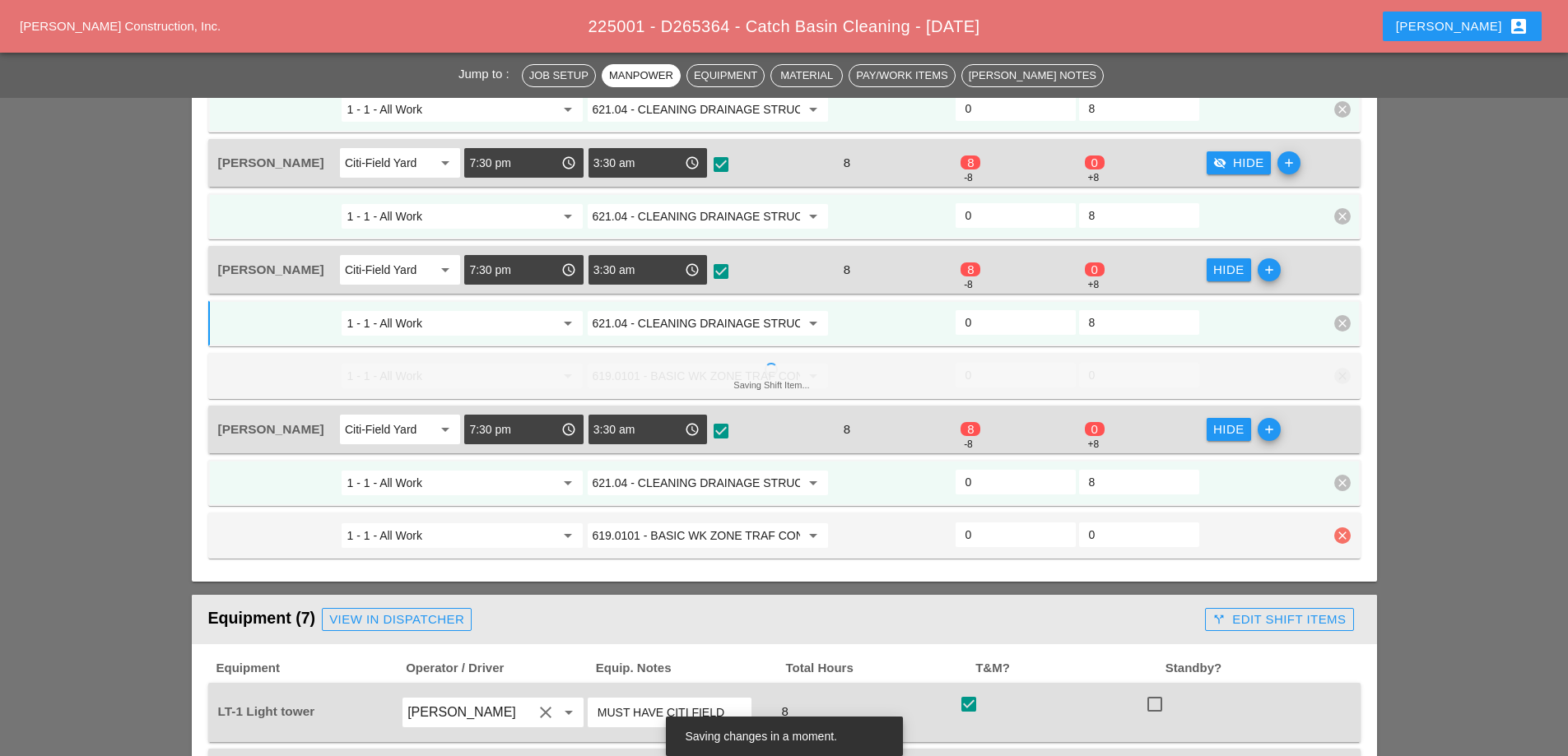
click at [1345, 527] on icon "clear" at bounding box center [1342, 535] width 17 height 17
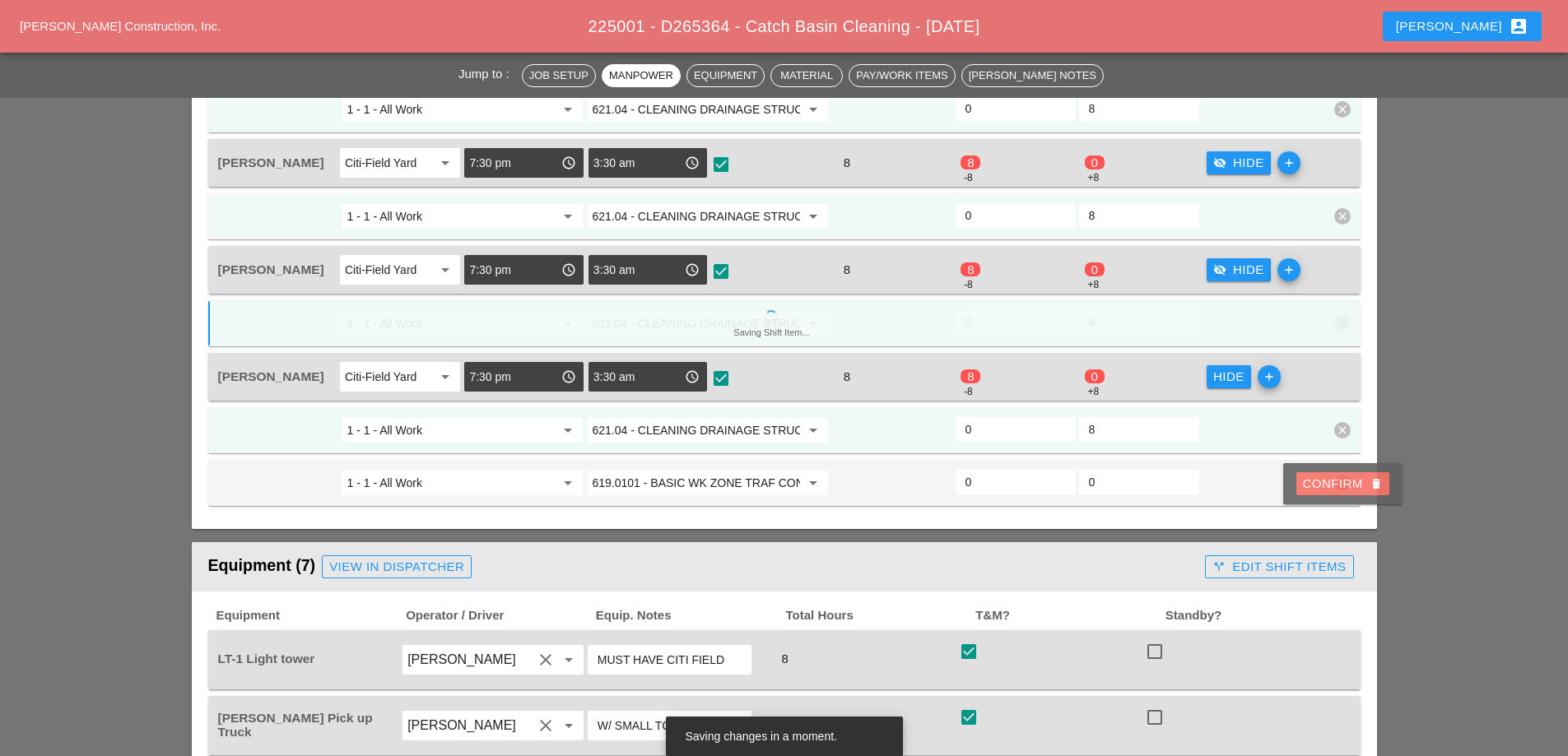
click at [1353, 482] on div "Confirm delete" at bounding box center [1343, 484] width 80 height 19
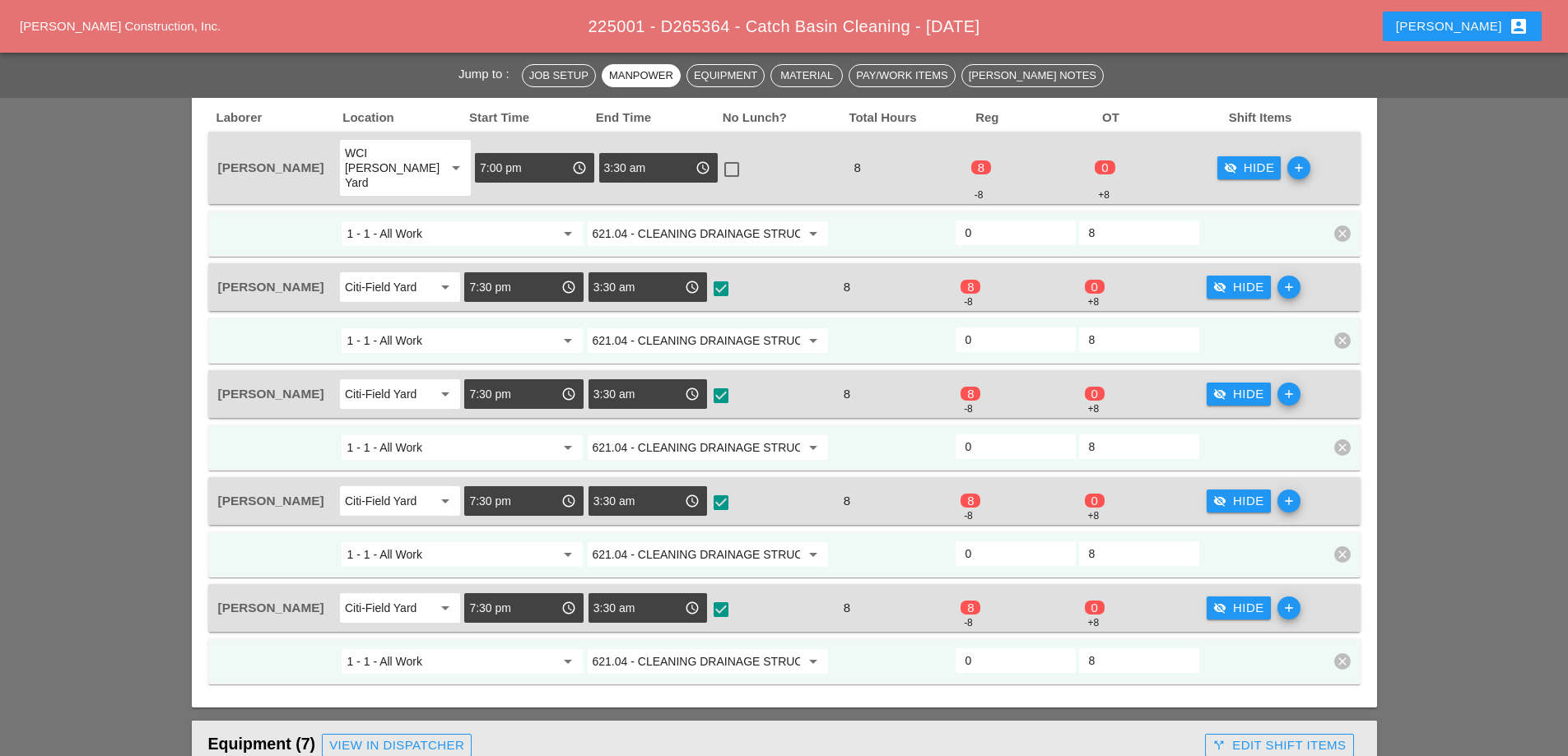
scroll to position [745, 0]
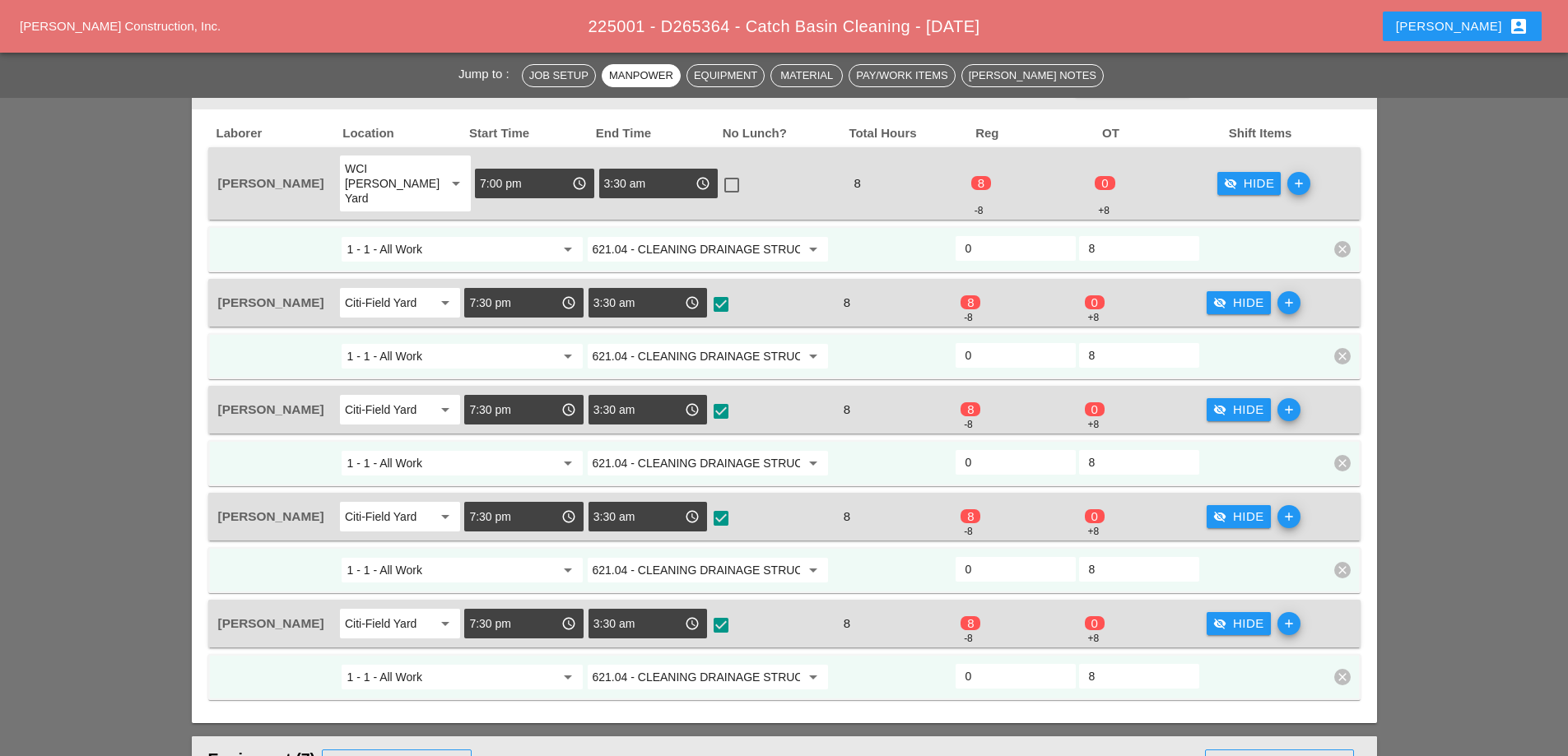
click at [1237, 614] on div "visibility_off Hide" at bounding box center [1239, 624] width 51 height 19
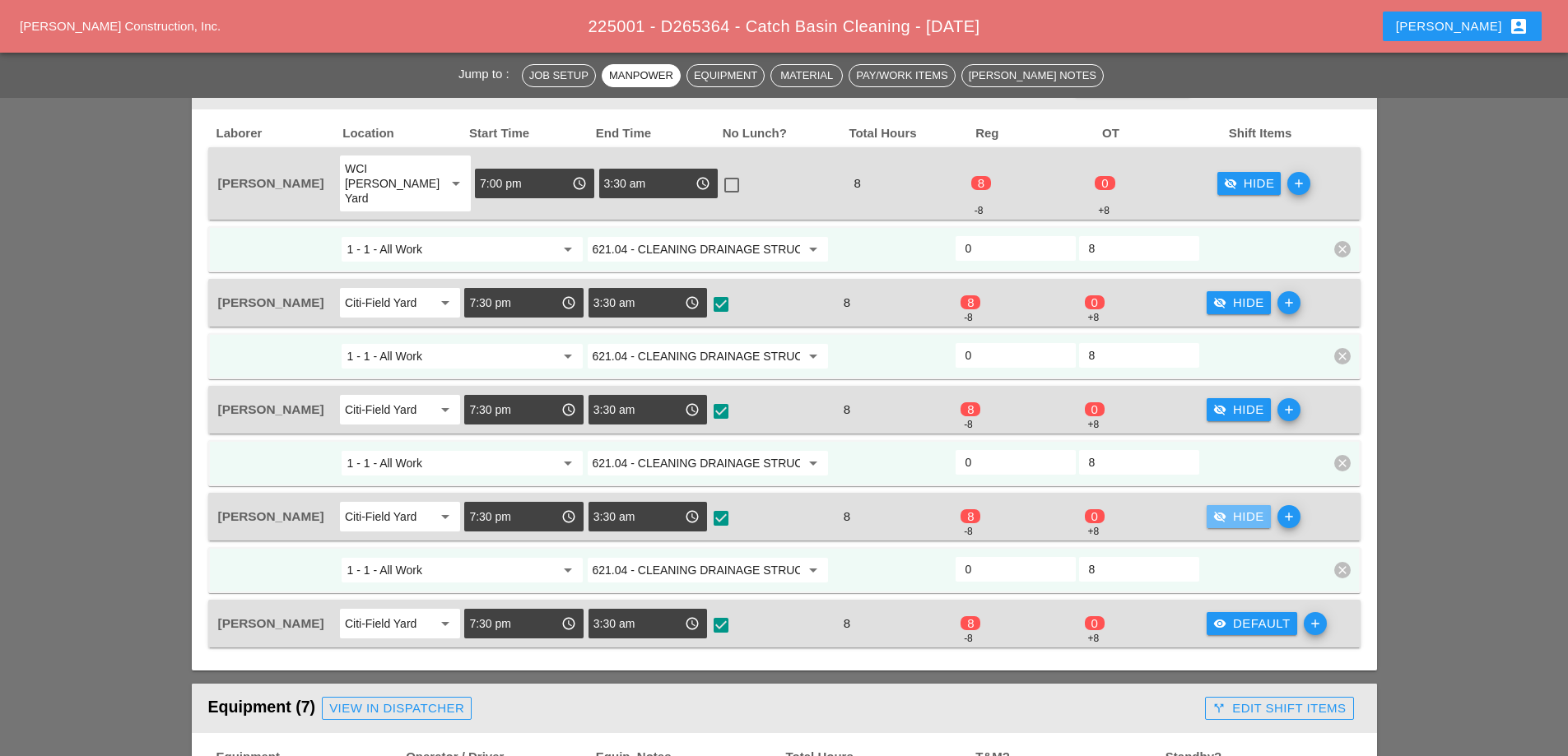
drag, startPoint x: 1246, startPoint y: 496, endPoint x: 1244, endPoint y: 484, distance: 12.2
click at [1246, 507] on div "visibility_off Hide" at bounding box center [1239, 517] width 51 height 19
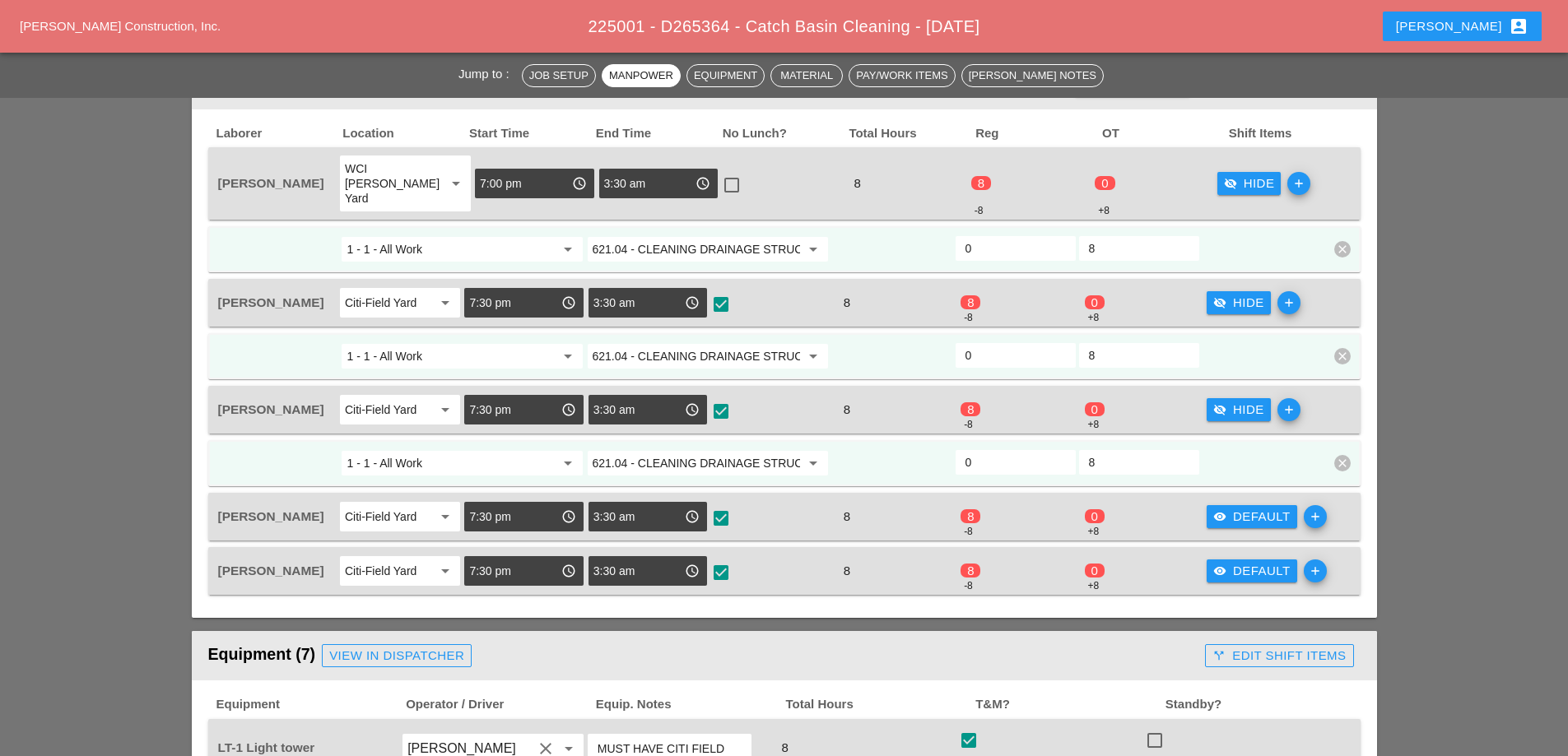
click at [1238, 401] on div "visibility_off Hide" at bounding box center [1239, 410] width 51 height 19
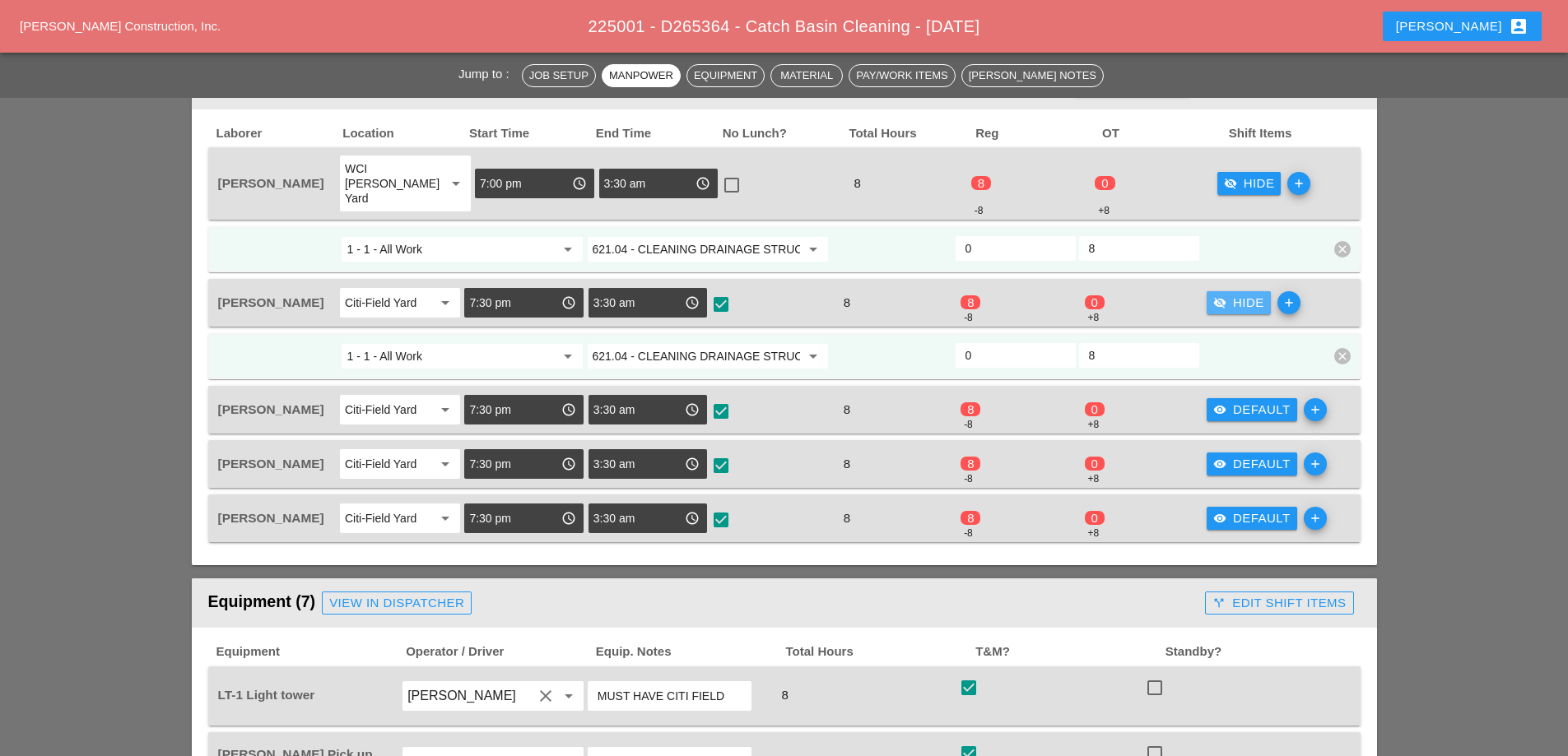
click at [1238, 294] on div "visibility_off Hide" at bounding box center [1239, 303] width 51 height 19
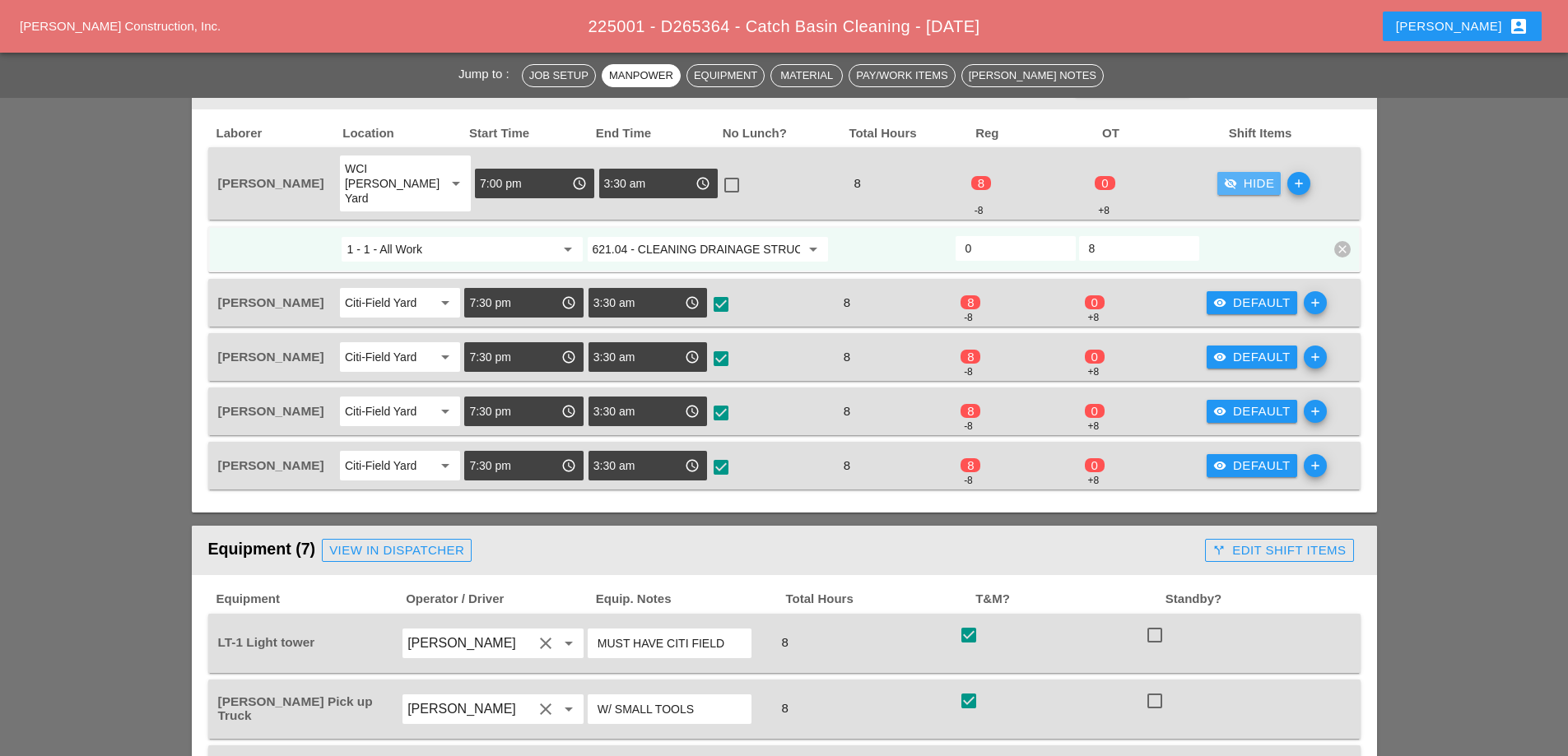
click at [1238, 181] on div "visibility_off Hide" at bounding box center [1249, 184] width 51 height 19
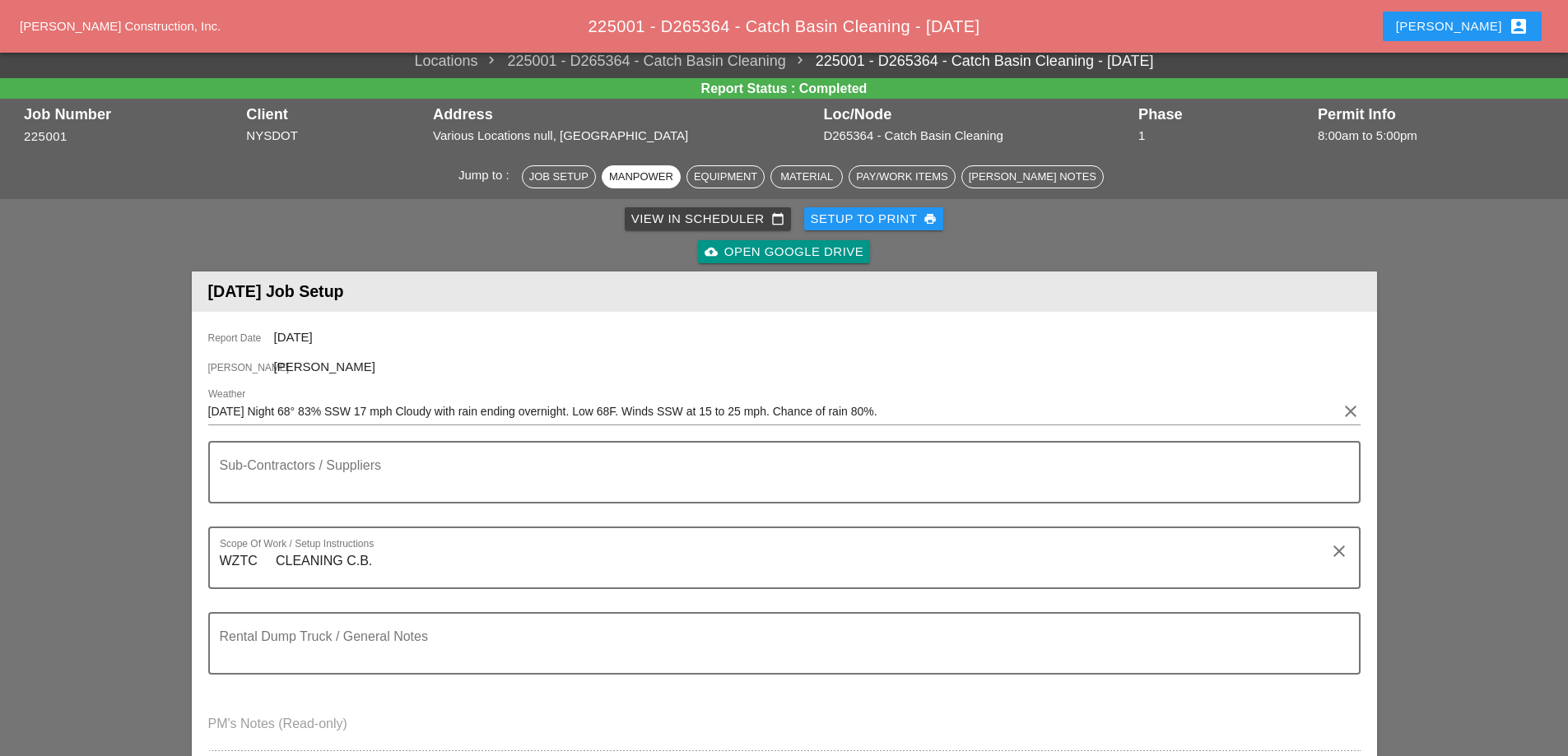
scroll to position [0, 0]
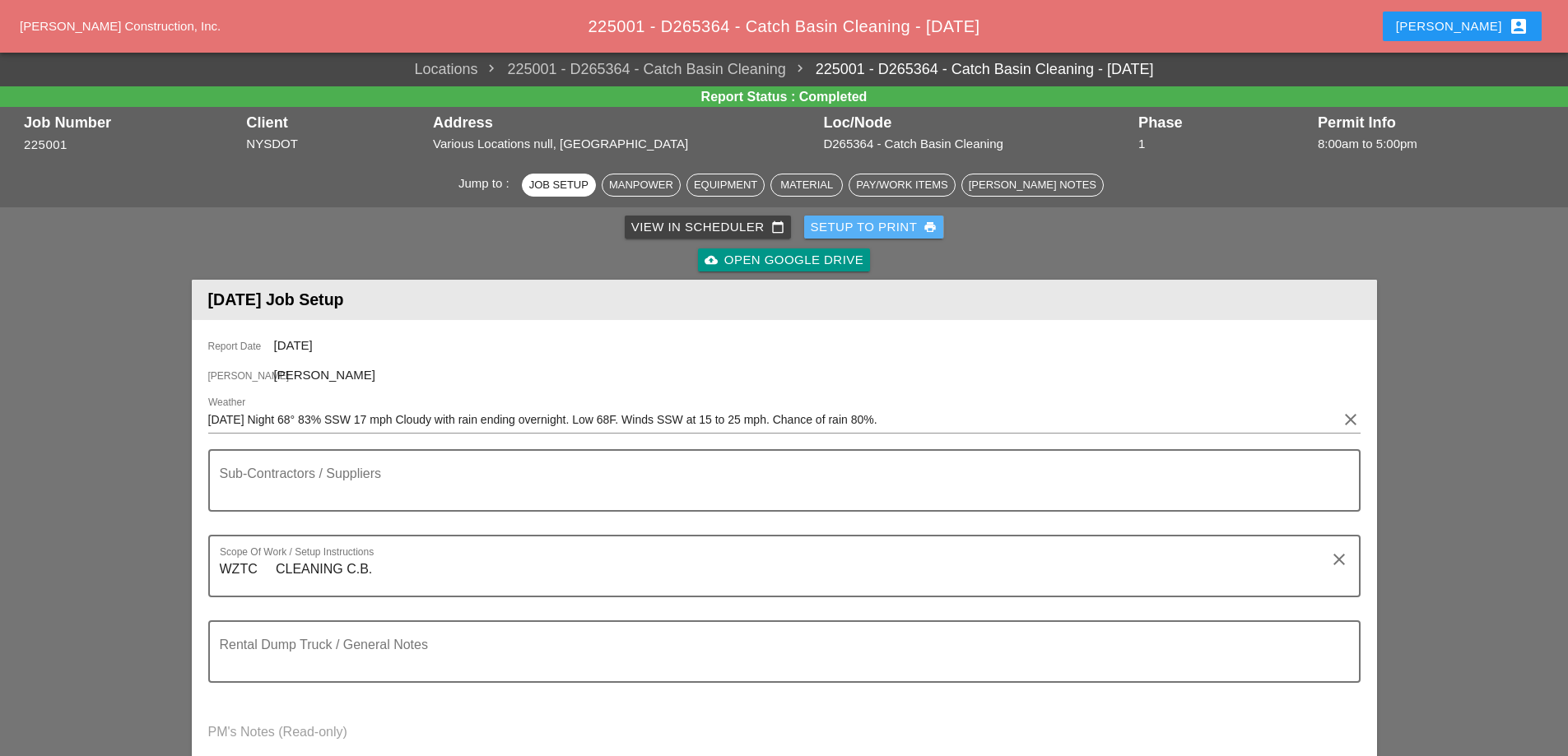
click at [886, 227] on div "Setup to Print print" at bounding box center [874, 228] width 127 height 19
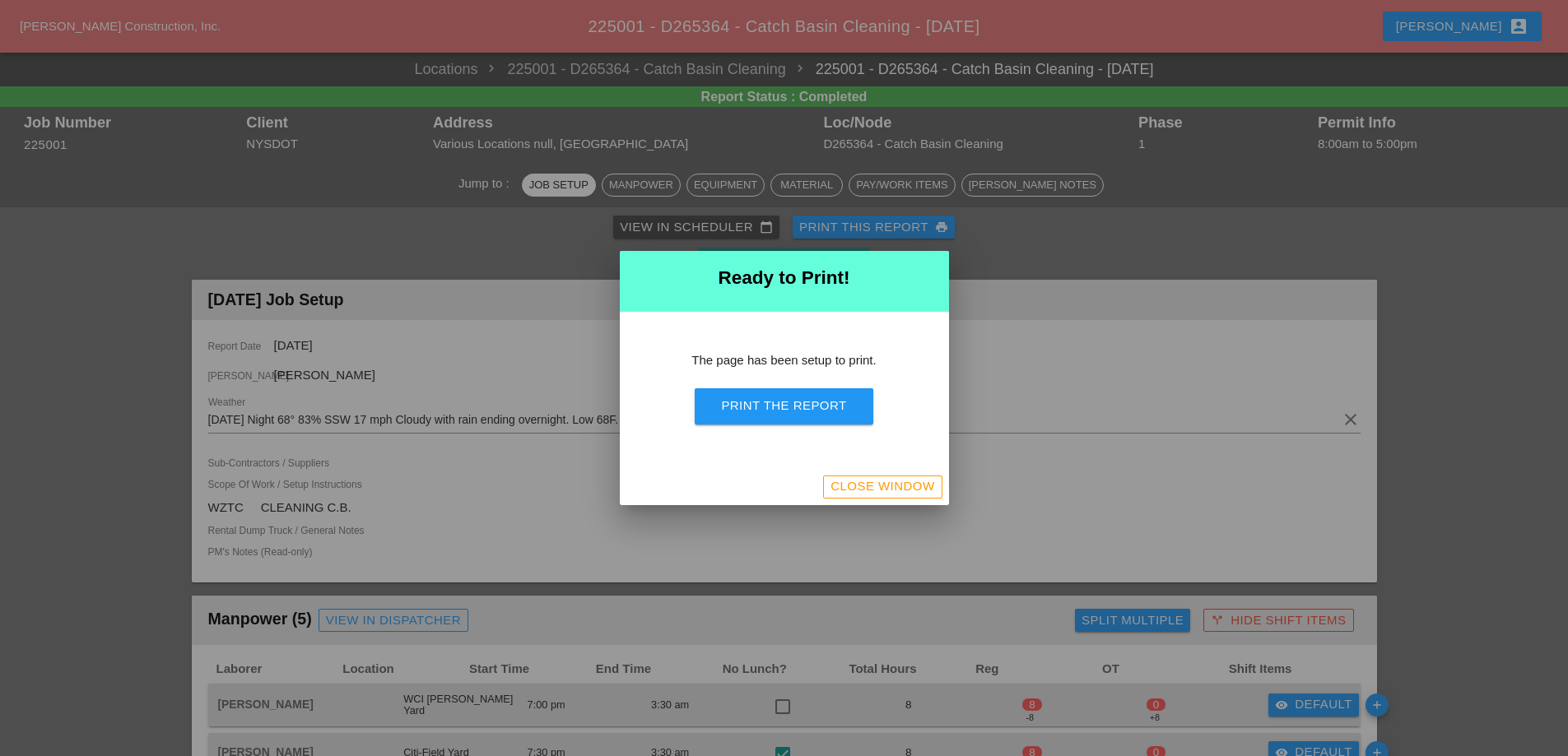
drag, startPoint x: 847, startPoint y: 411, endPoint x: 543, endPoint y: 178, distance: 383.0
click at [847, 412] on div "Print the Report" at bounding box center [784, 407] width 125 height 19
drag, startPoint x: 861, startPoint y: 492, endPoint x: 150, endPoint y: 1, distance: 864.1
click at [859, 492] on div "Close Window" at bounding box center [882, 487] width 103 height 19
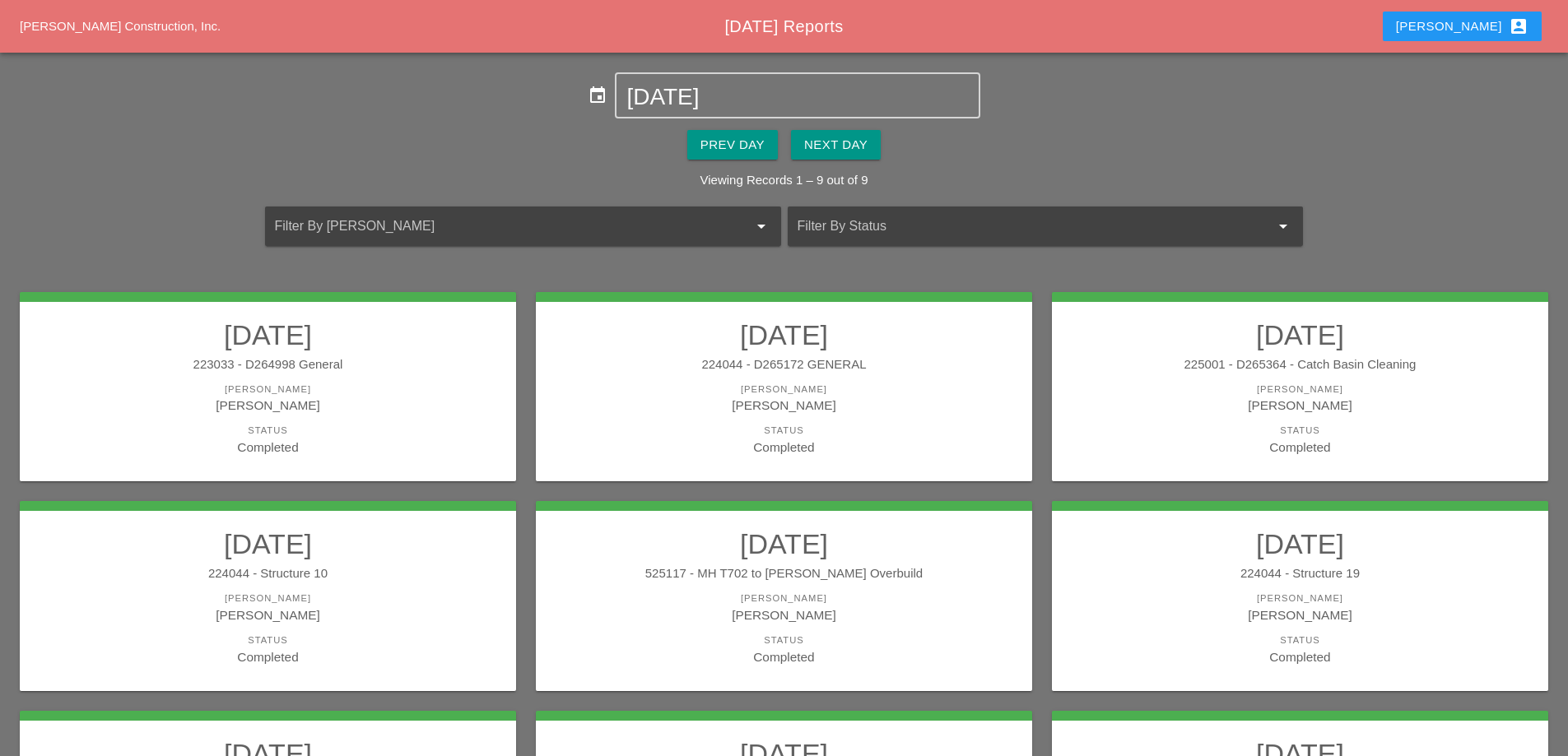
click at [406, 599] on div "[PERSON_NAME]" at bounding box center [268, 599] width 463 height 14
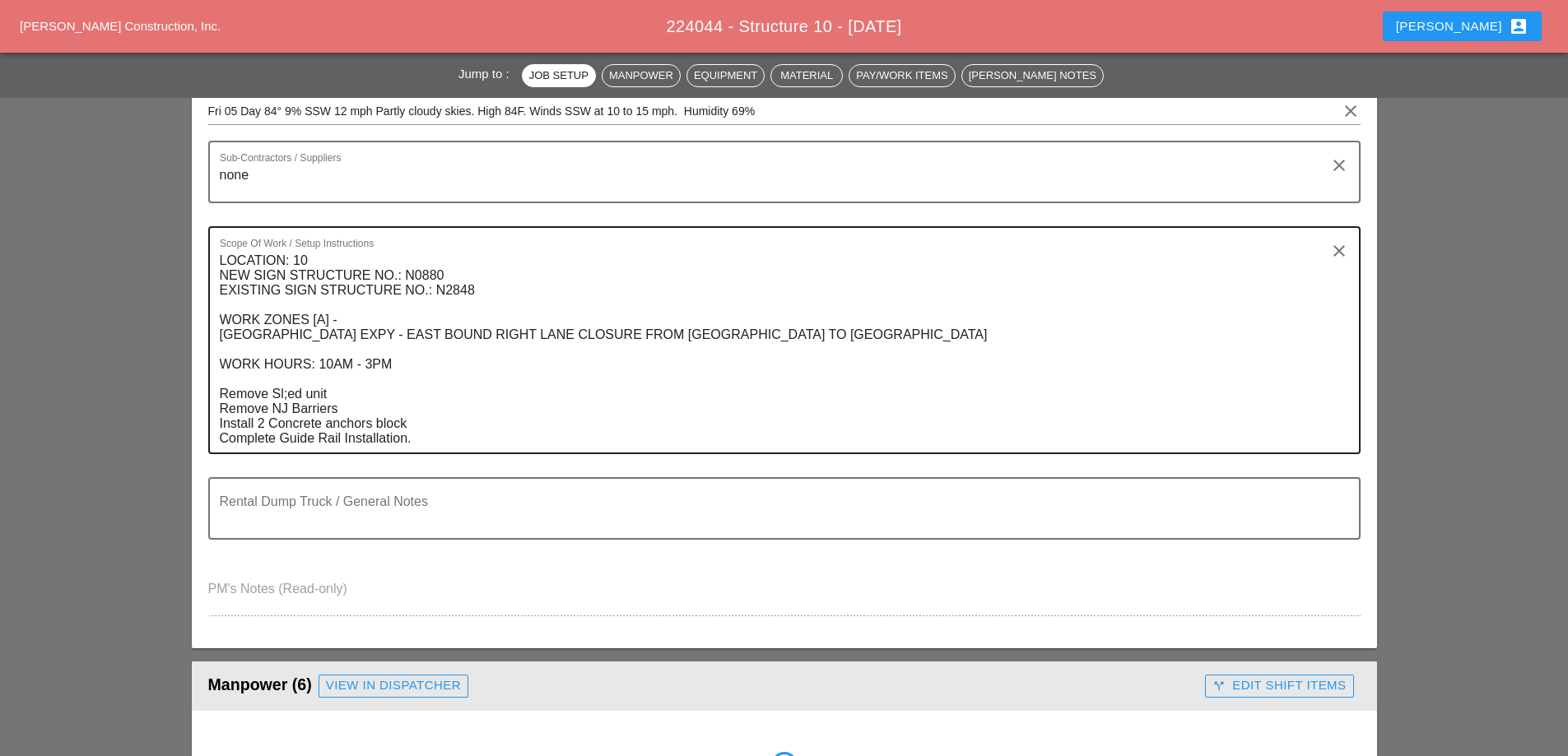
scroll to position [412, 0]
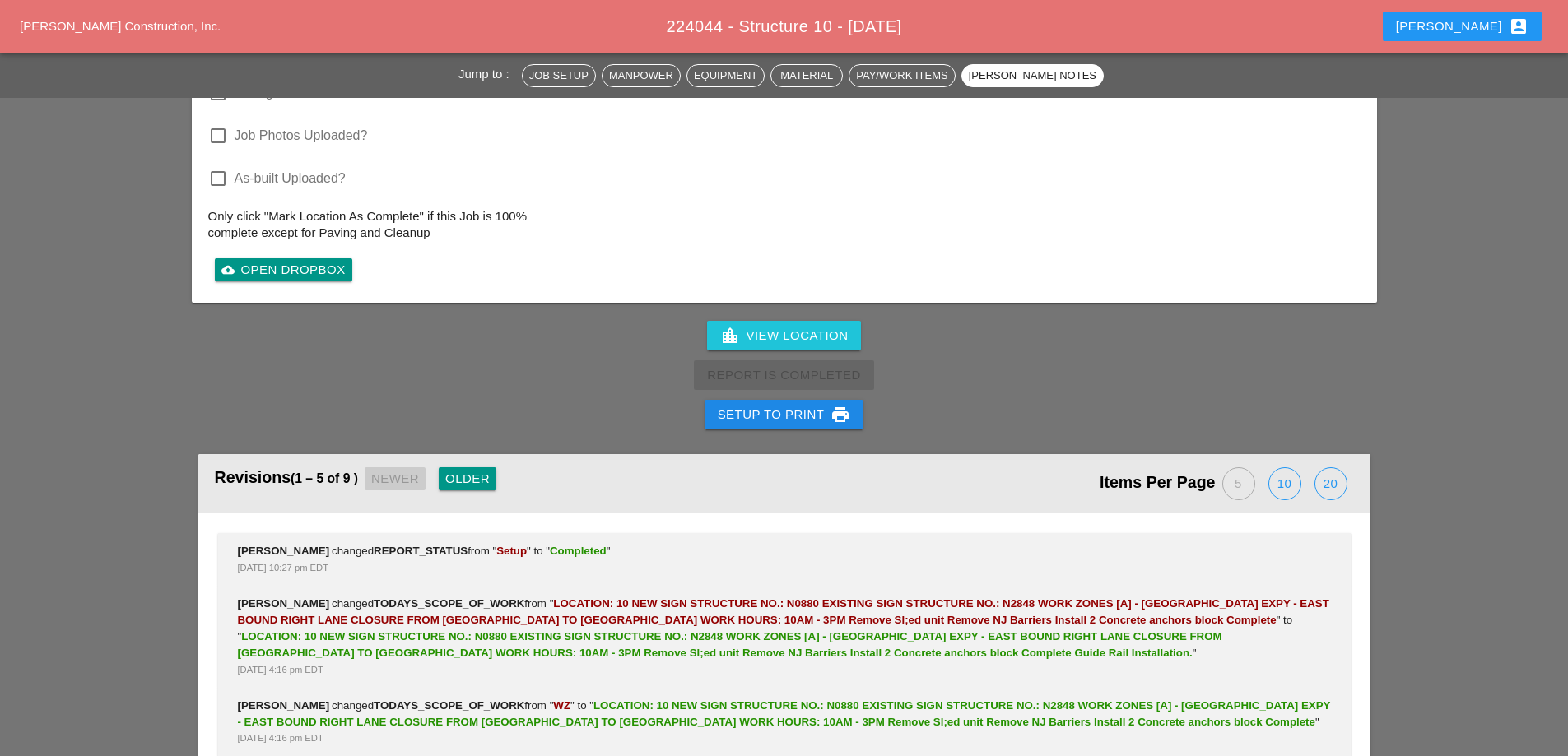
click at [779, 405] on div "Setup to Print print" at bounding box center [784, 414] width 133 height 20
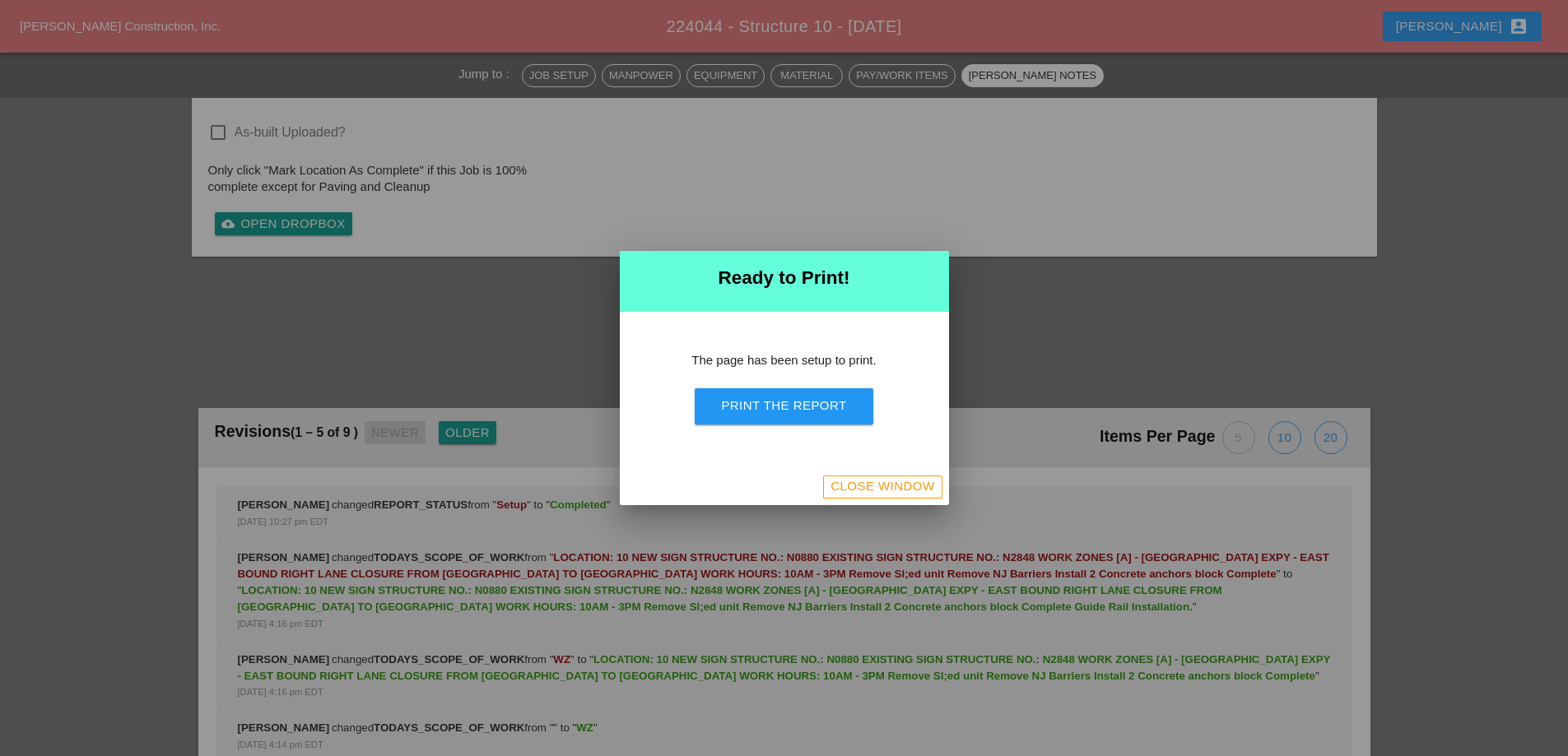
scroll to position [3226, 0]
drag, startPoint x: 789, startPoint y: 423, endPoint x: 1072, endPoint y: 502, distance: 293.8
click at [789, 423] on button "Print the Report" at bounding box center [783, 407] width 178 height 36
drag, startPoint x: 905, startPoint y: 487, endPoint x: 163, endPoint y: 91, distance: 841.1
click at [904, 487] on div "Close Window" at bounding box center [882, 487] width 103 height 19
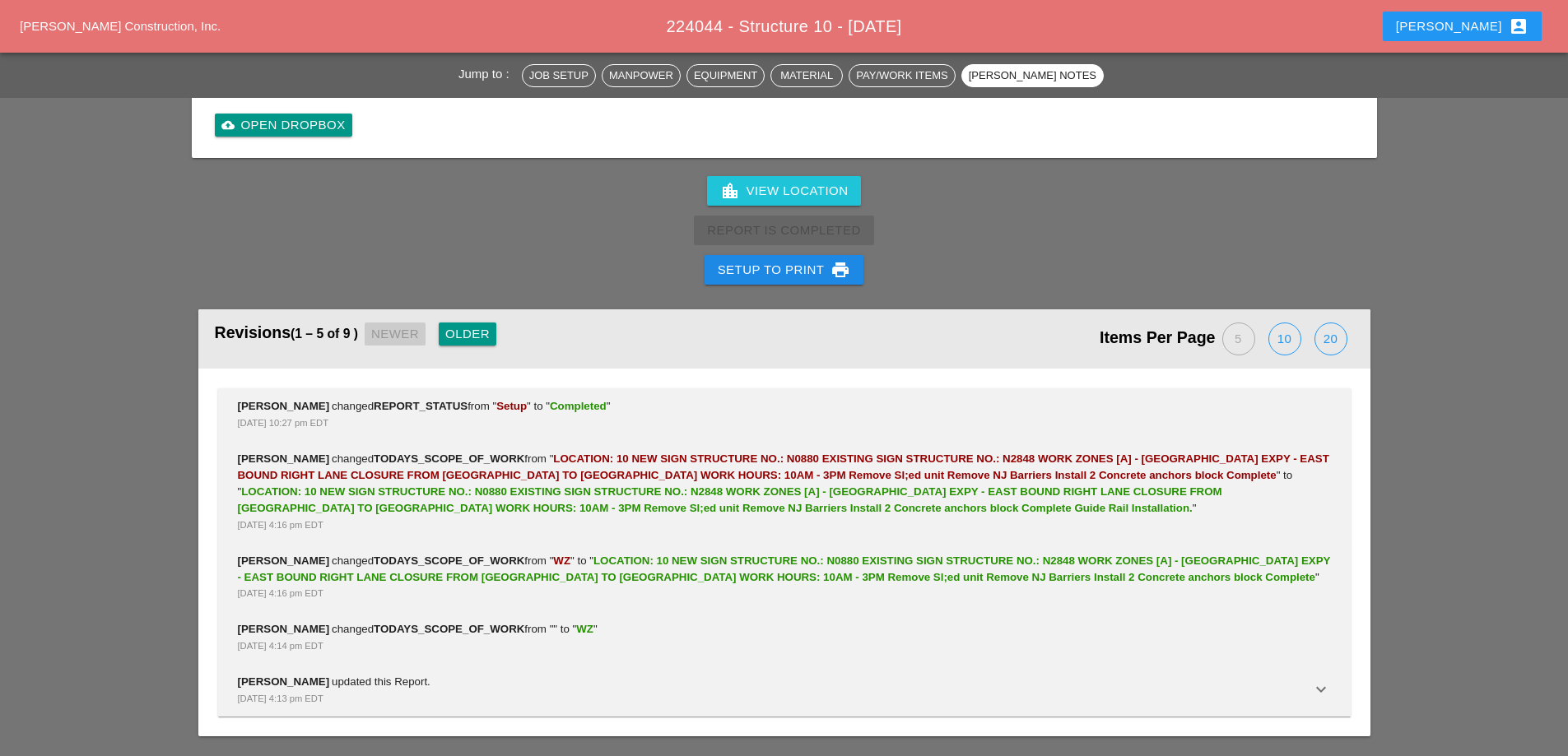
scroll to position [3457, 0]
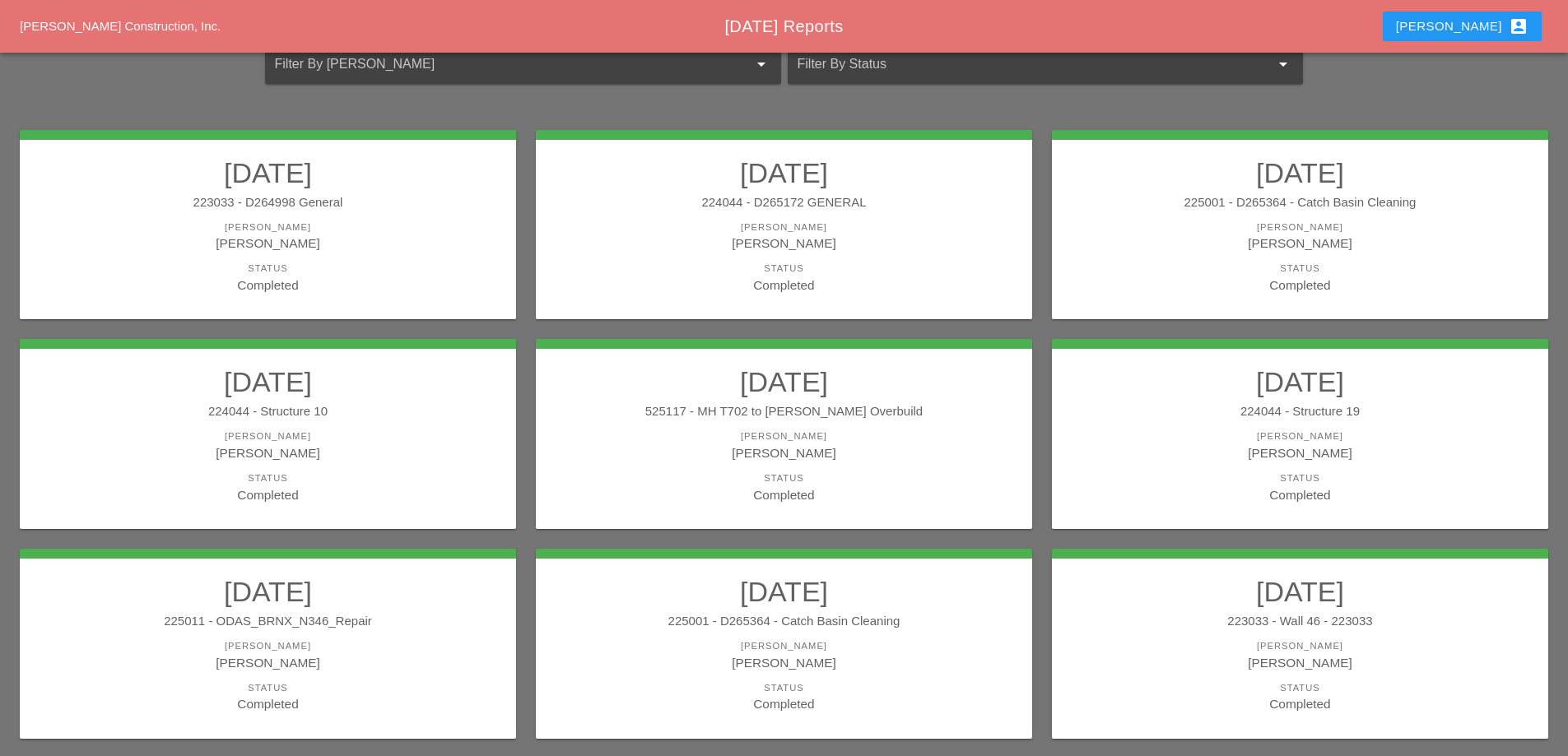
scroll to position [164, 0]
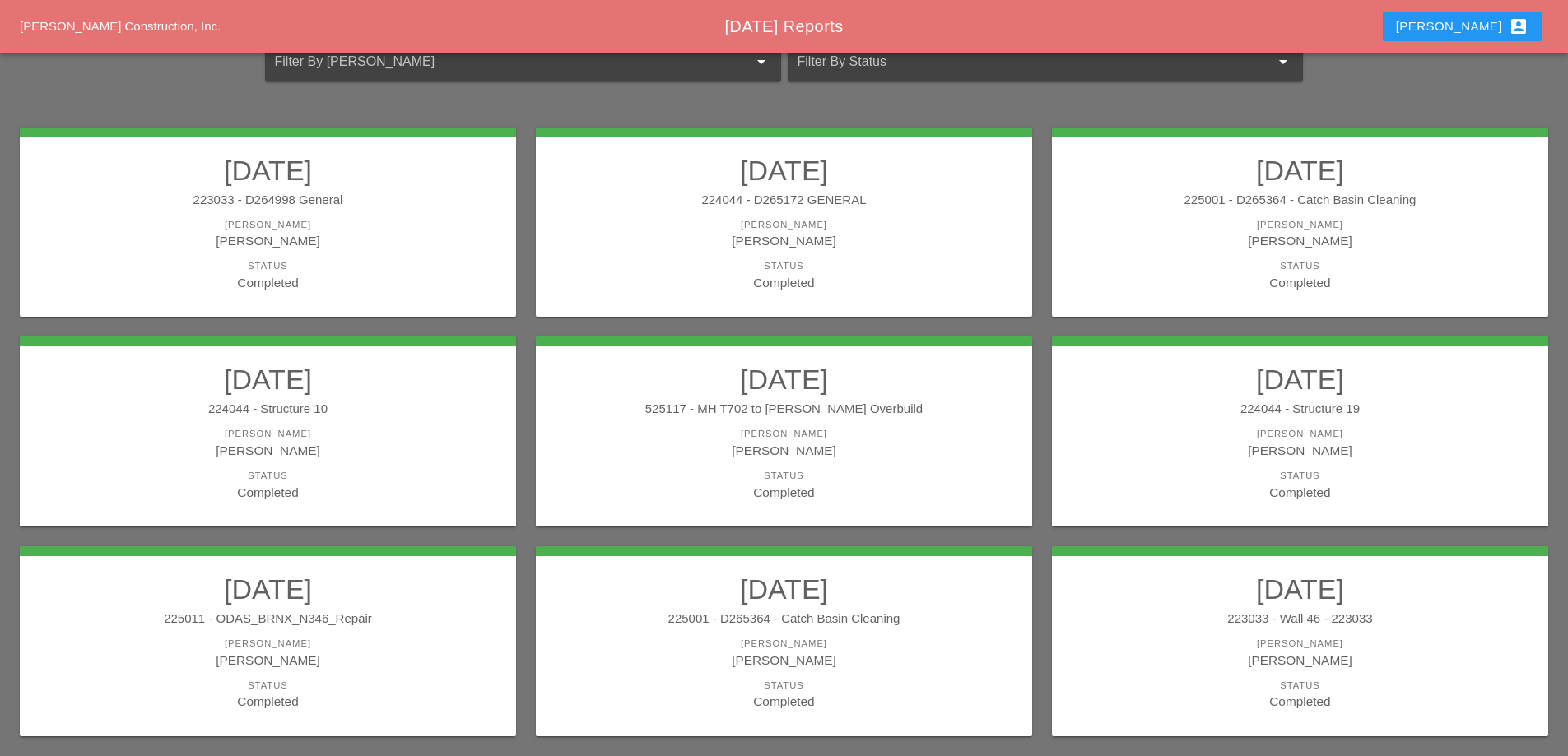
click at [858, 408] on div "525117 - MH T702 to [PERSON_NAME] Overbuild" at bounding box center [784, 409] width 463 height 19
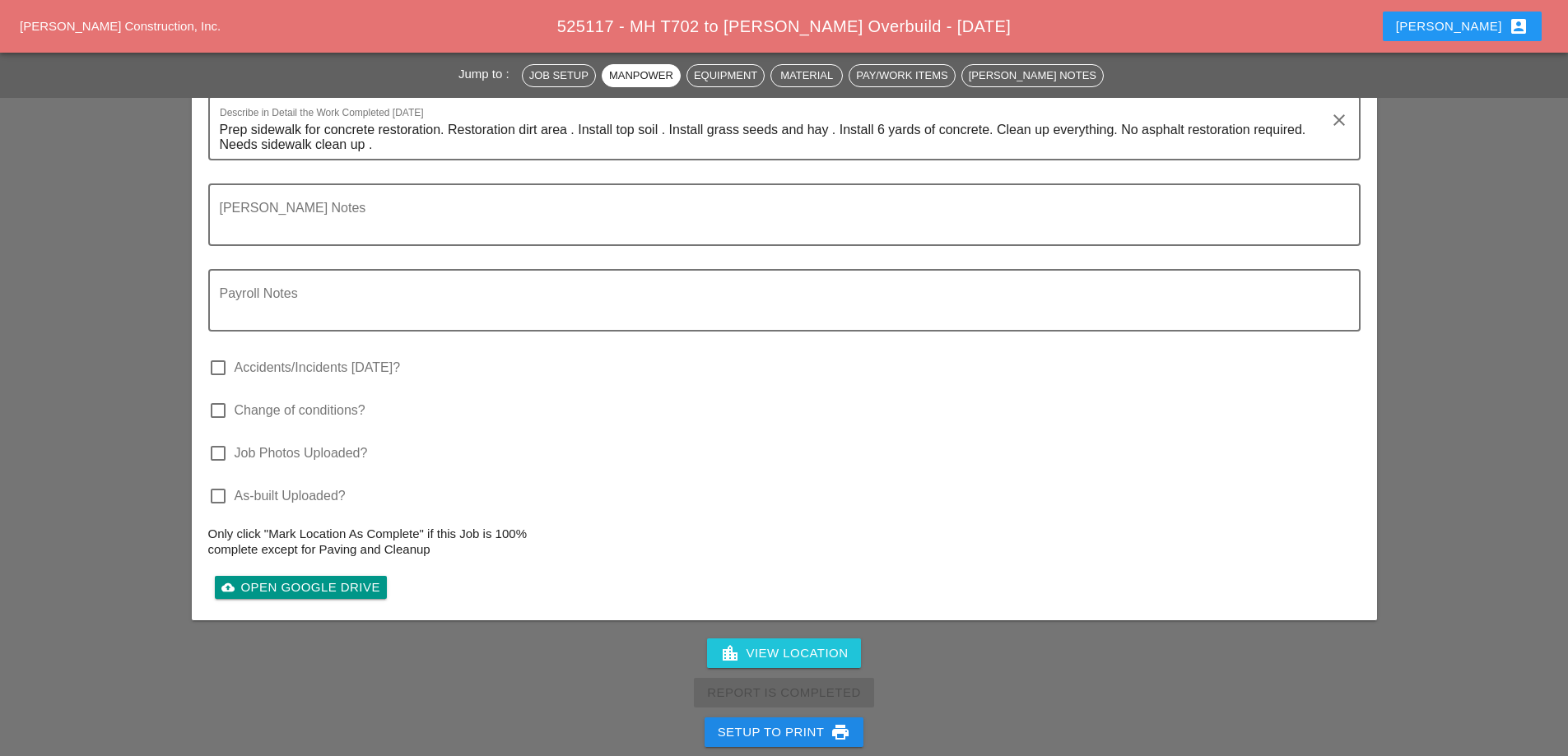
scroll to position [4938, 0]
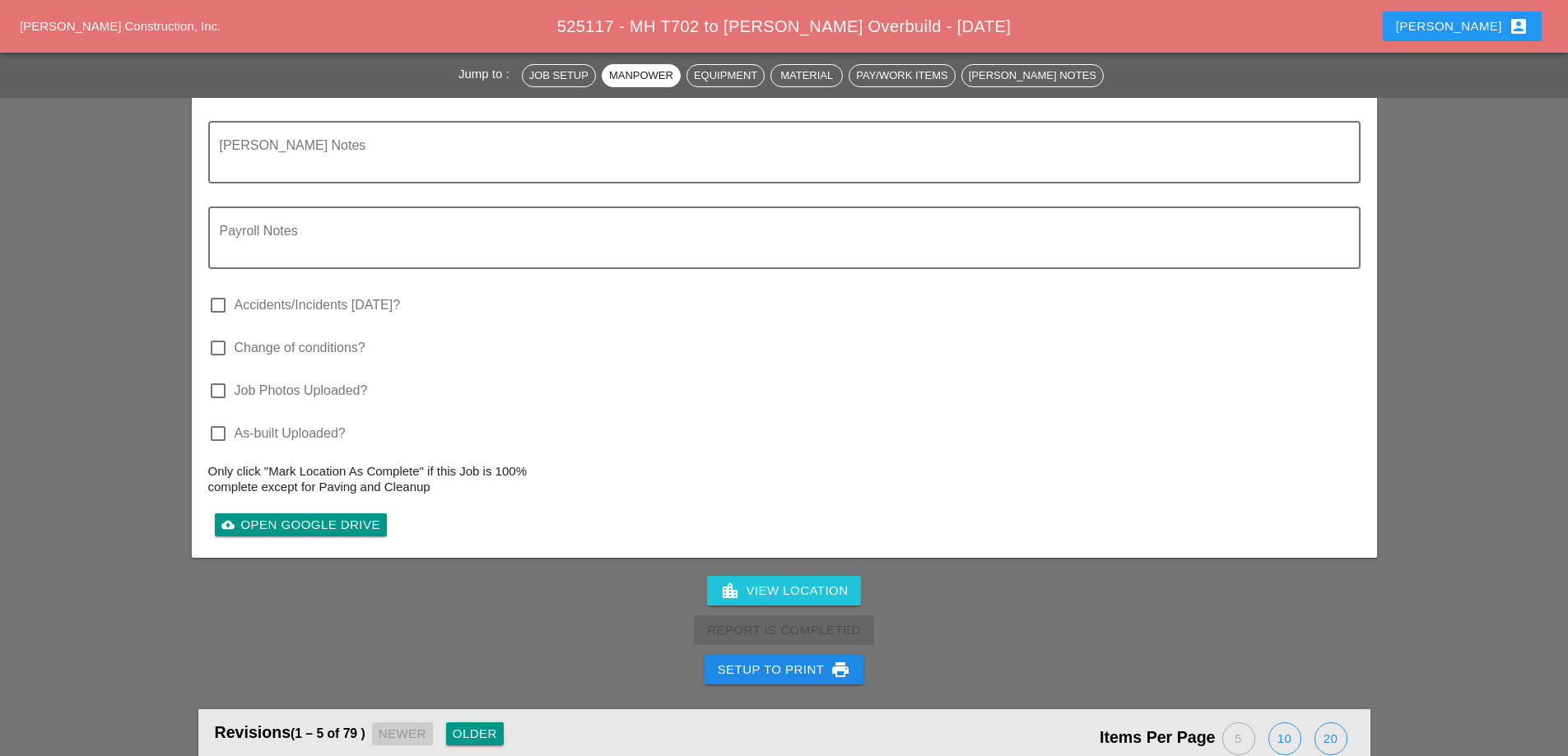
click at [811, 660] on div "Setup to Print print" at bounding box center [784, 670] width 133 height 20
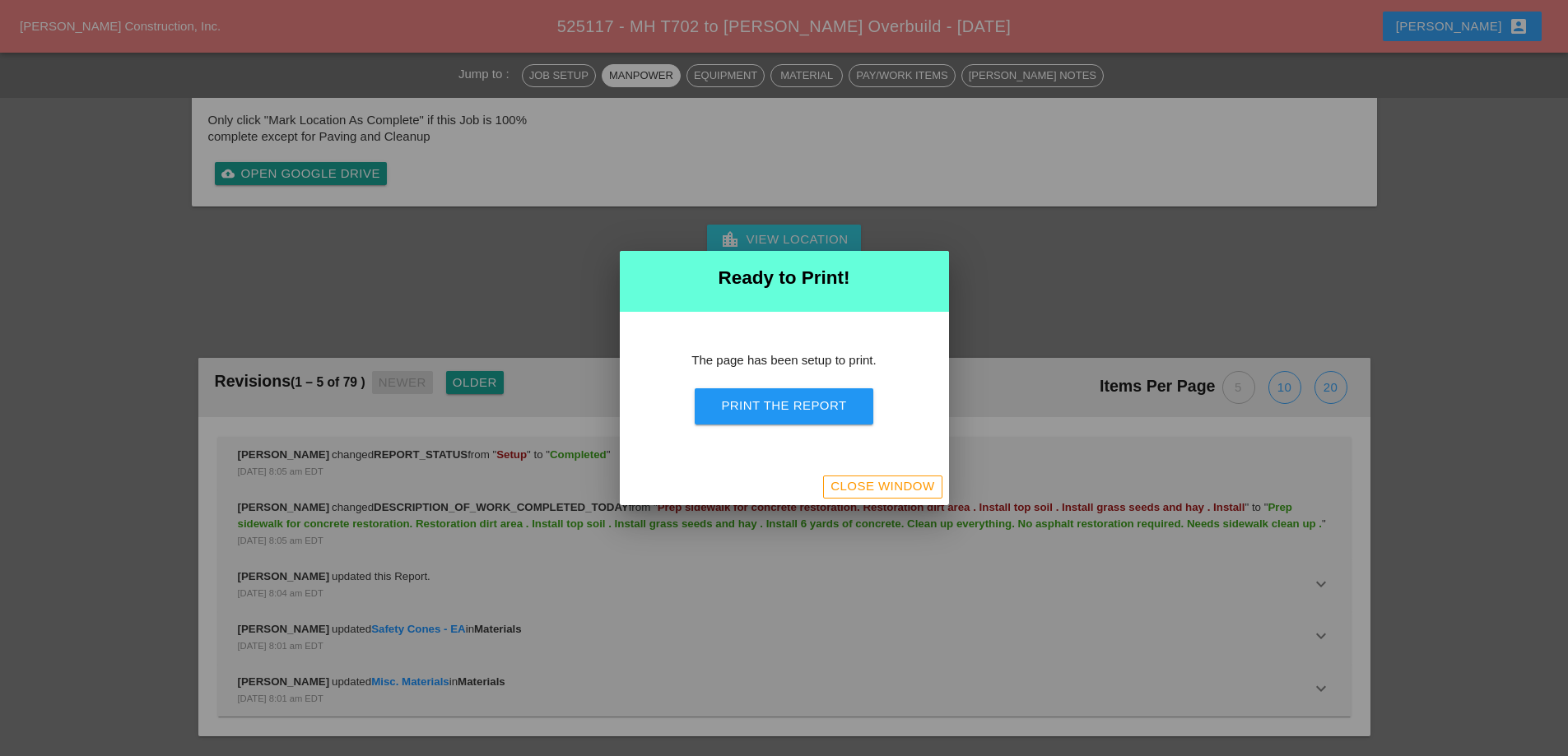
scroll to position [5360, 0]
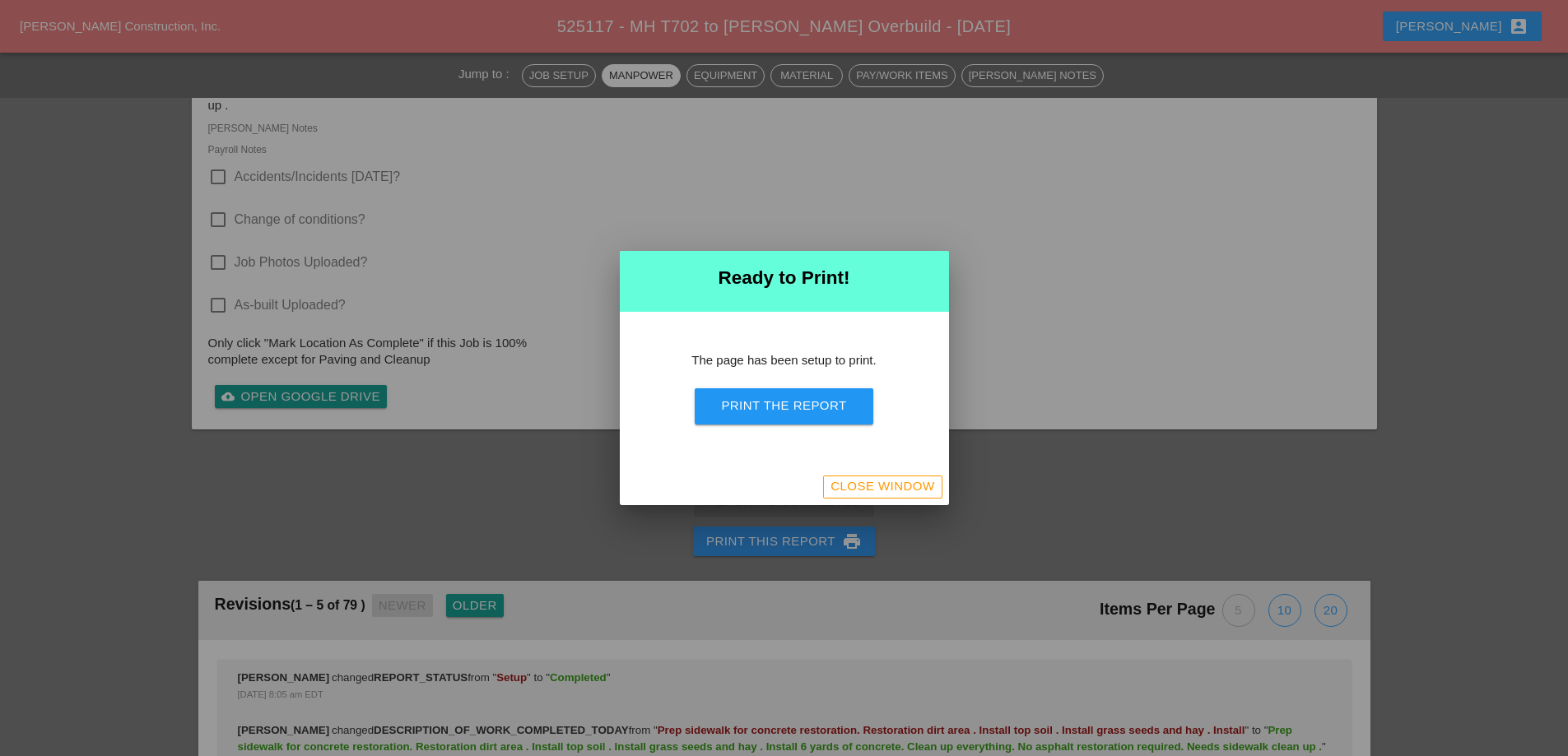
click at [822, 409] on div "Print the Report" at bounding box center [784, 407] width 125 height 19
click at [856, 488] on div "Close Window" at bounding box center [882, 487] width 103 height 19
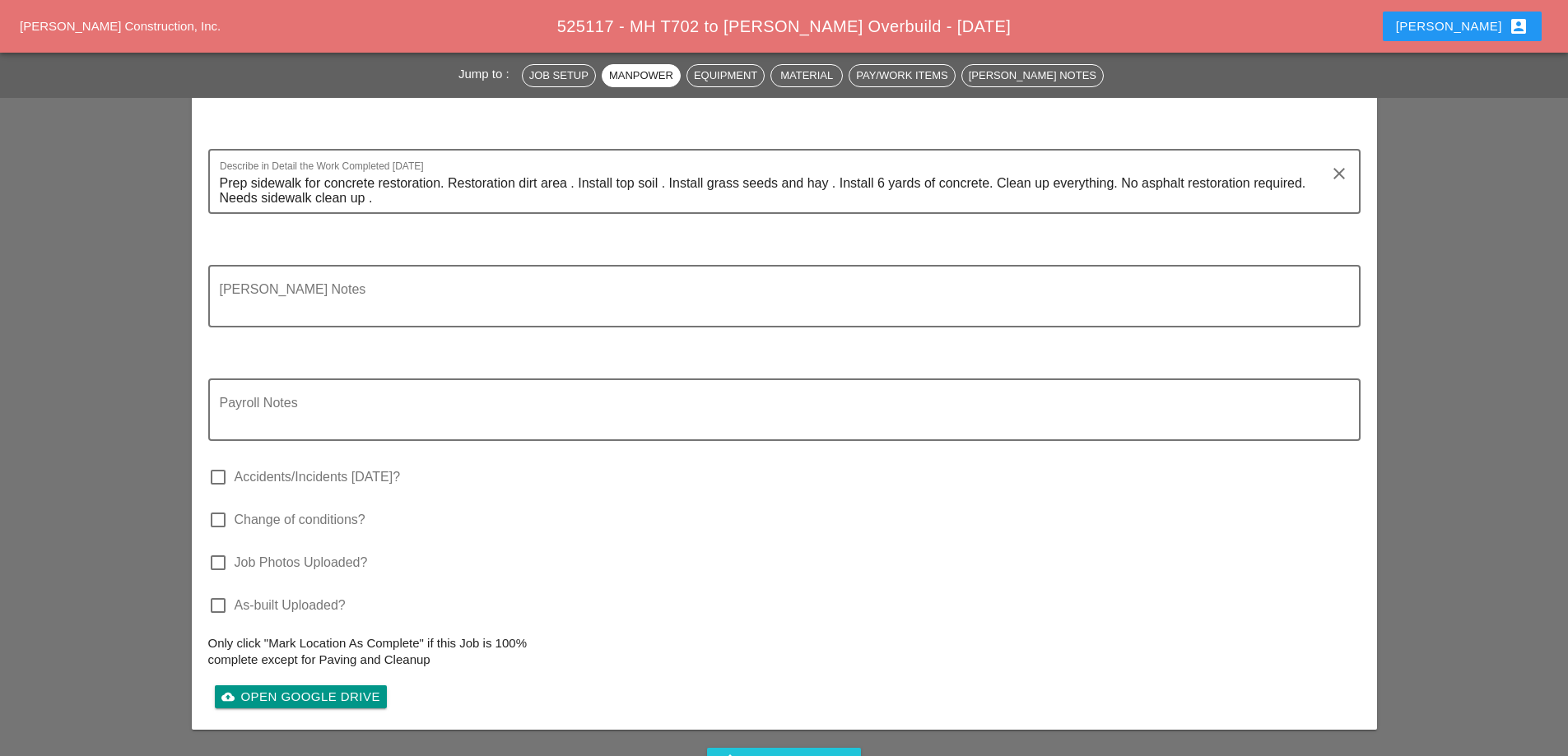
scroll to position [4849, 0]
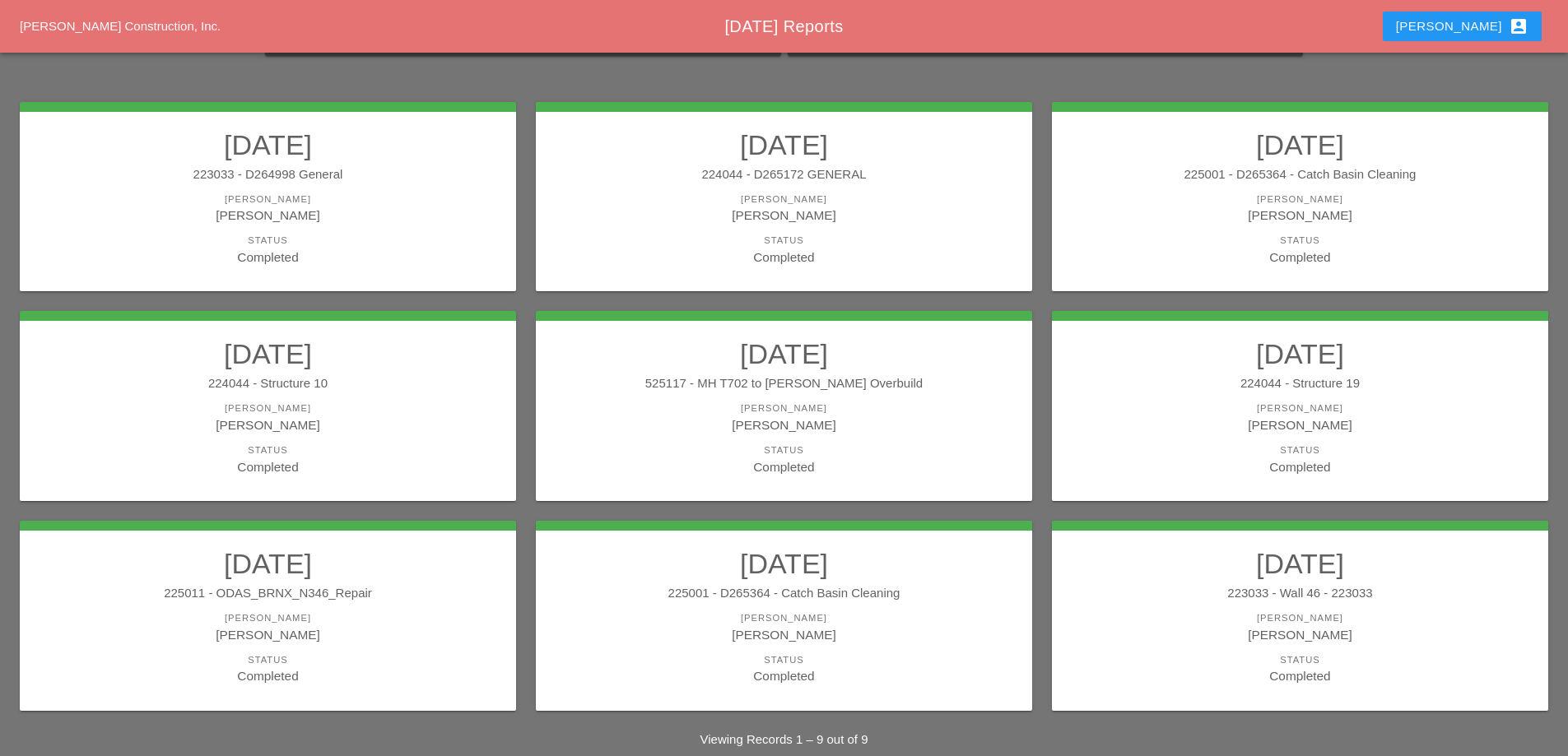
scroll to position [216, 0]
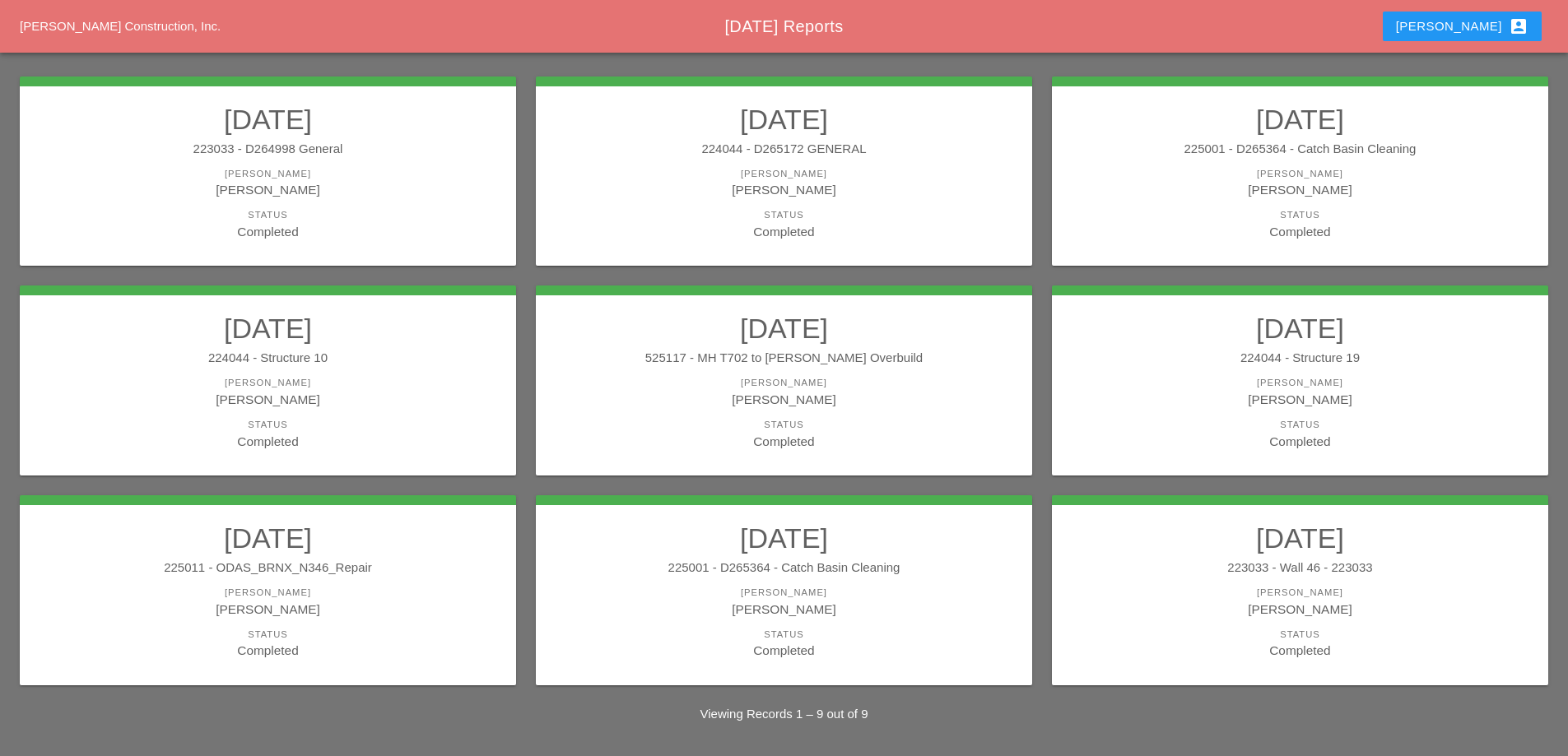
click at [1232, 398] on div "[PERSON_NAME]" at bounding box center [1299, 400] width 463 height 19
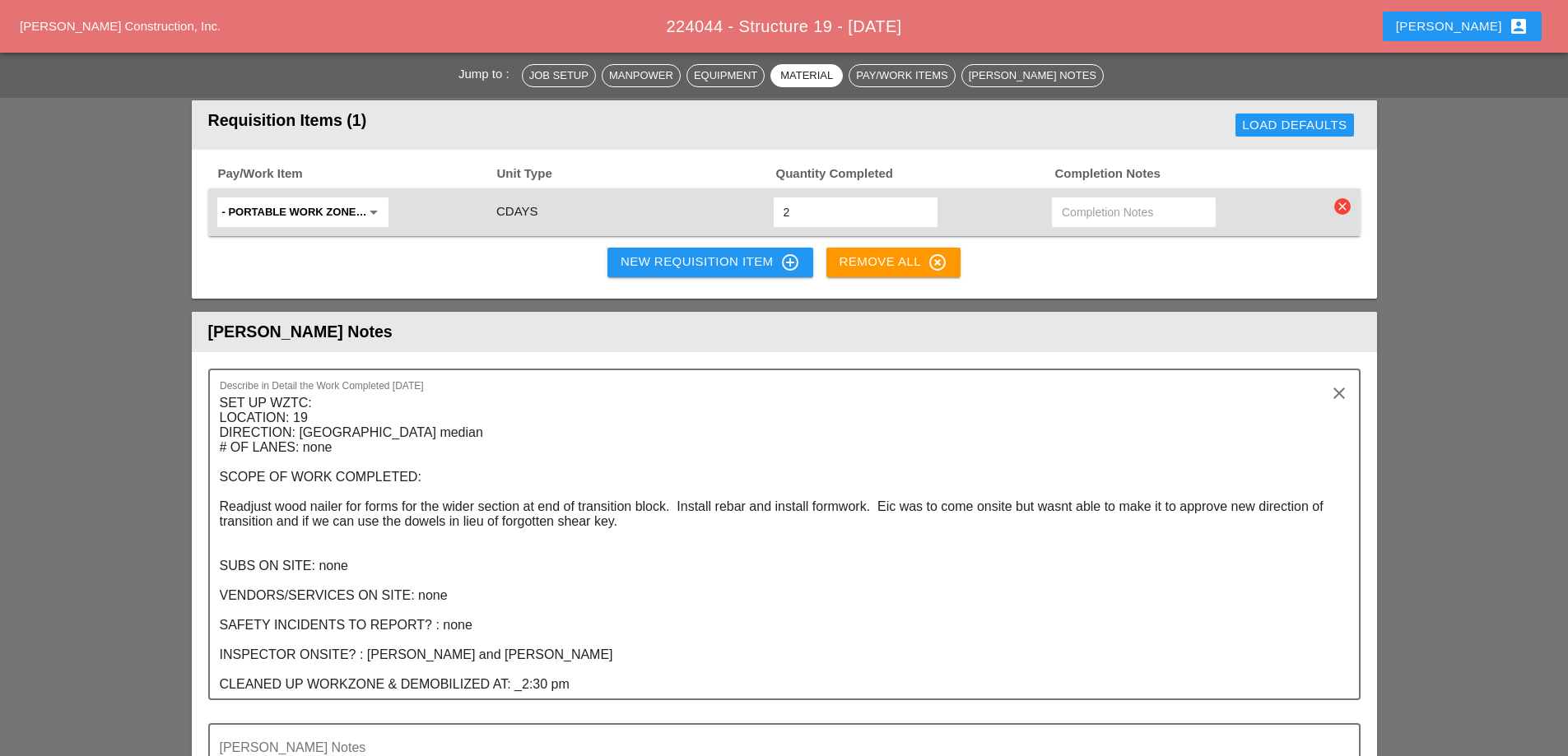
scroll to position [1975, 0]
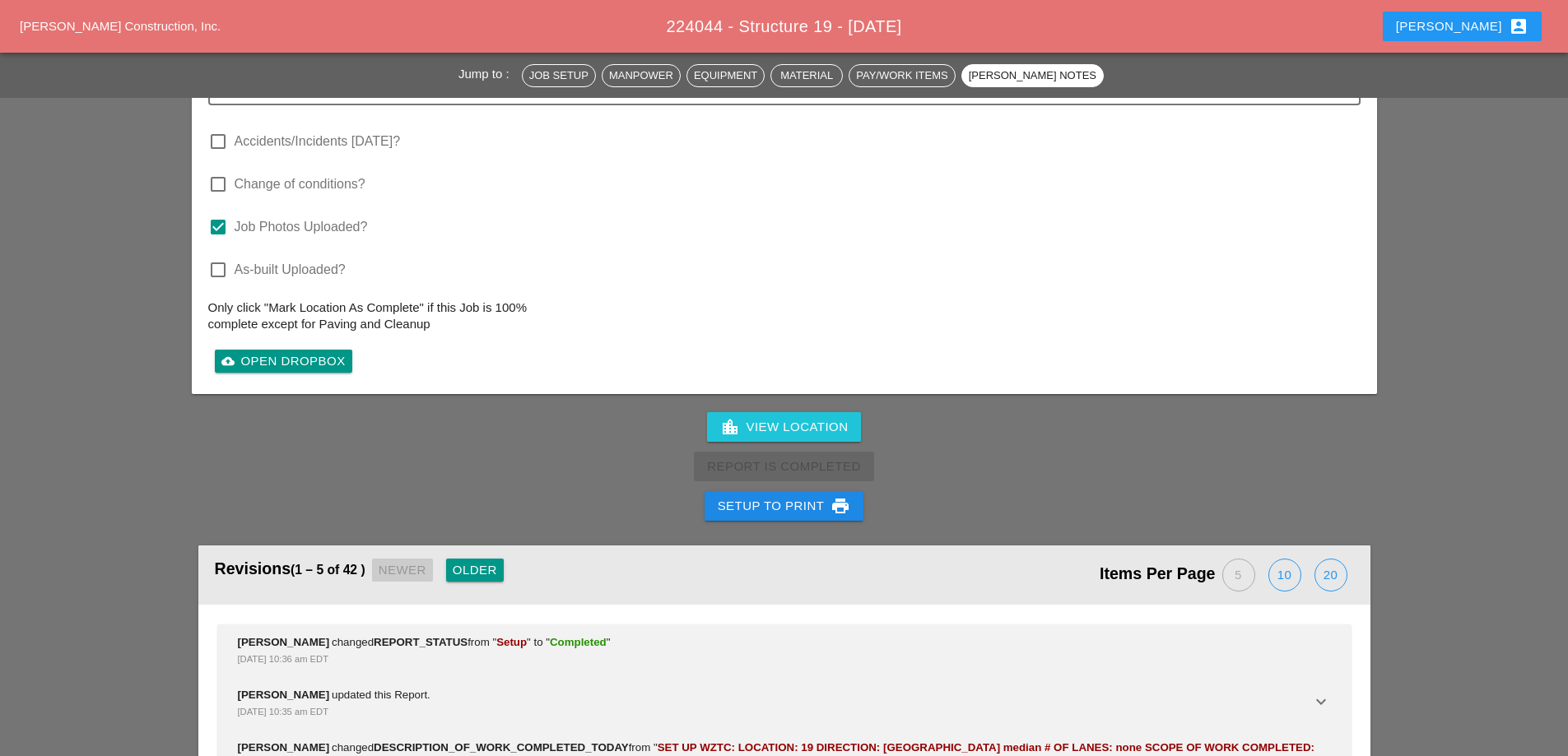
click at [819, 496] on div "Setup to Print print" at bounding box center [784, 506] width 133 height 20
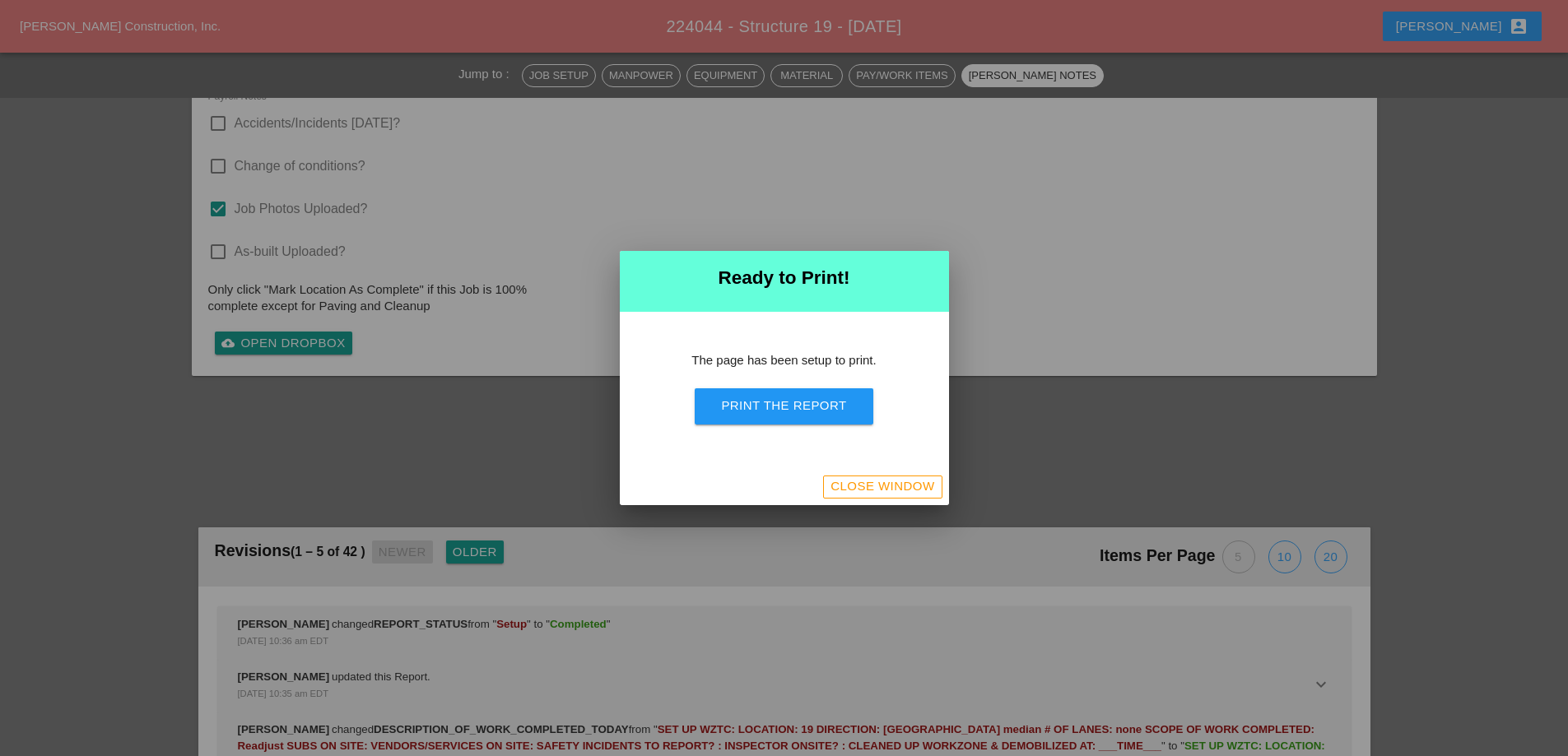
scroll to position [2477, 0]
drag, startPoint x: 817, startPoint y: 421, endPoint x: 926, endPoint y: 280, distance: 178.2
click at [816, 421] on button "Print the Report" at bounding box center [783, 407] width 178 height 36
click at [838, 488] on div "Close Window" at bounding box center [882, 487] width 103 height 19
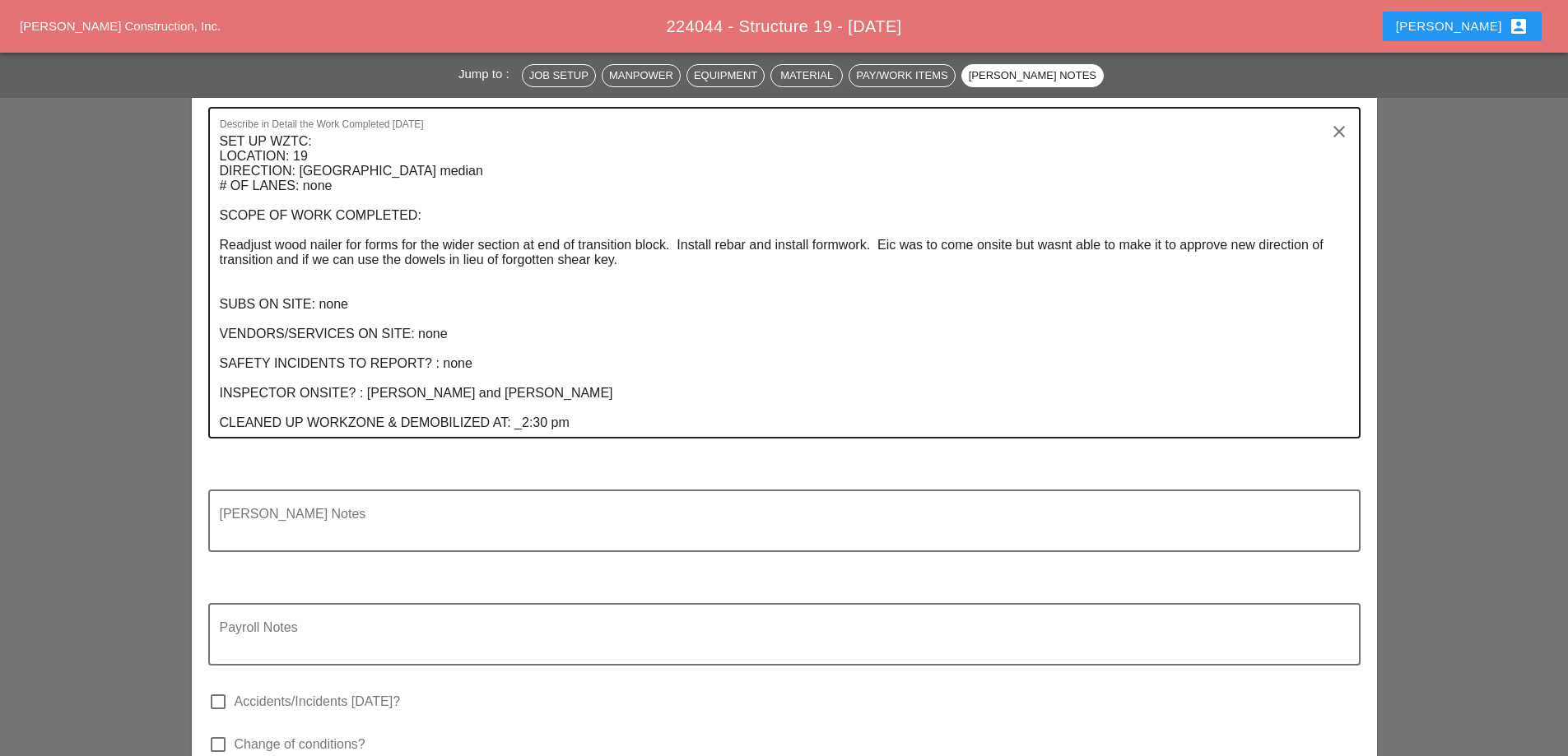
scroll to position [2212, 0]
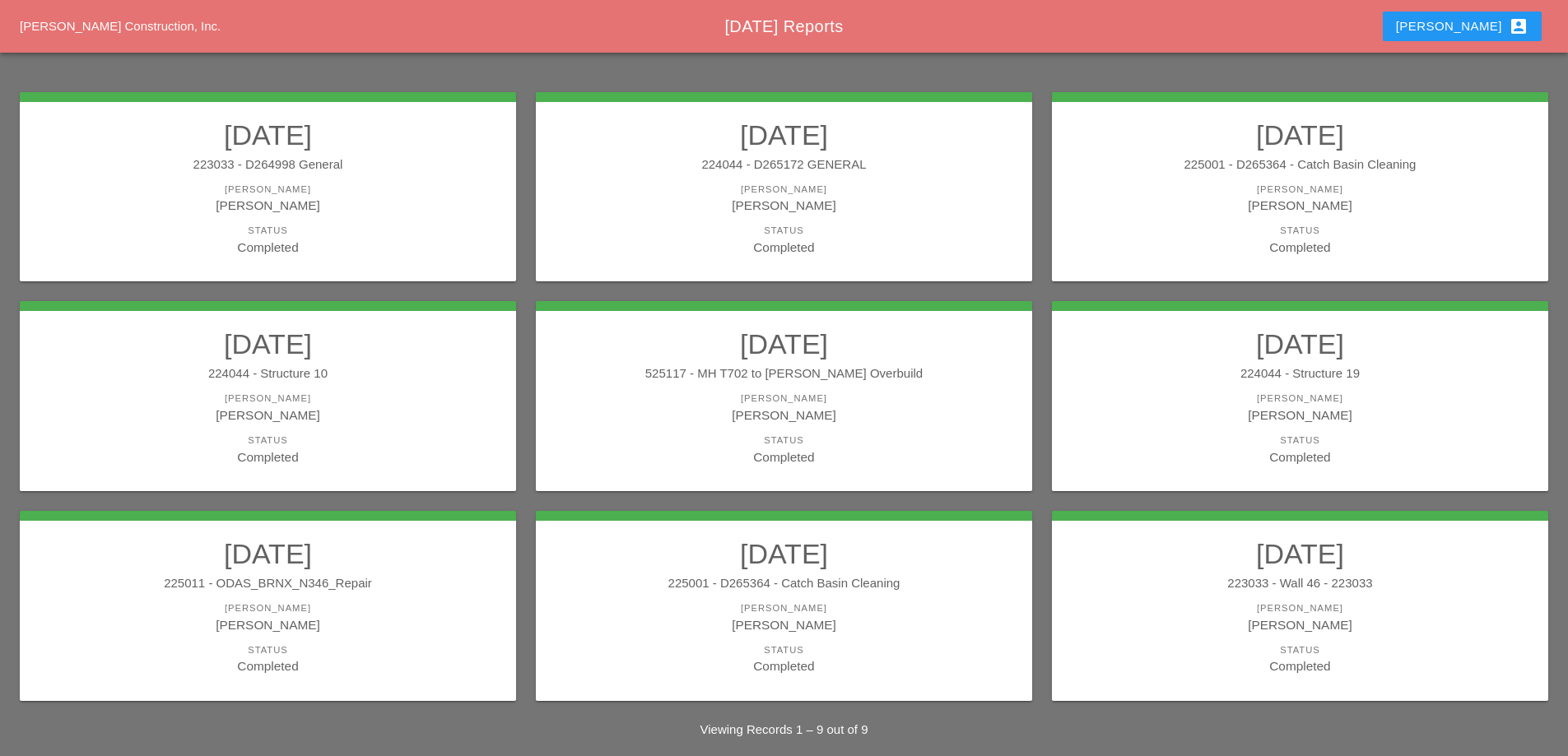
scroll to position [216, 0]
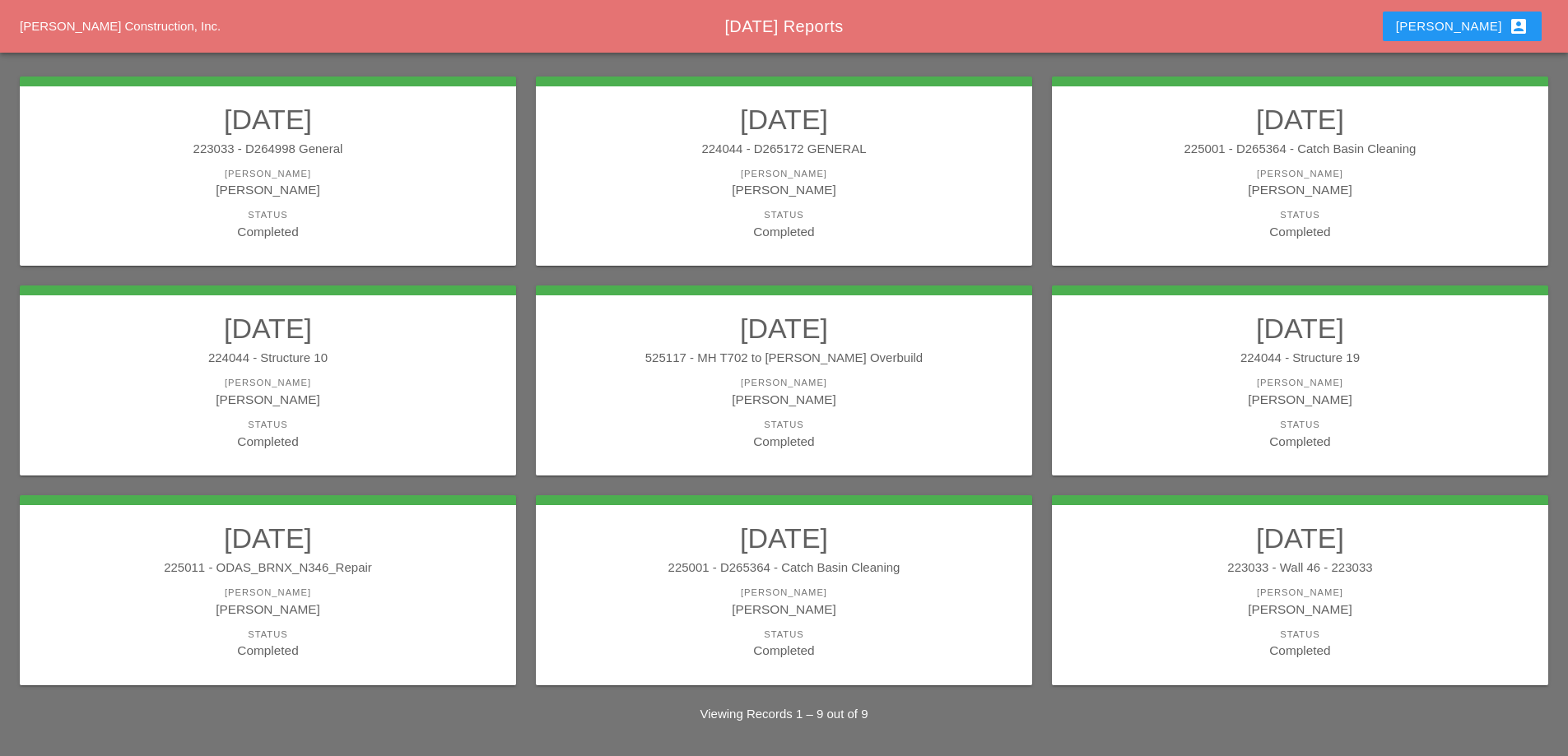
click at [371, 604] on div "[PERSON_NAME]" at bounding box center [268, 609] width 463 height 19
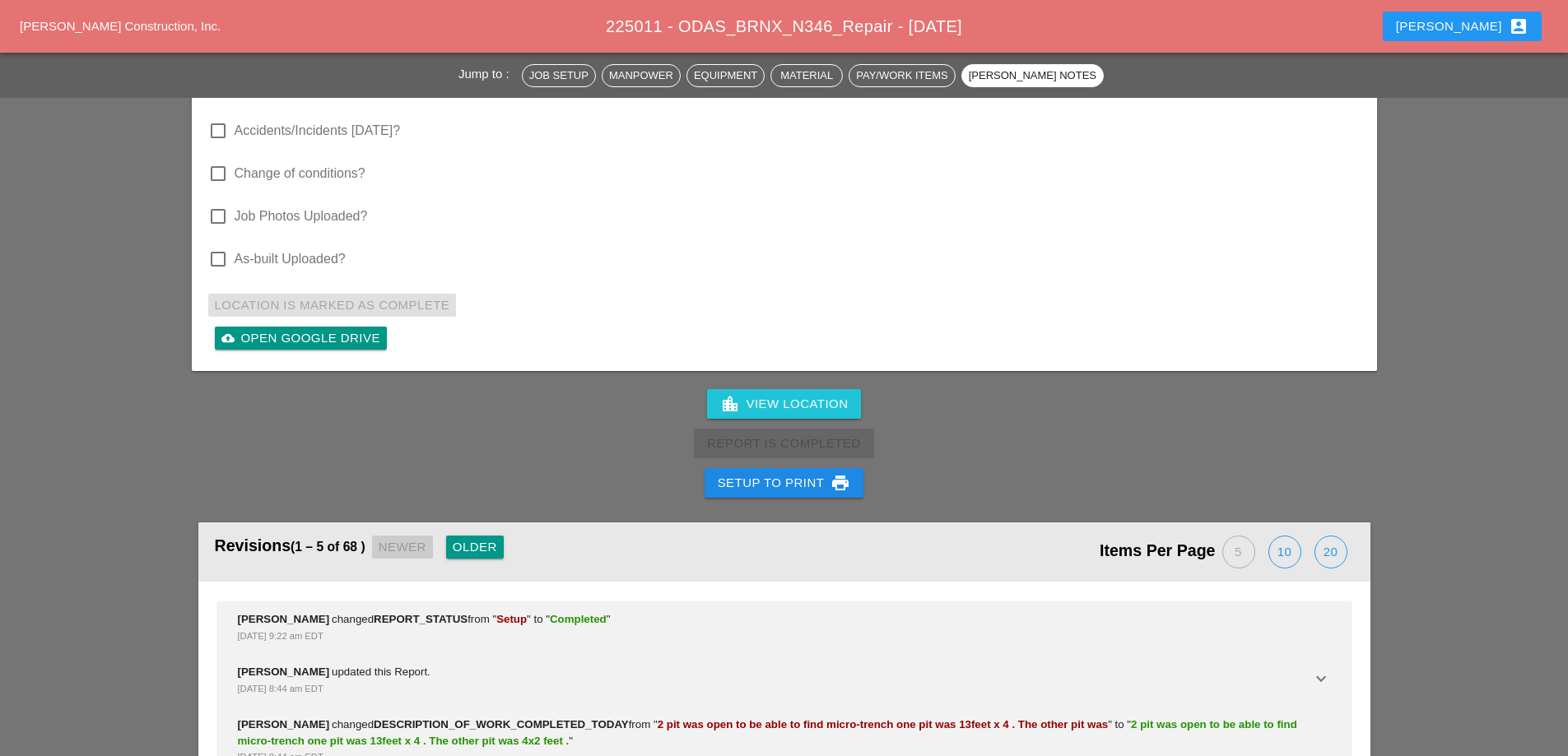
scroll to position [4850, 0]
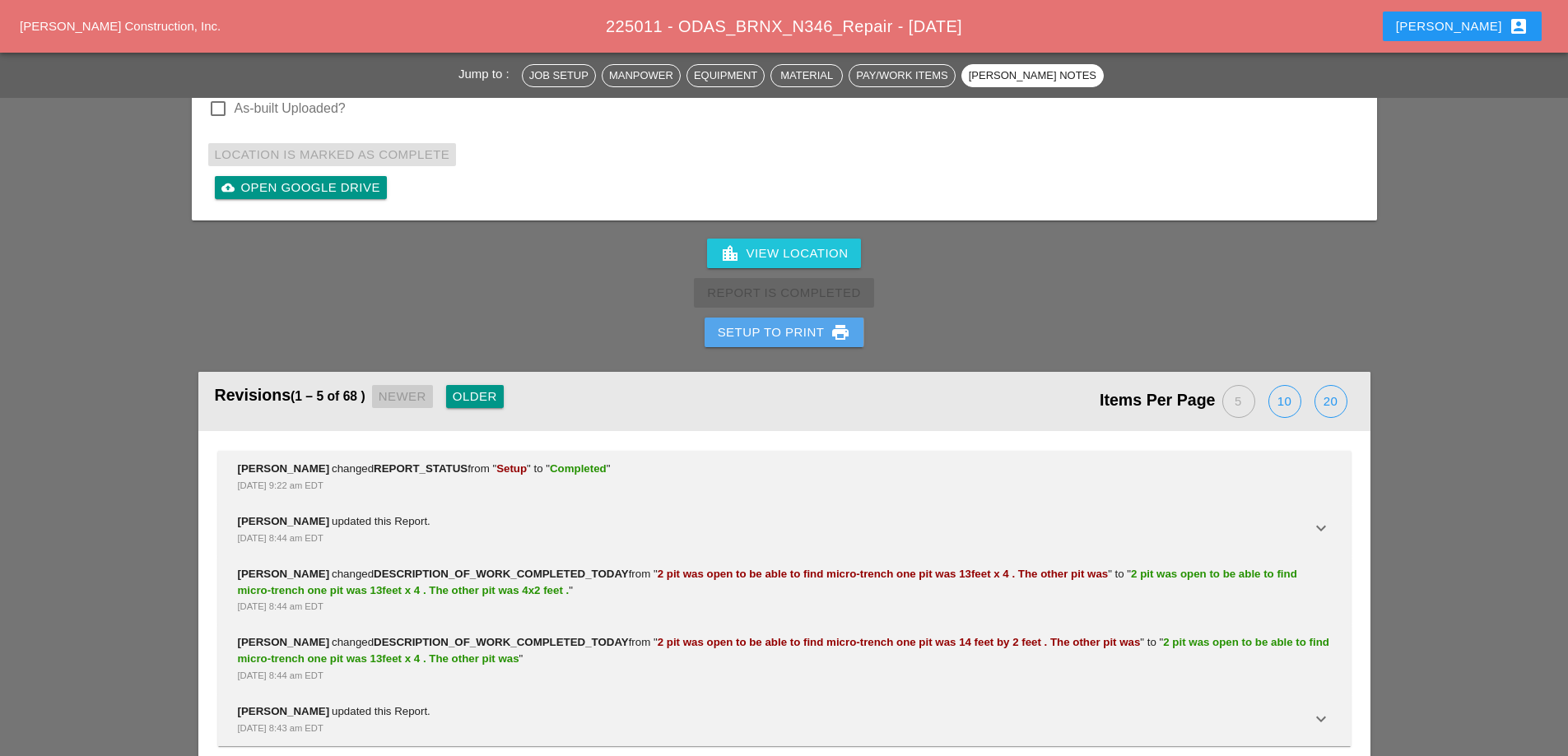
click at [801, 322] on div "Setup to Print print" at bounding box center [784, 332] width 133 height 20
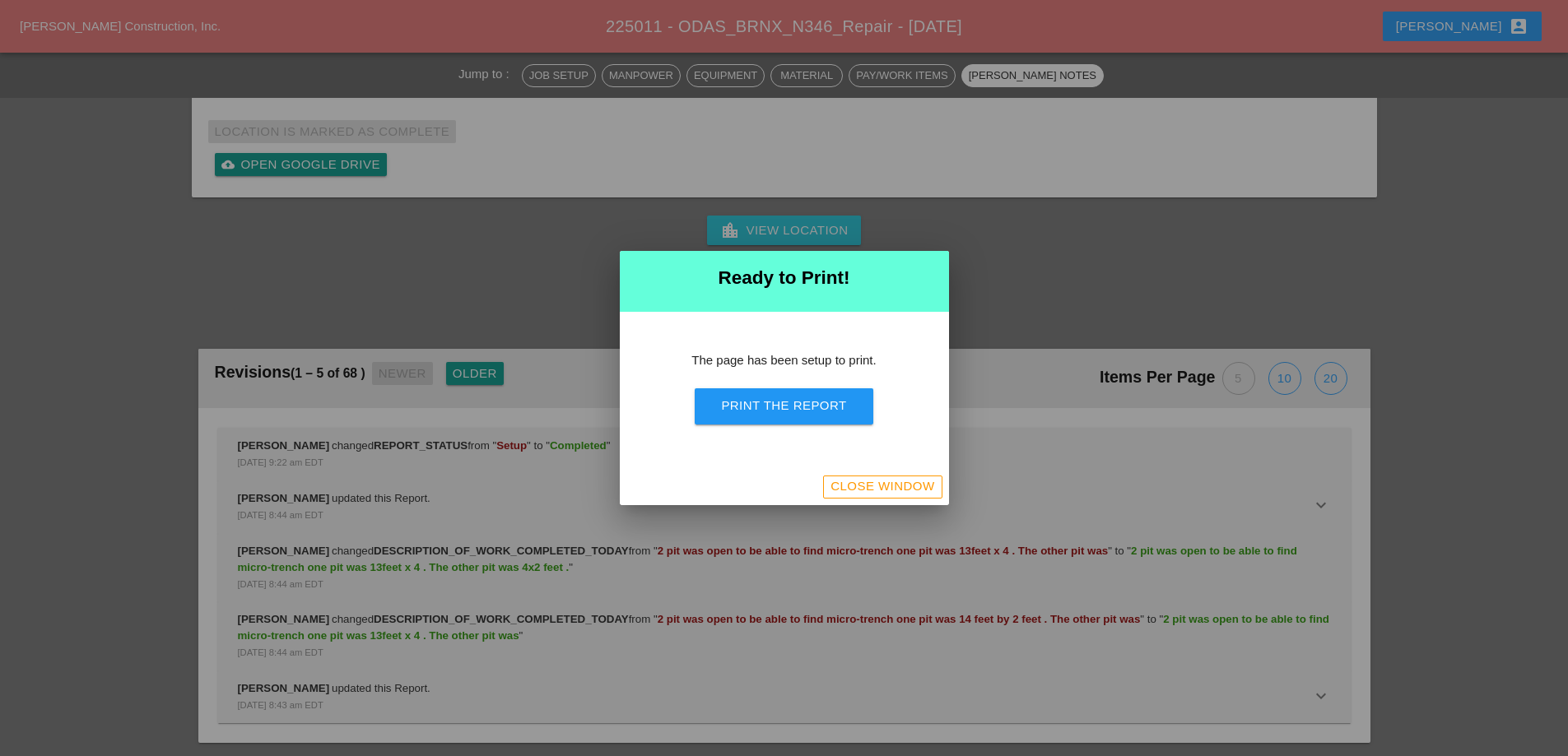
scroll to position [5309, 0]
click at [804, 403] on div "Print the Report" at bounding box center [784, 407] width 125 height 19
click at [888, 485] on div "Close Window" at bounding box center [882, 487] width 103 height 19
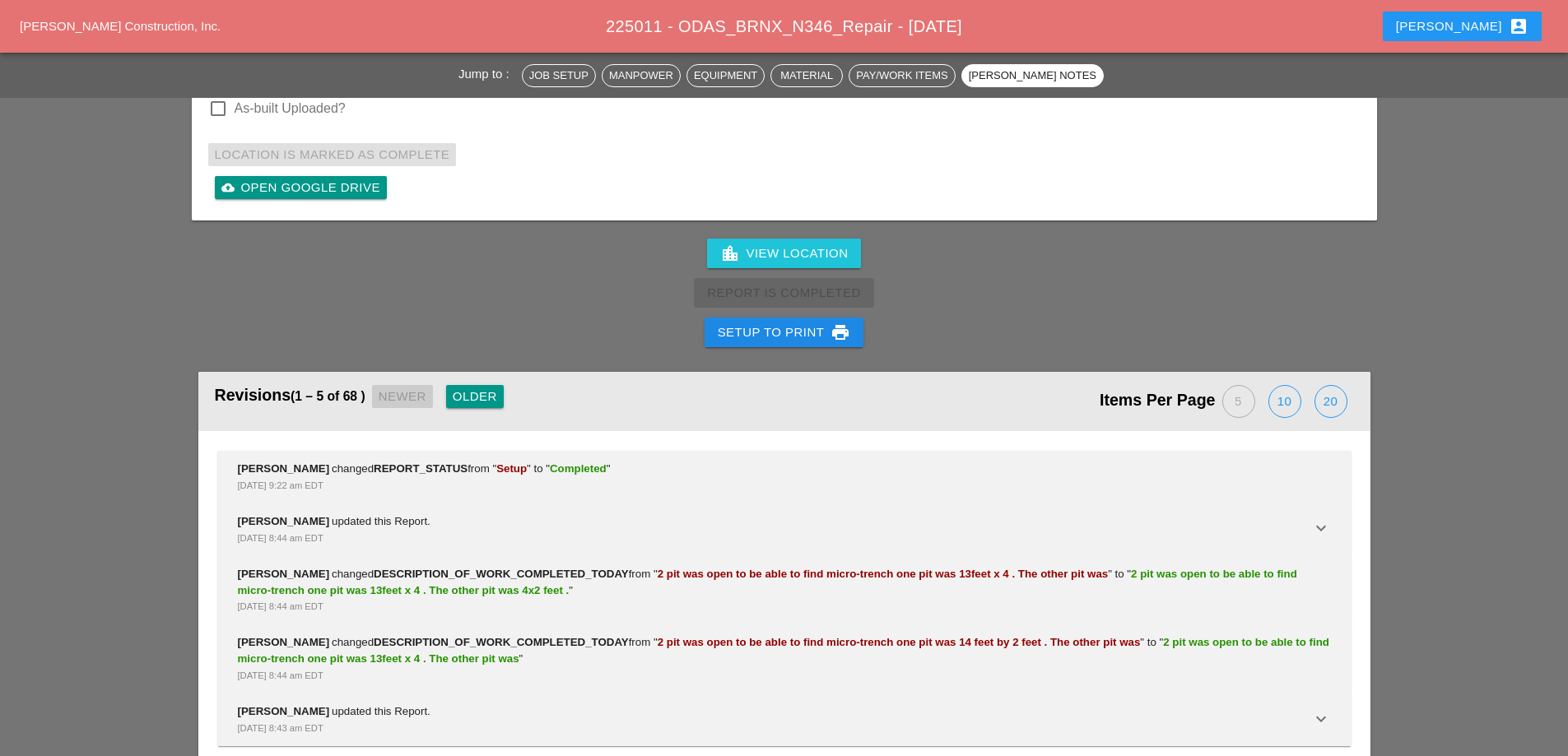
scroll to position [4850, 0]
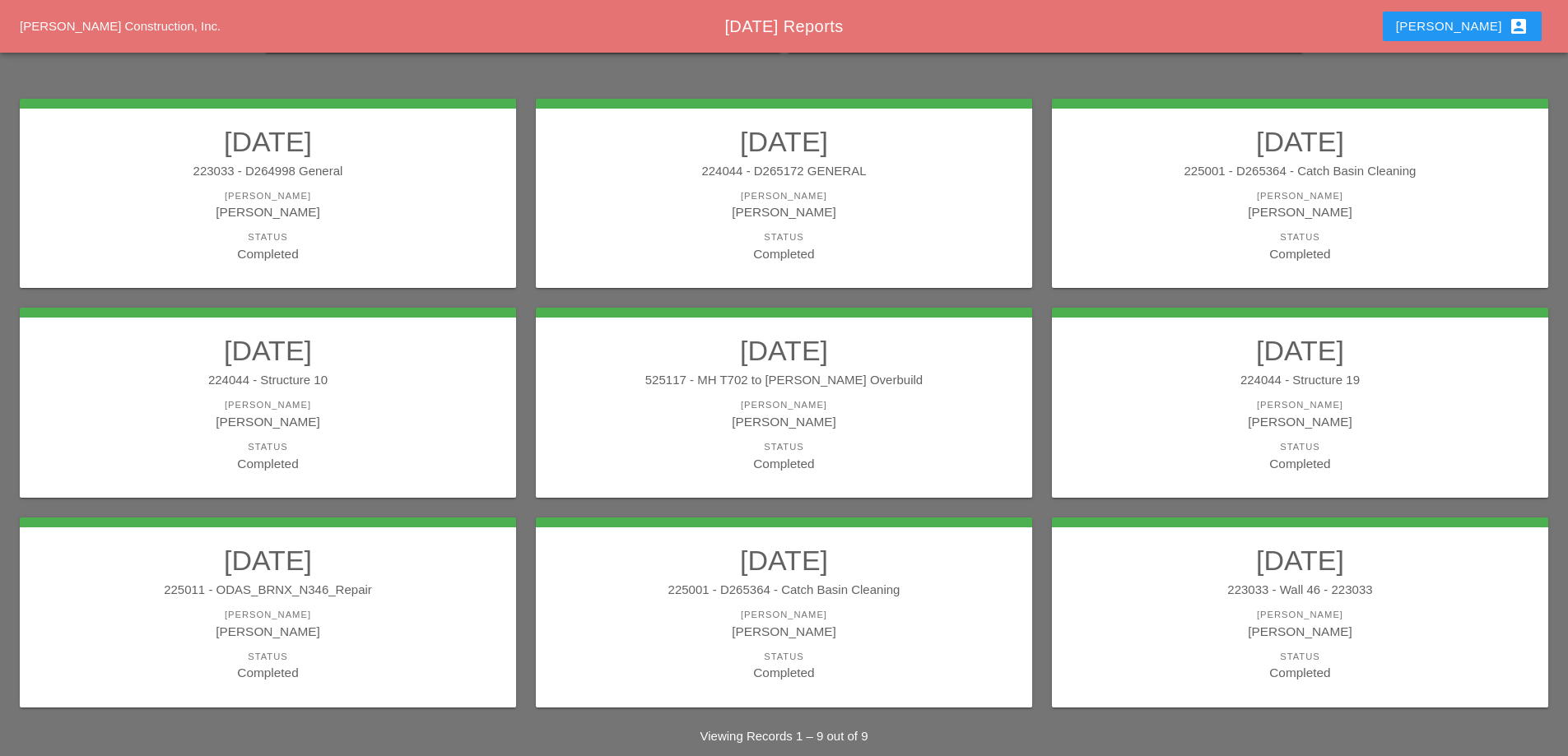
scroll to position [216, 0]
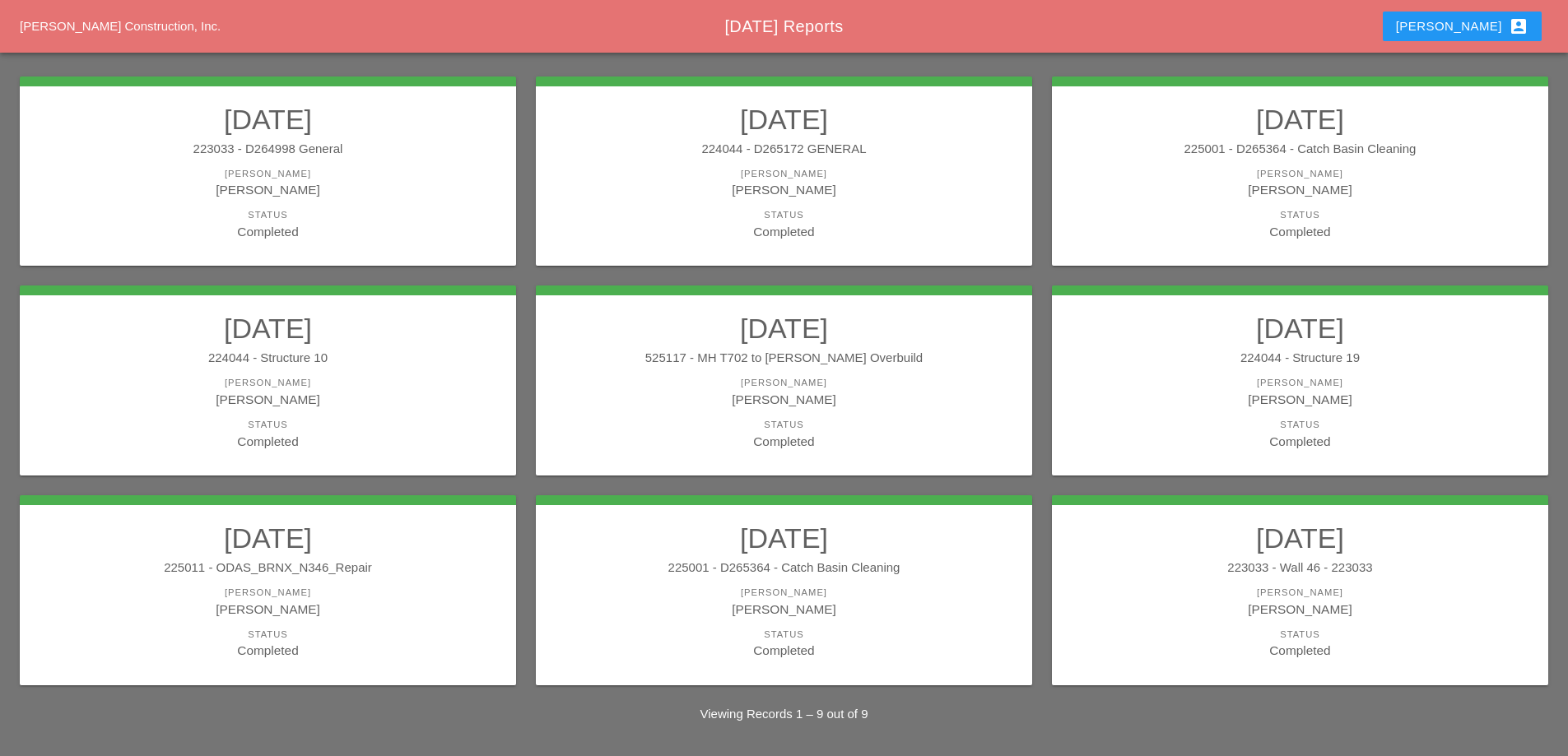
click at [881, 601] on div "[PERSON_NAME]" at bounding box center [784, 609] width 463 height 19
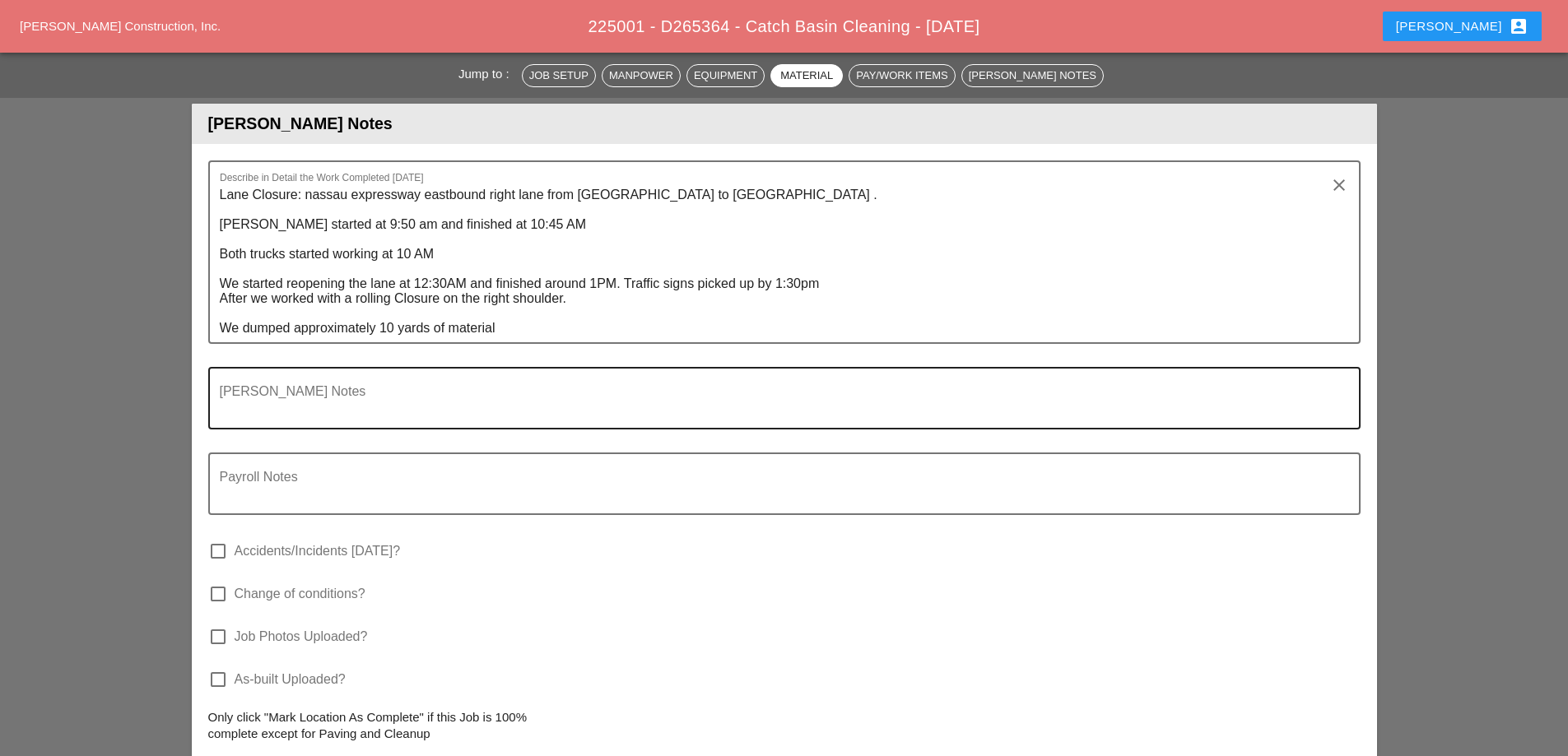
scroll to position [2139, 0]
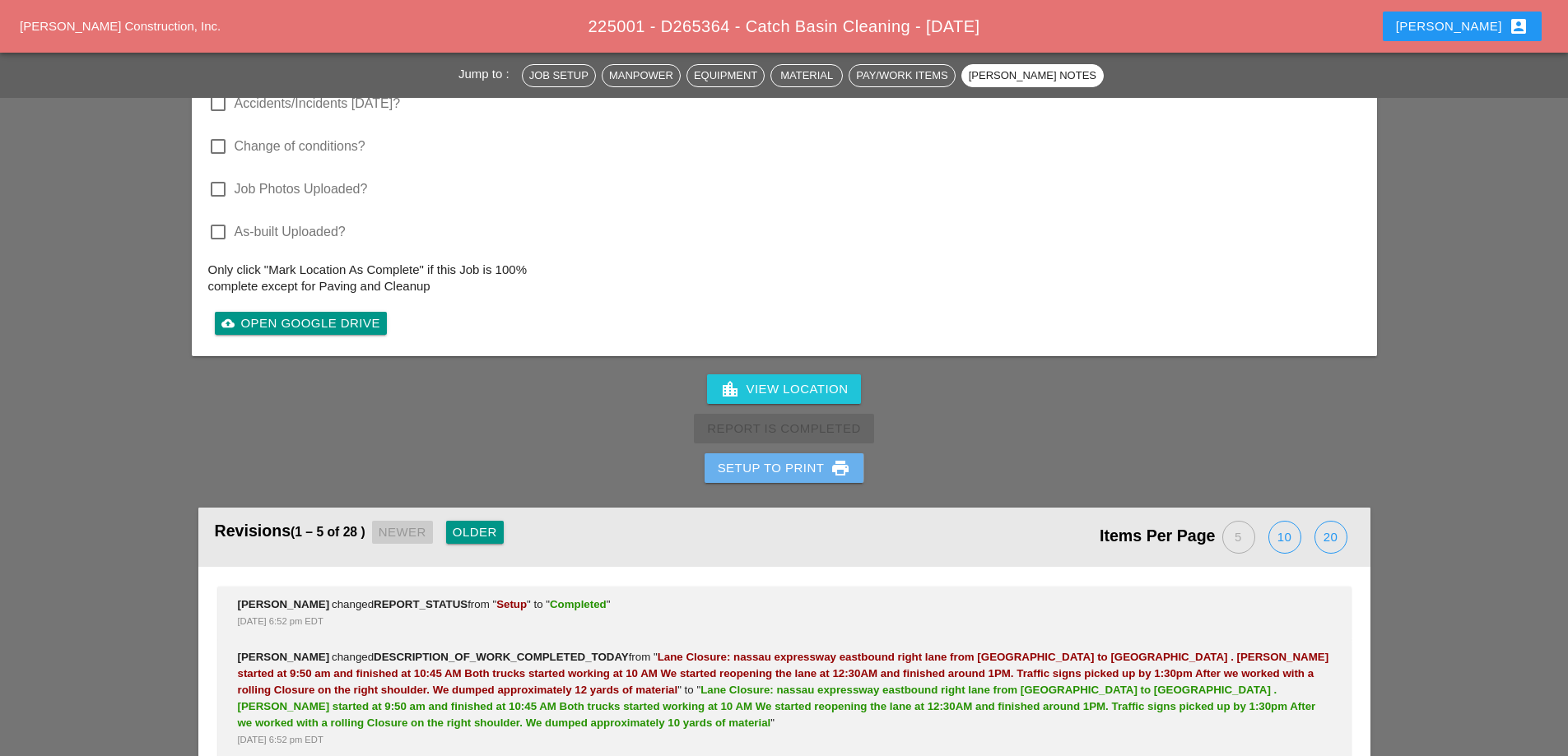
click at [782, 461] on div "Setup to Print print" at bounding box center [784, 468] width 133 height 20
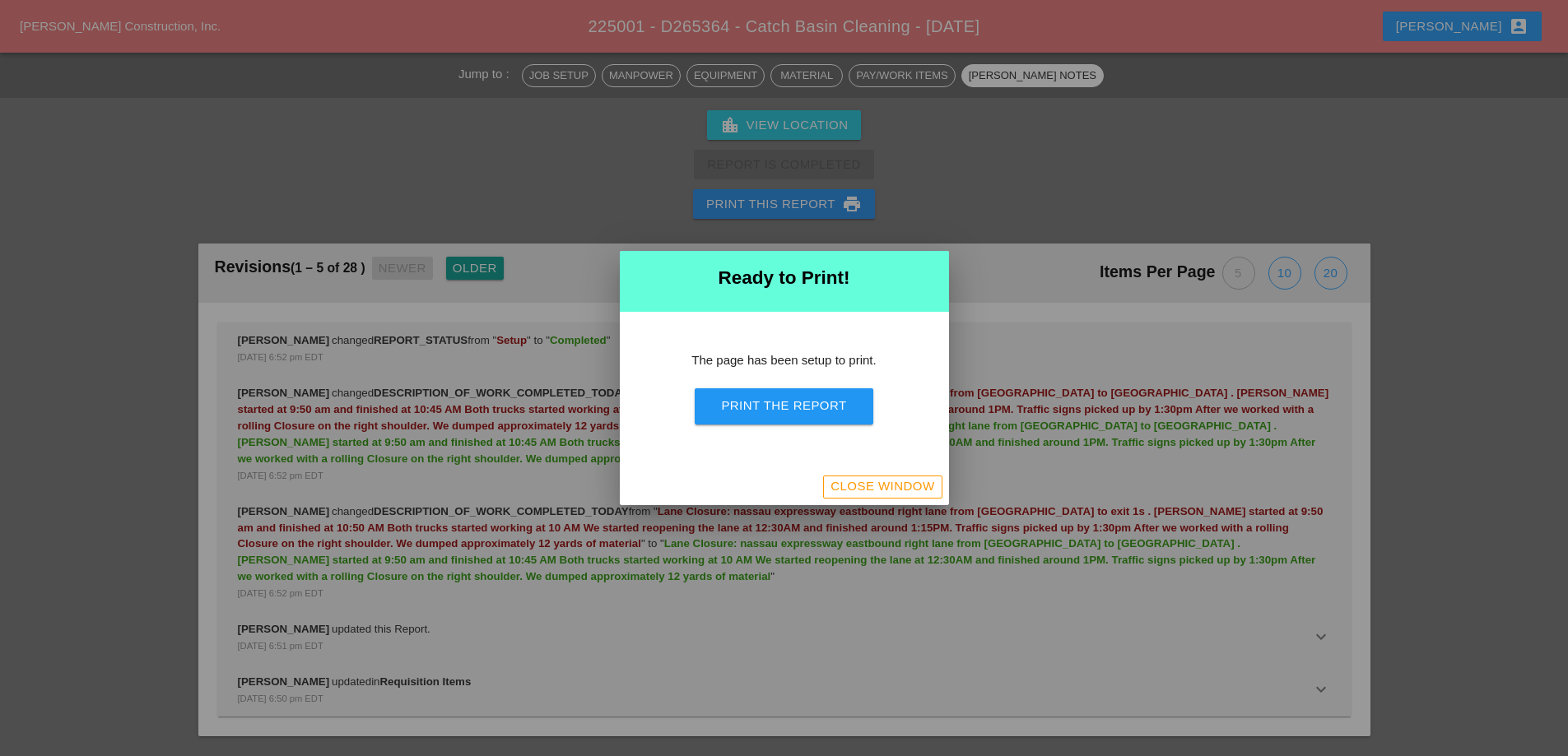
scroll to position [2144, 0]
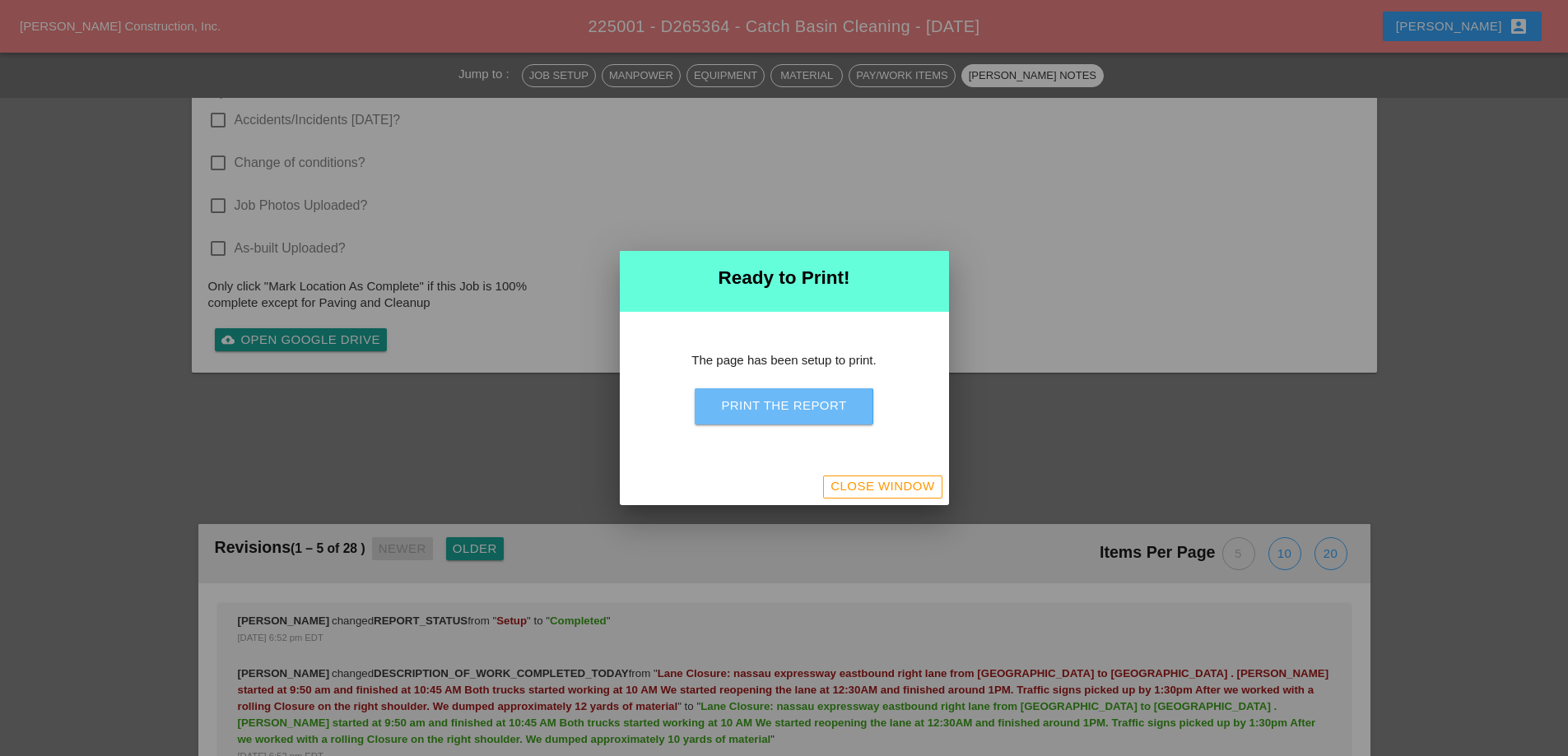
drag, startPoint x: 799, startPoint y: 397, endPoint x: 858, endPoint y: 340, distance: 82.0
click at [799, 398] on div "Print the Report" at bounding box center [784, 407] width 125 height 19
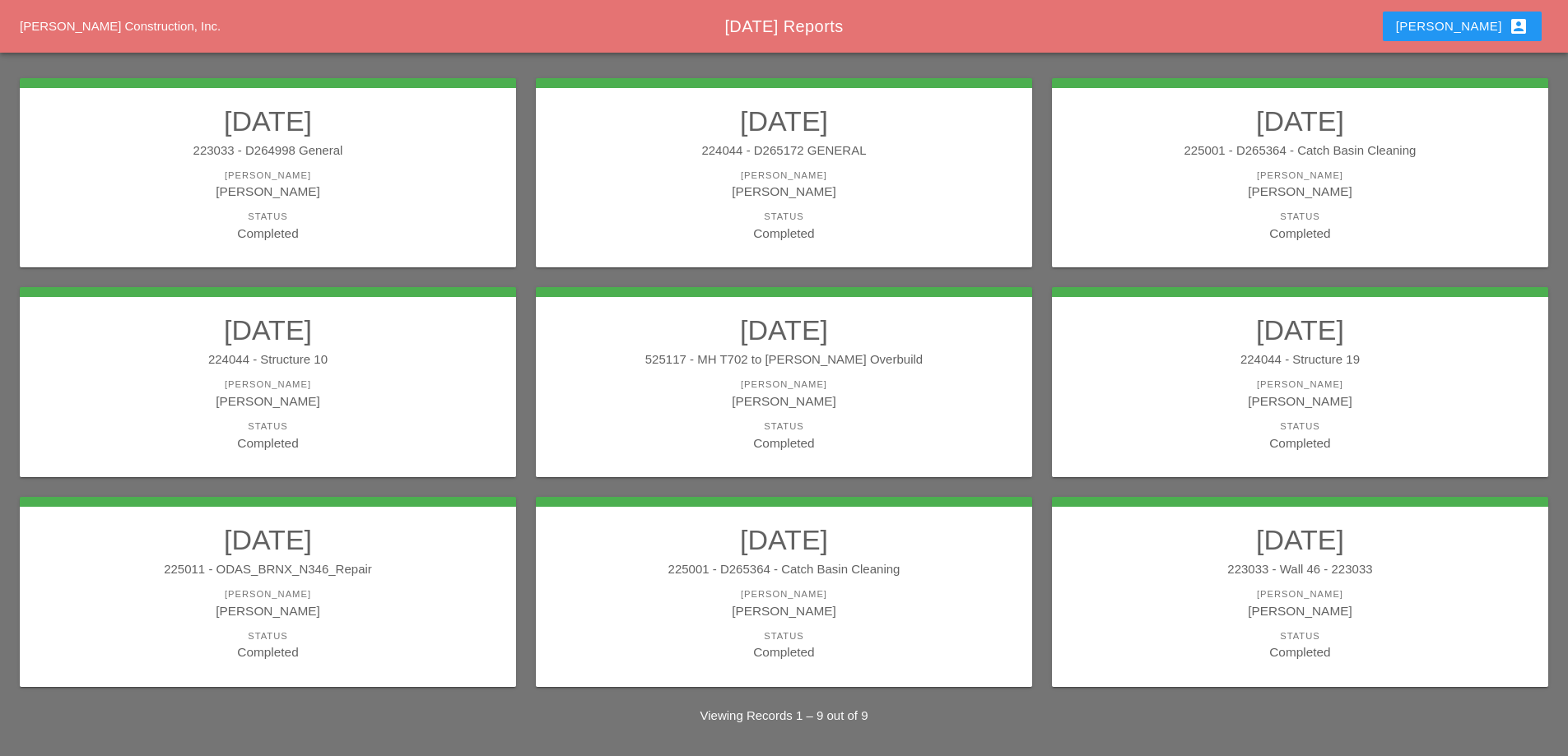
scroll to position [216, 0]
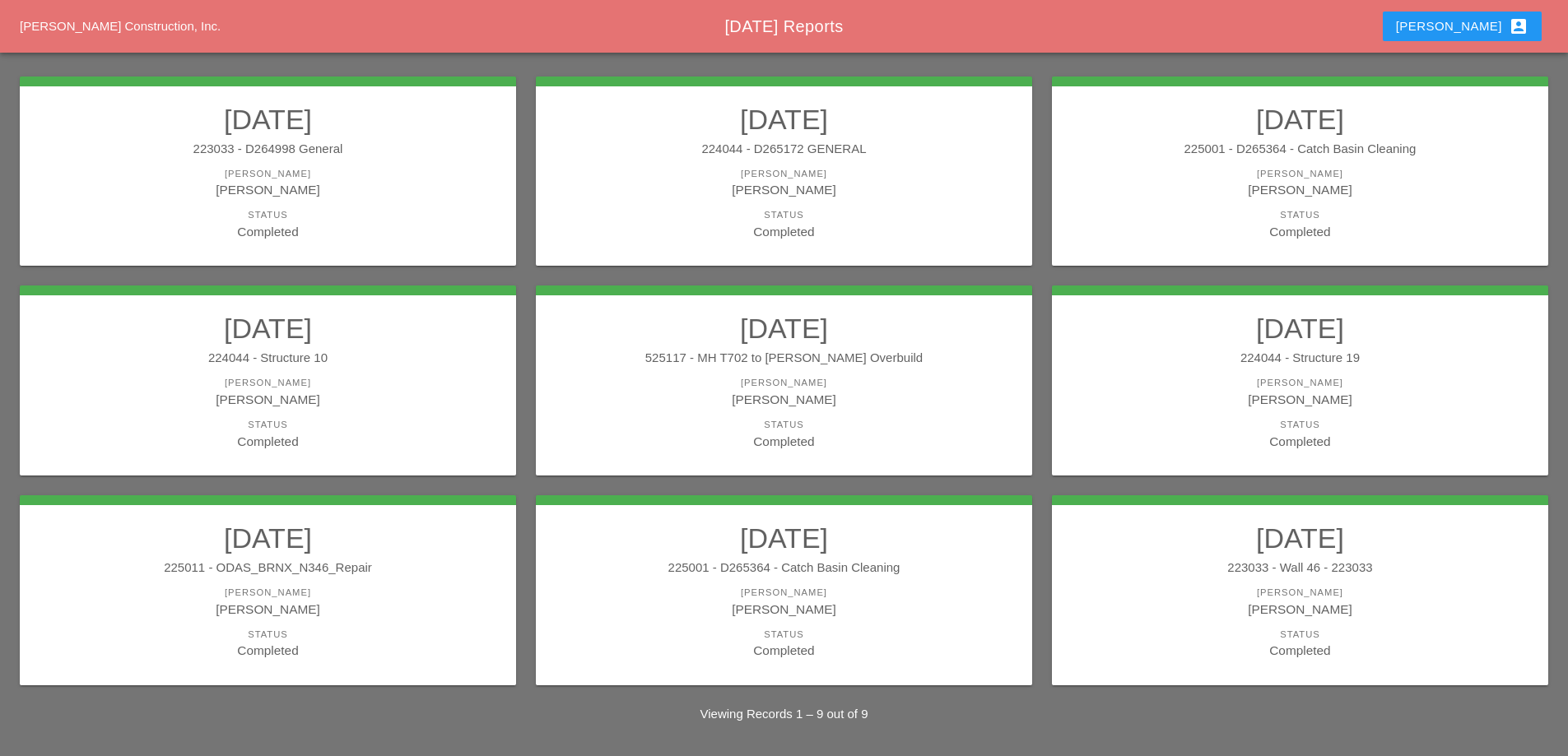
click at [820, 594] on div "[PERSON_NAME]" at bounding box center [784, 593] width 463 height 14
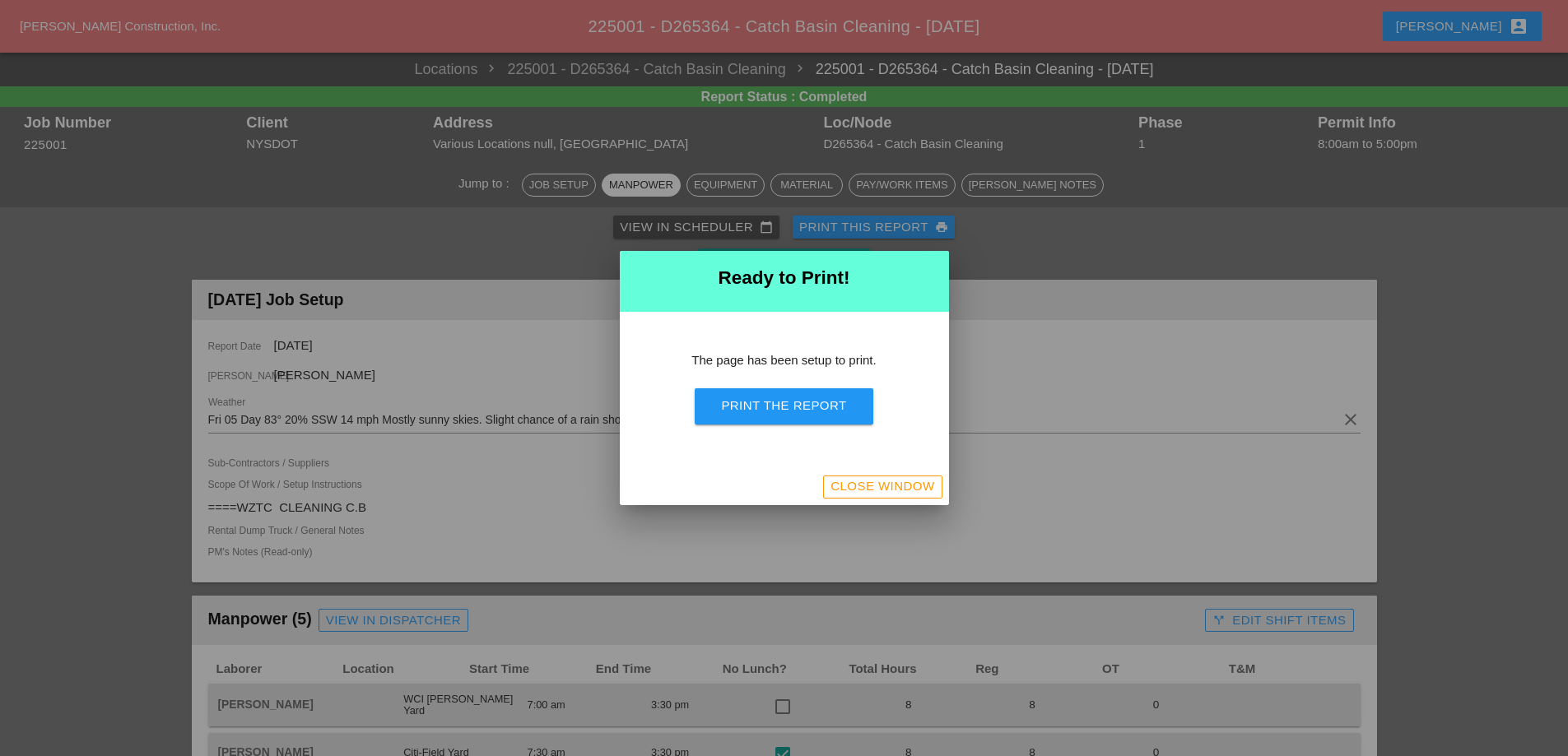
click at [783, 405] on div "Print the Report" at bounding box center [784, 407] width 125 height 19
click at [870, 495] on button "Close Window" at bounding box center [882, 487] width 118 height 23
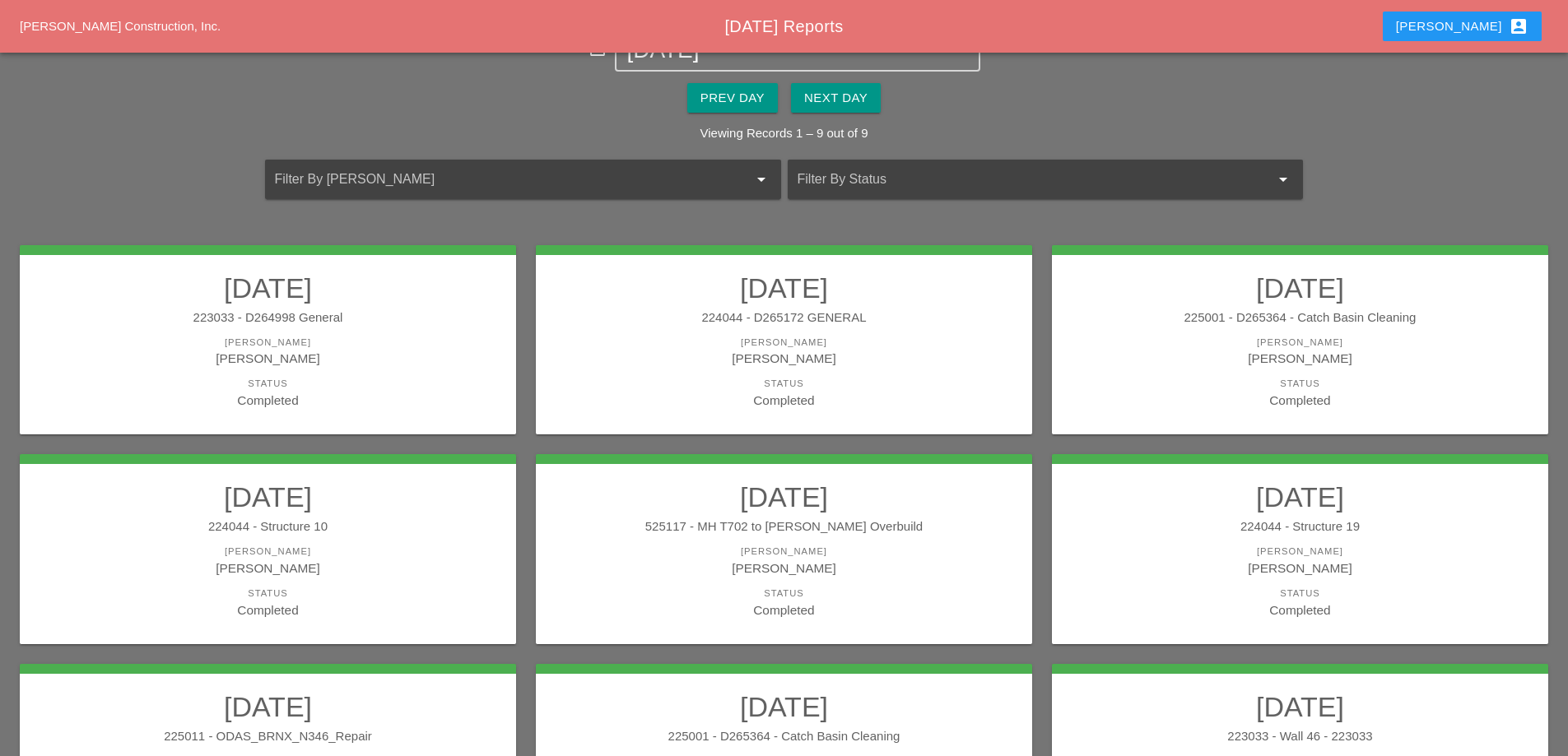
scroll to position [216, 0]
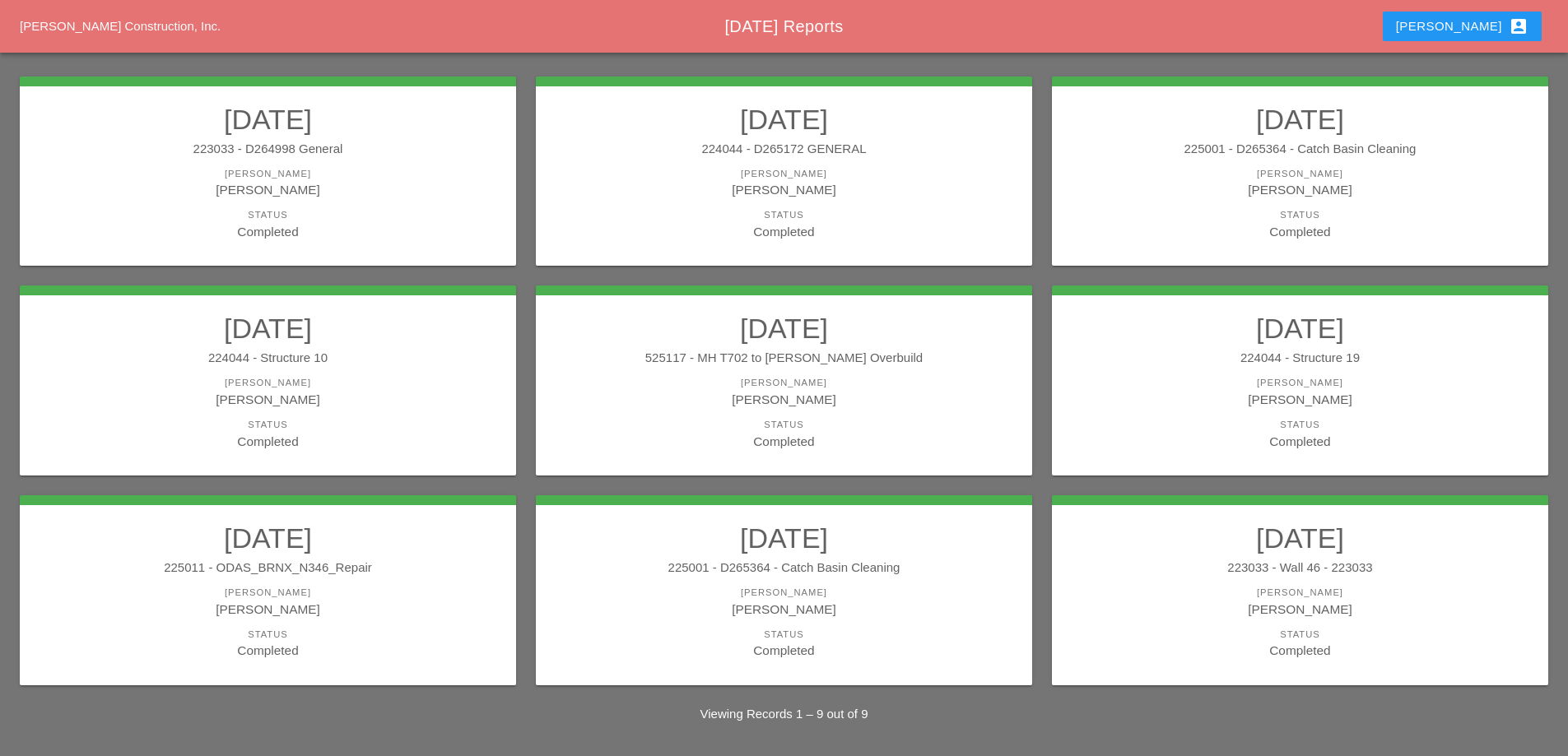
click at [1243, 553] on h2 "[DATE]" at bounding box center [1299, 538] width 463 height 33
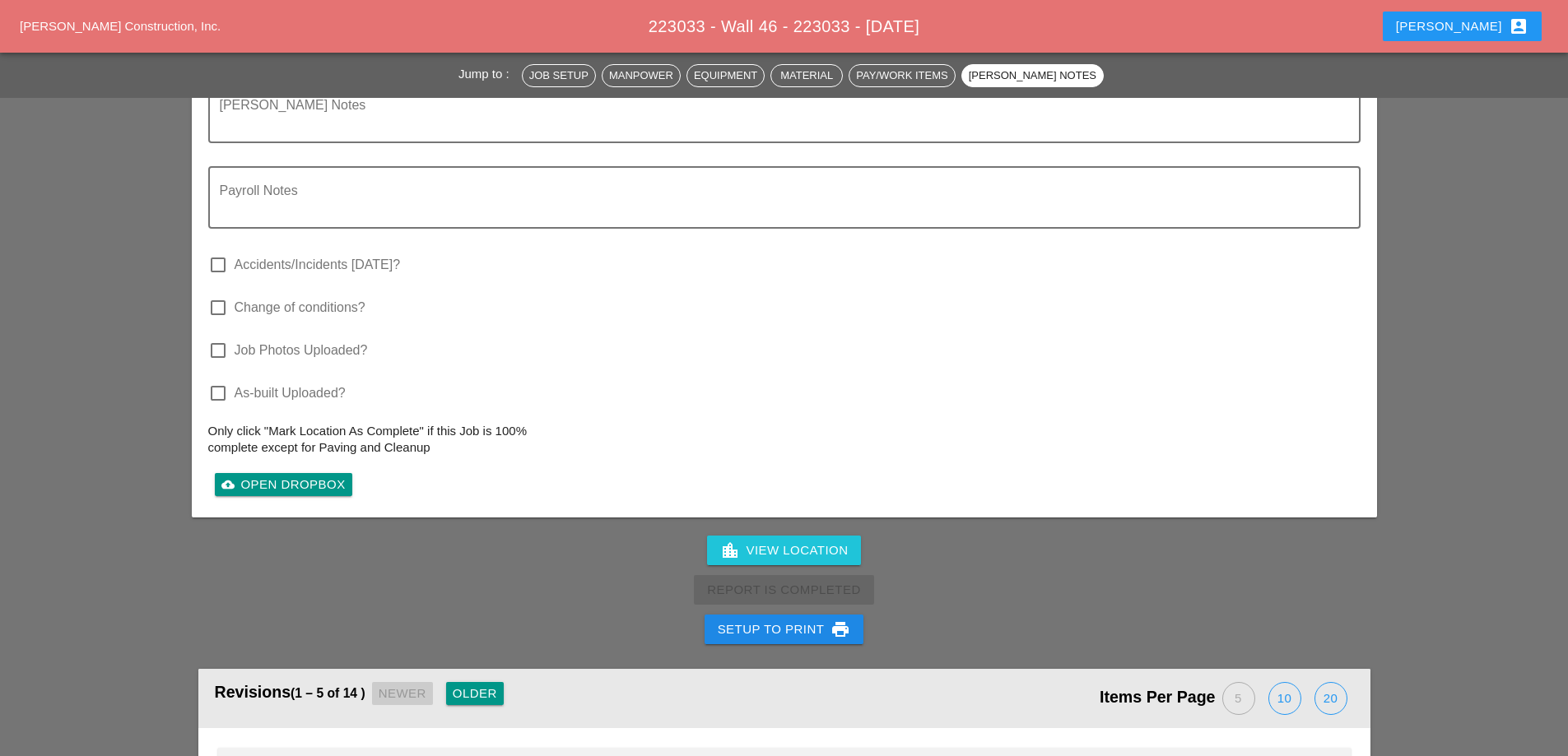
scroll to position [3621, 0]
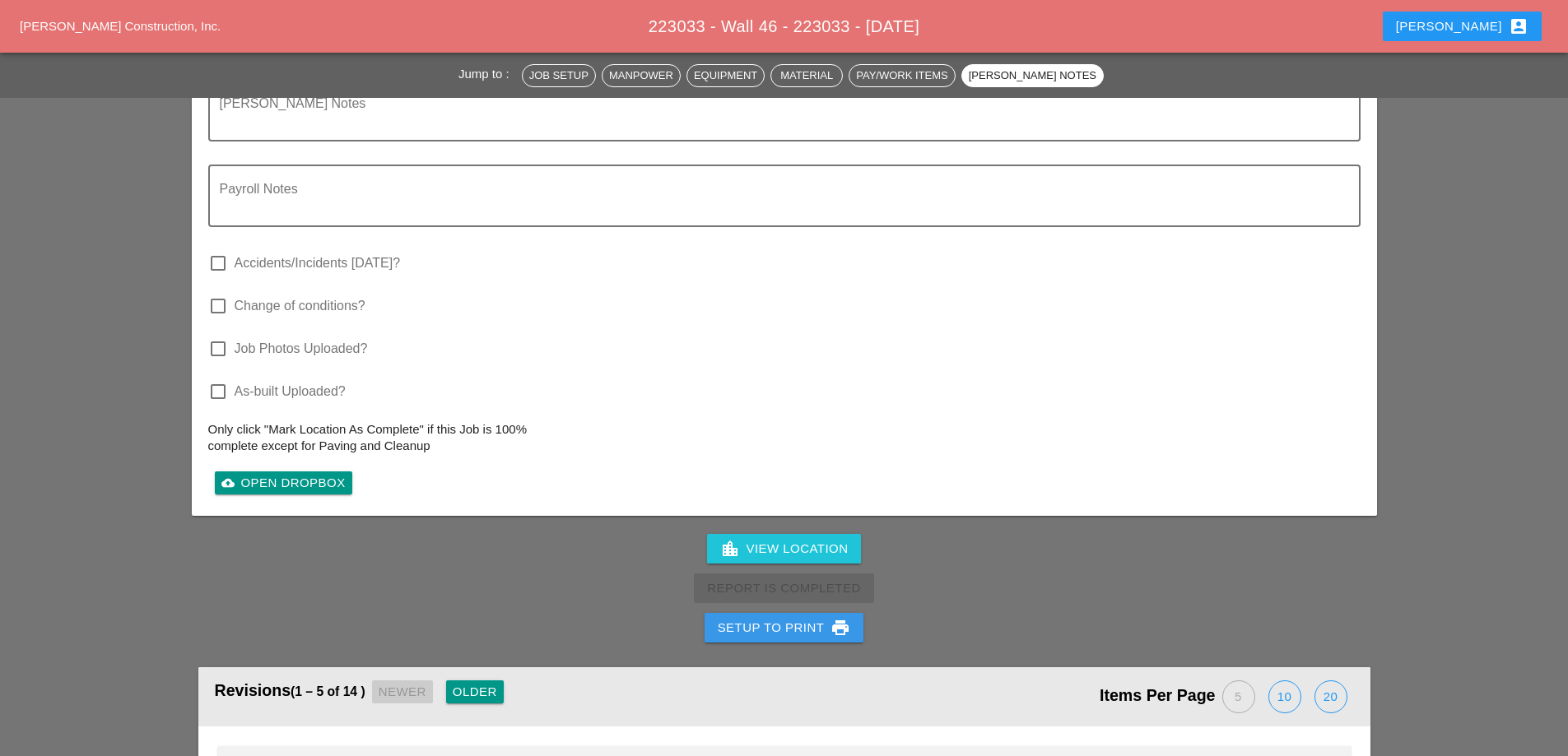
click at [823, 618] on div "Setup to Print print" at bounding box center [784, 627] width 133 height 20
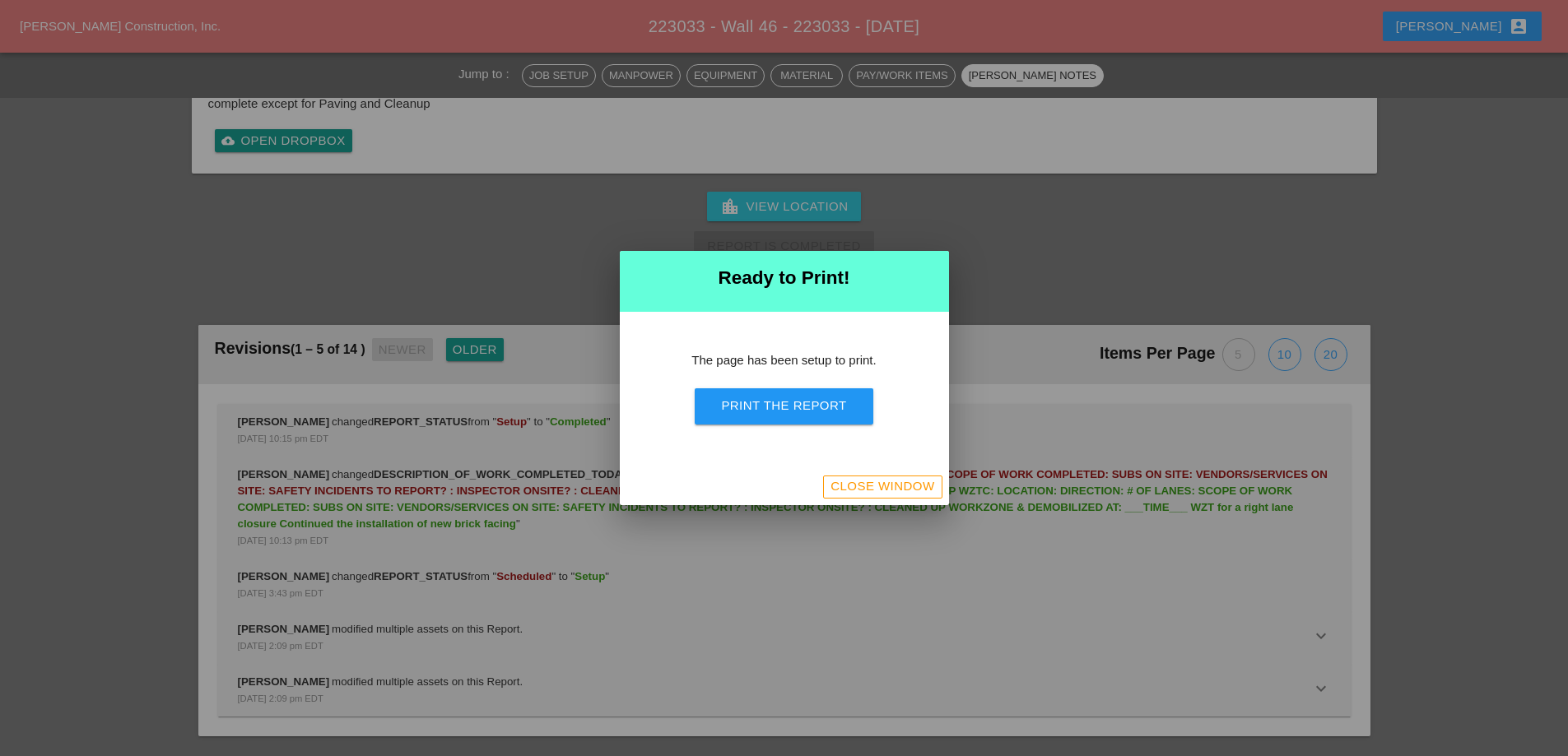
scroll to position [3471, 0]
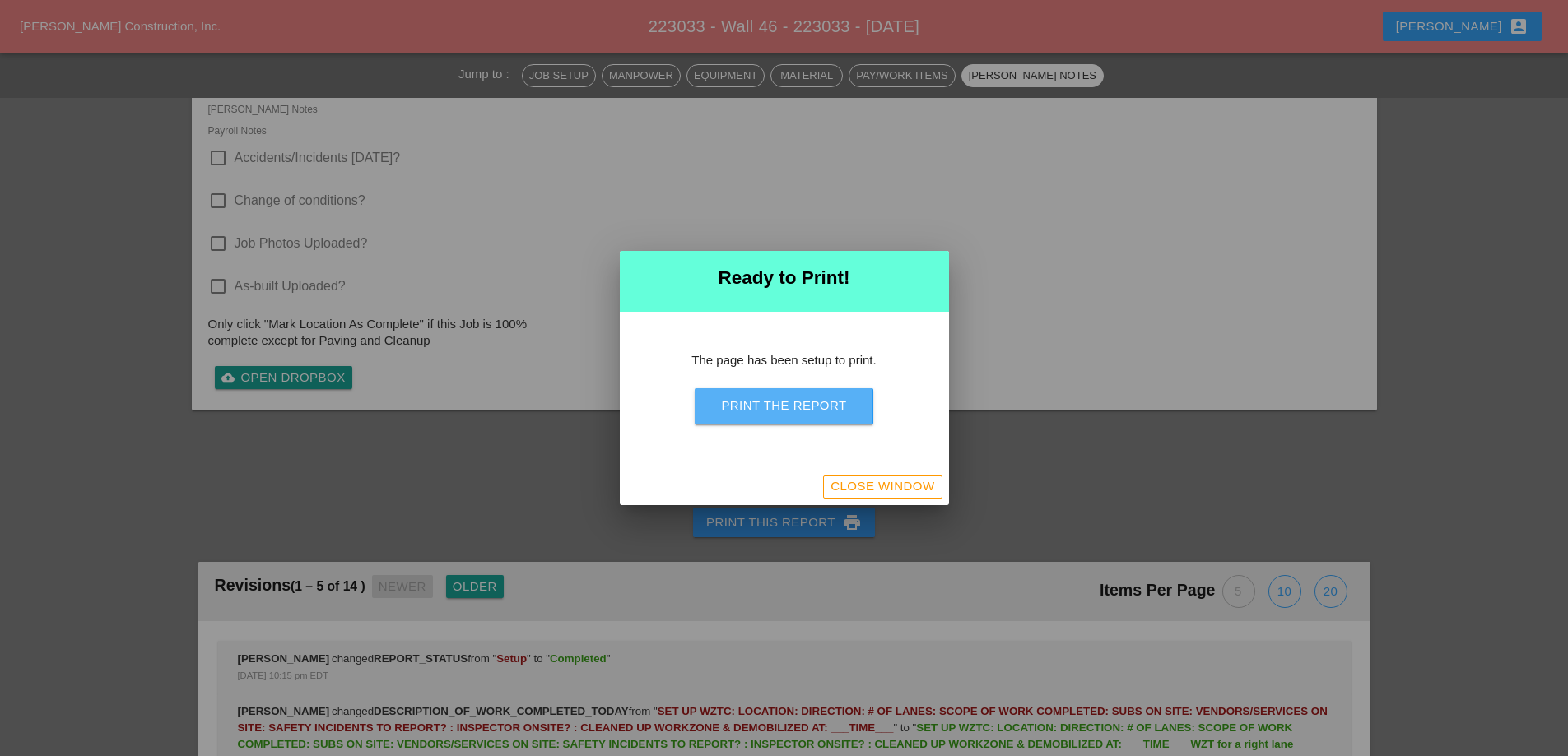
click at [802, 405] on div "Print the Report" at bounding box center [784, 407] width 125 height 19
click at [899, 485] on div "Close Window" at bounding box center [882, 487] width 103 height 19
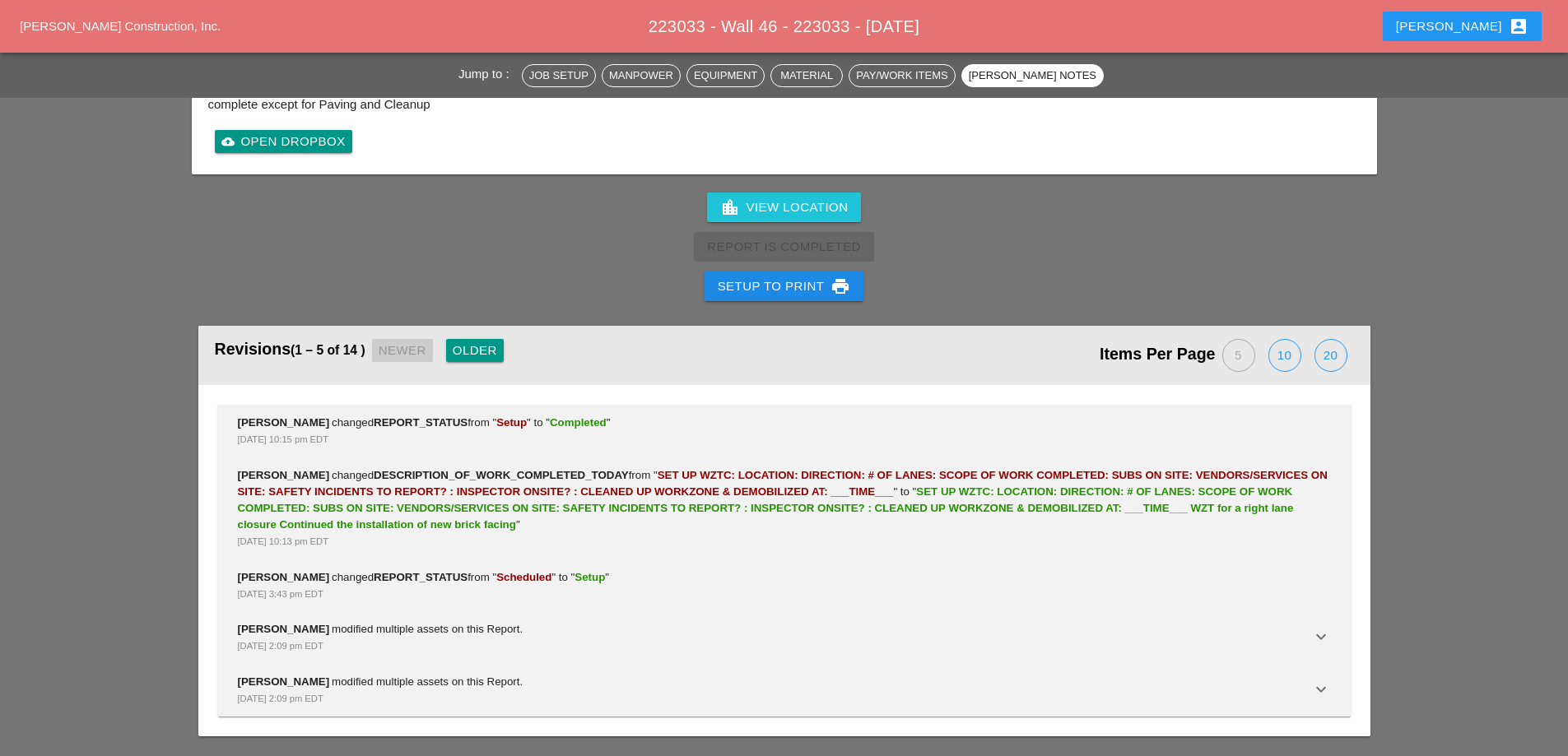
scroll to position [3196, 0]
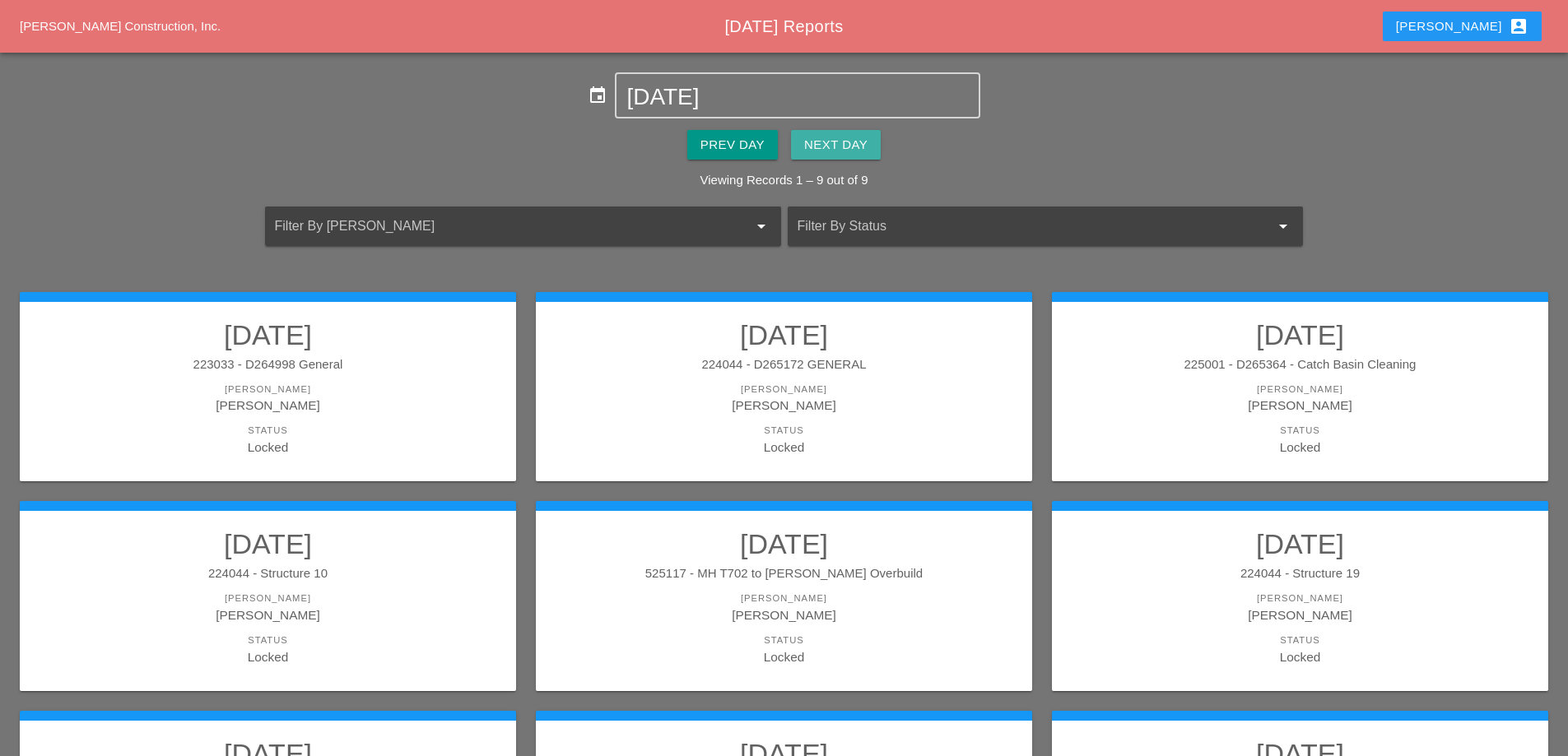
click at [823, 143] on div "Next Day" at bounding box center [835, 145] width 63 height 19
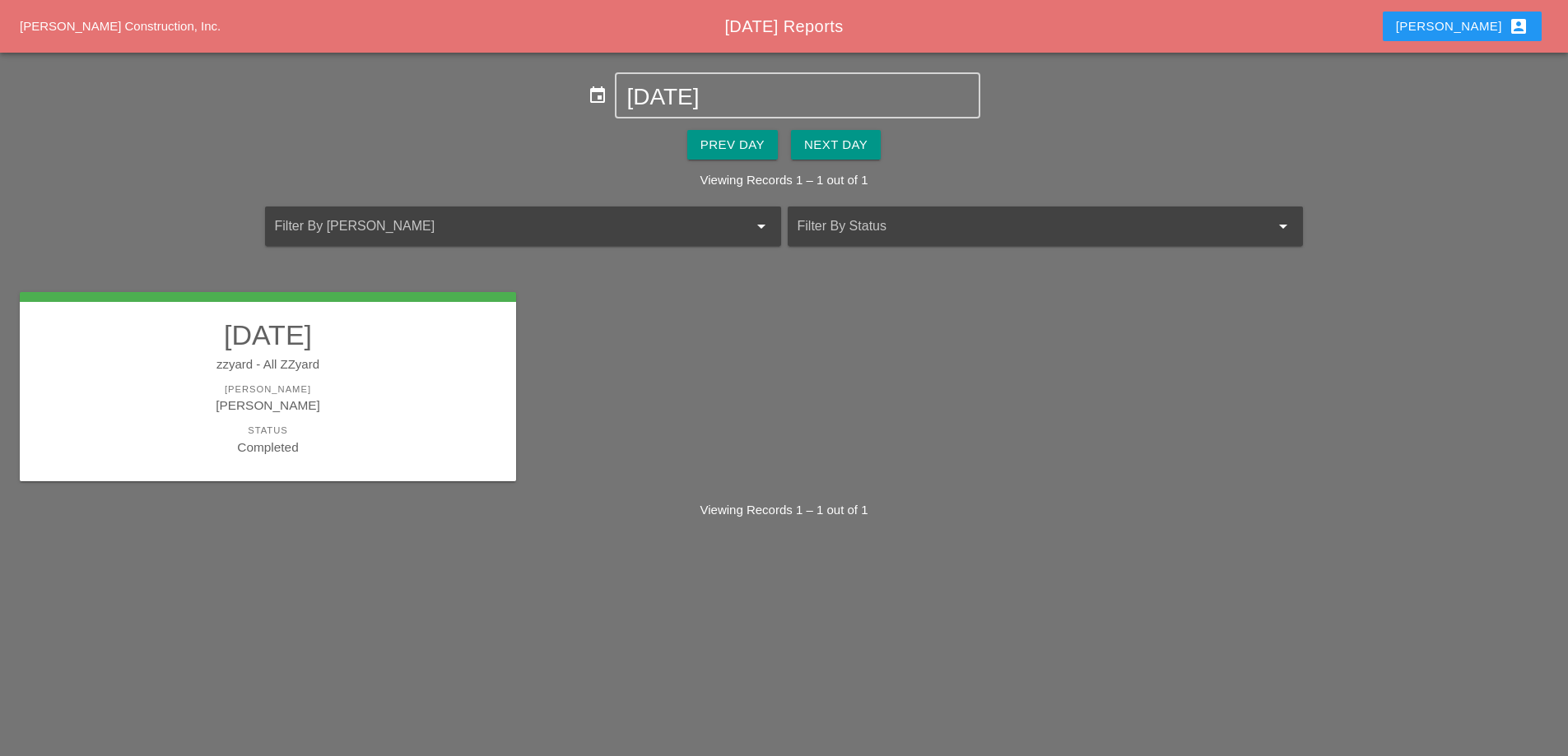
click at [478, 350] on h2 "[DATE]" at bounding box center [268, 335] width 463 height 33
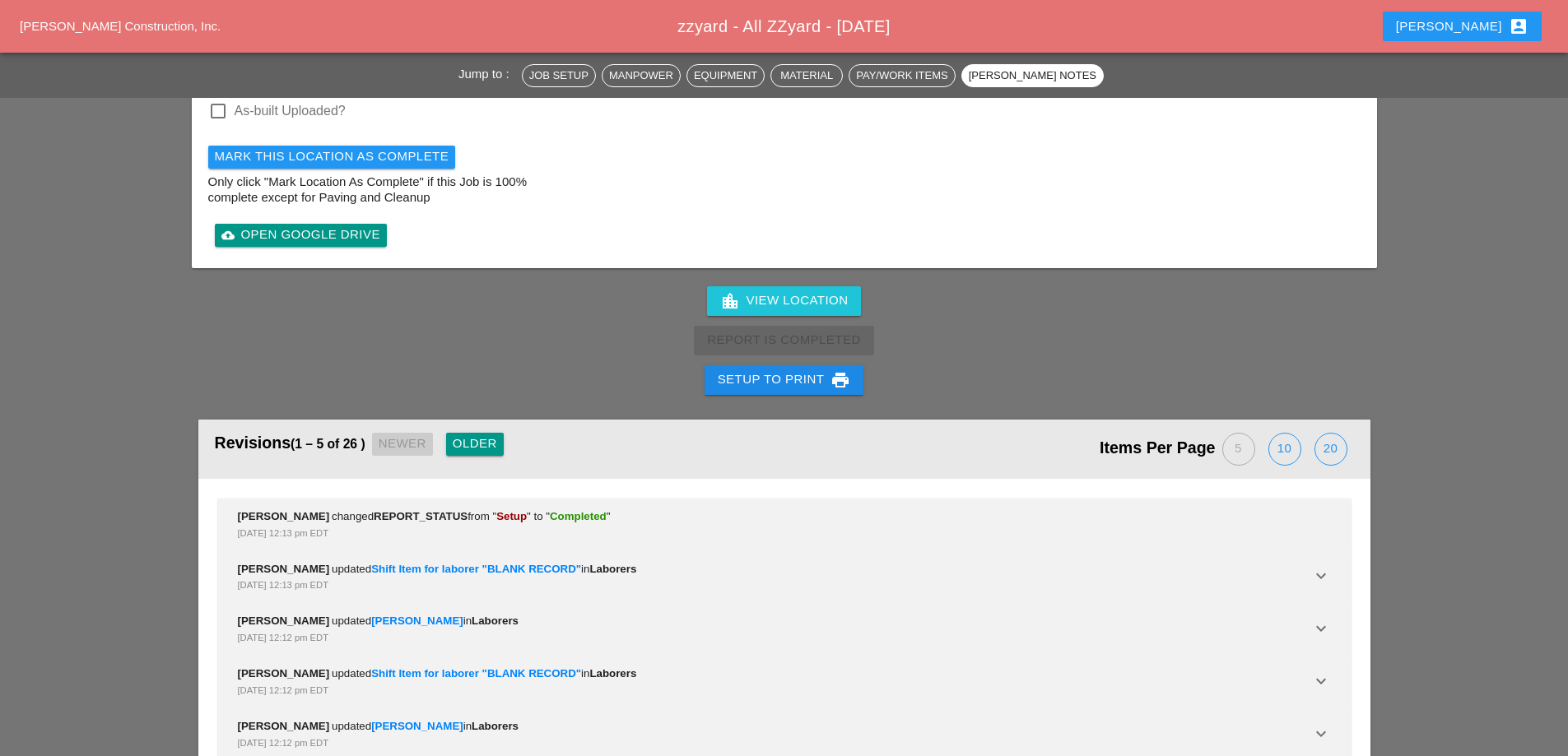
click at [799, 370] on div "Setup to Print print" at bounding box center [784, 380] width 133 height 20
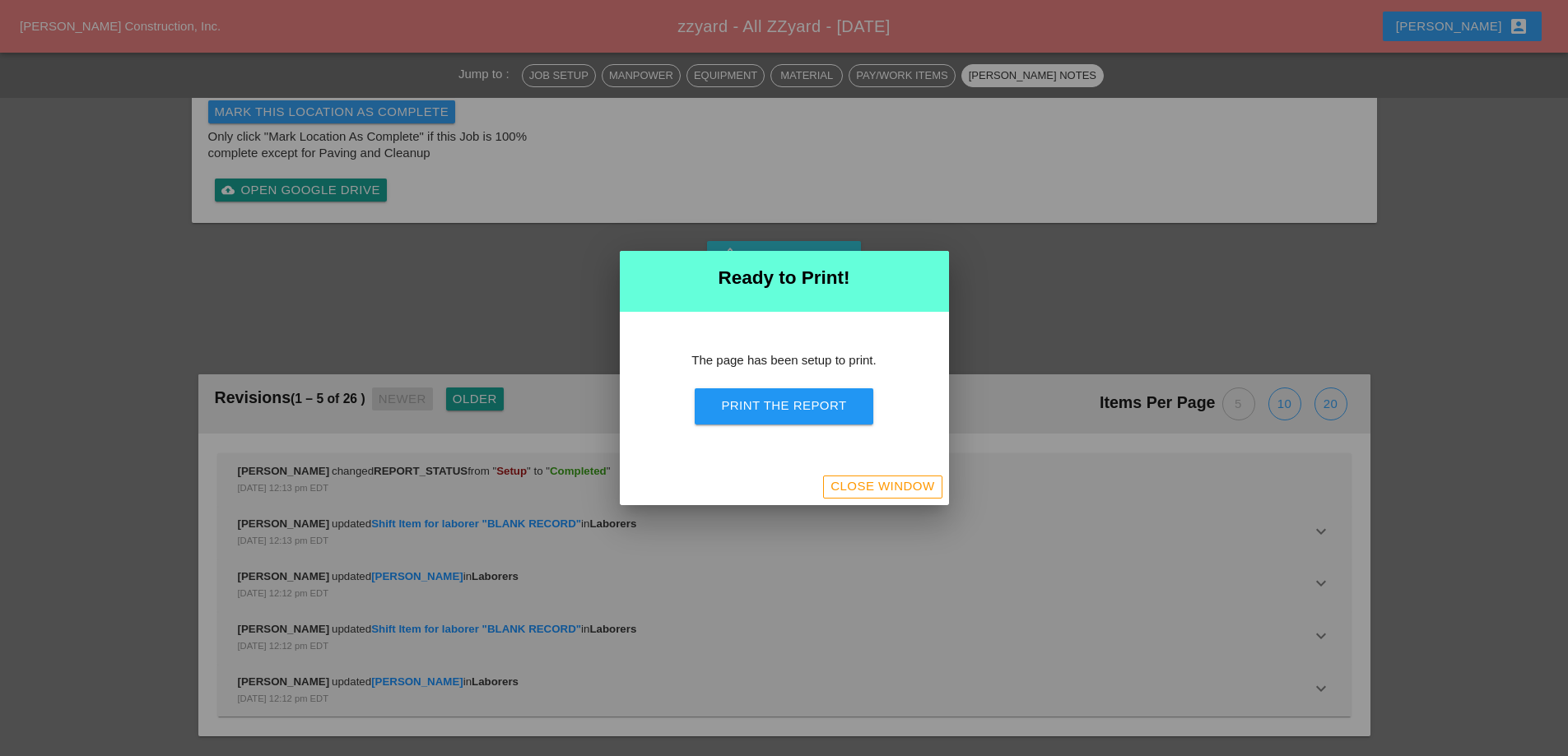
scroll to position [1827, 0]
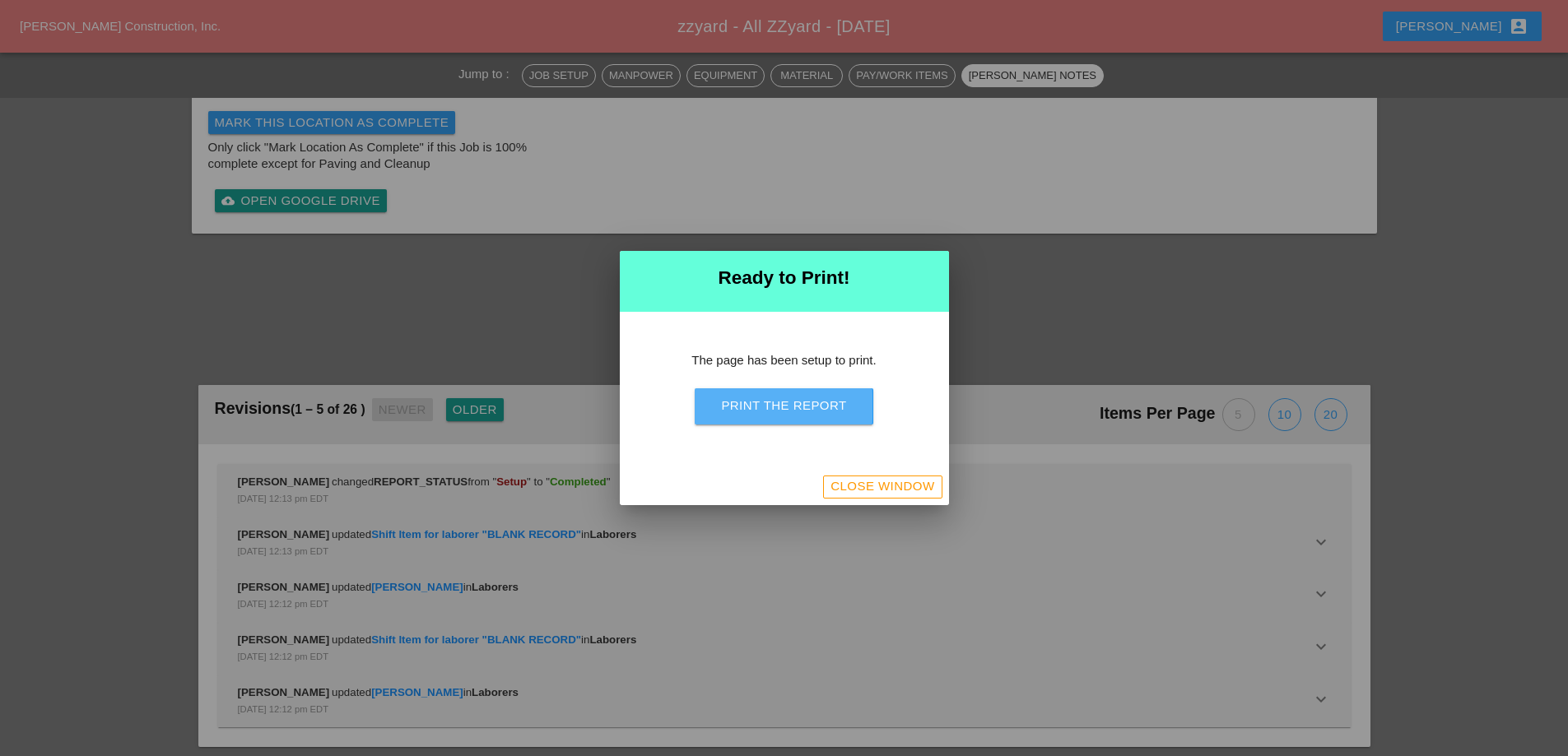
click at [796, 397] on div "Print the Report" at bounding box center [784, 407] width 125 height 19
click at [893, 483] on div "Close Window" at bounding box center [882, 487] width 103 height 19
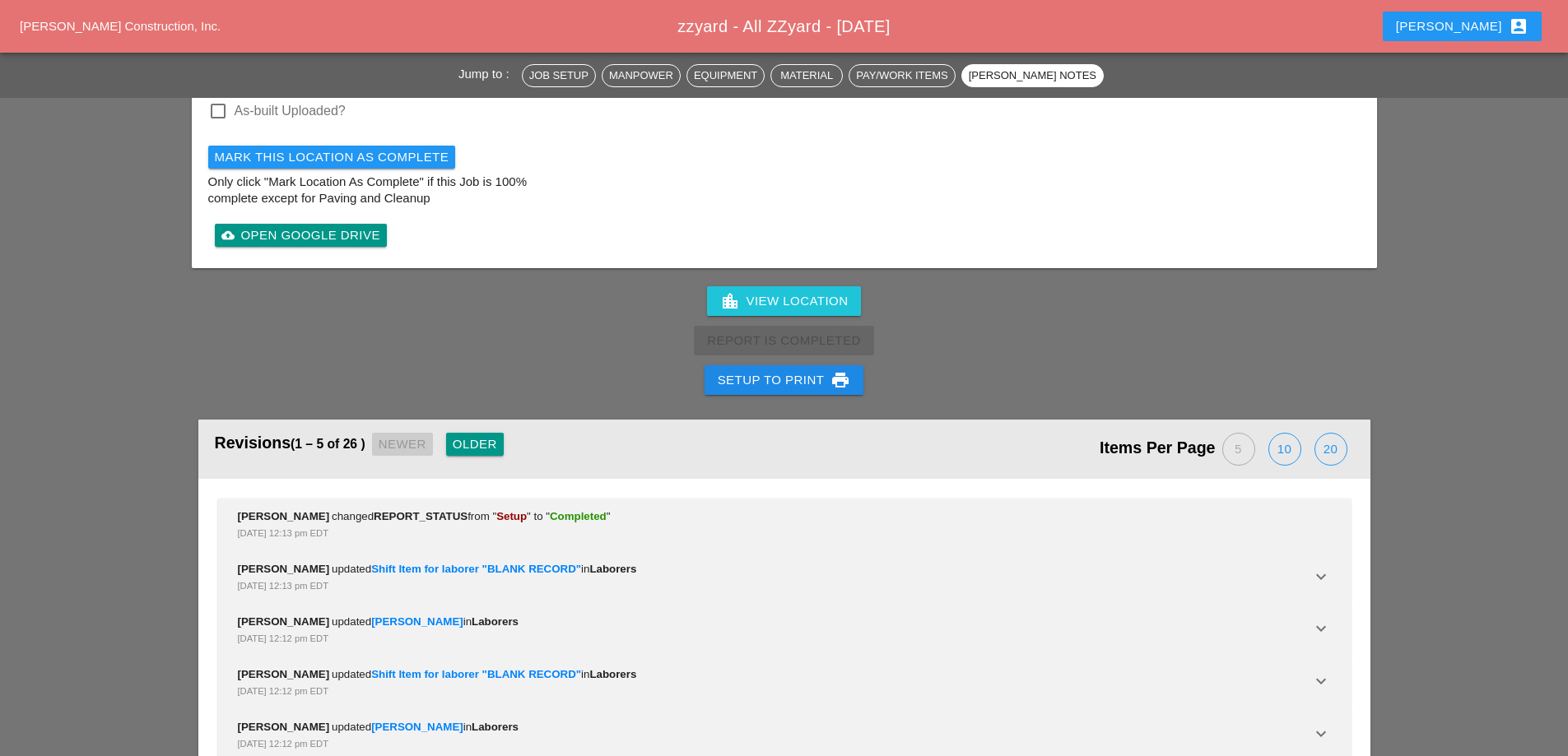
scroll to position [2277, 0]
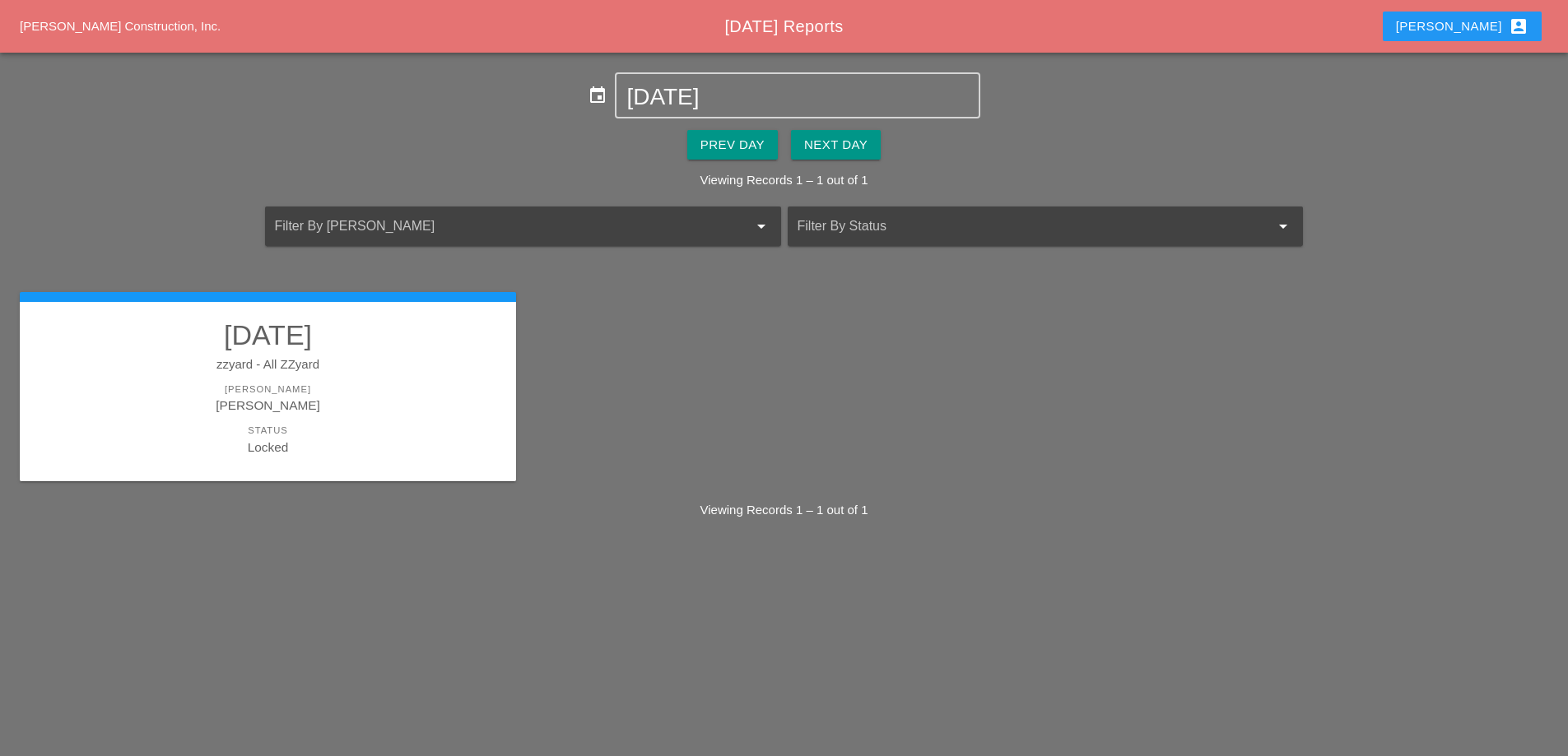
click at [828, 154] on div "Next Day" at bounding box center [835, 145] width 63 height 19
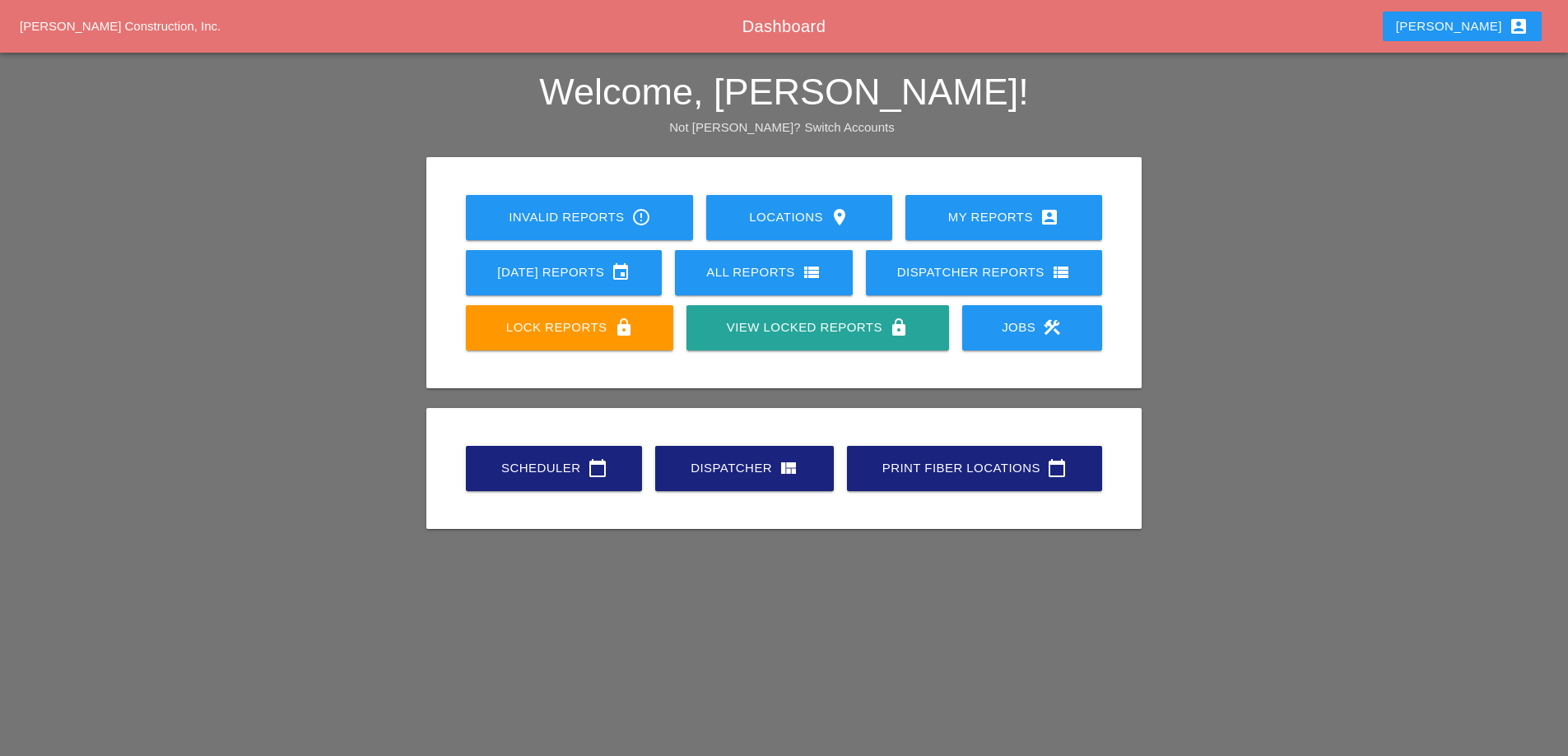
click at [613, 275] on div "[DATE] Reports event" at bounding box center [563, 272] width 143 height 20
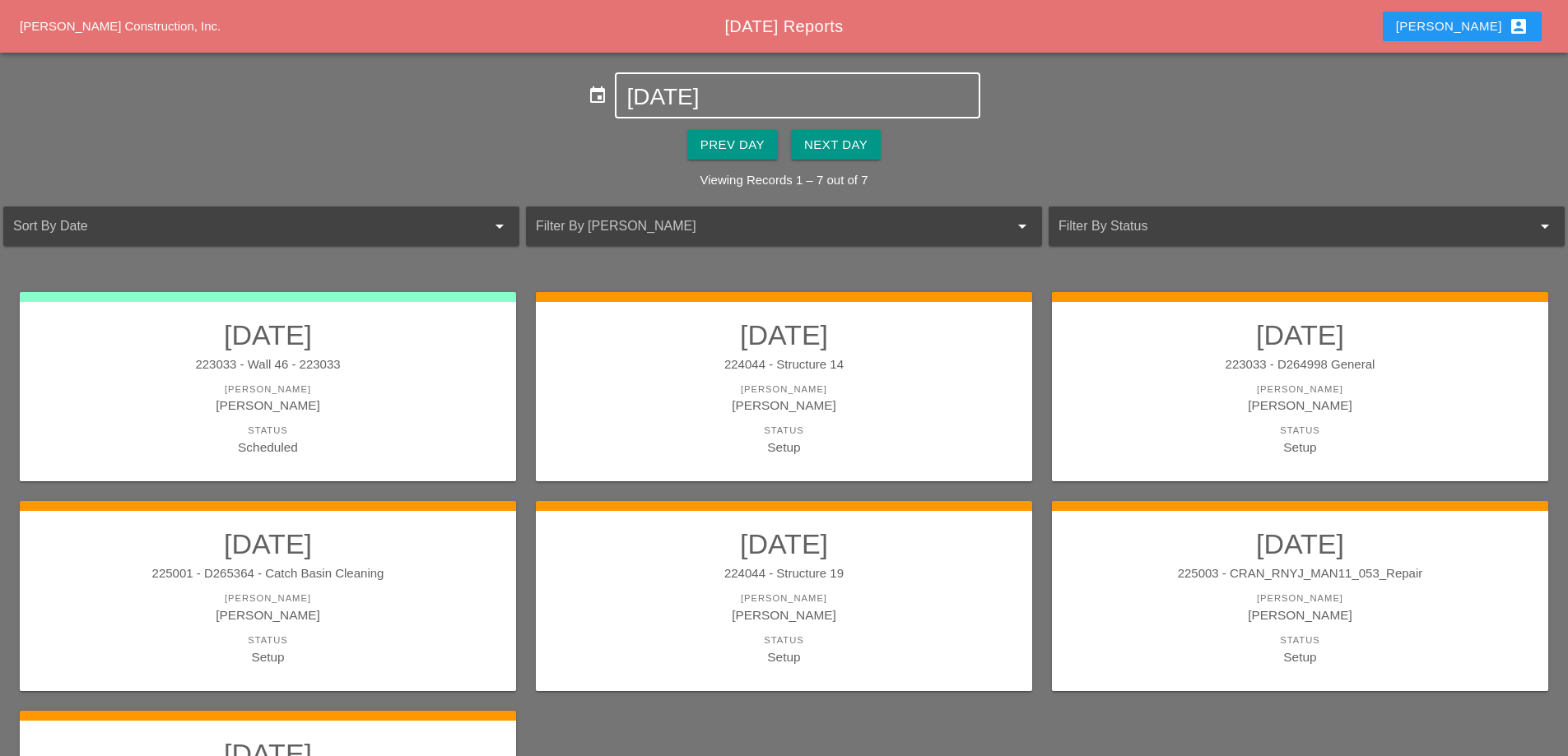
click at [735, 104] on input "[DATE]" at bounding box center [797, 97] width 342 height 26
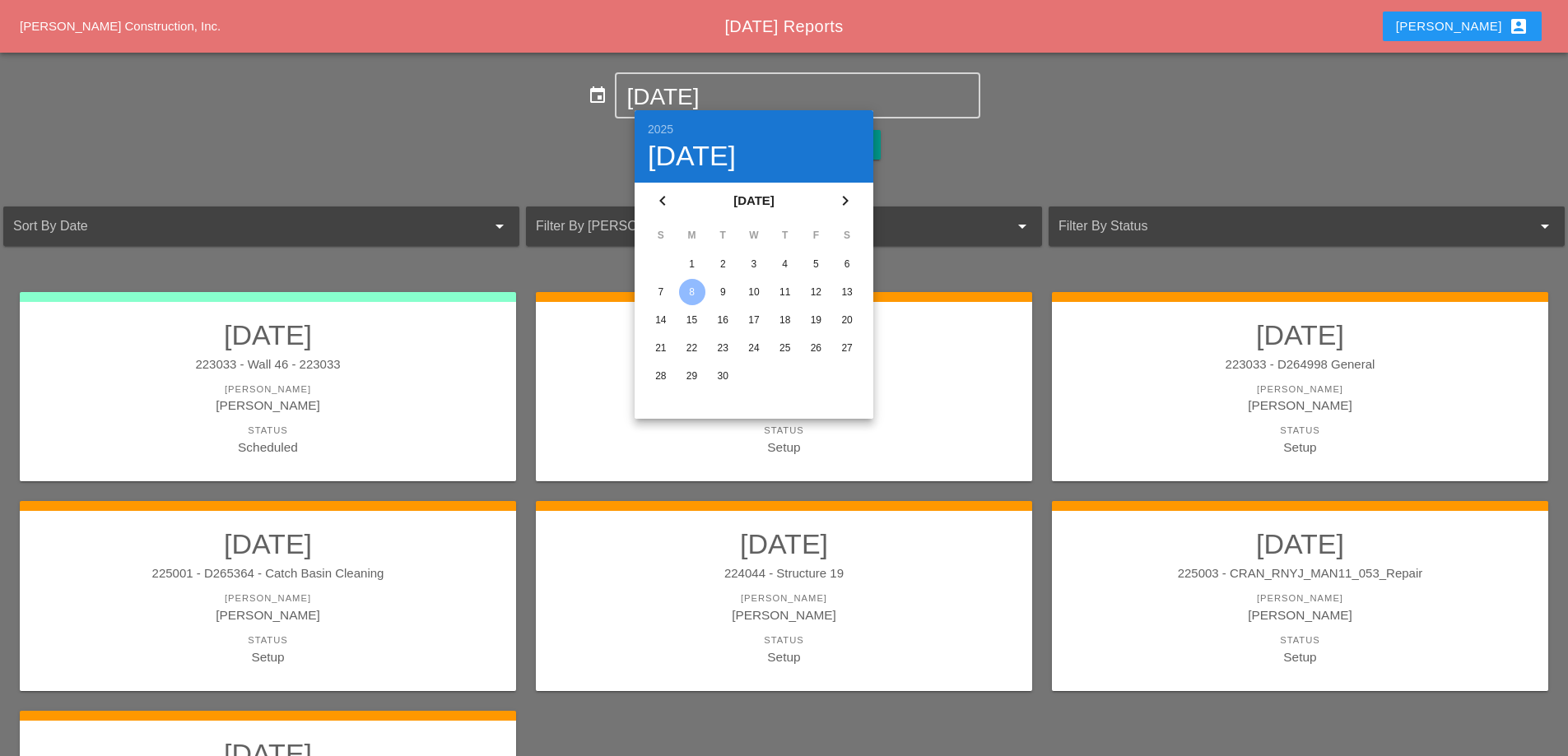
click at [726, 262] on div "2" at bounding box center [722, 264] width 26 height 26
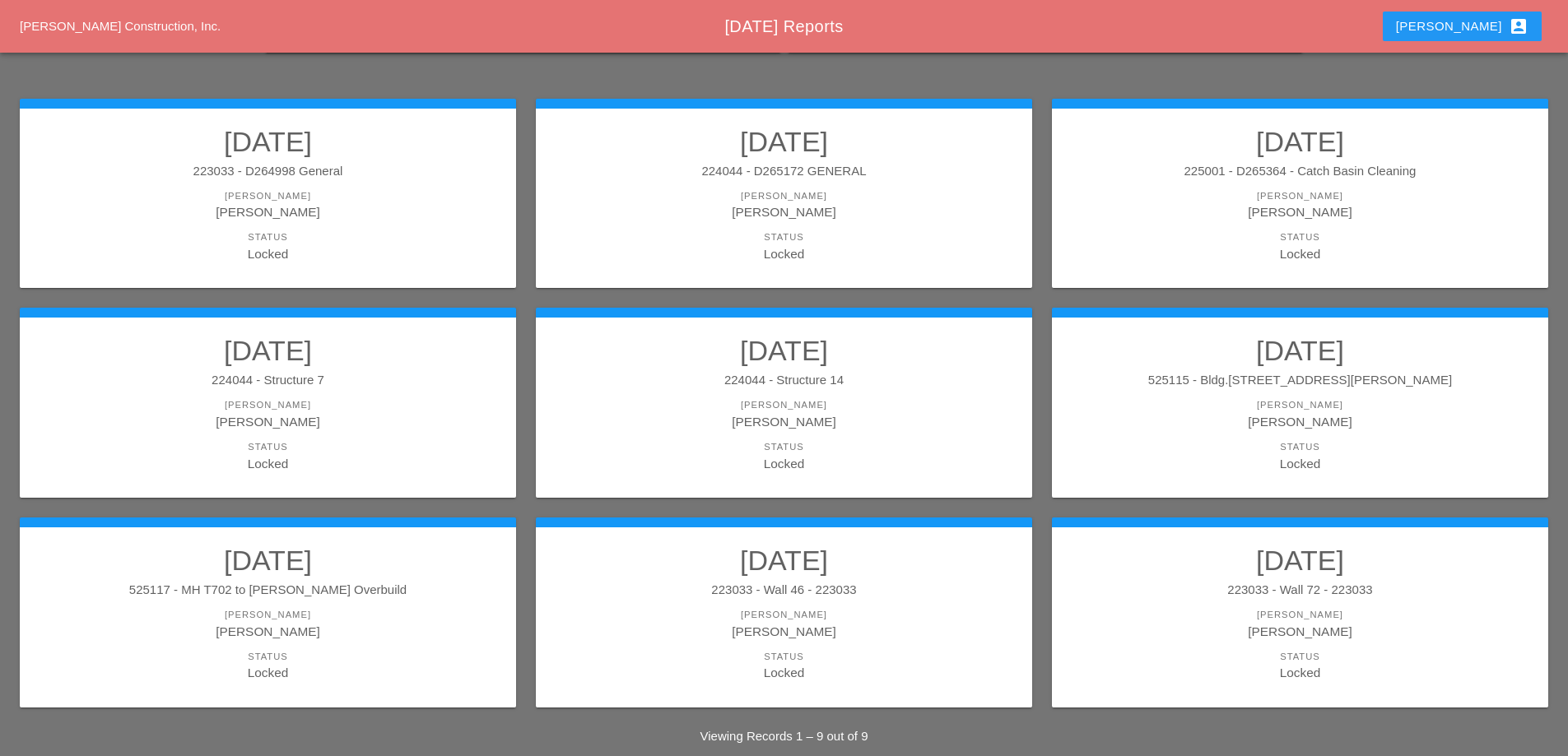
scroll to position [216, 0]
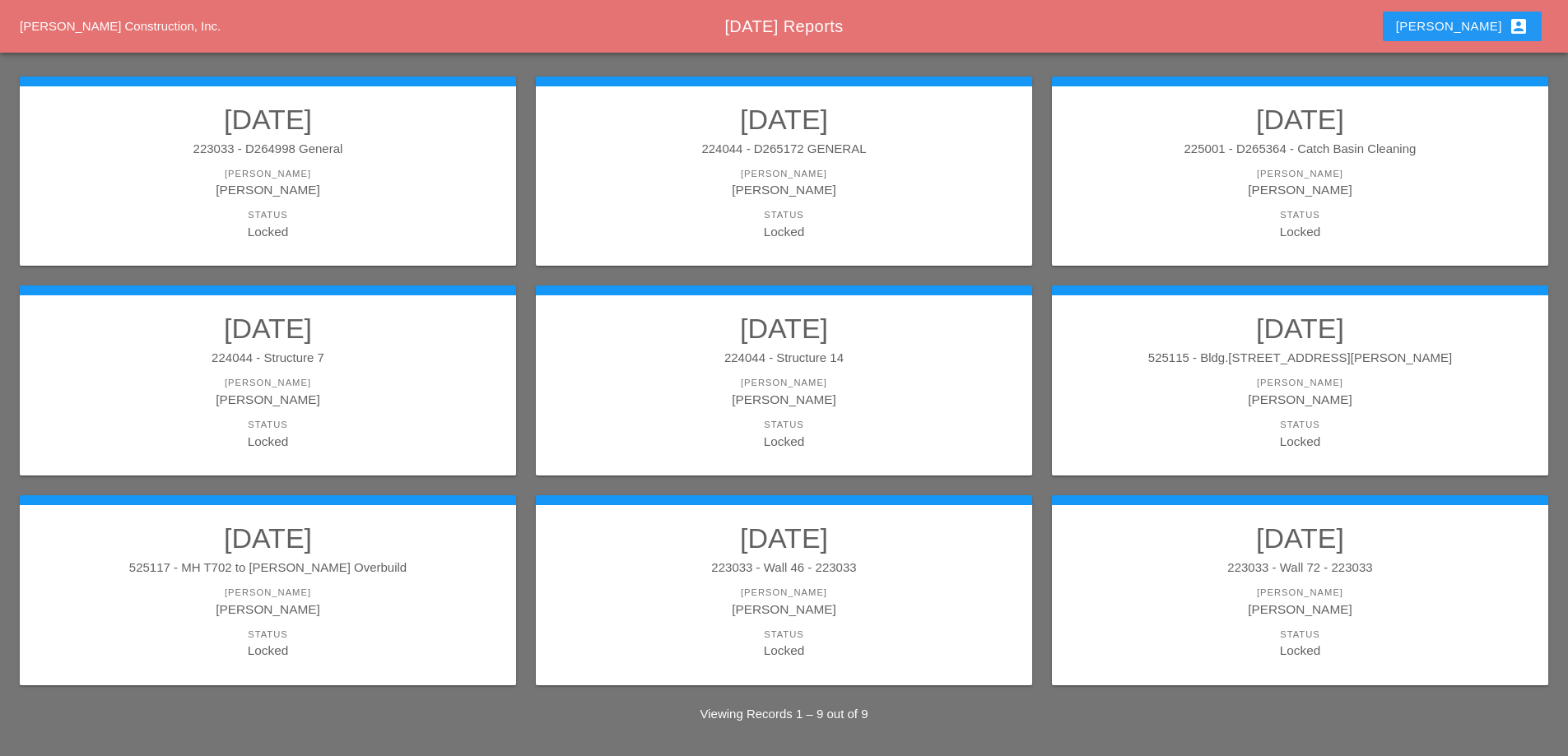
click at [392, 336] on h2 "[DATE]" at bounding box center [268, 328] width 463 height 33
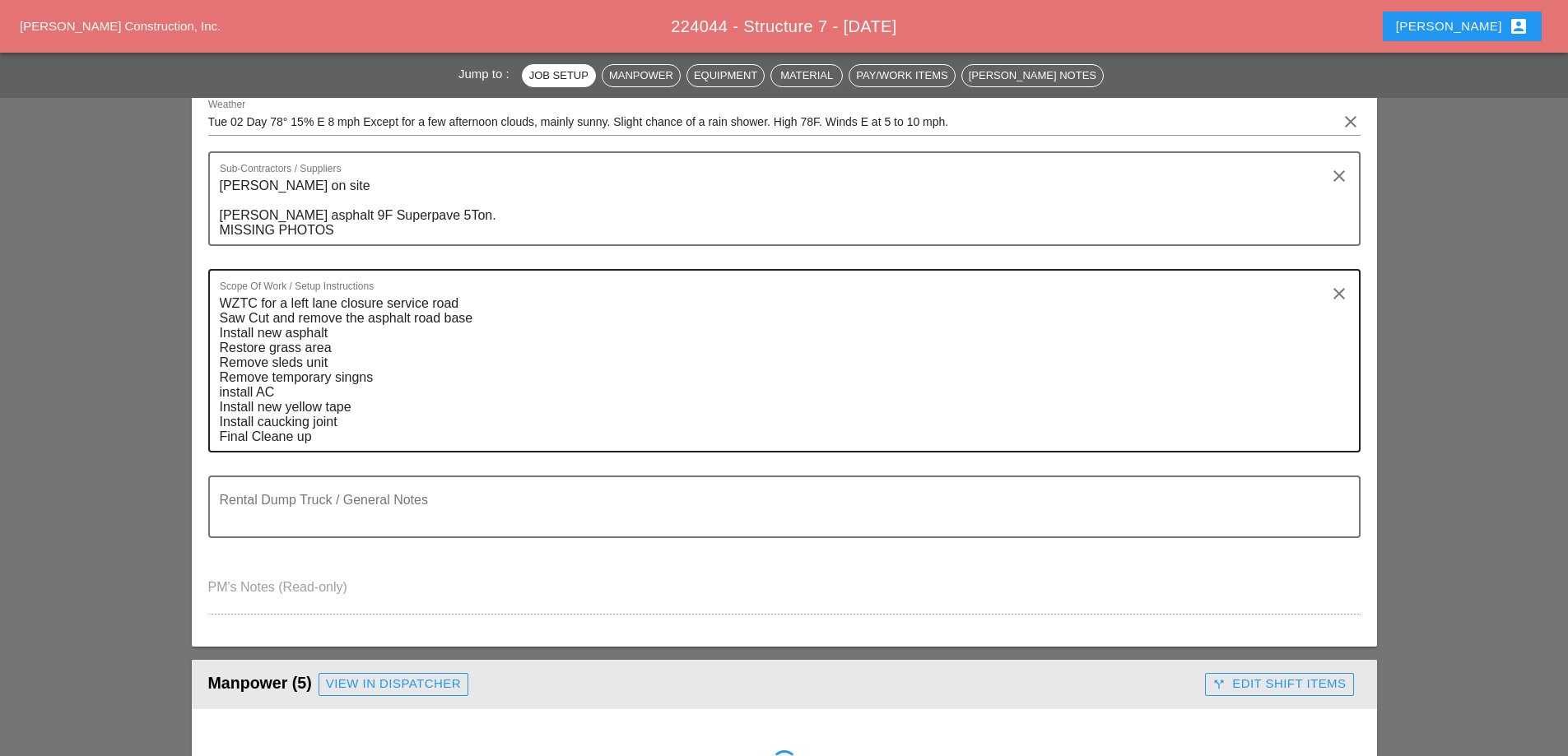
scroll to position [372, 0]
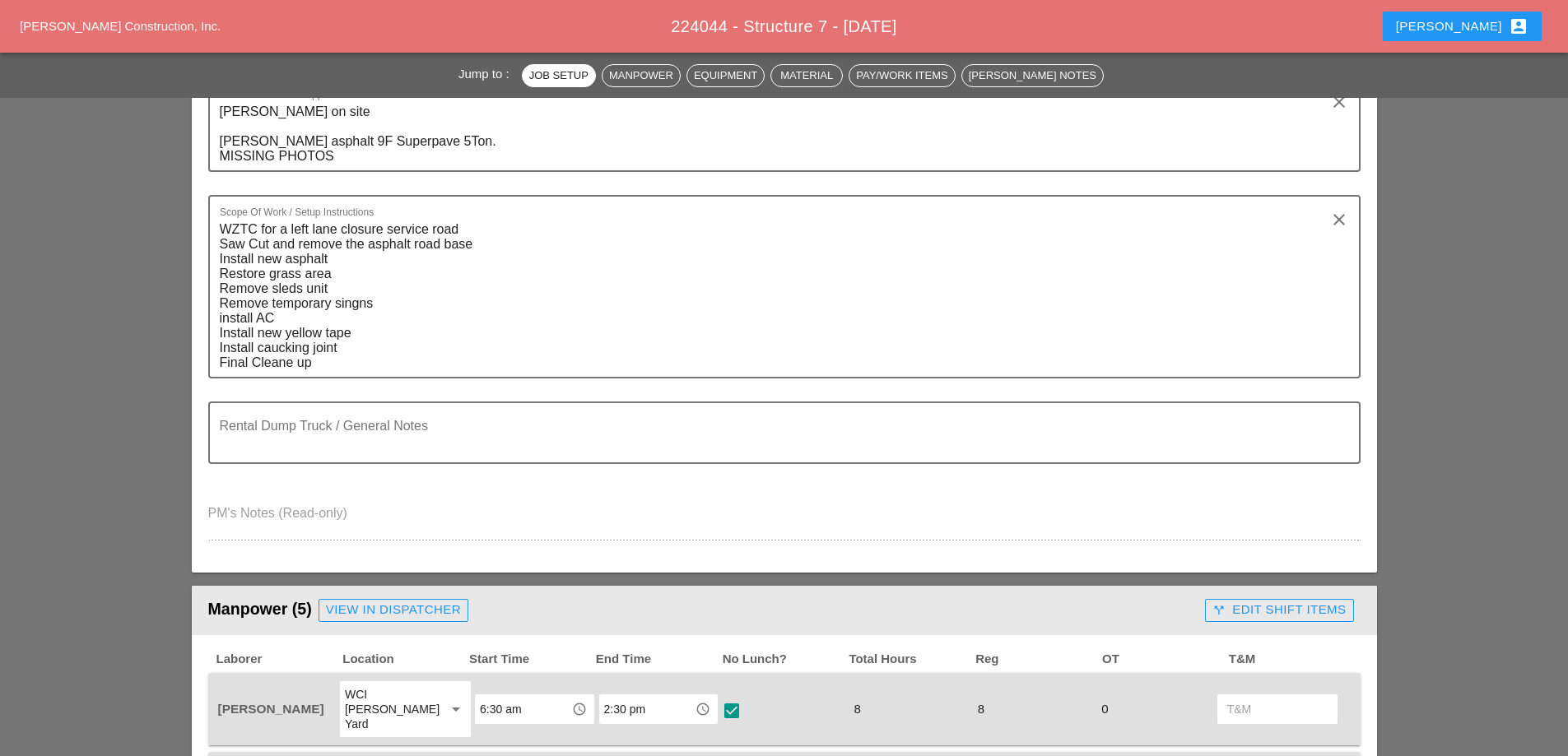
click at [1234, 600] on div "call_split Edit Shift Items" at bounding box center [1279, 610] width 133 height 19
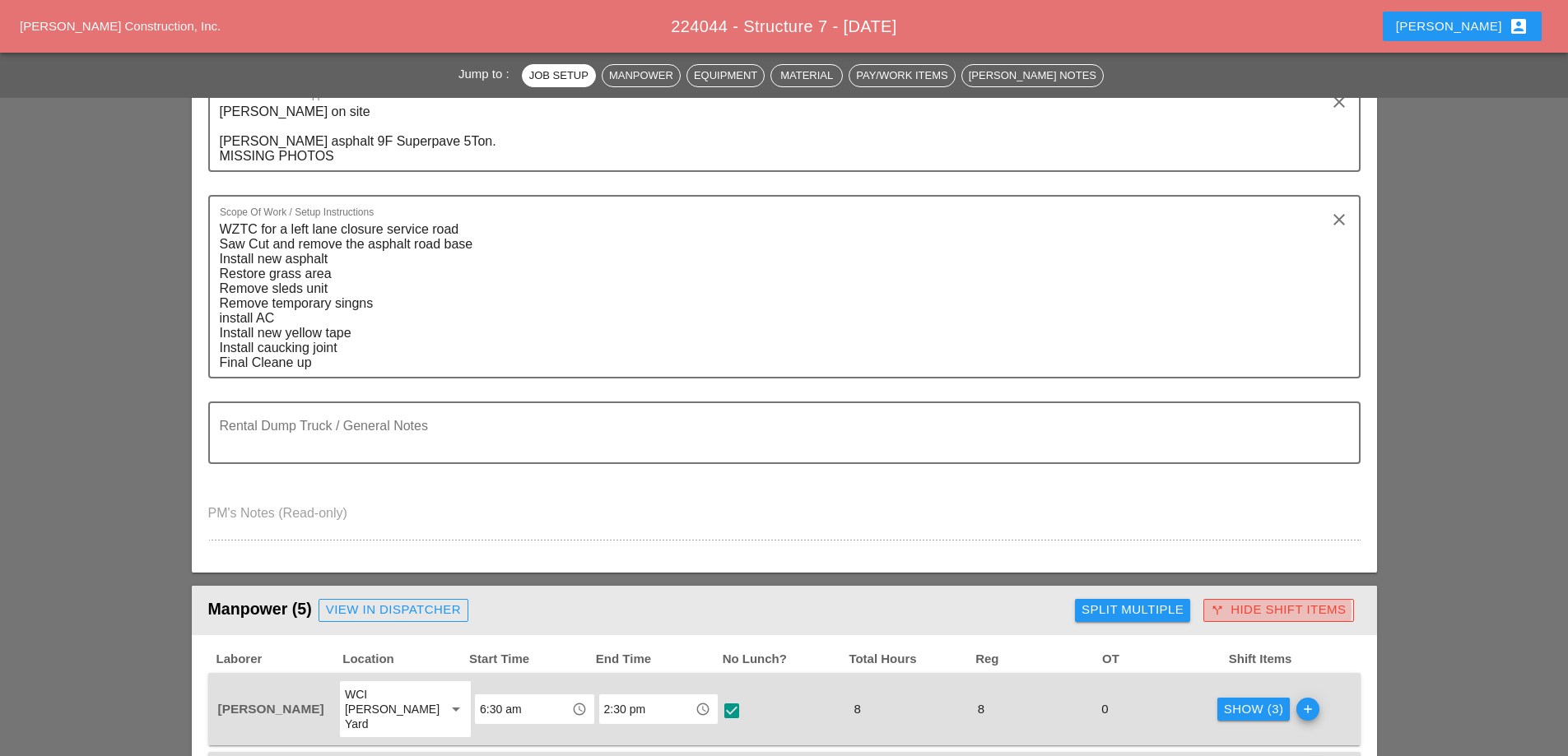
scroll to position [740, 0]
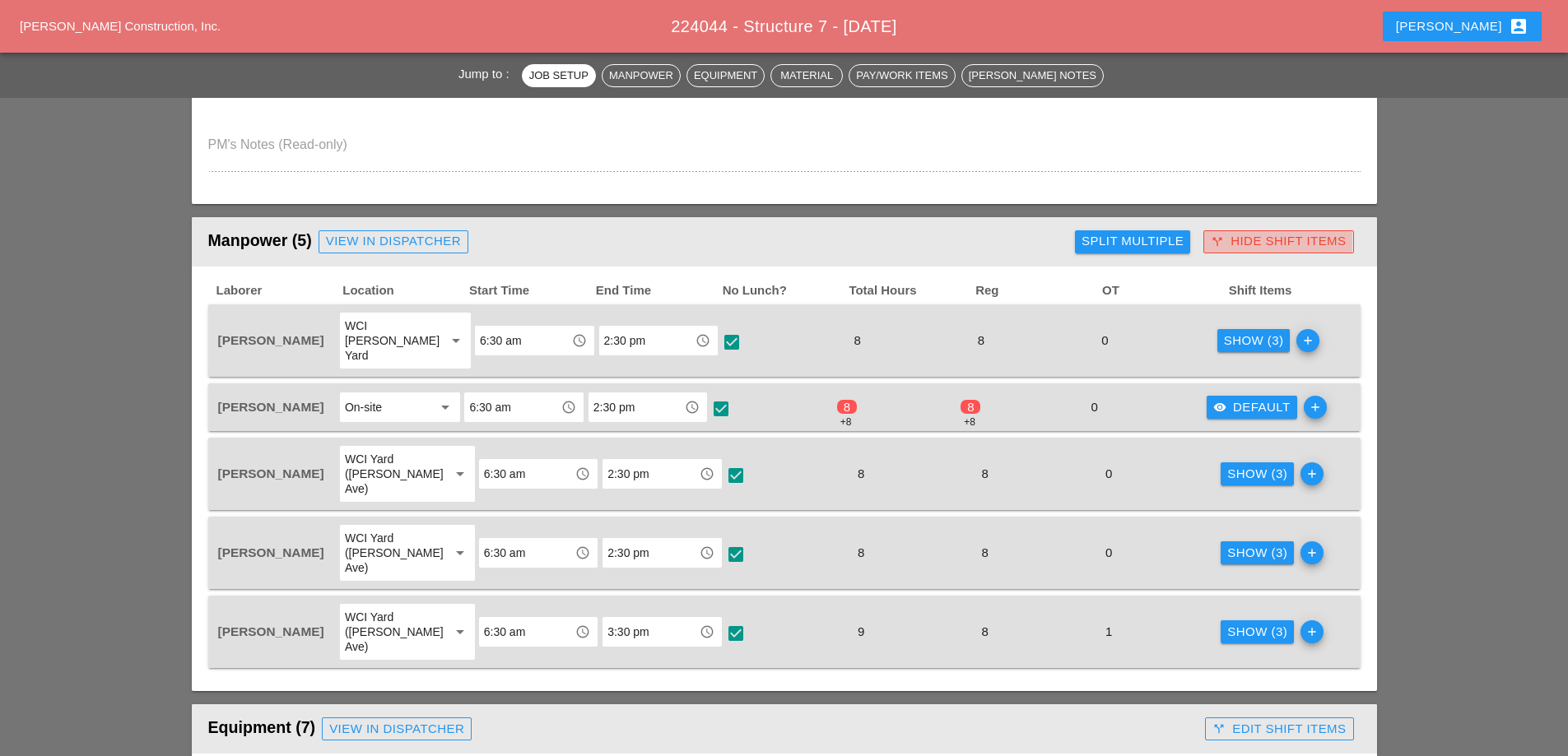
click at [1239, 240] on div "call_split Hide Shift Items" at bounding box center [1278, 242] width 135 height 19
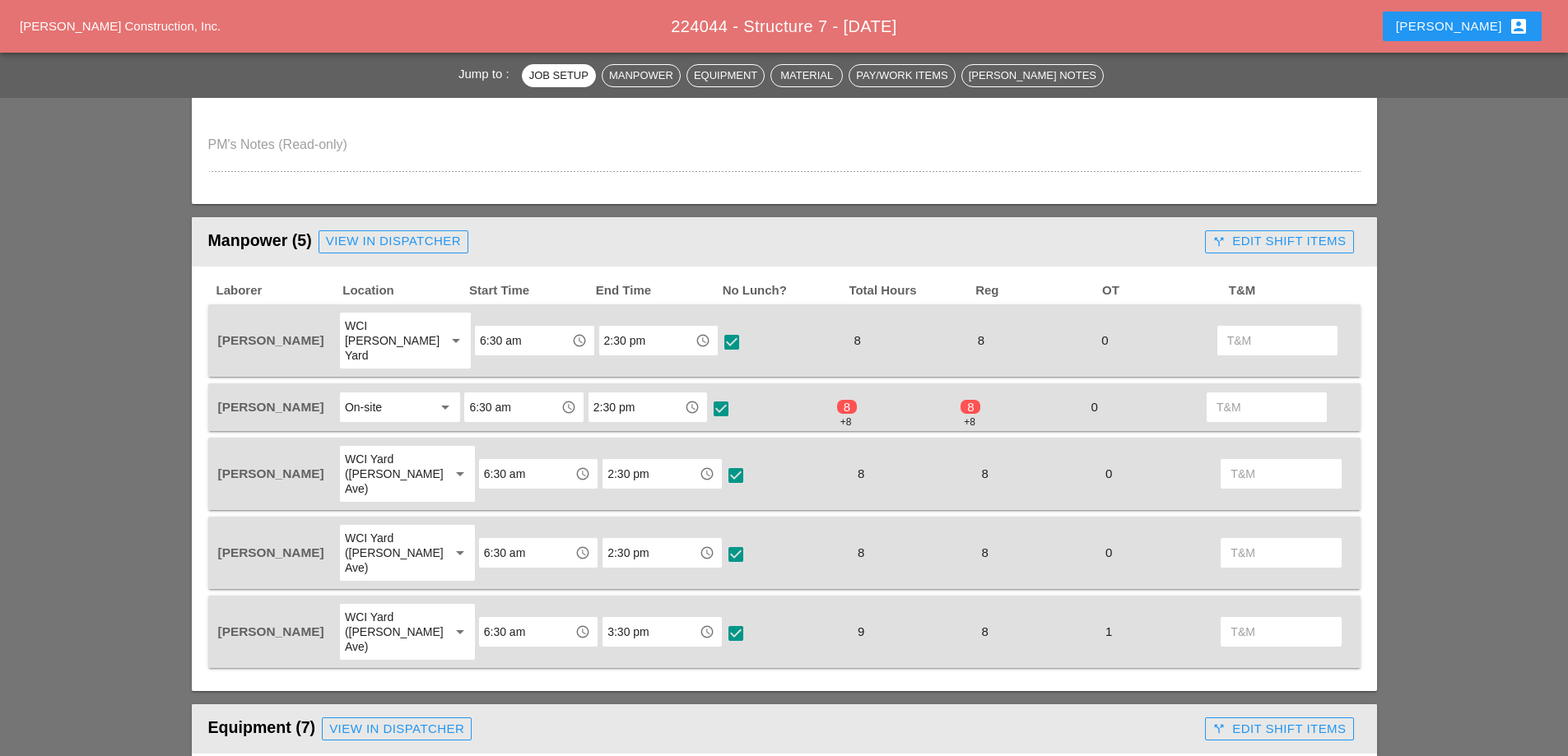
click at [1239, 240] on div "call_split Edit Shift Items" at bounding box center [1279, 242] width 133 height 19
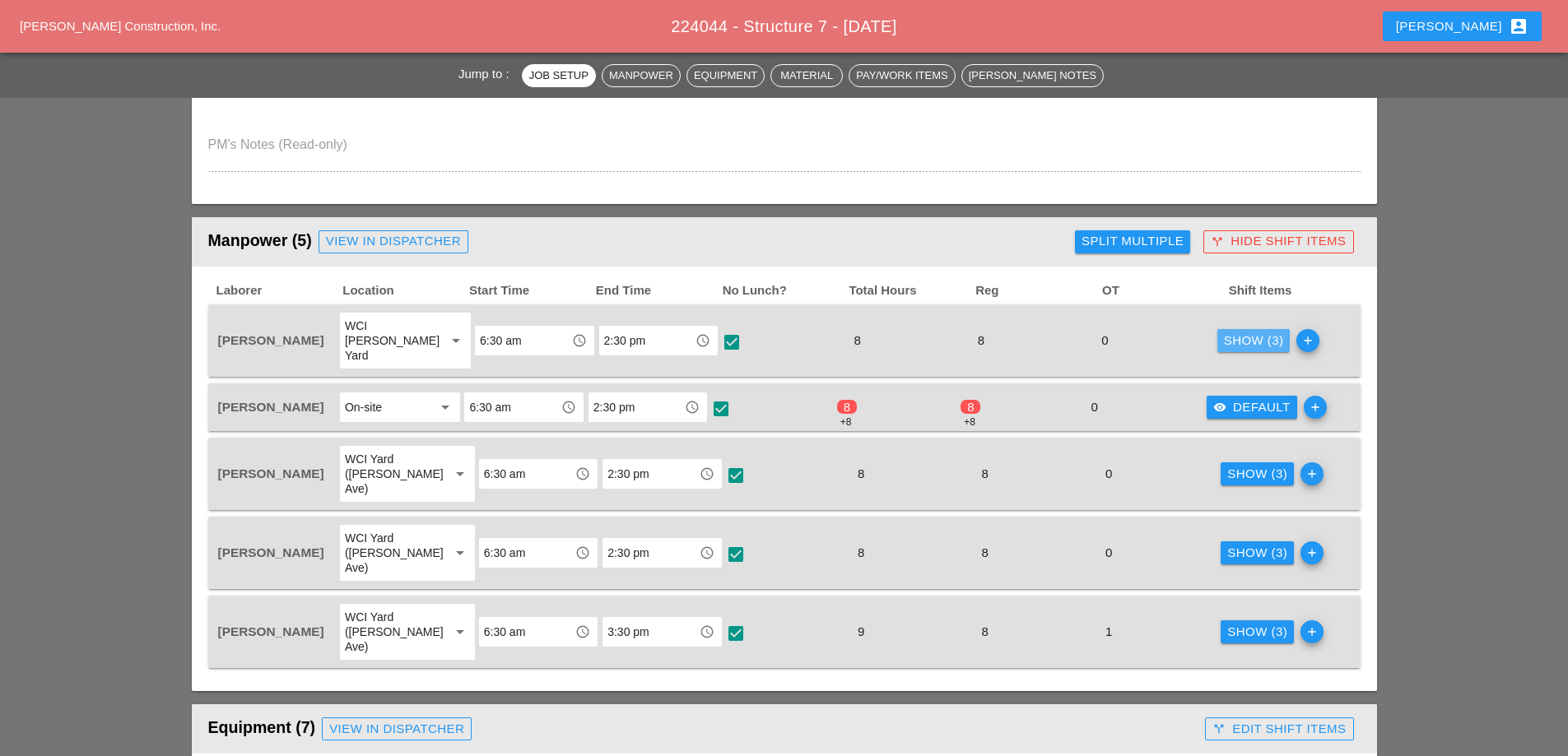
click at [1253, 345] on button "Show (3)" at bounding box center [1254, 341] width 73 height 23
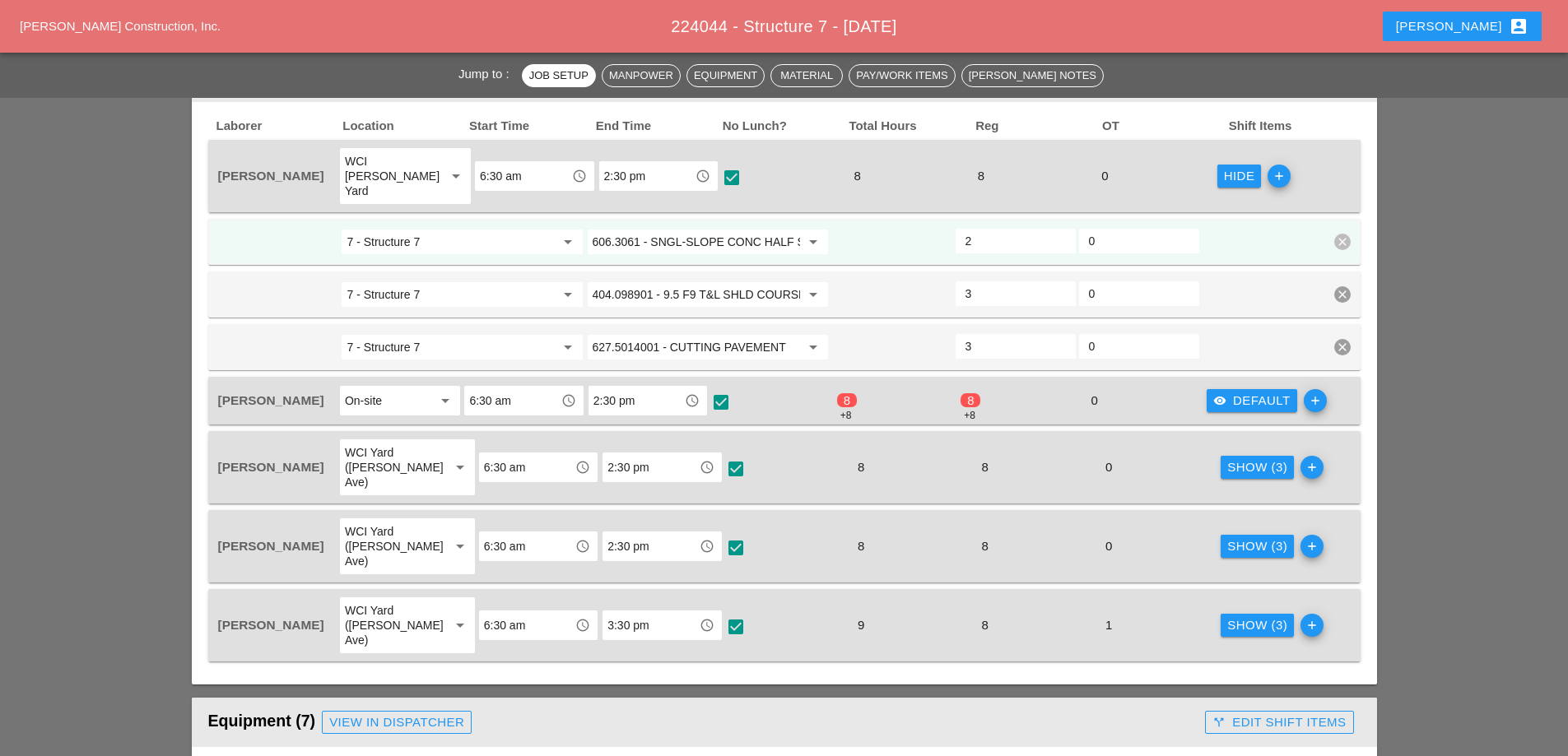
scroll to position [988, 0]
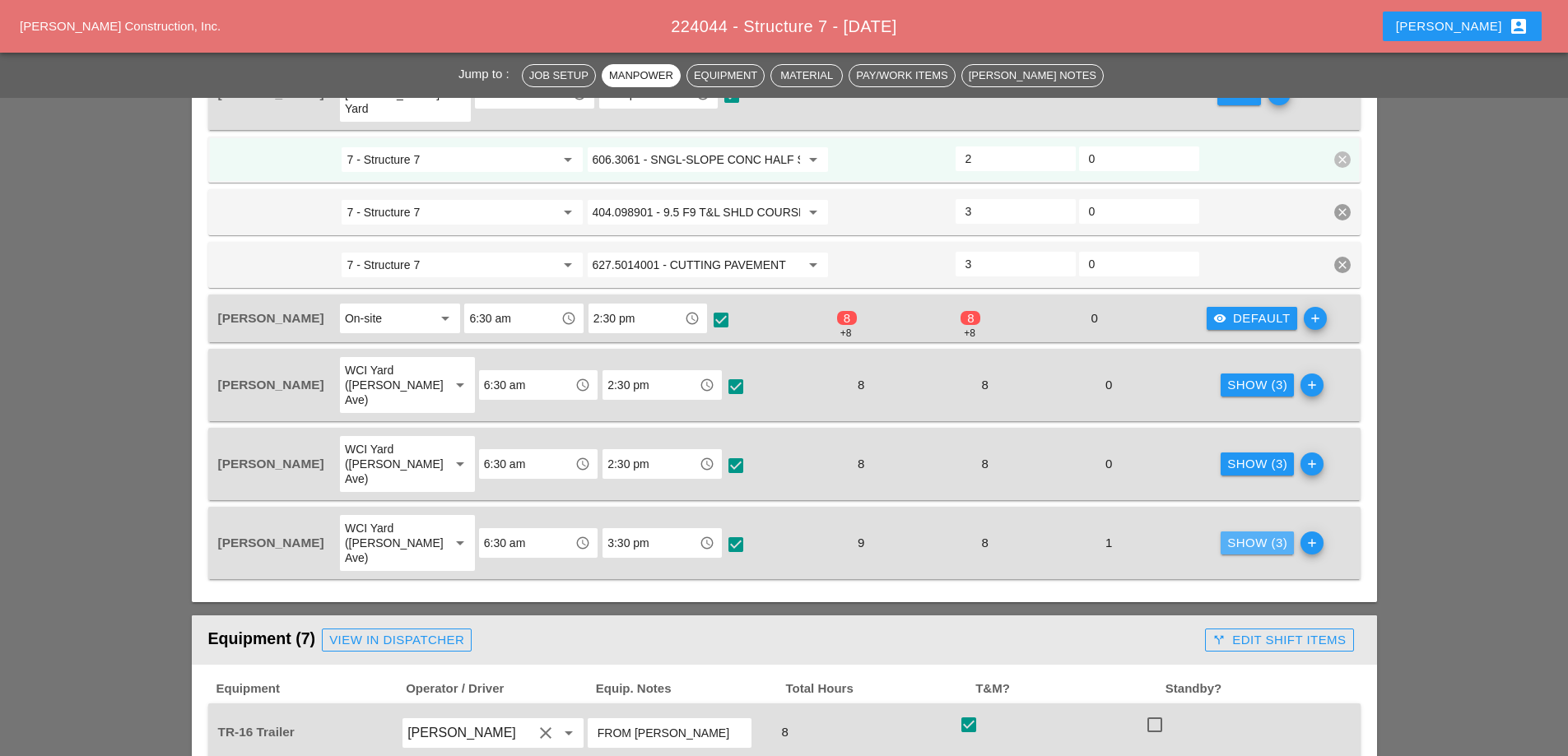
click at [1268, 534] on div "Show (3)" at bounding box center [1257, 544] width 60 height 19
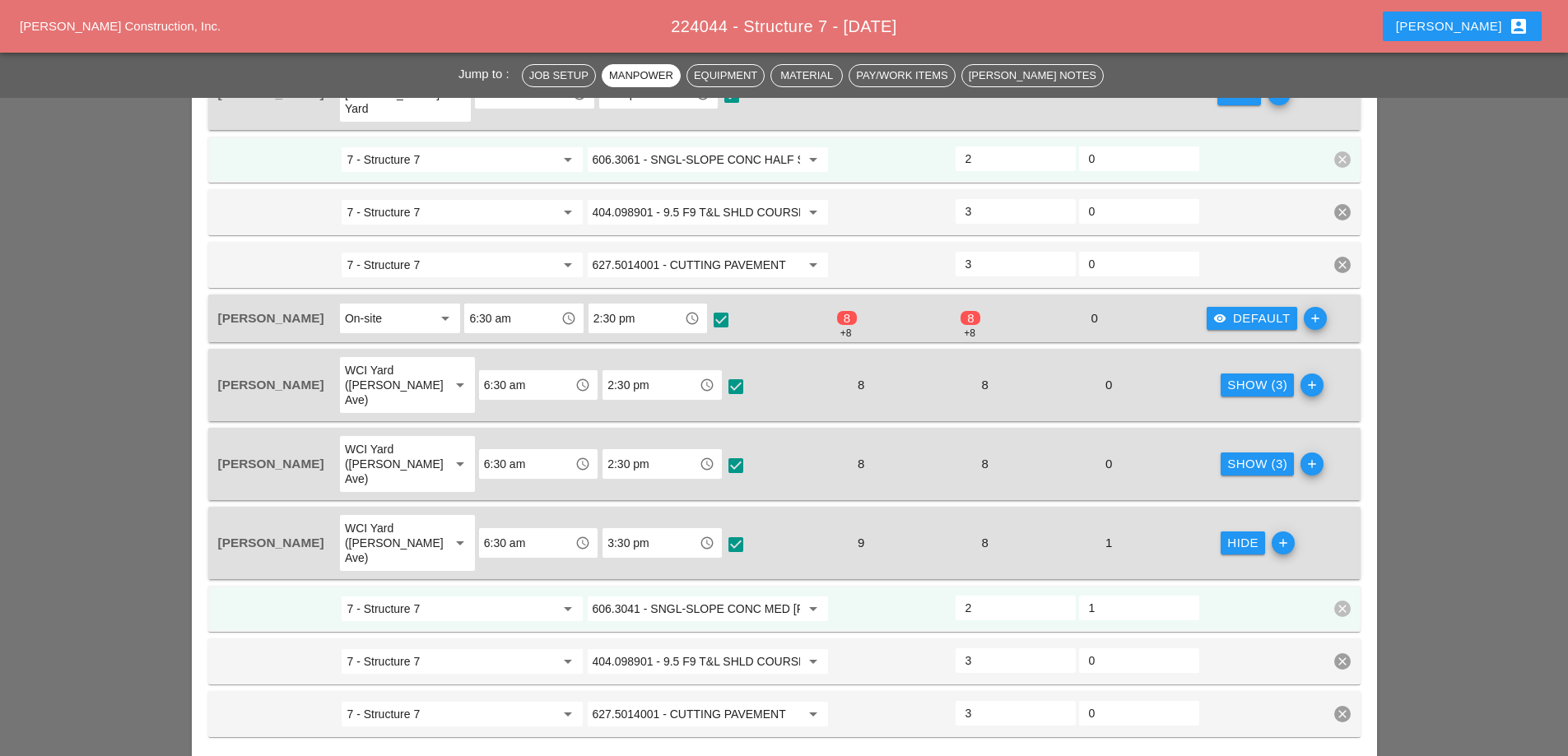
click at [720, 28] on span "224044 - Structure 7 - [DATE]" at bounding box center [784, 26] width 226 height 18
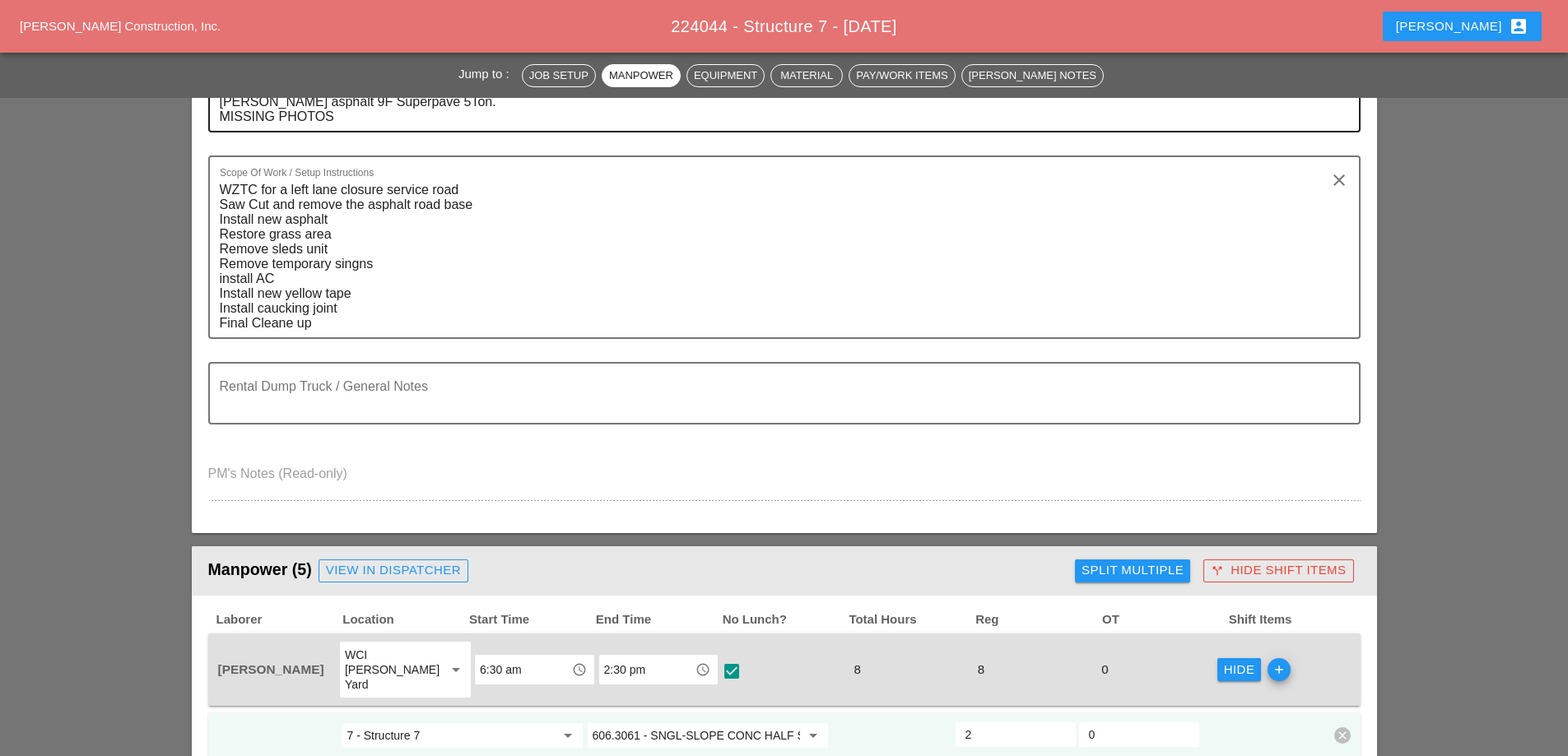
scroll to position [0, 0]
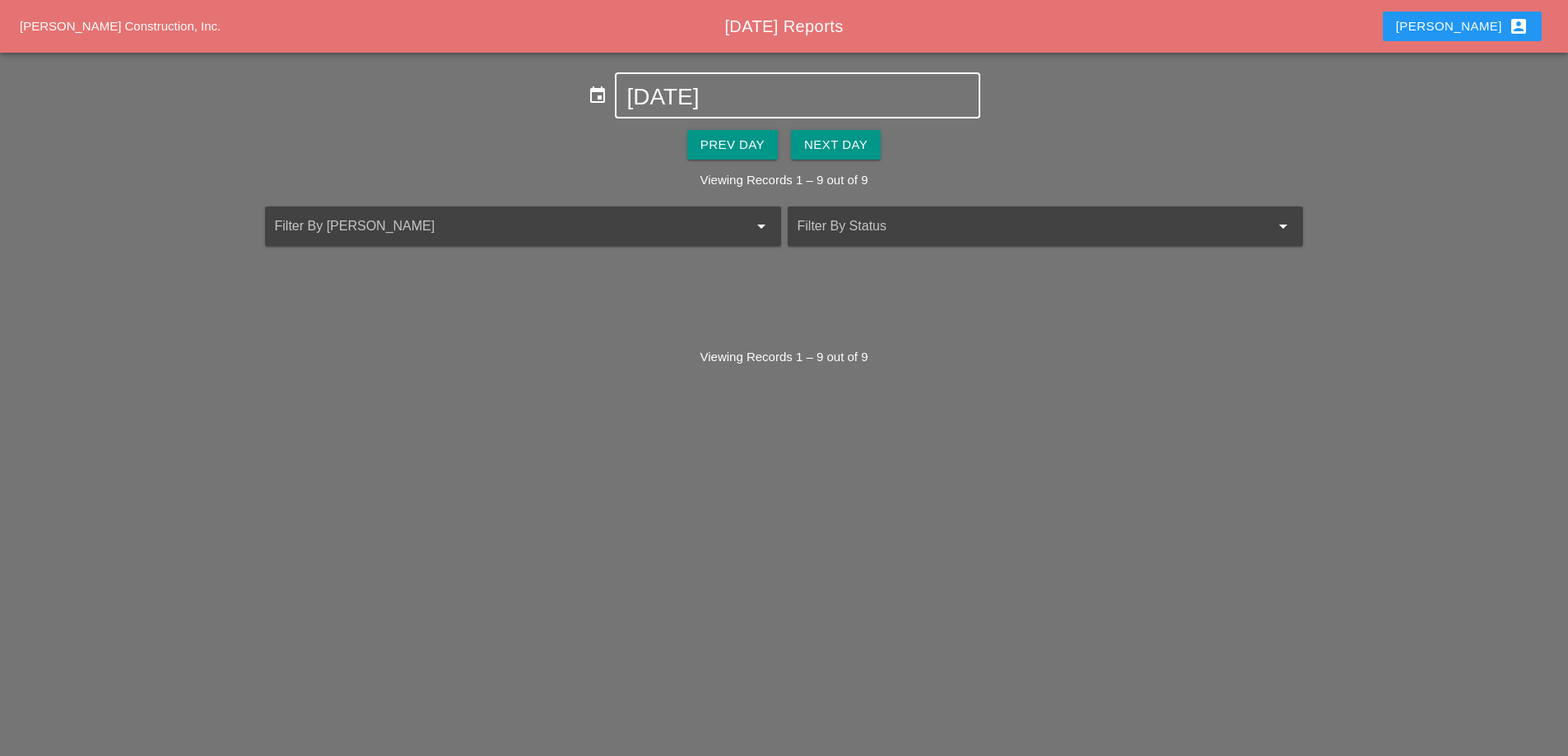
click at [740, 101] on input "[DATE]" at bounding box center [797, 97] width 342 height 26
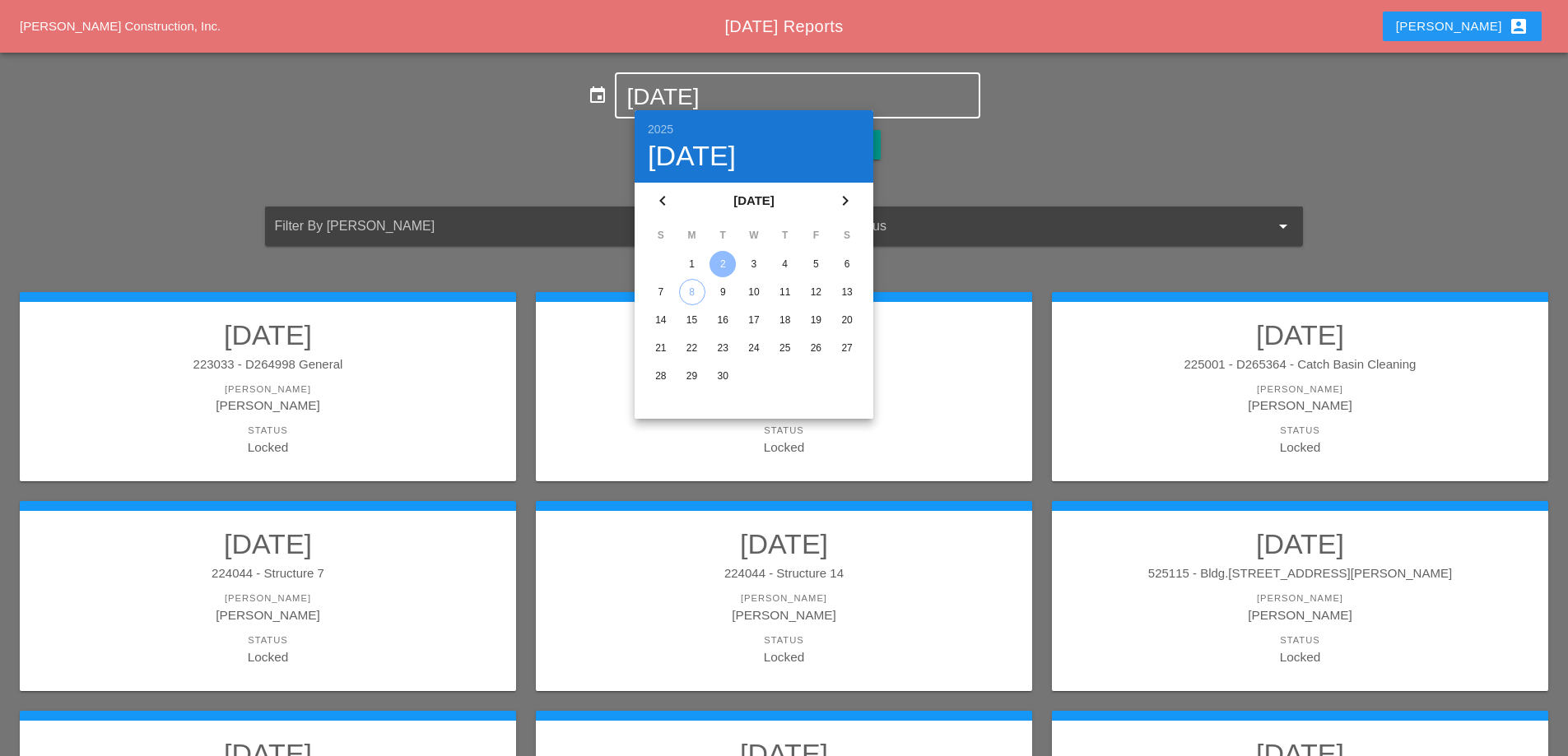
click at [758, 262] on div "3" at bounding box center [754, 264] width 26 height 26
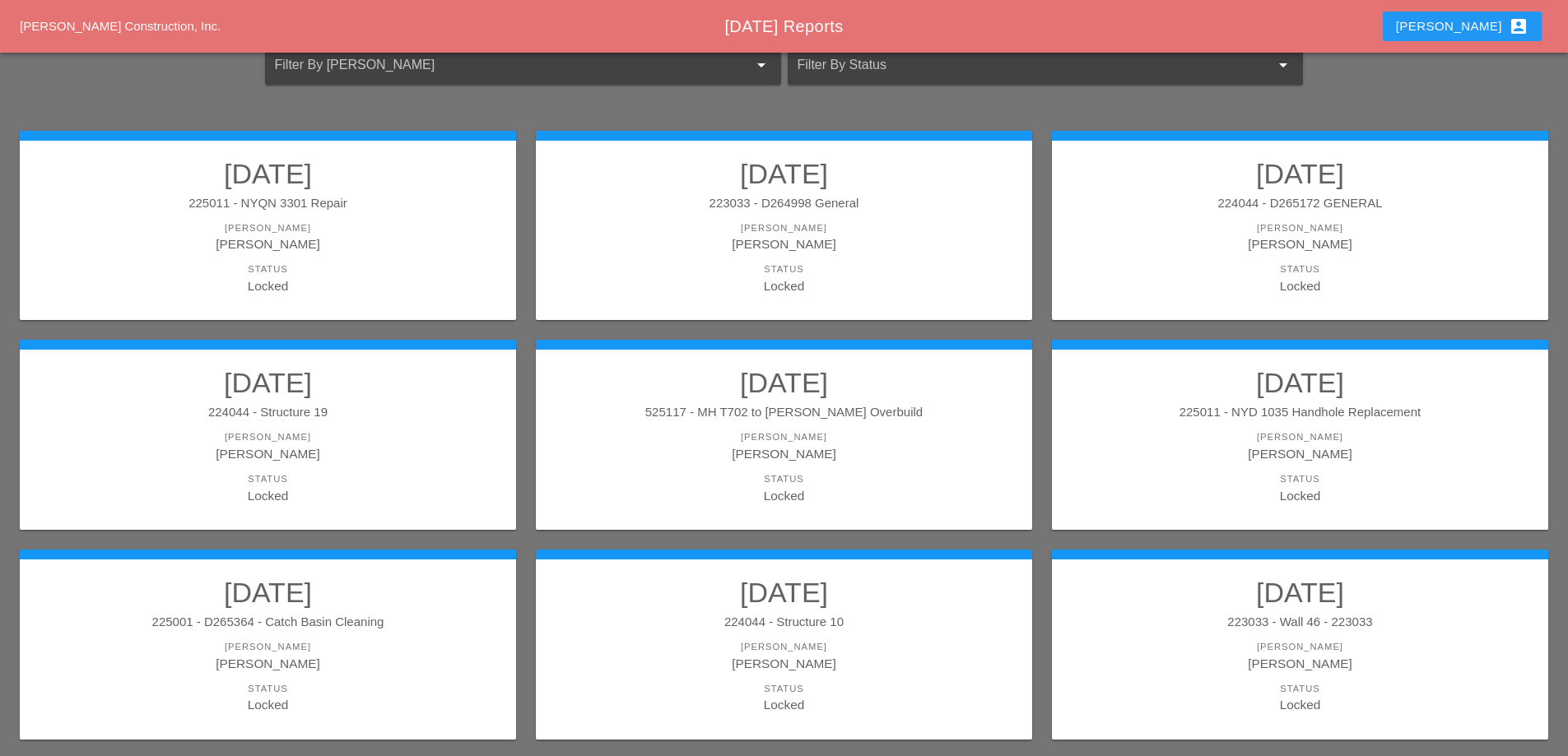
scroll to position [247, 0]
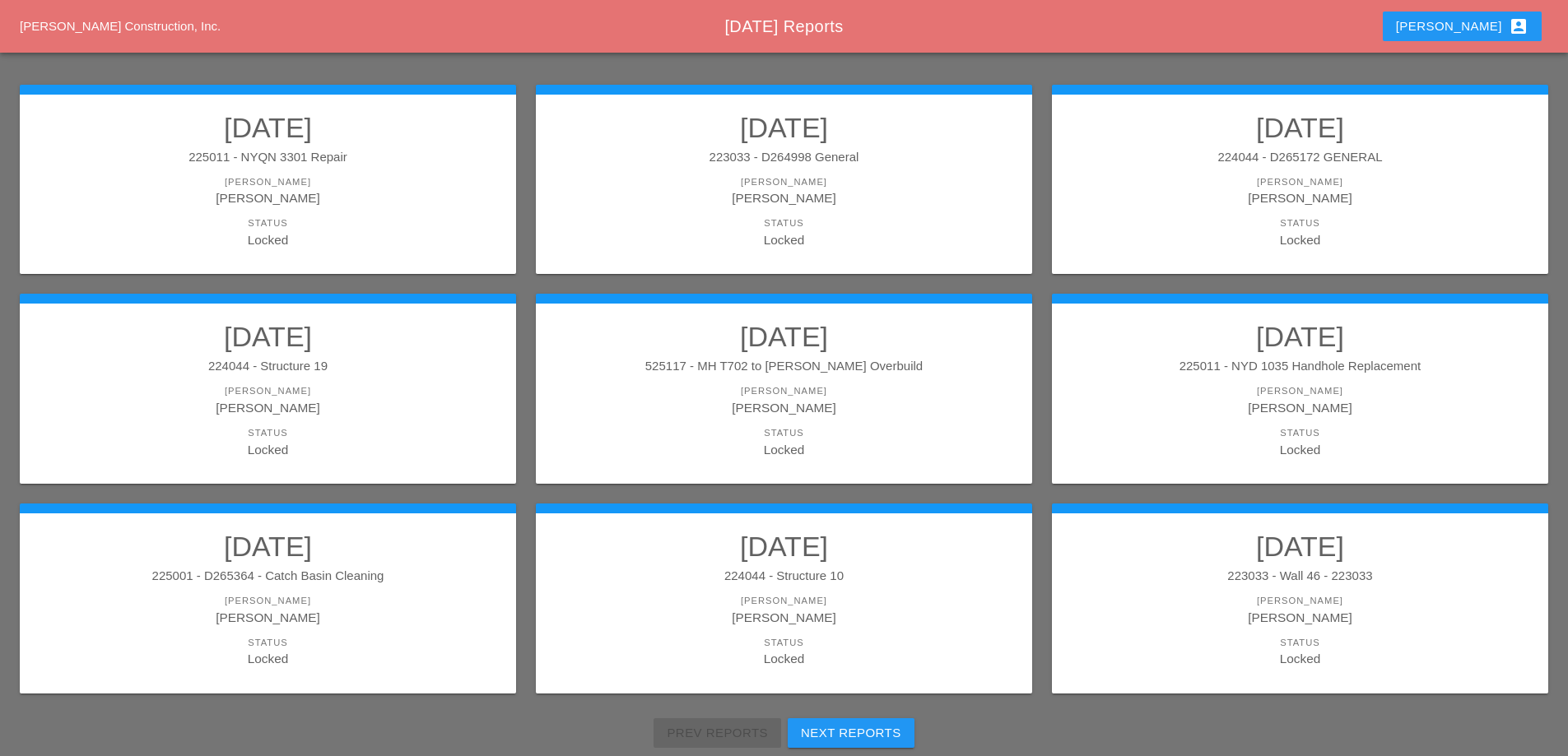
click at [870, 548] on h2 "[DATE]" at bounding box center [784, 547] width 463 height 33
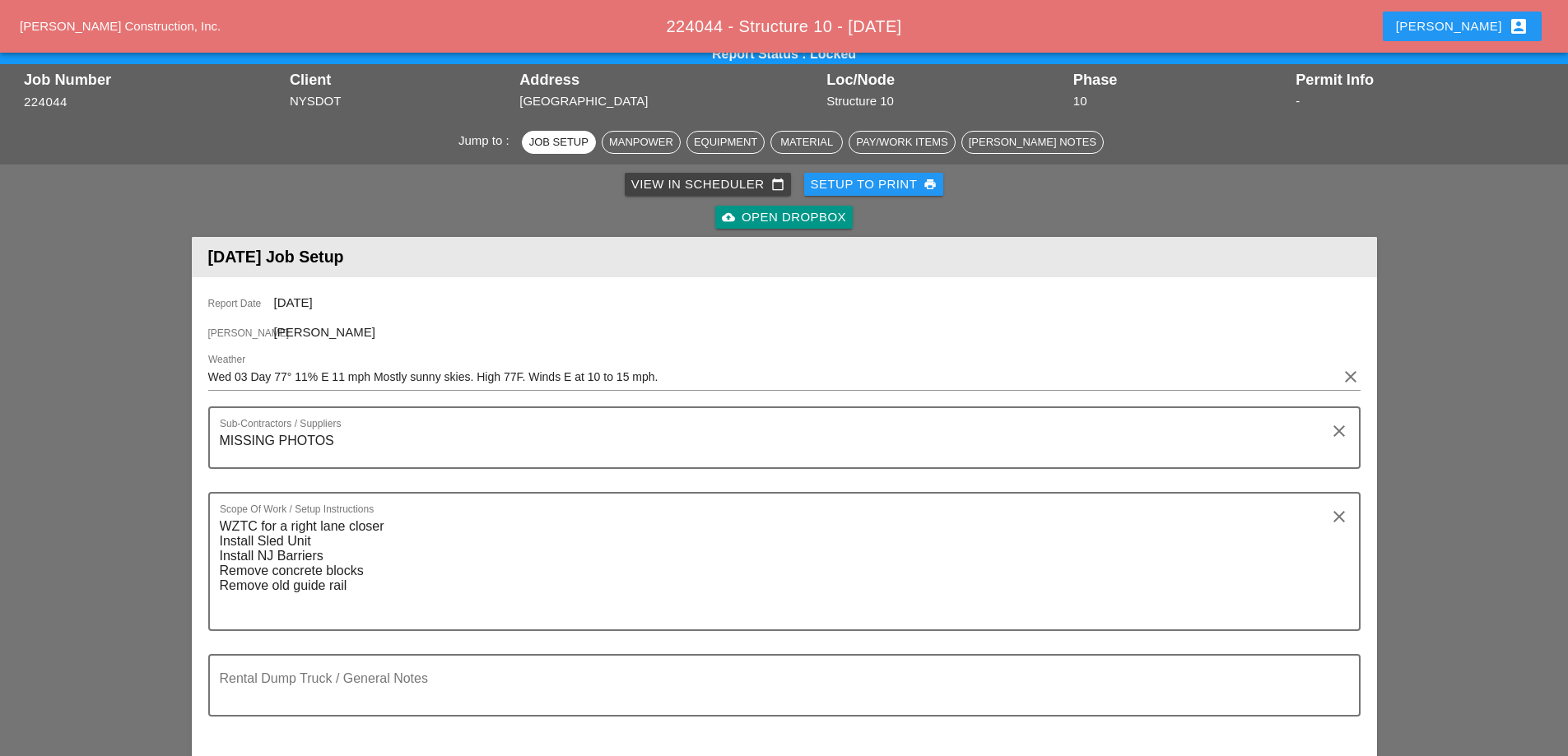
scroll to position [576, 0]
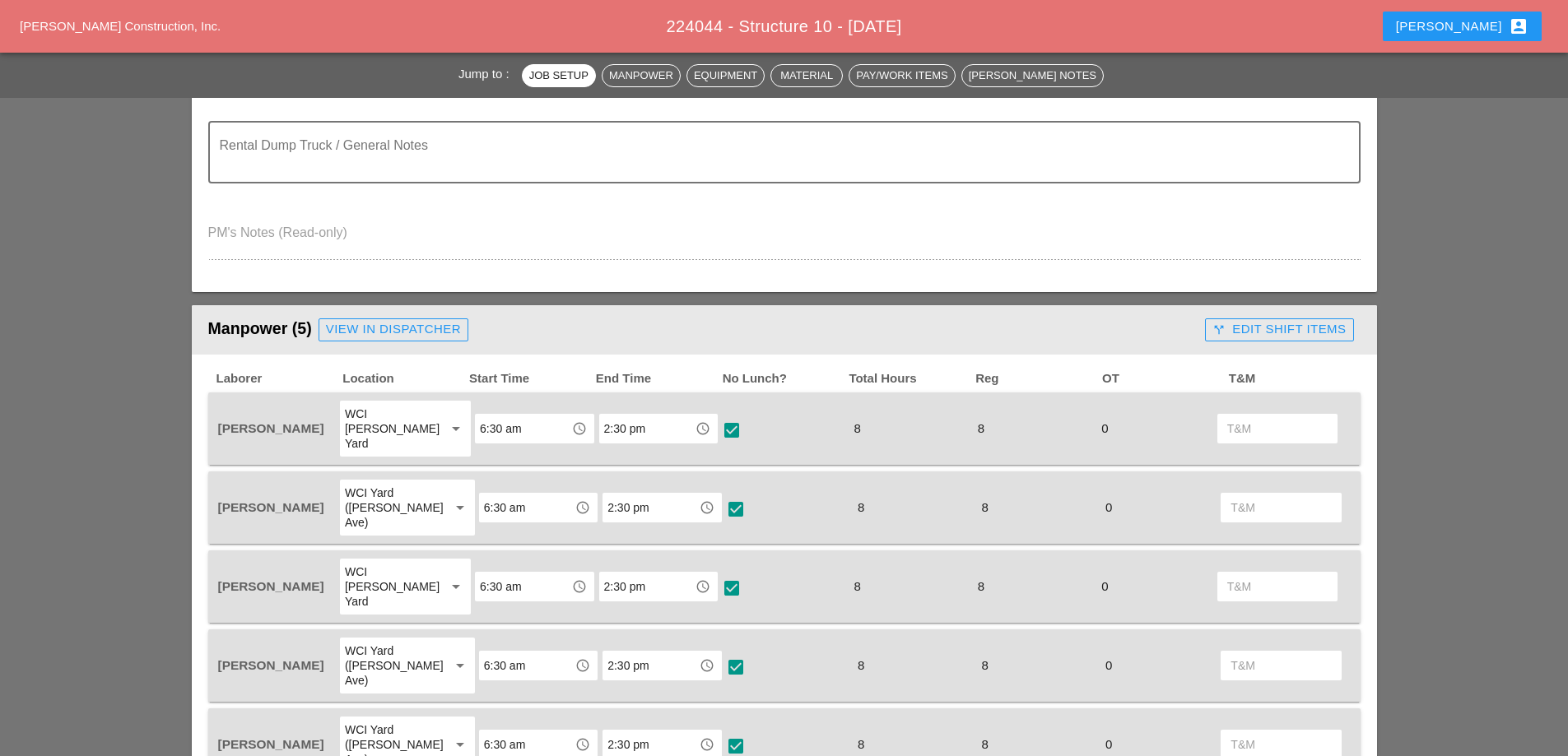
click at [1286, 323] on div "call_split Edit Shift Items" at bounding box center [1279, 329] width 133 height 19
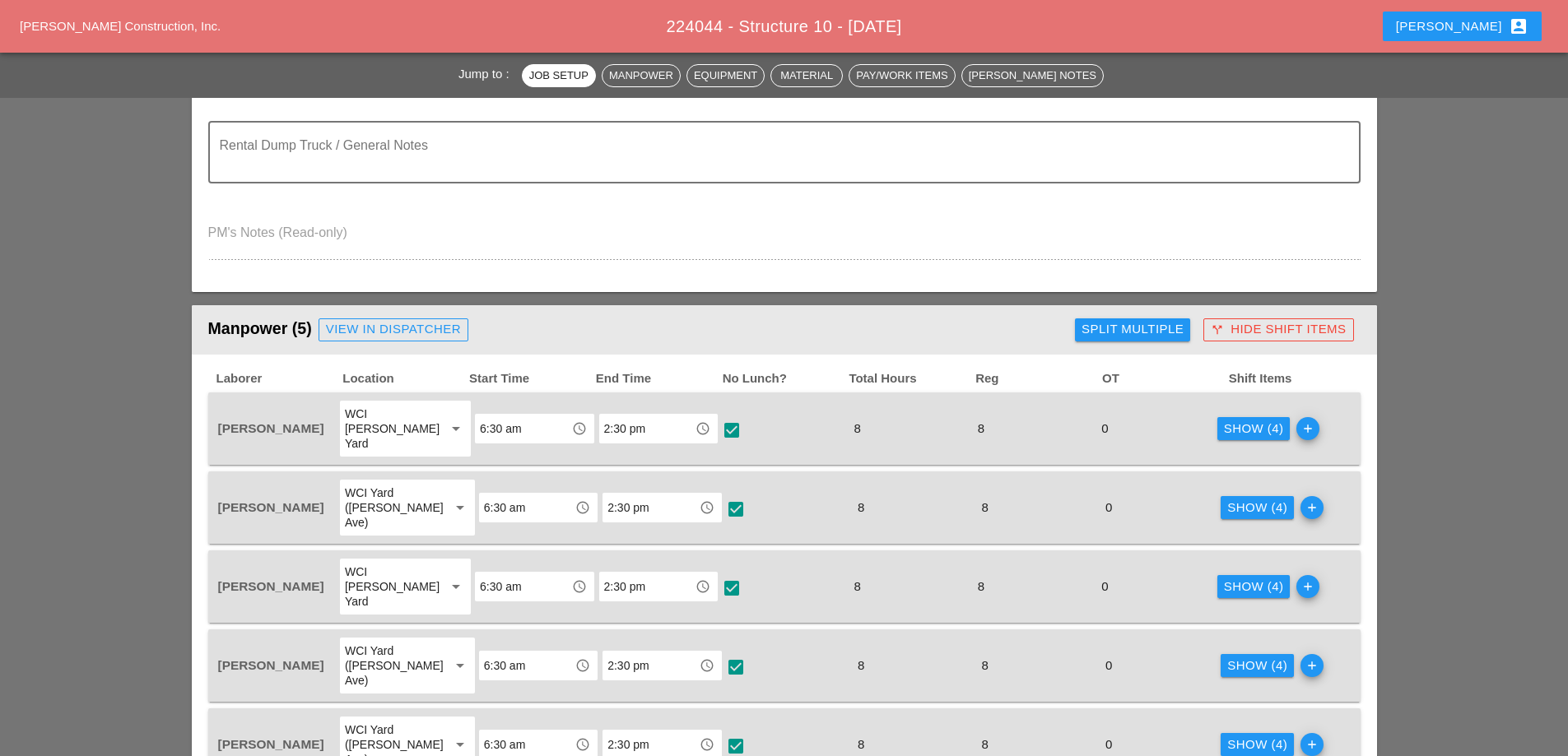
drag, startPoint x: 1225, startPoint y: 680, endPoint x: 1221, endPoint y: 667, distance: 13.6
click at [1227, 736] on div "Show (4)" at bounding box center [1257, 746] width 60 height 19
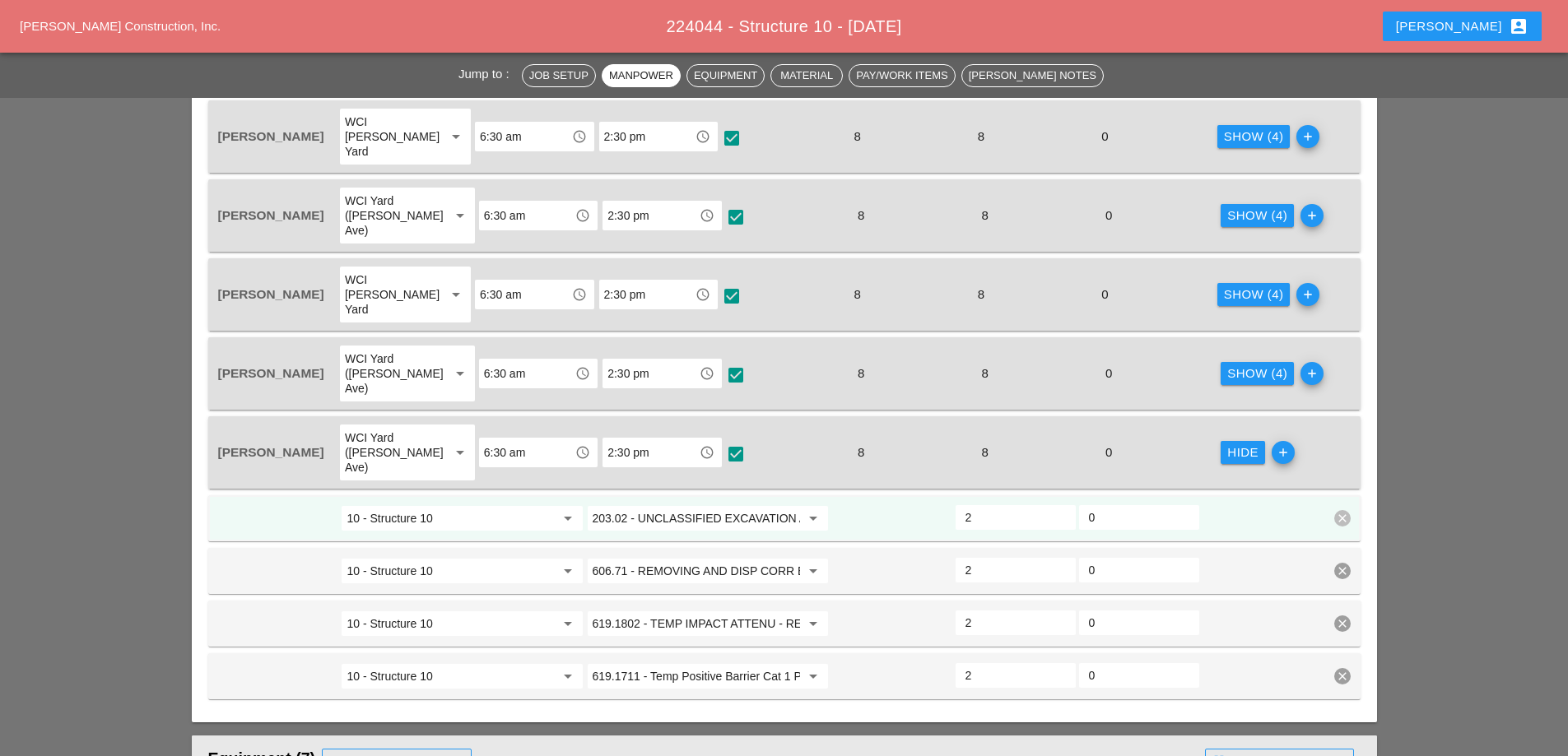
scroll to position [905, 0]
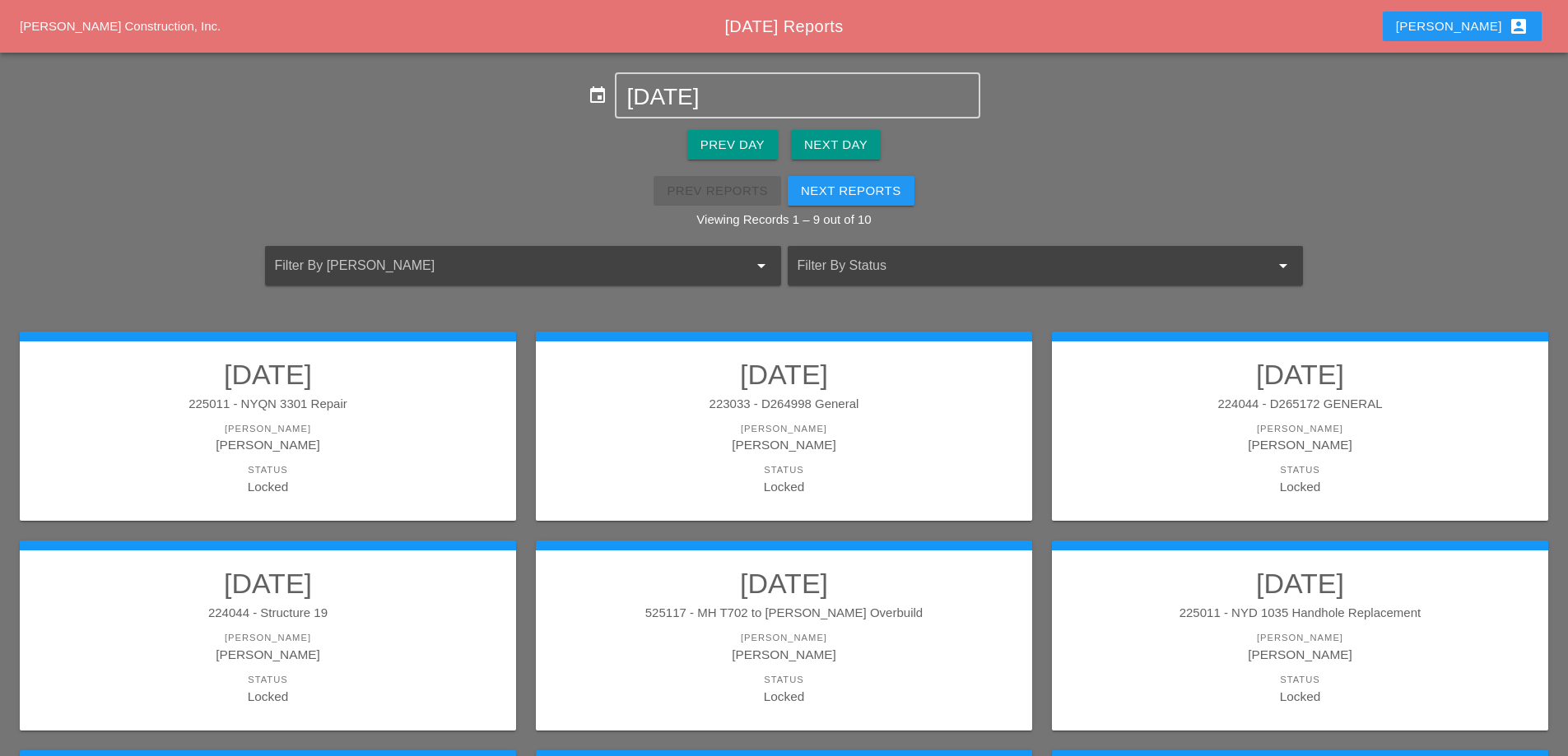
click at [777, 449] on div "[PERSON_NAME]" at bounding box center [784, 445] width 463 height 19
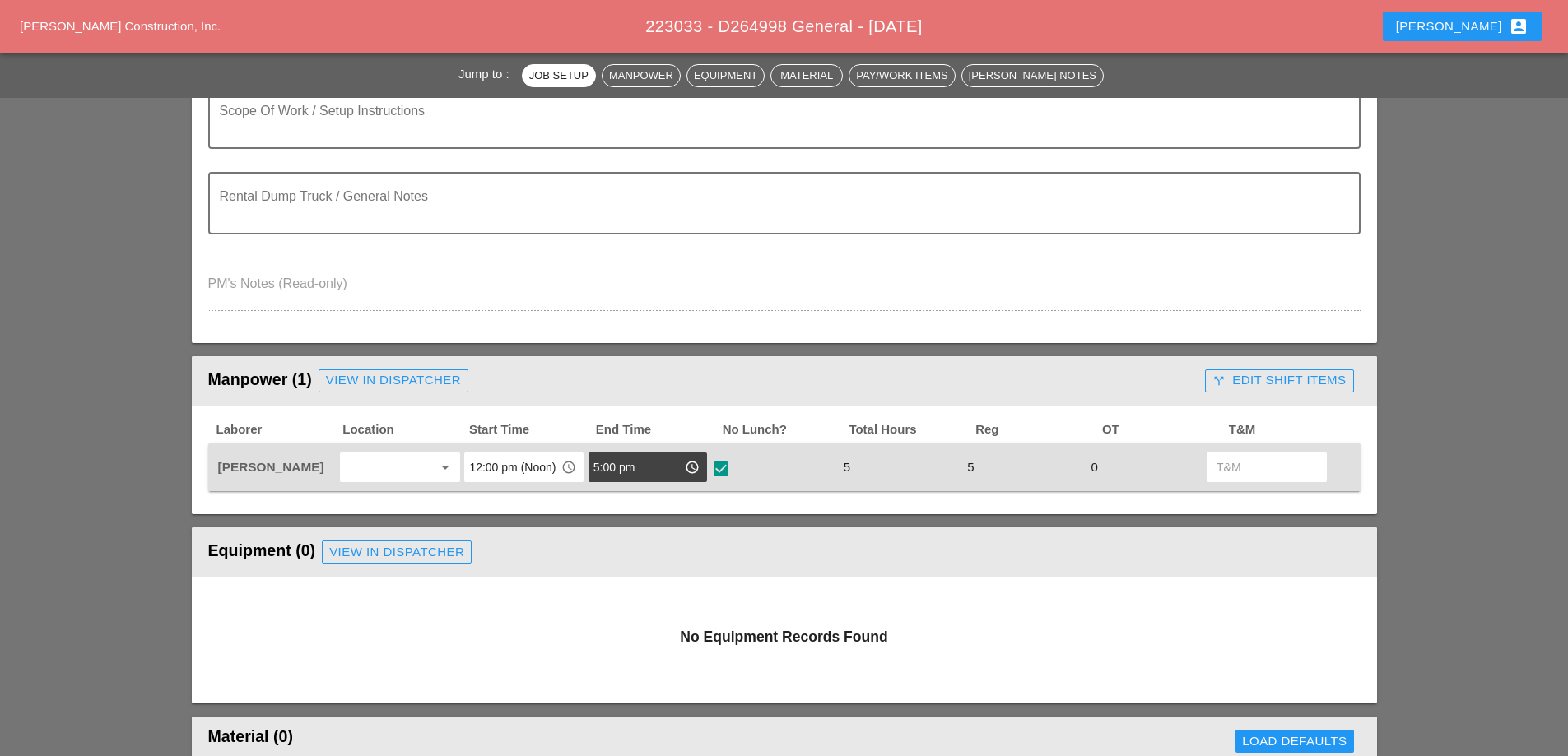
scroll to position [494, 0]
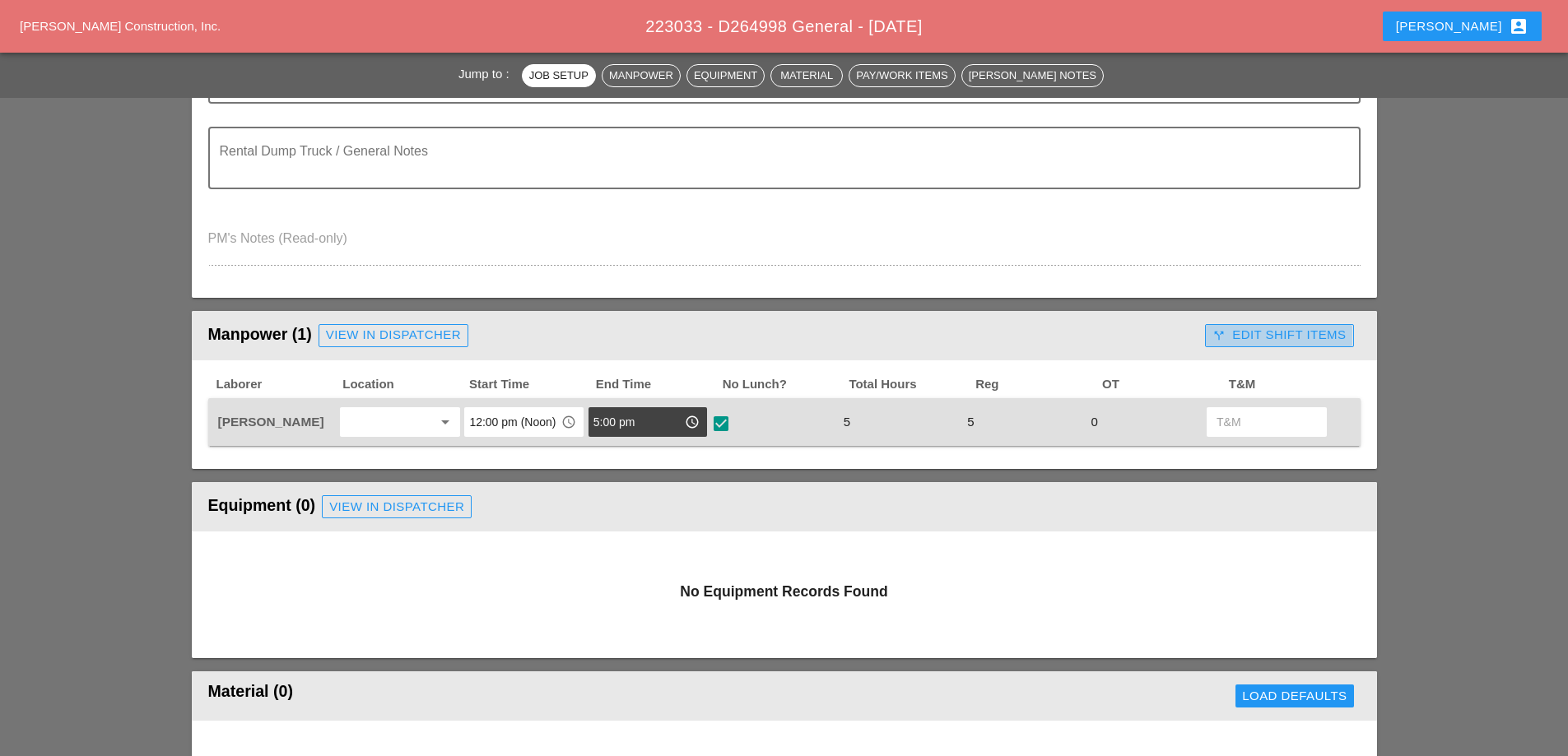
click at [1270, 335] on div "call_split Edit Shift Items" at bounding box center [1279, 335] width 133 height 19
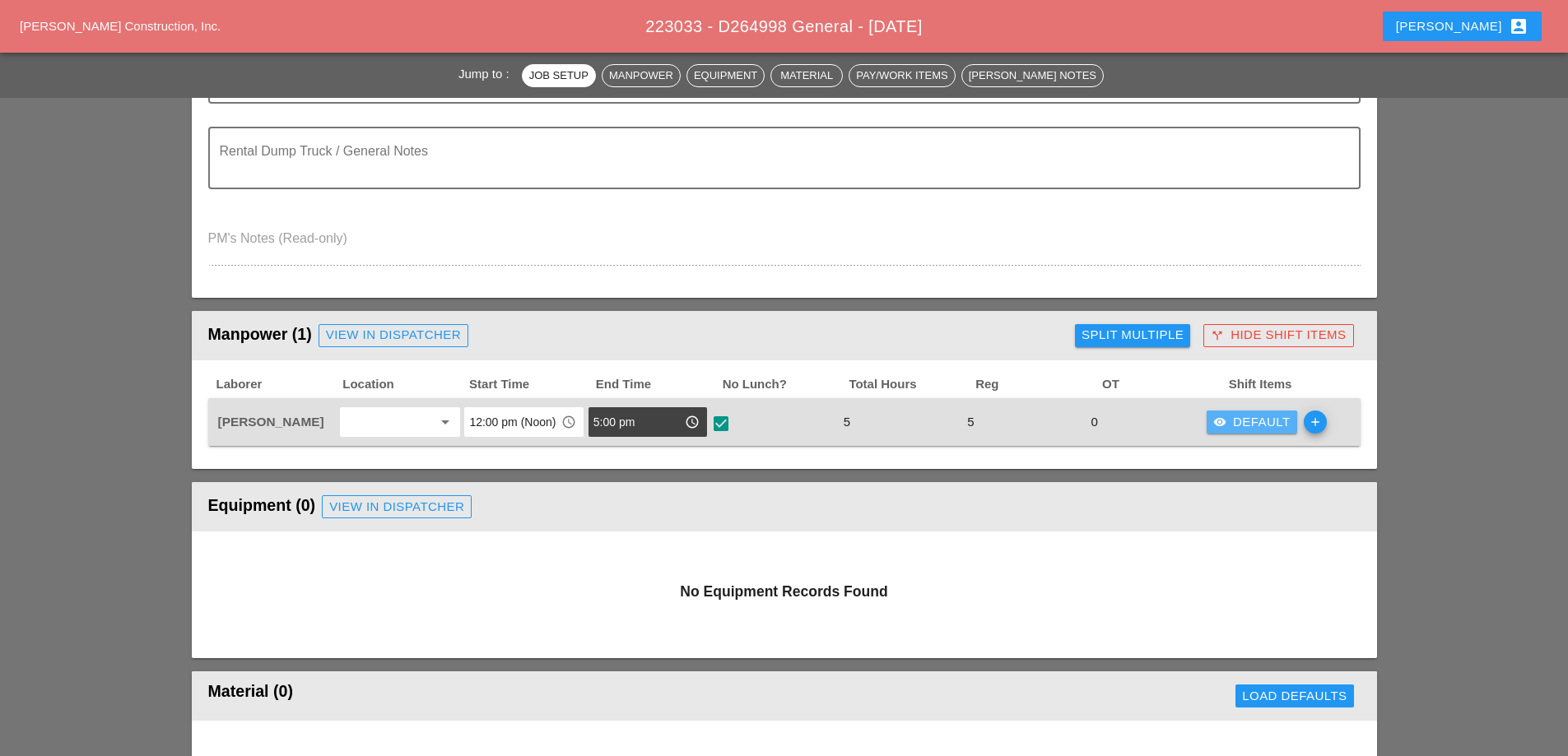
click at [1239, 420] on div "visibility Default" at bounding box center [1252, 422] width 77 height 19
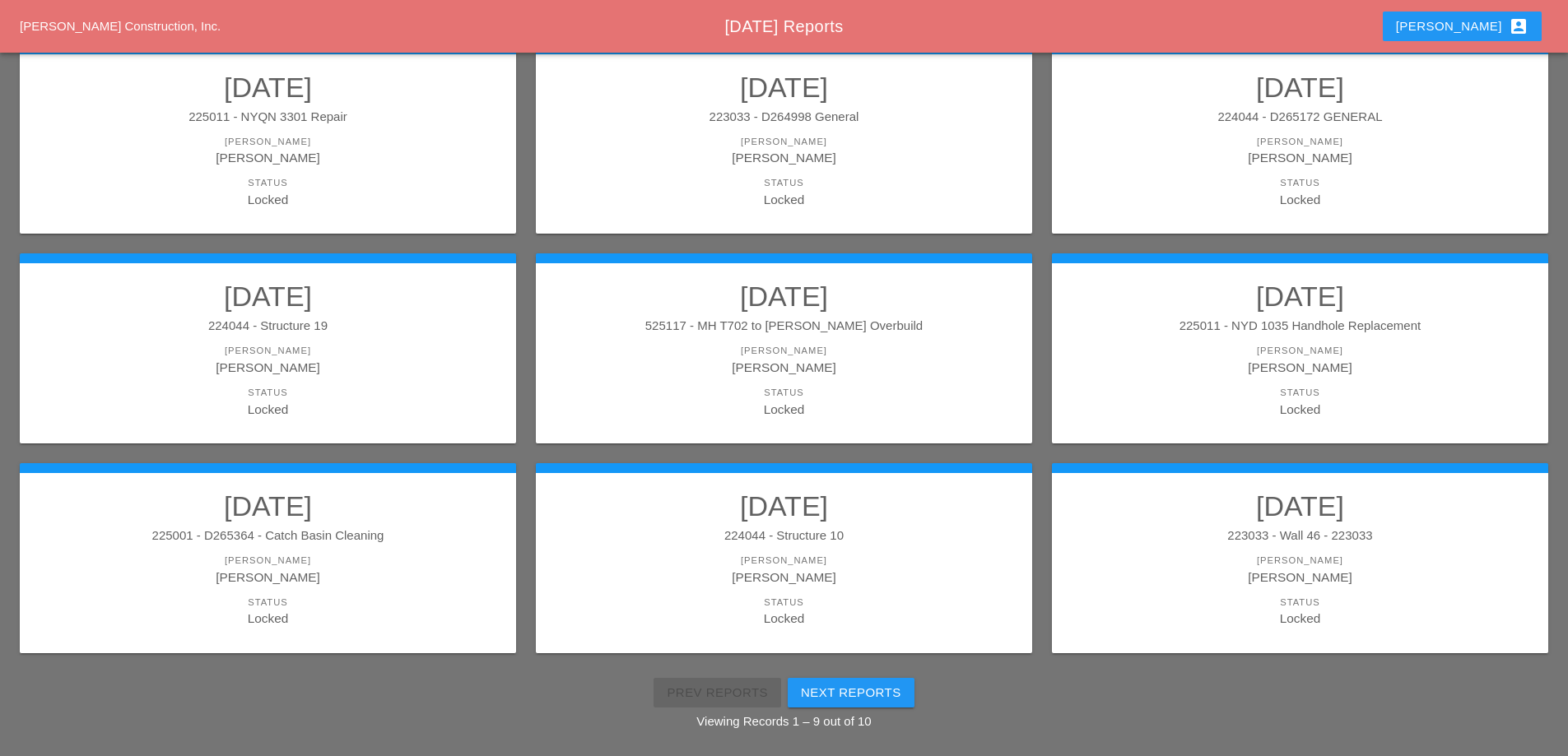
scroll to position [295, 0]
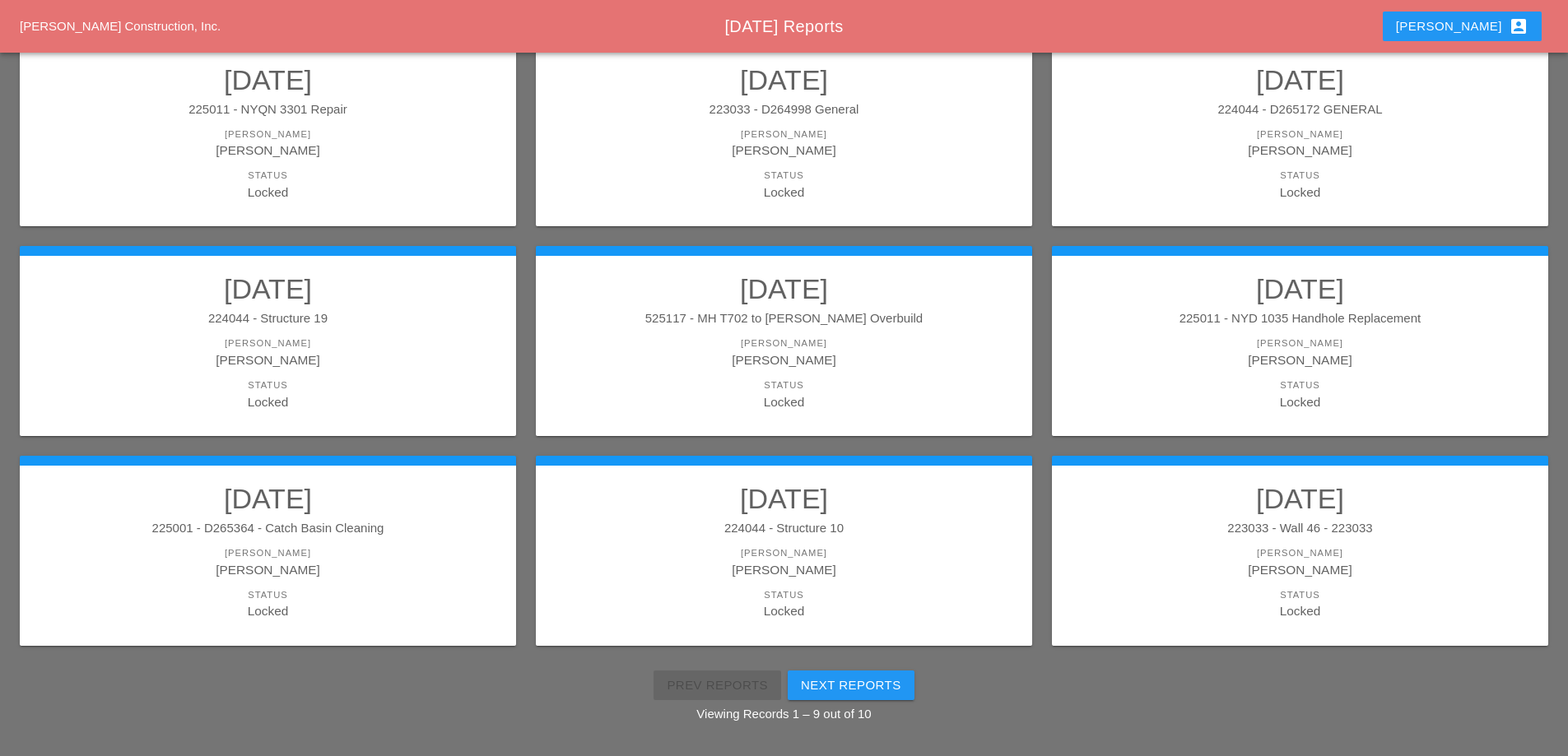
click at [1240, 150] on div "[PERSON_NAME]" at bounding box center [1299, 150] width 463 height 19
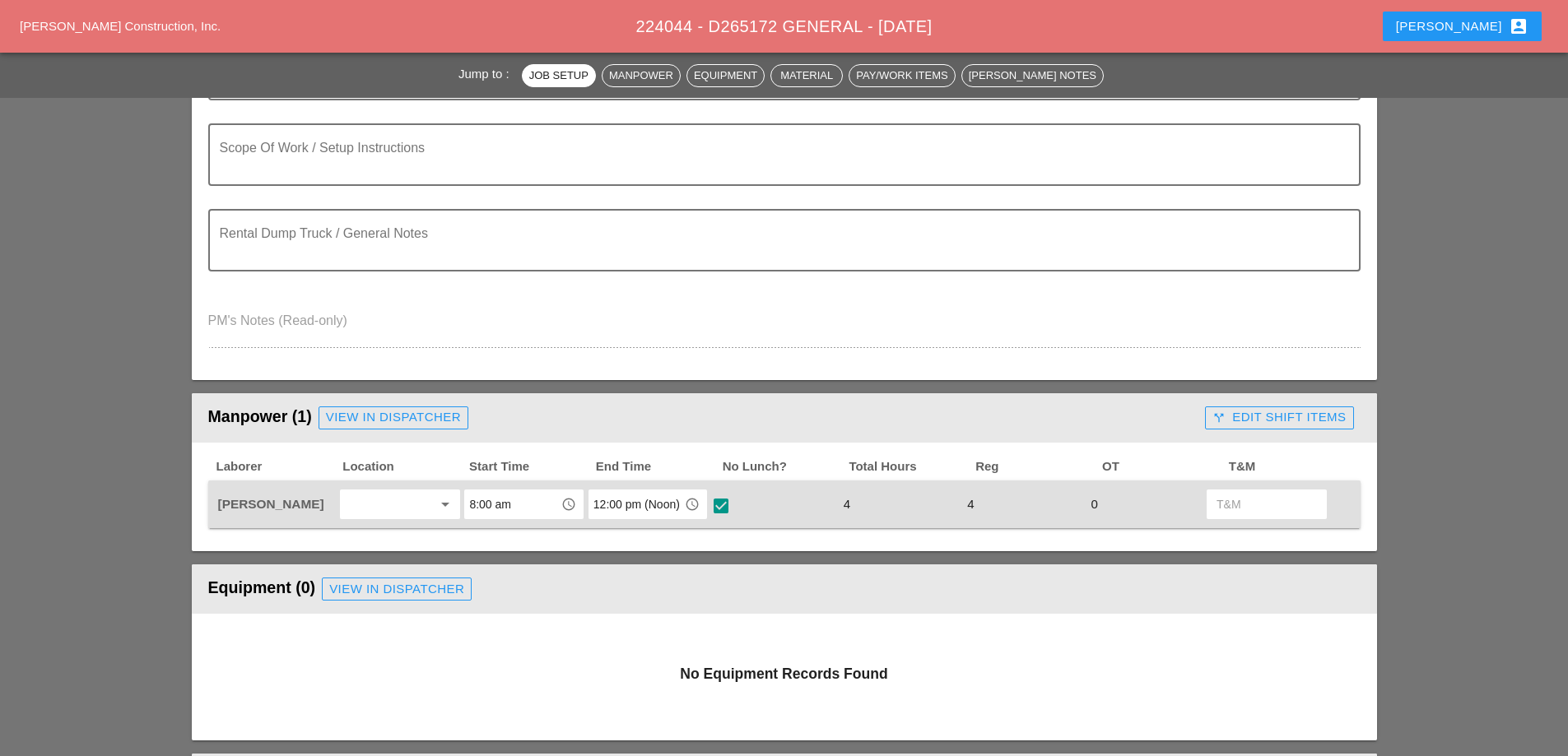
scroll to position [576, 0]
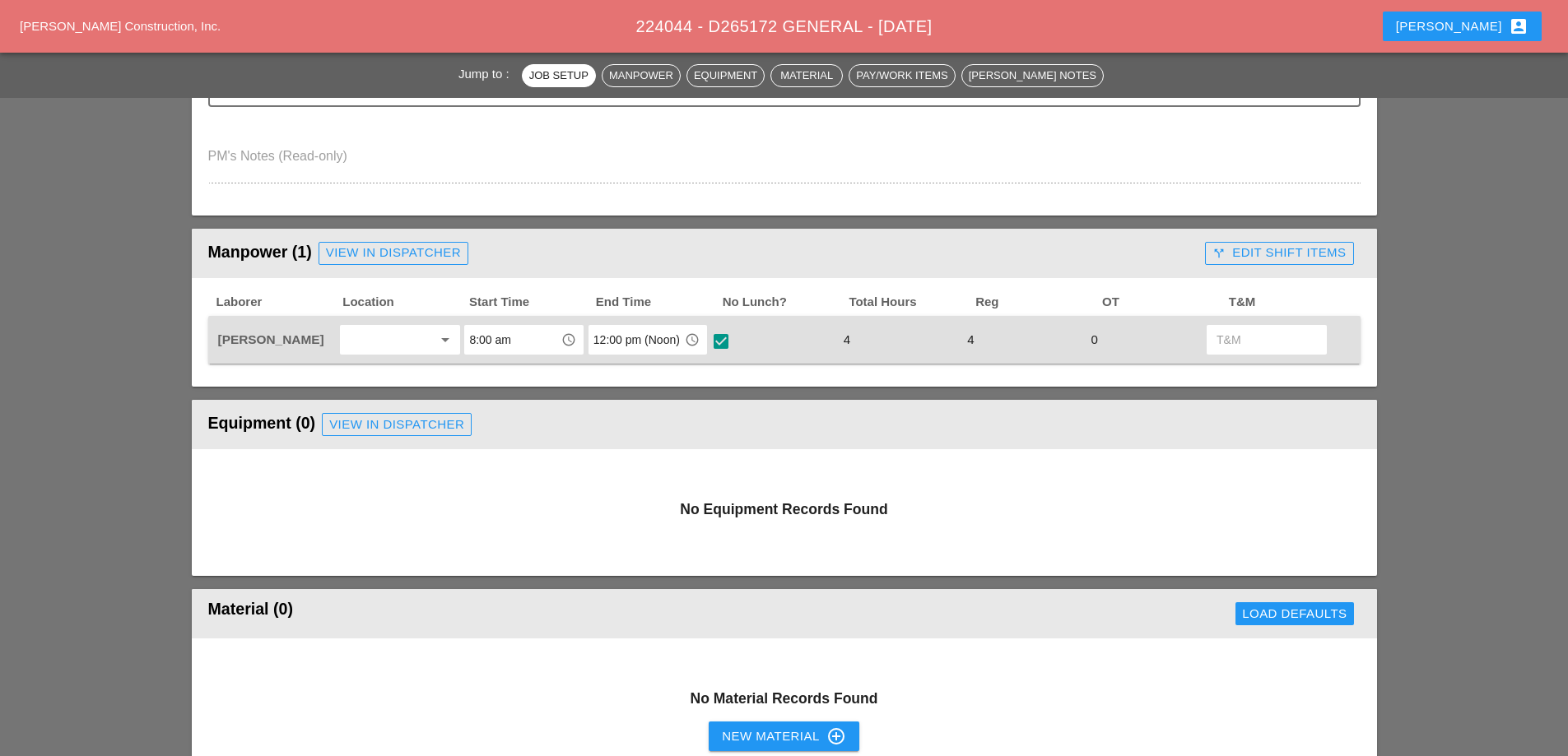
click at [1280, 254] on div "call_split Edit Shift Items" at bounding box center [1279, 253] width 133 height 19
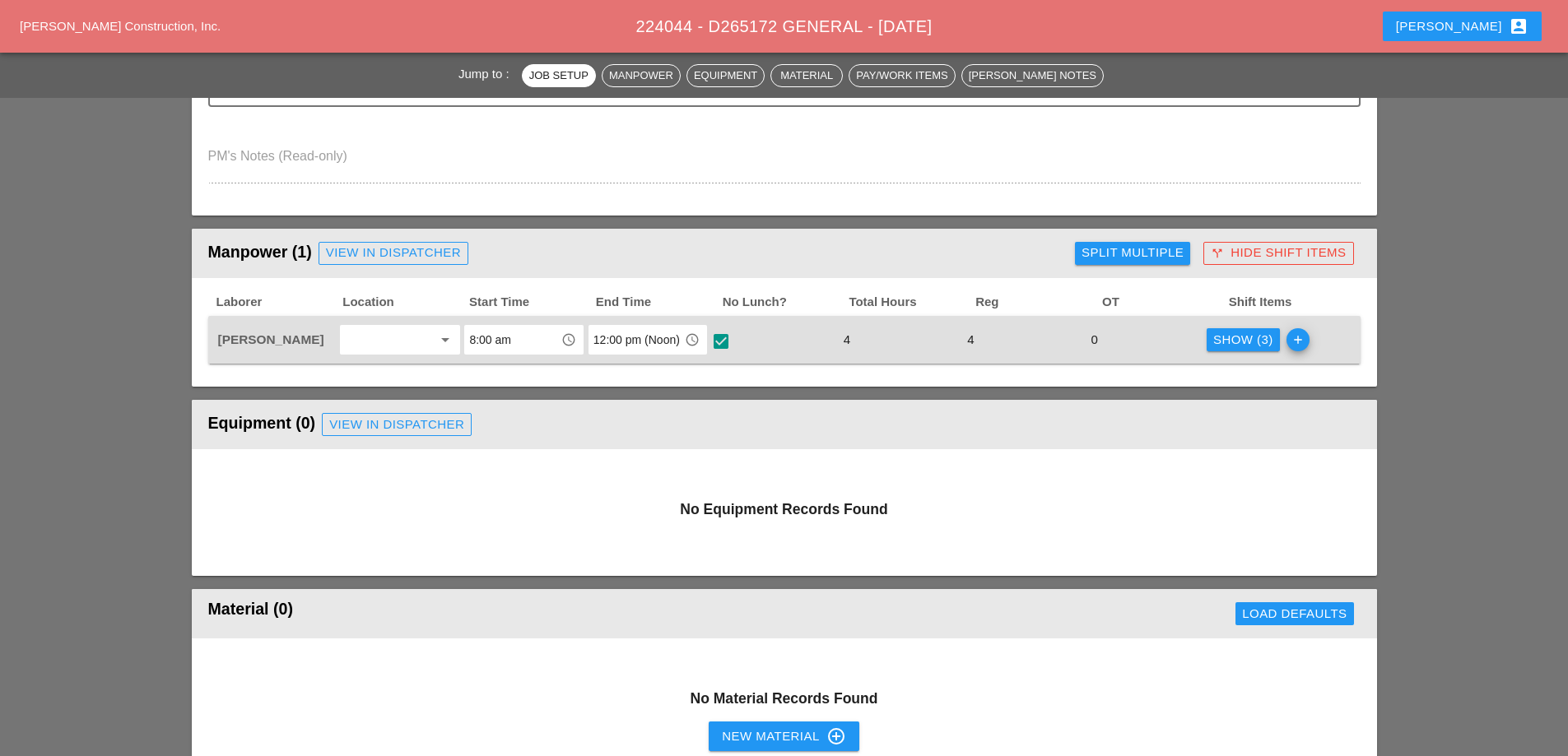
click at [1241, 347] on div "Show (3)" at bounding box center [1243, 341] width 60 height 19
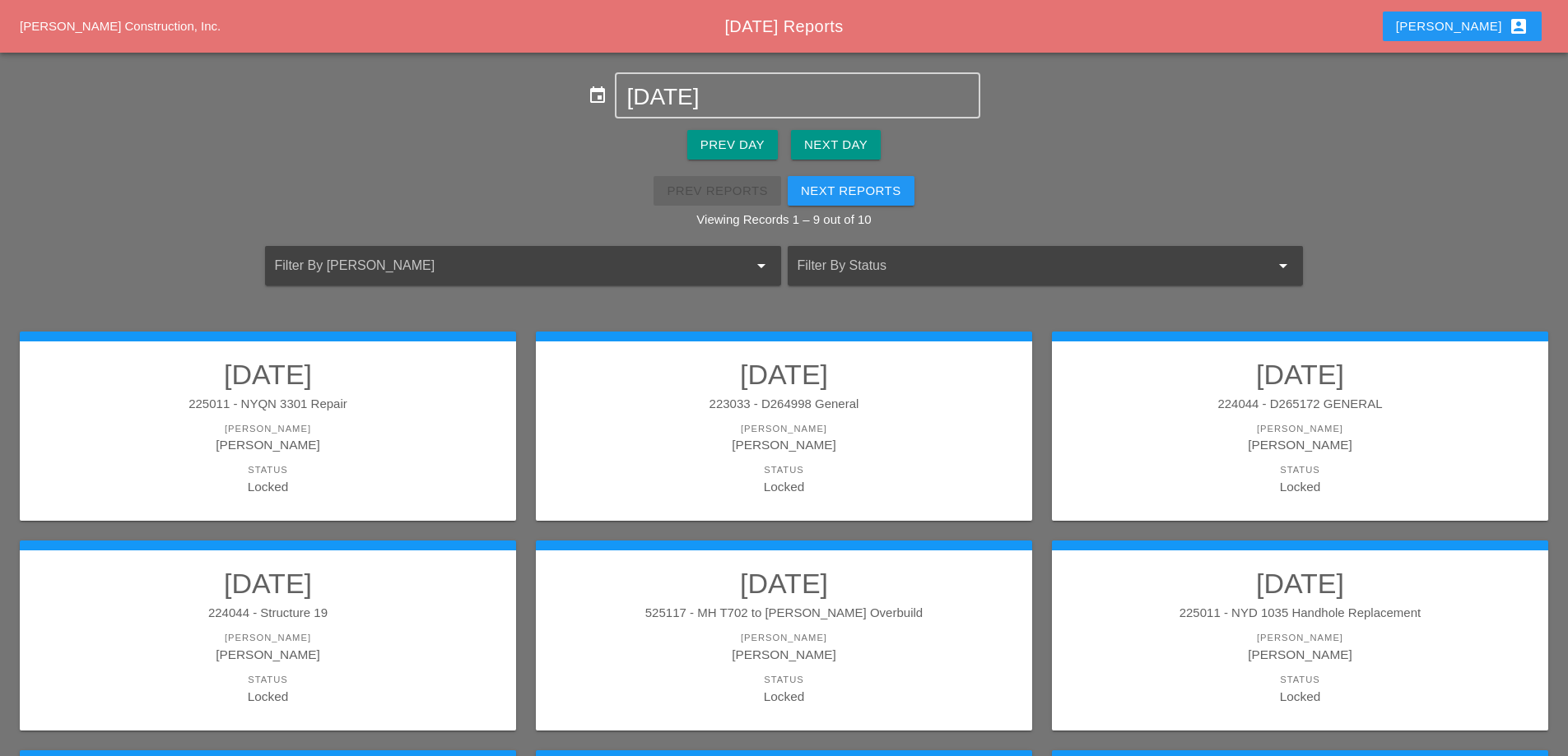
click at [661, 118] on div "Prev Day Next Day" at bounding box center [784, 144] width 1568 height 53
click at [661, 98] on input "[DATE]" at bounding box center [797, 97] width 342 height 26
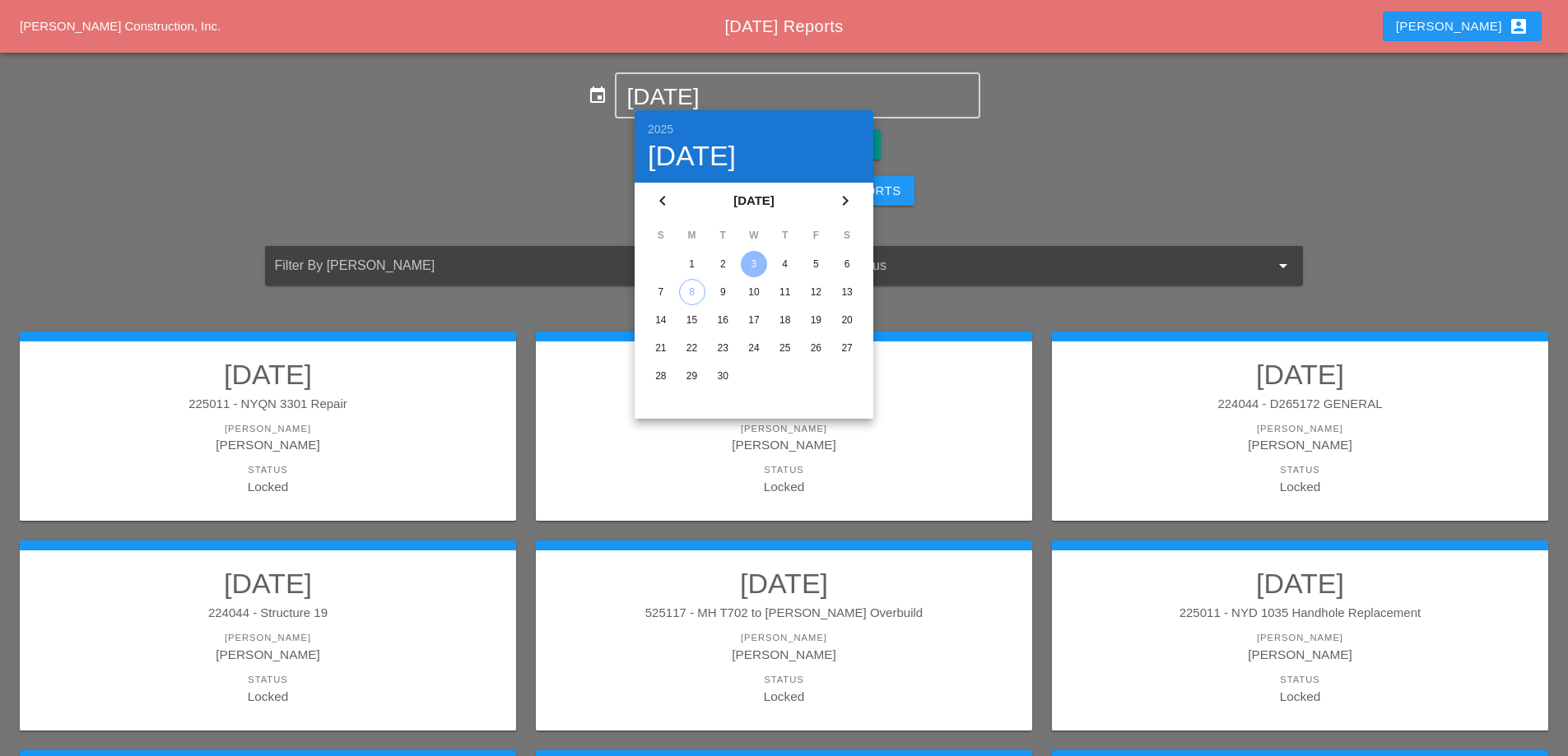
click at [781, 276] on div "4" at bounding box center [785, 264] width 26 height 26
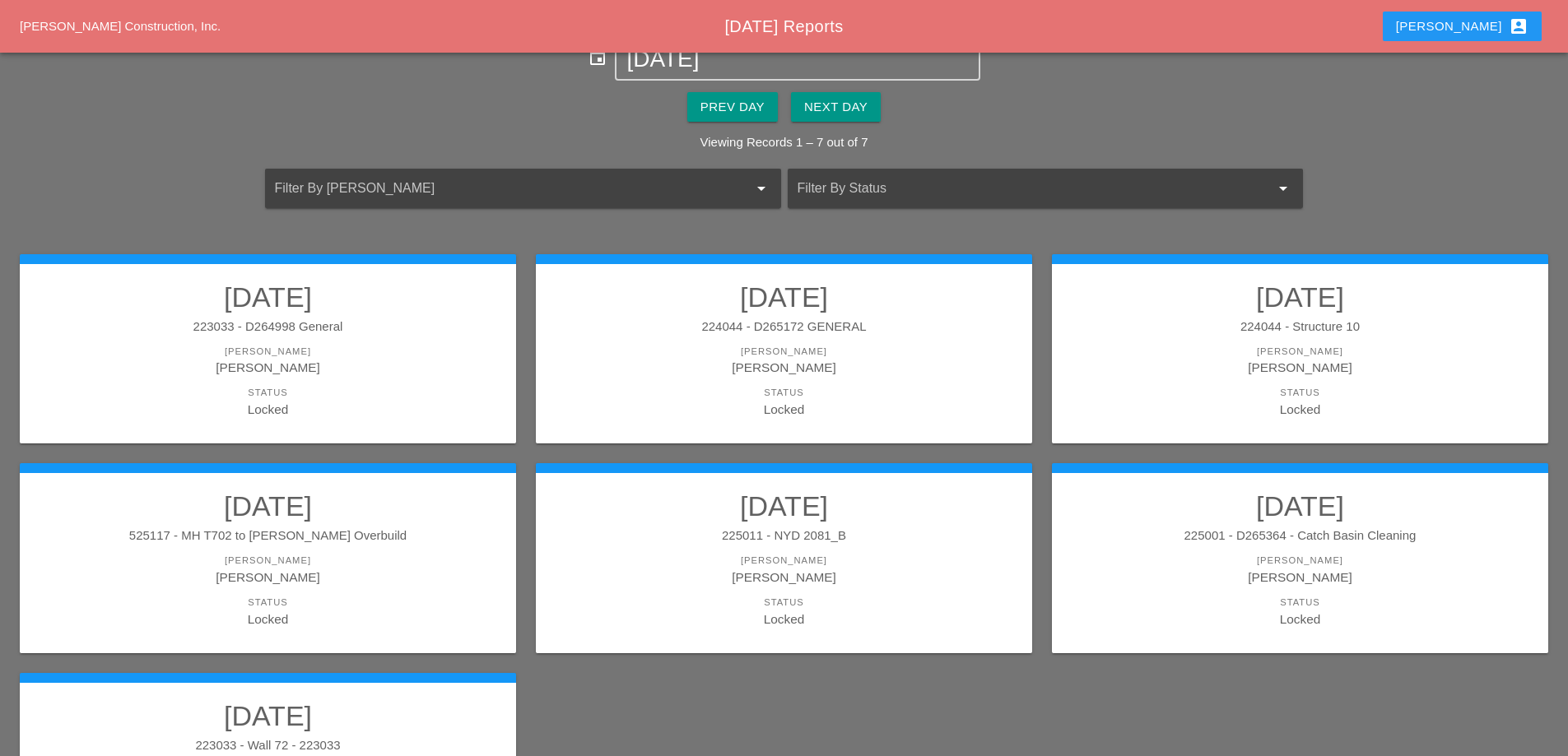
scroll to position [83, 0]
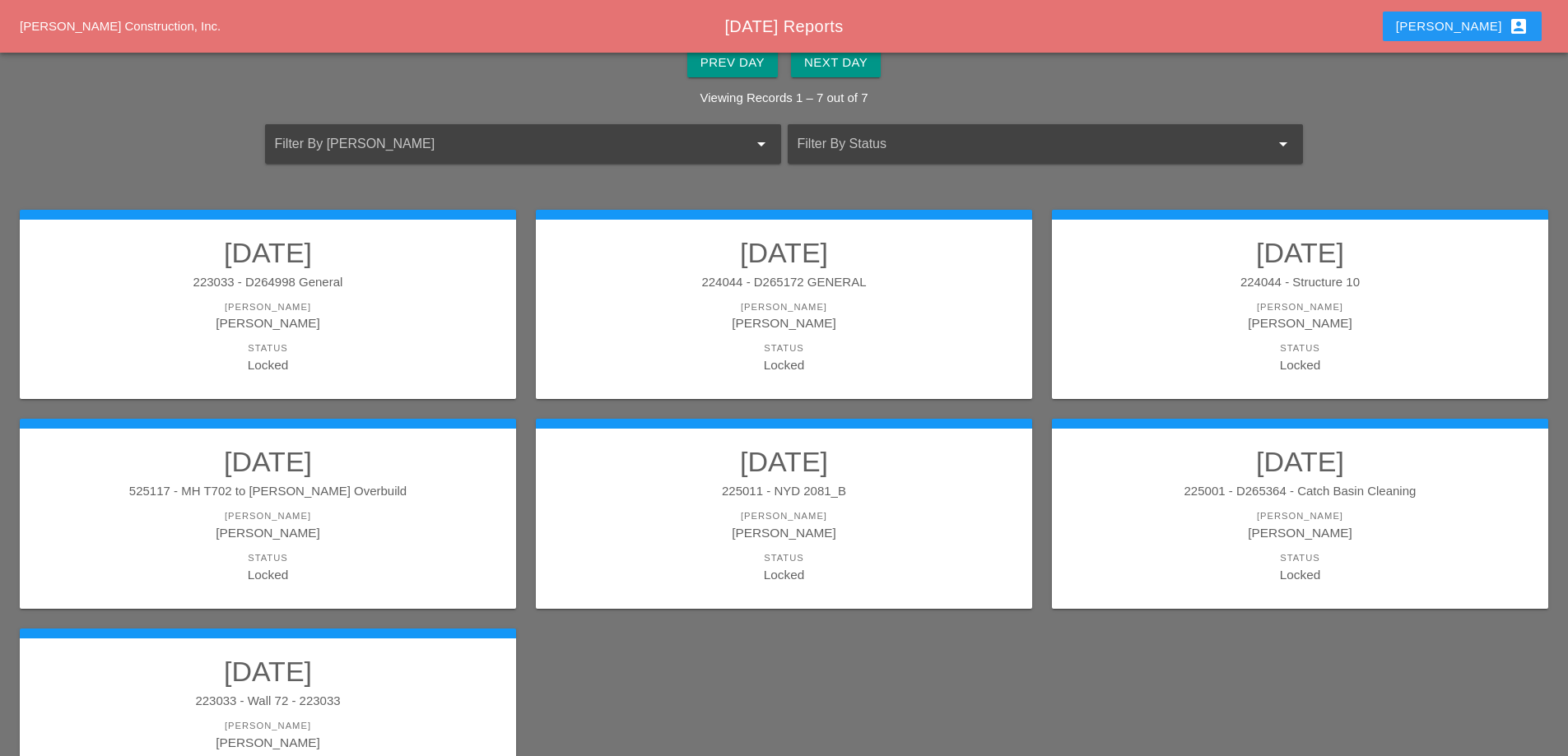
click at [817, 297] on link "[DATE] 224044 - D265172 GENERAL [PERSON_NAME] [PERSON_NAME] Status Locked" at bounding box center [784, 305] width 463 height 138
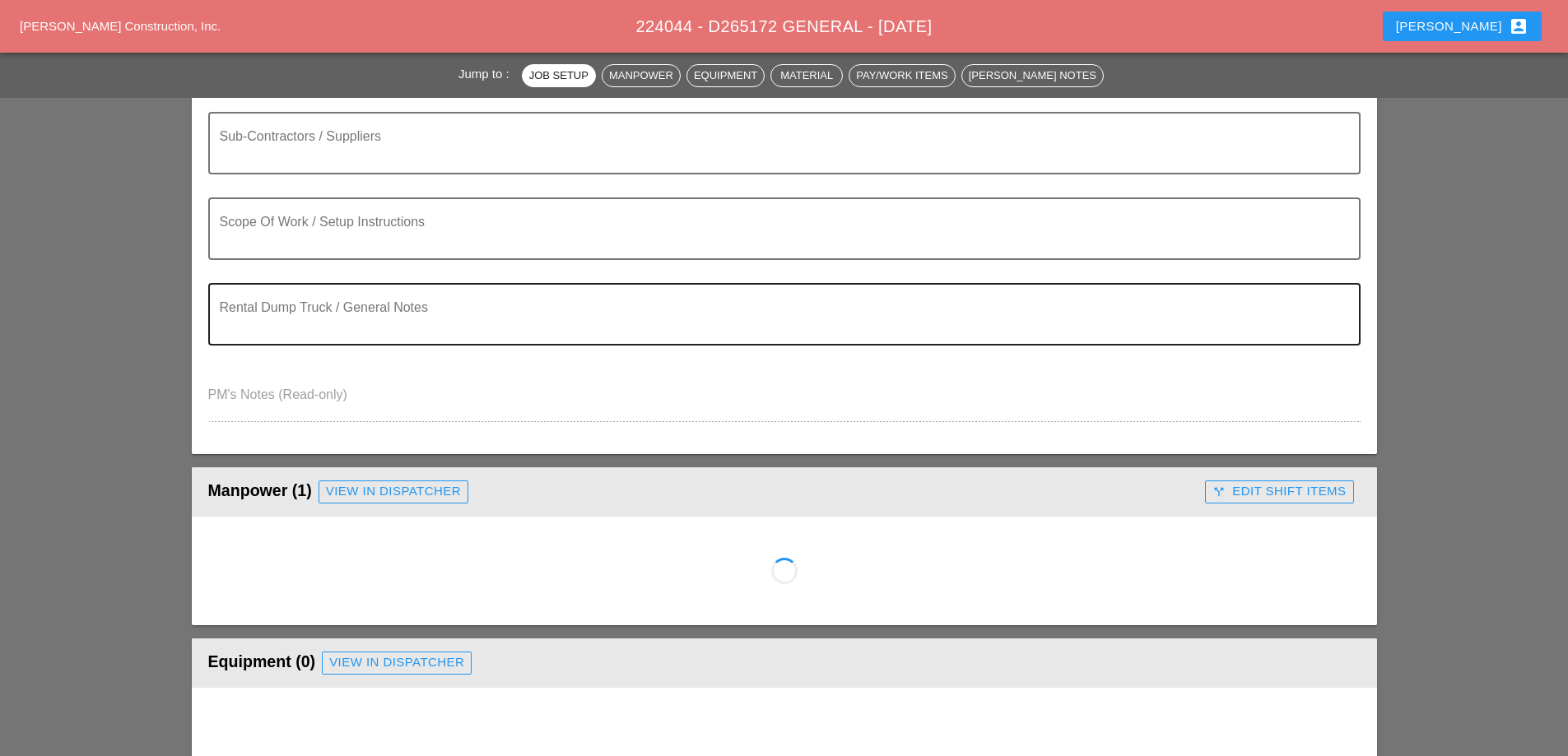
scroll to position [412, 0]
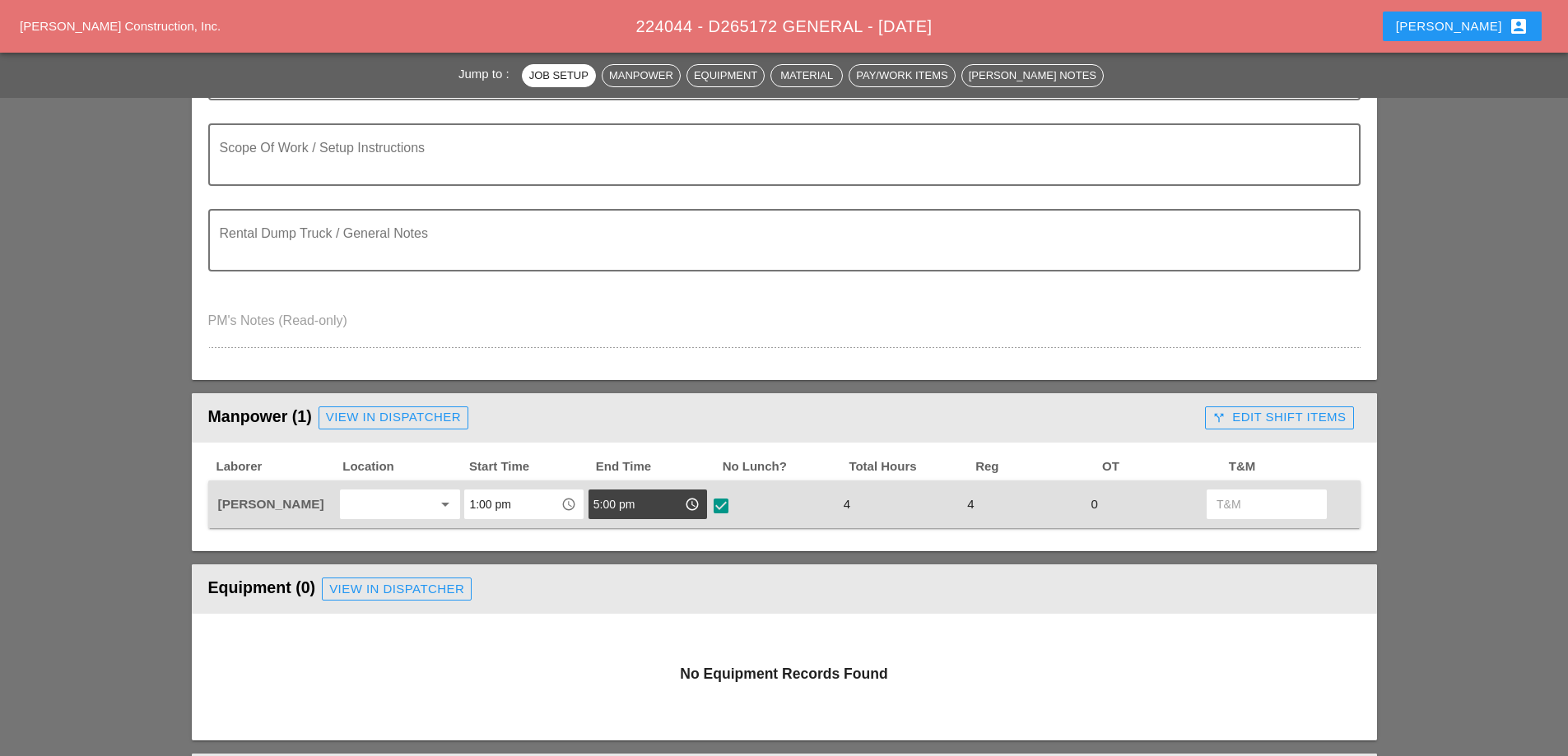
click at [1256, 419] on div "call_split Edit Shift Items" at bounding box center [1279, 418] width 133 height 19
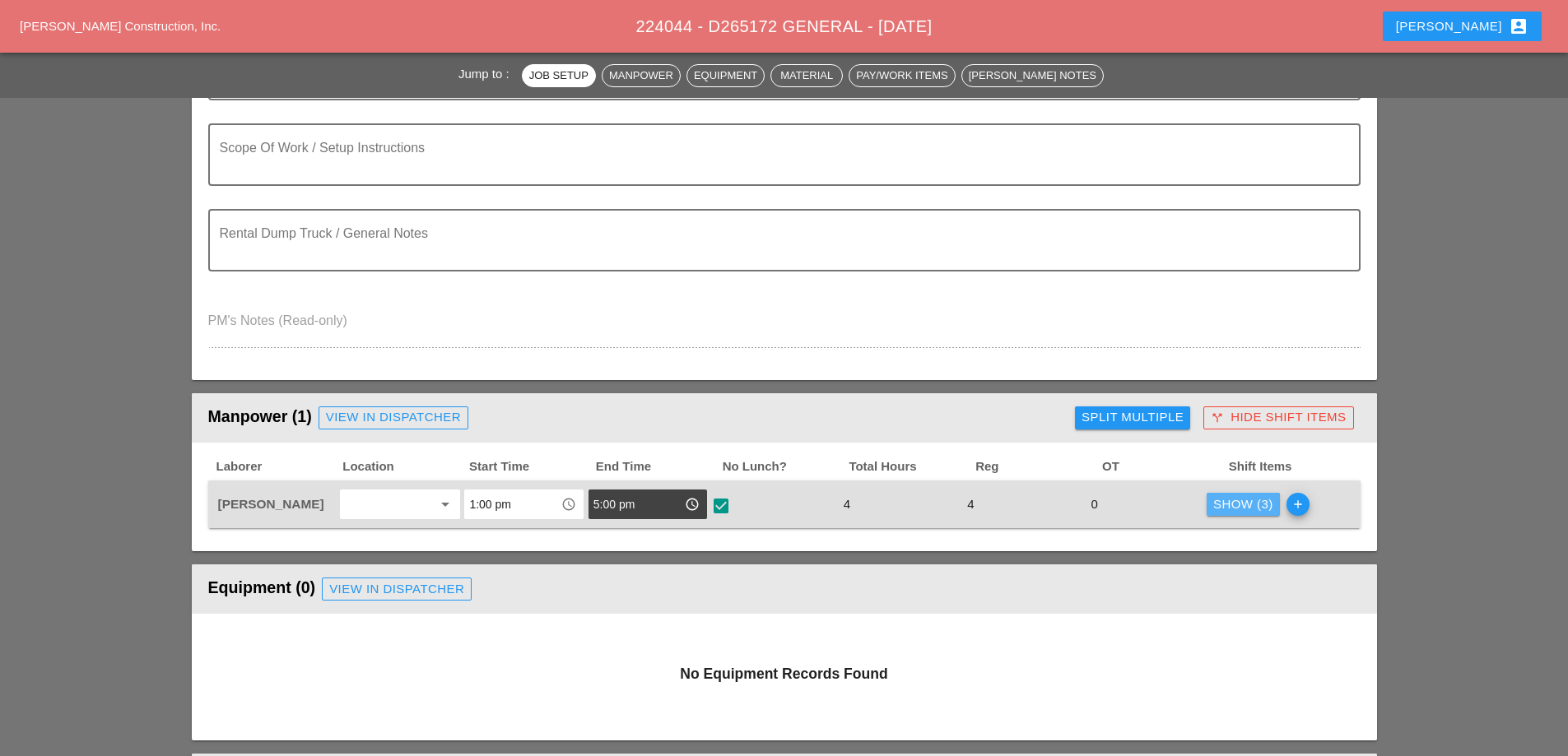
click at [1219, 512] on div "Show (3)" at bounding box center [1243, 505] width 60 height 19
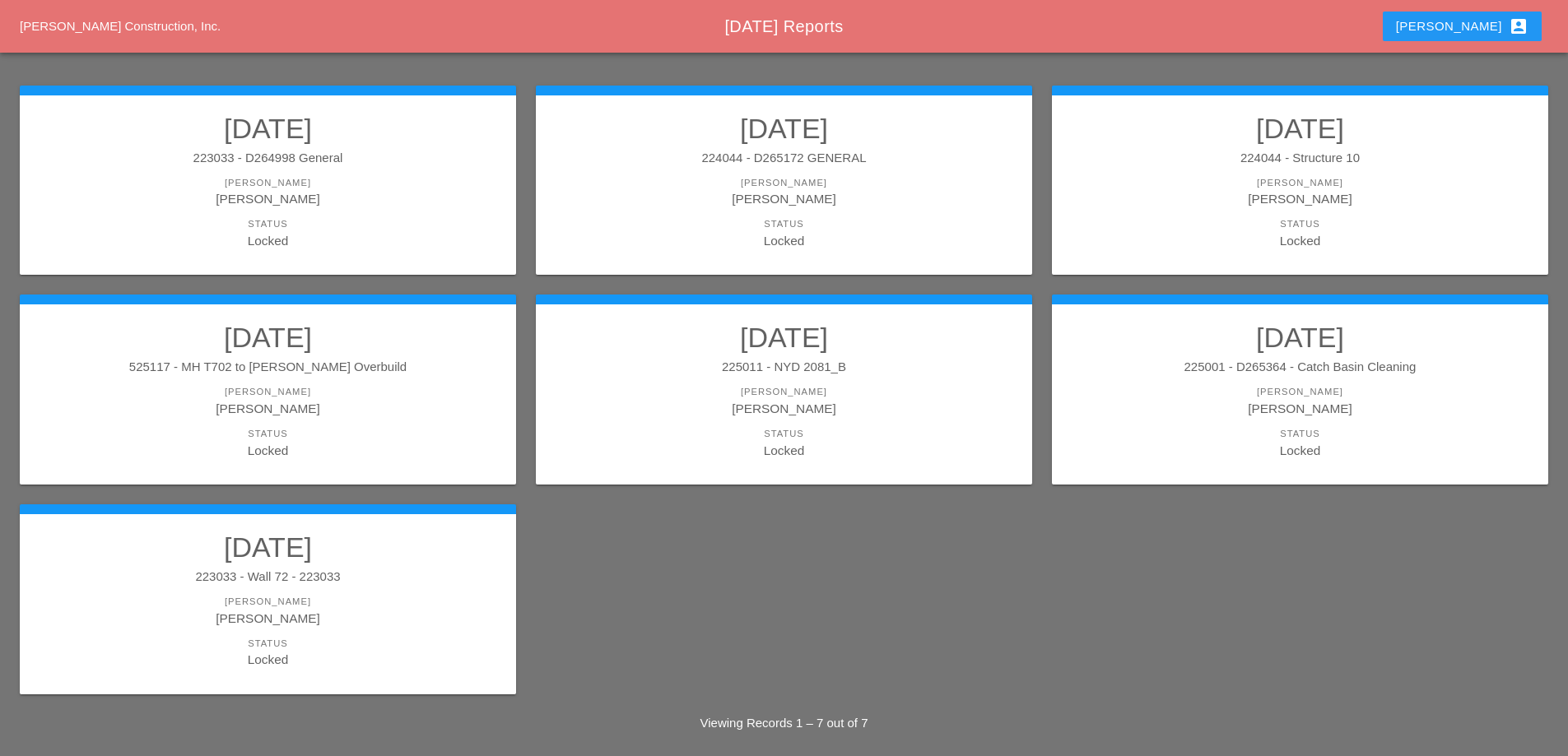
scroll to position [216, 0]
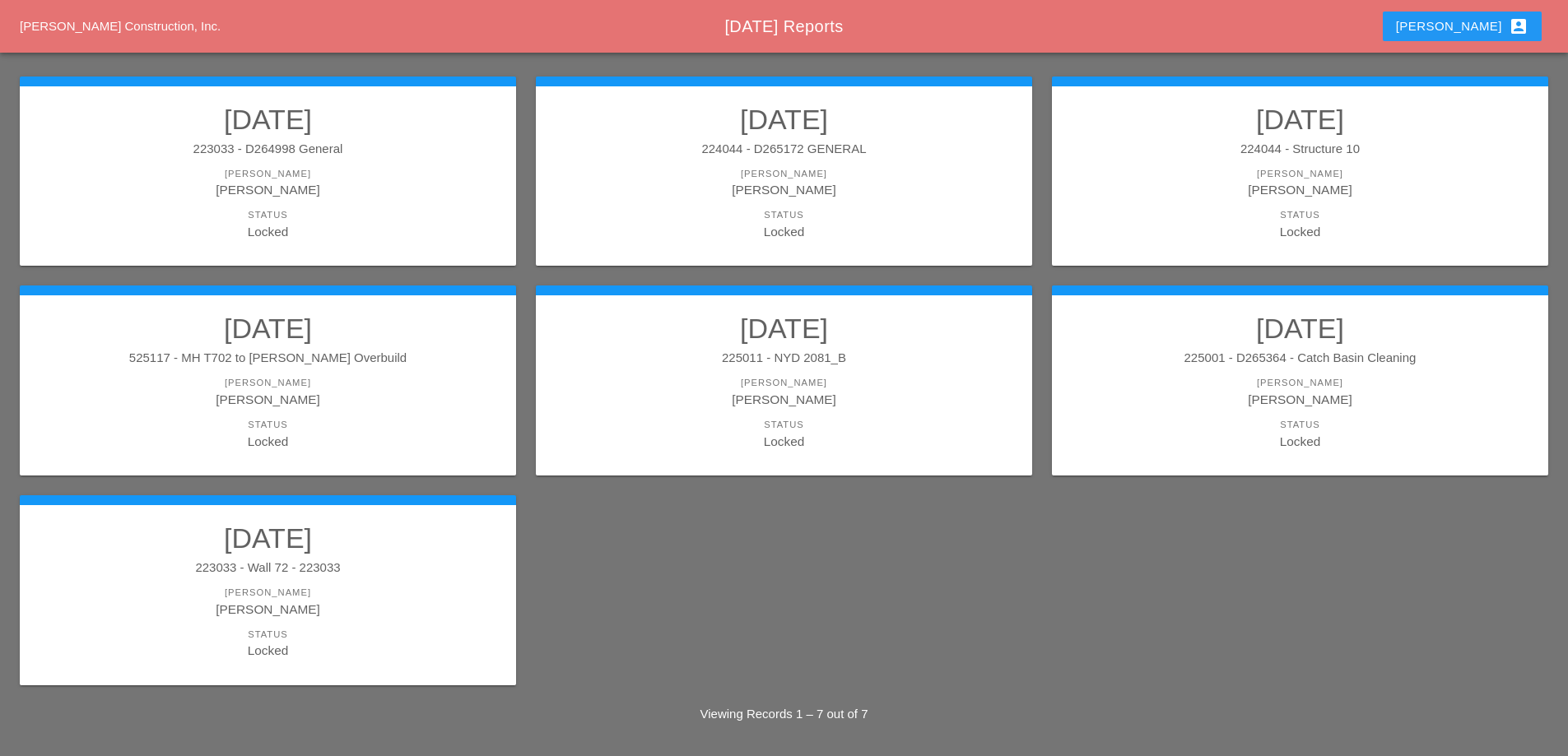
click at [1239, 131] on h2 "[DATE]" at bounding box center [1299, 119] width 463 height 33
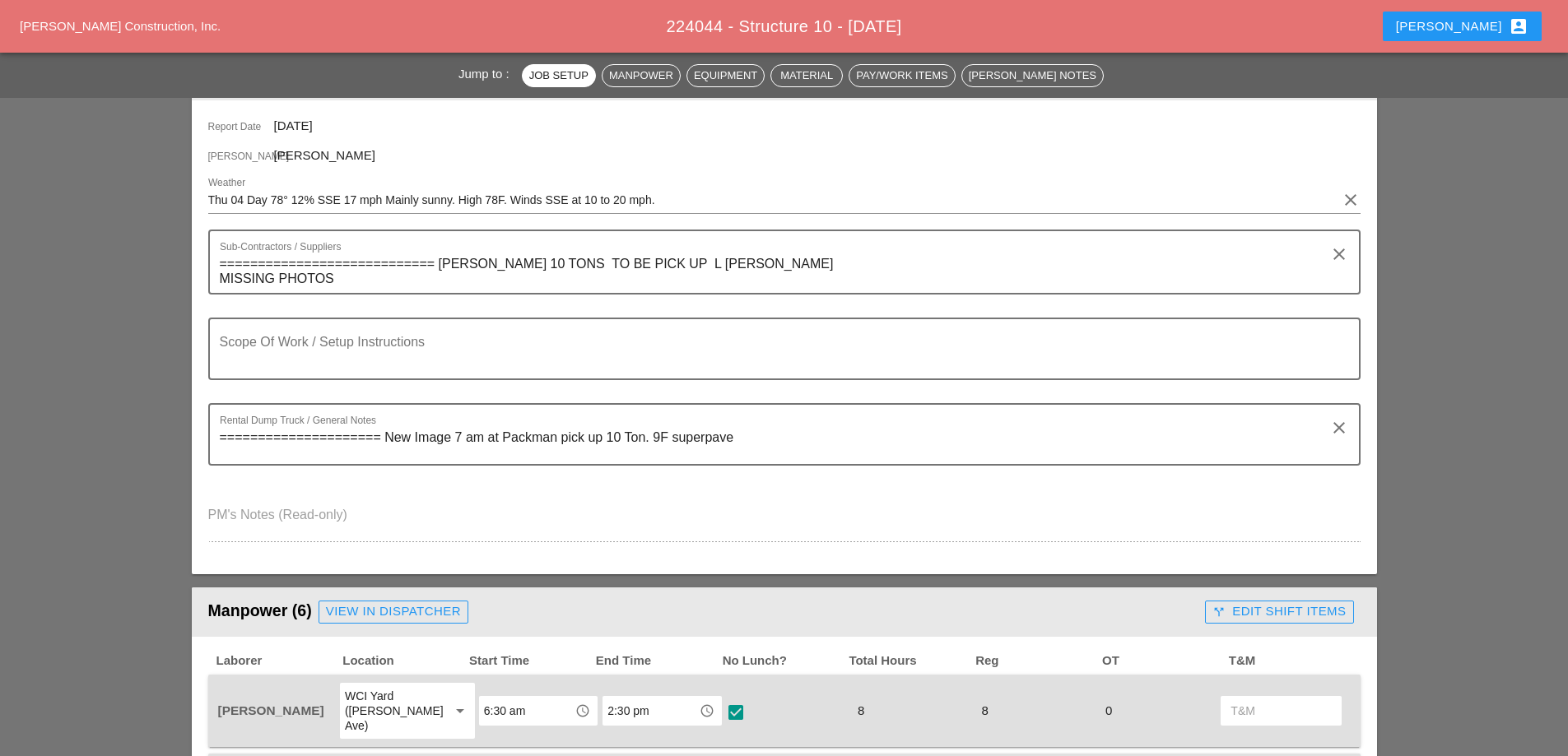
scroll to position [576, 0]
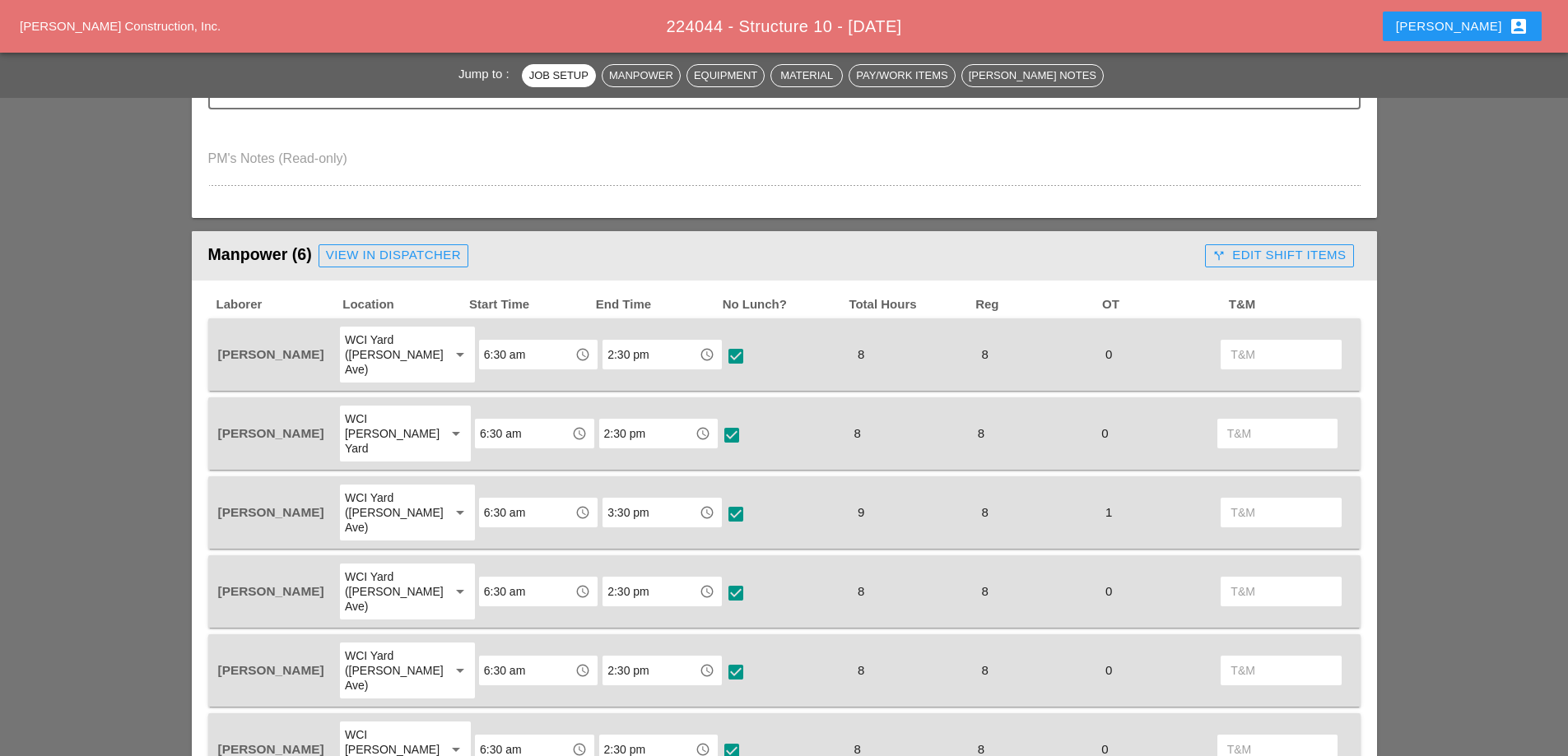
click at [1264, 254] on div "call_split Edit Shift Items" at bounding box center [1279, 255] width 133 height 19
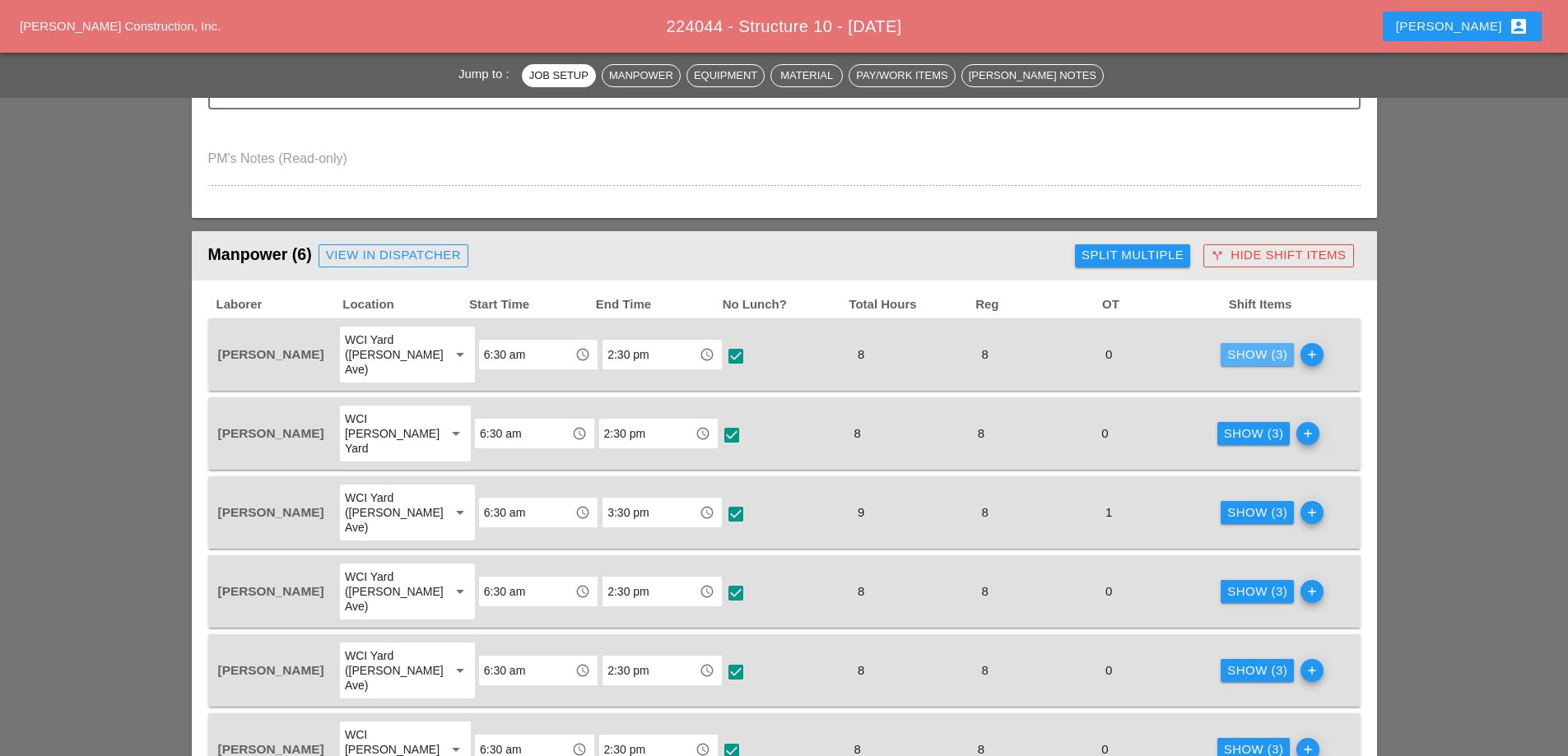
click at [1259, 346] on div "Show (3)" at bounding box center [1257, 355] width 60 height 19
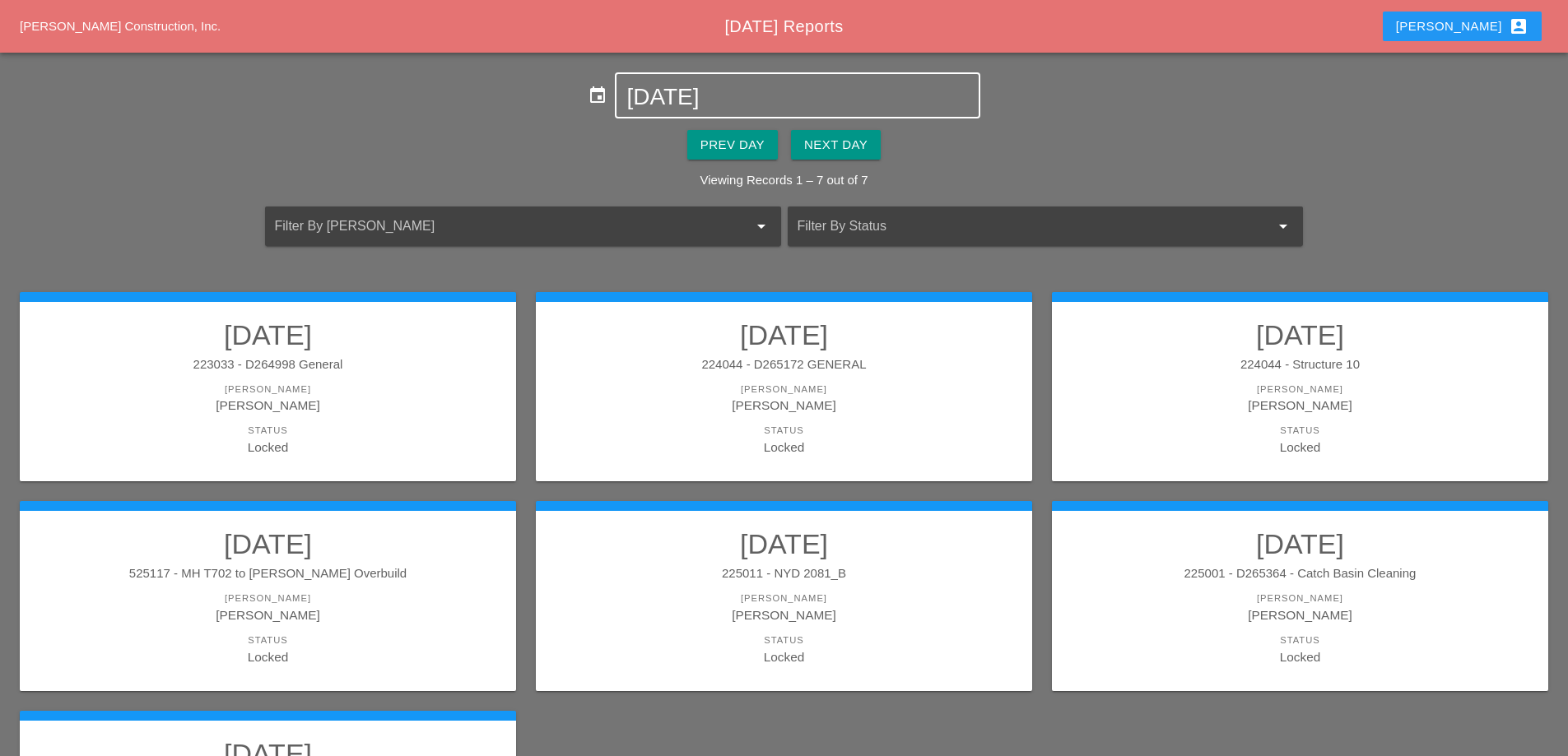
drag, startPoint x: 724, startPoint y: 96, endPoint x: 729, endPoint y: 90, distance: 7.8
click at [728, 94] on input "[DATE]" at bounding box center [797, 97] width 342 height 26
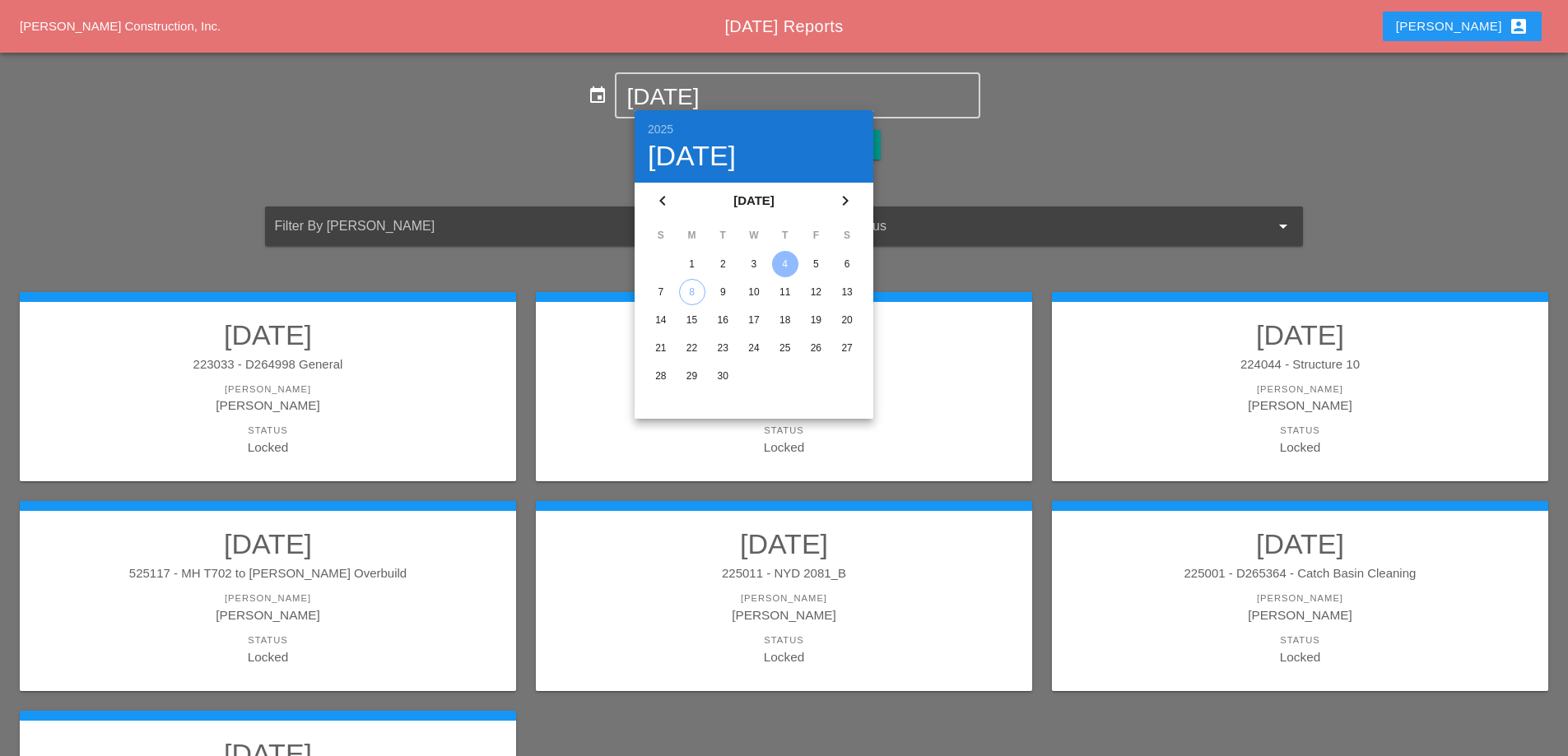
click at [817, 264] on div "5" at bounding box center [815, 264] width 26 height 26
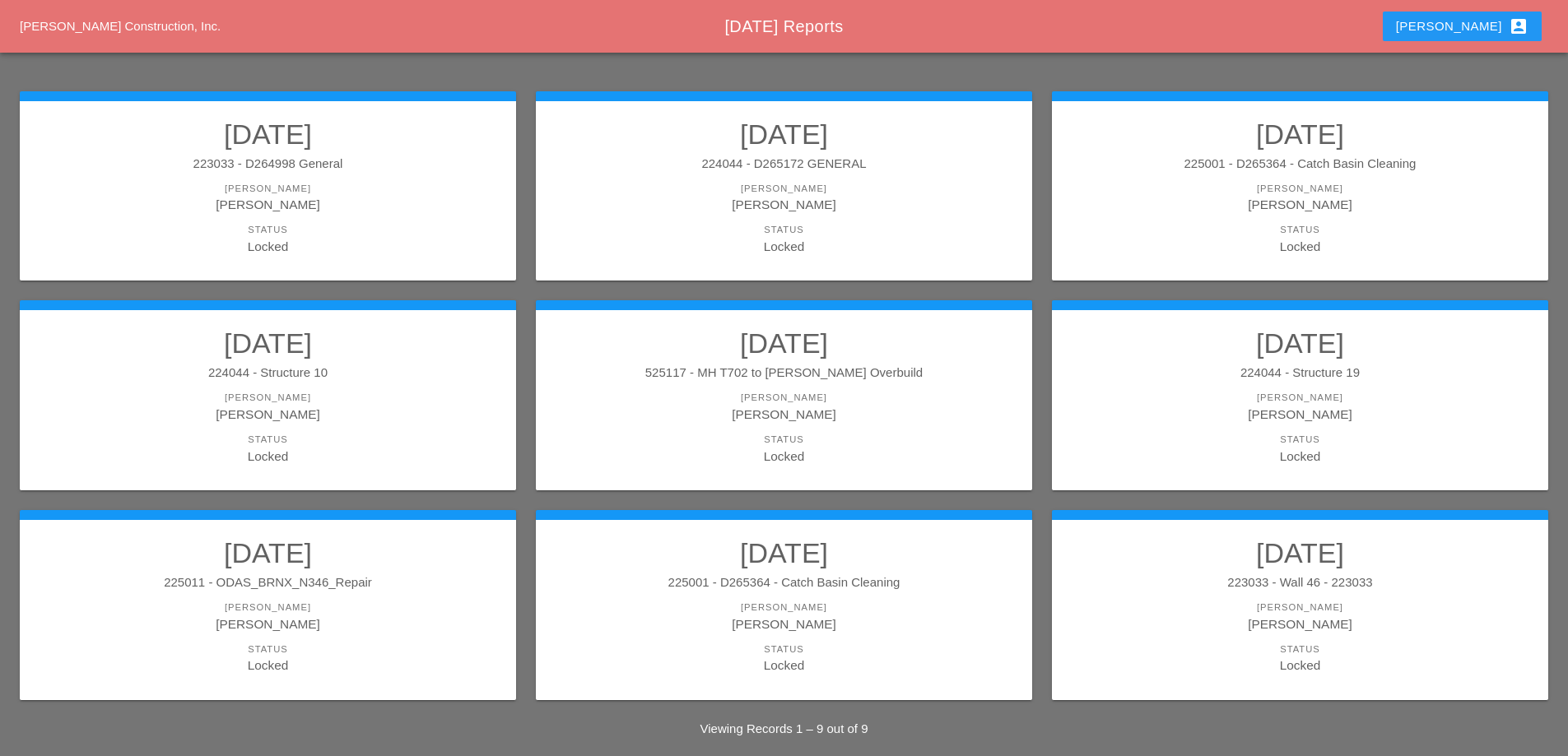
scroll to position [216, 0]
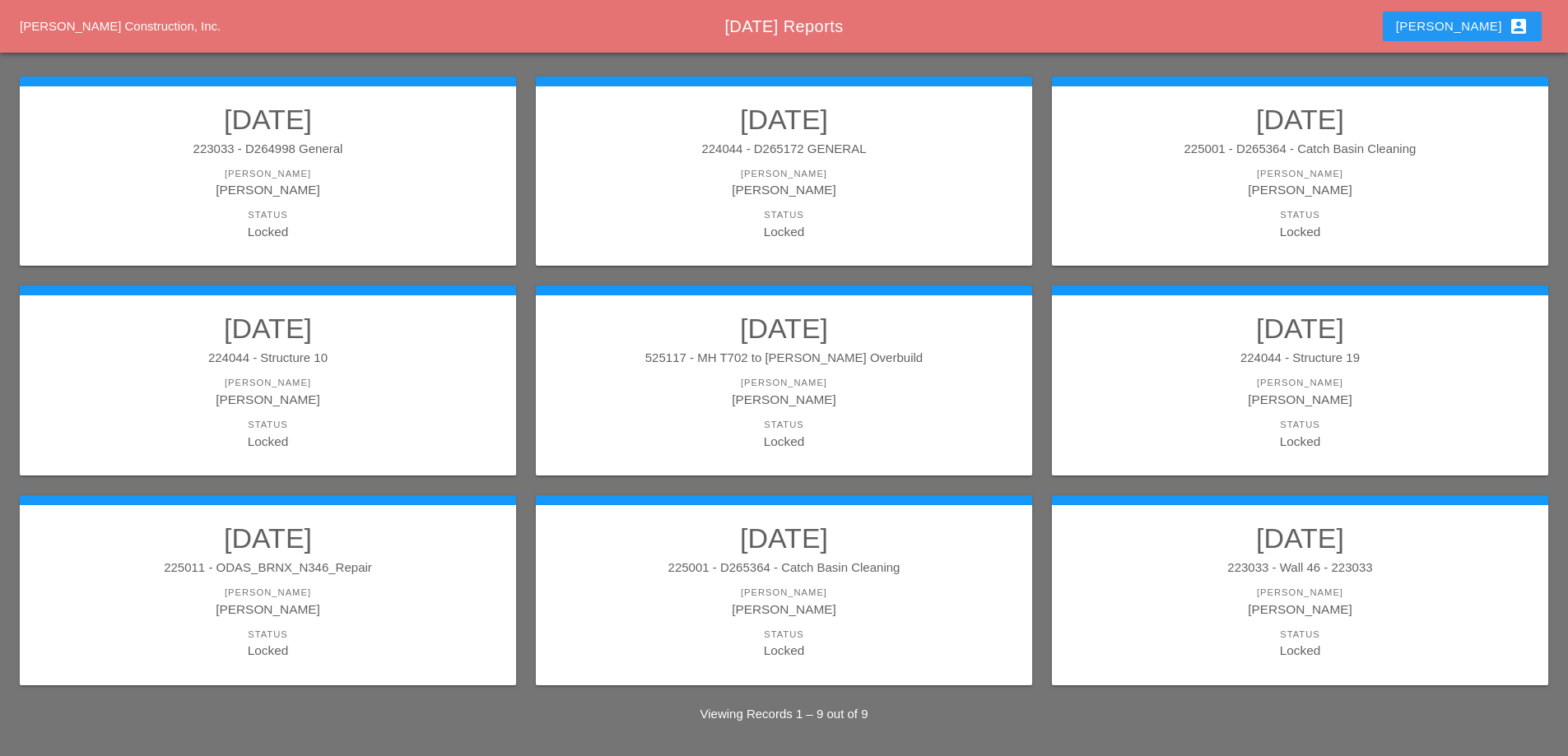
click at [744, 179] on div "[PERSON_NAME]" at bounding box center [784, 174] width 463 height 14
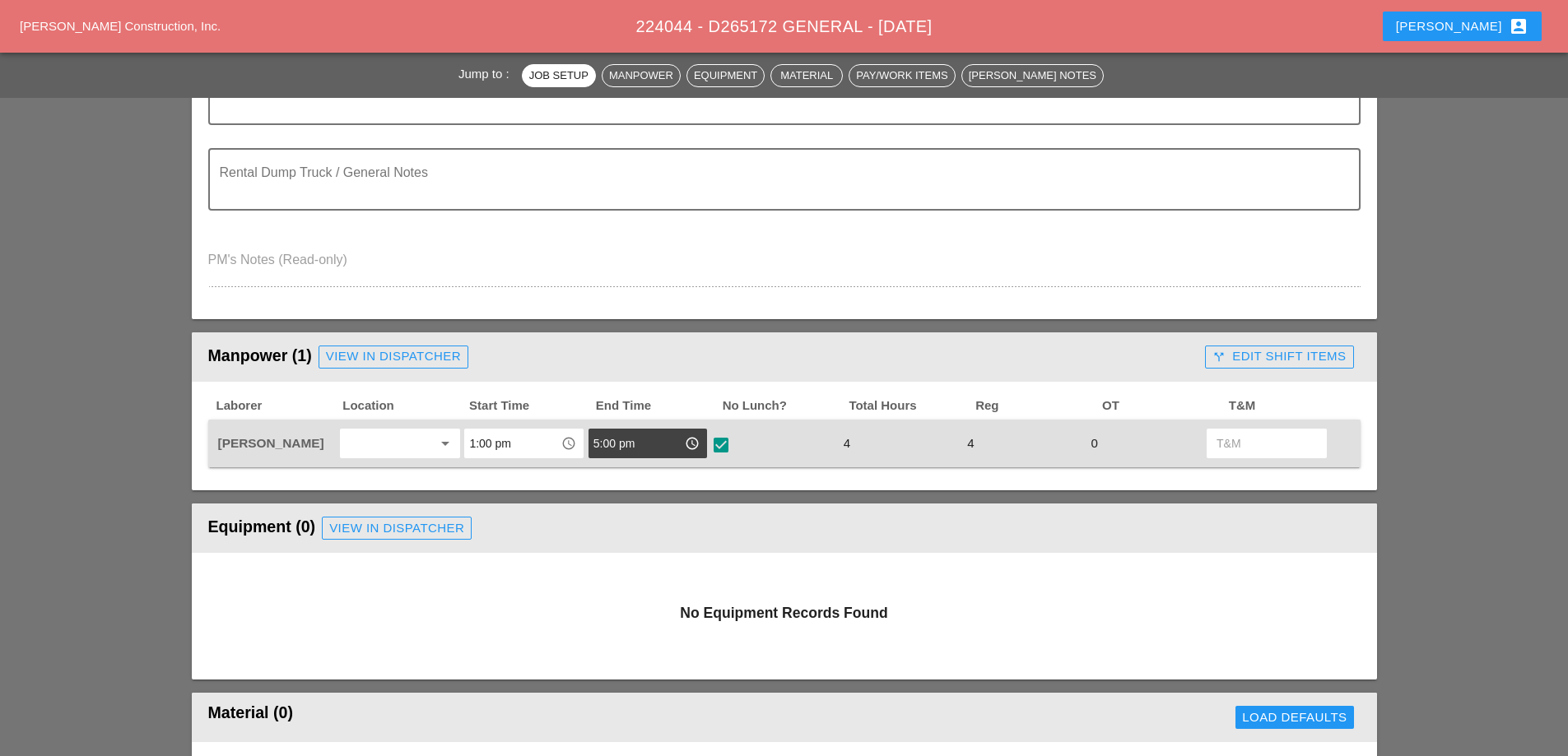
scroll to position [494, 0]
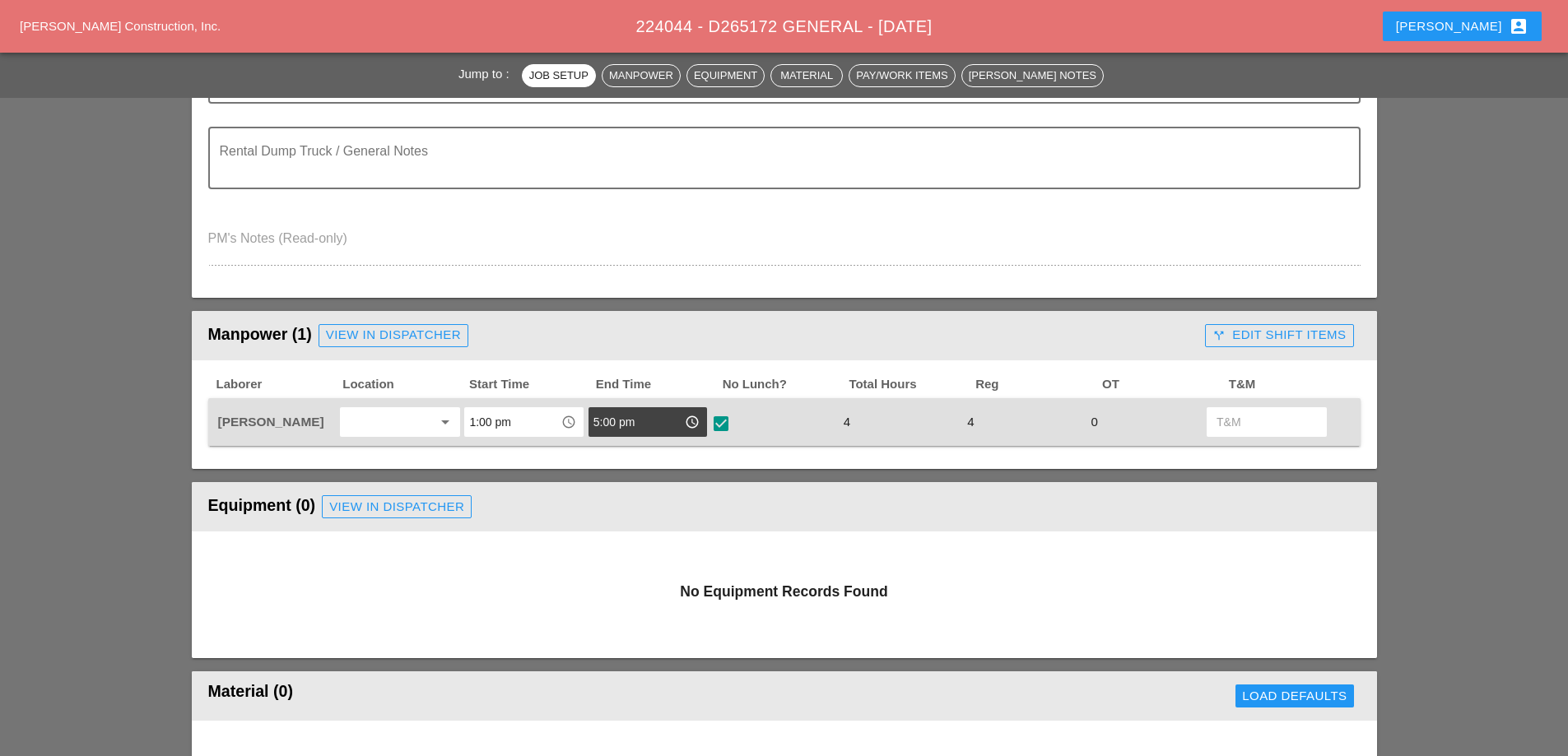
click at [1255, 338] on div "call_split Edit Shift Items" at bounding box center [1279, 335] width 133 height 19
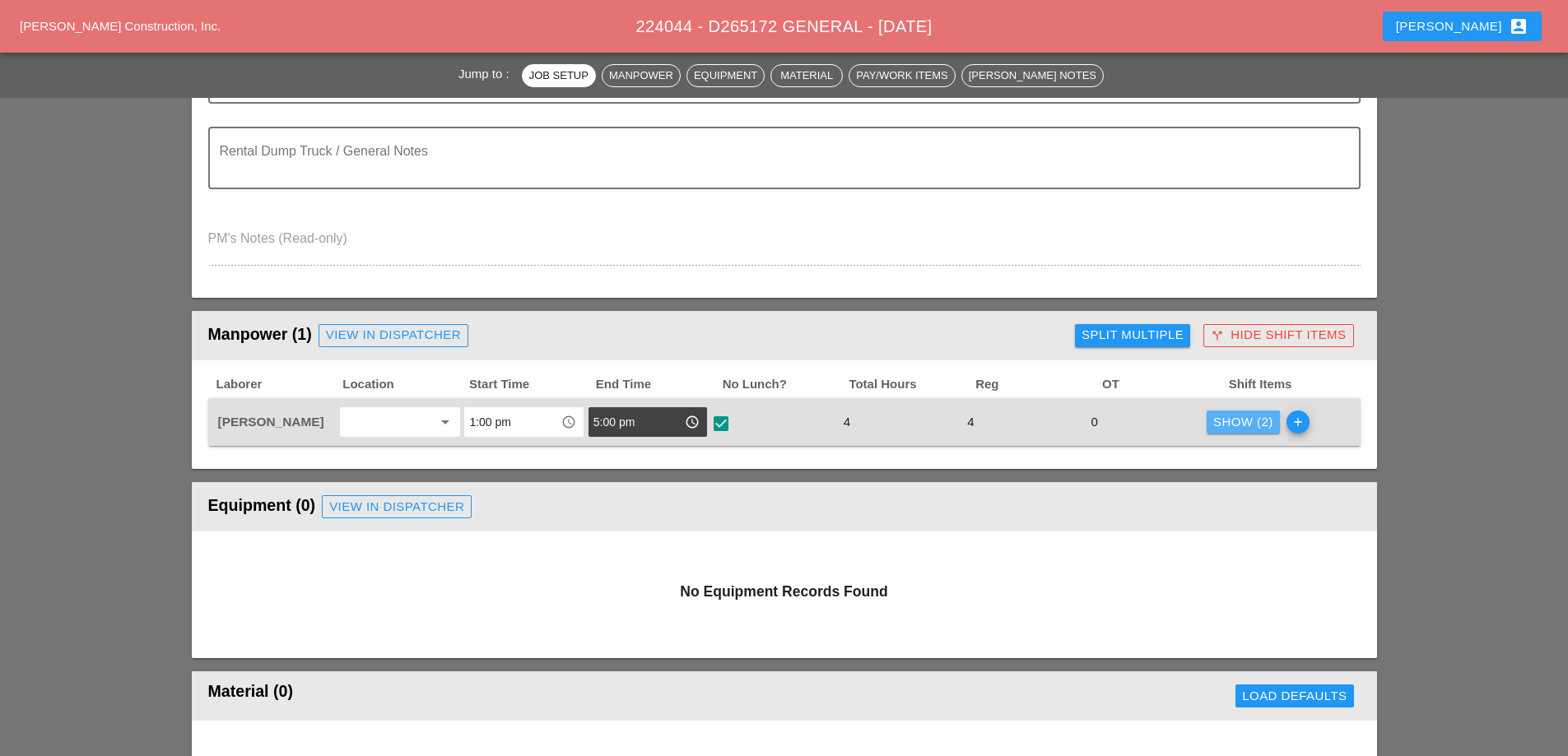
click at [1224, 428] on div "Show (2)" at bounding box center [1243, 422] width 60 height 19
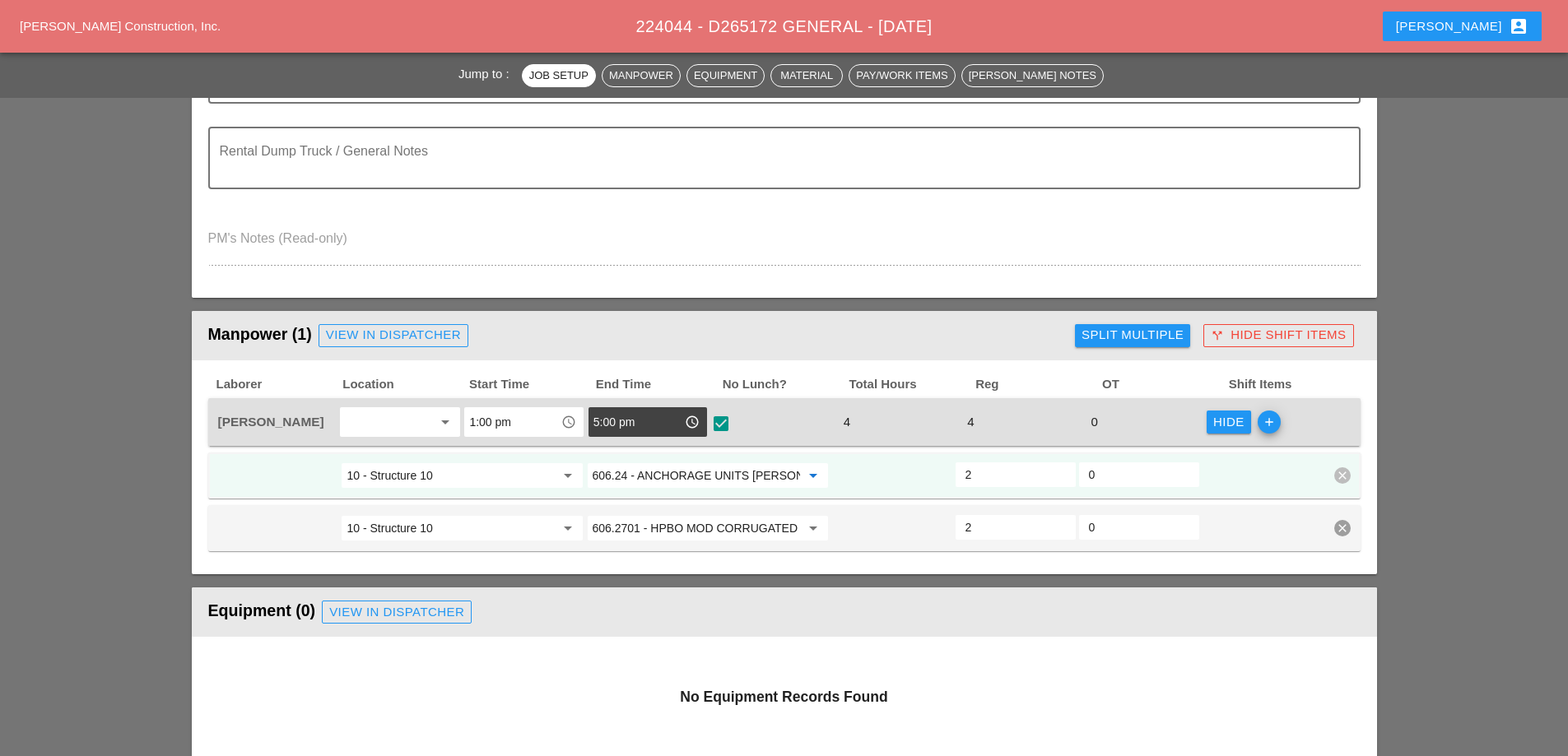
click at [794, 474] on input "606.24 - ANCHORAGE UNITS [PERSON_NAME] MEDIAN BARRIER" at bounding box center [696, 475] width 208 height 26
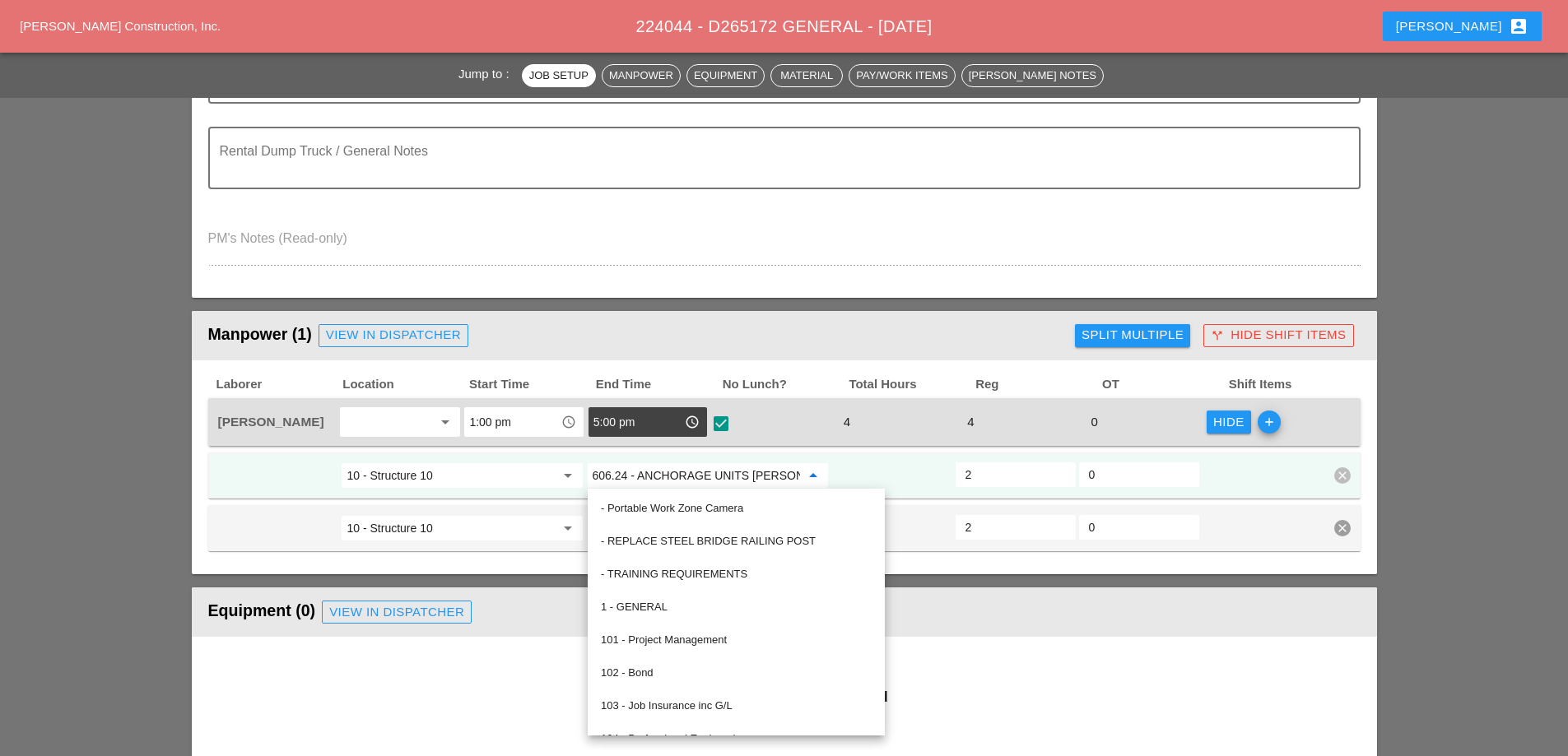
click at [841, 453] on div "10 - Structure 10 arrow_drop_down 606.24 - ANCHORAGE UNITS [PERSON_NAME] MEDIAN…" at bounding box center [785, 475] width 1153 height 46
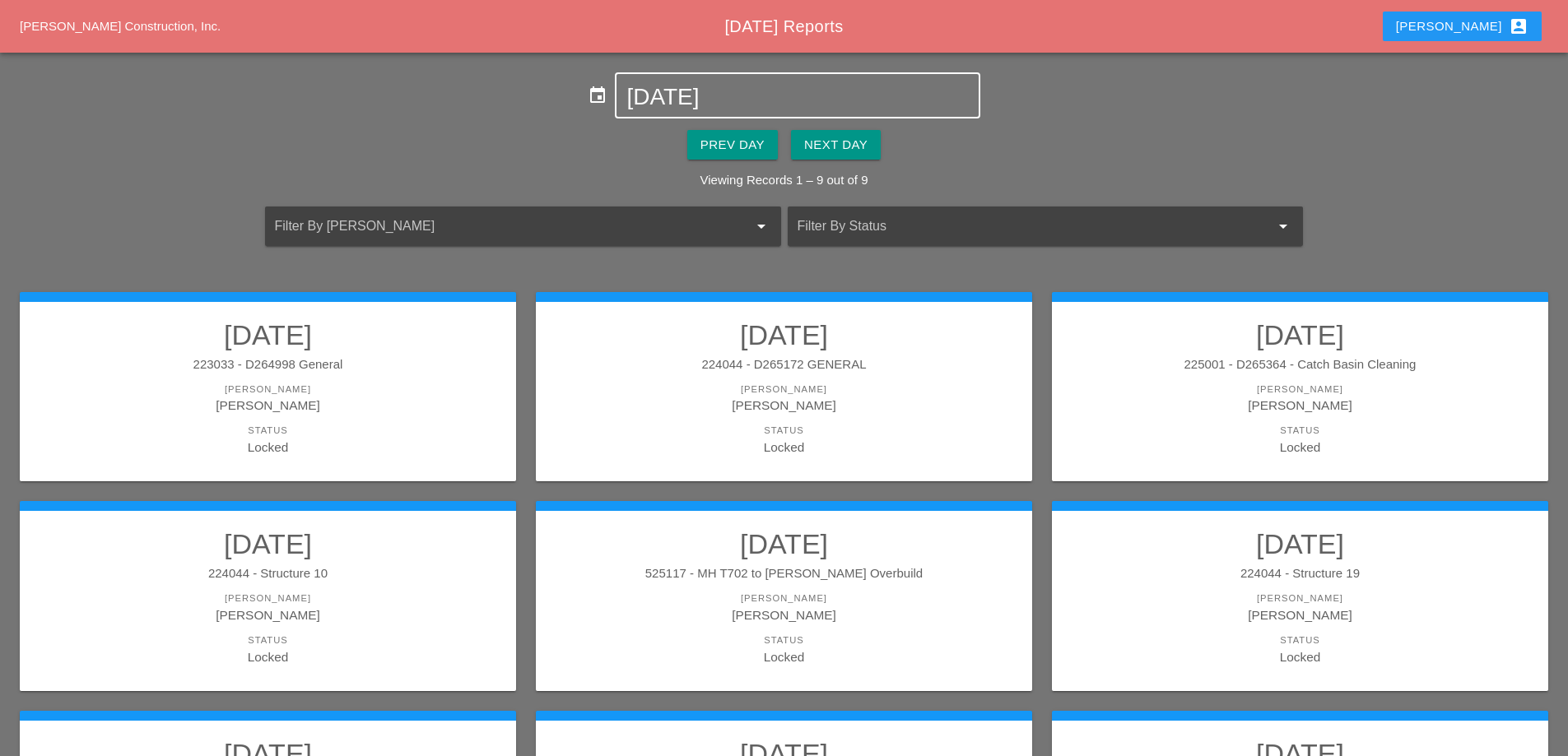
click at [740, 103] on input "[DATE]" at bounding box center [797, 97] width 342 height 26
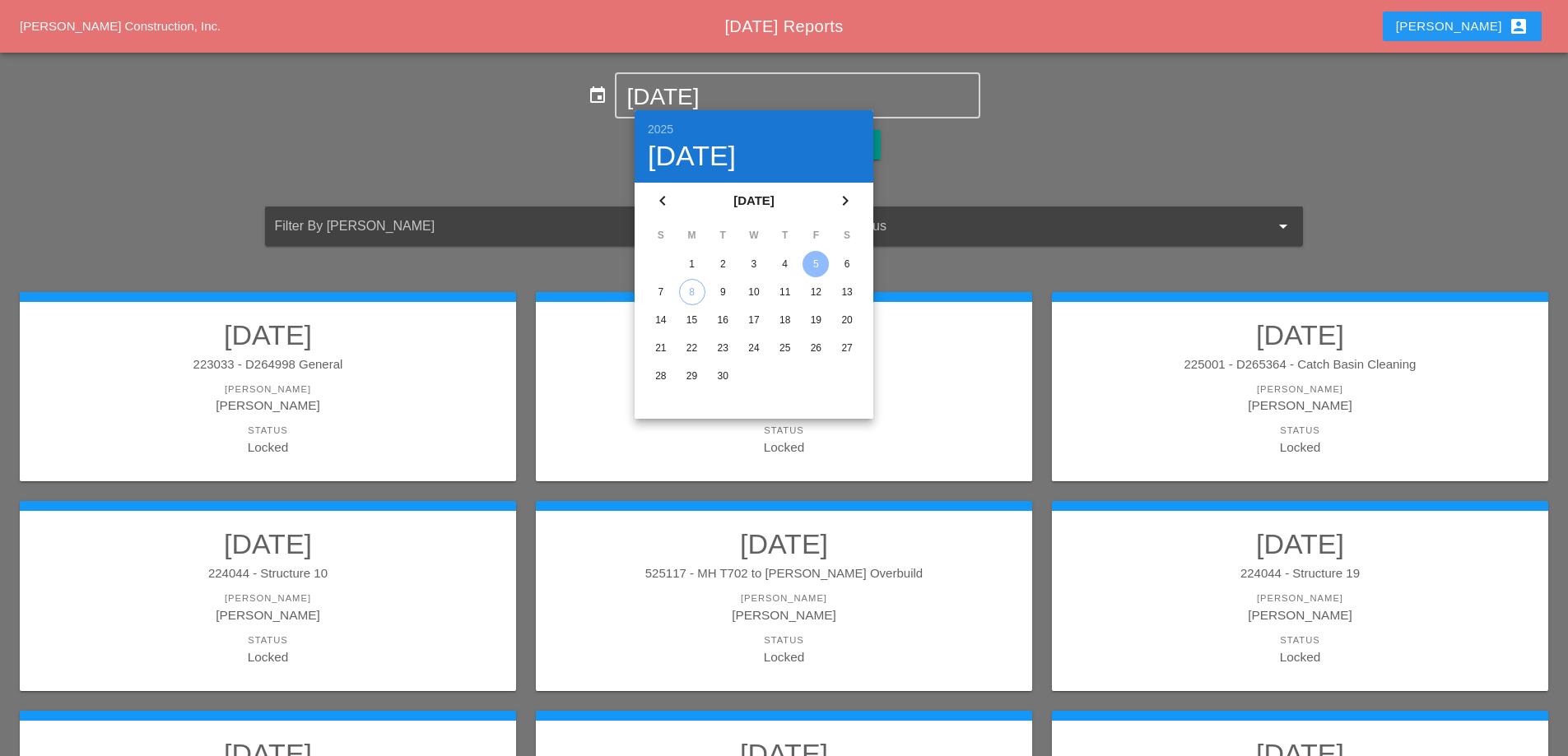
click at [839, 261] on div "6" at bounding box center [847, 264] width 26 height 26
